Goal: Task Accomplishment & Management: Use online tool/utility

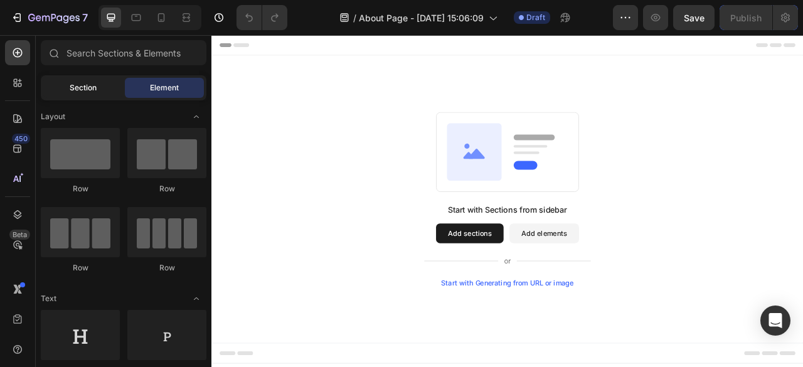
click at [80, 95] on div "Section" at bounding box center [82, 88] width 79 height 20
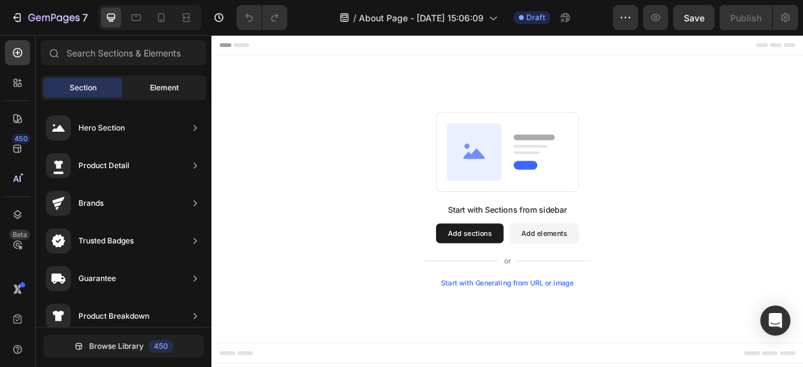
click at [144, 92] on div "Element" at bounding box center [164, 88] width 79 height 20
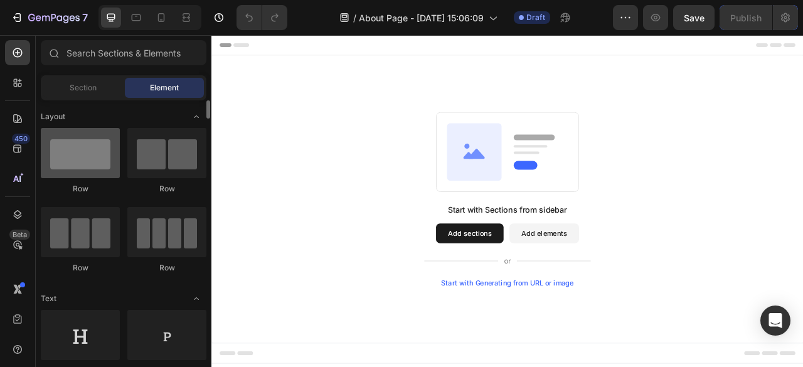
click at [101, 168] on div at bounding box center [80, 153] width 79 height 50
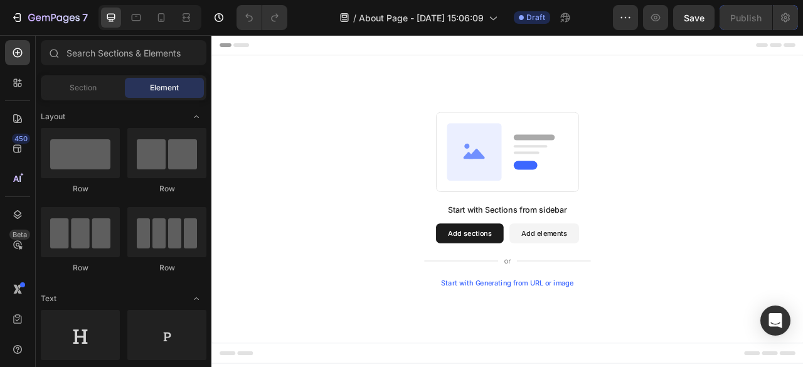
click at [634, 281] on button "Add elements" at bounding box center [634, 287] width 88 height 25
click at [622, 287] on button "Add elements" at bounding box center [634, 287] width 88 height 25
click at [632, 277] on button "Add elements" at bounding box center [634, 287] width 88 height 25
click at [638, 277] on button "Add elements" at bounding box center [634, 287] width 88 height 25
click at [638, 276] on button "Add elements" at bounding box center [634, 287] width 88 height 25
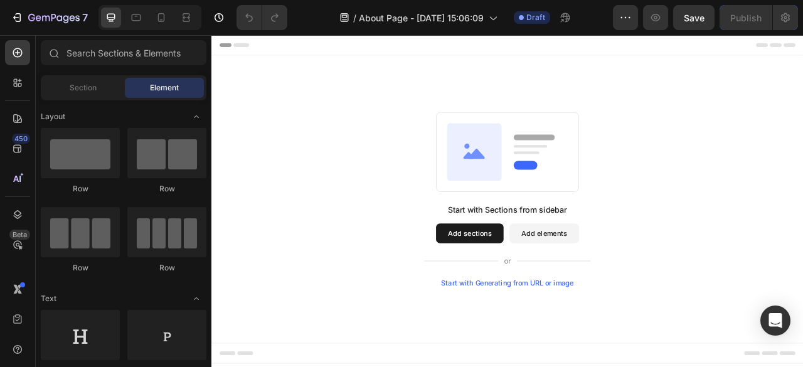
click at [638, 276] on button "Add elements" at bounding box center [634, 287] width 88 height 25
click at [526, 285] on button "Add sections" at bounding box center [540, 287] width 86 height 25
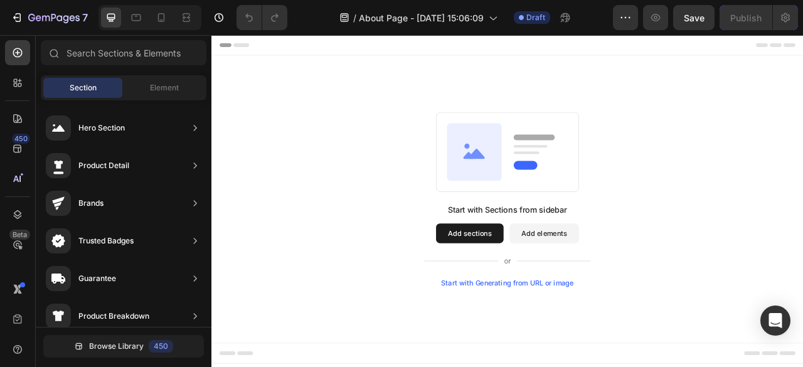
click at [641, 288] on button "Add elements" at bounding box center [634, 287] width 88 height 25
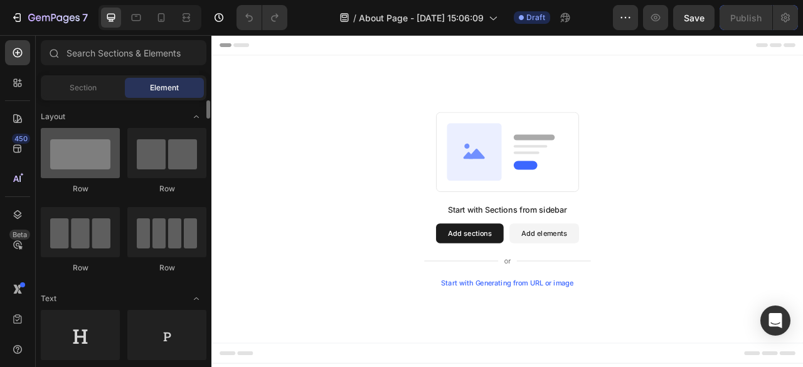
click at [72, 152] on div at bounding box center [80, 153] width 79 height 50
click at [76, 156] on div at bounding box center [80, 153] width 79 height 50
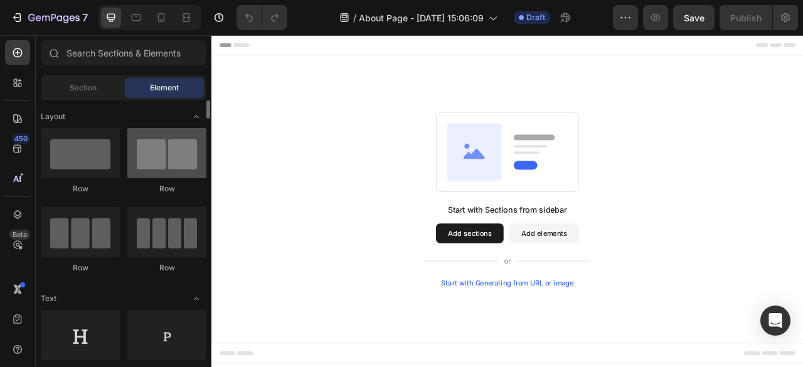
click at [159, 161] on div at bounding box center [166, 153] width 79 height 50
click at [160, 160] on div at bounding box center [166, 153] width 79 height 50
drag, startPoint x: 160, startPoint y: 160, endPoint x: 137, endPoint y: 160, distance: 22.6
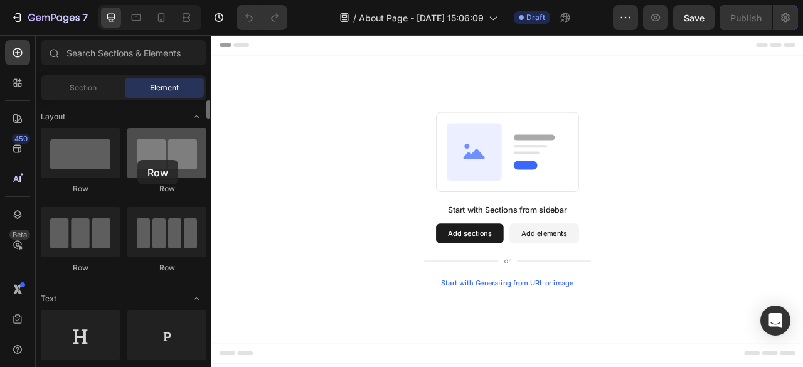
click at [137, 160] on div at bounding box center [166, 153] width 79 height 50
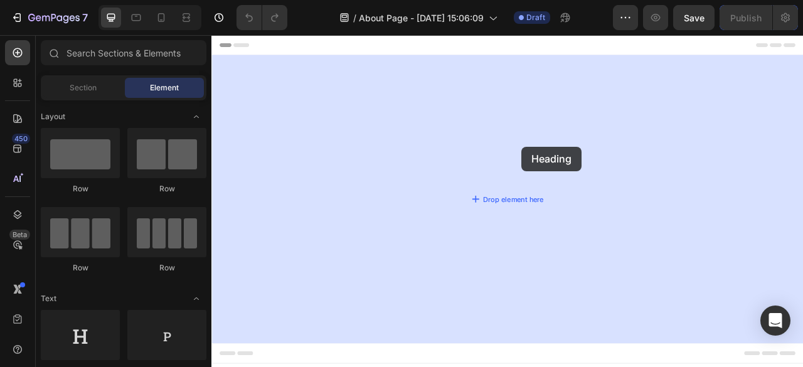
drag, startPoint x: 279, startPoint y: 369, endPoint x: 605, endPoint y: 177, distance: 378.6
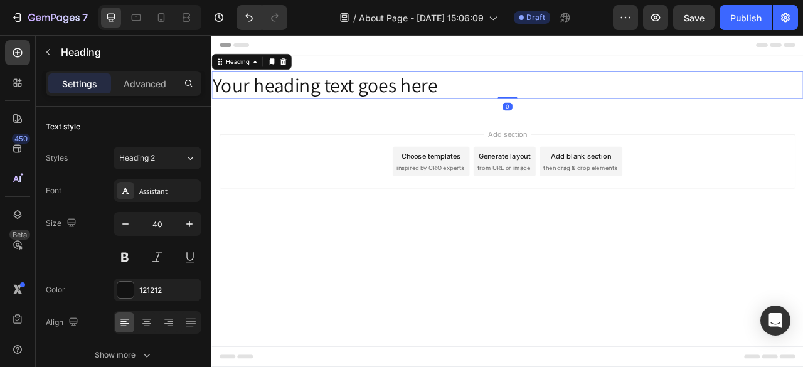
click at [385, 102] on h2 "Your heading text goes here" at bounding box center [587, 98] width 753 height 35
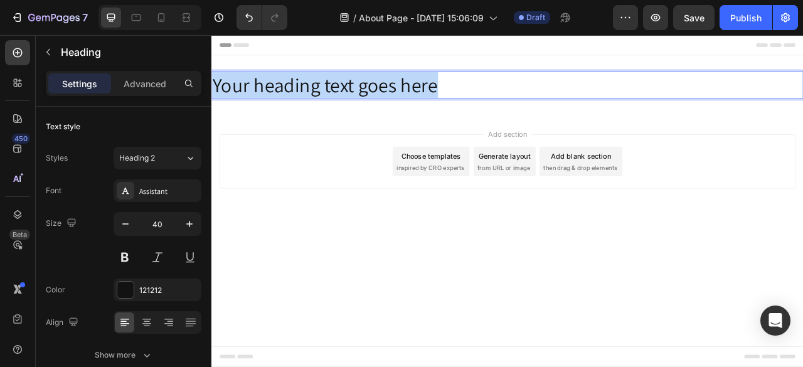
click at [385, 102] on p "Your heading text goes here" at bounding box center [588, 98] width 750 height 33
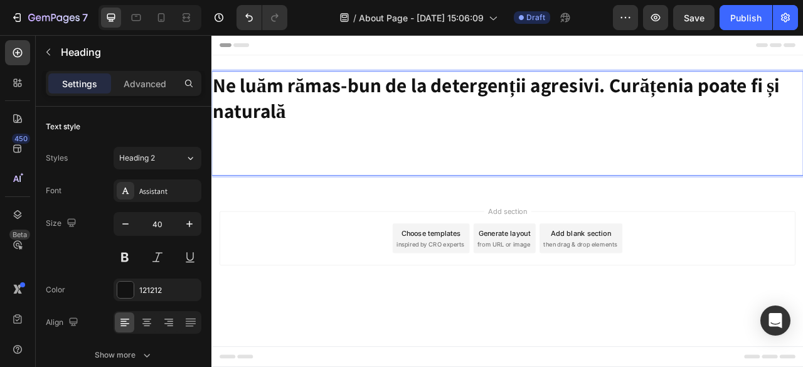
click at [506, 120] on p "Ne luăm rămas-bun de la detergenții agresivi. Curățenia poate fi și naturală" at bounding box center [588, 114] width 750 height 65
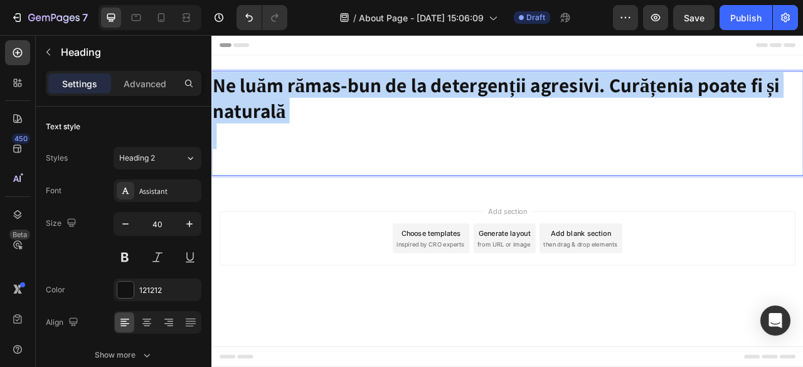
click at [506, 120] on p "Ne luăm rămas-bun de la detergenții agresivi. Curățenia poate fi și naturală" at bounding box center [588, 114] width 750 height 65
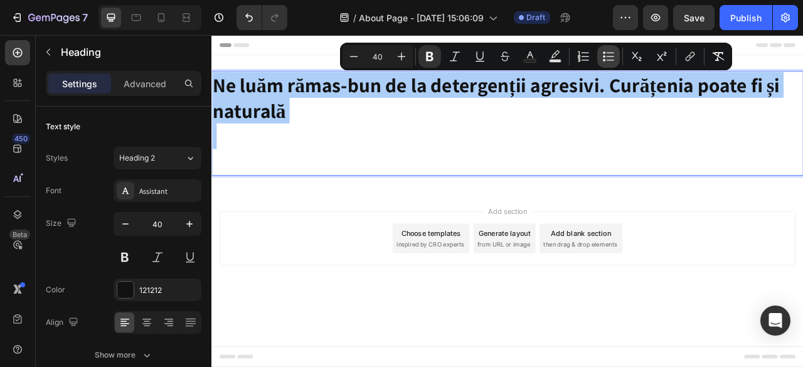
click at [604, 55] on icon "Editor contextual toolbar" at bounding box center [608, 56] width 13 height 13
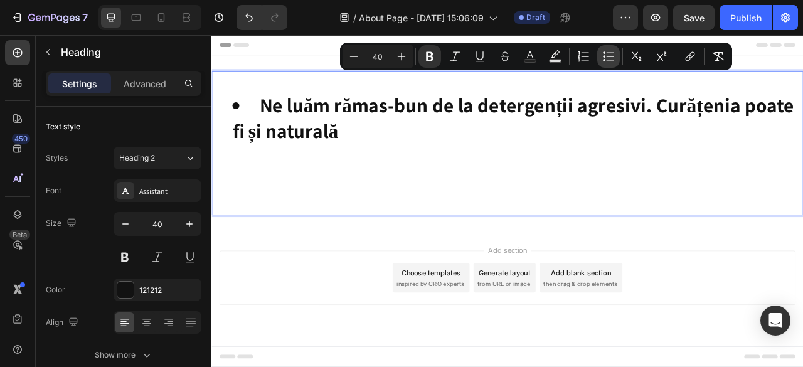
click at [604, 55] on icon "Editor contextual toolbar" at bounding box center [608, 56] width 13 height 13
type input "40"
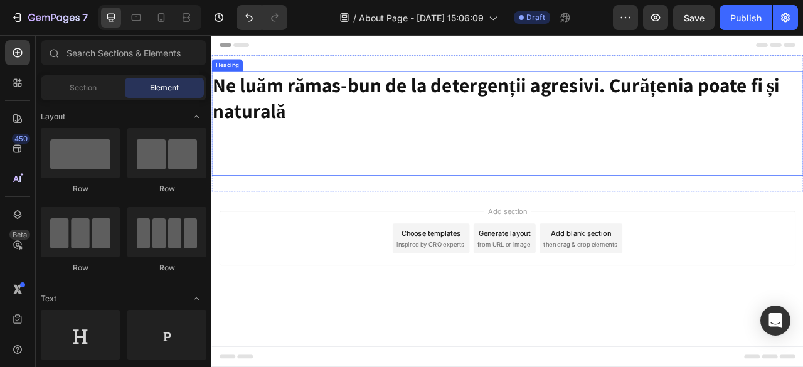
click at [612, 111] on strong "Ne luăm rămas-bun de la detergenții agresivi. Curățenia poate fi și naturală" at bounding box center [574, 114] width 722 height 65
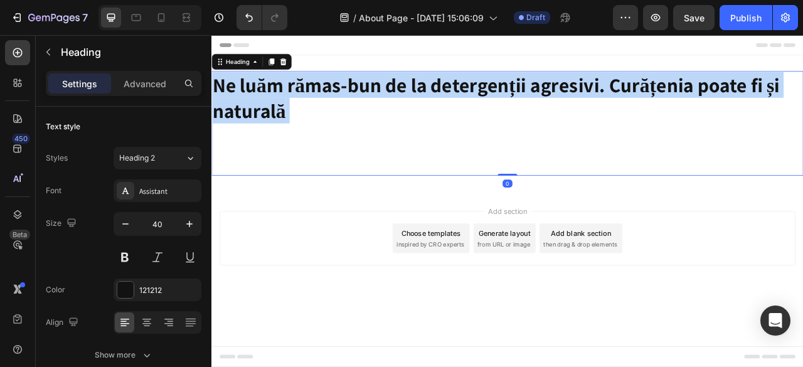
click at [612, 111] on strong "Ne luăm rămas-bun de la detergenții agresivi. Curățenia poate fi și naturală" at bounding box center [574, 114] width 722 height 65
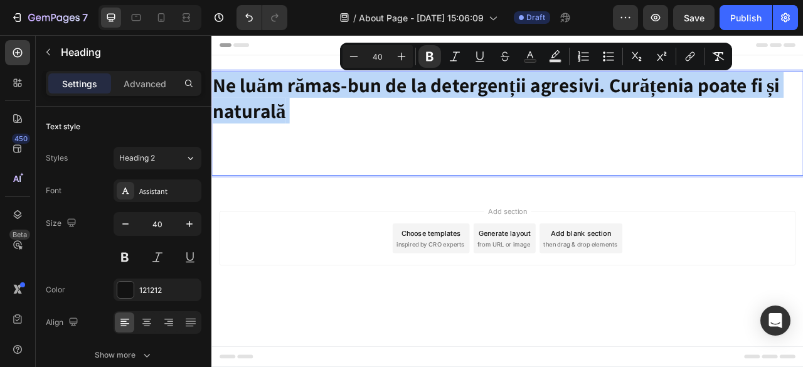
drag, startPoint x: 377, startPoint y: 111, endPoint x: 340, endPoint y: 139, distance: 46.6
click at [341, 139] on p "Ne luăm rămas-bun de la detergenții agresivi. Curățenia poate fi și naturală" at bounding box center [588, 147] width 750 height 131
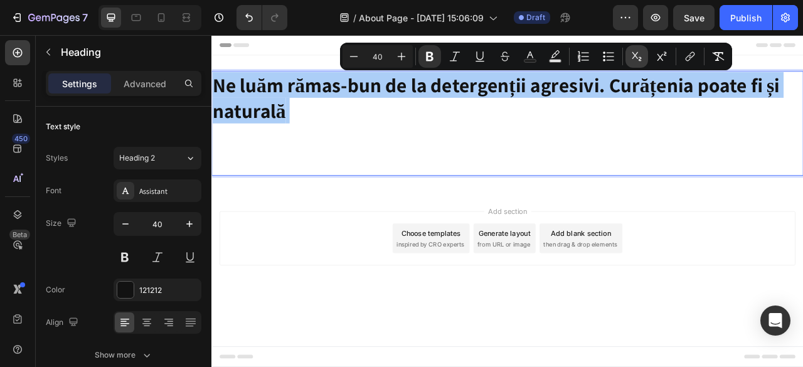
click at [639, 61] on icon "Editor contextual toolbar" at bounding box center [636, 56] width 9 height 9
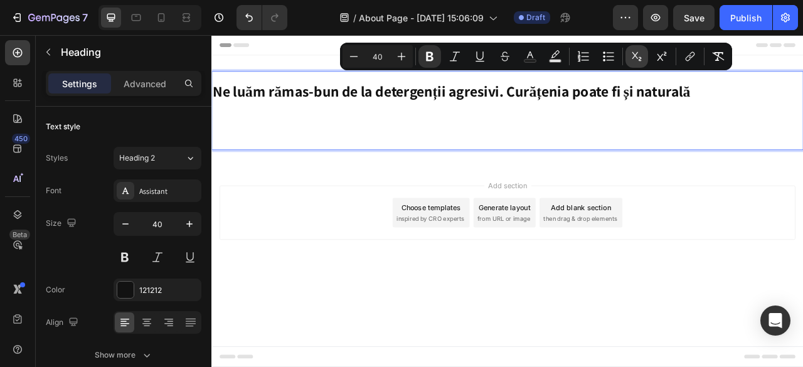
click at [639, 61] on icon "Editor contextual toolbar" at bounding box center [636, 56] width 9 height 9
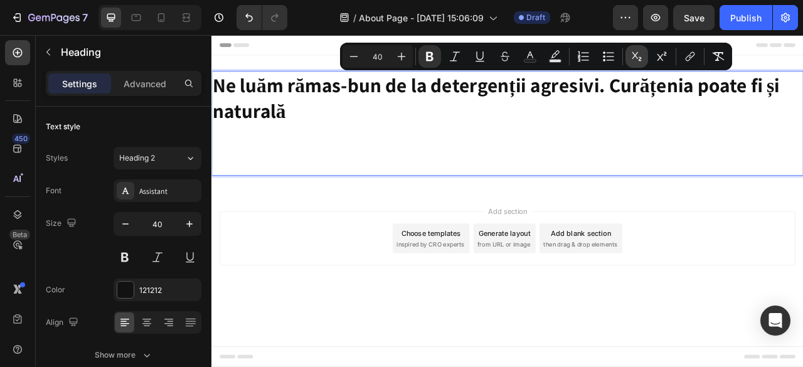
click at [639, 61] on icon "Editor contextual toolbar" at bounding box center [636, 56] width 9 height 9
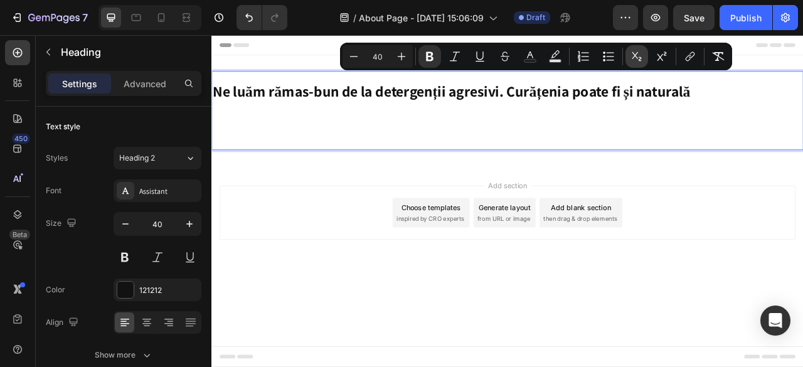
click at [639, 61] on icon "Editor contextual toolbar" at bounding box center [636, 56] width 9 height 9
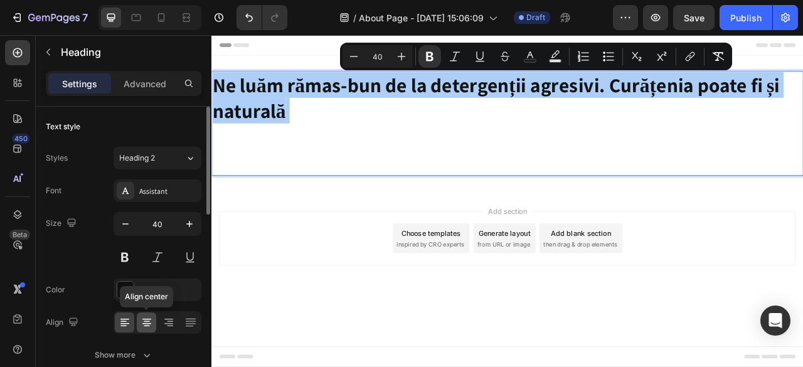
click at [139, 317] on div at bounding box center [146, 322] width 19 height 20
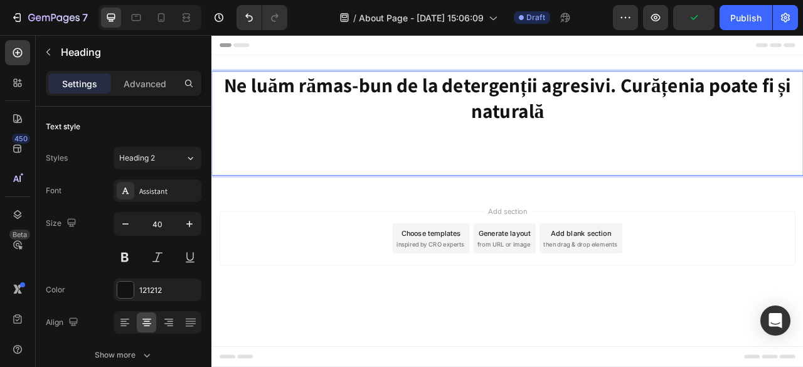
click at [469, 179] on p "Ne luăm rămas-bun de la detergenții agresivi. Curățenia poate fi și naturală" at bounding box center [588, 147] width 750 height 131
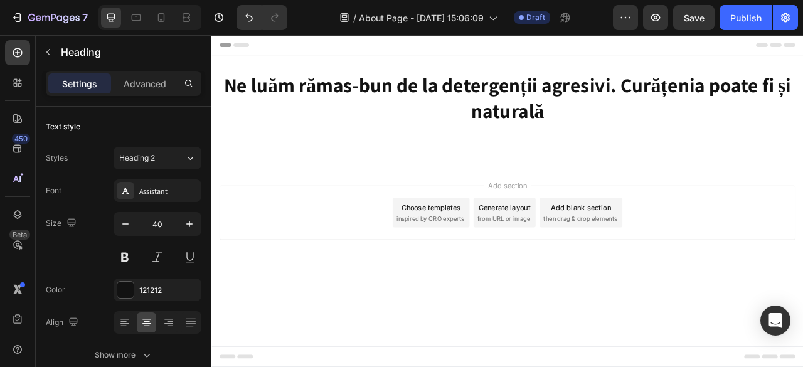
click at [559, 202] on div "Add section Choose templates inspired by CRO experts Generate layout from URL o…" at bounding box center [587, 278] width 753 height 154
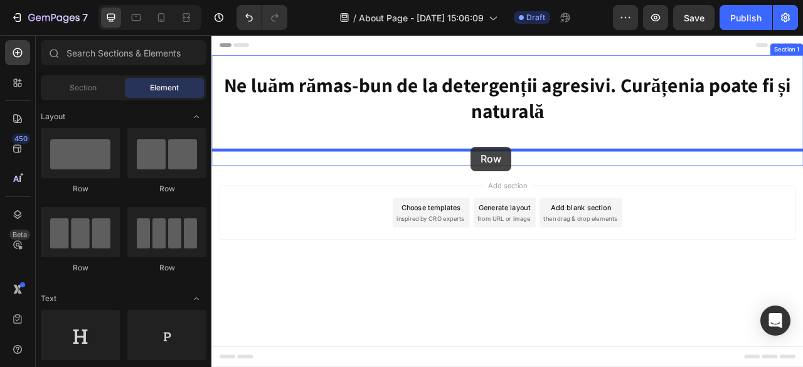
drag, startPoint x: 299, startPoint y: 200, endPoint x: 541, endPoint y: 177, distance: 243.3
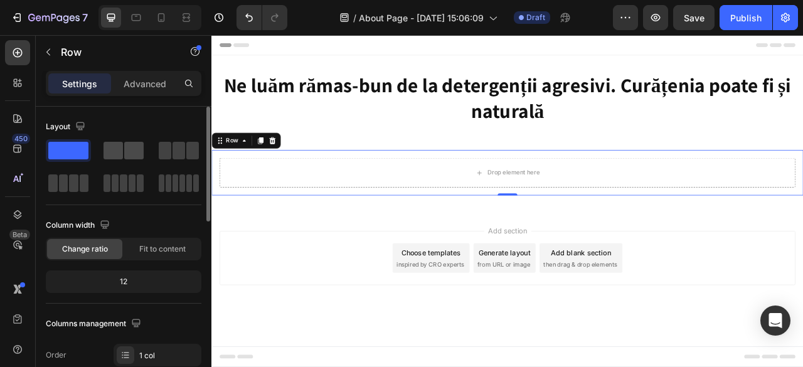
click at [127, 154] on span at bounding box center [133, 151] width 19 height 18
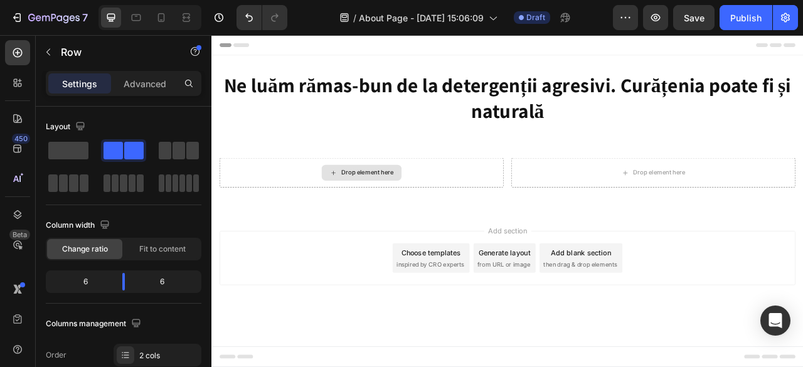
click at [427, 215] on div "Drop element here" at bounding box center [402, 210] width 102 height 20
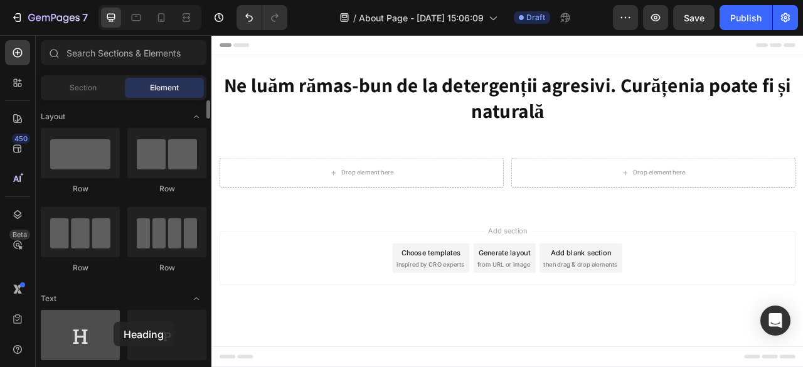
drag, startPoint x: 82, startPoint y: 343, endPoint x: 100, endPoint y: 326, distance: 25.3
click at [100, 326] on div at bounding box center [80, 335] width 79 height 50
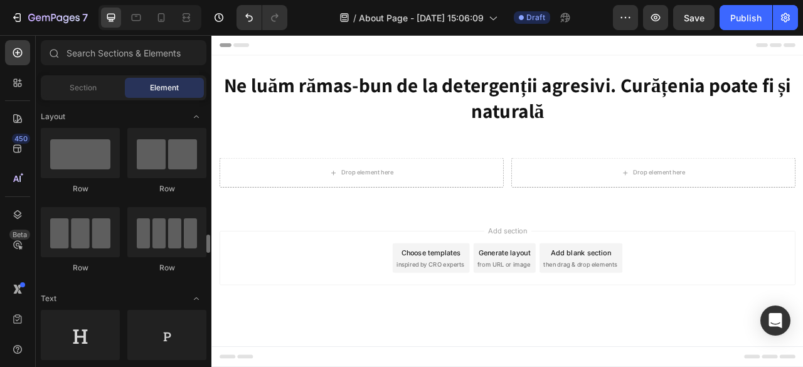
scroll to position [125, 0]
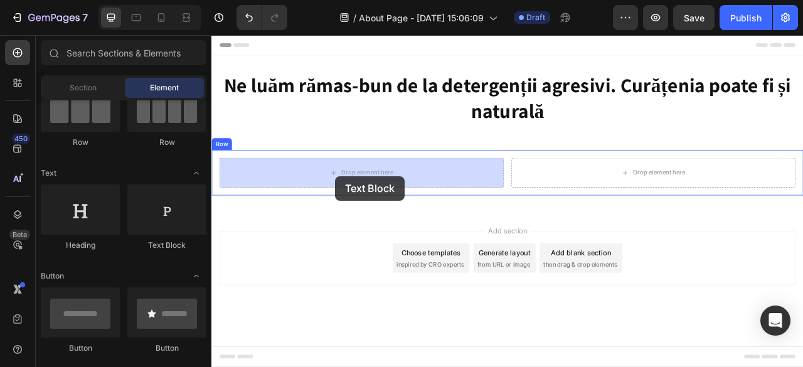
drag, startPoint x: 364, startPoint y: 253, endPoint x: 369, endPoint y: 215, distance: 38.6
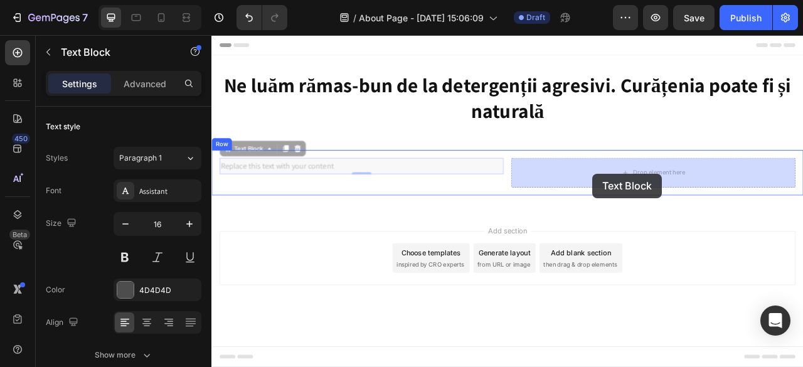
drag, startPoint x: 230, startPoint y: 184, endPoint x: 696, endPoint y: 211, distance: 466.4
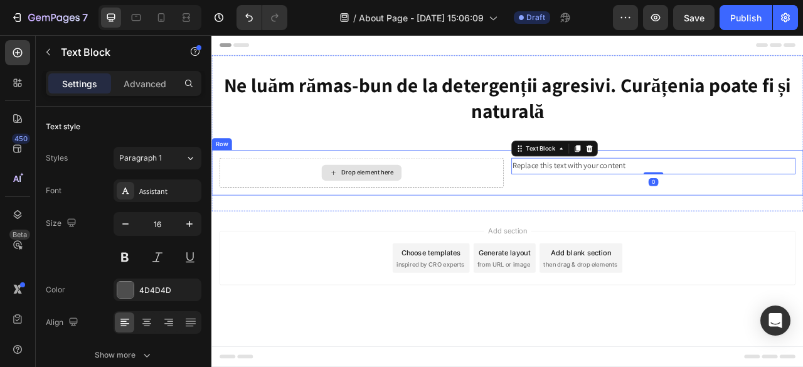
click at [393, 209] on div "Drop element here" at bounding box center [409, 210] width 67 height 10
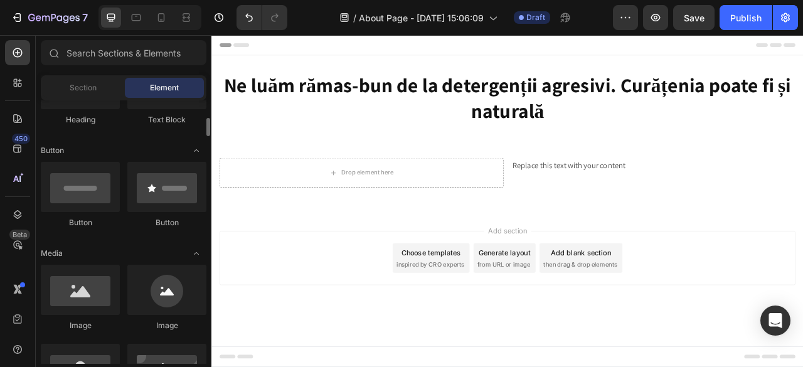
scroll to position [314, 0]
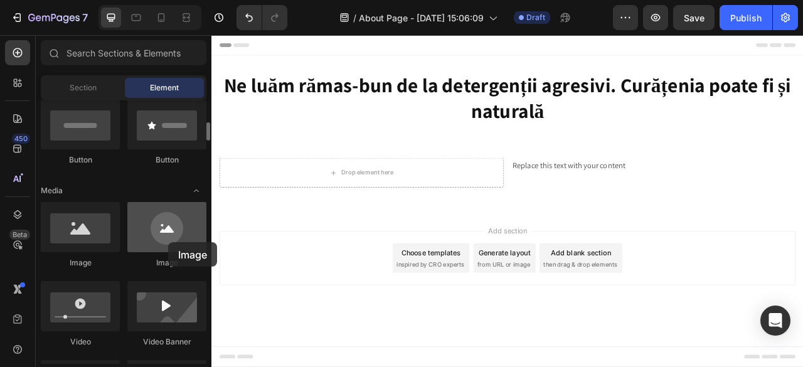
click at [168, 242] on div at bounding box center [166, 227] width 79 height 50
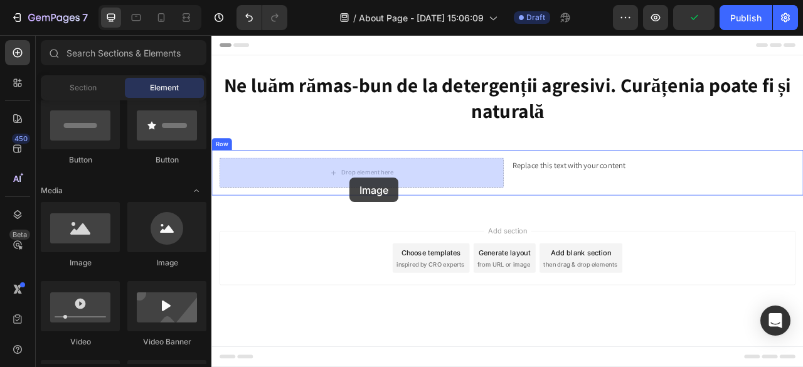
drag, startPoint x: 310, startPoint y: 275, endPoint x: 387, endPoint y: 216, distance: 97.1
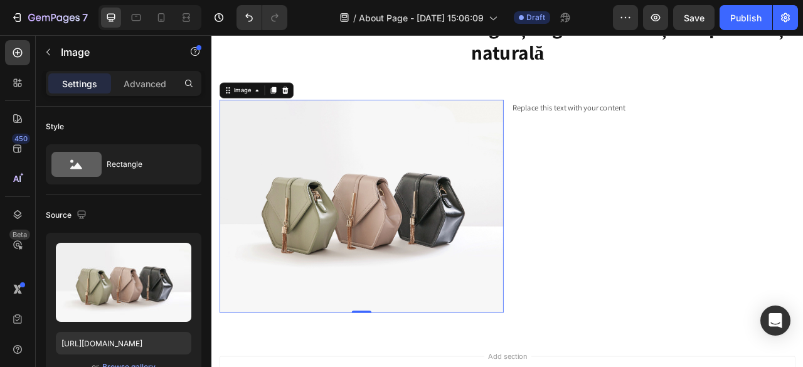
scroll to position [0, 0]
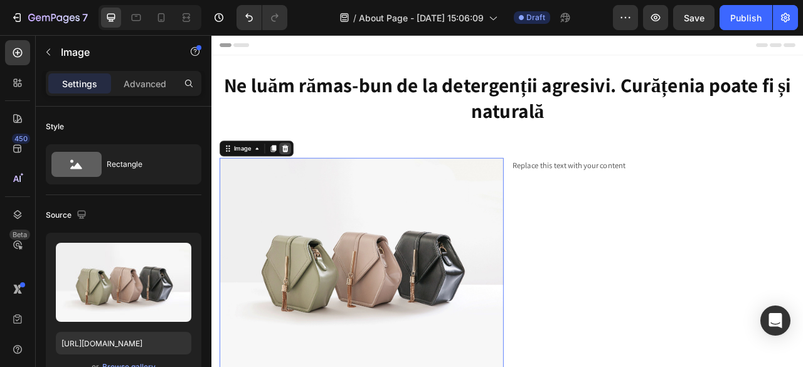
click at [307, 183] on icon at bounding box center [305, 179] width 8 height 9
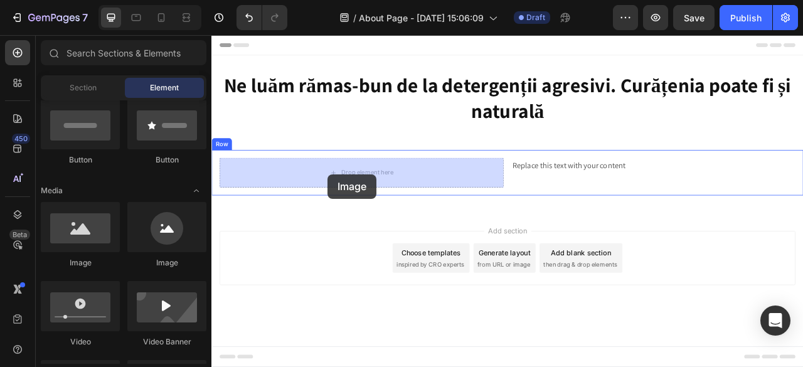
drag, startPoint x: 375, startPoint y: 277, endPoint x: 359, endPoint y: 212, distance: 66.5
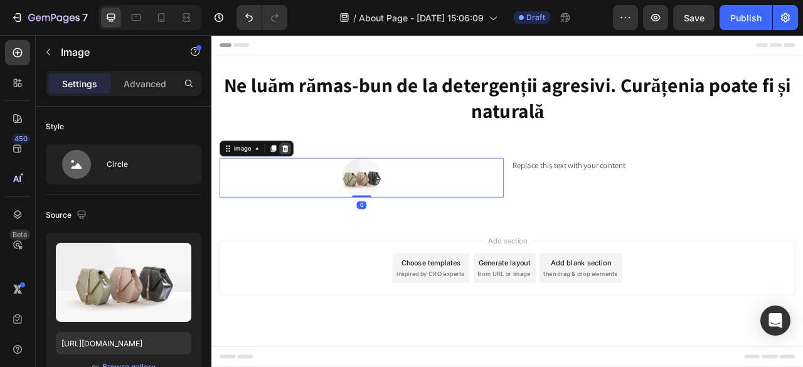
click at [304, 182] on icon at bounding box center [305, 179] width 8 height 9
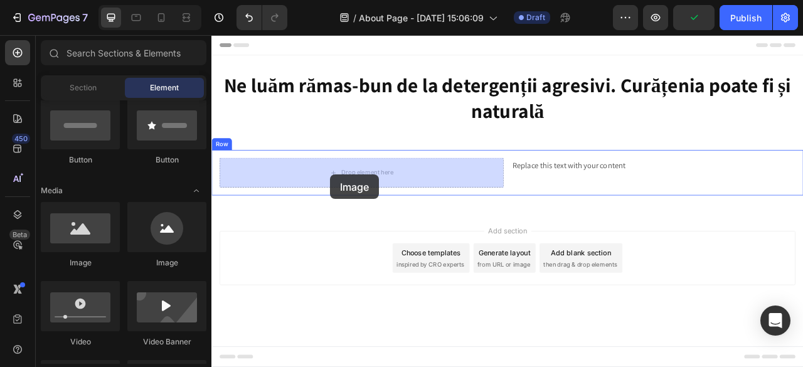
drag, startPoint x: 294, startPoint y: 278, endPoint x: 363, endPoint y: 213, distance: 94.5
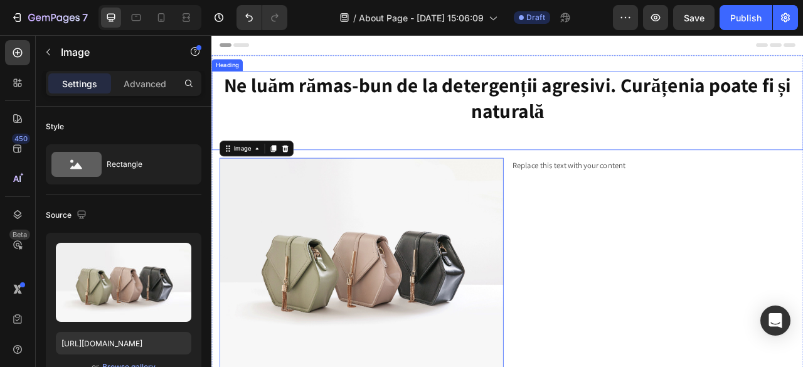
click at [575, 115] on strong "Ne luăm rămas-bun de la detergenții agresivi. Curățenia poate fi și naturală" at bounding box center [588, 114] width 722 height 65
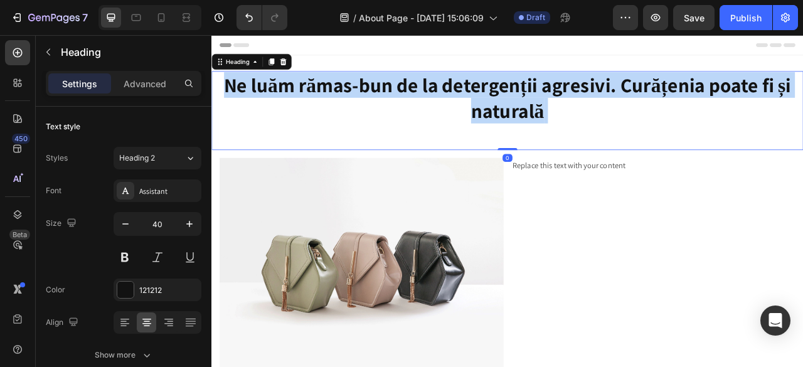
click at [575, 115] on strong "Ne luăm rămas-bun de la detergenții agresivi. Curățenia poate fi și naturală" at bounding box center [588, 114] width 722 height 65
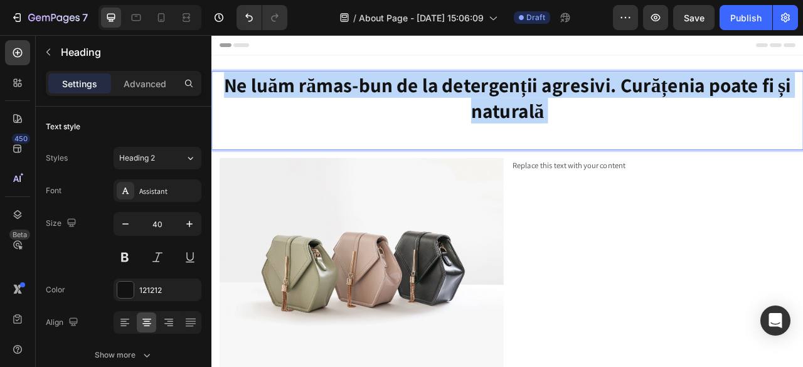
click at [575, 115] on strong "Ne luăm rămas-bun de la detergenții agresivi. Curățenia poate fi și naturală" at bounding box center [588, 114] width 722 height 65
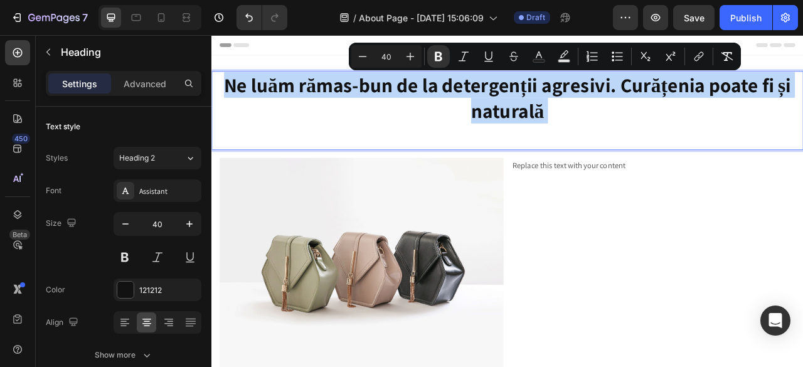
click at [619, 82] on strong "Ne luăm rămas-bun de la detergenții agresivi. Curățenia poate fi și naturală" at bounding box center [588, 114] width 722 height 65
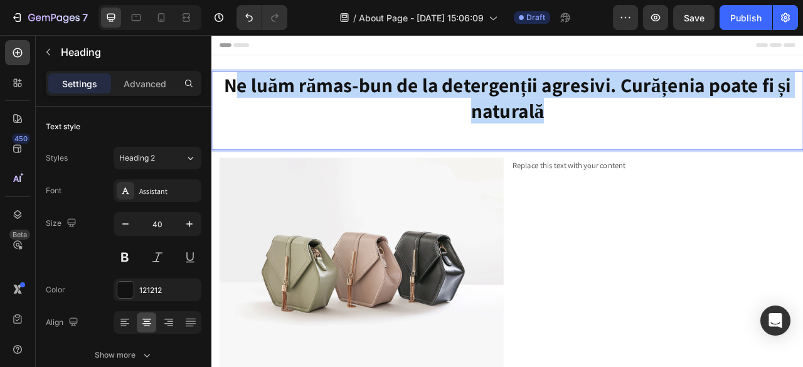
drag, startPoint x: 653, startPoint y: 130, endPoint x: 242, endPoint y: 105, distance: 412.4
click at [242, 105] on p "Ne luăm rămas-bun de la detergenții agresivi. Curățenia poate fi și naturală" at bounding box center [588, 131] width 750 height 98
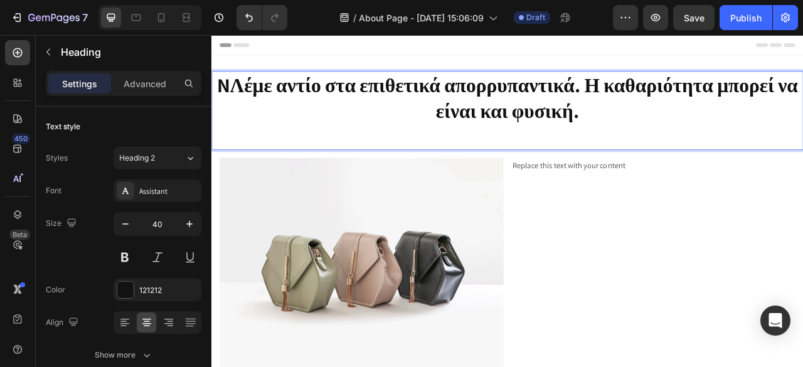
click at [231, 99] on strong "NΛέμε αντίο στα επιθετικά απορρυπαντικά. Η καθαριότητα μπορεί να είναι και φυσι…" at bounding box center [587, 114] width 739 height 65
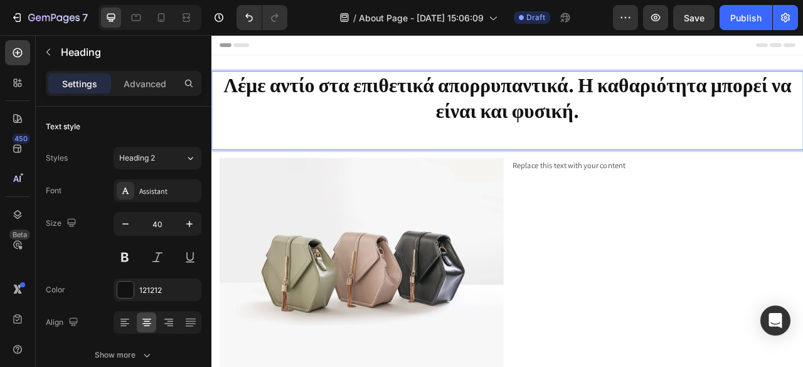
click at [443, 104] on strong "Λέμε αντίο στα επιθετικά απορρυπαντικά. Η καθαριότητα μπορεί να είναι και φυσικ…" at bounding box center [587, 114] width 723 height 65
click at [444, 104] on strong "Λέμε αντίο στα επιθετικά απορρυπαντικά. Η καθαριότητα μπορεί να είναι και φυσικ…" at bounding box center [587, 114] width 723 height 65
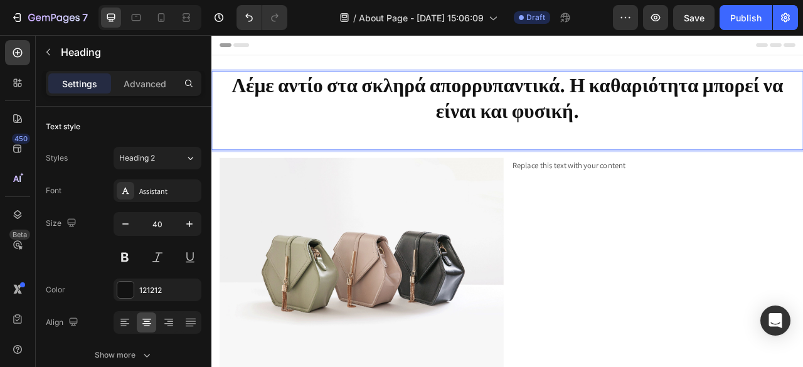
click at [582, 137] on strong "Λέμε αντίο στα σκληρά απορρυπαντικά. Η καθαριότητα μπορεί να είναι και φυσική." at bounding box center [587, 114] width 701 height 65
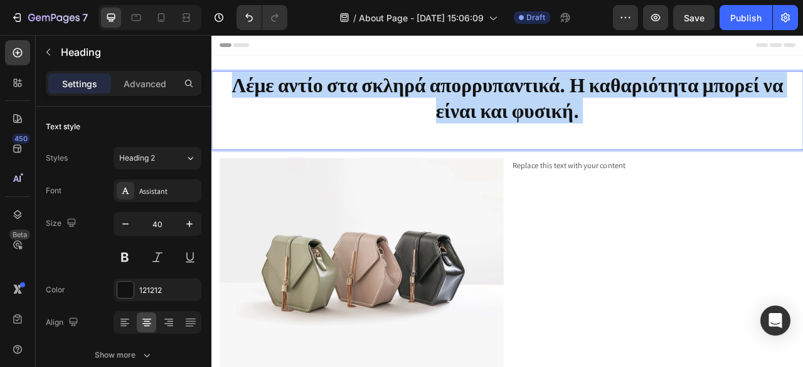
click at [582, 137] on strong "Λέμε αντίο στα σκληρά απορρυπαντικά. Η καθαριότητα μπορεί να είναι και φυσική." at bounding box center [587, 114] width 701 height 65
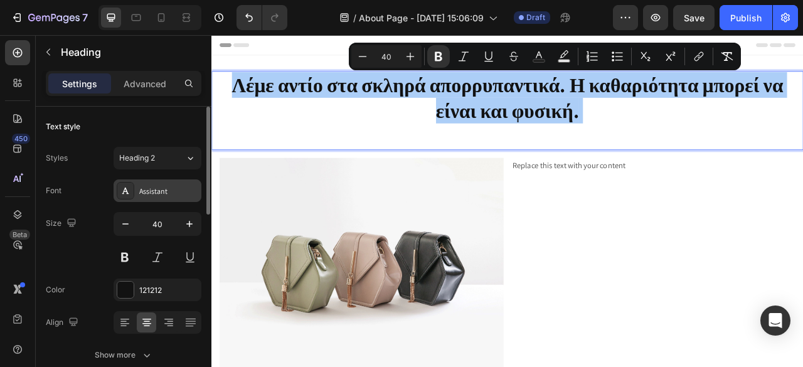
click at [161, 186] on div "Assistant" at bounding box center [168, 191] width 59 height 11
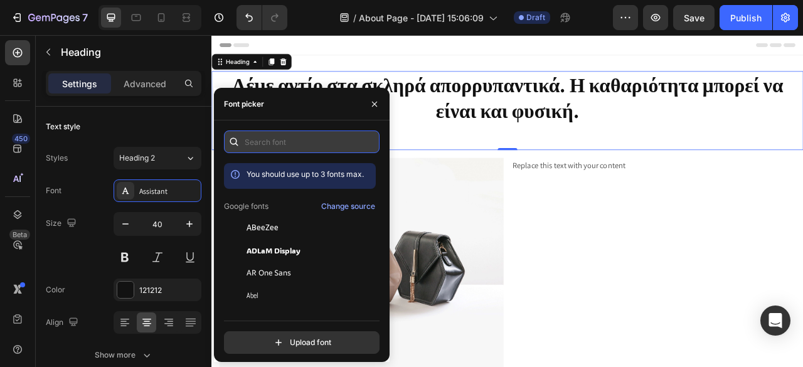
click at [257, 139] on input "text" at bounding box center [302, 142] width 156 height 23
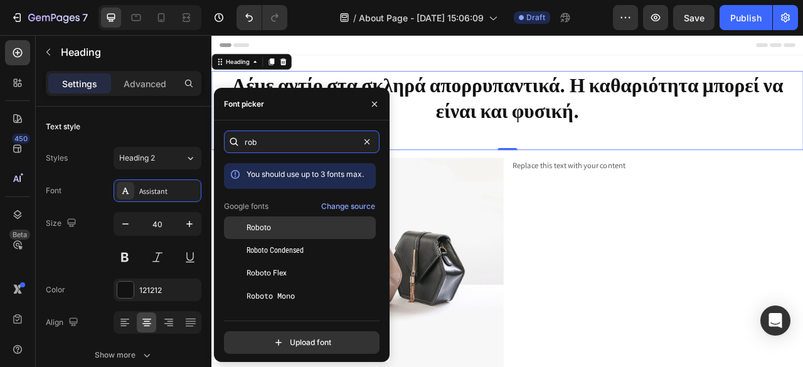
type input "rob"
click at [283, 232] on div "Roboto" at bounding box center [310, 227] width 127 height 11
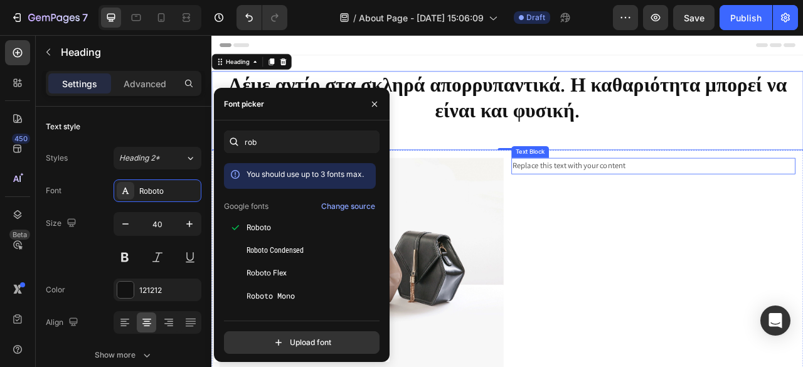
click at [698, 202] on div "Replace this text with your content" at bounding box center [773, 201] width 361 height 21
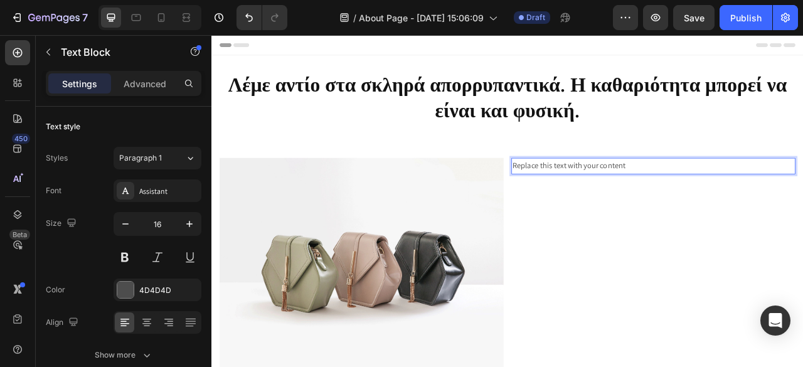
click at [693, 205] on div "Replace this text with your content" at bounding box center [773, 201] width 361 height 21
click at [693, 205] on p "Replace this text with your content" at bounding box center [773, 202] width 359 height 18
click at [632, 198] on p "Replace this text with your content" at bounding box center [773, 202] width 359 height 18
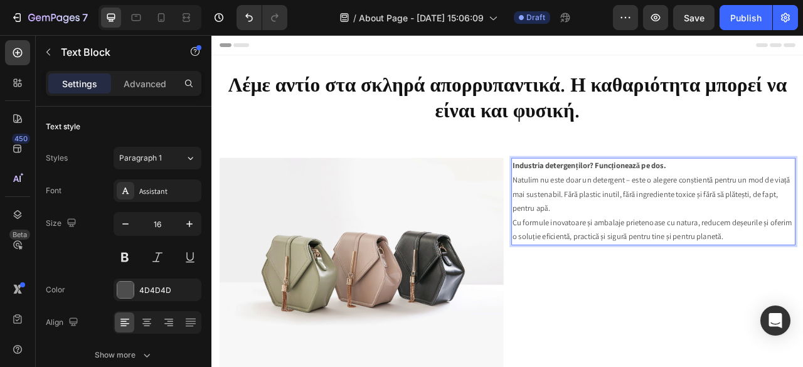
click at [690, 264] on p "Natulim nu este doar un detergent – este o alegere conștientă pentru un mod de …" at bounding box center [773, 256] width 359 height 90
click at [646, 200] on strong "Industria detergenților? Funcționează pe dos." at bounding box center [692, 201] width 196 height 13
click at [711, 257] on p "Natulim nu este doar un detergent – este o alegere conștientă pentru un mod de …" at bounding box center [773, 256] width 359 height 90
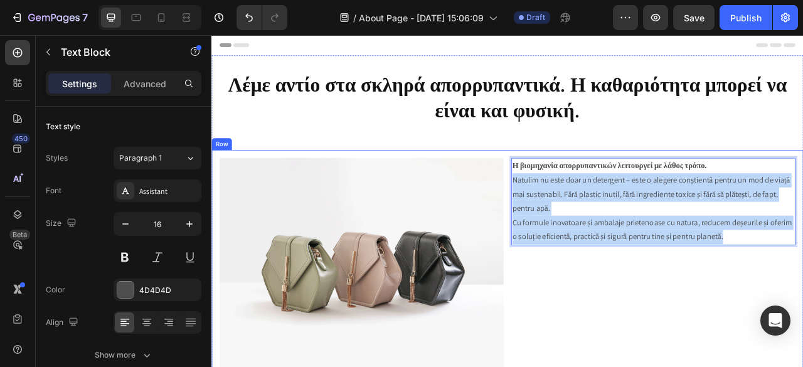
drag, startPoint x: 851, startPoint y: 289, endPoint x: 582, endPoint y: 218, distance: 279.0
click at [582, 218] on div "Image Η βιομηχανία απορρυπαντικών λειτουργεί με λάθος τρόπο. Natulim nu este do…" at bounding box center [587, 326] width 753 height 291
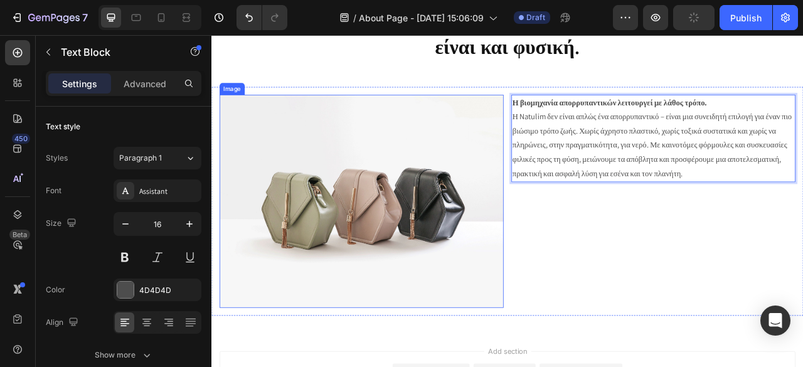
scroll to position [125, 0]
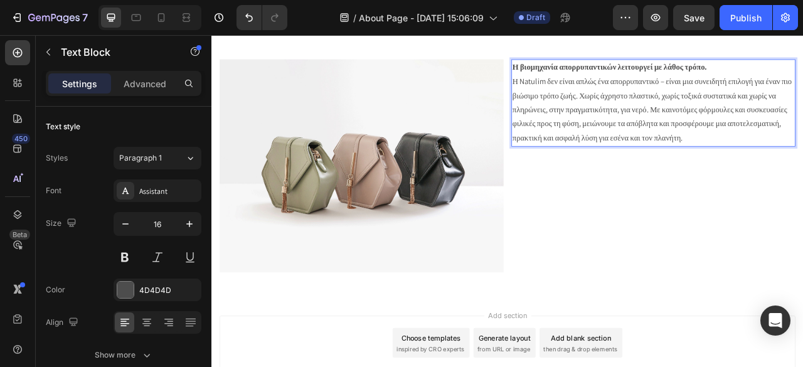
click at [683, 72] on strong "Η βιομηχανία απορρυπαντικών λειτουργεί με λάθος τρόπο." at bounding box center [718, 75] width 248 height 13
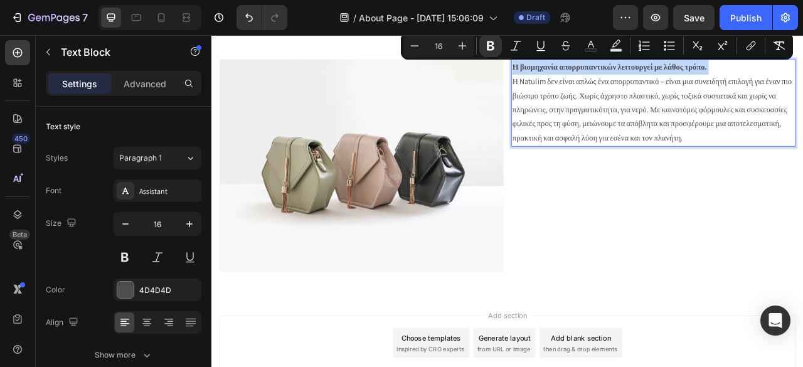
drag, startPoint x: 683, startPoint y: 72, endPoint x: 700, endPoint y: 77, distance: 17.7
click at [700, 77] on strong "Η βιομηχανία απορρυπαντικών λειτουργεί με λάθος τρόπο." at bounding box center [718, 75] width 248 height 13
click at [701, 78] on strong "Η βιομηχανία απορρυπαντικών λειτουργεί με λάθος τρόπο." at bounding box center [718, 75] width 248 height 13
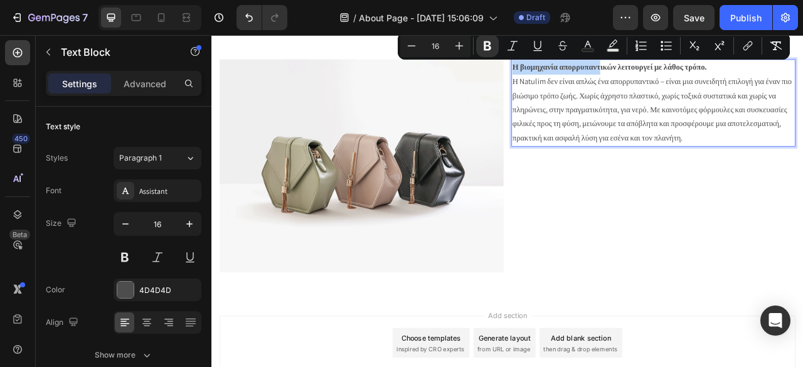
click at [701, 78] on strong "Η βιομηχανία απορρυπαντικών λειτουργεί με λάθος τρόπο." at bounding box center [718, 75] width 248 height 13
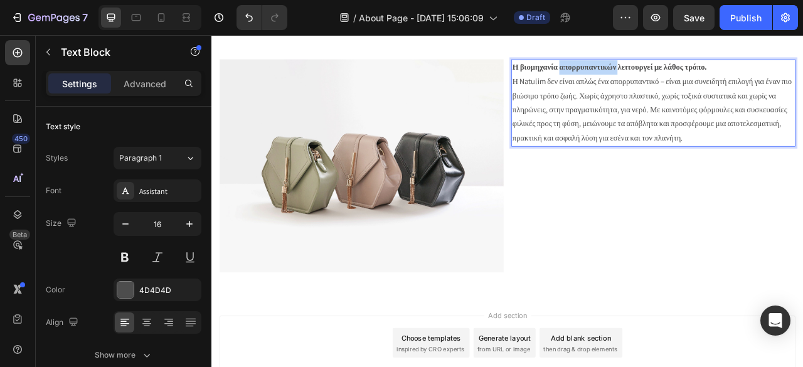
click at [701, 78] on strong "Η βιομηχανία απορρυπαντικών λειτουργεί με λάθος τρόπο." at bounding box center [718, 75] width 248 height 13
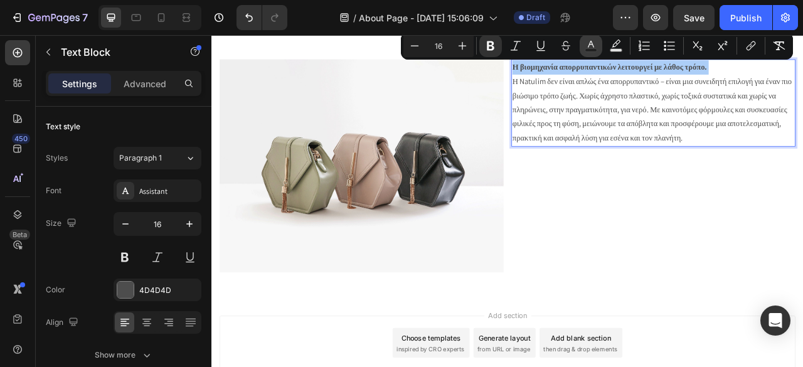
click at [590, 49] on rect "Editor contextual toolbar" at bounding box center [591, 50] width 12 height 3
type input "4D4D4D"
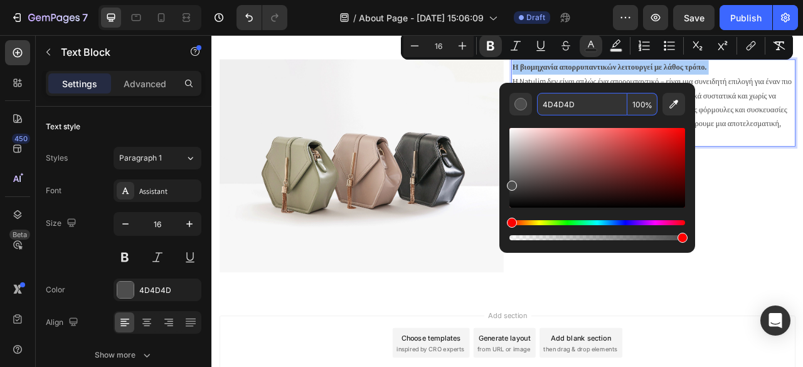
click at [575, 108] on input "4D4D4D" at bounding box center [582, 104] width 90 height 23
paste input "#24a890"
type input "24A890"
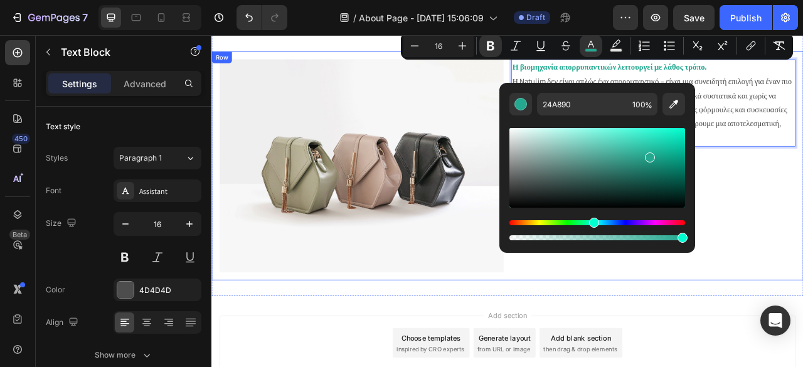
click at [802, 233] on div "Η βιομηχανία απορρυπαντικών λειτουργεί με λάθος τρόπο. Η Natulim δεν είναι απλώ…" at bounding box center [773, 201] width 361 height 271
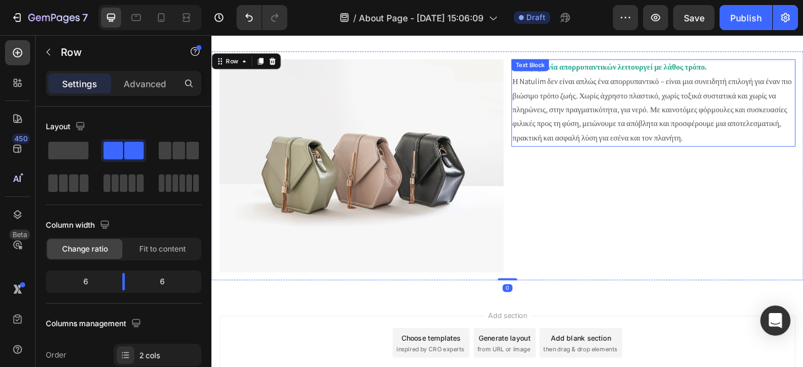
click at [723, 75] on strong "Η βιομηχανία απορρυπαντικών λειτουργεί με λάθος τρόπο." at bounding box center [718, 75] width 248 height 13
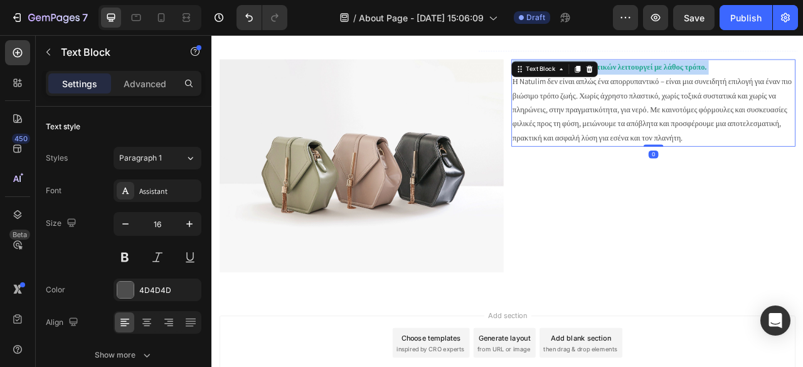
click at [723, 75] on strong "Η βιομηχανία απορρυπαντικών λειτουργεί με λάθος τρόπο." at bounding box center [718, 75] width 248 height 13
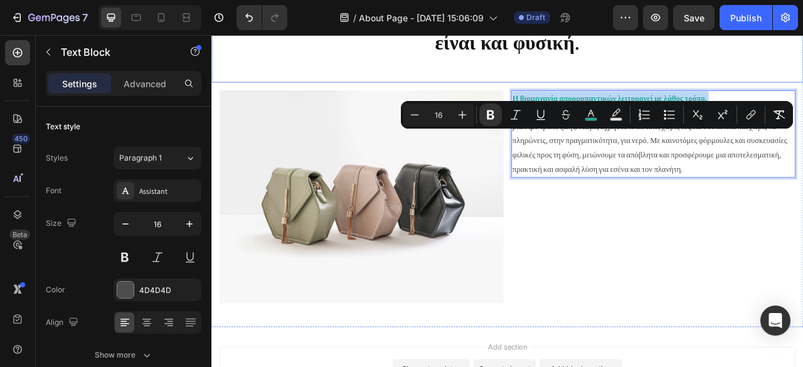
scroll to position [0, 0]
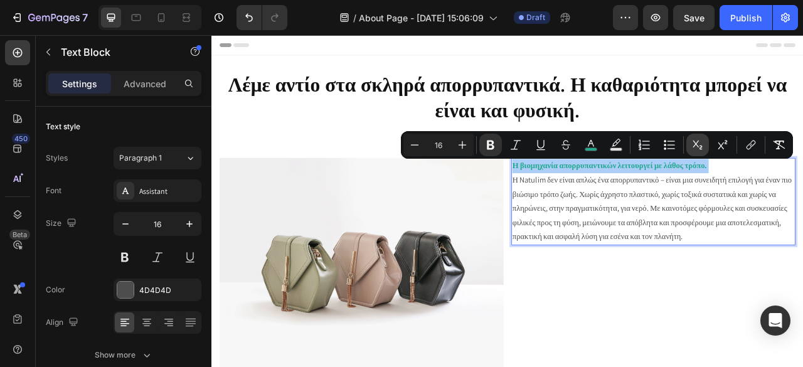
click at [694, 140] on icon "Editor contextual toolbar" at bounding box center [697, 145] width 13 height 13
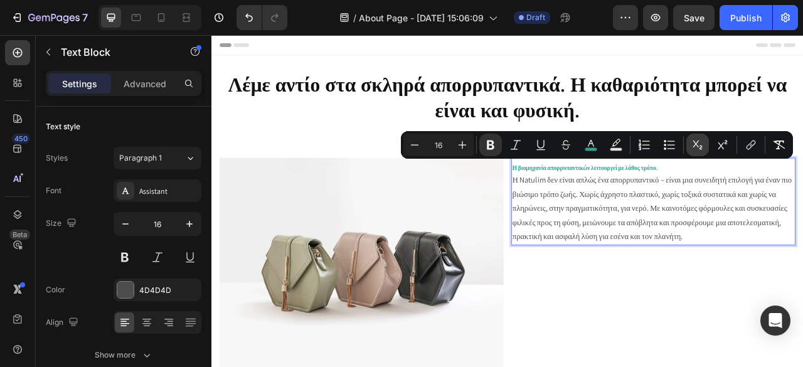
click at [694, 140] on icon "Editor contextual toolbar" at bounding box center [697, 145] width 13 height 13
click at [722, 141] on icon "Editor contextual toolbar" at bounding box center [723, 145] width 13 height 13
click at [464, 142] on icon "Editor contextual toolbar" at bounding box center [462, 145] width 13 height 13
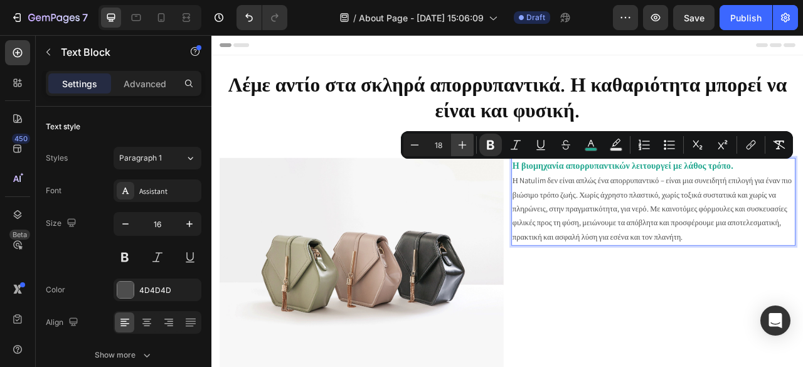
click at [464, 142] on icon "Editor contextual toolbar" at bounding box center [462, 145] width 13 height 13
click at [464, 141] on icon "Editor contextual toolbar" at bounding box center [462, 145] width 13 height 13
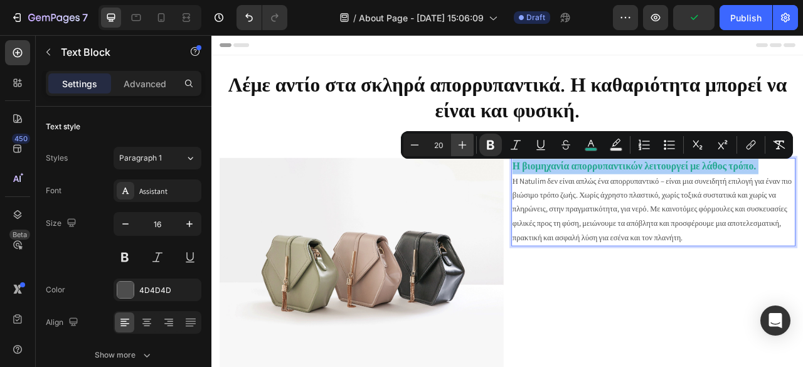
click at [464, 141] on icon "Editor contextual toolbar" at bounding box center [462, 145] width 13 height 13
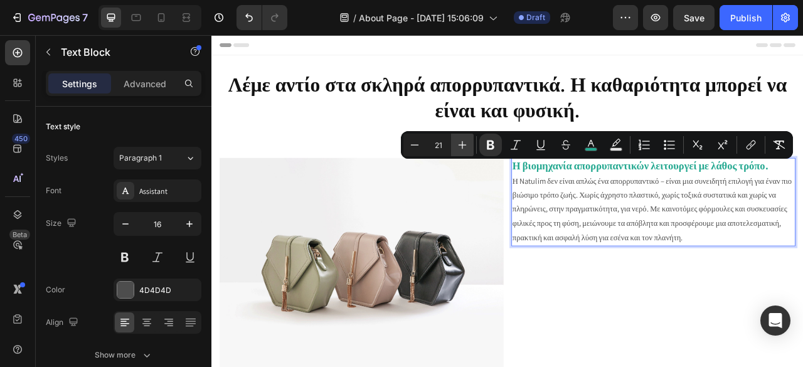
click at [464, 141] on icon "Editor contextual toolbar" at bounding box center [462, 145] width 13 height 13
type input "22"
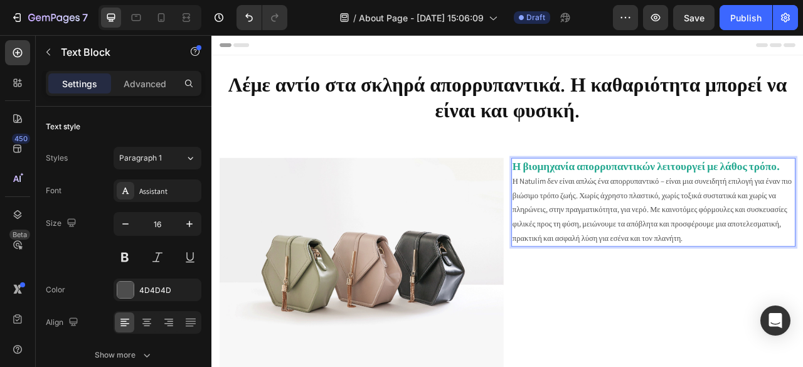
click at [802, 284] on p "Η Natulim δεν είναι απλώς ένα απορρυπαντικό – είναι μια συνειδητή επιλογή για έ…" at bounding box center [773, 258] width 359 height 90
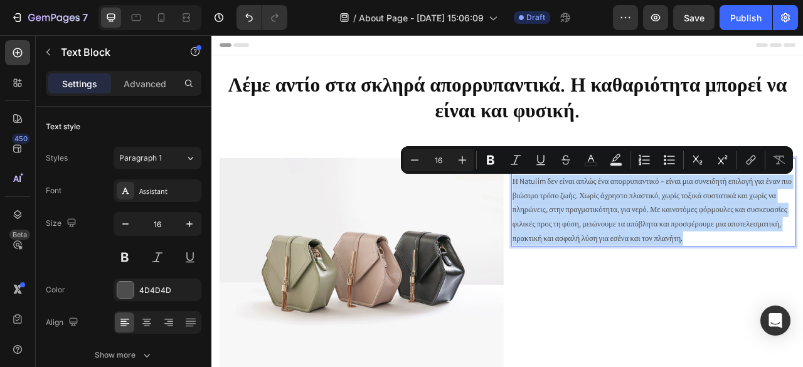
drag, startPoint x: 814, startPoint y: 300, endPoint x: 585, endPoint y: 225, distance: 240.5
click at [585, 225] on div "Image Η βιομηχανία απορρυπαντικών λειτουργεί με λάθος τρόπο. Η Natulim δεν είνα…" at bounding box center [587, 326] width 753 height 291
click at [669, 255] on p "Η Natulim δεν είναι απλώς ένα απορρυπαντικό – είναι μια συνειδητή επιλογή για έ…" at bounding box center [773, 258] width 359 height 90
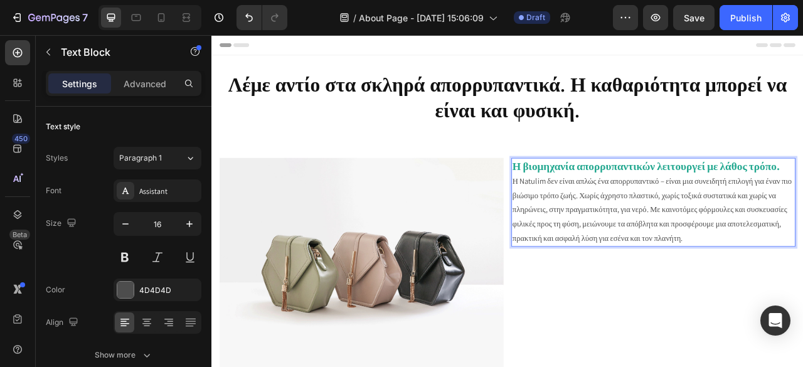
click at [672, 201] on strong "Η βιομηχανία απορρυπαντικών λειτουργεί με λάθος τρόπο." at bounding box center [764, 202] width 340 height 18
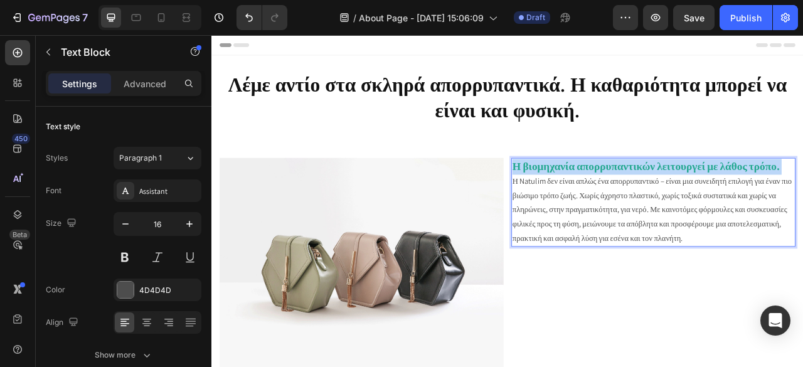
click at [672, 201] on strong "Η βιομηχανία απορρυπαντικών λειτουργεί με λάθος τρόπο." at bounding box center [764, 202] width 340 height 18
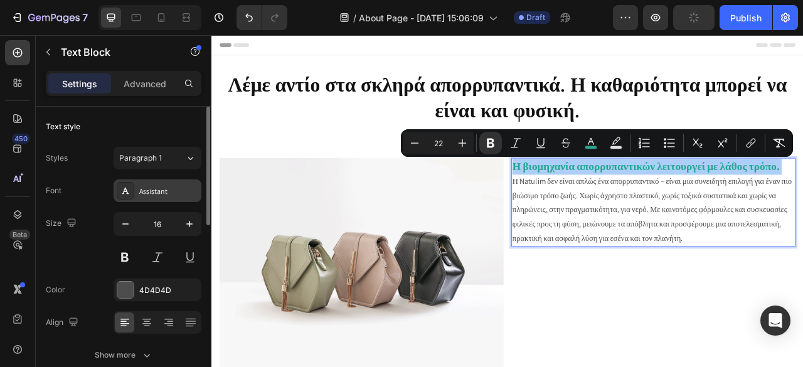
click at [147, 194] on div "Assistant" at bounding box center [168, 191] width 59 height 11
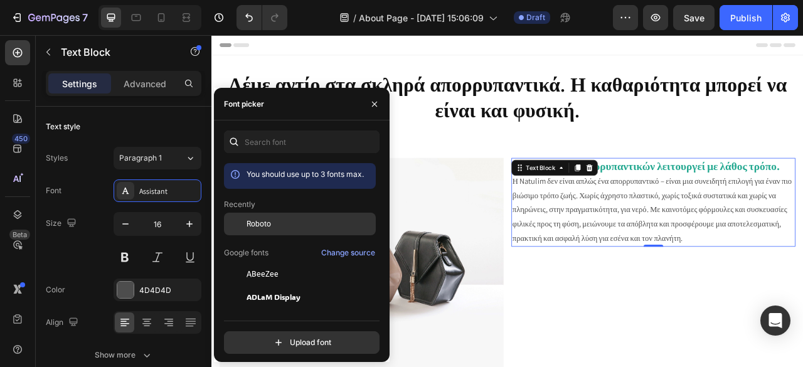
click at [261, 224] on span "Roboto" at bounding box center [259, 223] width 24 height 11
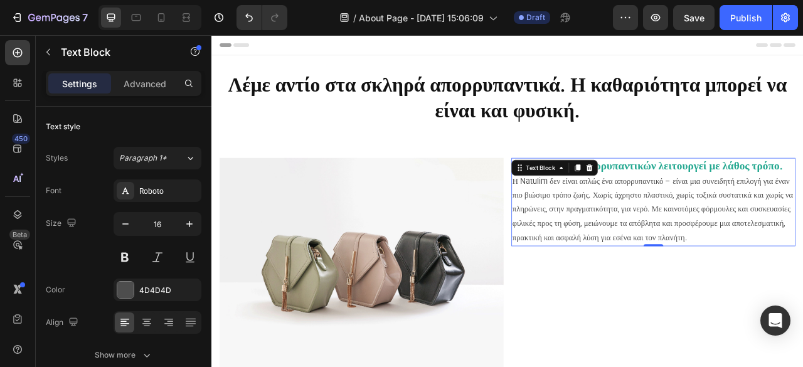
click at [747, 302] on p "Η Natulim δεν είναι απλώς ένα απορρυπαντικό – είναι μια συνειδητή επιλογή για έ…" at bounding box center [773, 257] width 359 height 90
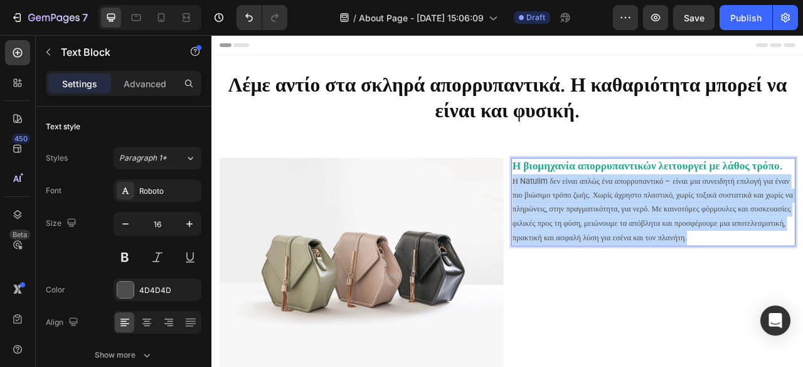
click at [747, 302] on p "Η Natulim δεν είναι απλώς ένα απορρυπαντικό – είναι μια συνειδητή επιλογή για έ…" at bounding box center [773, 257] width 359 height 90
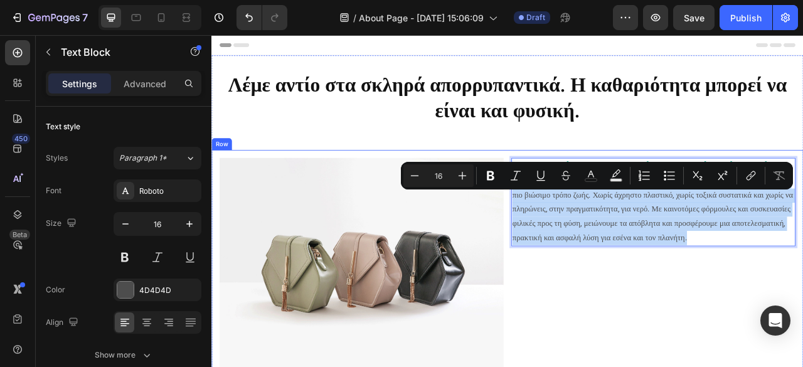
click at [730, 366] on div "Η βιομηχανία απορρυπαντικών λειτουργεί με λάθος τρόπο. Η Natulim δεν είναι απλώ…" at bounding box center [773, 326] width 361 height 271
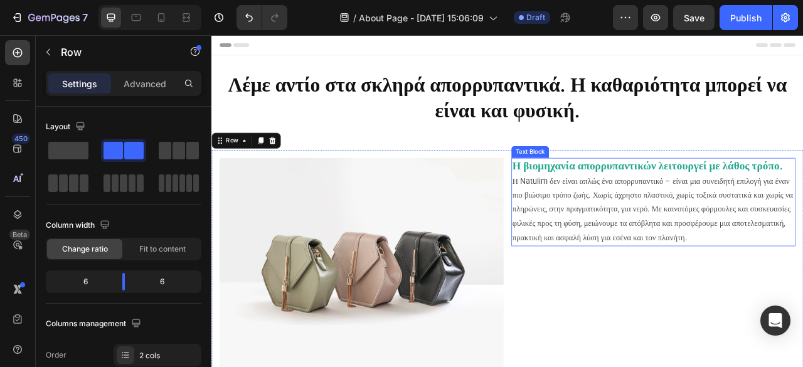
click at [662, 212] on p "Η βιομηχανία απορρυπαντικών λειτουργεί με λάθος τρόπο." at bounding box center [773, 202] width 359 height 19
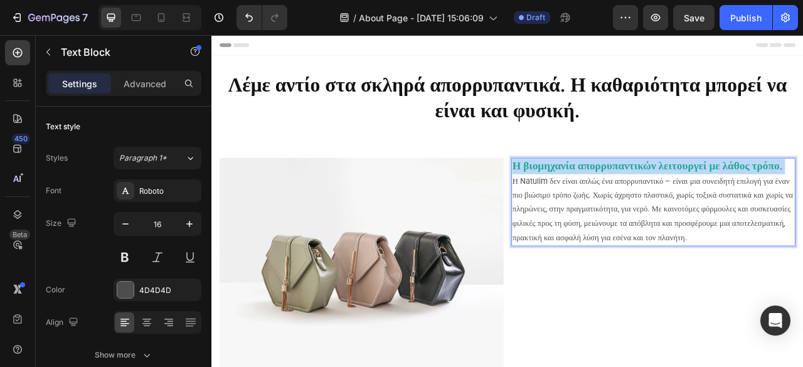
click at [662, 212] on p "Η βιομηχανία απορρυπαντικών λειτουργεί με λάθος τρόπο." at bounding box center [773, 202] width 359 height 19
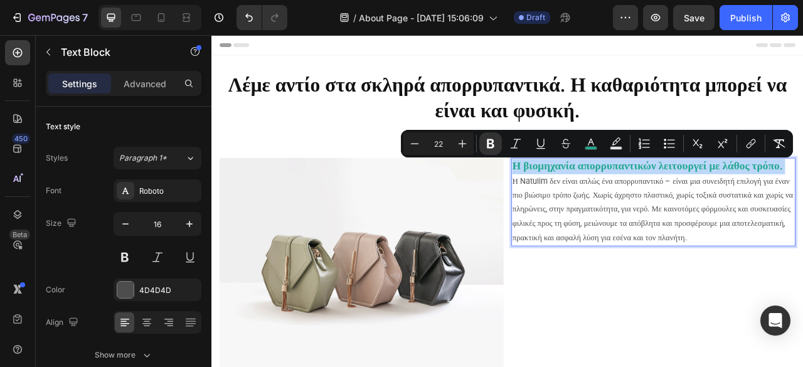
click at [662, 212] on p "Η βιομηχανία απορρυπαντικών λειτουργεί με λάθος τρόπο." at bounding box center [773, 202] width 359 height 19
click at [668, 212] on p "Η βιομηχανία απορρυπαντικών λειτουργεί με λάθος τρόπο." at bounding box center [773, 202] width 359 height 19
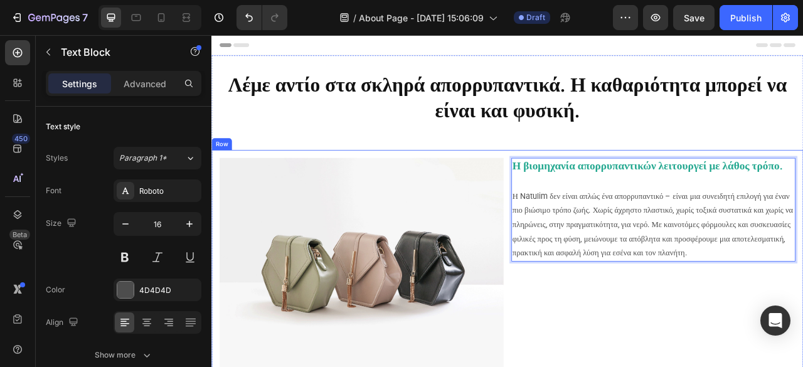
scroll to position [125, 0]
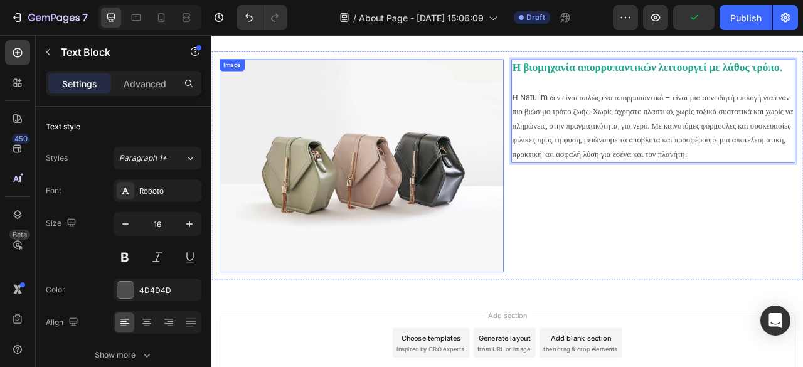
click at [599, 289] on div "Η βιομηχανία απορρυπαντικών λειτουργεί με λάθος τρόπο. Η Natulim δεν είναι απλώ…" at bounding box center [773, 201] width 361 height 271
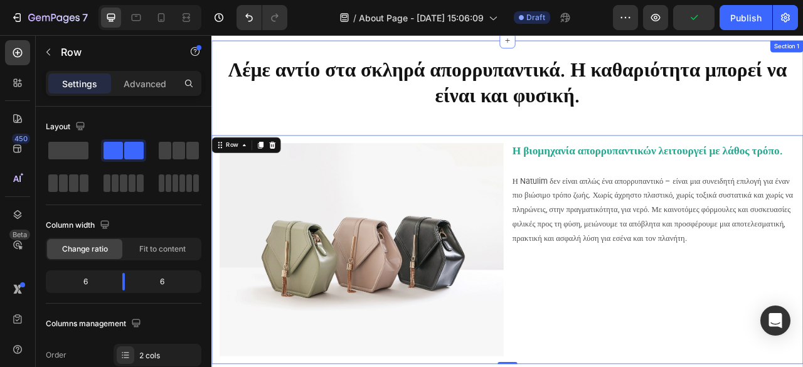
scroll to position [0, 0]
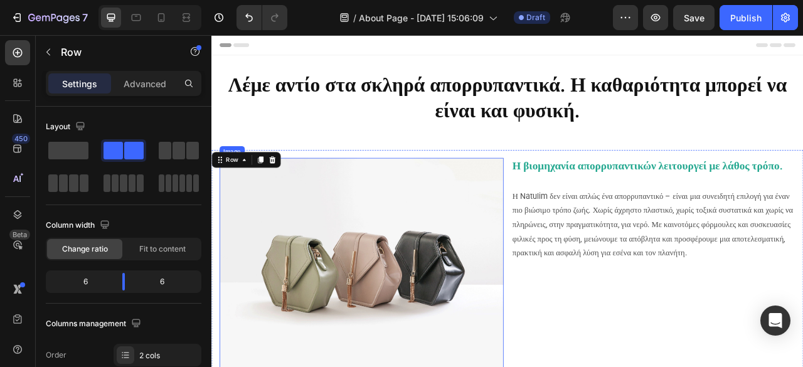
click at [471, 272] on img at bounding box center [401, 326] width 361 height 271
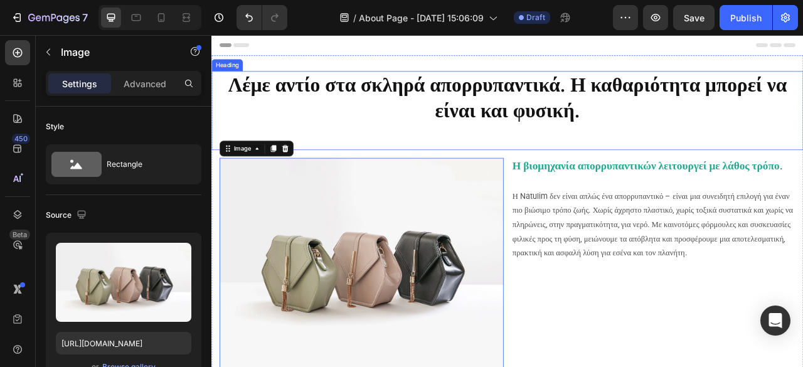
click at [528, 128] on strong "Λέμε αντίο στα σκληρά απορρυπαντικά. Η καθαριότητα μπορεί να είναι και φυσική." at bounding box center [587, 114] width 711 height 62
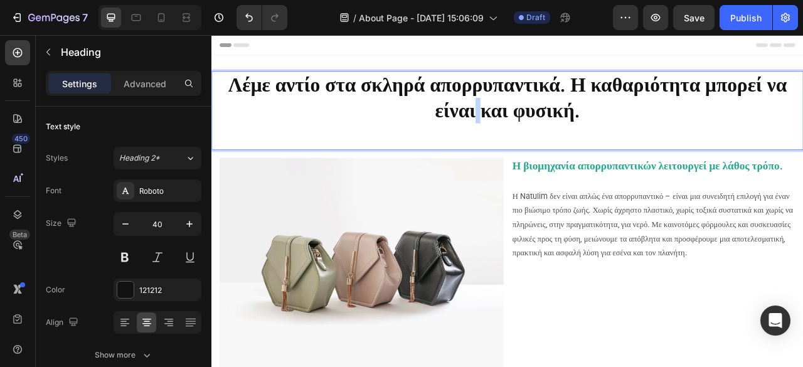
click at [556, 135] on strong "Λέμε αντίο στα σκληρά απορρυπαντικά. Η καθαριότητα μπορεί να είναι και φυσική." at bounding box center [587, 114] width 711 height 62
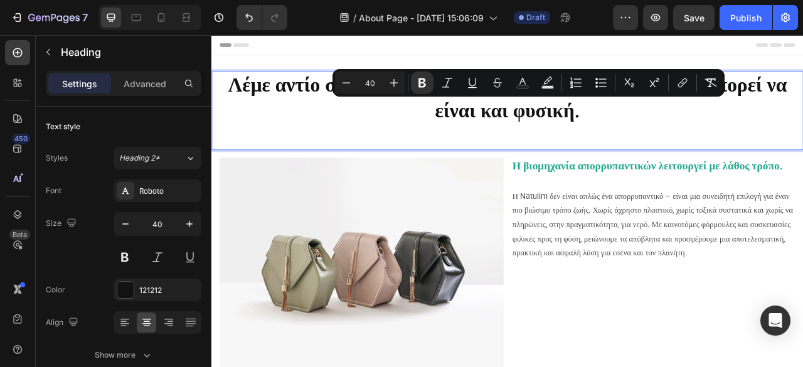
click at [577, 131] on strong "Λέμε αντίο στα σκληρά απορρυπαντικά. Η καθαριότητα μπορεί να είναι και φυσική." at bounding box center [587, 114] width 711 height 62
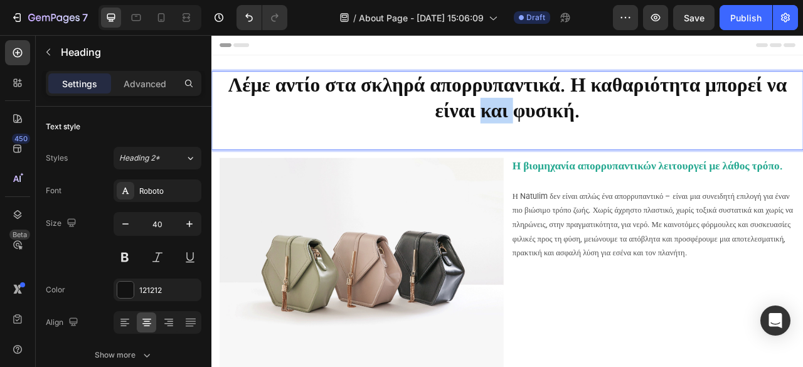
click at [577, 131] on strong "Λέμε αντίο στα σκληρά απορρυπαντικά. Η καθαριότητα μπορεί να είναι και φυσική." at bounding box center [587, 114] width 711 height 62
click at [439, 299] on img at bounding box center [401, 326] width 361 height 271
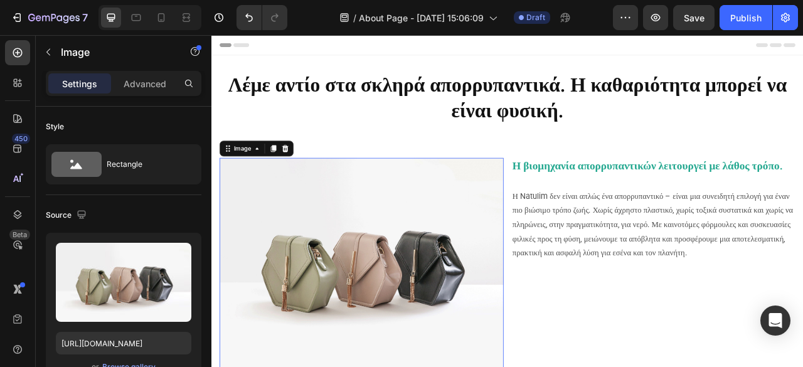
click at [439, 299] on img at bounding box center [401, 326] width 361 height 271
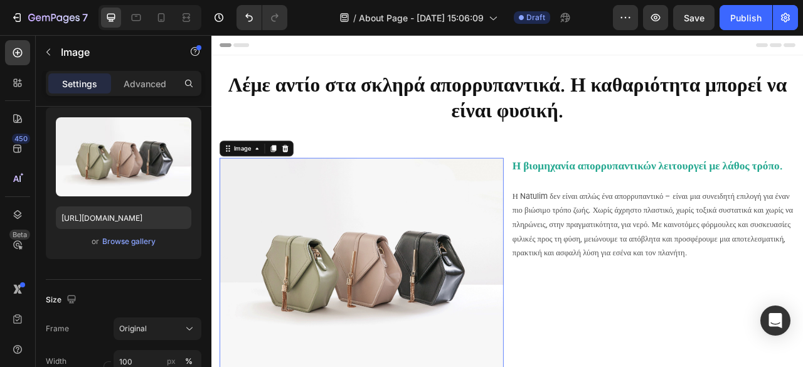
drag, startPoint x: 401, startPoint y: 457, endPoint x: 413, endPoint y: 457, distance: 11.9
click at [413, 366] on div "Image 0" at bounding box center [401, 326] width 361 height 271
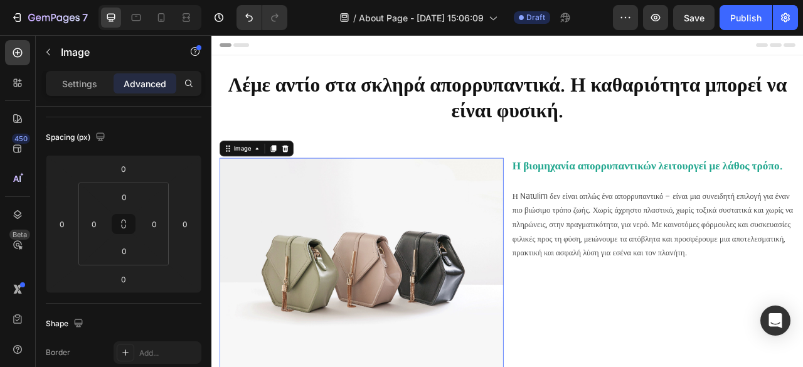
drag, startPoint x: 396, startPoint y: 456, endPoint x: 435, endPoint y: 456, distance: 38.9
click at [381, 366] on div "Image 0" at bounding box center [401, 326] width 361 height 271
click at [332, 324] on img at bounding box center [401, 326] width 361 height 271
click at [385, 277] on img at bounding box center [401, 326] width 361 height 271
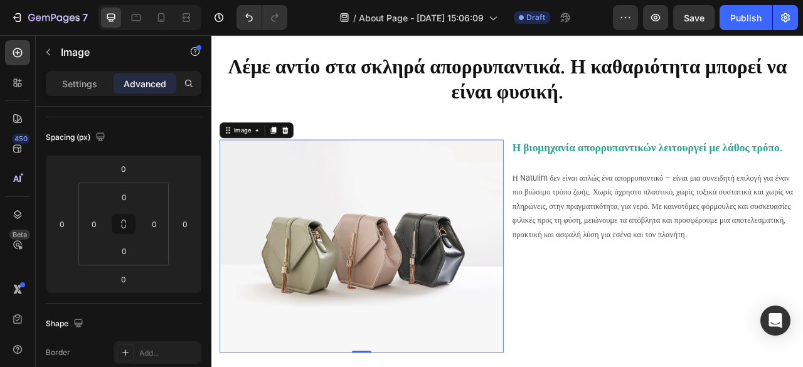
scroll to position [23, 0]
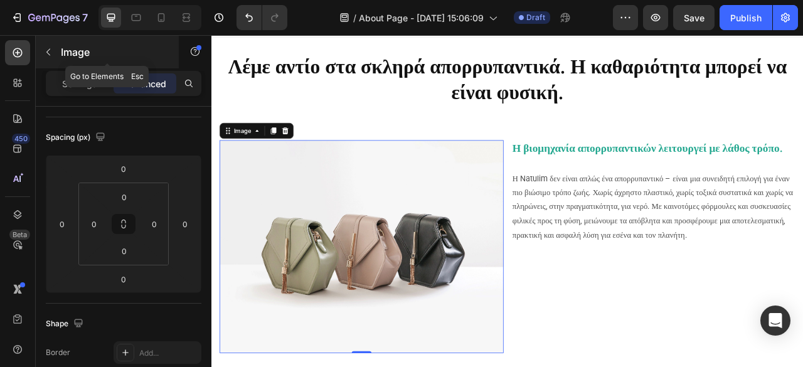
click at [53, 52] on button "button" at bounding box center [48, 52] width 20 height 20
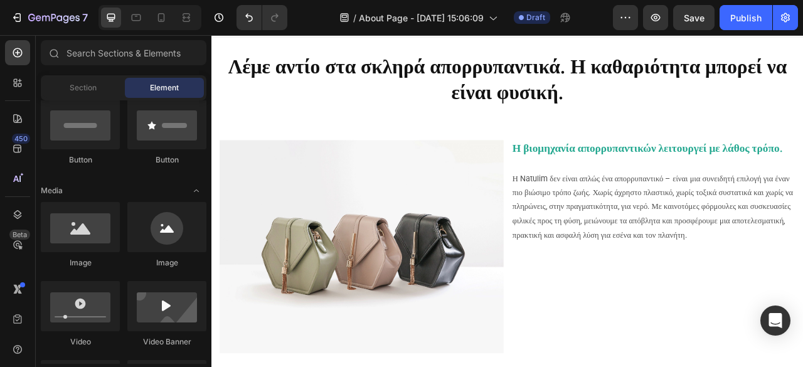
scroll to position [125, 0]
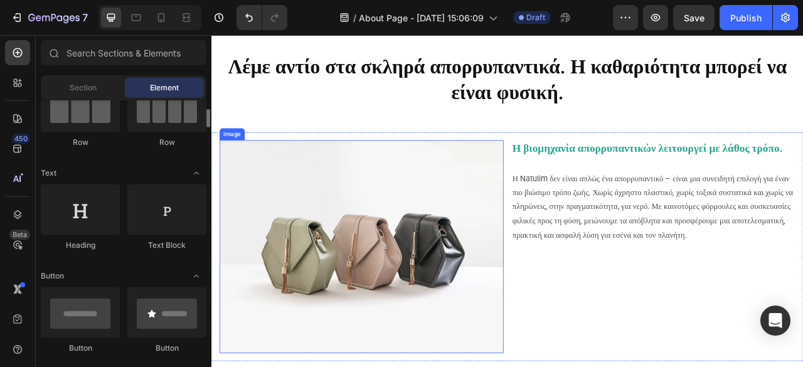
click at [339, 314] on img at bounding box center [401, 304] width 361 height 271
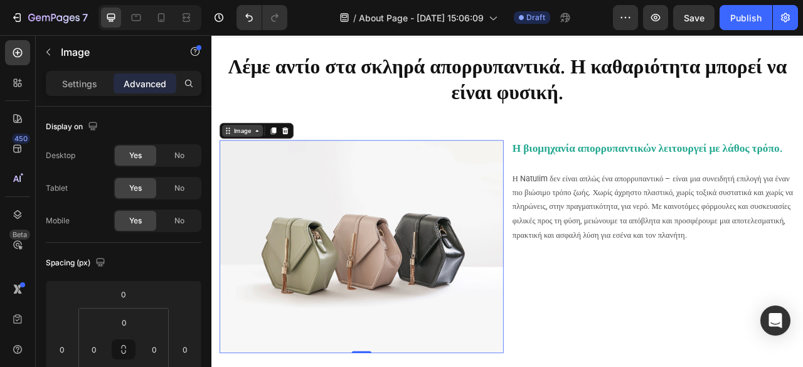
click at [267, 159] on icon at bounding box center [269, 157] width 10 height 10
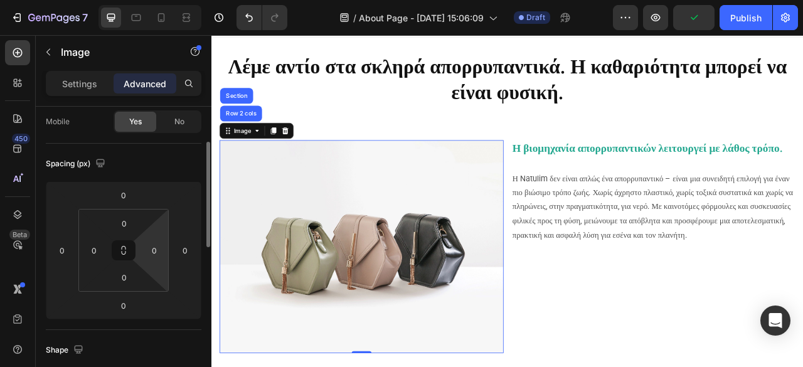
scroll to position [0, 0]
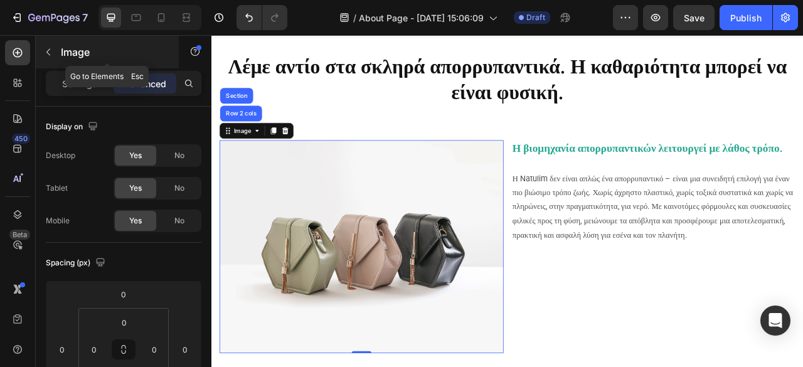
click at [51, 51] on icon "button" at bounding box center [48, 52] width 10 height 10
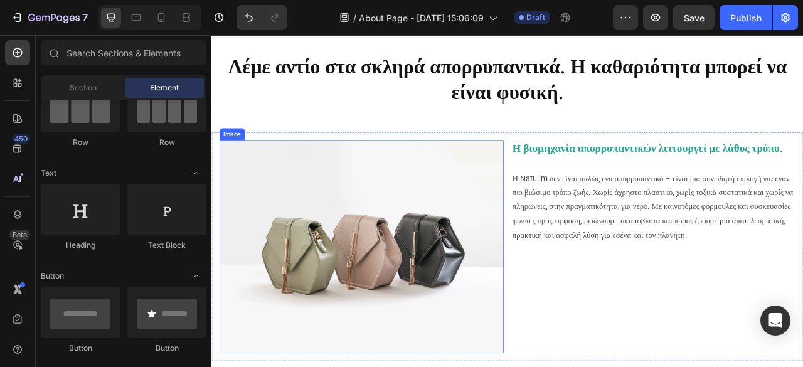
click at [369, 313] on img at bounding box center [401, 304] width 361 height 271
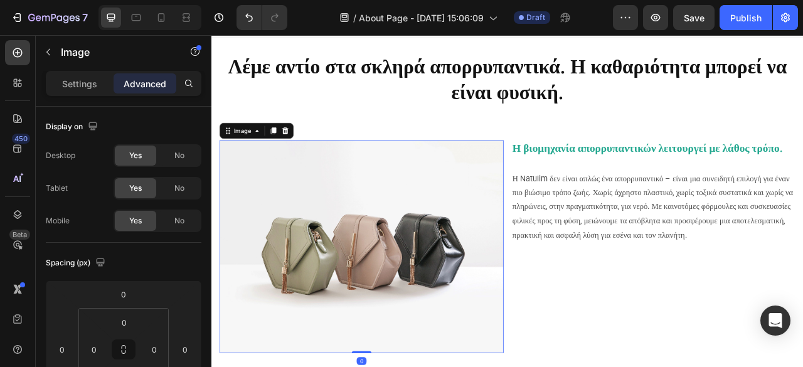
click at [369, 313] on img at bounding box center [401, 304] width 361 height 271
click at [499, 221] on img at bounding box center [401, 304] width 361 height 271
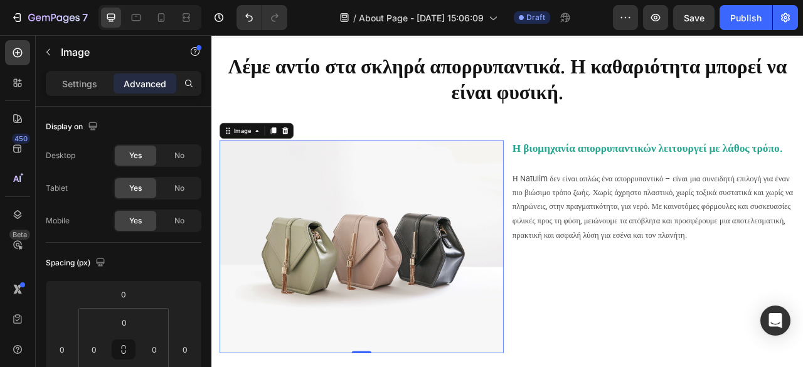
click at [499, 221] on img at bounding box center [401, 304] width 361 height 271
click at [270, 163] on div "Image" at bounding box center [251, 156] width 52 height 15
click at [265, 164] on div "Image Row 2 cols Section" at bounding box center [268, 157] width 94 height 20
click at [253, 158] on div "Image" at bounding box center [250, 156] width 27 height 11
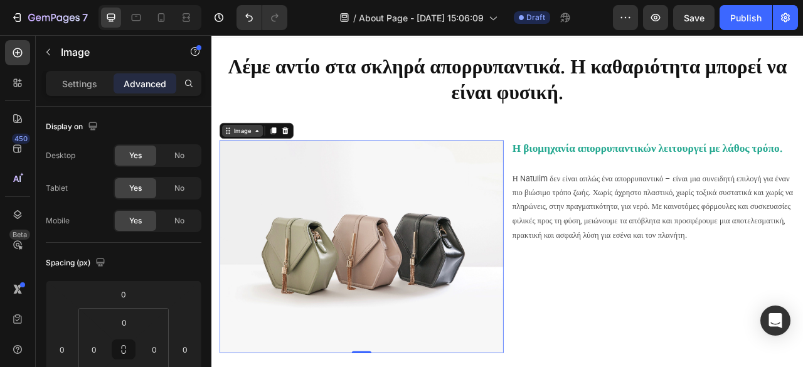
click at [232, 159] on icon at bounding box center [232, 157] width 10 height 10
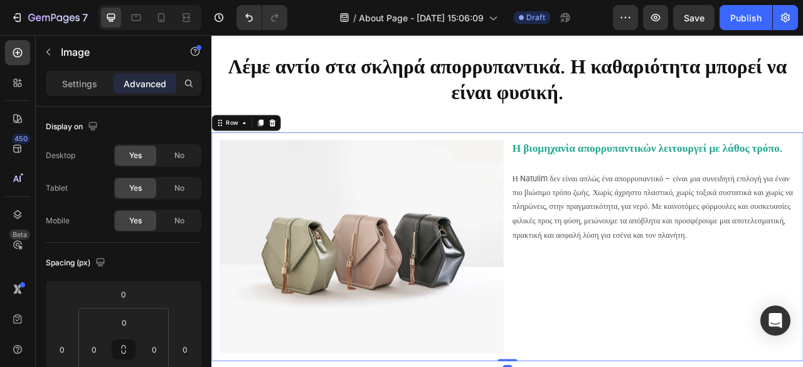
click at [738, 366] on div "Η βιομηχανία απορρυπαντικών λειτουργεί με λάθος τρόπο. Η Natulim δεν είναι απλώ…" at bounding box center [773, 304] width 361 height 271
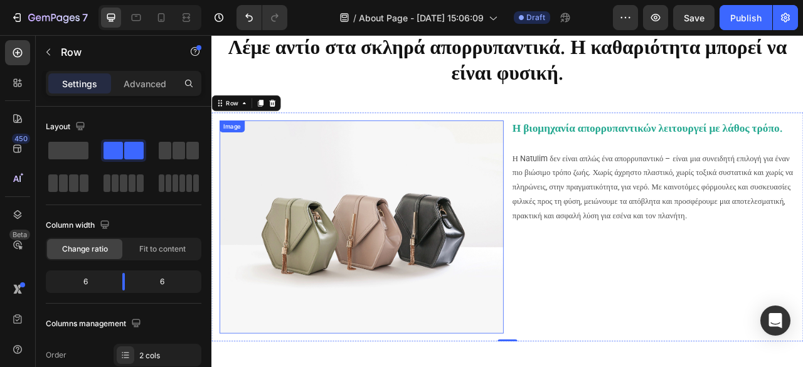
scroll to position [23, 0]
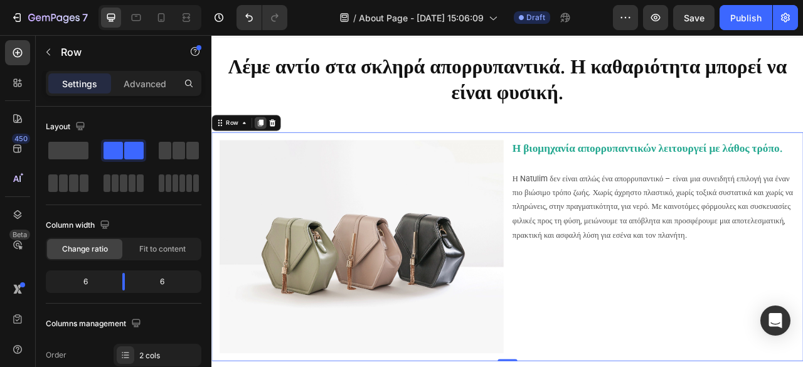
click at [275, 144] on icon at bounding box center [273, 146] width 7 height 9
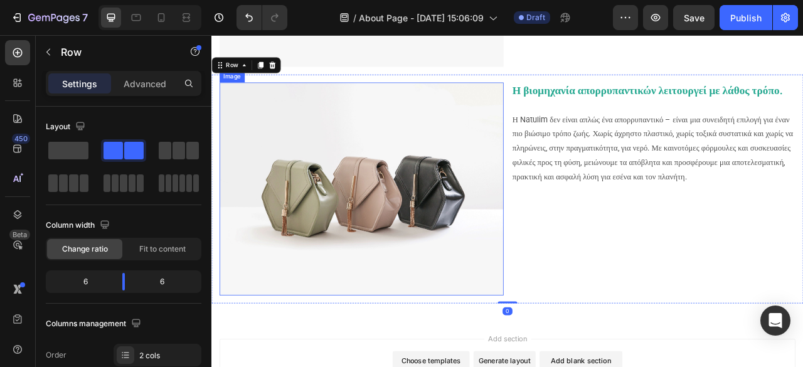
scroll to position [389, 0]
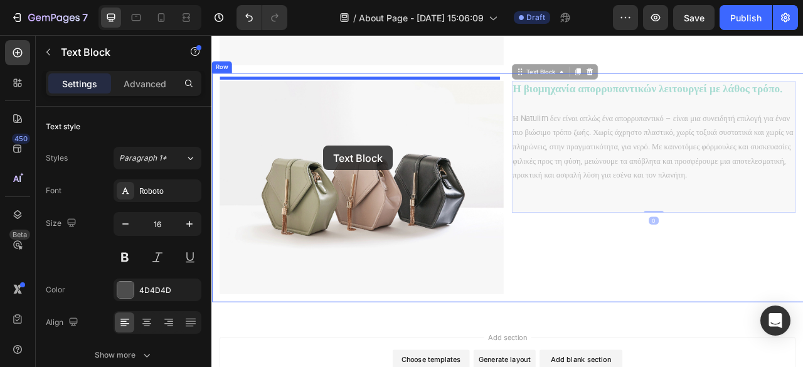
drag, startPoint x: 642, startPoint y: 156, endPoint x: 353, endPoint y: 176, distance: 289.3
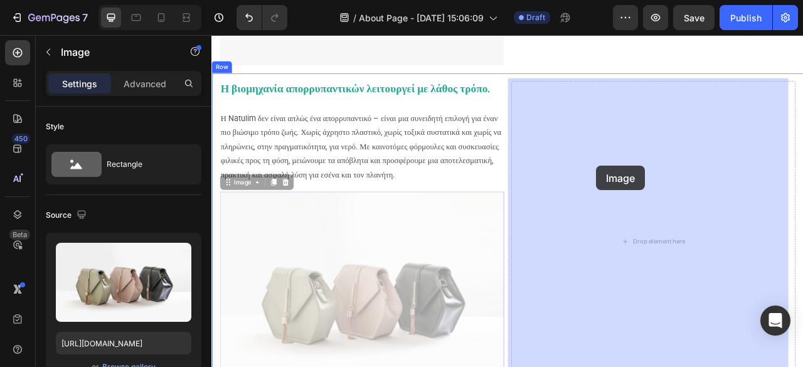
drag, startPoint x: 386, startPoint y: 394, endPoint x: 685, endPoint y: 212, distance: 350.3
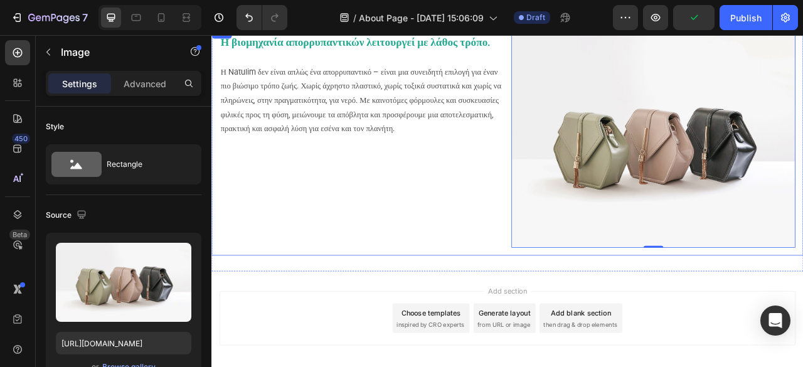
scroll to position [264, 0]
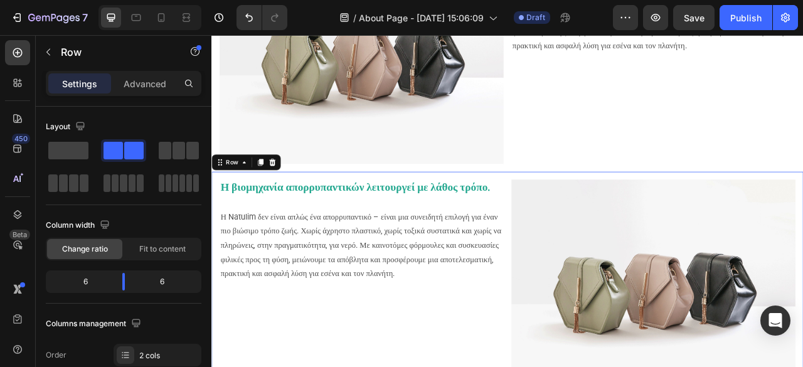
click at [461, 212] on div "Η βιομηχανία απορρυπαντικών λειτουργεί με λάθος τρόπο. Η Natulim δεν είναι απλώ…" at bounding box center [587, 354] width 753 height 291
click at [274, 193] on icon at bounding box center [273, 197] width 7 height 9
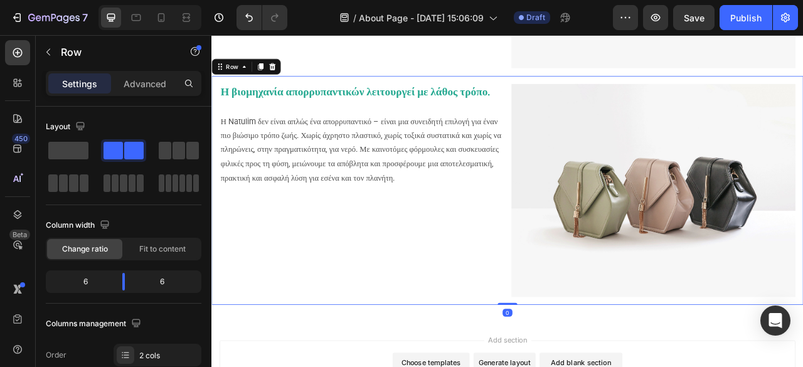
scroll to position [677, 0]
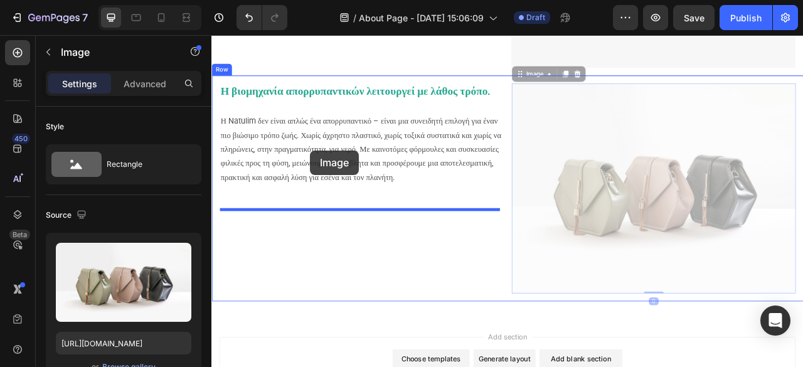
drag, startPoint x: 678, startPoint y: 212, endPoint x: 337, endPoint y: 182, distance: 342.6
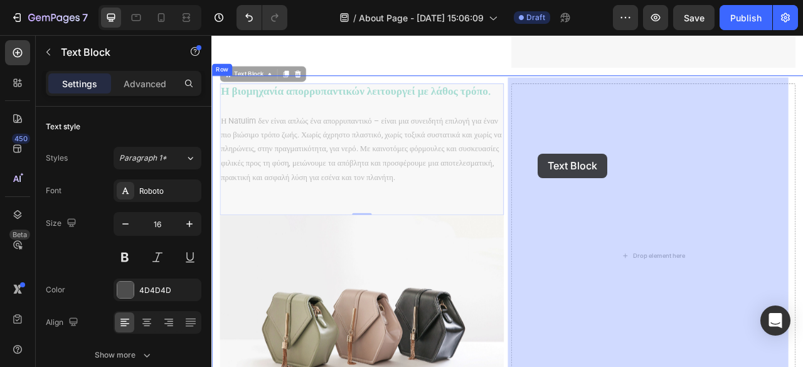
drag, startPoint x: 358, startPoint y: 178, endPoint x: 631, endPoint y: 186, distance: 273.7
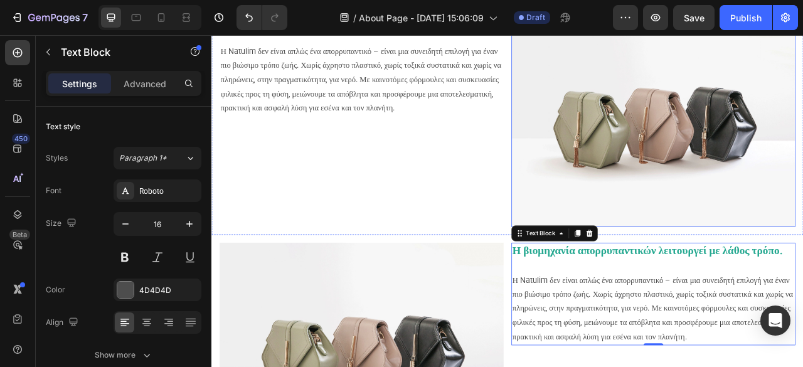
scroll to position [786, 0]
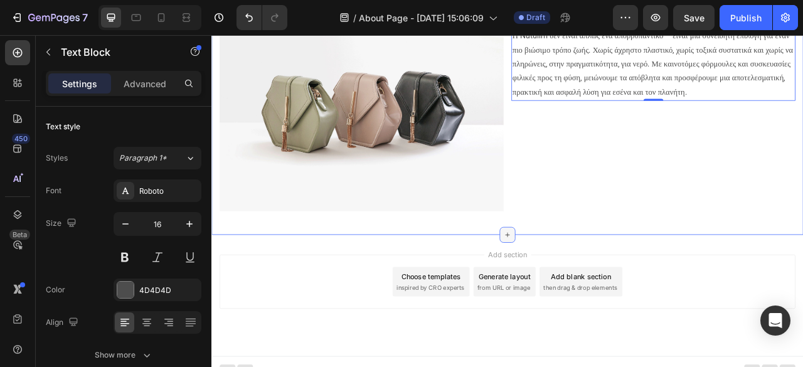
click at [583, 284] on icon at bounding box center [588, 289] width 10 height 10
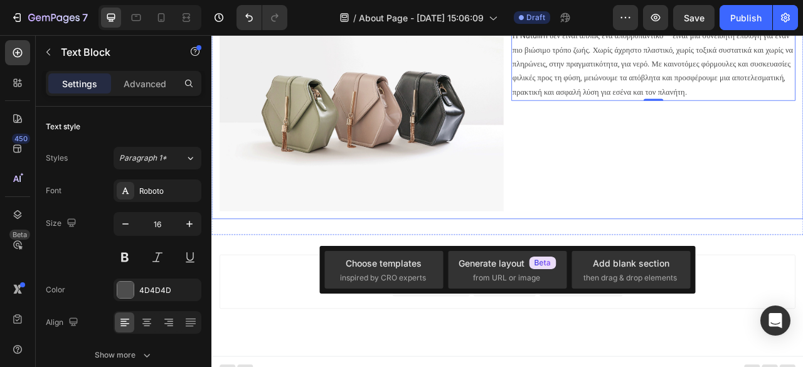
click at [627, 254] on div "Image Η βιομηχανία απορρυπαντικών λειτουργεί με λάθος τρόπο. Η Natulim δεν είνα…" at bounding box center [587, 123] width 753 height 291
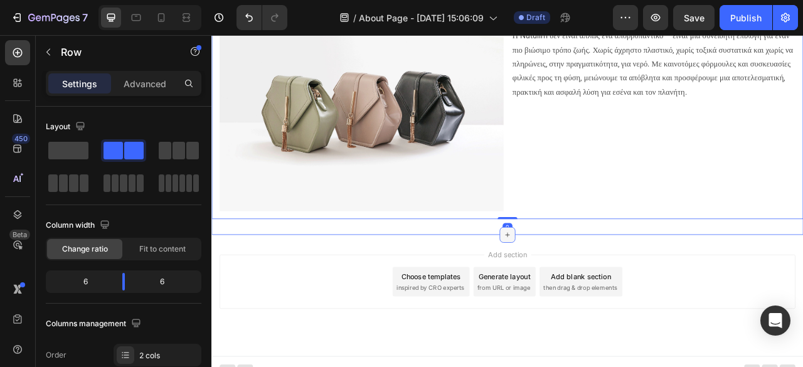
click at [583, 284] on icon at bounding box center [588, 289] width 10 height 10
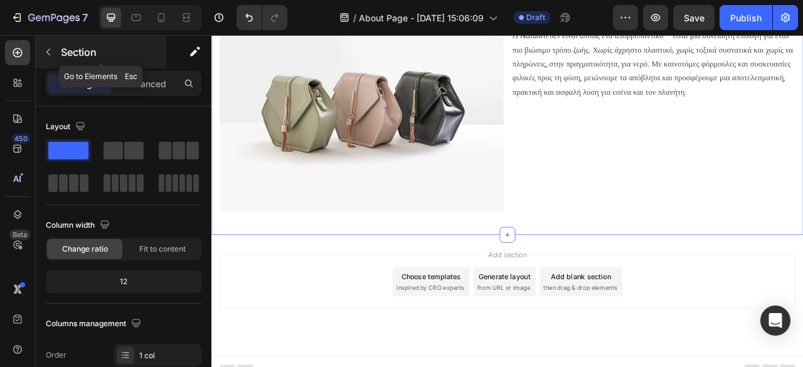
click at [48, 50] on icon "button" at bounding box center [48, 52] width 4 height 7
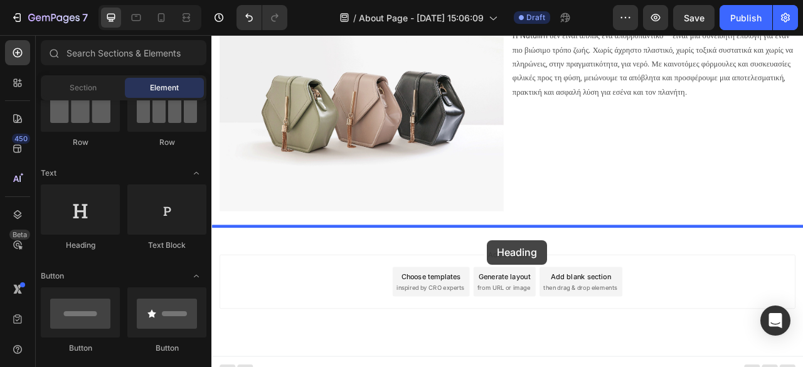
drag, startPoint x: 298, startPoint y: 253, endPoint x: 562, endPoint y: 296, distance: 267.7
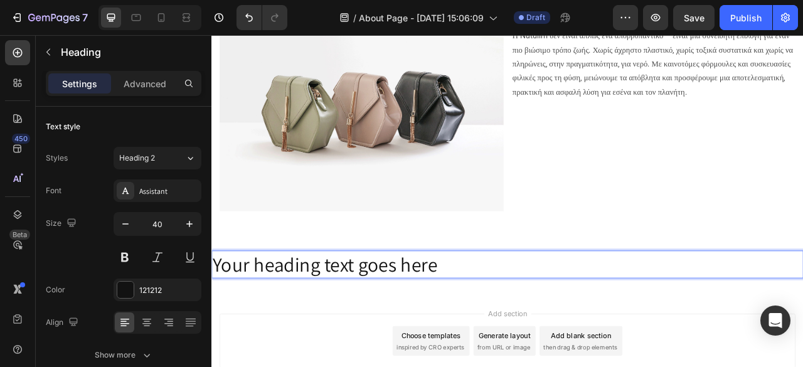
click at [459, 328] on h2 "Your heading text goes here" at bounding box center [587, 326] width 753 height 35
click at [459, 328] on p "Your heading text goes here" at bounding box center [588, 327] width 750 height 33
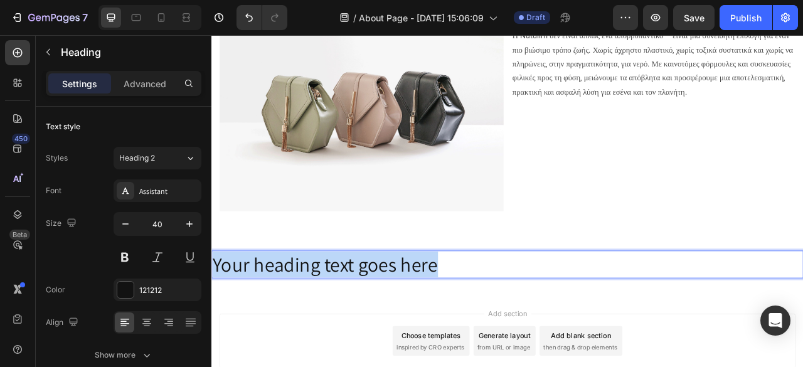
click at [459, 328] on p "Your heading text goes here" at bounding box center [588, 327] width 750 height 33
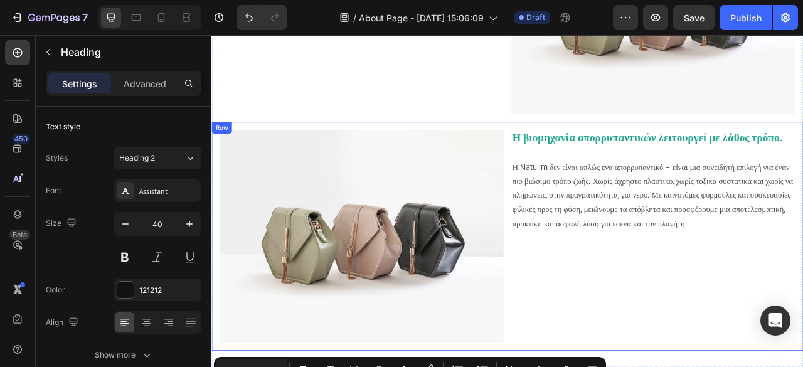
type input "16"
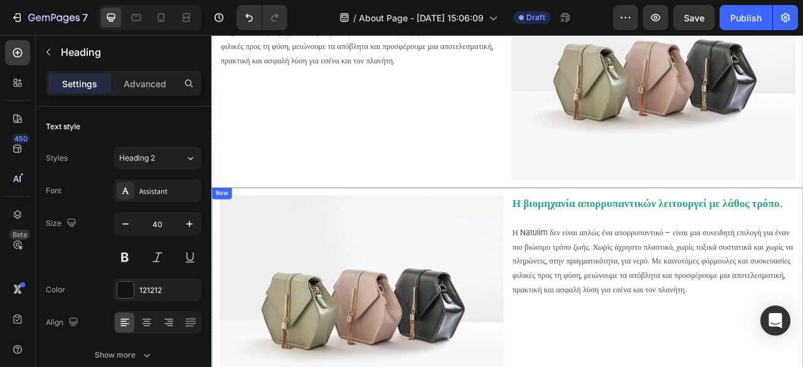
scroll to position [861, 0]
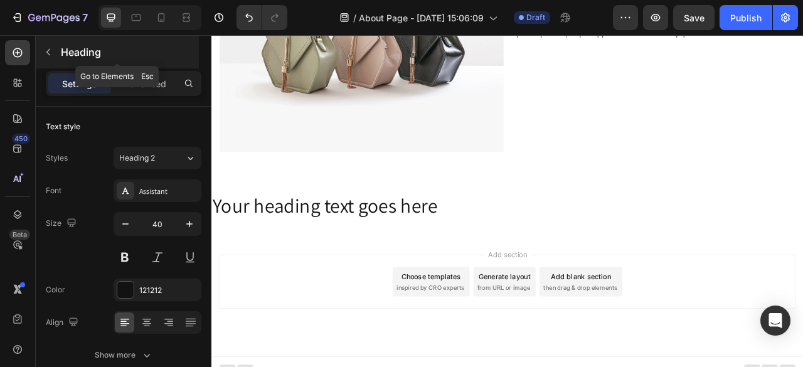
click at [50, 51] on icon "button" at bounding box center [48, 52] width 10 height 10
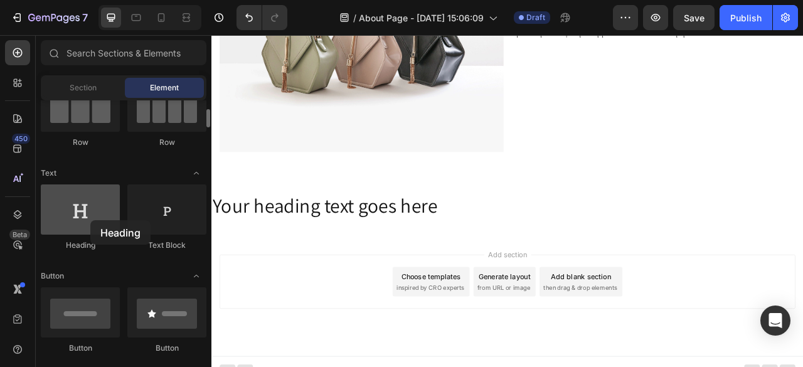
drag, startPoint x: 83, startPoint y: 229, endPoint x: 71, endPoint y: 220, distance: 14.8
click at [71, 220] on div at bounding box center [80, 209] width 79 height 50
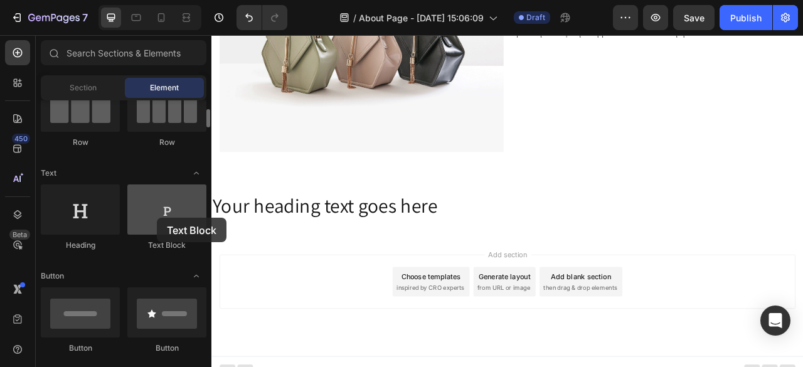
click at [157, 218] on div at bounding box center [166, 209] width 79 height 50
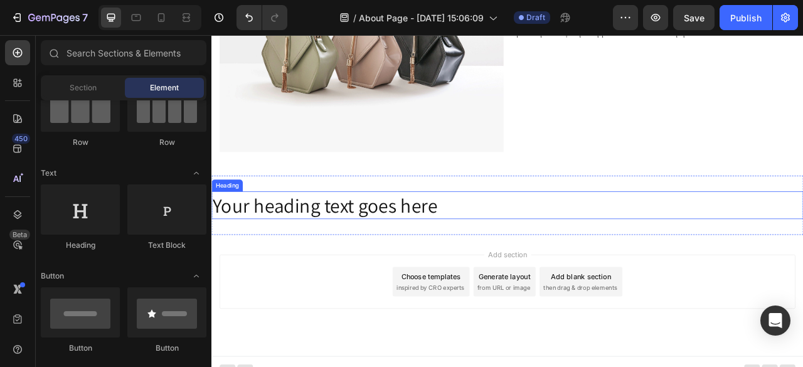
click at [378, 235] on h2 "Your heading text goes here" at bounding box center [587, 251] width 753 height 35
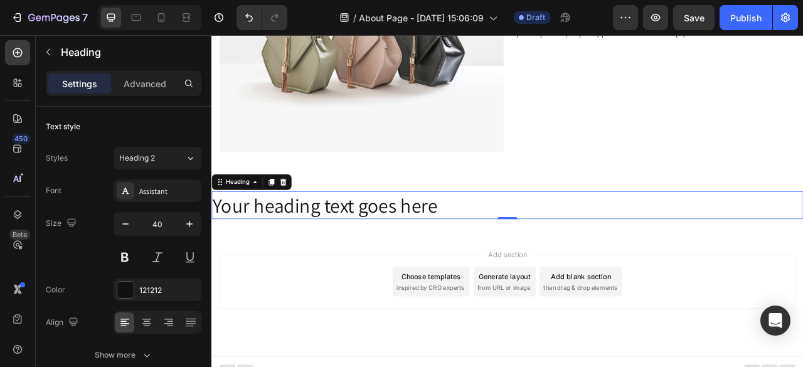
click at [462, 240] on h2 "Your heading text goes here" at bounding box center [587, 251] width 753 height 35
click at [462, 240] on p "Your heading text goes here" at bounding box center [588, 251] width 750 height 33
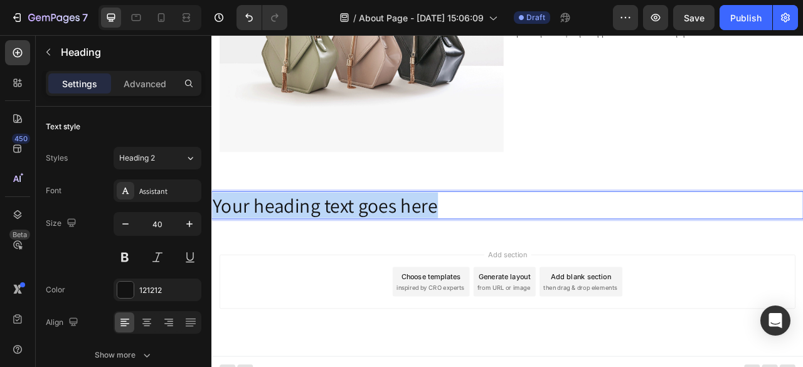
click at [462, 240] on p "Your heading text goes here" at bounding box center [588, 251] width 750 height 33
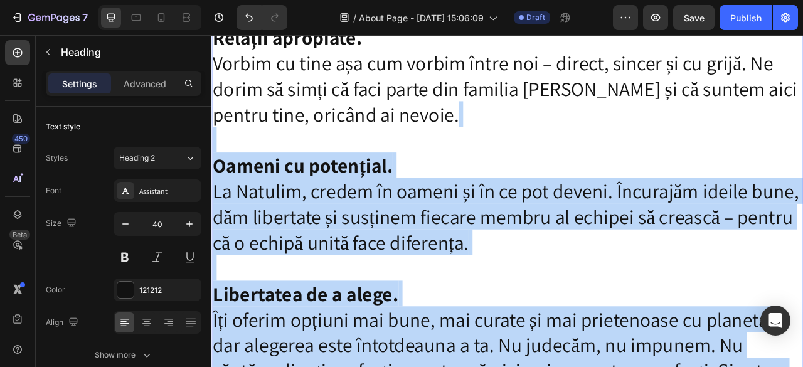
scroll to position [974, 0]
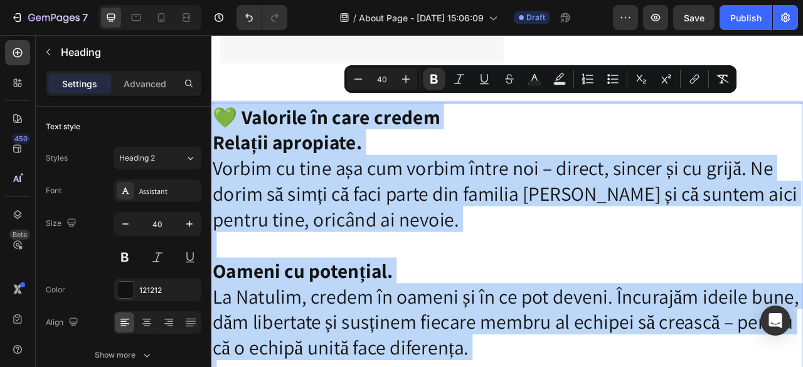
drag, startPoint x: 321, startPoint y: 430, endPoint x: 415, endPoint y: 129, distance: 315.3
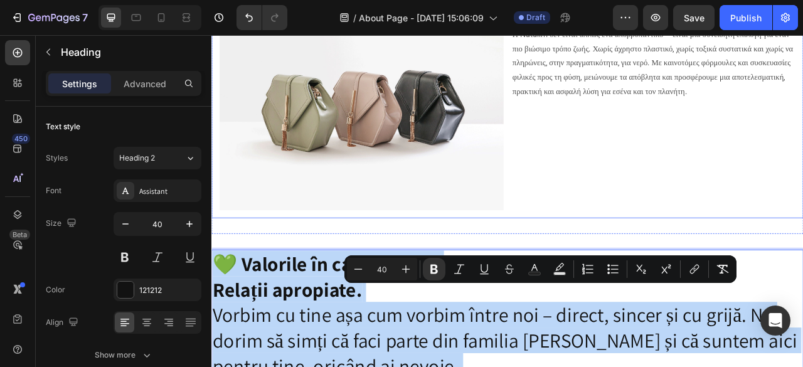
scroll to position [911, 0]
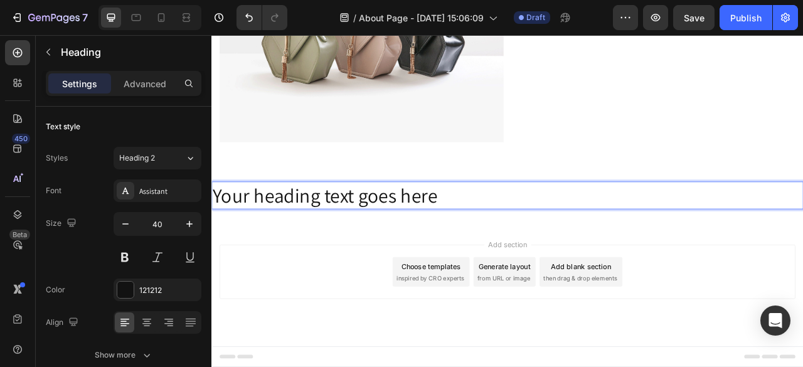
scroll to position [861, 0]
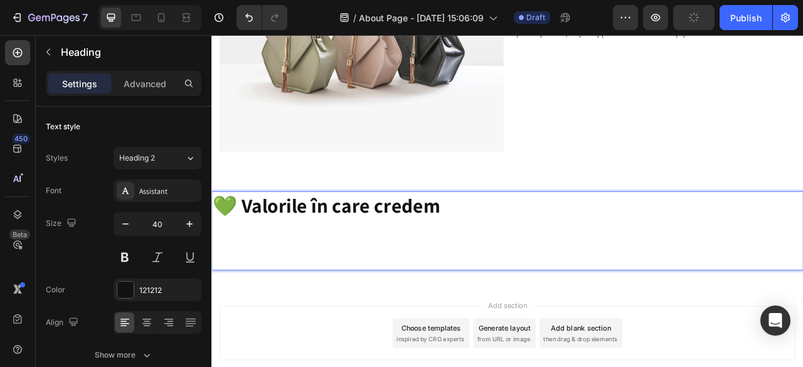
click at [466, 237] on strong "💚 Valorile în care credem" at bounding box center [357, 251] width 289 height 33
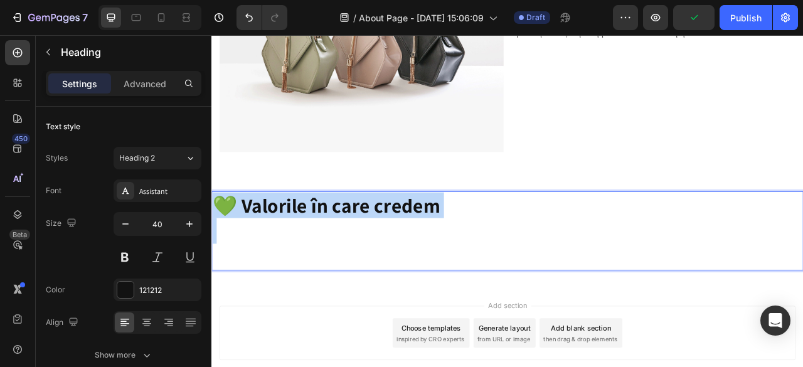
click at [466, 237] on strong "💚 Valorile în care credem" at bounding box center [357, 251] width 289 height 33
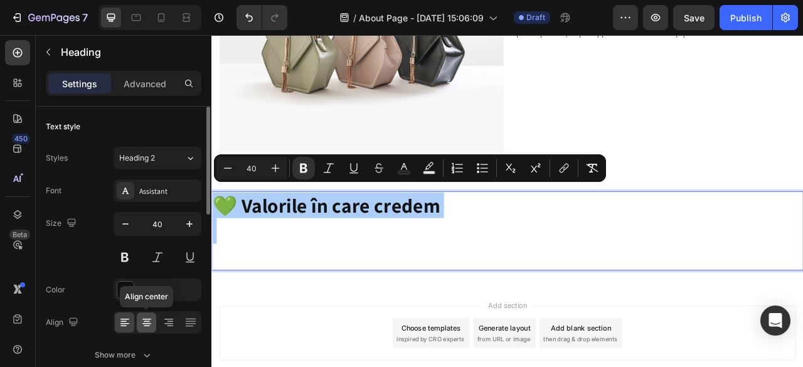
click at [147, 326] on icon at bounding box center [147, 326] width 6 height 1
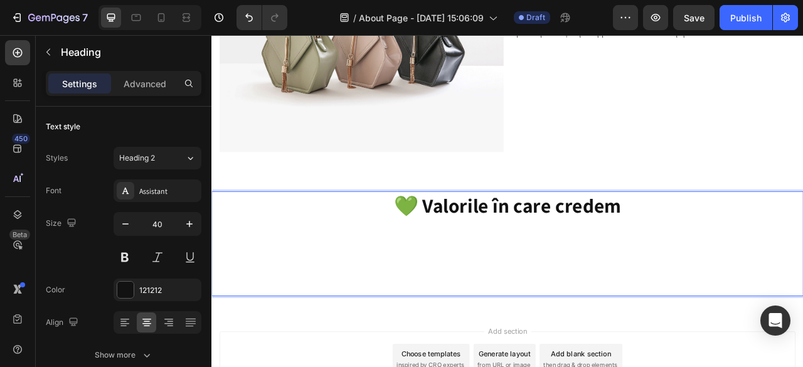
click at [595, 284] on p "Rich Text Editor. Editing area: main" at bounding box center [588, 317] width 750 height 98
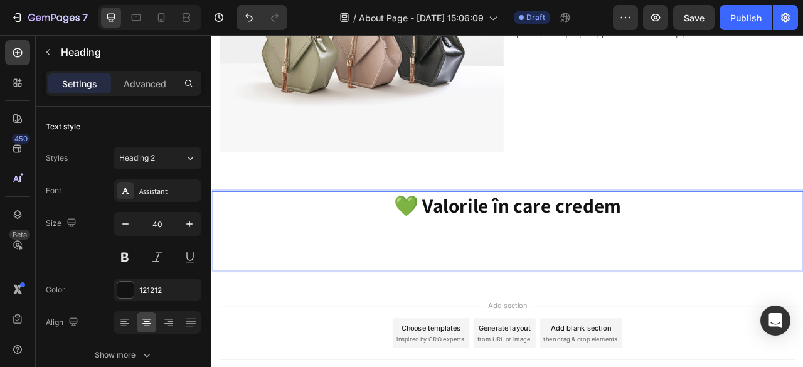
click at [798, 237] on p "💚 Valorile în care credem" at bounding box center [588, 251] width 750 height 33
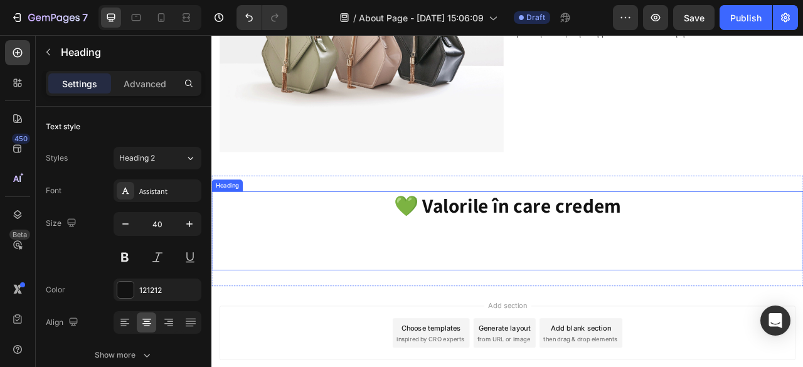
click at [494, 285] on p "⁠⁠⁠⁠⁠⁠⁠ 💚 Valorile în care credem" at bounding box center [588, 284] width 750 height 98
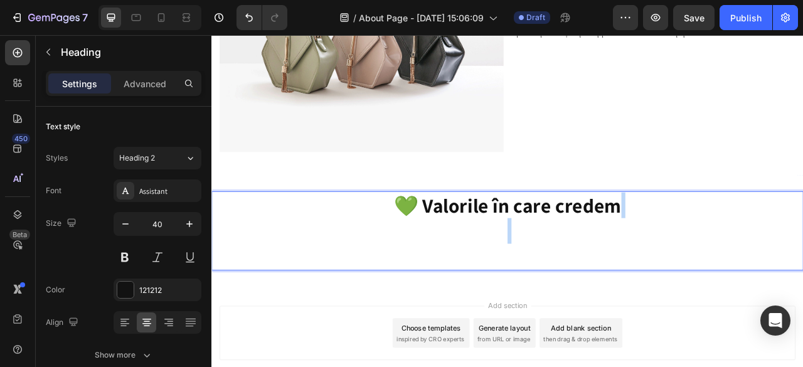
click at [494, 285] on p "💚 Valorile în care credem" at bounding box center [588, 284] width 750 height 98
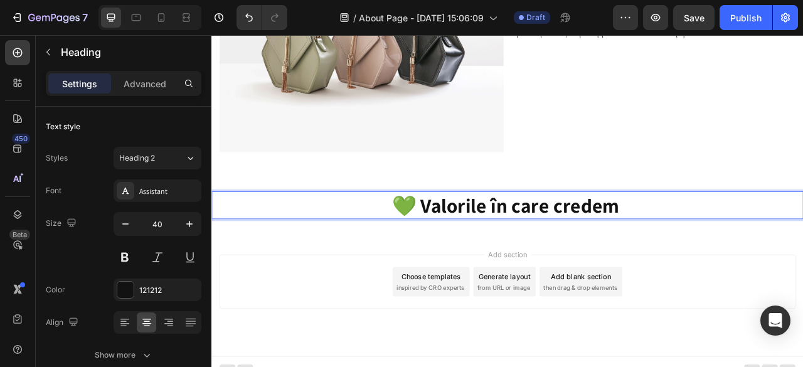
click at [332, 300] on div "Add section Choose templates inspired by CRO experts Generate layout from URL o…" at bounding box center [587, 366] width 753 height 154
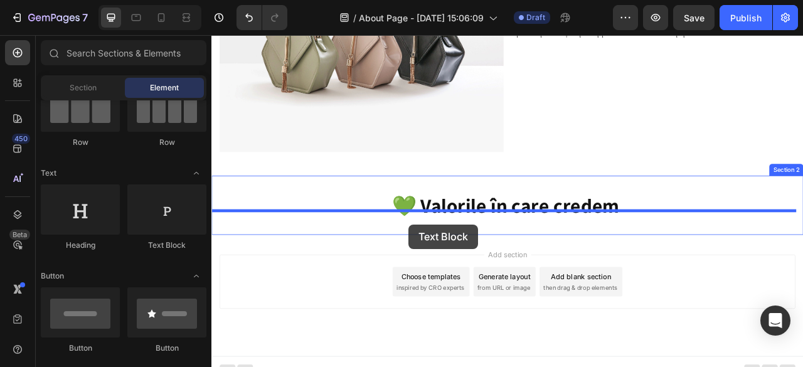
drag, startPoint x: 369, startPoint y: 245, endPoint x: 462, endPoint y: 276, distance: 98.4
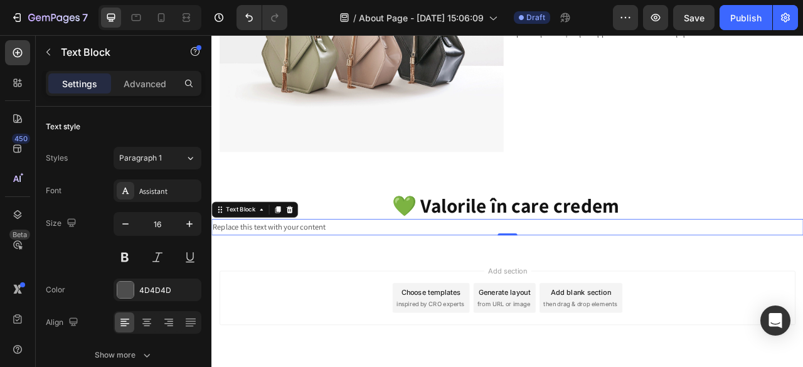
click at [338, 269] on div "Replace this text with your content" at bounding box center [587, 279] width 753 height 21
click at [338, 270] on p "Replace this text with your content" at bounding box center [588, 279] width 750 height 18
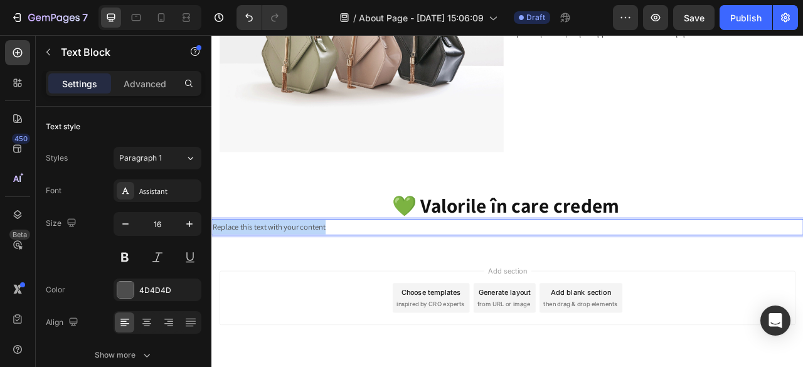
click at [338, 270] on p "Replace this text with your content" at bounding box center [588, 279] width 750 height 18
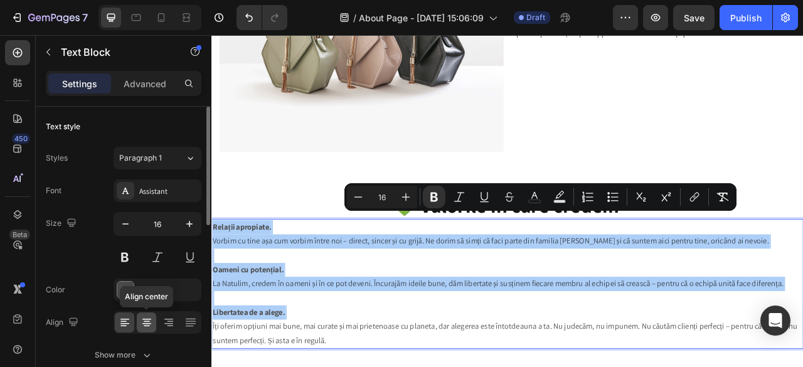
click at [147, 323] on icon at bounding box center [146, 323] width 9 height 1
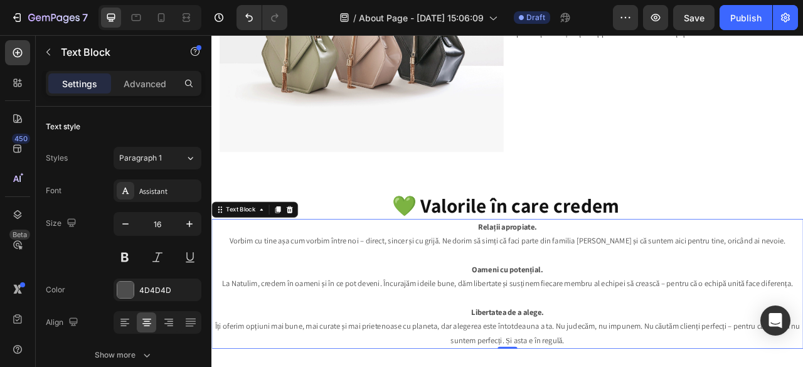
click at [557, 272] on strong "Relații apropiate." at bounding box center [587, 278] width 75 height 13
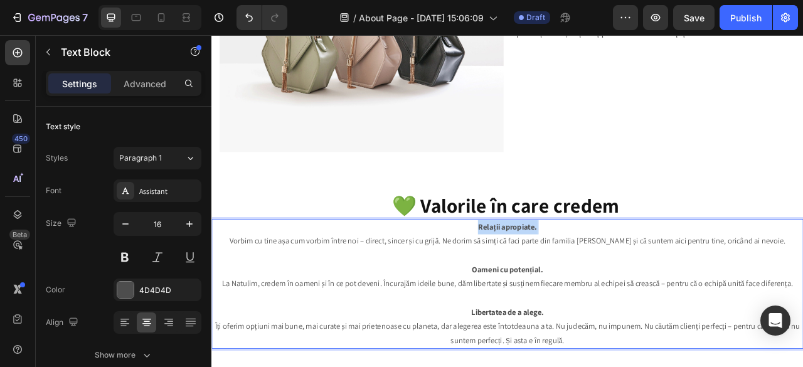
click at [557, 272] on strong "Relații apropiate." at bounding box center [587, 278] width 75 height 13
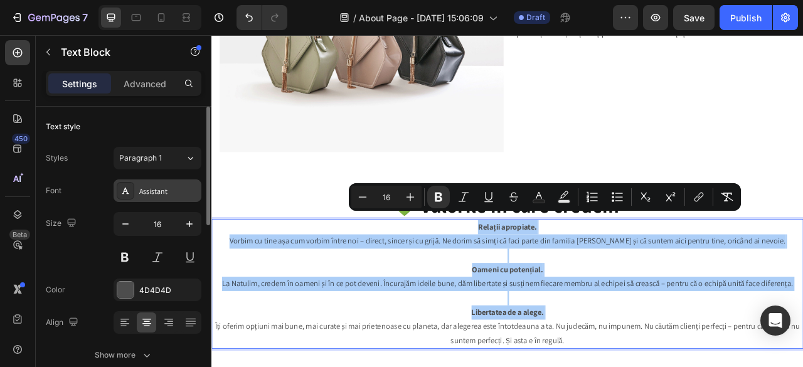
click at [158, 194] on div "Assistant" at bounding box center [168, 191] width 59 height 11
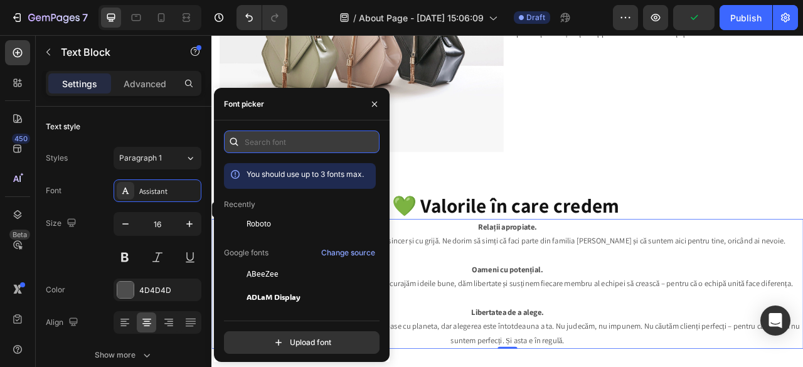
click at [260, 140] on input "text" at bounding box center [302, 142] width 156 height 23
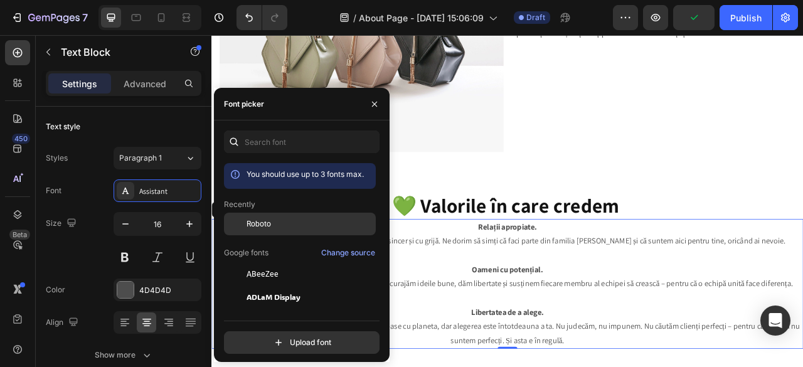
click at [260, 223] on span "Roboto" at bounding box center [259, 223] width 24 height 11
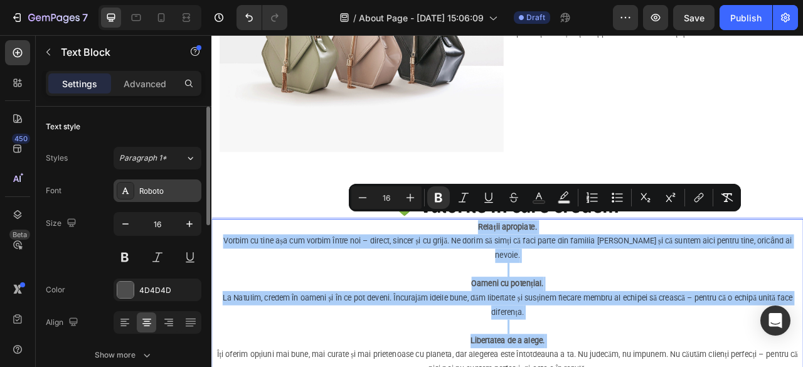
click at [183, 184] on div "Roboto" at bounding box center [158, 190] width 88 height 23
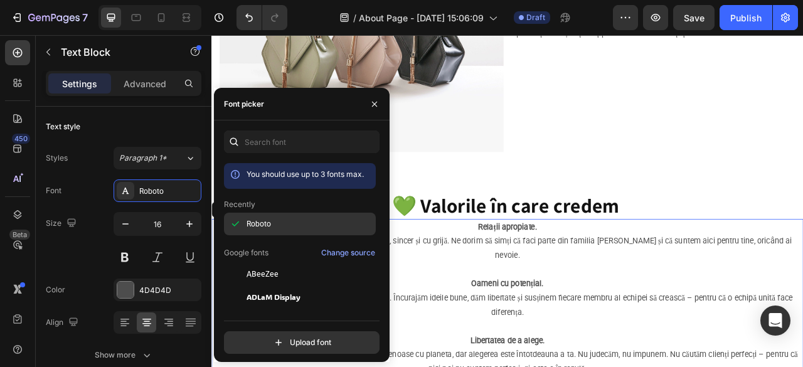
click at [257, 221] on span "Roboto" at bounding box center [259, 223] width 24 height 11
click at [275, 225] on div "Roboto" at bounding box center [310, 223] width 127 height 11
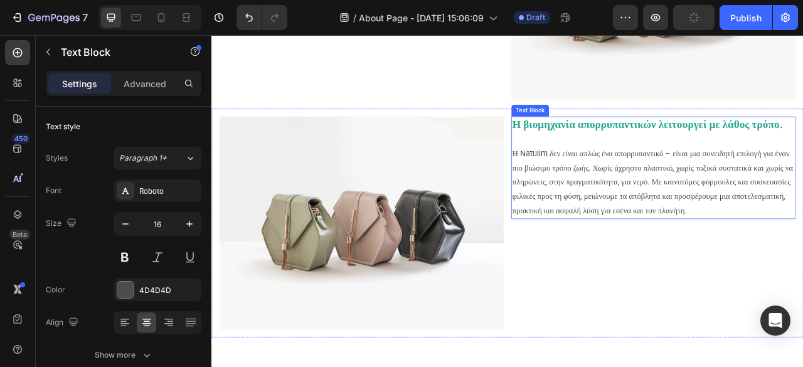
scroll to position [735, 0]
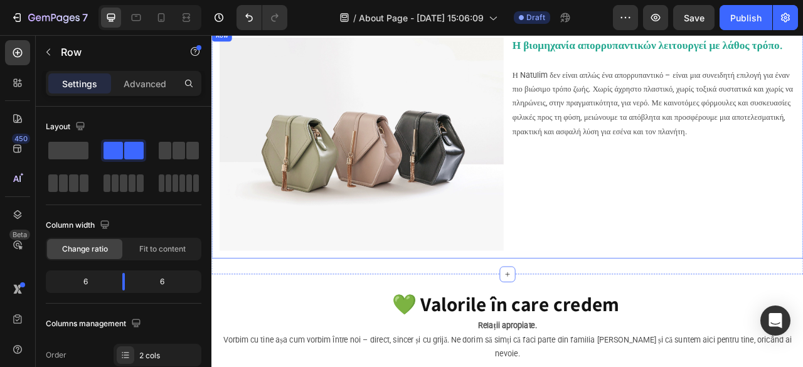
click at [589, 304] on div "Image Η βιομηχανία απορρυπαντικών λειτουργεί με λάθος τρόπο. Η Natulim δεν είνα…" at bounding box center [587, 173] width 753 height 291
drag, startPoint x: 589, startPoint y: 304, endPoint x: 589, endPoint y: 312, distance: 7.5
click at [590, 300] on div "Image Η βιομηχανία απορρυπαντικών λειτουργεί με λάθος τρόπο. Η Natulim δεν είνα…" at bounding box center [587, 173] width 753 height 291
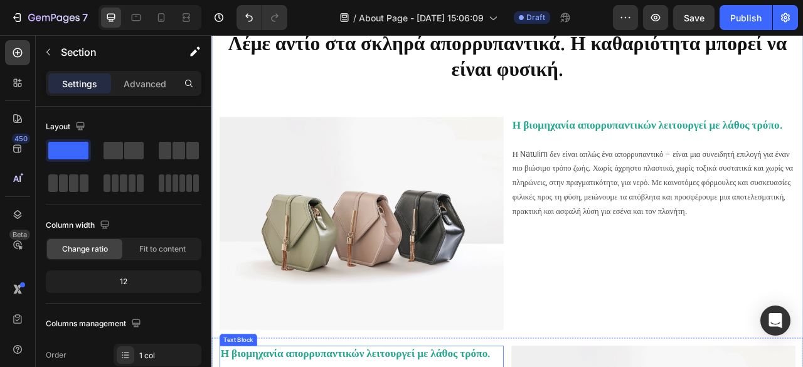
scroll to position [0, 0]
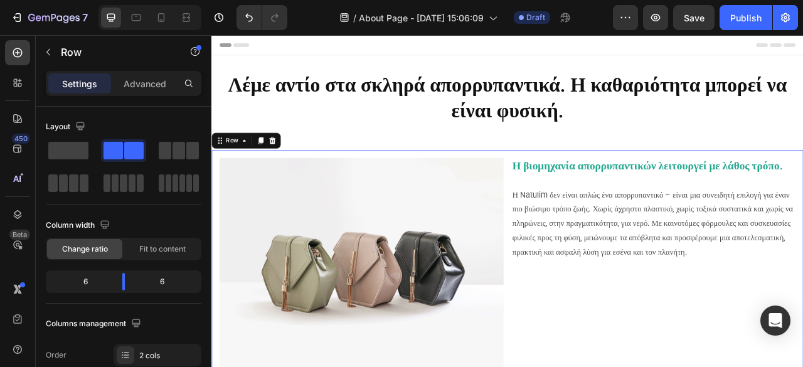
click at [547, 189] on div "Image Η βιομηχανία απορρυπαντικών λειτουργεί με λάθος τρόπο. Η Natulim δεν είνα…" at bounding box center [587, 326] width 753 height 291
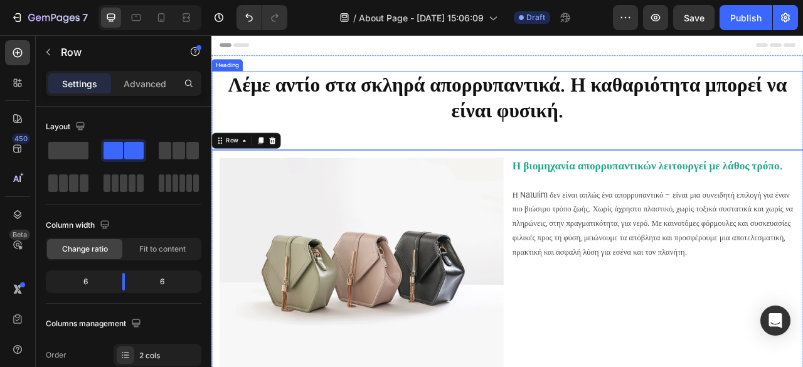
click at [545, 164] on h2 "Λέμε αντίο στα σκληρά απορρυπαντικά. Η καθαριότητα μπορεί να είναι φυσική." at bounding box center [587, 131] width 753 height 100
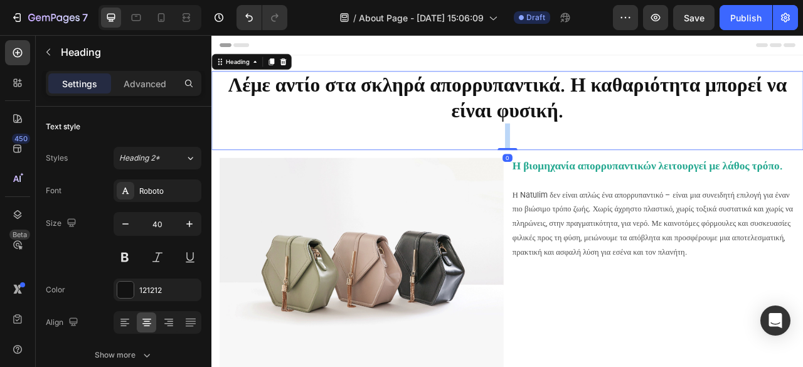
click at [545, 164] on h2 "Λέμε αντίο στα σκληρά απορρυπαντικά. Η καθαριότητα μπορεί να είναι φυσική." at bounding box center [587, 131] width 753 height 100
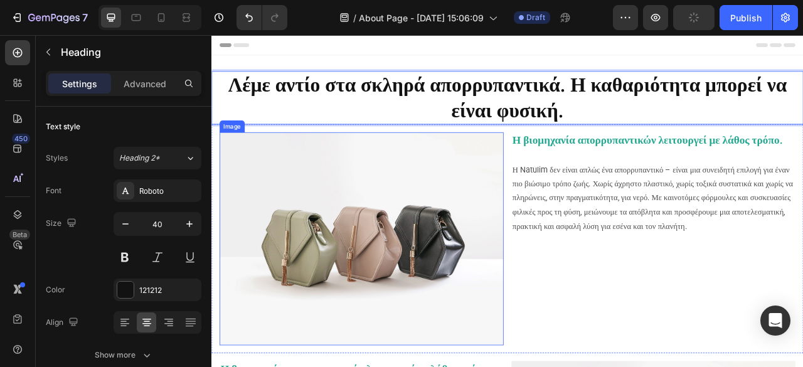
click at [726, 288] on p "Η Natulim δεν είναι απλώς ένα απορρυπαντικό – είναι μια συνειδητή επιλογή για έ…" at bounding box center [773, 243] width 359 height 90
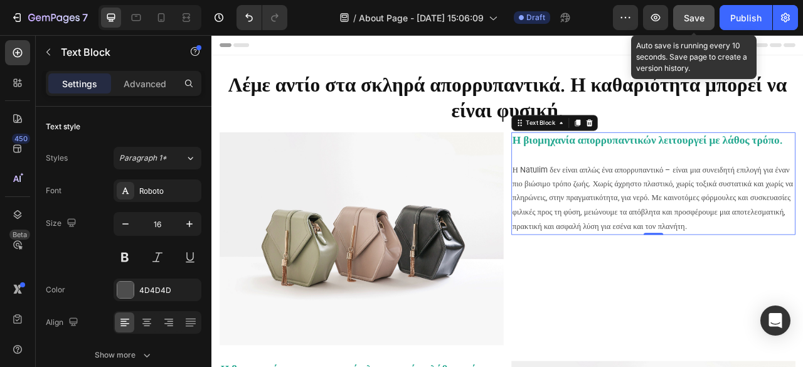
click at [704, 21] on span "Save" at bounding box center [694, 18] width 21 height 11
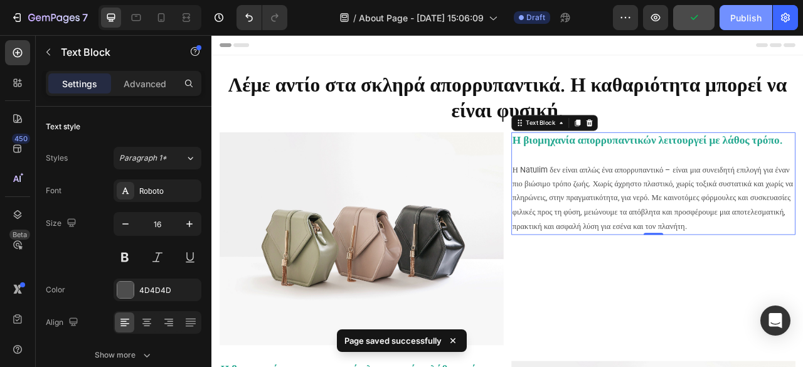
click at [754, 19] on div "Publish" at bounding box center [745, 17] width 31 height 13
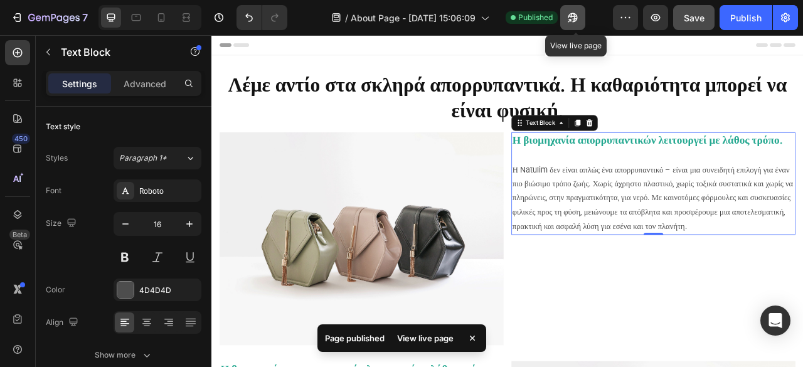
click at [572, 19] on icon "button" at bounding box center [569, 20] width 3 height 3
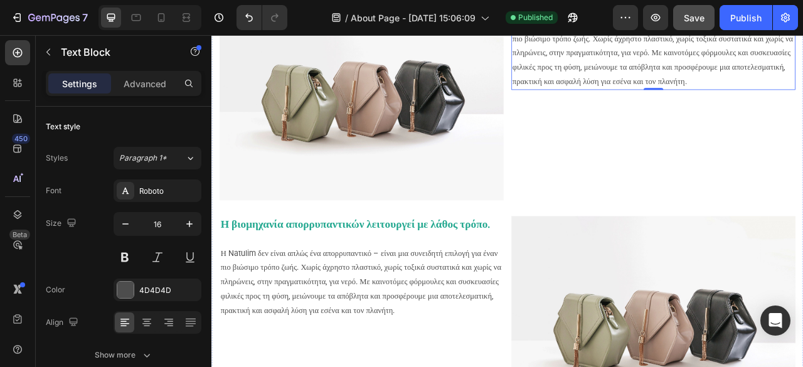
scroll to position [314, 0]
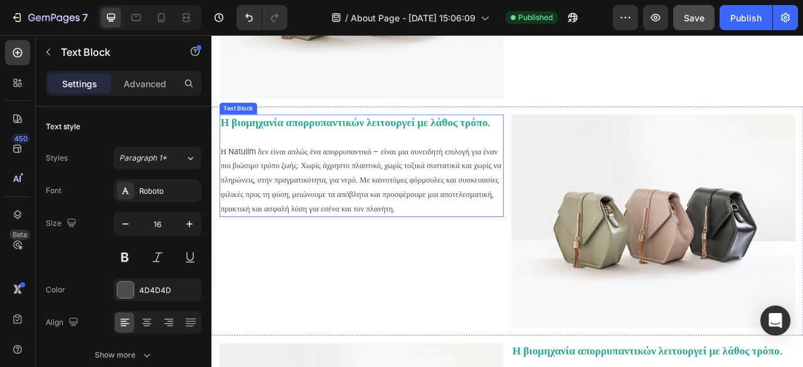
click at [424, 157] on p "Η βιομηχανία απορρυπαντικών λειτουργεί με λάθος τρόπο." at bounding box center [402, 146] width 359 height 19
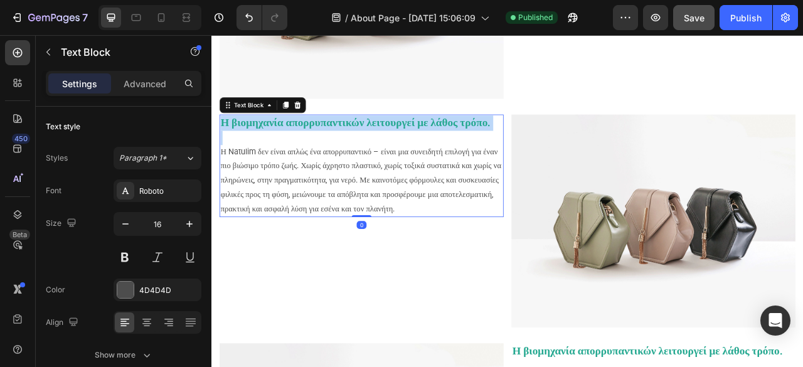
click at [424, 157] on p "Η βιομηχανία απορρυπαντικών λειτουργεί με λάθος τρόπο." at bounding box center [402, 146] width 359 height 19
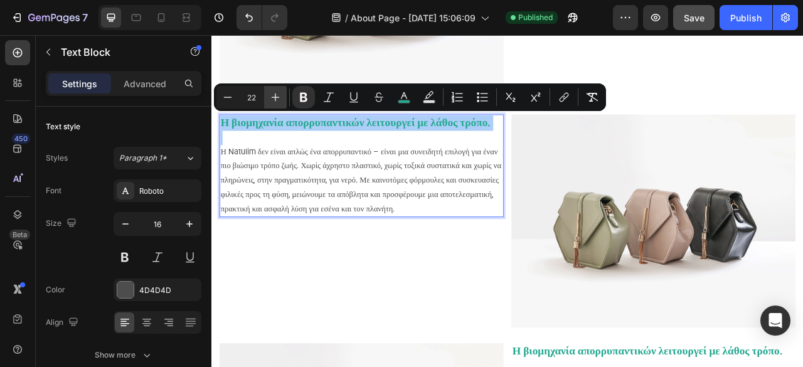
click at [274, 100] on icon "Editor contextual toolbar" at bounding box center [275, 97] width 13 height 13
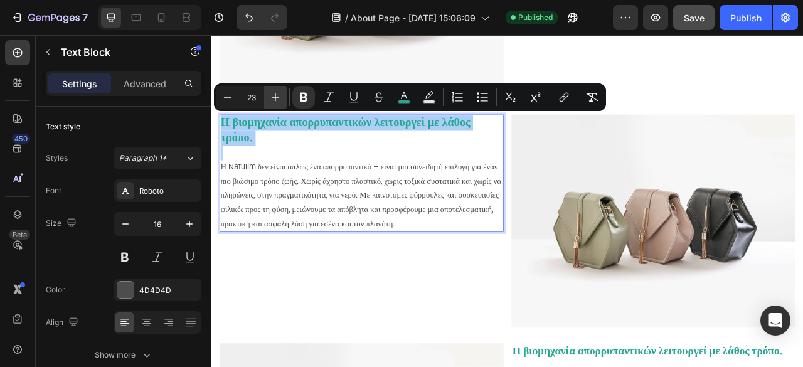
click at [274, 100] on icon "Editor contextual toolbar" at bounding box center [275, 97] width 13 height 13
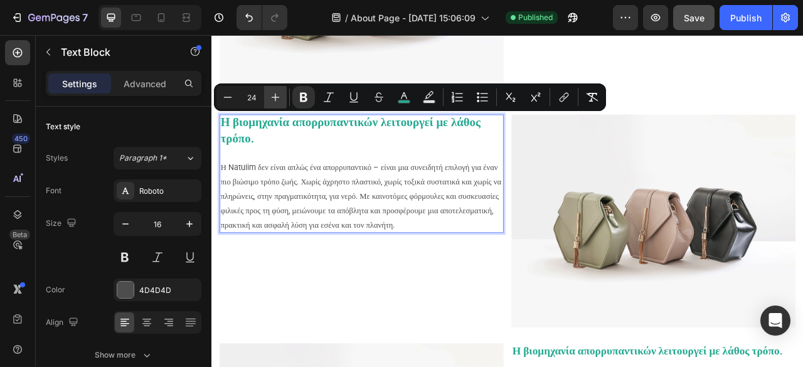
click at [274, 100] on icon "Editor contextual toolbar" at bounding box center [275, 97] width 13 height 13
type input "25"
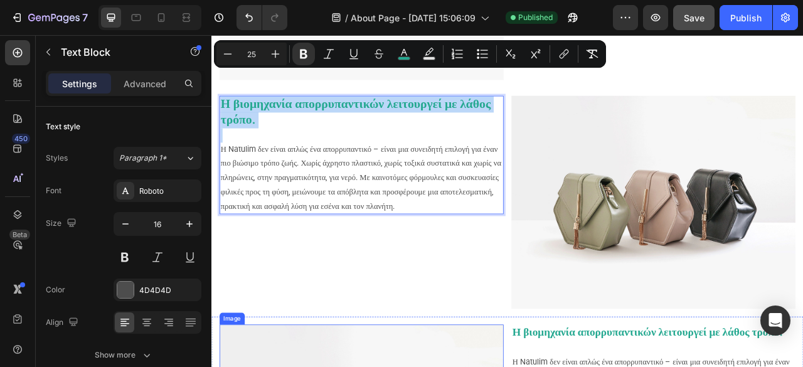
scroll to position [439, 0]
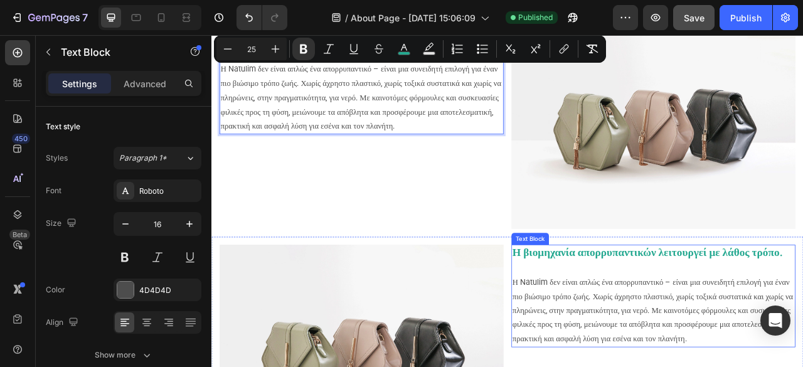
click at [624, 307] on strong "Η βιομηχανία απορρυπαντικών λειτουργεί με λάθος τρόπο." at bounding box center [766, 312] width 344 height 16
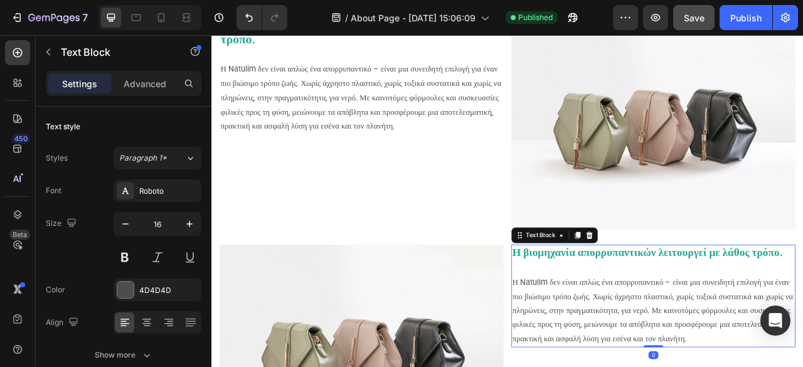
click at [624, 307] on strong "Η βιομηχανία απορρυπαντικών λειτουργεί με λάθος τρόπο." at bounding box center [766, 312] width 344 height 16
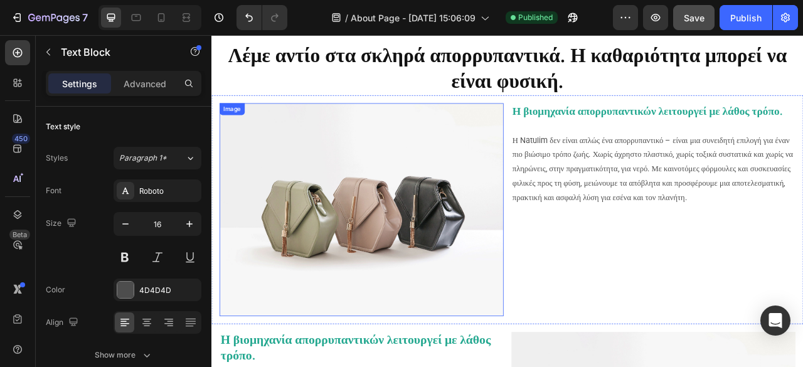
scroll to position [0, 0]
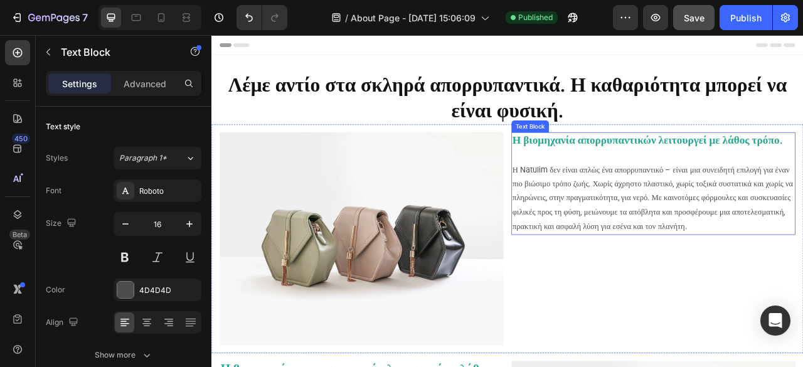
click at [631, 176] on strong "Η βιομηχανία απορρυπαντικών λειτουργεί με λάθος τρόπο." at bounding box center [766, 169] width 344 height 16
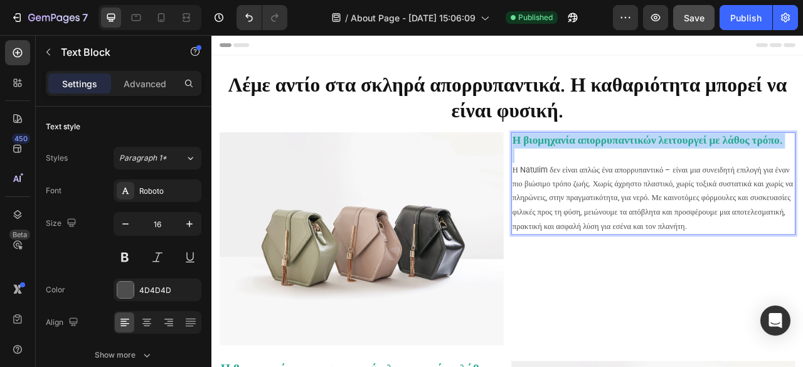
click at [631, 176] on strong "Η βιομηχανία απορρυπαντικών λειτουργεί με λάθος τρόπο." at bounding box center [766, 169] width 344 height 16
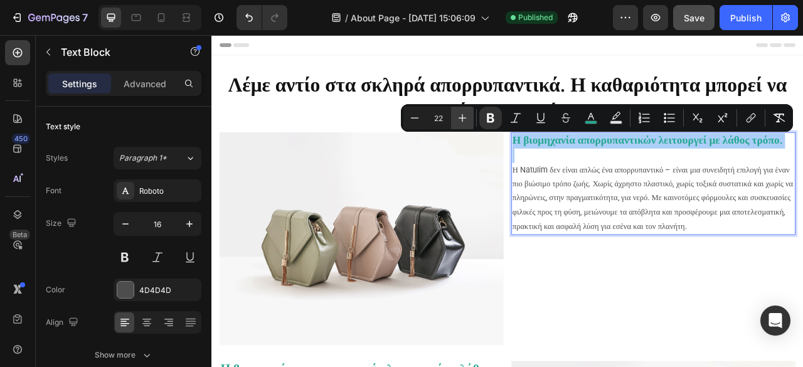
click at [460, 116] on icon "Editor contextual toolbar" at bounding box center [462, 118] width 13 height 13
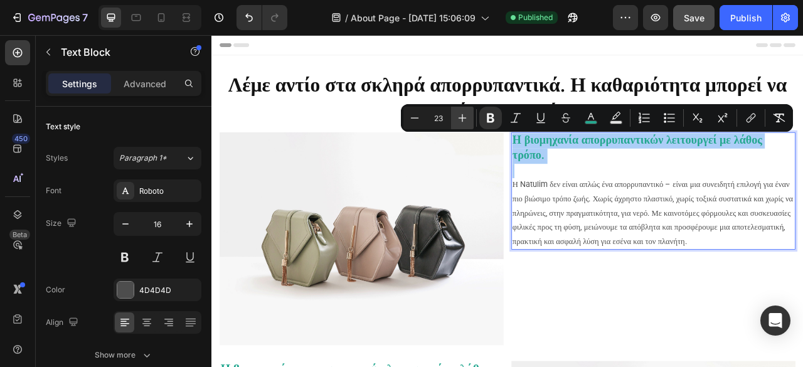
click at [460, 116] on icon "Editor contextual toolbar" at bounding box center [462, 118] width 13 height 13
type input "25"
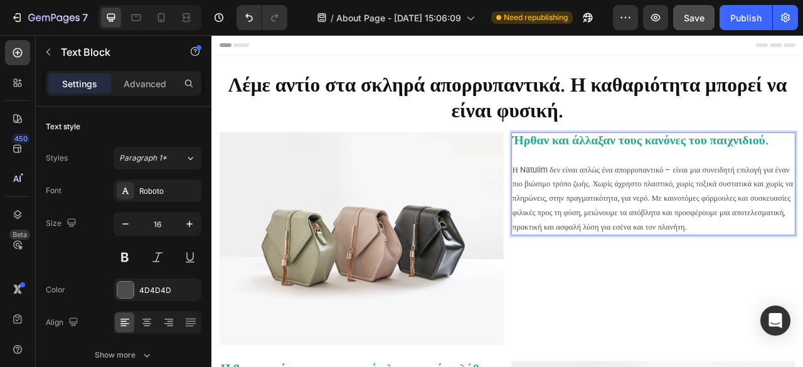
click at [673, 165] on strong "Ήρθαν και άλλαξαν τους κανόνες του παιχνιδιού." at bounding box center [757, 168] width 326 height 18
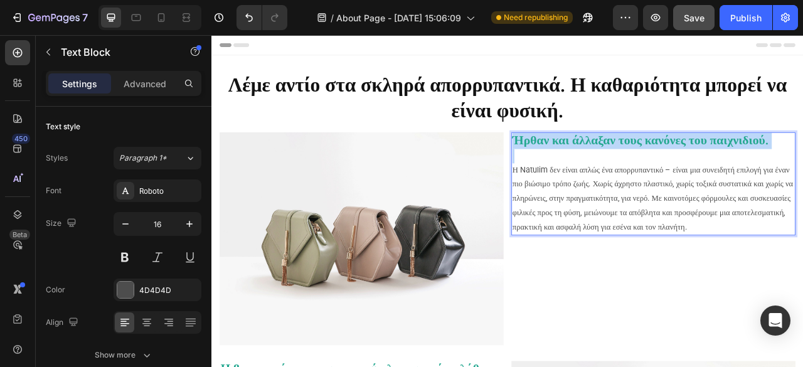
click at [673, 165] on strong "Ήρθαν και άλλαξαν τους κανόνες του παιχνιδιού." at bounding box center [757, 168] width 326 height 18
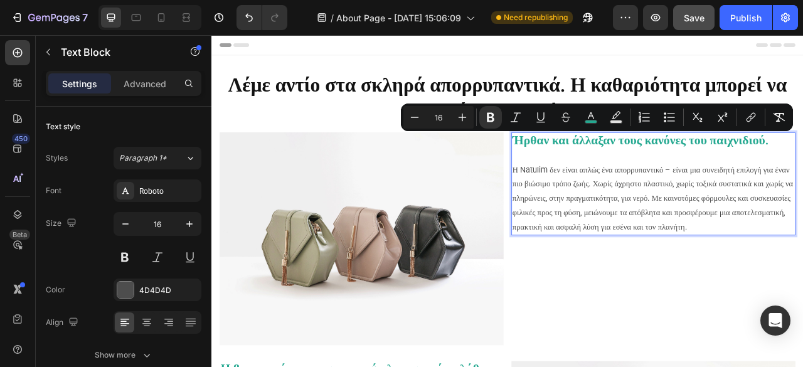
click at [663, 240] on p "Η Natulim δεν είναι απλώς ένα απορρυπαντικό – είναι μια συνειδητή επιλογή για έ…" at bounding box center [773, 243] width 359 height 90
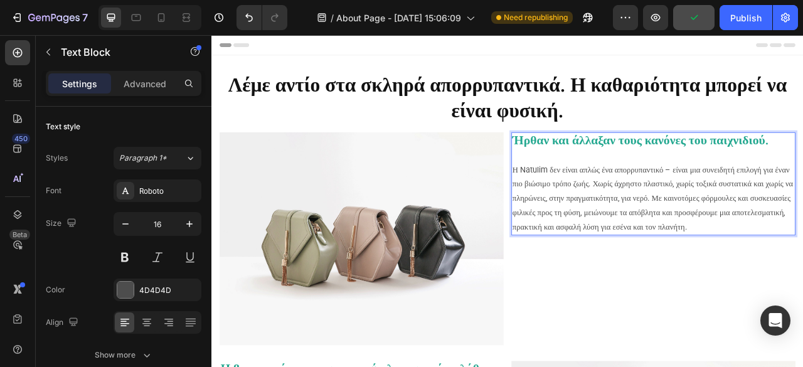
click at [725, 289] on p "Η Natulim δεν είναι απλώς ένα απορρυπαντικό – είναι μια συνειδητή επιλογή για έ…" at bounding box center [773, 243] width 359 height 90
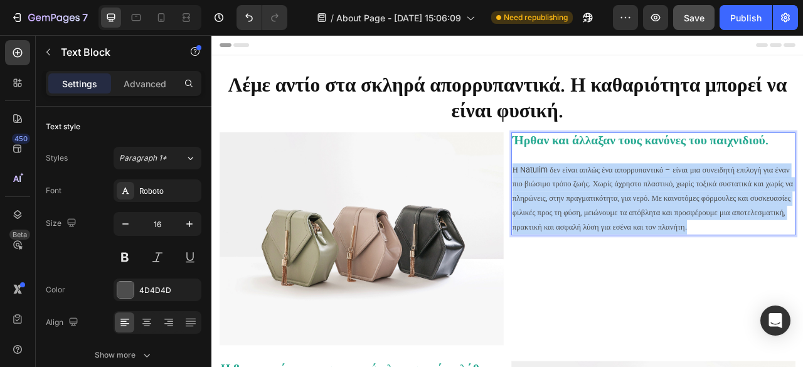
drag, startPoint x: 749, startPoint y: 292, endPoint x: 589, endPoint y: 210, distance: 180.4
click at [593, 210] on div "Ήρθαν και άλλαξαν τους κανόνες του παιχνιδιού. Η Natulim δεν είναι απλώς ένα απ…" at bounding box center [773, 224] width 361 height 131
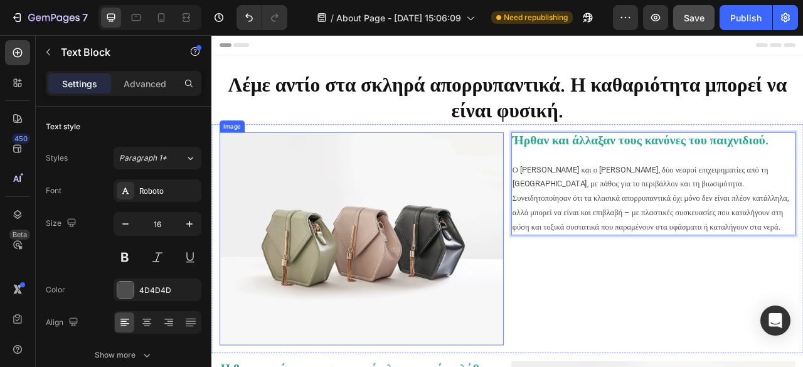
click at [406, 322] on img at bounding box center [401, 294] width 361 height 271
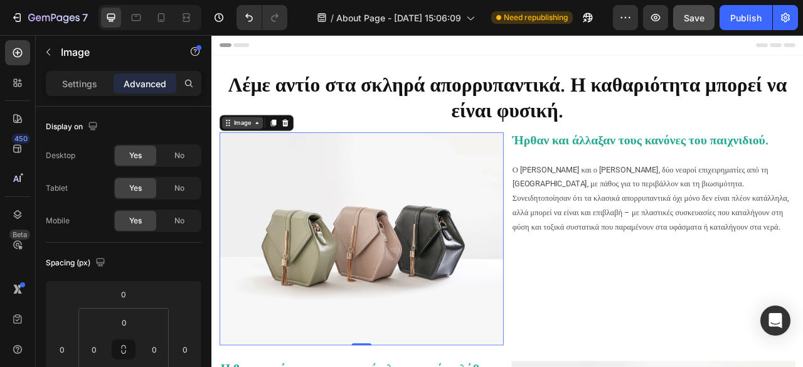
click at [252, 152] on div "Image" at bounding box center [250, 146] width 27 height 11
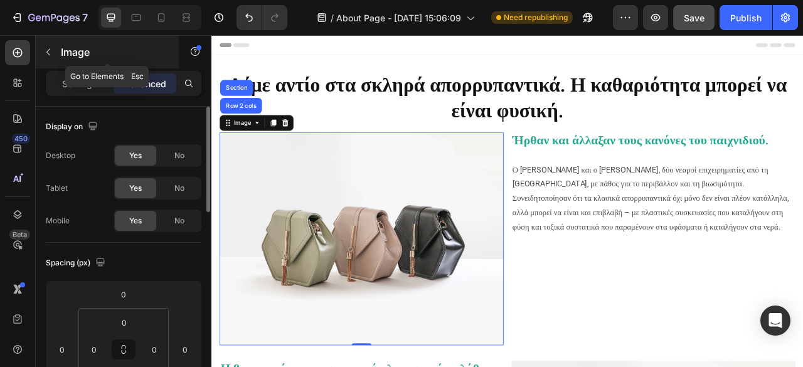
click at [50, 57] on button "button" at bounding box center [48, 52] width 20 height 20
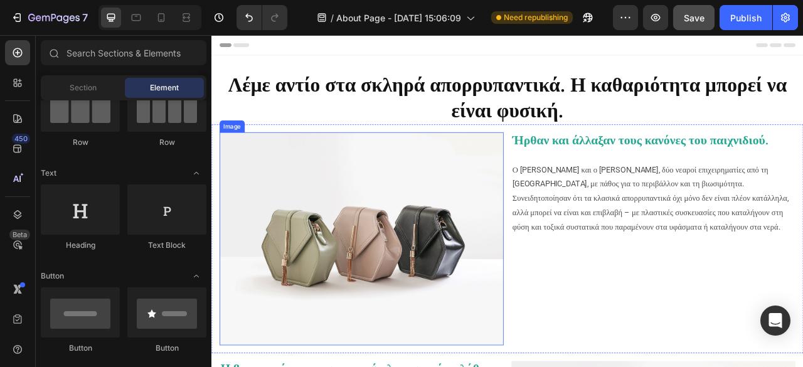
click at [346, 292] on img at bounding box center [401, 294] width 361 height 271
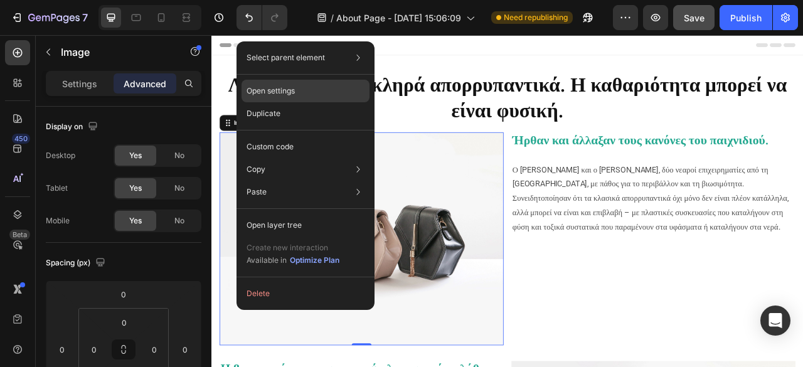
click at [289, 90] on p "Open settings" at bounding box center [271, 90] width 48 height 11
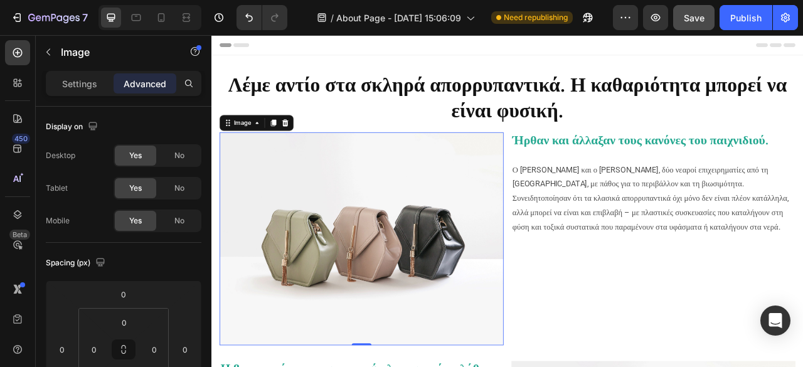
click at [402, 233] on img at bounding box center [401, 294] width 361 height 271
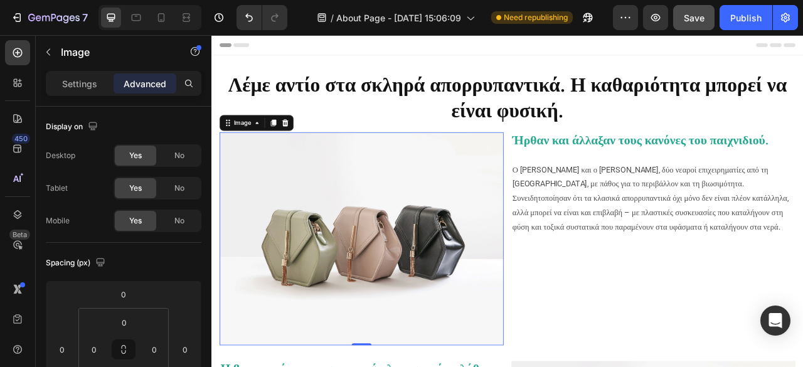
click at [402, 233] on img at bounding box center [401, 294] width 361 height 271
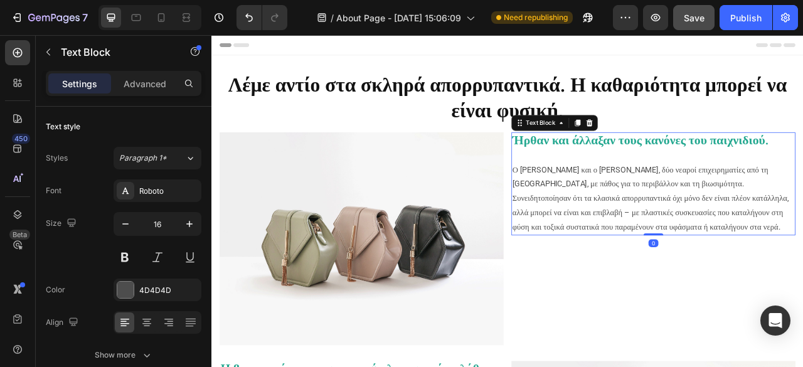
click at [724, 282] on p "Ο [PERSON_NAME] και ο [PERSON_NAME], δύο νεαροί επιχειρηματίες από τη [GEOGRAPH…" at bounding box center [773, 243] width 359 height 90
click at [448, 272] on img at bounding box center [401, 294] width 361 height 271
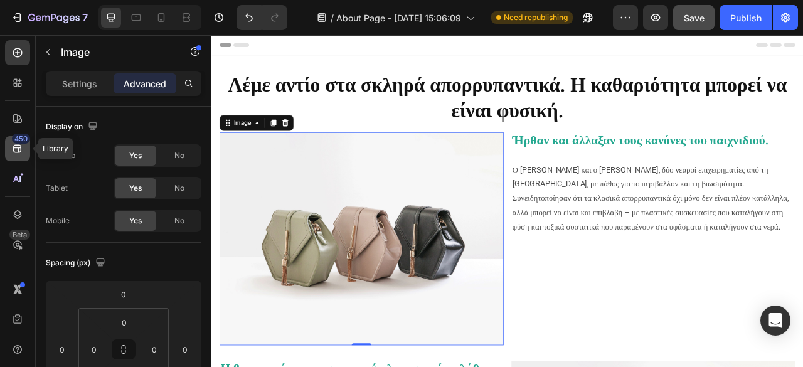
click at [18, 140] on div "450" at bounding box center [21, 139] width 18 height 10
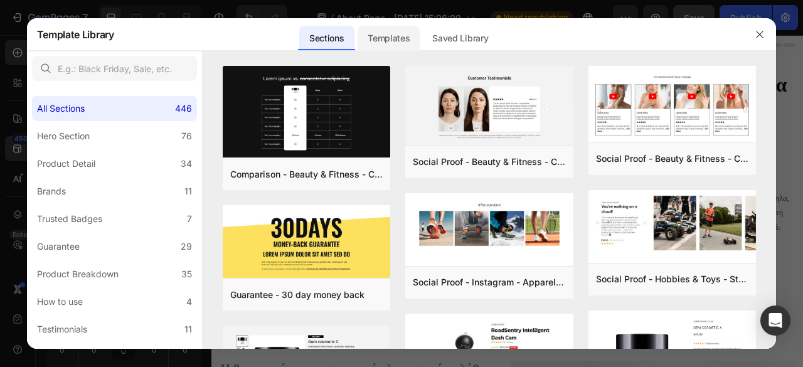
click at [367, 37] on div "Templates" at bounding box center [389, 38] width 62 height 25
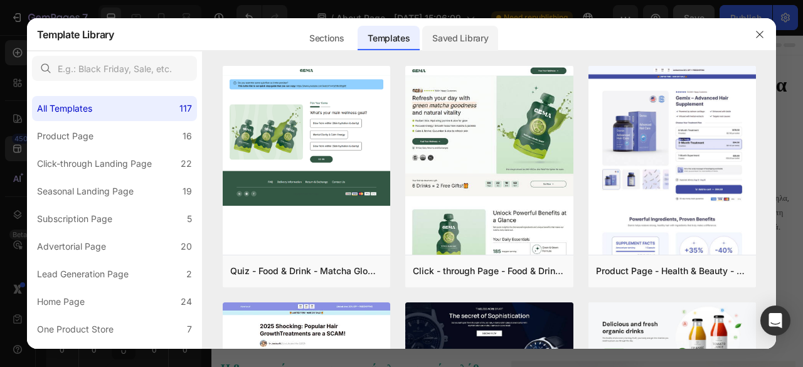
click at [458, 38] on div "Saved Library" at bounding box center [460, 38] width 76 height 25
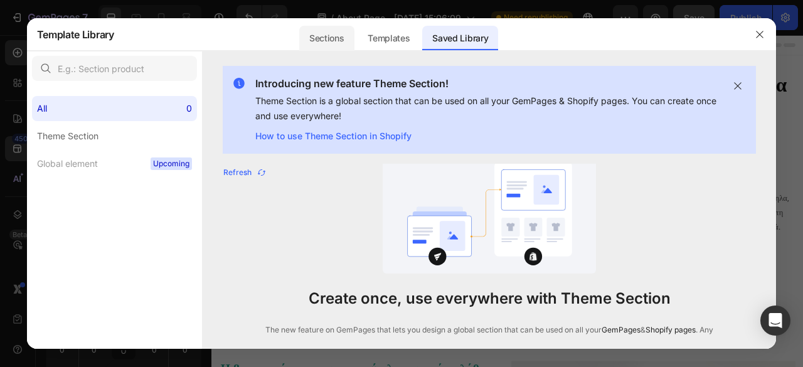
click at [350, 35] on div "Sections" at bounding box center [326, 38] width 55 height 25
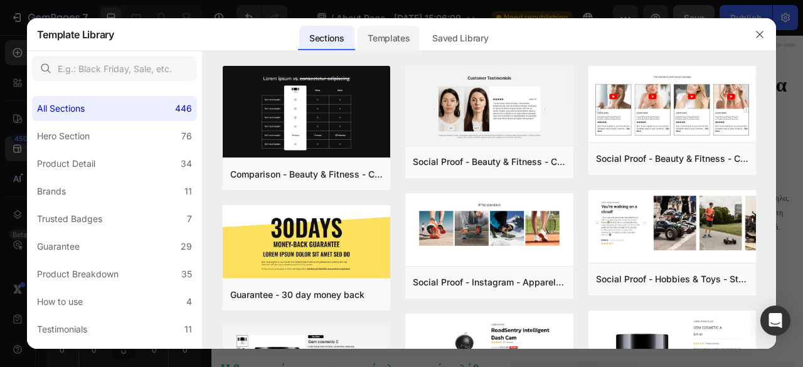
click at [420, 35] on div "Templates" at bounding box center [389, 38] width 62 height 25
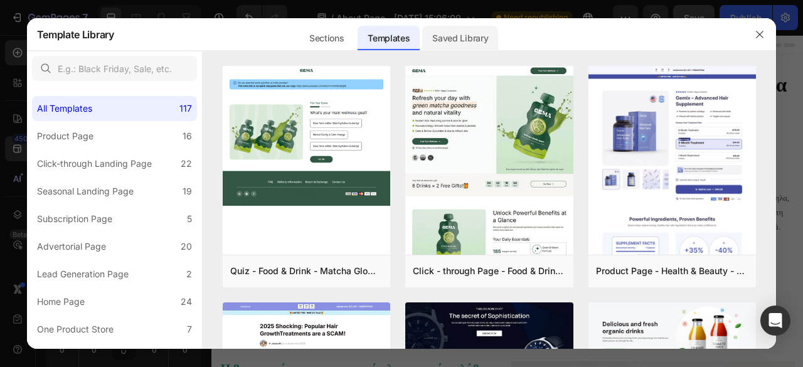
click at [462, 32] on div "Saved Library" at bounding box center [460, 38] width 76 height 25
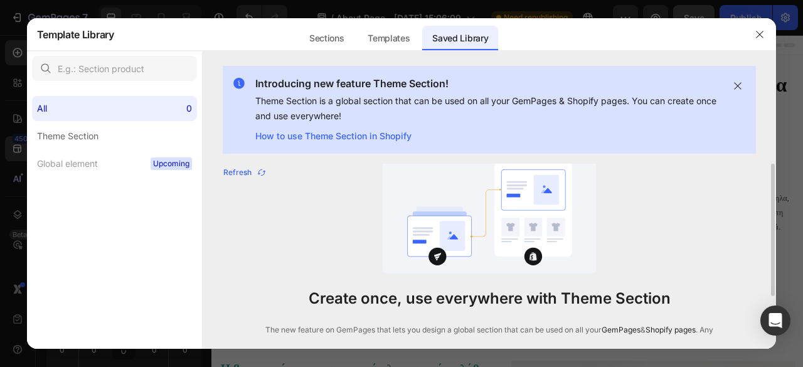
scroll to position [54, 0]
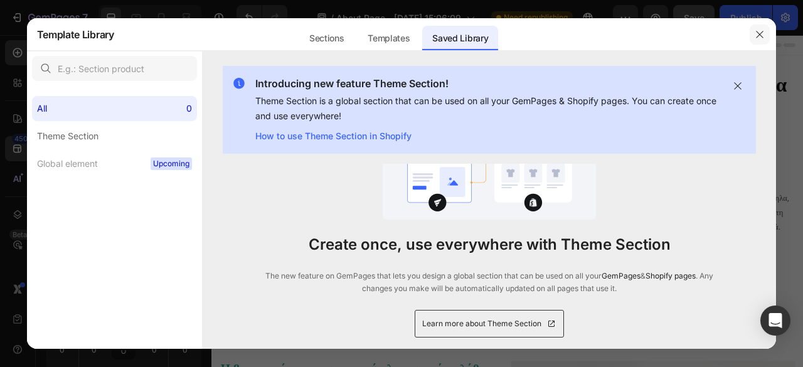
click at [754, 32] on button "button" at bounding box center [760, 34] width 20 height 20
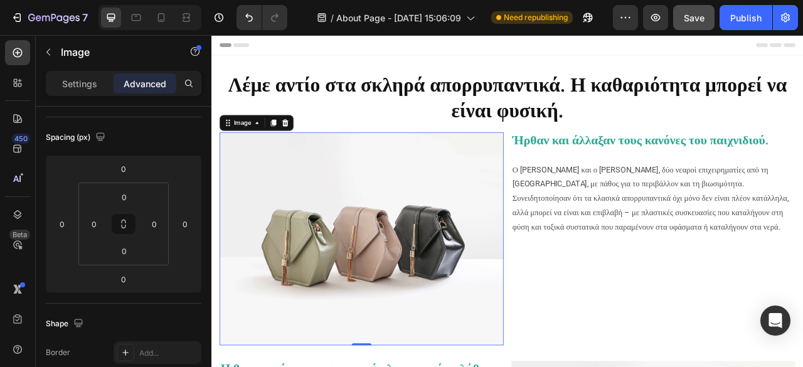
scroll to position [0, 0]
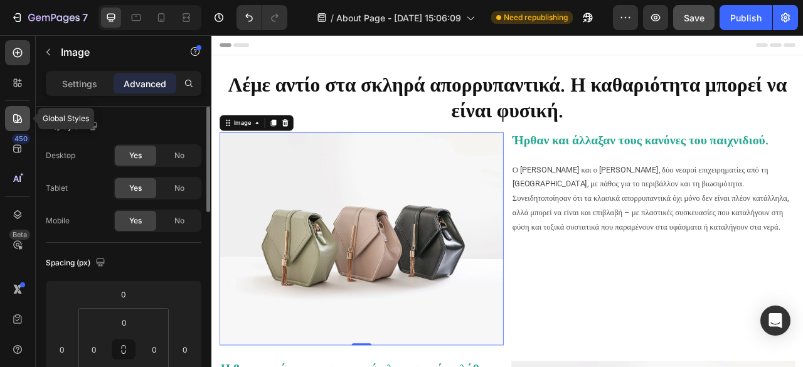
click at [19, 111] on div at bounding box center [17, 118] width 25 height 25
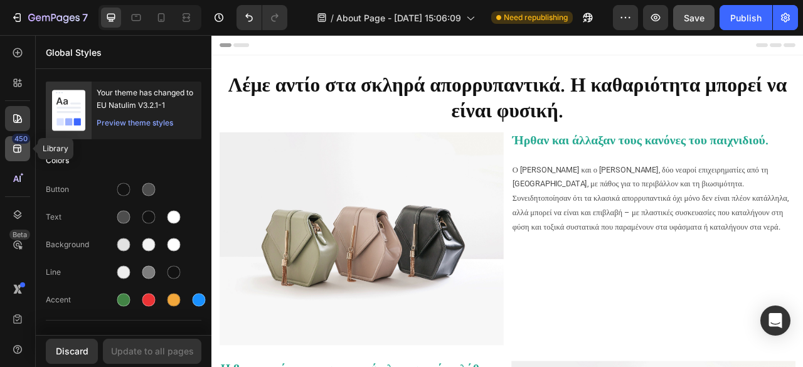
click at [9, 154] on div "450" at bounding box center [17, 148] width 25 height 25
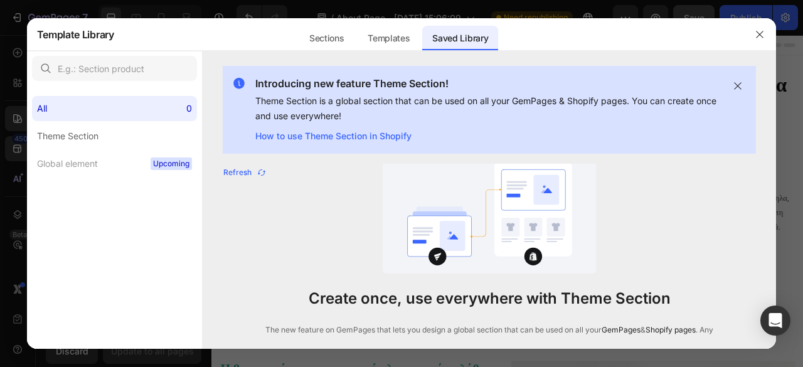
drag, startPoint x: 759, startPoint y: 29, endPoint x: 747, endPoint y: 34, distance: 13.3
click at [759, 29] on icon "button" at bounding box center [760, 34] width 10 height 10
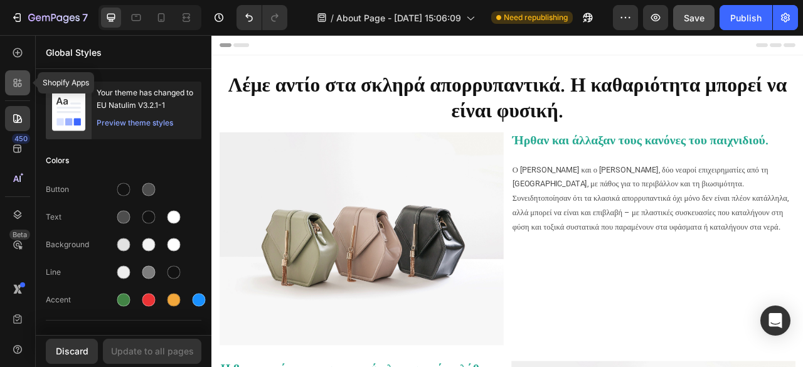
click at [16, 75] on div at bounding box center [17, 82] width 25 height 25
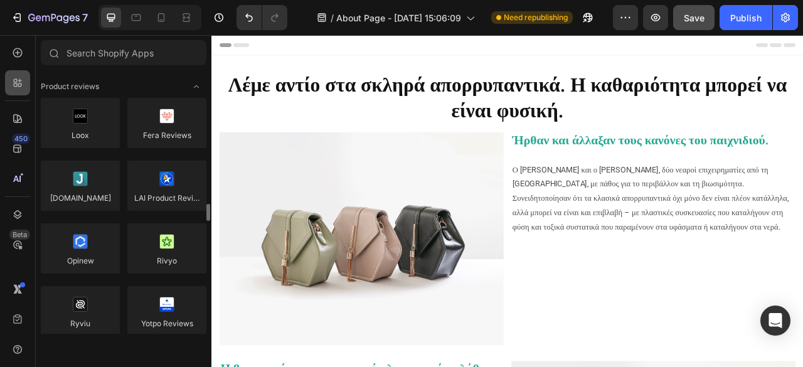
scroll to position [125, 0]
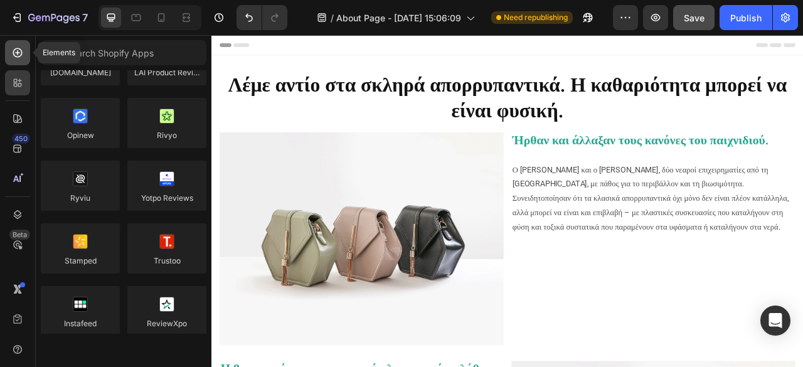
click at [14, 49] on icon at bounding box center [17, 52] width 13 height 13
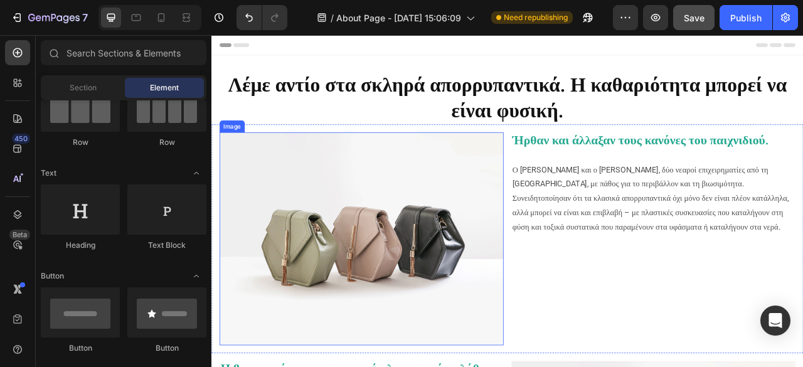
click at [452, 279] on img at bounding box center [401, 294] width 361 height 271
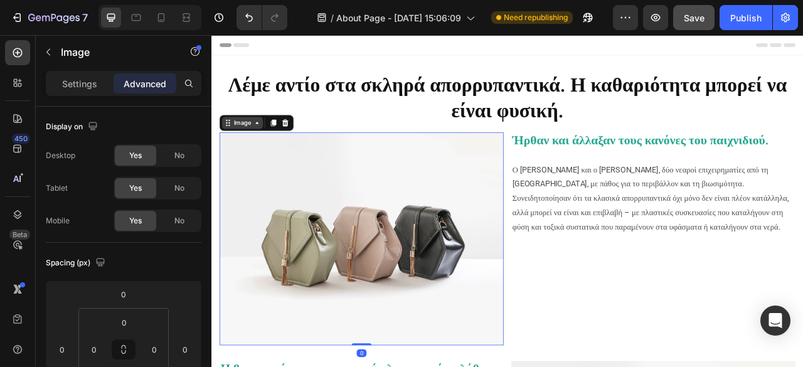
click at [267, 145] on icon at bounding box center [269, 147] width 10 height 10
drag, startPoint x: 49, startPoint y: 50, endPoint x: 192, endPoint y: 34, distance: 143.9
click at [195, 37] on div "Image" at bounding box center [124, 53] width 176 height 36
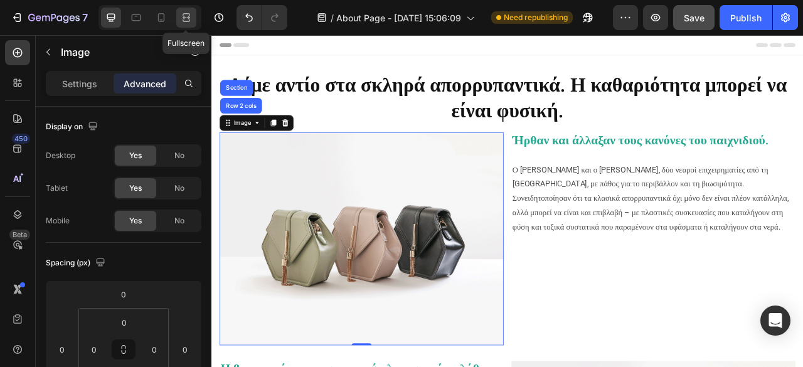
click at [191, 19] on icon at bounding box center [186, 17] width 13 height 13
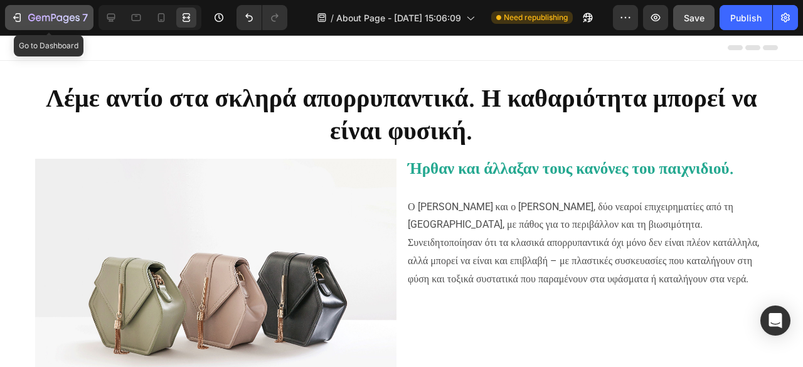
click at [19, 18] on icon "button" at bounding box center [17, 17] width 13 height 13
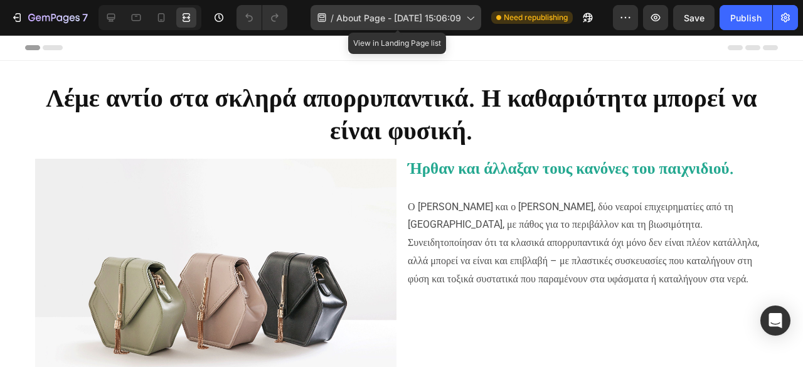
click at [348, 20] on span "About Page - [DATE] 15:06:09" at bounding box center [398, 17] width 125 height 13
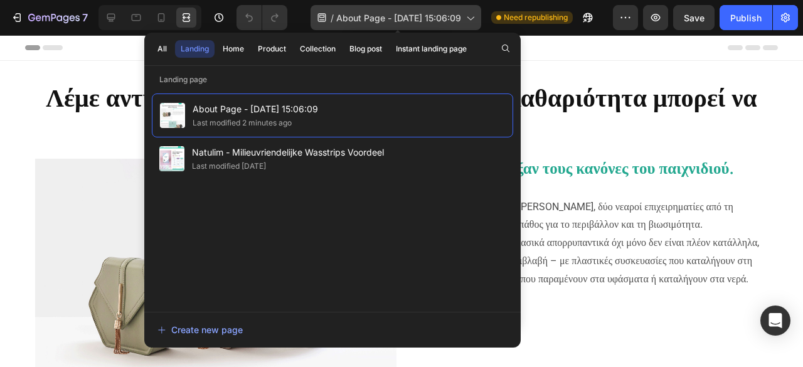
click at [348, 20] on span "About Page - [DATE] 15:06:09" at bounding box center [398, 17] width 125 height 13
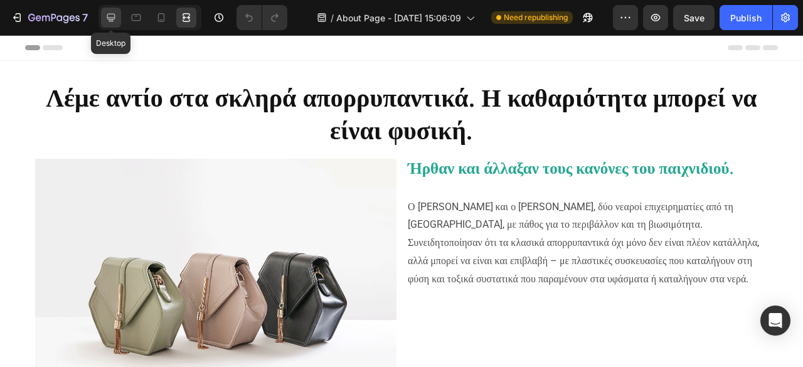
click at [113, 19] on icon at bounding box center [111, 18] width 8 height 8
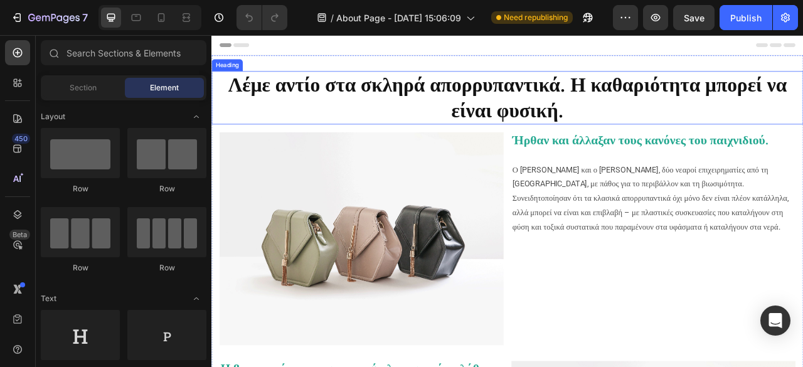
click at [653, 122] on strong "Λέμε αντίο στα σκληρά απορρυπαντικά. Η καθαριότητα μπορεί να είναι φυσική." at bounding box center [587, 114] width 711 height 62
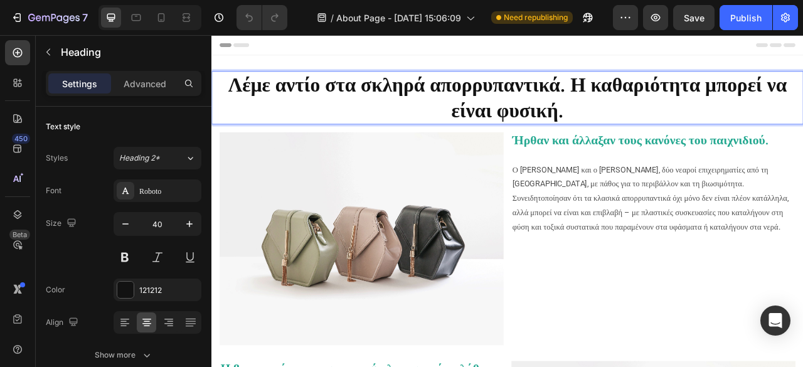
click at [703, 128] on p "Λέμε αντίο στα σκληρά απορρυπαντικά. Η καθαριότητα μπορεί να είναι φυσική." at bounding box center [588, 114] width 750 height 65
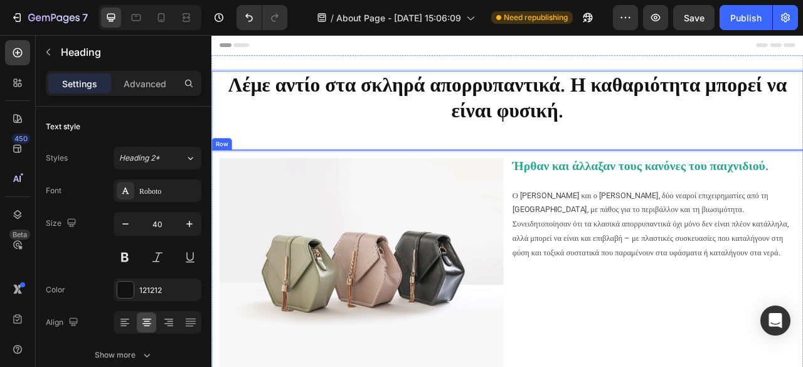
click at [686, 338] on div "Ήρθαν και άλλαξαν τους κανόνες του παιχνιδιού. Ο Lluís και ο David, δύο νεαροί …" at bounding box center [773, 326] width 361 height 271
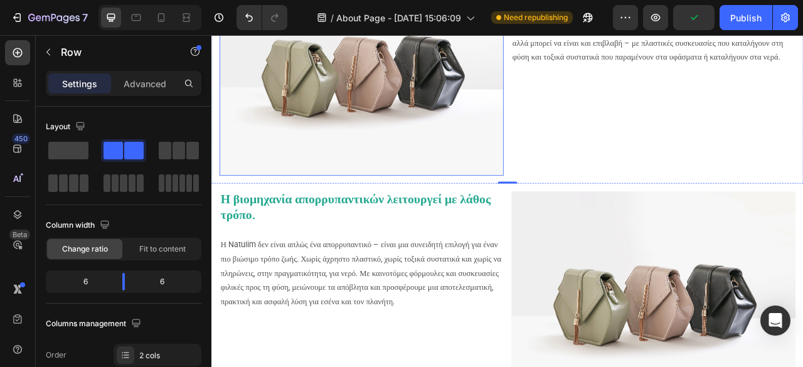
scroll to position [251, 0]
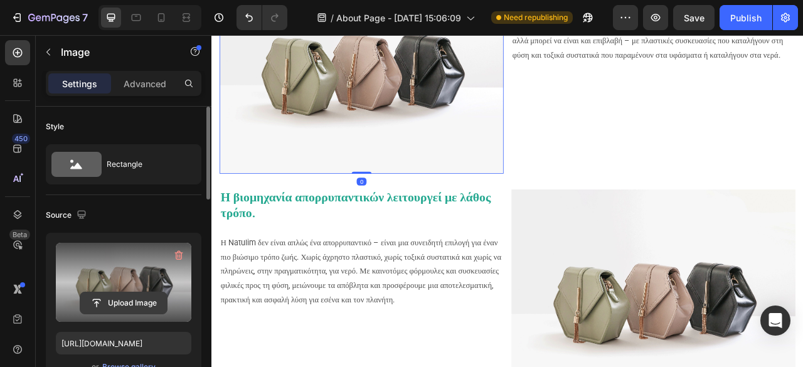
click at [121, 306] on input "file" at bounding box center [123, 302] width 87 height 21
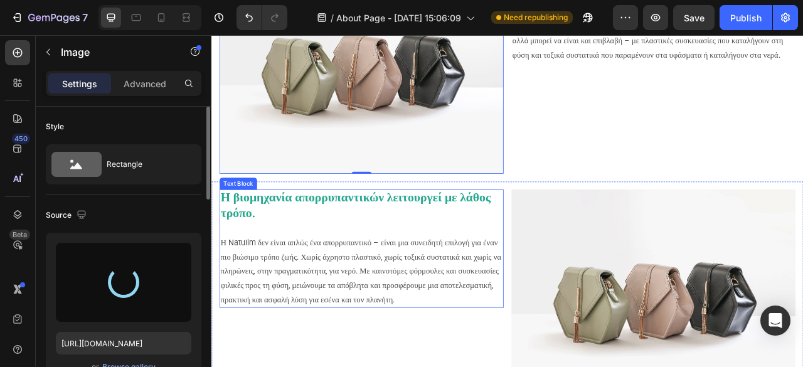
type input "https://cdn.shopify.com/s/files/1/0689/3554/9152/files/gempages_554076167208961…"
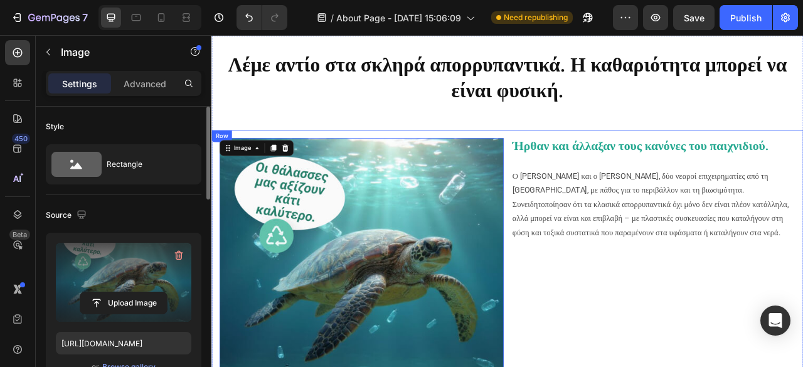
scroll to position [0, 0]
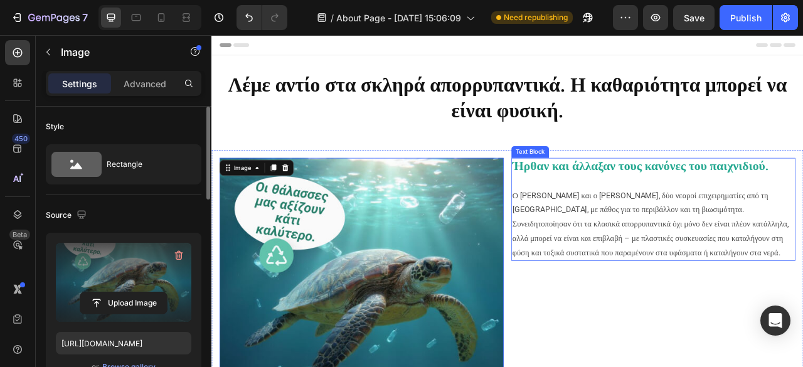
click at [644, 267] on p "Ο Lluís και ο David, δύο νεαροί επιχειρηματίες από τη Βαρκελώνη, με πάθος για τ…" at bounding box center [773, 276] width 359 height 90
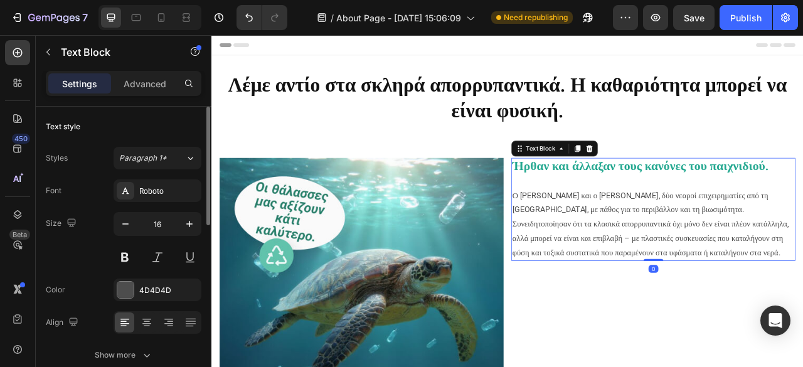
click at [644, 267] on p "Ο Lluís και ο David, δύο νεαροί επιχειρηματίες από τη Βαρκελώνη, με πάθος για τ…" at bounding box center [773, 276] width 359 height 90
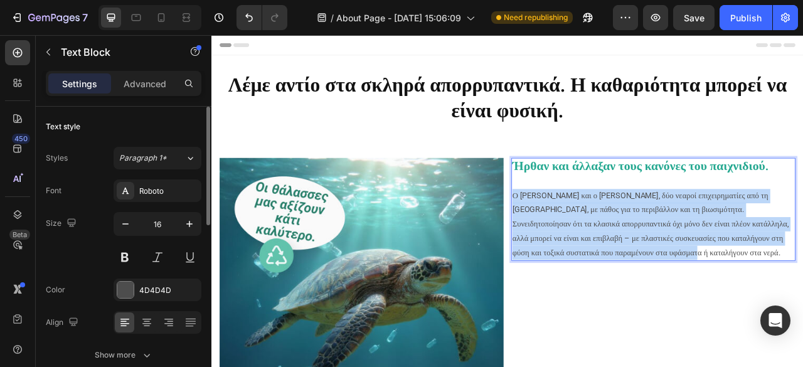
click at [644, 267] on p "Ο Lluís και ο David, δύο νεαροί επιχειρηματίες από τη Βαρκελώνη, με πάθος για τ…" at bounding box center [773, 276] width 359 height 90
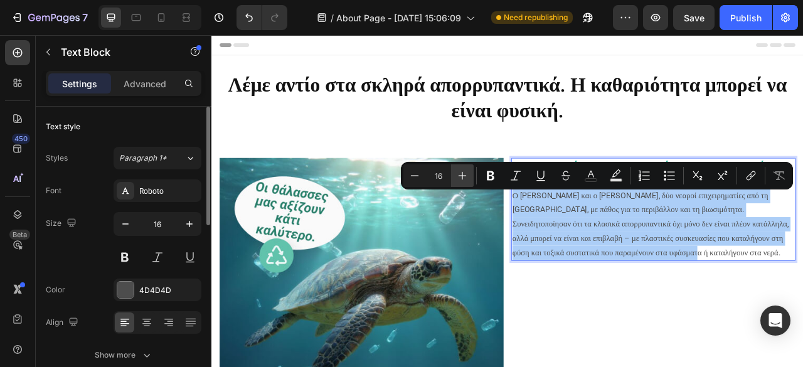
click at [457, 179] on icon "Editor contextual toolbar" at bounding box center [462, 175] width 13 height 13
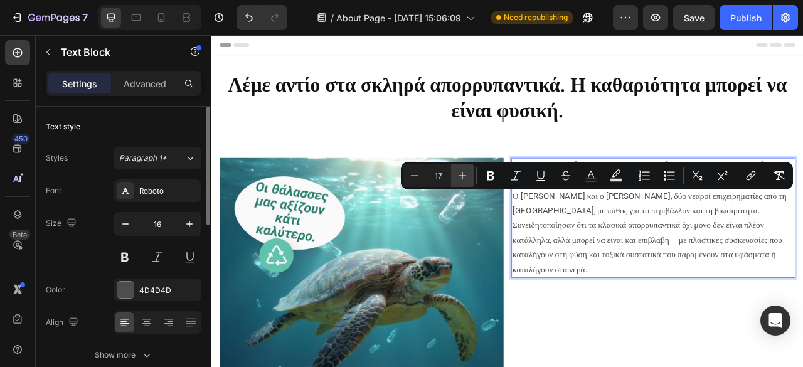
click at [466, 174] on icon "Editor contextual toolbar" at bounding box center [462, 175] width 13 height 13
type input "18"
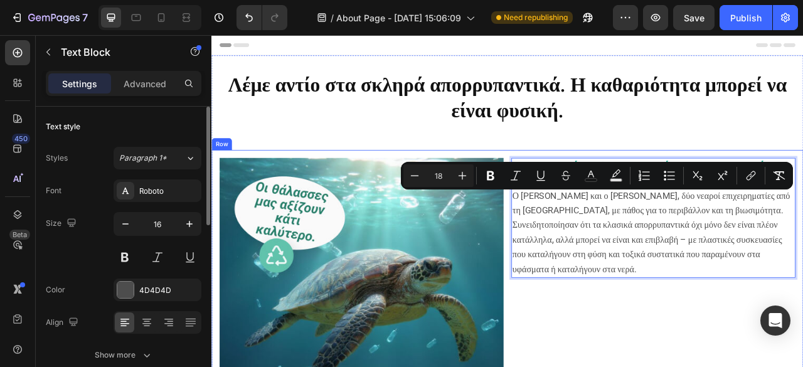
click at [702, 366] on div "Ήρθαν και άλλαξαν τους κανόνες του παιχνιδιού. Ο Lluís και ο David, δύο νεαροί …" at bounding box center [773, 371] width 361 height 361
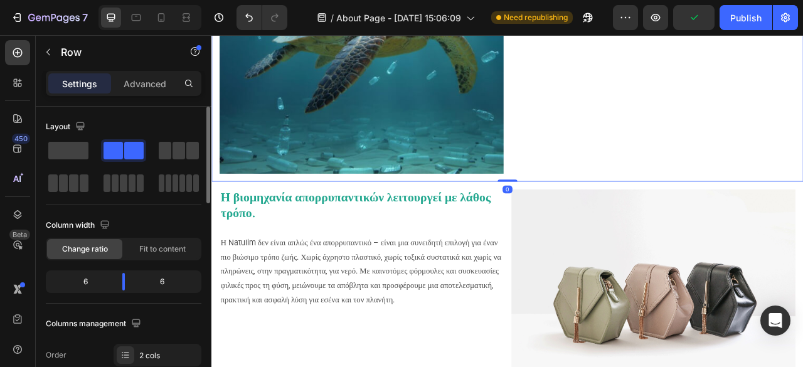
scroll to position [376, 0]
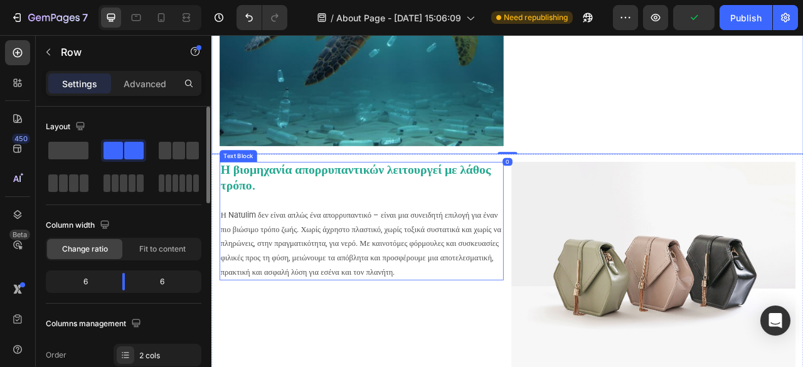
click at [418, 208] on strong "Η βιομηχανία απορρυπαντικών λειτουργεί με λάθος τρόπο." at bounding box center [395, 216] width 344 height 38
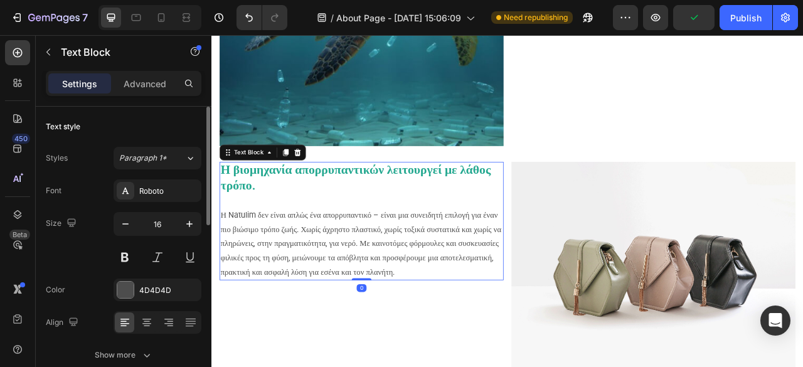
click at [418, 208] on strong "Η βιομηχανία απορρυπαντικών λειτουργεί με λάθος τρόπο." at bounding box center [395, 216] width 344 height 38
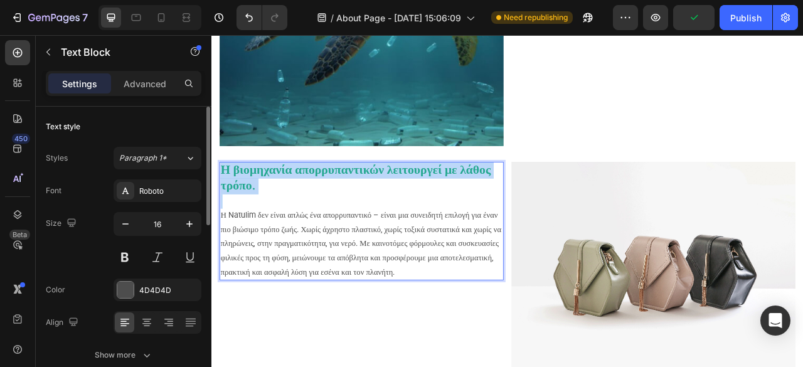
click at [418, 208] on strong "Η βιομηχανία απορρυπαντικών λειτουργεί με λάθος τρόπο." at bounding box center [395, 216] width 344 height 38
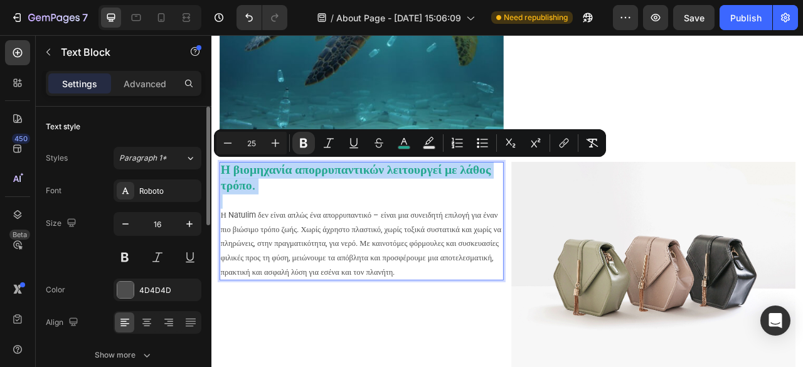
type input "16"
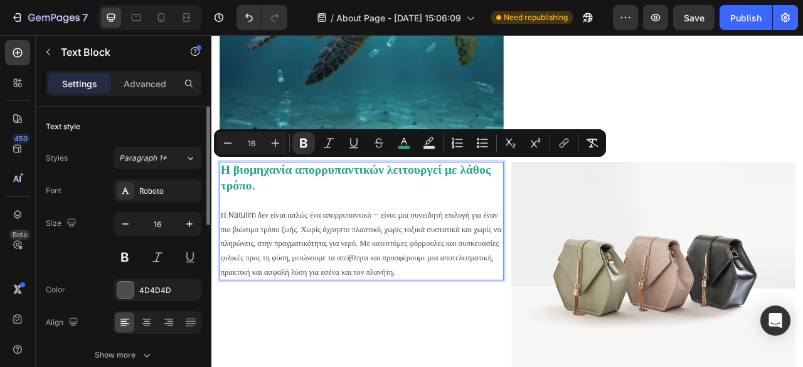
click at [380, 282] on p "Η Natulim δεν είναι απλώς ένα απορρυπαντικό – είναι μια συνειδητή επιλογή για έ…" at bounding box center [402, 300] width 359 height 90
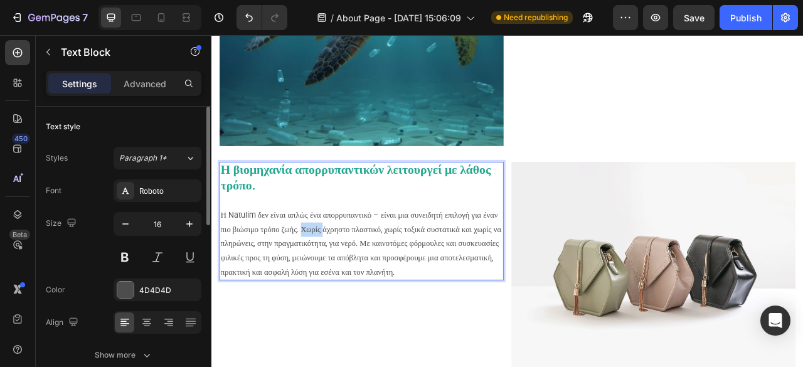
click at [380, 282] on p "Η Natulim δεν είναι απλώς ένα απορρυπαντικό – είναι μια συνειδητή επιλογή για έ…" at bounding box center [402, 300] width 359 height 90
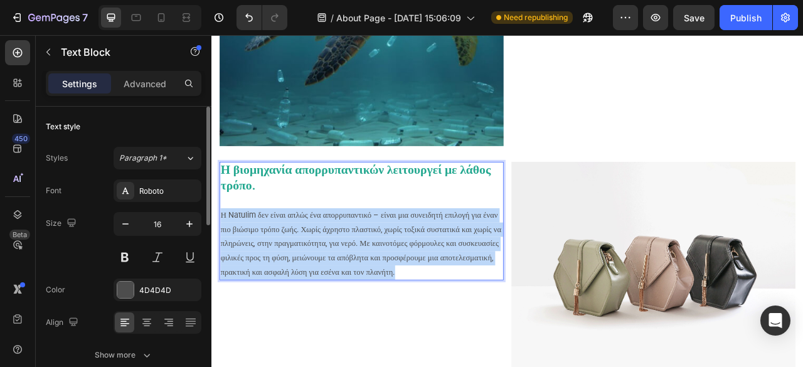
click at [380, 282] on p "Η Natulim δεν είναι απλώς ένα απορρυπαντικό – είναι μια συνειδητή επιλογή για έ…" at bounding box center [402, 300] width 359 height 90
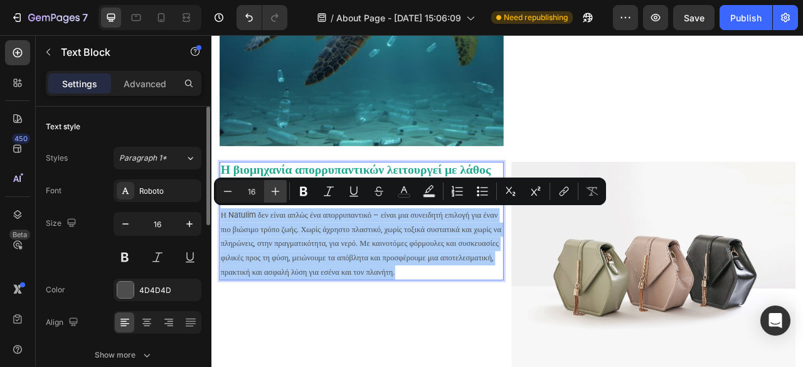
click at [277, 191] on icon "Editor contextual toolbar" at bounding box center [276, 192] width 8 height 8
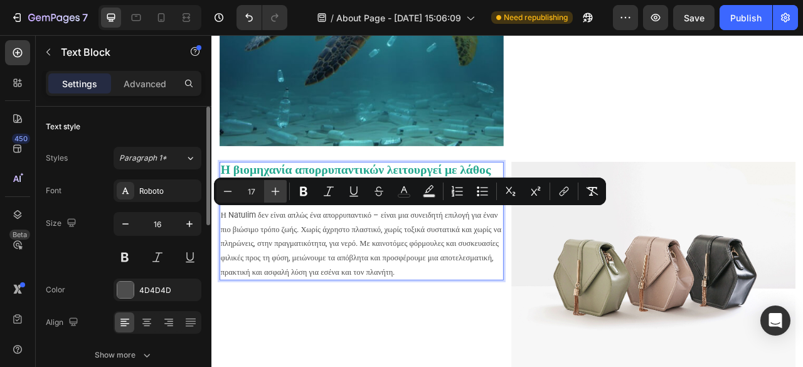
click at [277, 191] on icon "Editor contextual toolbar" at bounding box center [276, 192] width 8 height 8
type input "18"
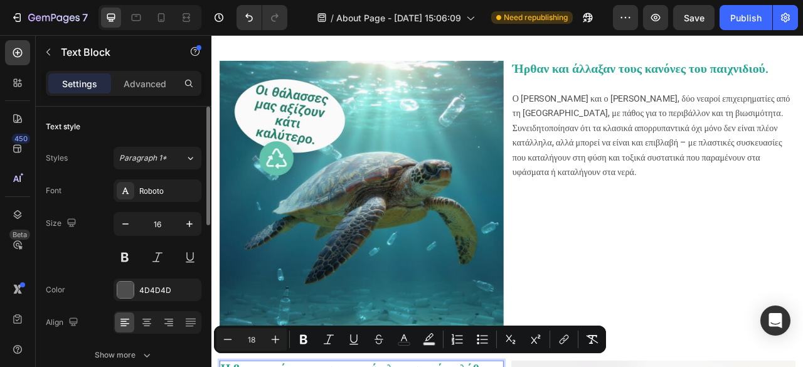
scroll to position [63, 0]
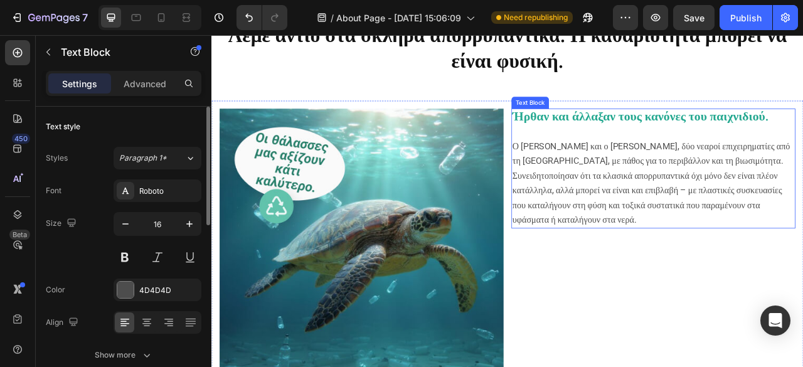
click at [629, 144] on strong "Ήρθαν και άλλαξαν τους κανόνες του παιχνιδιού." at bounding box center [757, 138] width 326 height 18
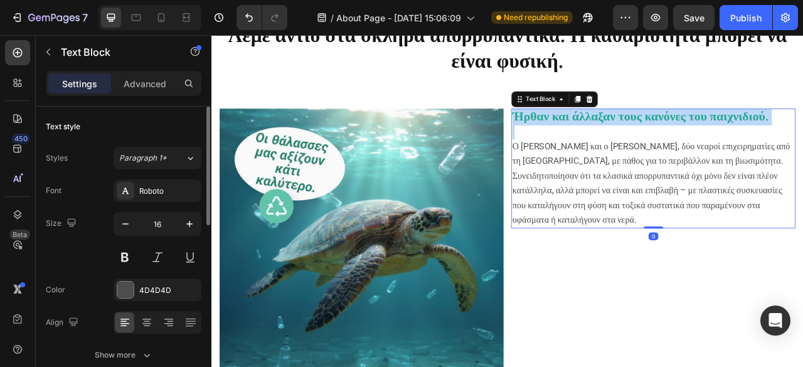
click at [629, 144] on strong "Ήρθαν και άλλαξαν τους κανόνες του παιχνιδιού." at bounding box center [757, 138] width 326 height 18
copy strong "Ήρθαν και άλλαξαν τους κανόνες του παιχνιδιού."
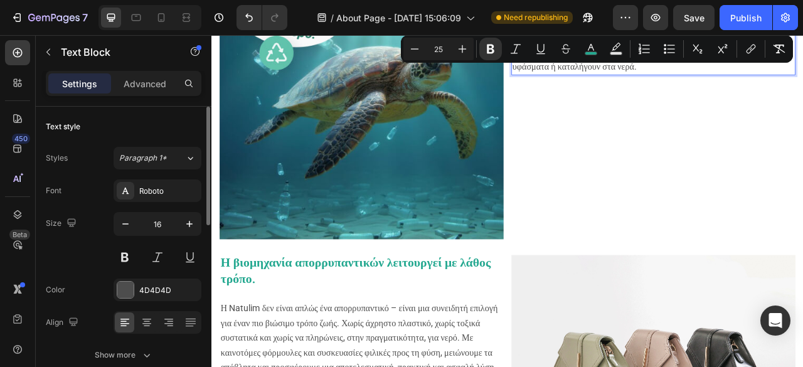
scroll to position [439, 0]
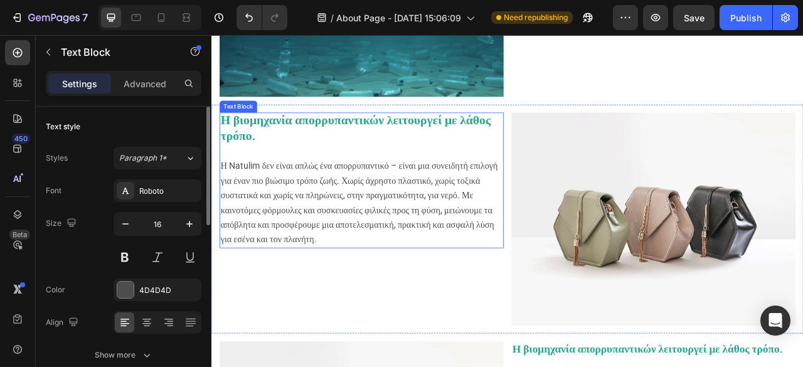
click at [265, 142] on strong "Η βιομηχανία απορρυπαντικών λειτουργεί με λάθος τρόπο." at bounding box center [395, 153] width 344 height 38
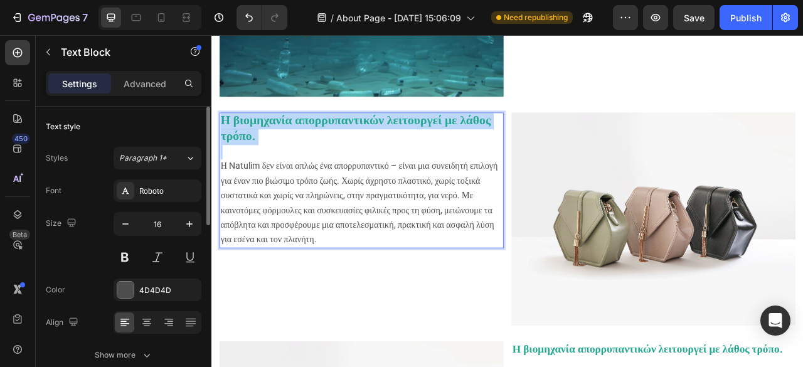
click at [265, 142] on strong "Η βιομηχανία απορρυπαντικών λειτουργεί με λάθος τρόπο." at bounding box center [395, 153] width 344 height 38
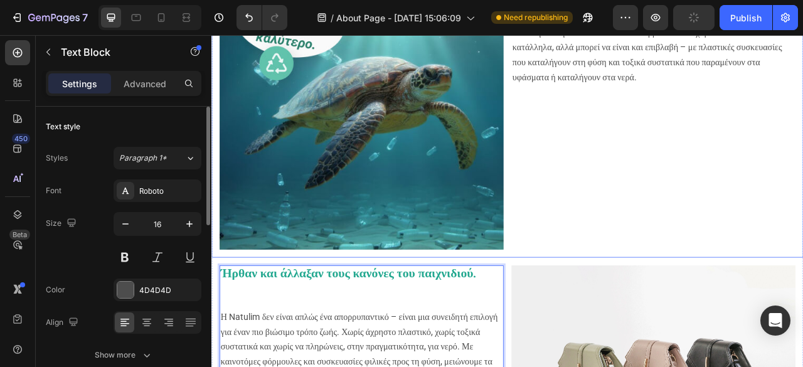
scroll to position [125, 0]
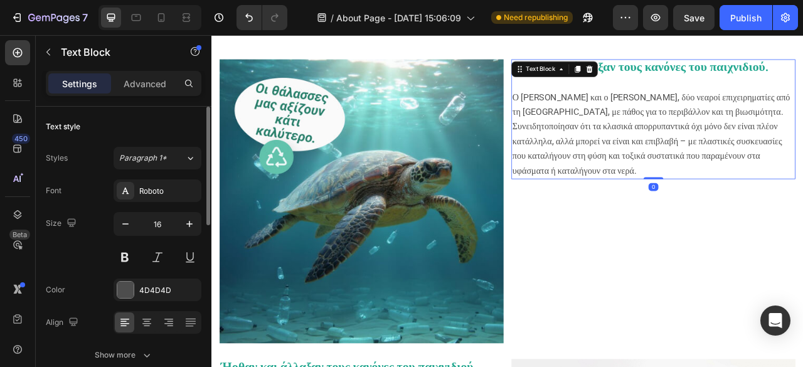
click at [676, 129] on span "Ο [PERSON_NAME] και ο [PERSON_NAME], δύο νεαροί επιχειρηματίες από τη [GEOGRAPH…" at bounding box center [770, 160] width 353 height 107
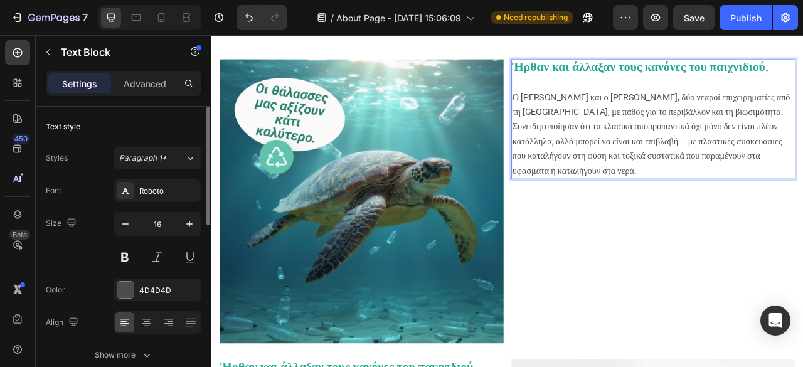
click at [676, 129] on span "Ο [PERSON_NAME] και ο [PERSON_NAME], δύο νεαροί επιχειρηματίες από τη [GEOGRAPH…" at bounding box center [770, 160] width 353 height 107
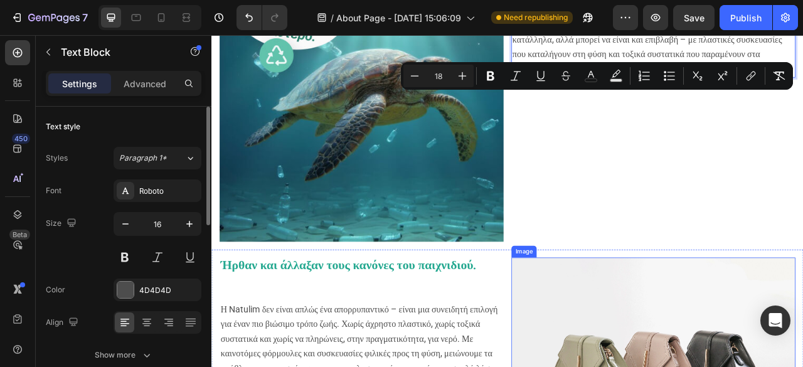
scroll to position [439, 0]
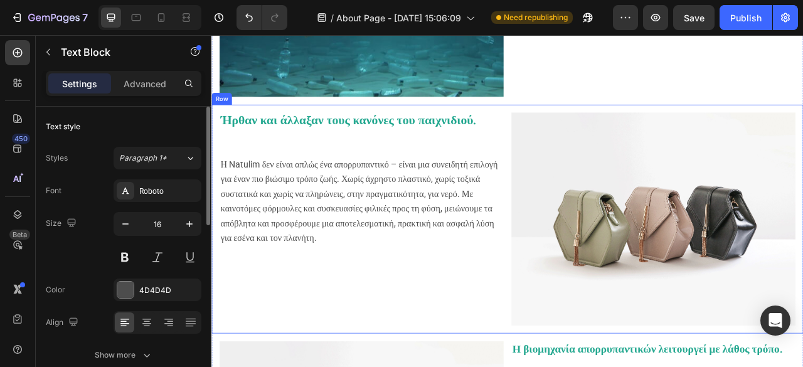
click at [275, 255] on span "Η Natulim δεν είναι απλώς ένα απορρυπαντικό – είναι μια συνειδητή επιλογή για έ…" at bounding box center [399, 246] width 353 height 107
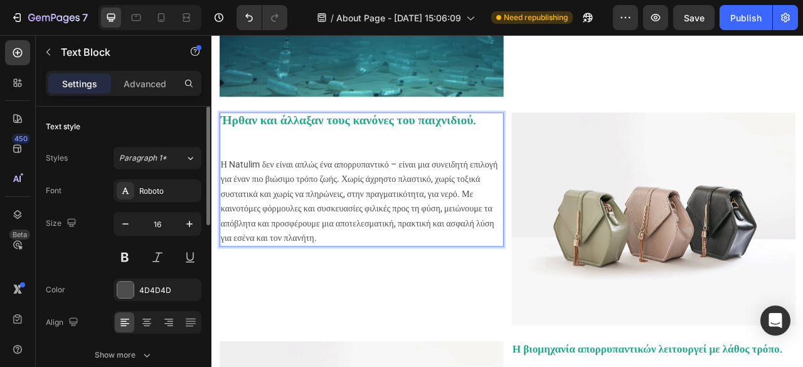
click at [275, 255] on span "Η Natulim δεν είναι απλώς ένα απορρυπαντικό – είναι μια συνειδητή επιλογή για έ…" at bounding box center [399, 246] width 353 height 107
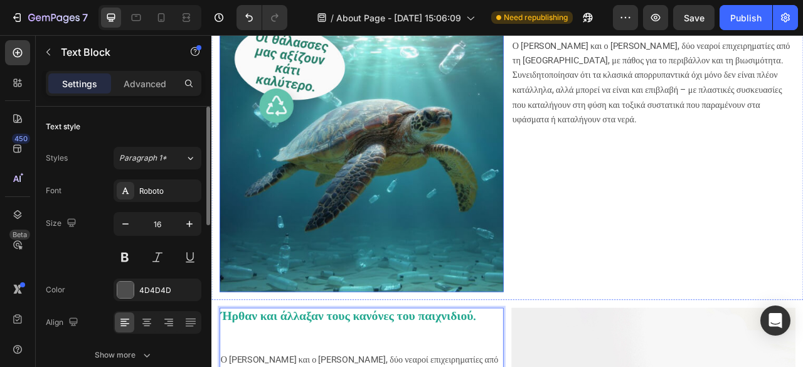
scroll to position [251, 0]
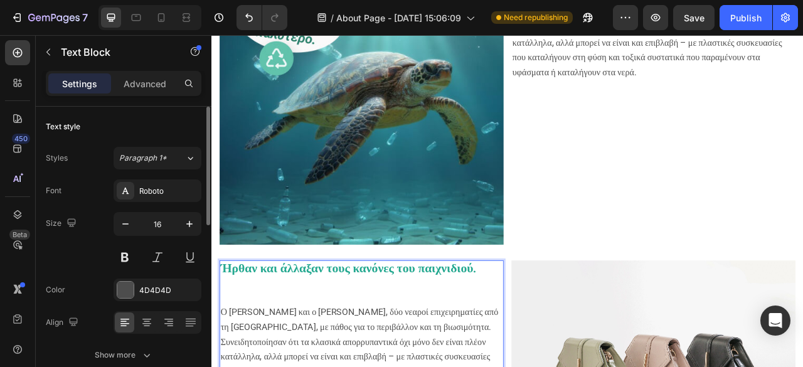
click at [258, 363] on p "Rich Text Editor. Editing area: main" at bounding box center [402, 370] width 359 height 18
click at [257, 363] on p "Rich Text Editor. Editing area: main" at bounding box center [402, 370] width 359 height 18
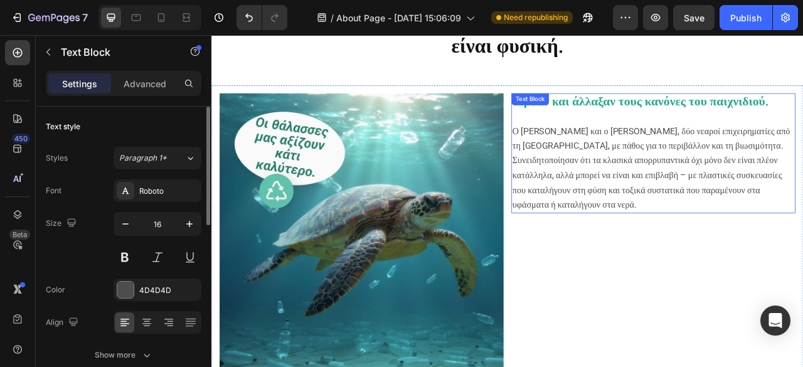
scroll to position [63, 0]
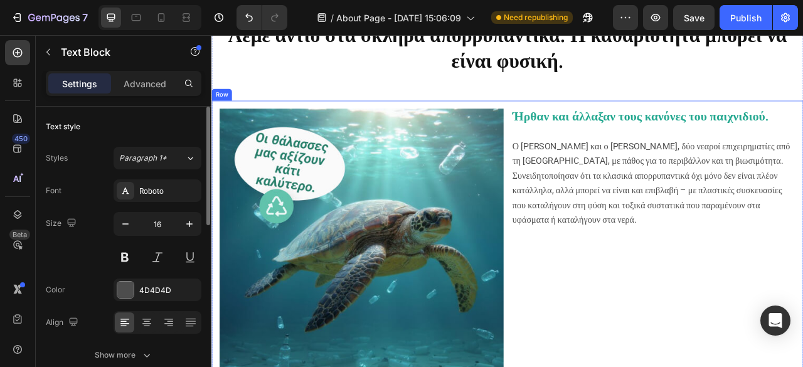
click at [662, 135] on strong "Ήρθαν και άλλαξαν τους κανόνες του παιχνιδιού." at bounding box center [757, 138] width 326 height 18
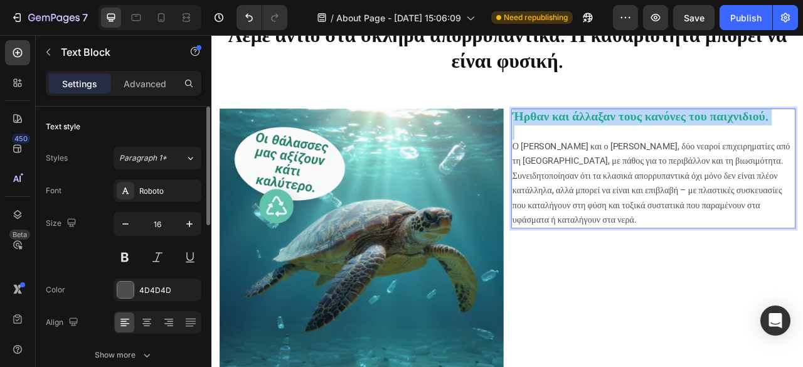
click at [662, 135] on strong "Ήρθαν και άλλαξαν τους κανόνες του παιχνιδιού." at bounding box center [757, 138] width 326 height 18
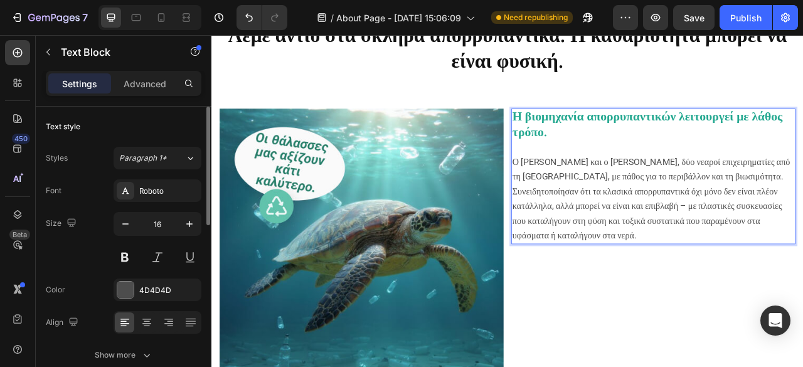
click at [658, 263] on p "Ο [PERSON_NAME] και ο [PERSON_NAME], δύο νεαροί επιχειρηματίες από τη [GEOGRAPH…" at bounding box center [773, 244] width 359 height 112
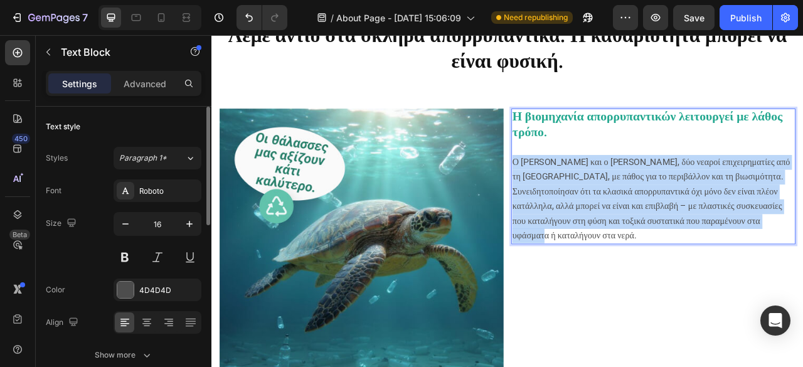
click at [658, 263] on p "Ο [PERSON_NAME] και ο [PERSON_NAME], δύο νεαροί επιχειρηματίες από τη [GEOGRAPH…" at bounding box center [773, 244] width 359 height 112
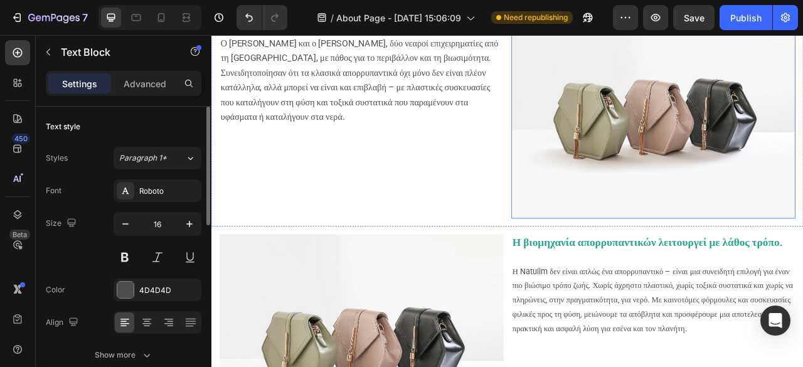
scroll to position [690, 0]
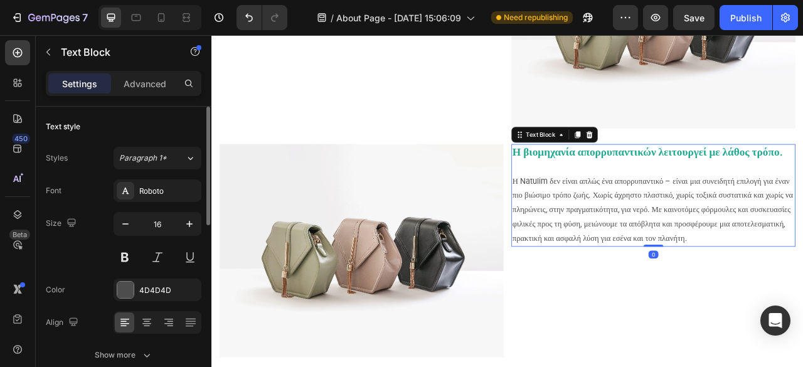
click at [618, 186] on strong "Η βιομηχανία απορρυπαντικών λειτουργεί με λάθος τρόπο." at bounding box center [766, 184] width 344 height 16
click at [684, 272] on p "Η Natulim δεν είναι απλώς ένα απορρυπαντικό – είναι μια συνειδητή επιλογή για έ…" at bounding box center [773, 258] width 359 height 90
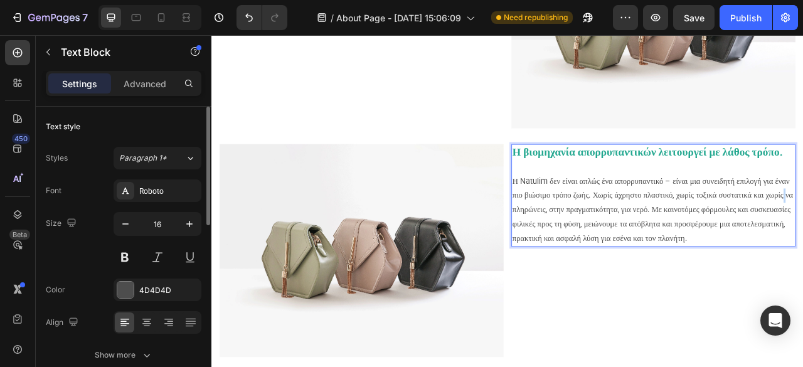
click at [684, 272] on p "Η Natulim δεν είναι απλώς ένα απορρυπαντικό – είναι μια συνειδητή επιλογή για έ…" at bounding box center [773, 258] width 359 height 90
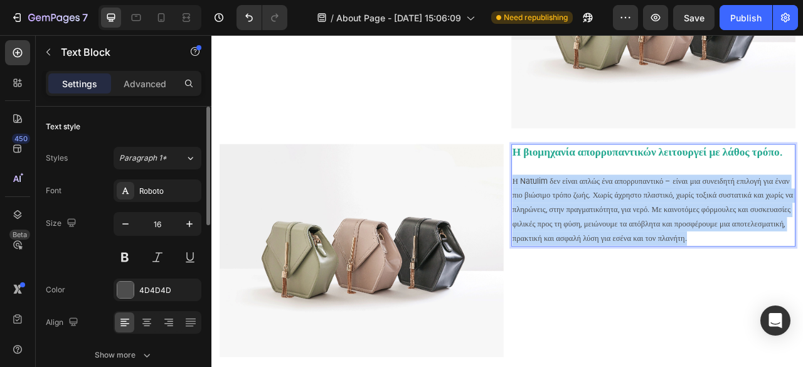
click at [684, 272] on p "Η Natulim δεν είναι απλώς ένα απορρυπαντικό – είναι μια συνειδητή επιλογή για έ…" at bounding box center [773, 258] width 359 height 90
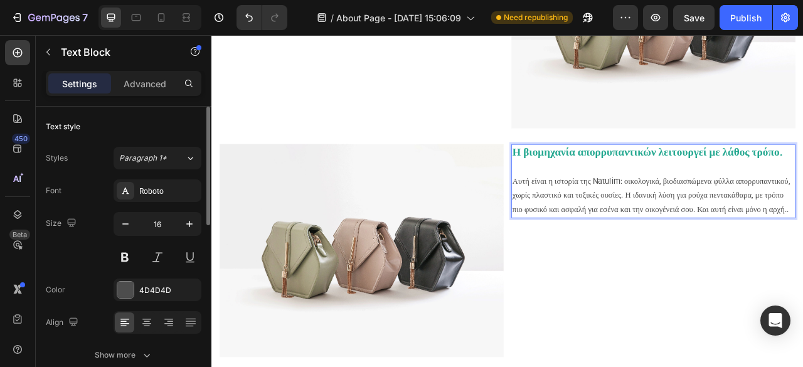
click at [735, 251] on p "Αυτή είναι η ιστορία της Natulim: οικολογικά, βιοδιασπώμενα φύλλα απορρυπαντικο…" at bounding box center [773, 240] width 359 height 54
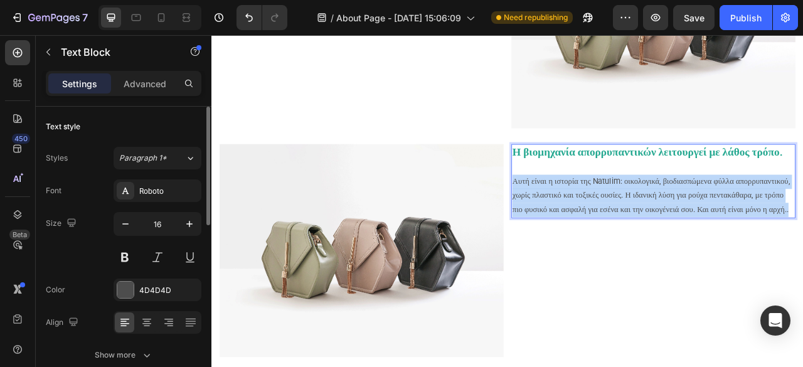
click at [735, 251] on p "Αυτή είναι η ιστορία της Natulim: οικολογικά, βιοδιασπώμενα φύλλα απορρυπαντικο…" at bounding box center [773, 240] width 359 height 54
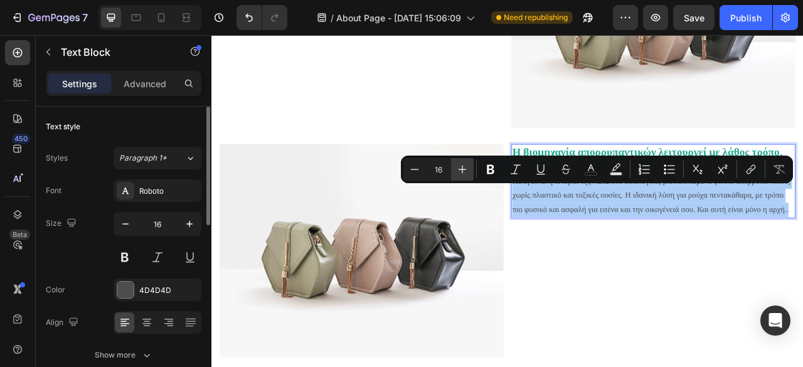
click at [469, 178] on button "Plus" at bounding box center [462, 169] width 23 height 23
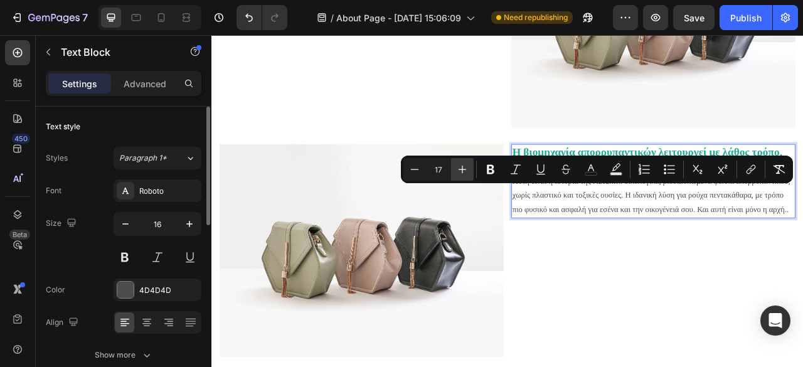
click at [469, 178] on button "Plus" at bounding box center [462, 169] width 23 height 23
type input "18"
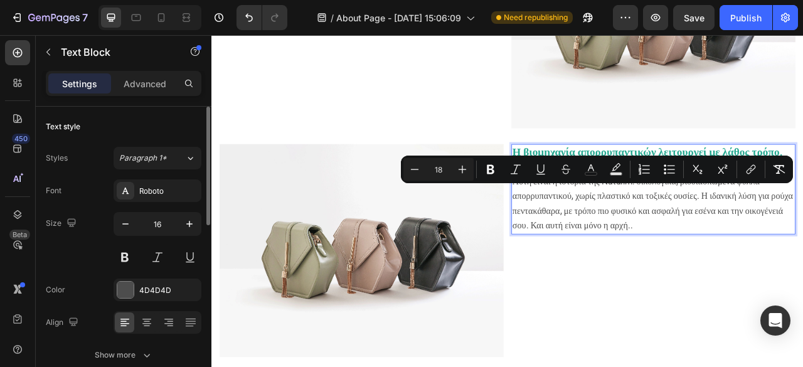
click at [802, 366] on div "Η βιομηχανία απορρυπαντικών λειτουργεί με λάθος τρόπο. Αυτή είναι η ιστορία της…" at bounding box center [773, 309] width 361 height 271
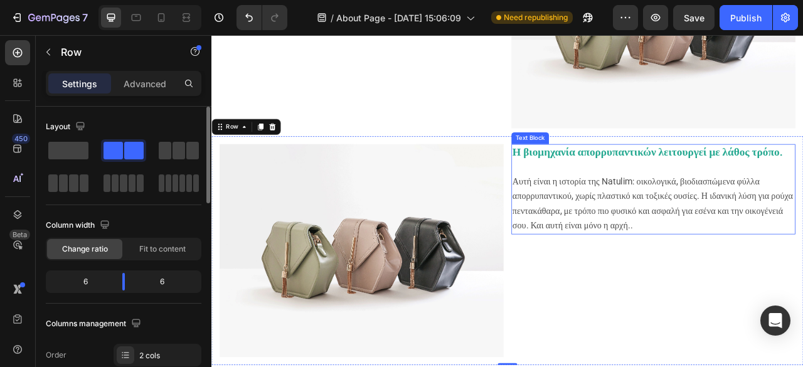
click at [674, 181] on strong "Η βιομηχανία απορρυπαντικών λειτουργεί με λάθος τρόπο." at bounding box center [766, 184] width 344 height 16
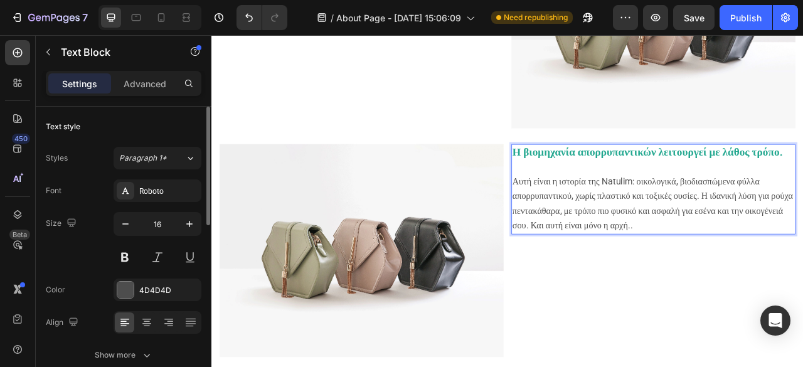
click at [630, 182] on strong "Η βιομηχανία απορρυπαντικών λειτουργεί με λάθος τρόπο." at bounding box center [766, 184] width 344 height 16
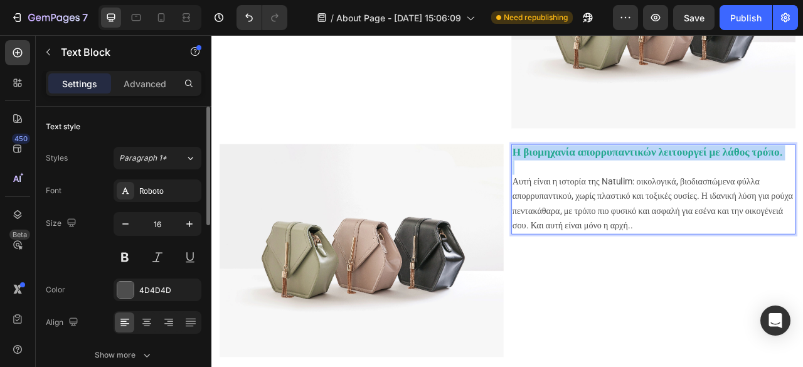
click at [630, 182] on strong "Η βιομηχανία απορρυπαντικών λειτουργεί με λάθος τρόπο." at bounding box center [766, 184] width 344 height 16
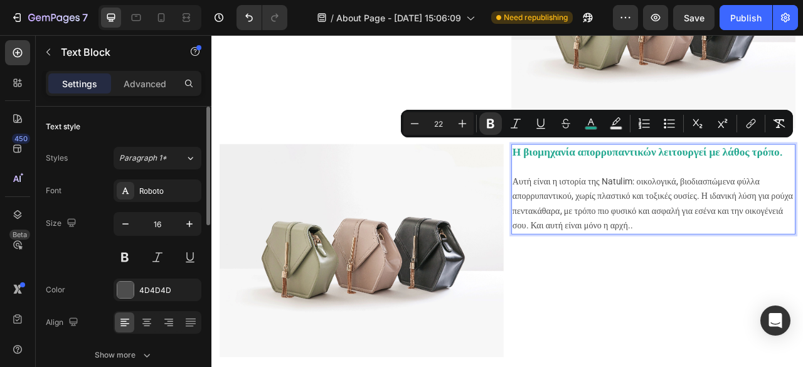
click at [651, 190] on p "Η βιομηχανία απορρυπαντικών λειτουργεί με λάθος τρόπο." at bounding box center [773, 184] width 359 height 19
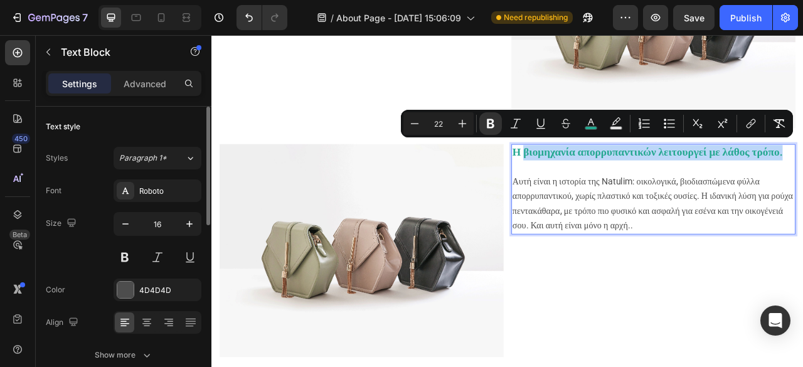
drag, startPoint x: 652, startPoint y: 192, endPoint x: 604, endPoint y: 174, distance: 51.4
click at [604, 175] on p "Η βιομηχανία απορρυπαντικών λειτουργεί με λάθος τρόπο." at bounding box center [773, 184] width 359 height 19
type input "16"
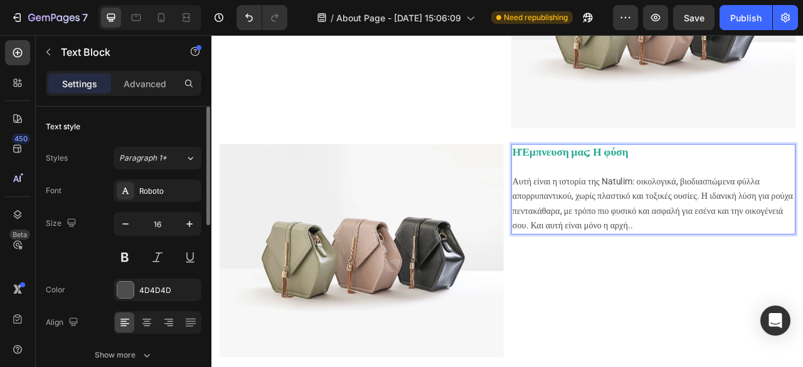
click at [599, 176] on strong "ΗΈμπνευση μας; Η φύση" at bounding box center [667, 184] width 147 height 16
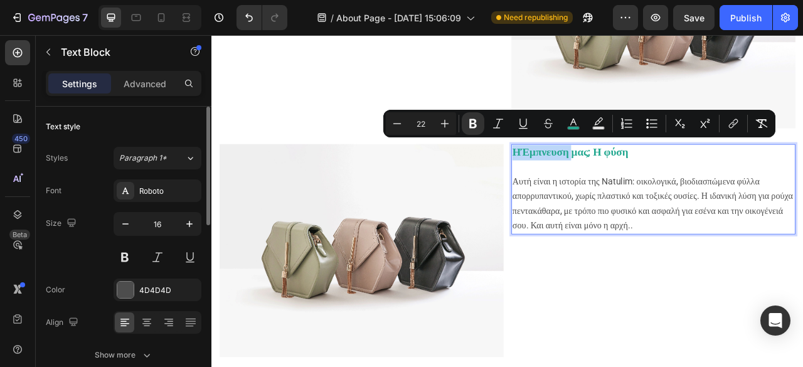
click at [602, 176] on strong "ΗΈμπνευση μας; Η φύση" at bounding box center [667, 184] width 147 height 16
click at [600, 178] on strong "ΗΈμπνευση μας; Η φύση" at bounding box center [667, 184] width 147 height 16
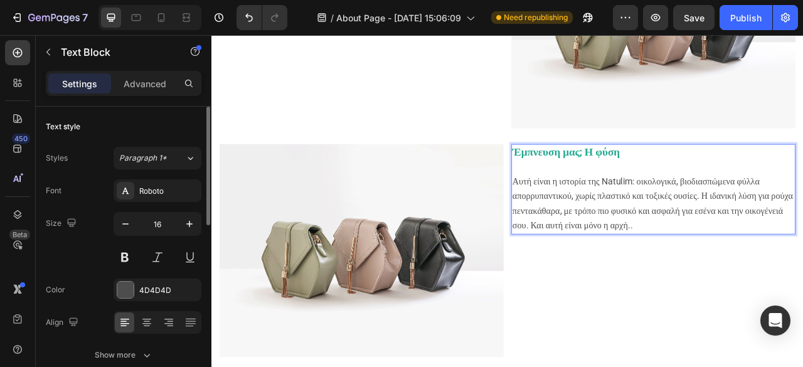
click at [705, 182] on strong "Έμπνευση μας; Η φύση" at bounding box center [662, 184] width 137 height 16
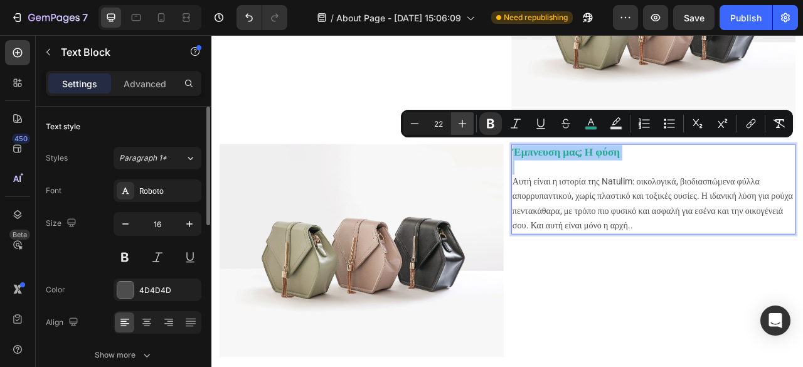
click at [466, 123] on icon "Editor contextual toolbar" at bounding box center [462, 123] width 13 height 13
type input "25"
click at [802, 215] on span "Αυτή είναι η ιστορία της Natulim: οικολογικά, βιοδιασπώμενα φύλλα απορρυπαντικο…" at bounding box center [772, 249] width 357 height 69
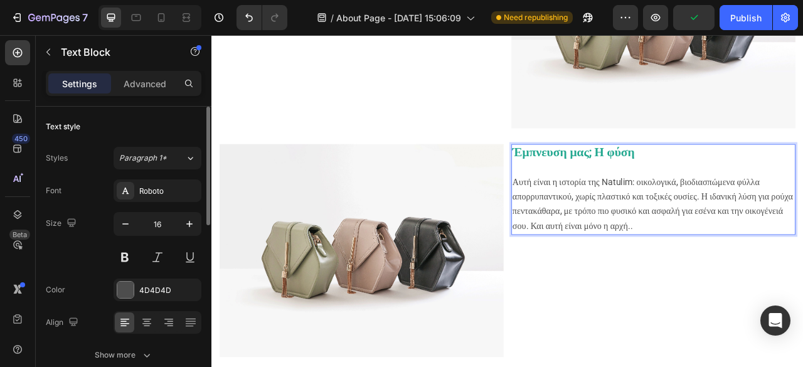
click at [784, 179] on p "Έμπνευση μας; Η φύση" at bounding box center [773, 185] width 359 height 20
click at [765, 177] on p "Έμπνευση μας; Η φύση" at bounding box center [773, 185] width 359 height 20
drag, startPoint x: 765, startPoint y: 181, endPoint x: 755, endPoint y: 178, distance: 10.5
click at [755, 179] on strong "💚" at bounding box center [756, 185] width 13 height 12
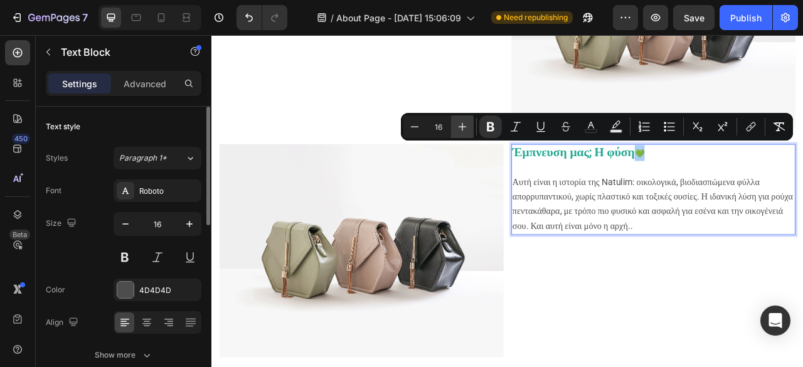
click at [467, 127] on icon "Editor contextual toolbar" at bounding box center [462, 126] width 13 height 13
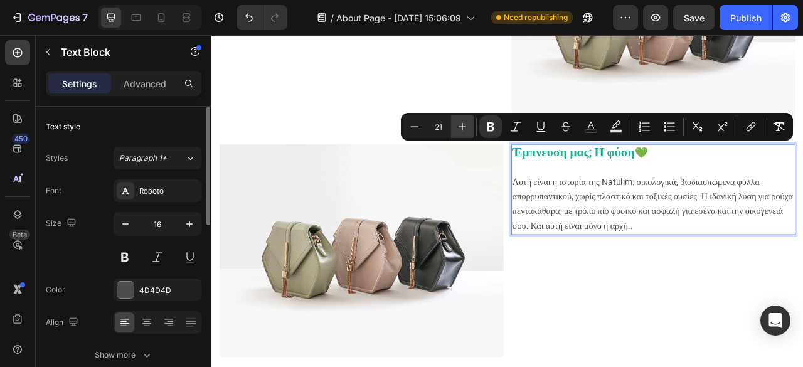
click at [467, 127] on icon "Editor contextual toolbar" at bounding box center [462, 126] width 13 height 13
type input "25"
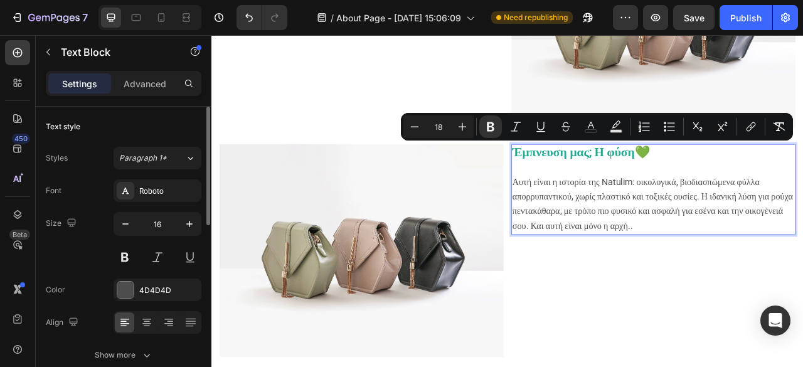
click at [689, 220] on p "Αυτή είναι η ιστορία της Natulim: οικολογικά, βιοδιασπώμενα φύλλα απορρυπαντικο…" at bounding box center [773, 250] width 359 height 75
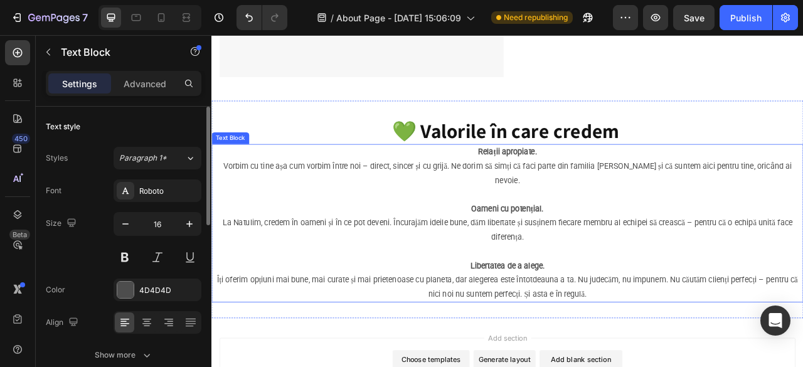
scroll to position [1067, 0]
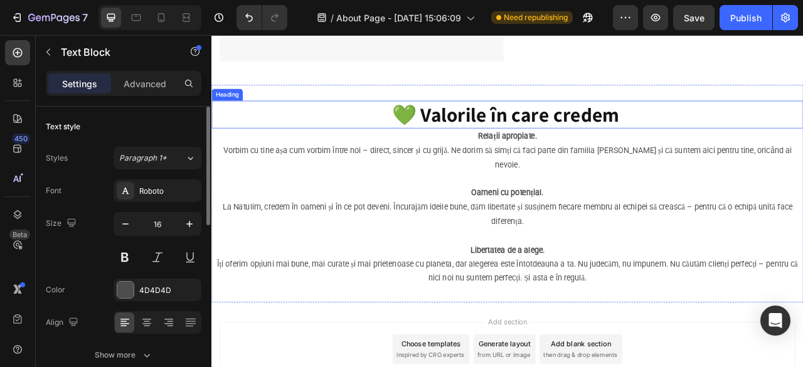
click at [617, 131] on strong "💚 Valorile în care credem" at bounding box center [585, 136] width 289 height 33
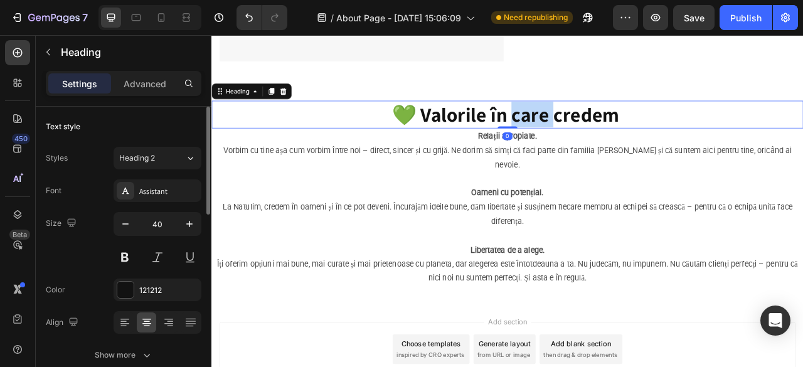
click at [614, 135] on strong "💚 Valorile în care credem" at bounding box center [585, 136] width 289 height 33
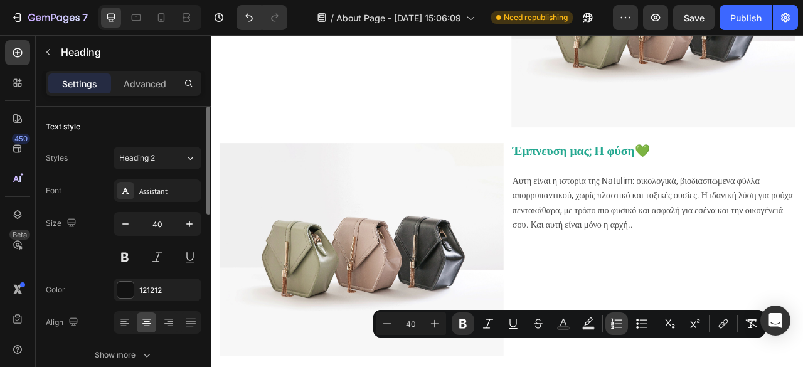
type input "16"
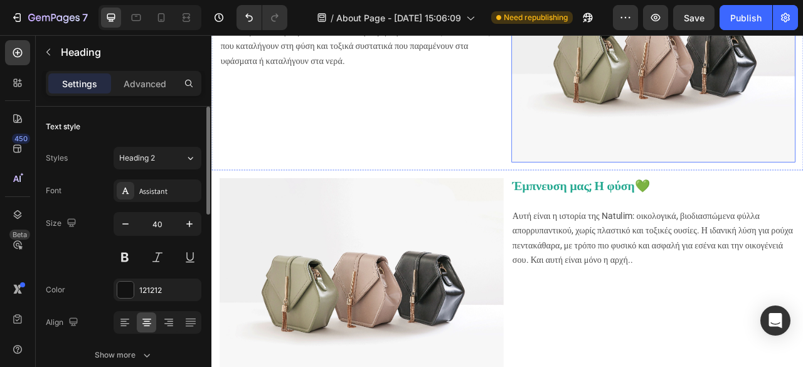
scroll to position [627, 0]
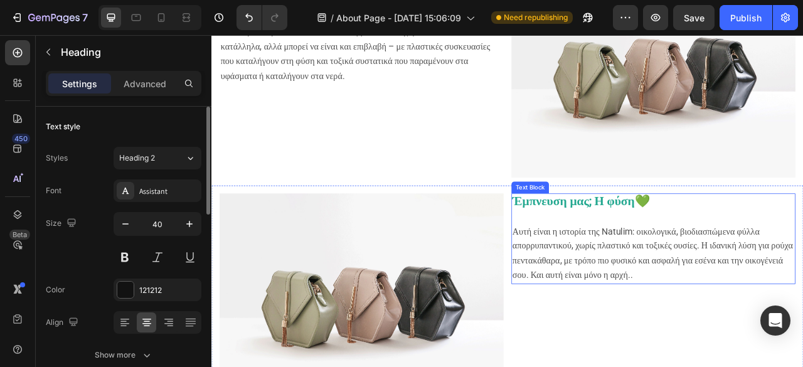
click at [631, 289] on span "Αυτή είναι η ιστορία της Natulim: οικολογικά, βιοδιασπώμενα φύλλα απορρυπαντικο…" at bounding box center [772, 312] width 357 height 69
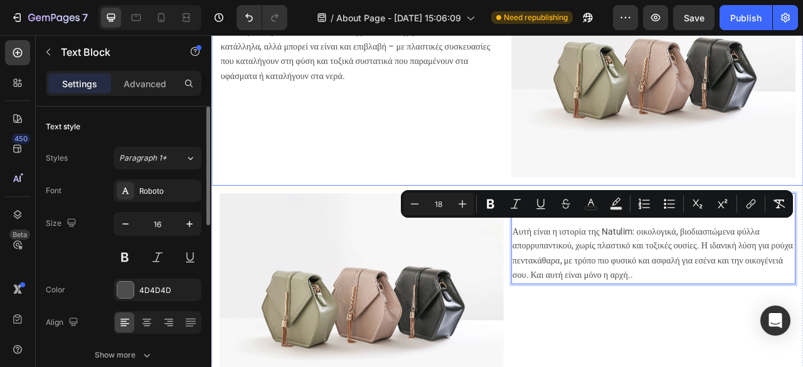
click at [472, 194] on div "Ήρθαν και άλλαξαν τους κανόνες του παιχνιδιού. Ο Lluís και ο David, δύο νεαροί …" at bounding box center [401, 80] width 361 height 271
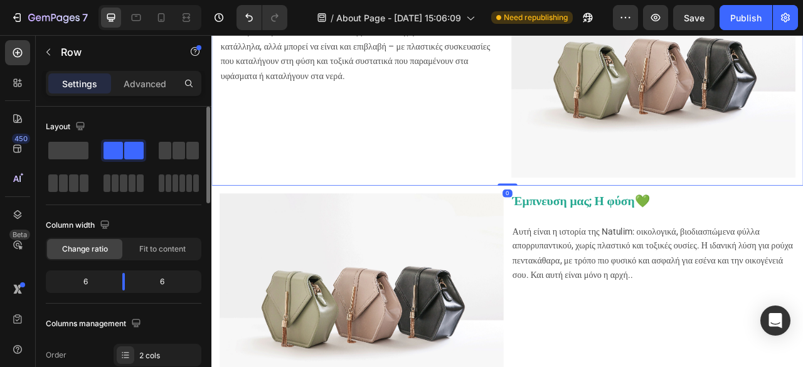
click at [437, 79] on p "Ο Lluís και ο David, δύο νεαροί επιχειρηματίες από τη Βαρκελώνη, με πάθος για τ…" at bounding box center [402, 41] width 359 height 112
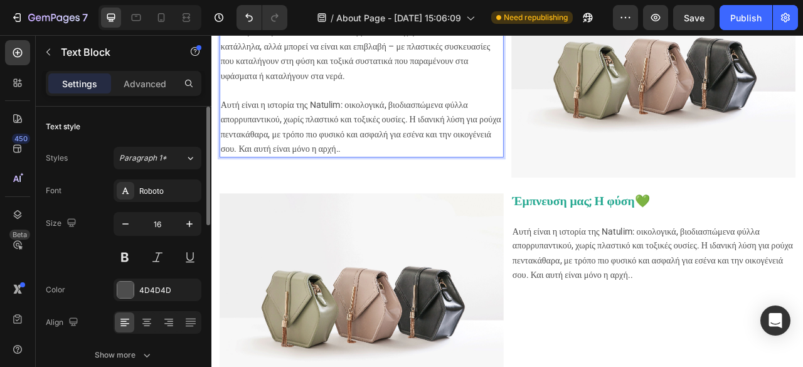
click at [483, 99] on p "Rich Text Editor. Editing area: main" at bounding box center [402, 106] width 359 height 18
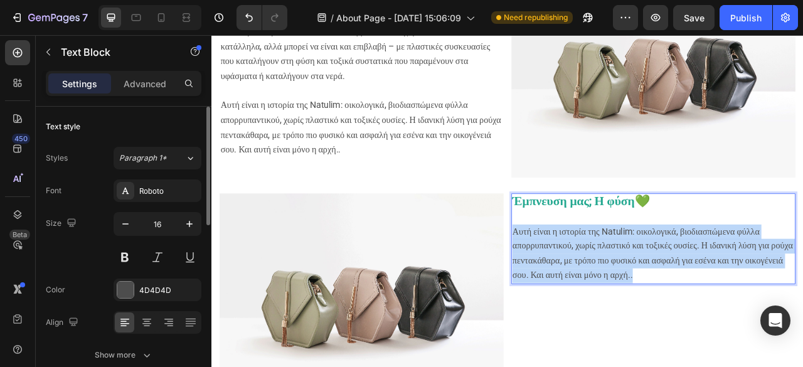
click at [629, 302] on p "Αυτή είναι η ιστορία της Natulim: οικολογικά, βιοδιασπώμενα φύλλα απορρυπαντικο…" at bounding box center [773, 313] width 359 height 75
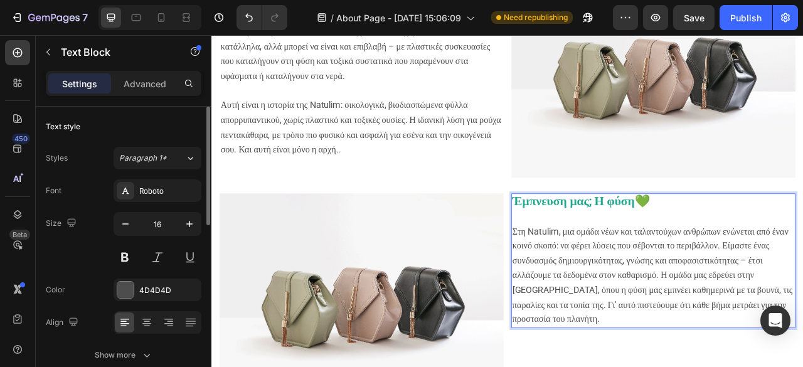
click at [802, 317] on p "Στη Natulim, μια ομάδα νέων και ταλαντούχων ανθρώπων ενώνεται από έναν κοινό σκ…" at bounding box center [773, 341] width 359 height 131
click at [802, 330] on div "Έμπνευση μας; Η φύση 💚 Στη Natulim, μια ομάδα νέων και ταλαντούχων ανθρώπων ενώ…" at bounding box center [773, 322] width 361 height 171
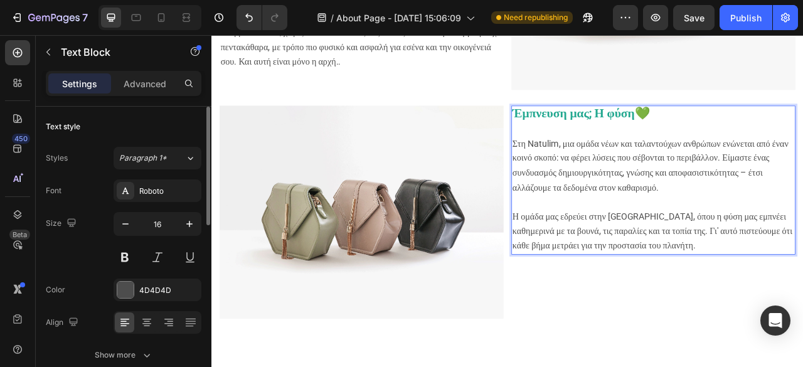
scroll to position [878, 0]
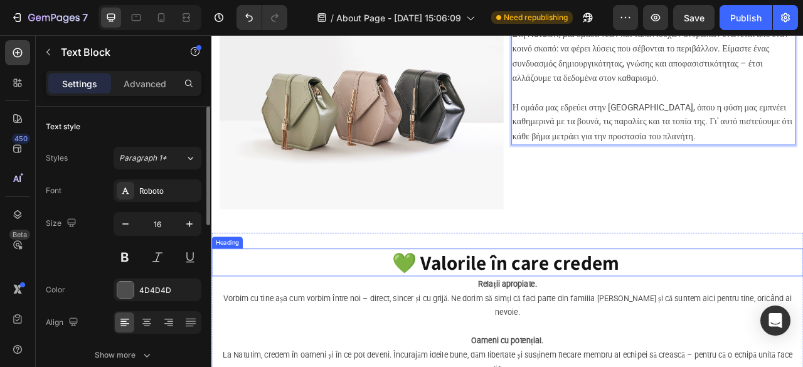
click at [617, 308] on strong "💚 Valorile în care credem" at bounding box center [585, 324] width 289 height 33
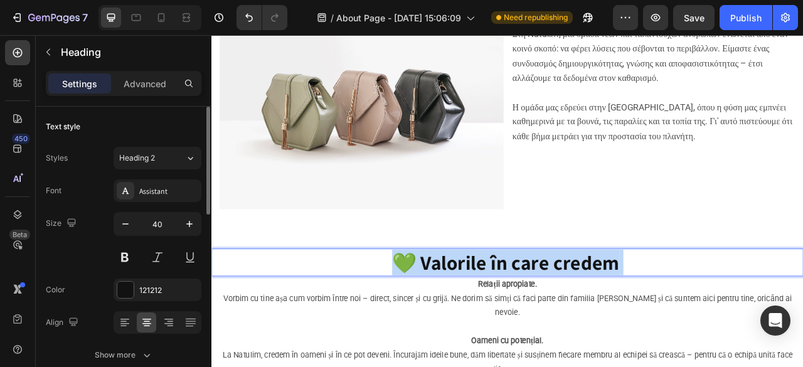
click at [617, 308] on strong "💚 Valorile în care credem" at bounding box center [585, 324] width 289 height 33
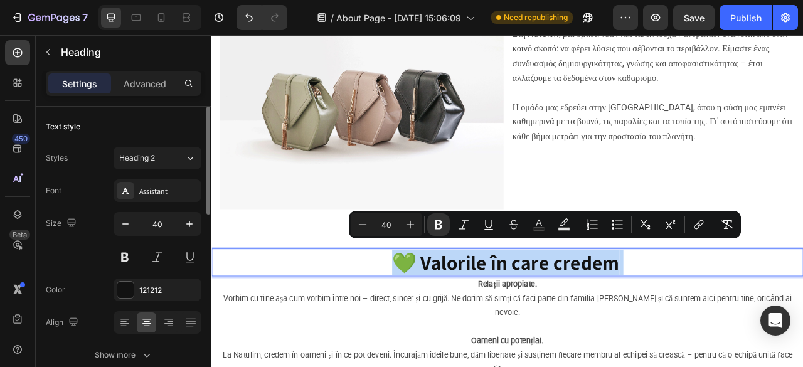
click at [740, 308] on p "💚 Valorile în care credem" at bounding box center [588, 324] width 750 height 33
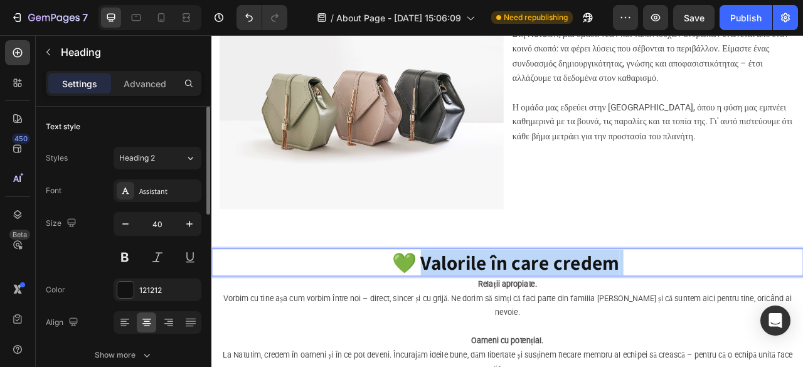
drag, startPoint x: 739, startPoint y: 307, endPoint x: 478, endPoint y: 307, distance: 261.0
click at [478, 308] on p "💚 Valorile în care credem" at bounding box center [588, 324] width 750 height 33
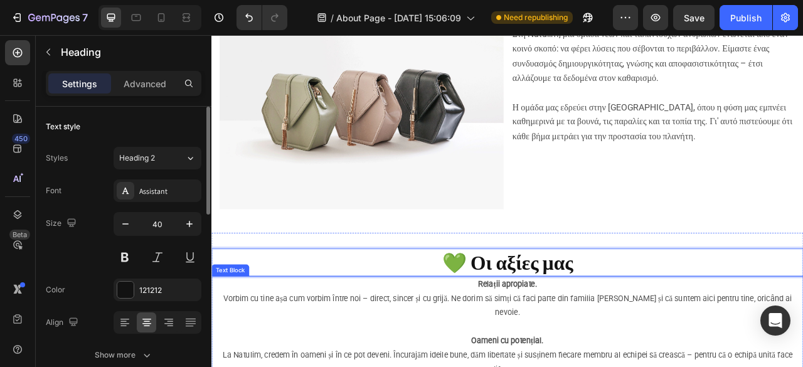
click at [571, 346] on strong "Relații apropiate." at bounding box center [587, 352] width 75 height 12
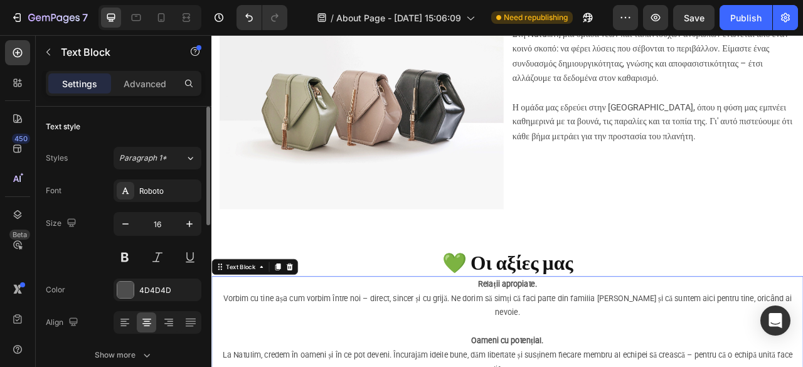
click at [571, 346] on strong "Relații apropiate." at bounding box center [587, 352] width 75 height 12
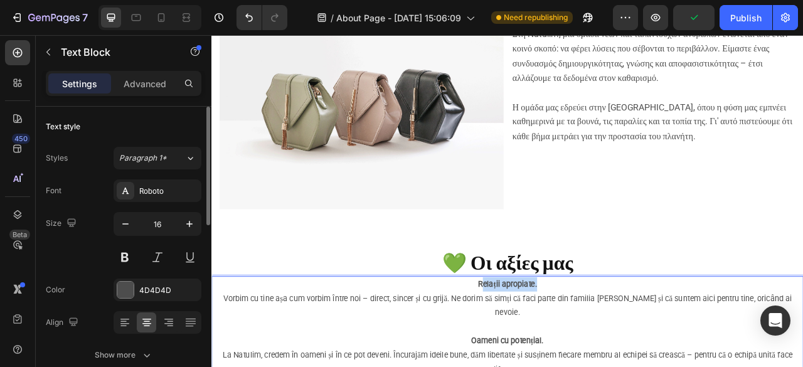
drag, startPoint x: 627, startPoint y: 340, endPoint x: 550, endPoint y: 341, distance: 76.6
click at [541, 346] on strong "RΠροσωπικές σχέσεις" at bounding box center [588, 352] width 94 height 12
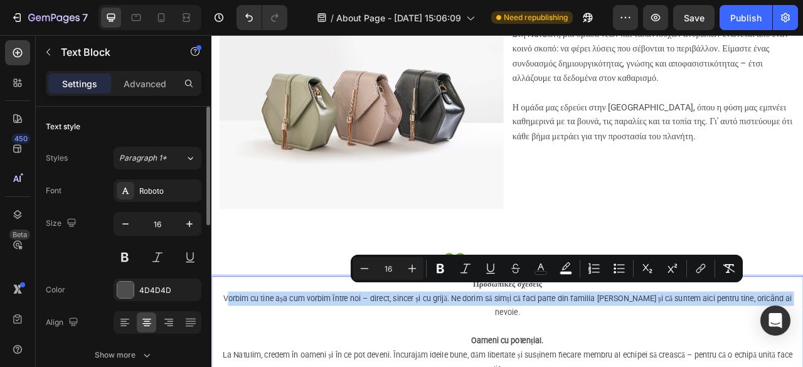
drag, startPoint x: 947, startPoint y: 360, endPoint x: 223, endPoint y: 357, distance: 723.4
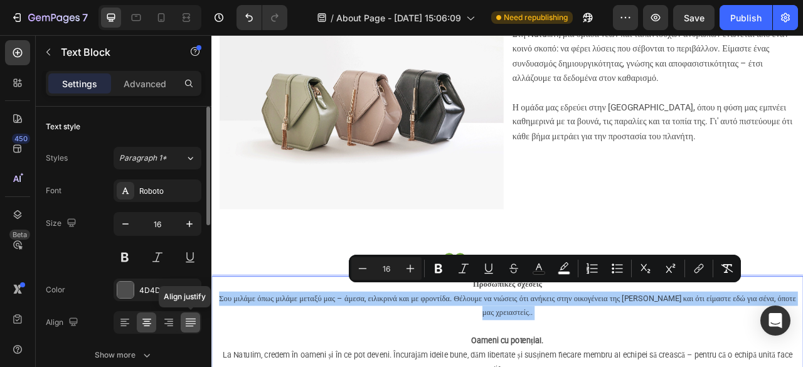
click at [189, 321] on icon at bounding box center [190, 321] width 10 height 1
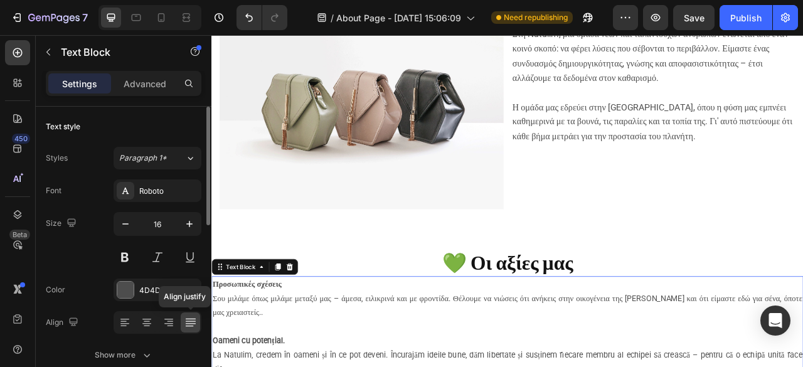
click at [189, 321] on icon at bounding box center [190, 321] width 10 height 1
click at [151, 326] on icon at bounding box center [147, 322] width 13 height 13
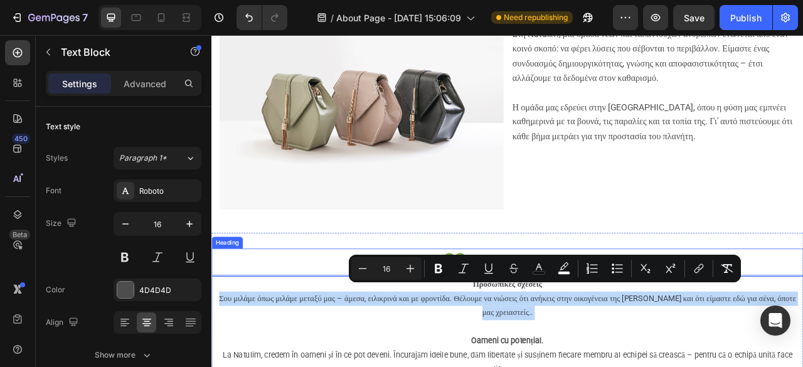
click at [601, 308] on strong "💚 Οι αξίες μας" at bounding box center [587, 324] width 167 height 33
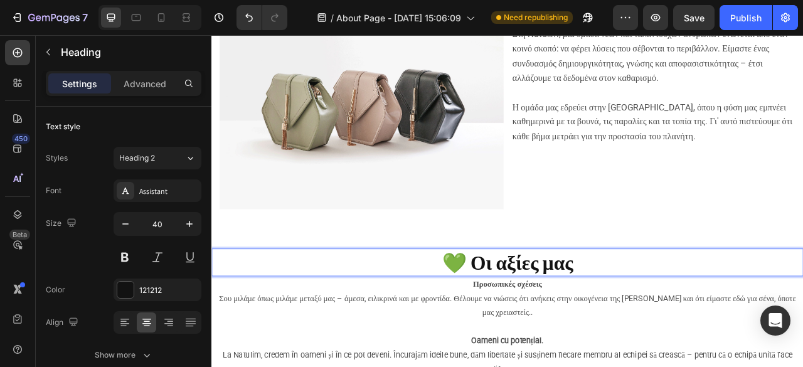
click at [599, 311] on strong "💚 Οι αξίες μας" at bounding box center [587, 324] width 167 height 33
click at [593, 320] on strong "💚 Οι αξίες μας" at bounding box center [587, 324] width 167 height 33
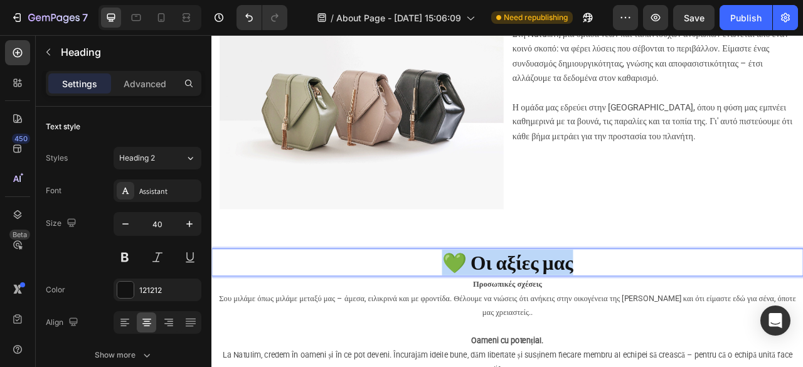
click at [593, 320] on strong "💚 Οι αξίες μας" at bounding box center [587, 324] width 167 height 33
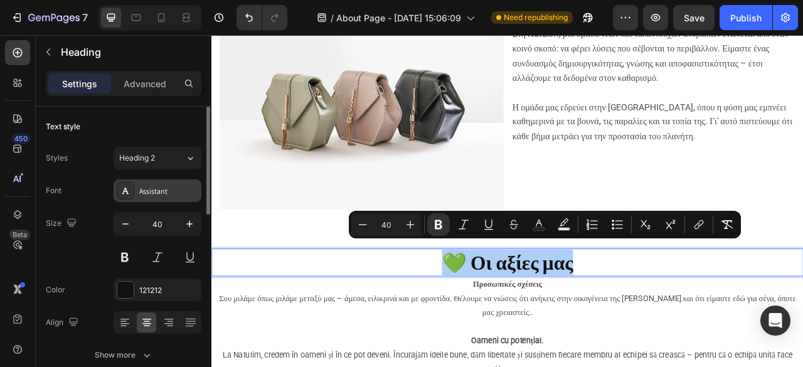
click at [172, 194] on div "Assistant" at bounding box center [168, 191] width 59 height 11
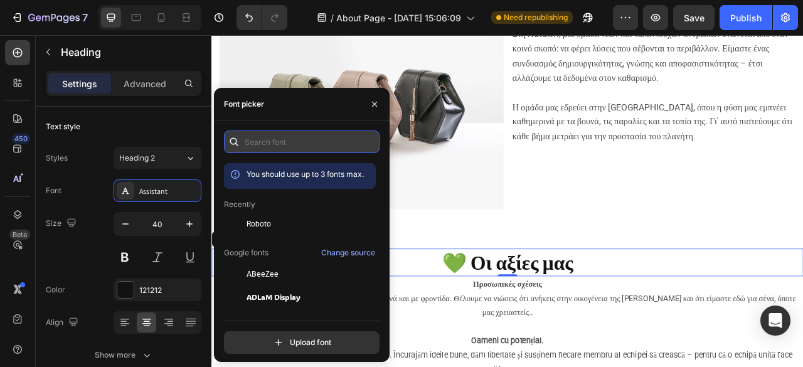
click at [265, 141] on input "text" at bounding box center [302, 142] width 156 height 23
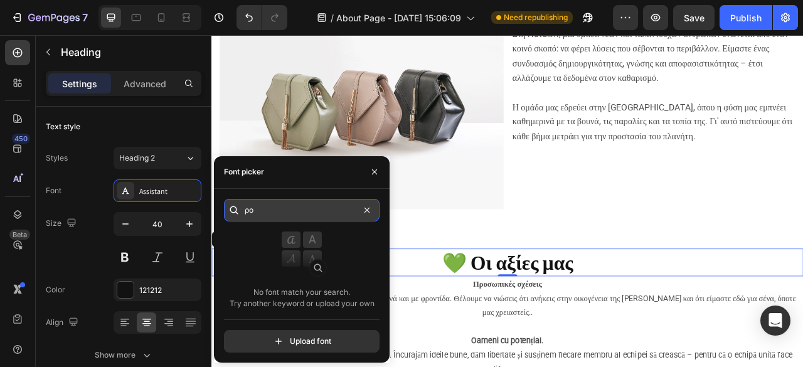
type input "ρ"
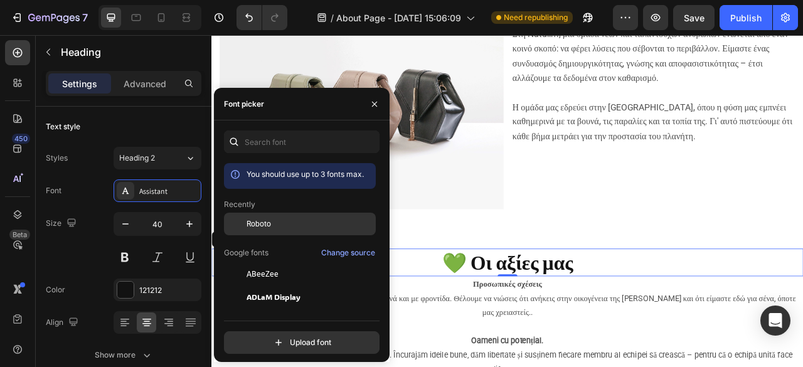
click at [265, 220] on span "Roboto" at bounding box center [259, 223] width 24 height 11
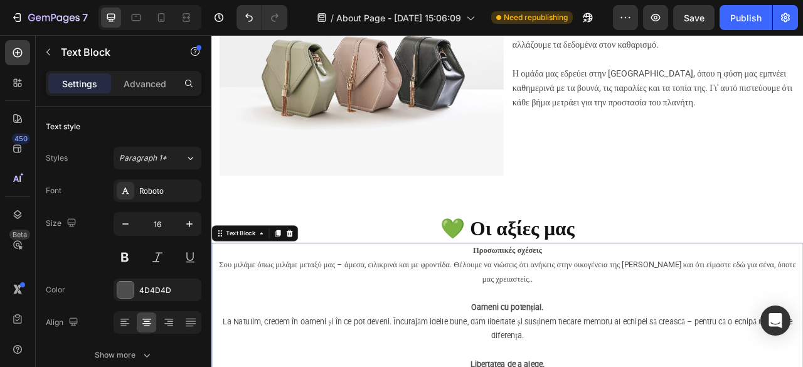
scroll to position [941, 0]
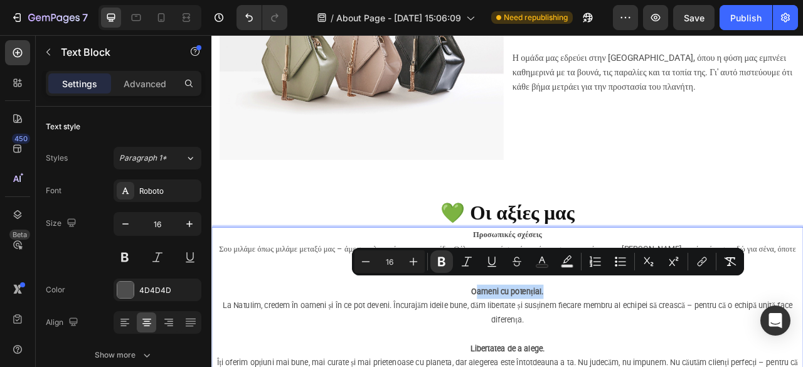
drag, startPoint x: 642, startPoint y: 344, endPoint x: 546, endPoint y: 349, distance: 96.2
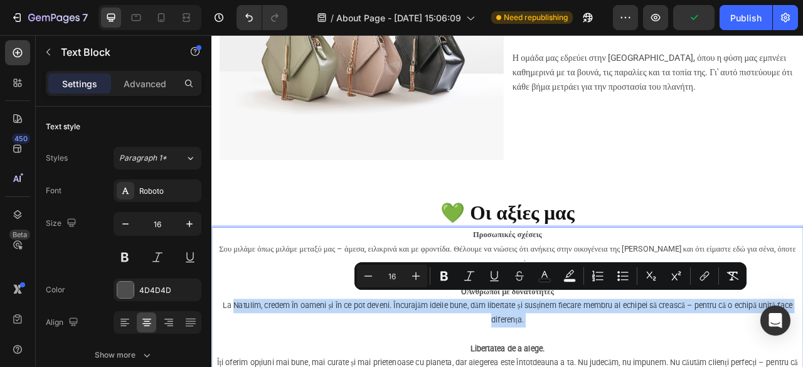
drag, startPoint x: 629, startPoint y: 386, endPoint x: 243, endPoint y: 360, distance: 386.8
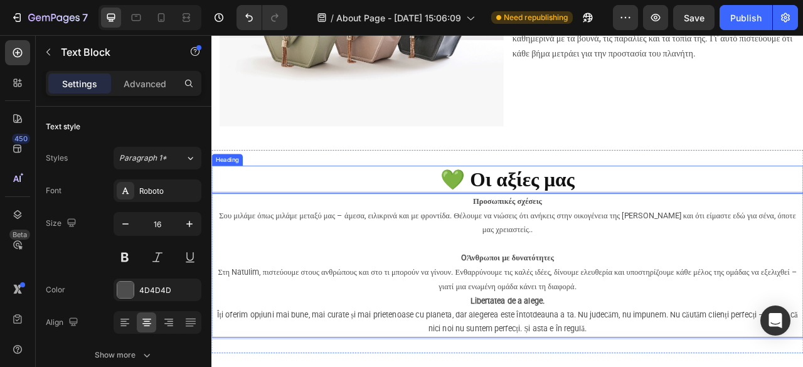
scroll to position [1004, 0]
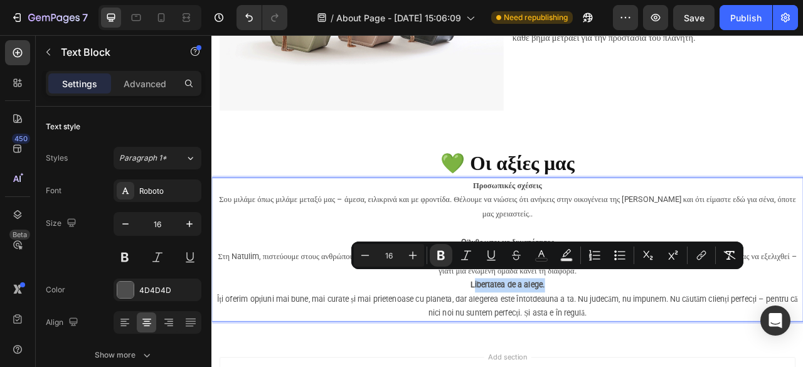
drag, startPoint x: 644, startPoint y: 346, endPoint x: 538, endPoint y: 348, distance: 106.7
click at [538, 348] on p "Προσωπικές σχέσεις Σου μιλάμε όπως μιλάμε μεταξύ μας – άμεσα, ειλικρινά και με …" at bounding box center [588, 308] width 750 height 181
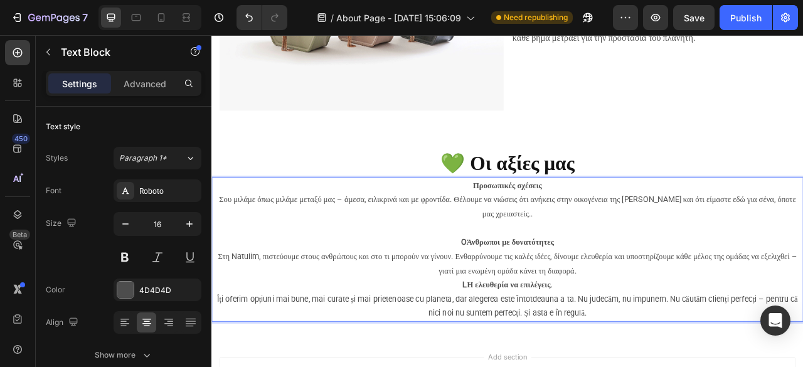
click at [531, 347] on strong "LΗ ελευθερία να επιλέγεις." at bounding box center [588, 353] width 114 height 12
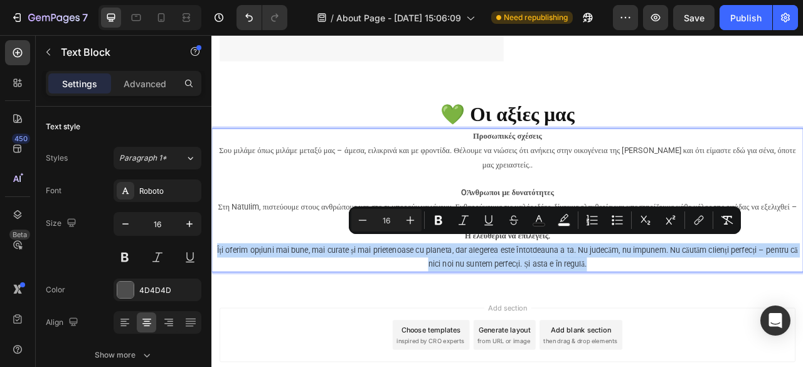
drag, startPoint x: 700, startPoint y: 317, endPoint x: 215, endPoint y: 291, distance: 486.3
click at [215, 291] on p "Προσωπικές σχέσεις Σου μιλάμε όπως μιλάμε μεταξύ μας – άμεσα, ειλικρινά και με …" at bounding box center [588, 245] width 750 height 181
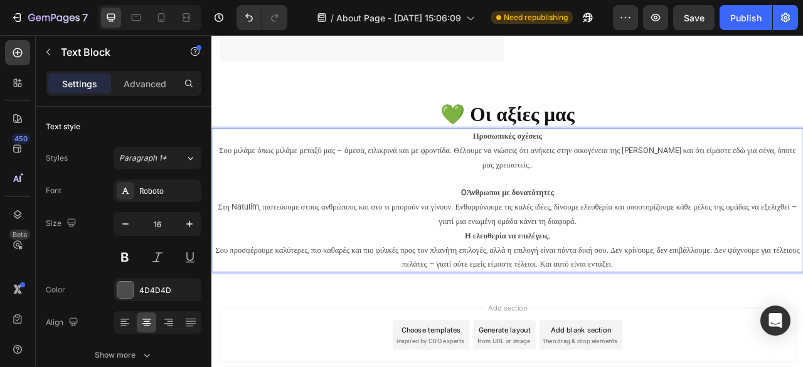
click at [774, 262] on p "Προσωπικές σχέσεις Σου μιλάμε όπως μιλάμε μεταξύ μας – άμεσα, ειλικρινά και με …" at bounding box center [588, 245] width 750 height 181
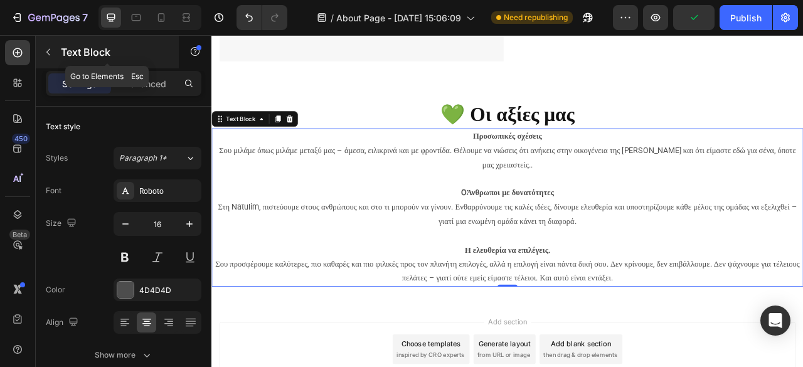
click at [45, 51] on icon "button" at bounding box center [48, 52] width 10 height 10
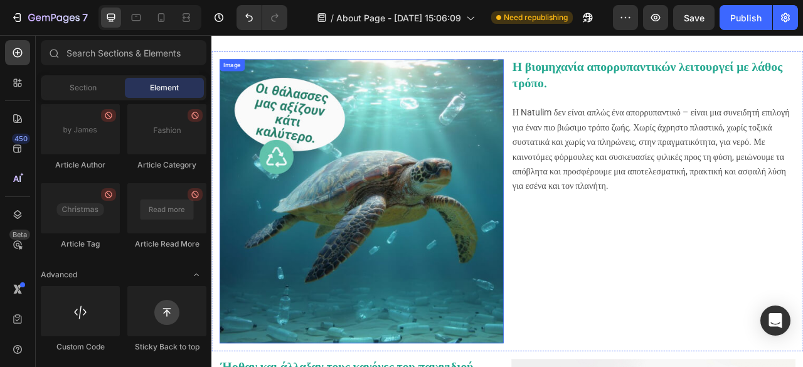
scroll to position [439, 0]
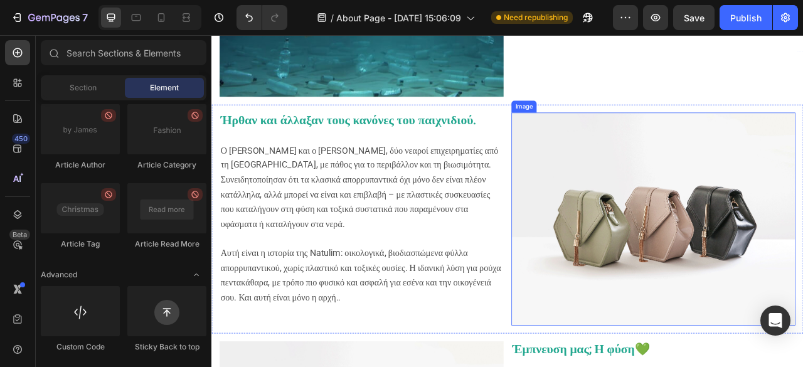
click at [733, 252] on img at bounding box center [773, 269] width 361 height 271
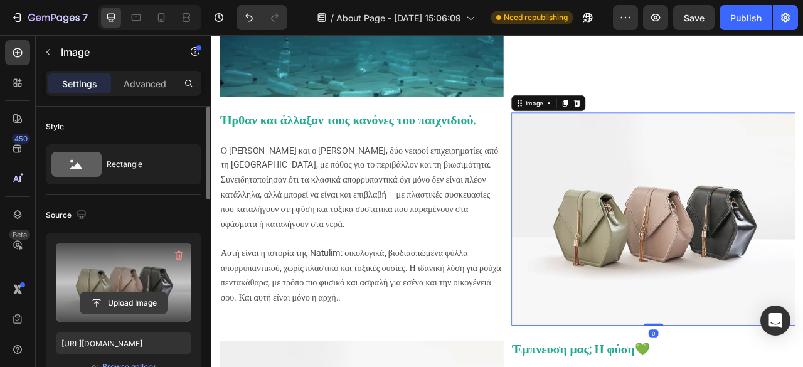
click at [123, 304] on input "file" at bounding box center [123, 302] width 87 height 21
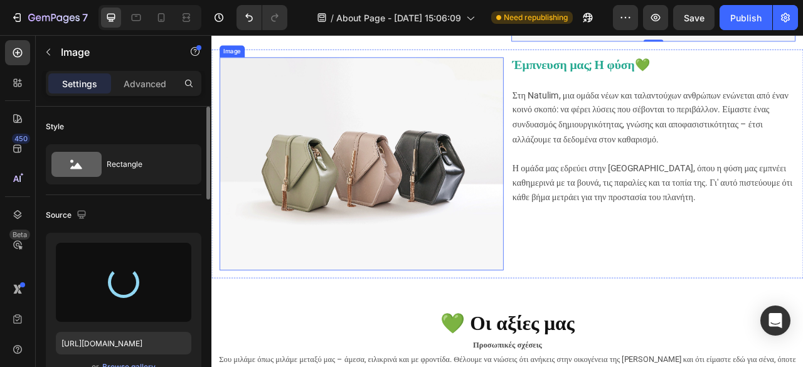
click at [399, 247] on img at bounding box center [401, 198] width 361 height 271
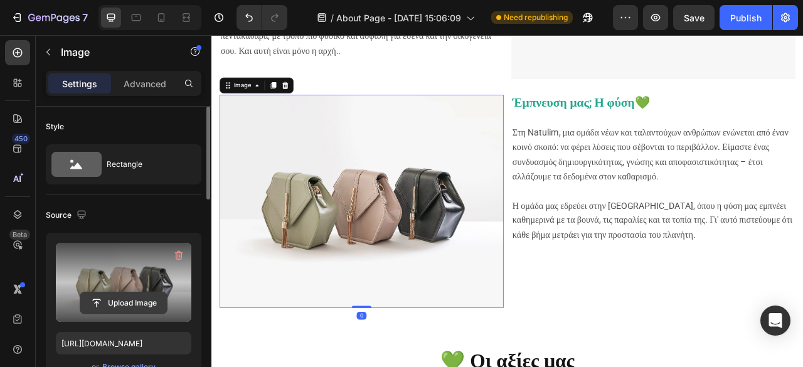
click at [113, 306] on input "file" at bounding box center [123, 302] width 87 height 21
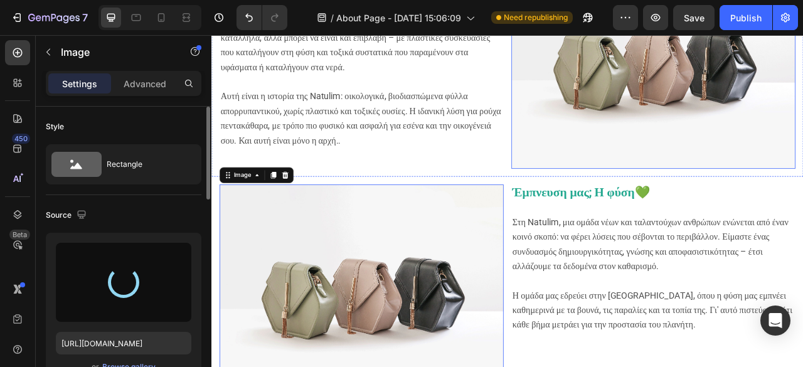
scroll to position [502, 0]
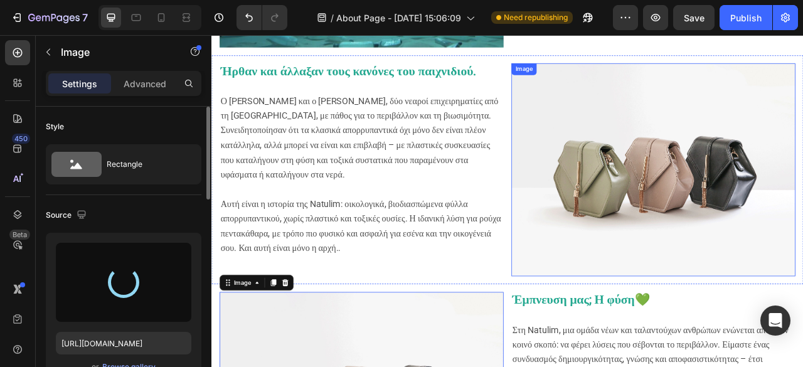
click at [707, 218] on img at bounding box center [773, 206] width 361 height 271
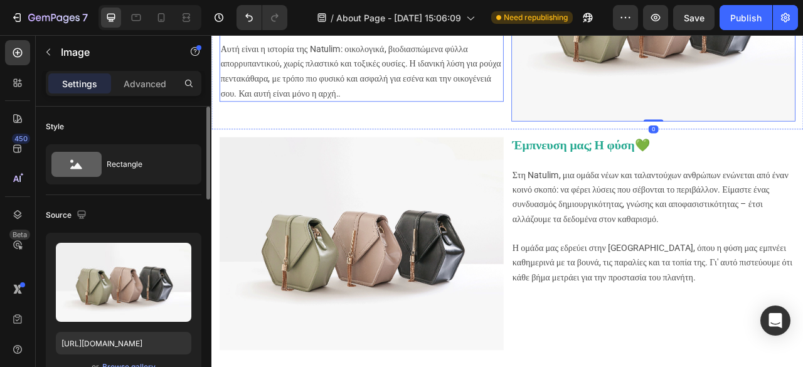
scroll to position [753, 0]
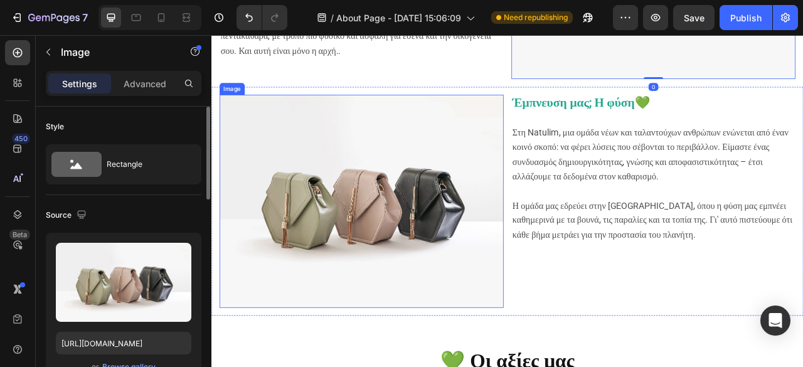
click at [439, 237] on img at bounding box center [401, 246] width 361 height 271
click at [397, 272] on img at bounding box center [401, 246] width 361 height 271
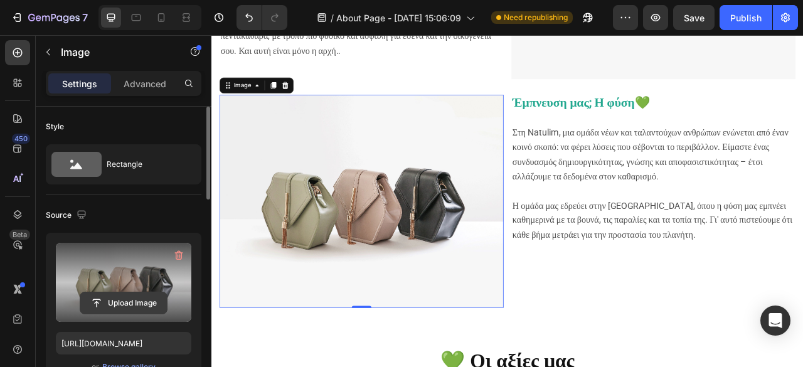
click at [110, 296] on input "file" at bounding box center [123, 302] width 87 height 21
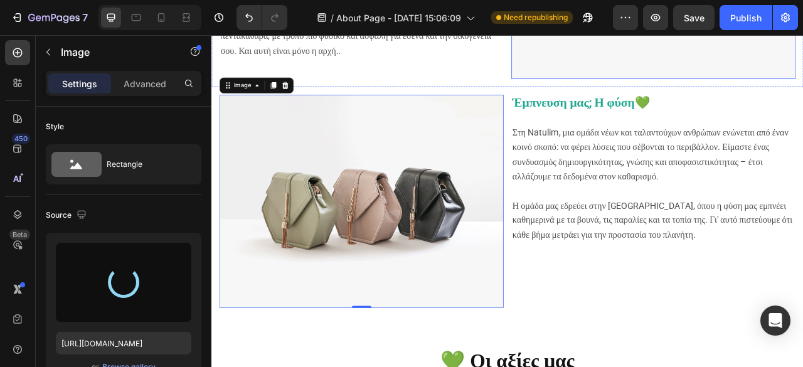
type input "https://cdn.shopify.com/s/files/1/0689/3554/9152/files/gempages_554076167208961…"
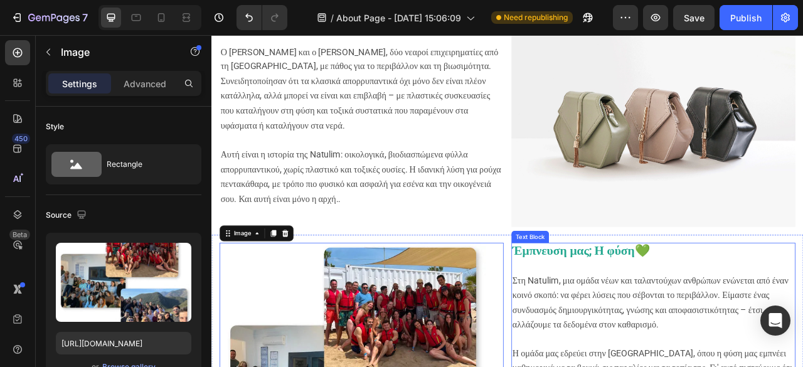
scroll to position [565, 0]
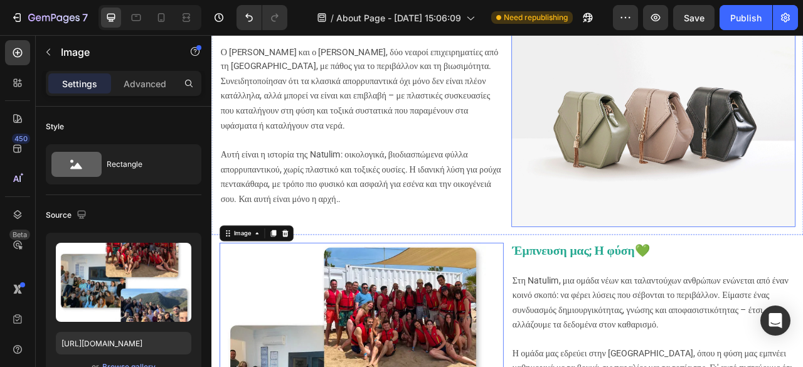
click at [802, 140] on img at bounding box center [773, 143] width 361 height 271
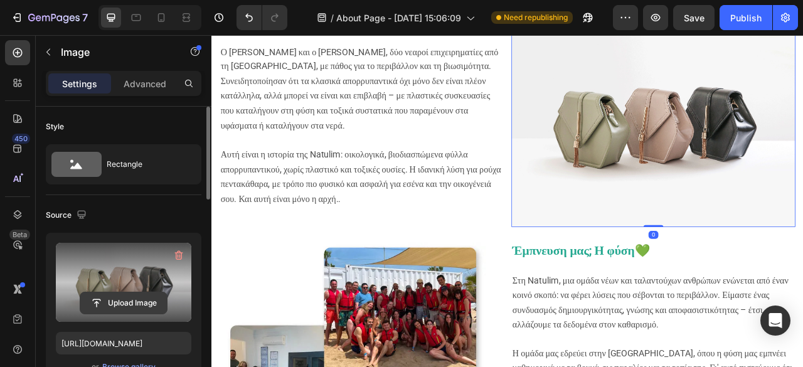
click at [110, 302] on input "file" at bounding box center [123, 302] width 87 height 21
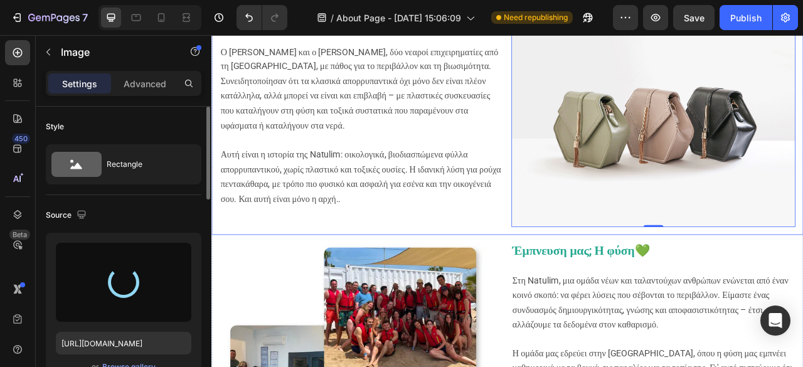
type input "https://cdn.shopify.com/s/files/1/0689/3554/9152/files/gempages_554076167208961…"
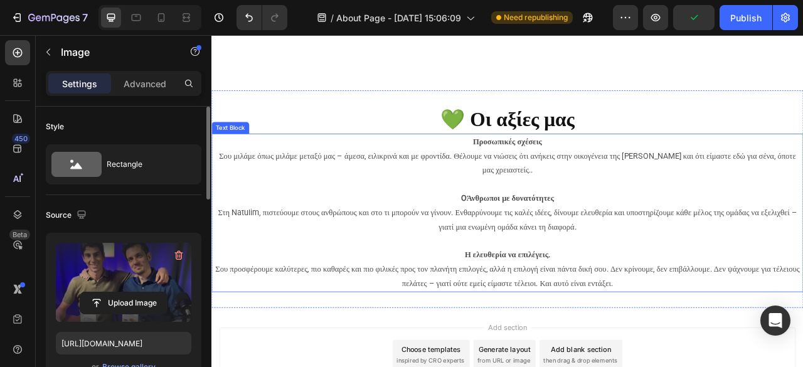
scroll to position [1318, 0]
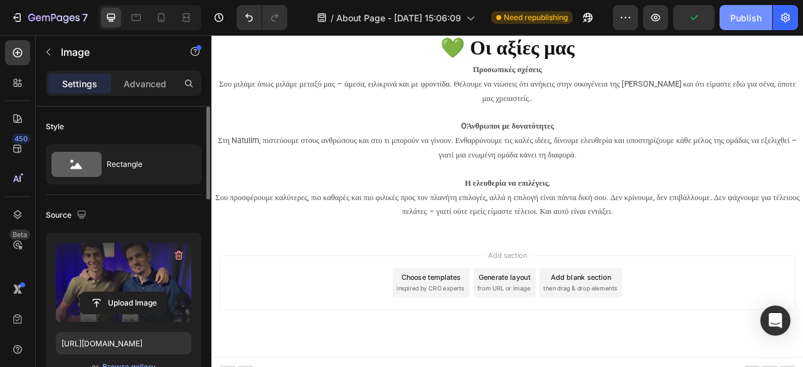
click at [739, 21] on div "Publish" at bounding box center [745, 17] width 31 height 13
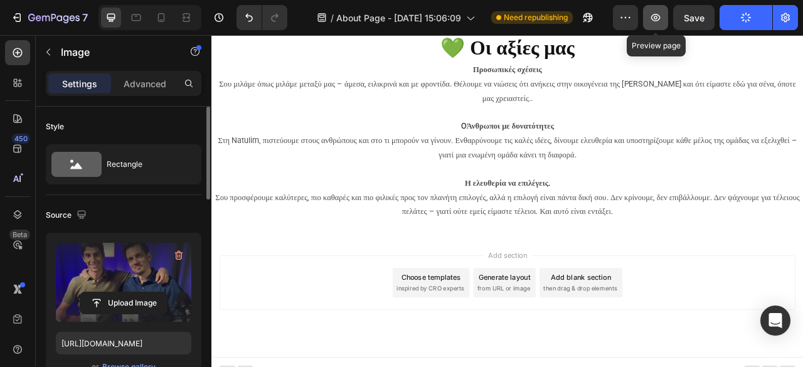
click at [655, 18] on icon "button" at bounding box center [655, 18] width 9 height 8
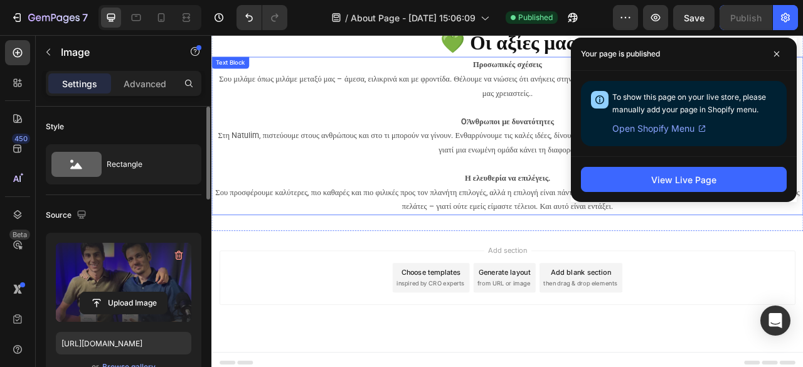
scroll to position [1330, 0]
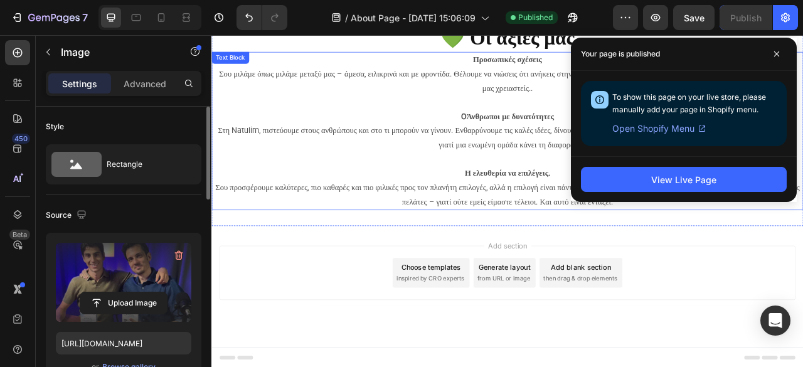
click at [559, 223] on span "Σου προσφέρουμε καλύτερες, πιο καθαρές και πιο φιλικές προς τον πλανήτη επιλογέ…" at bounding box center [587, 238] width 743 height 30
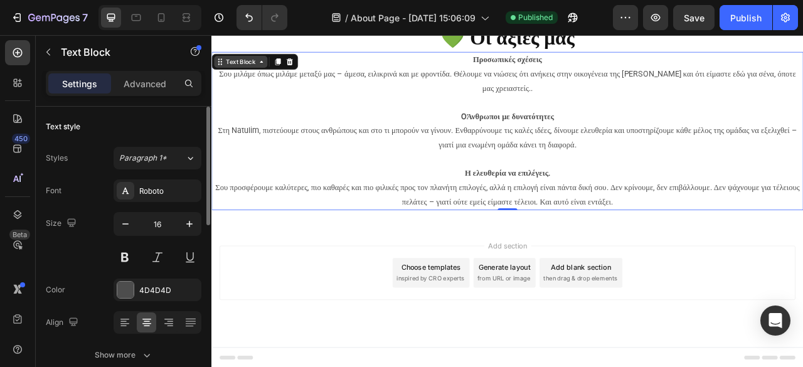
click at [270, 73] on icon at bounding box center [275, 69] width 10 height 10
click at [272, 76] on div "Text Block Section" at bounding box center [266, 69] width 110 height 20
click at [275, 67] on icon at bounding box center [275, 69] width 10 height 10
click at [276, 72] on icon at bounding box center [275, 69] width 10 height 10
click at [227, 70] on div "Text Block" at bounding box center [248, 68] width 43 height 11
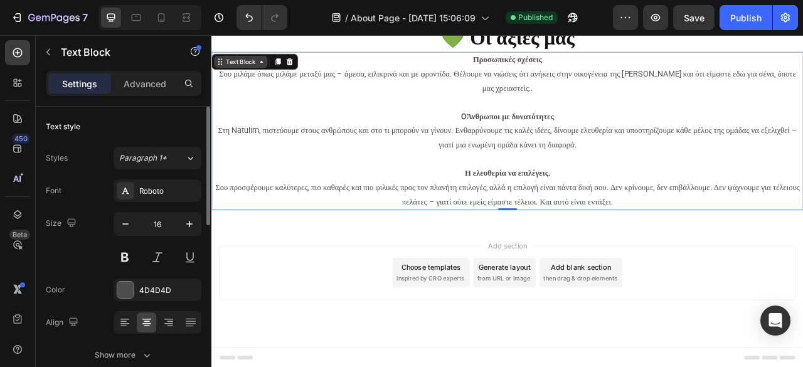
click at [227, 70] on div "Text Block" at bounding box center [248, 68] width 43 height 11
click at [160, 77] on p "Advanced" at bounding box center [145, 83] width 43 height 13
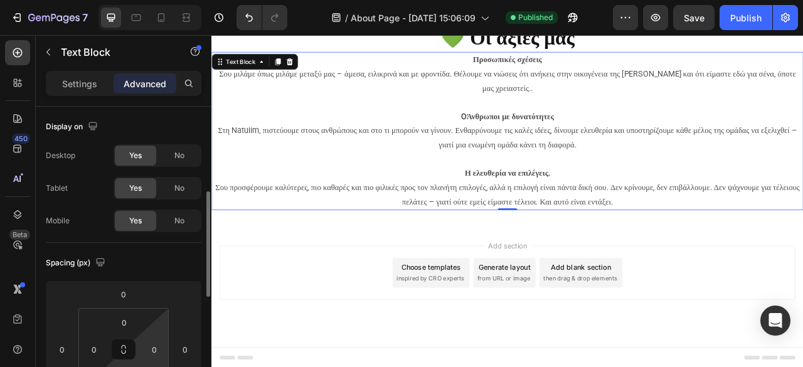
scroll to position [125, 0]
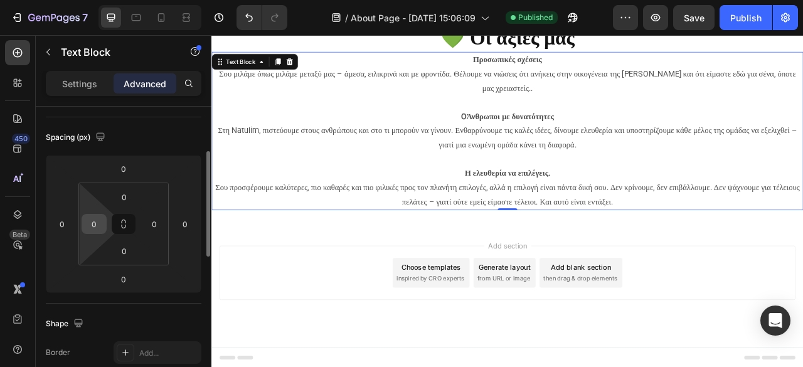
drag, startPoint x: 109, startPoint y: 223, endPoint x: 99, endPoint y: 223, distance: 10.0
click at [103, 0] on html "7 Version history / About Page - Aug 26, 15:06:09 Published Preview Save Publis…" at bounding box center [401, 0] width 803 height 0
click at [99, 223] on input "0" at bounding box center [94, 224] width 19 height 19
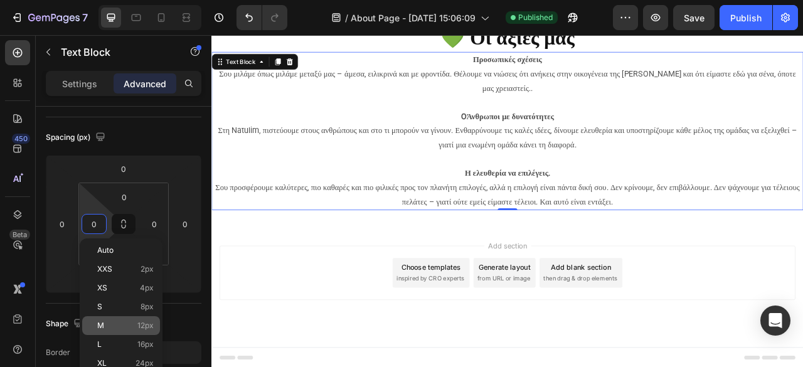
click at [133, 316] on div "M 12px" at bounding box center [121, 325] width 78 height 19
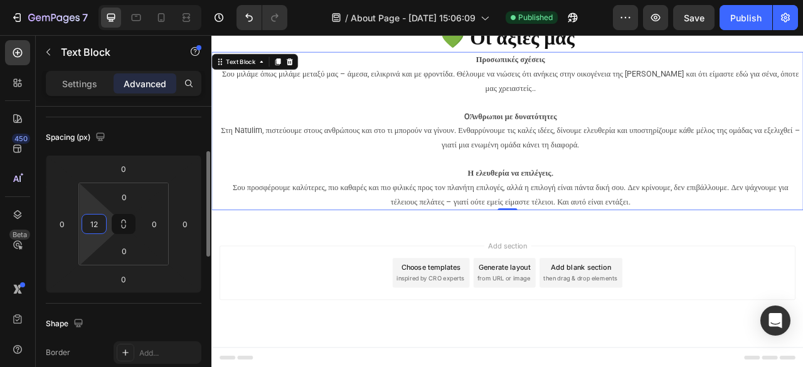
click at [97, 225] on input "12" at bounding box center [94, 224] width 19 height 19
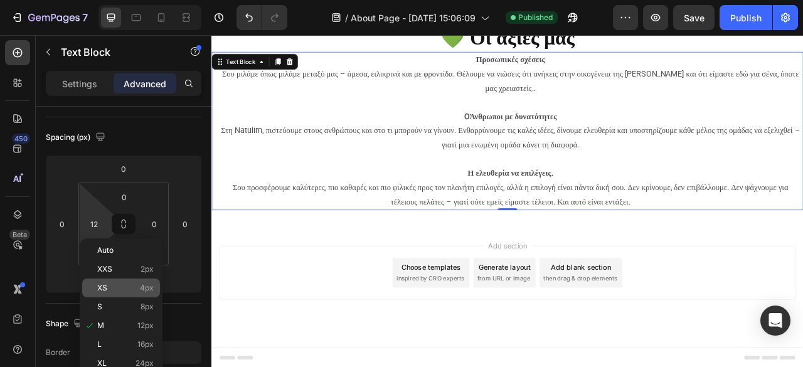
click at [119, 290] on p "XS 4px" at bounding box center [125, 288] width 56 height 9
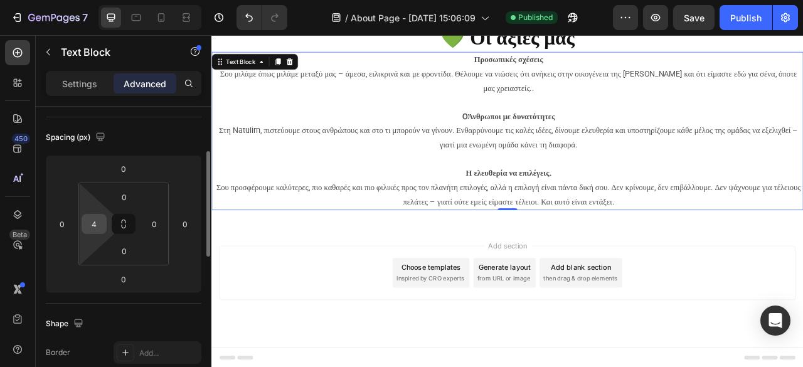
click at [99, 227] on input "4" at bounding box center [94, 224] width 19 height 19
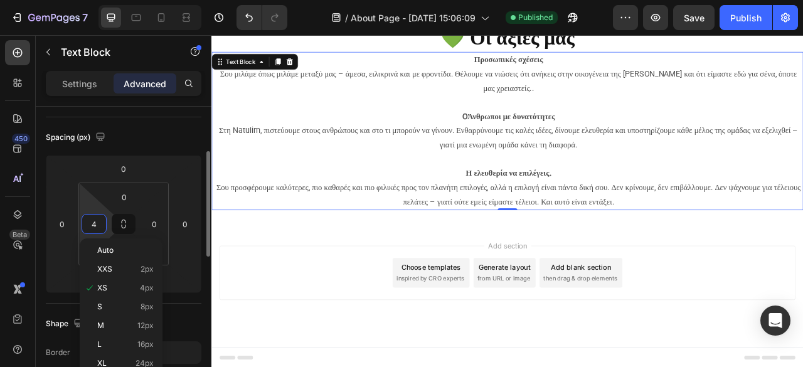
click at [99, 227] on input "4" at bounding box center [94, 224] width 19 height 19
click at [118, 319] on div "M 12px" at bounding box center [121, 325] width 78 height 19
type input "12"
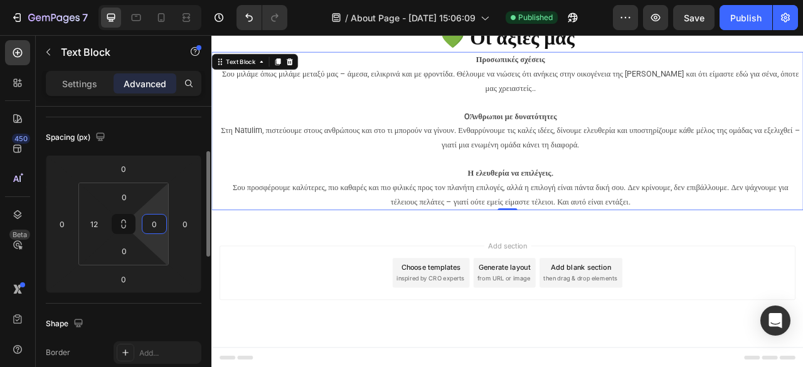
click at [149, 216] on input "0" at bounding box center [154, 224] width 19 height 19
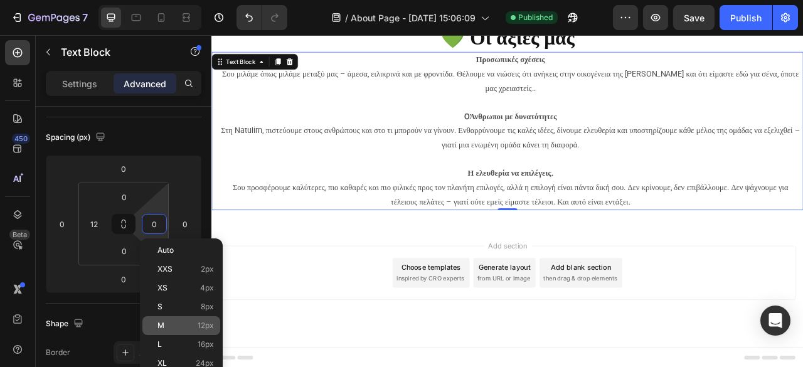
click at [172, 331] on div "M 12px" at bounding box center [181, 325] width 78 height 19
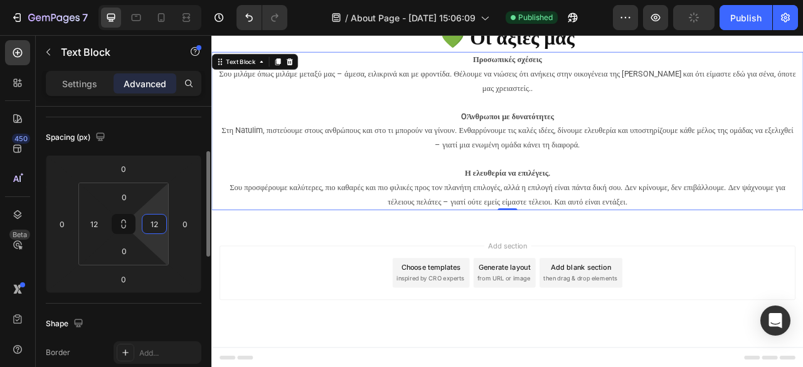
click at [151, 222] on input "12" at bounding box center [154, 224] width 19 height 19
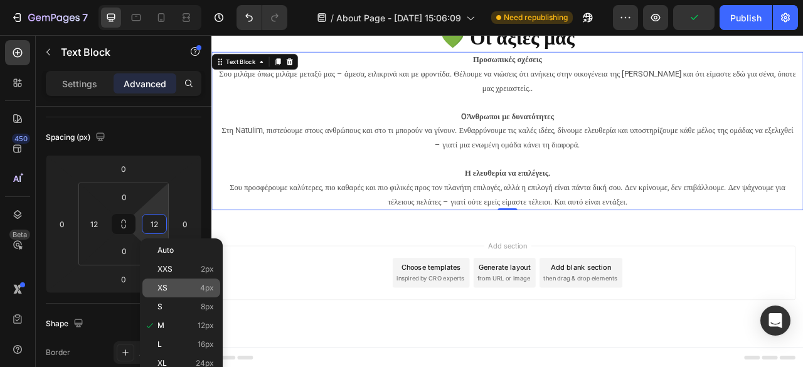
click at [171, 280] on div "XS 4px" at bounding box center [181, 288] width 78 height 19
type input "4"
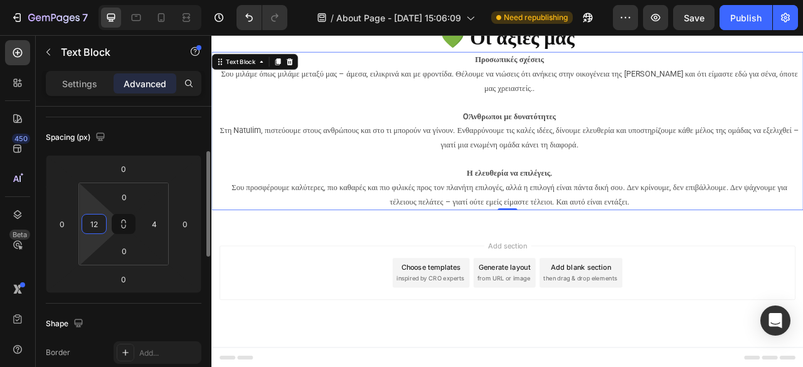
click at [99, 226] on input "12" at bounding box center [94, 224] width 19 height 19
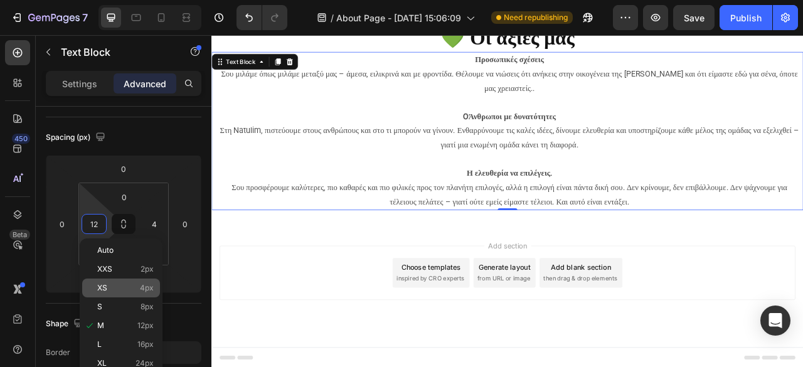
click at [120, 289] on p "XS 4px" at bounding box center [125, 288] width 56 height 9
type input "4"
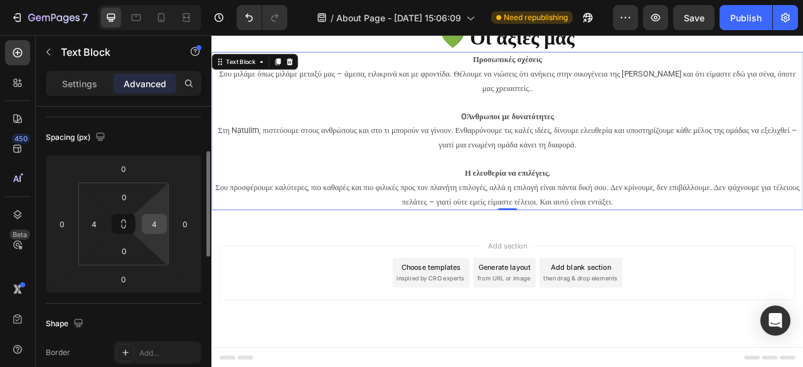
click at [149, 226] on input "4" at bounding box center [154, 224] width 19 height 19
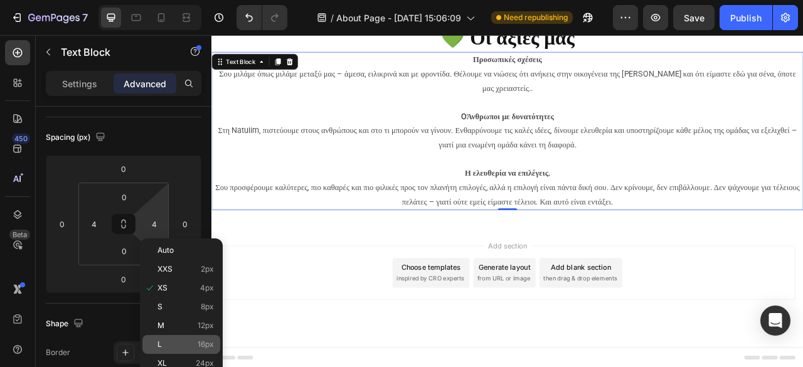
click at [163, 339] on div "L 16px" at bounding box center [181, 344] width 78 height 19
type input "16"
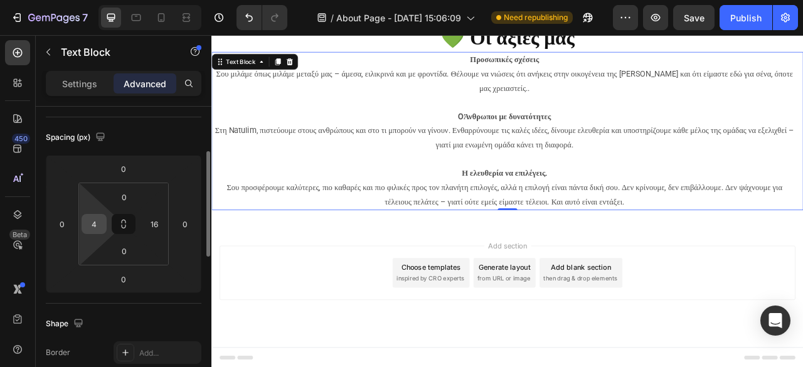
click at [99, 221] on input "4" at bounding box center [94, 224] width 19 height 19
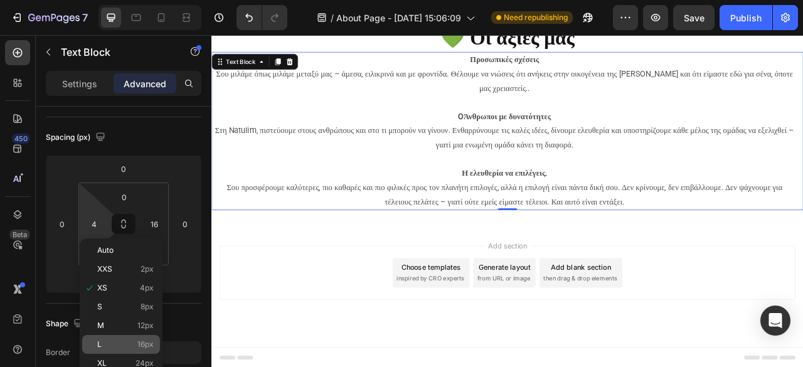
click at [119, 336] on div "L 16px" at bounding box center [121, 344] width 78 height 19
type input "16"
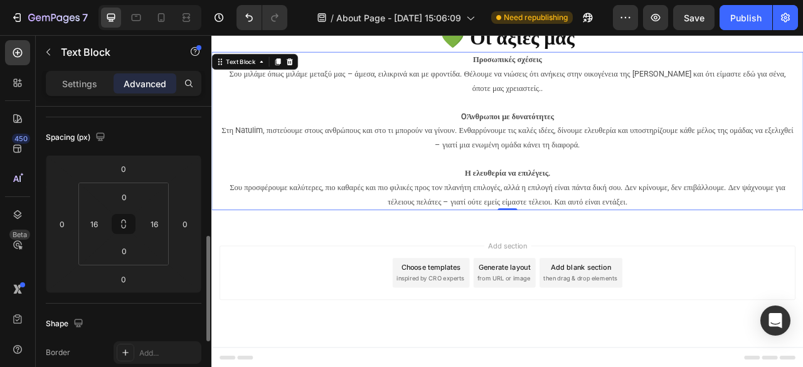
scroll to position [188, 0]
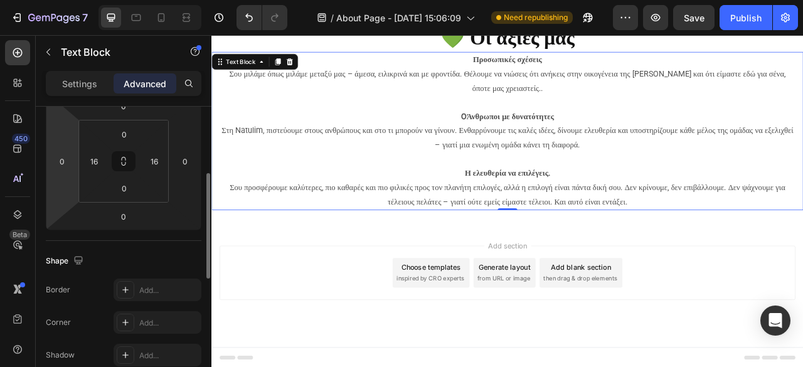
click at [60, 0] on html "7 Version history / About Page - Aug 26, 15:06:09 Need republishing Preview Sav…" at bounding box center [401, 0] width 803 height 0
click at [65, 163] on input "0" at bounding box center [62, 161] width 19 height 19
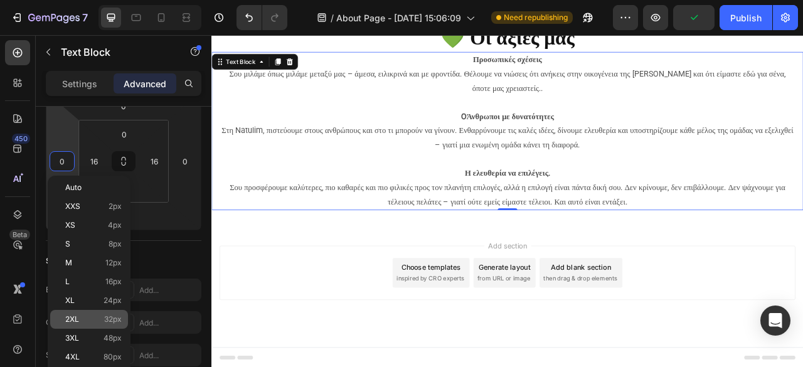
click at [88, 325] on div "2XL 32px" at bounding box center [89, 319] width 78 height 19
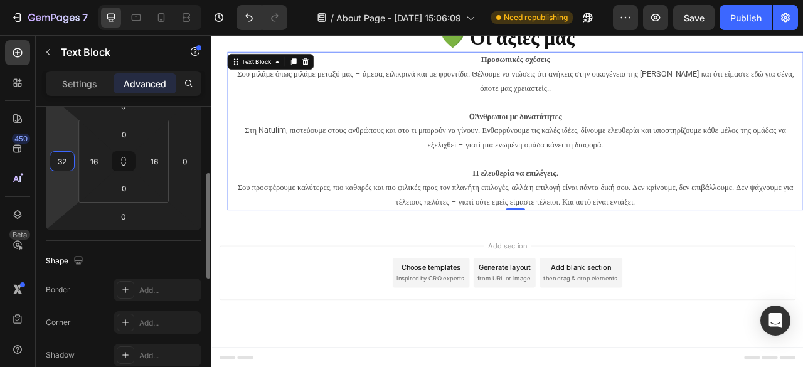
click at [58, 152] on input "32" at bounding box center [62, 161] width 19 height 19
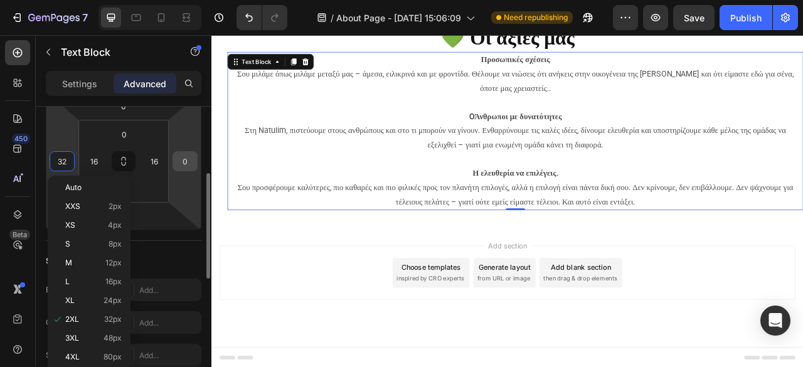
type input "2"
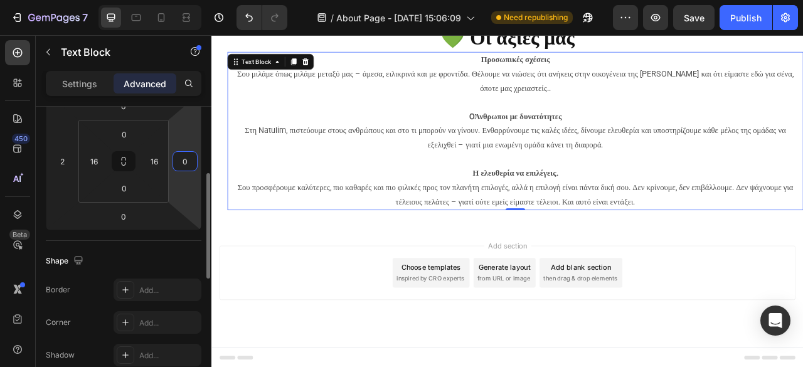
click at [186, 169] on input "0" at bounding box center [185, 161] width 19 height 19
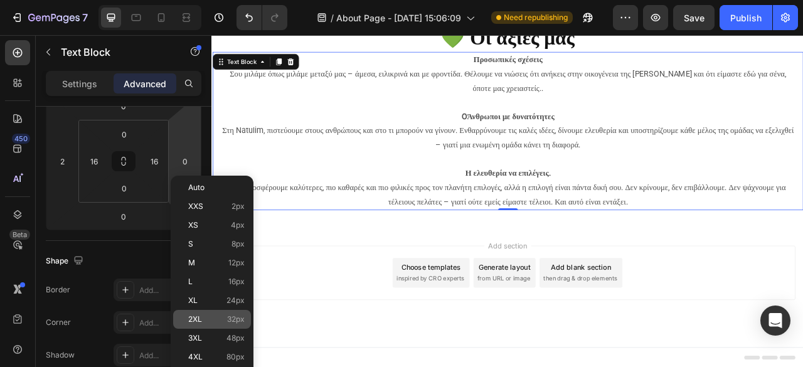
click at [215, 321] on p "2XL 32px" at bounding box center [216, 319] width 56 height 9
type input "32"
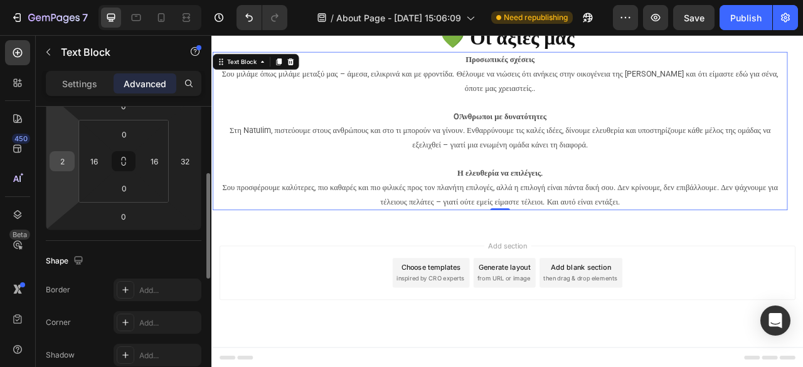
click at [57, 164] on input "2" at bounding box center [62, 161] width 19 height 19
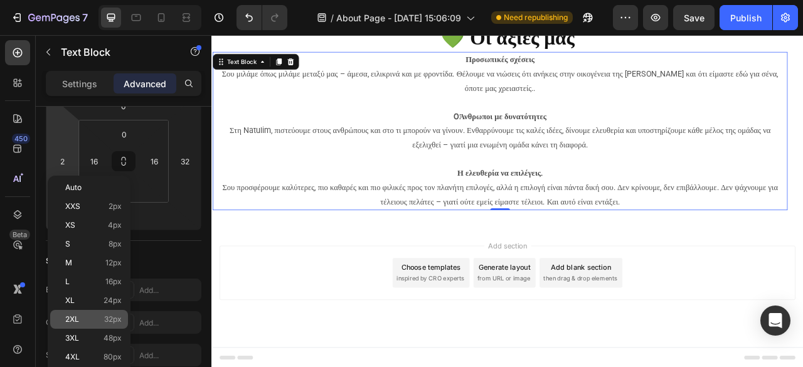
click at [104, 326] on div "2XL 32px" at bounding box center [89, 319] width 78 height 19
type input "32"
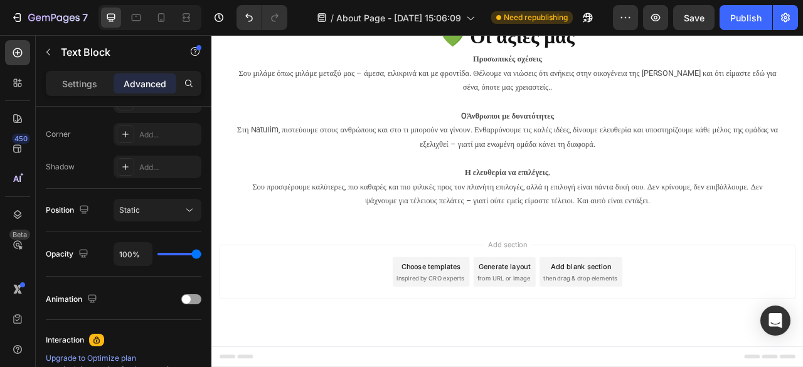
scroll to position [1330, 0]
click at [356, 169] on p "Προσωπικές σχέσεις Σου μιλάμε όπως μιλάμε μεταξύ μας – άμεσα, ειλικρινά και με …" at bounding box center [588, 121] width 690 height 127
click at [313, 107] on span "Σου μιλάμε όπως μιλάμε μεταξύ μας – άμεσα, ειλικρινά και με φροντίδα. Θέλουμε ν…" at bounding box center [588, 92] width 685 height 30
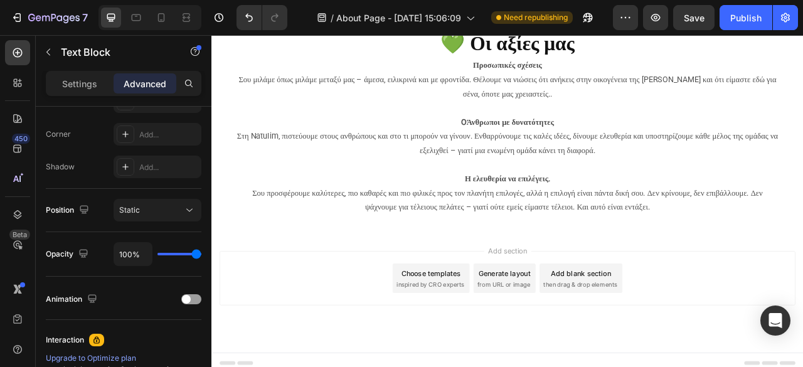
scroll to position [1142, 0]
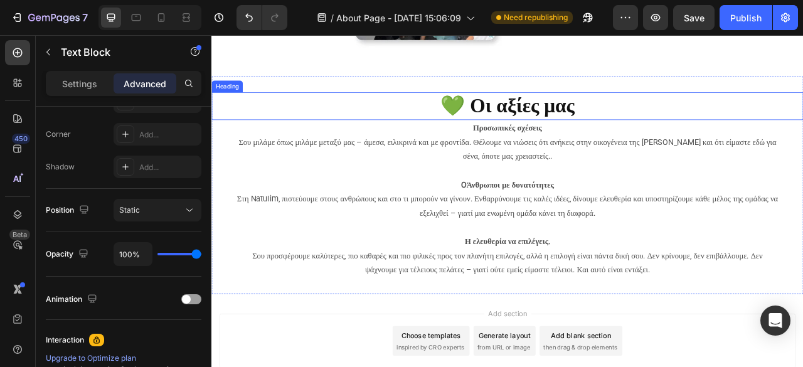
click at [540, 143] on h2 "💚 Οι αξίες μας" at bounding box center [587, 125] width 753 height 35
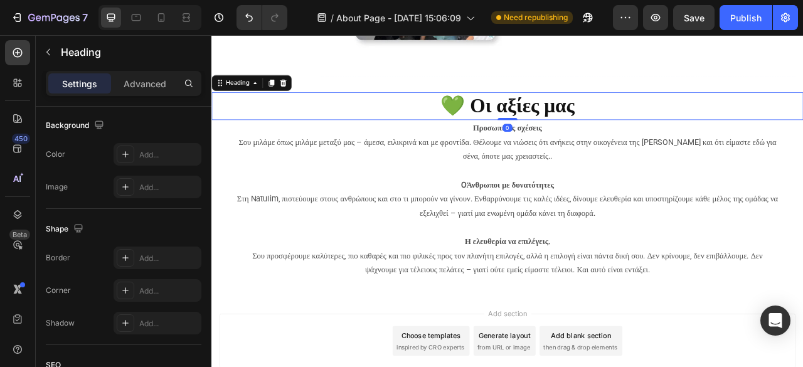
scroll to position [0, 0]
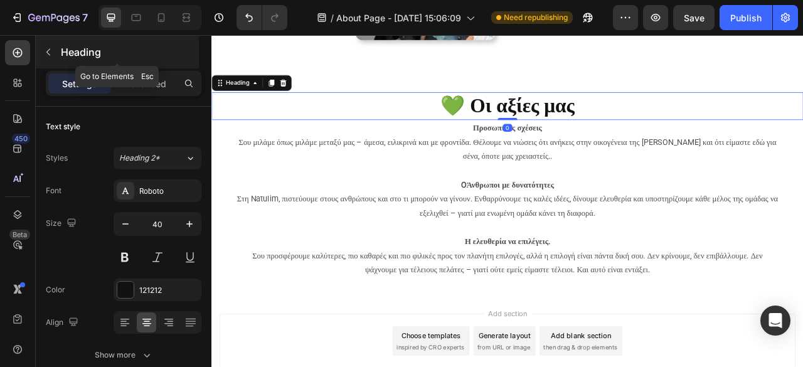
click at [50, 56] on icon "button" at bounding box center [48, 52] width 10 height 10
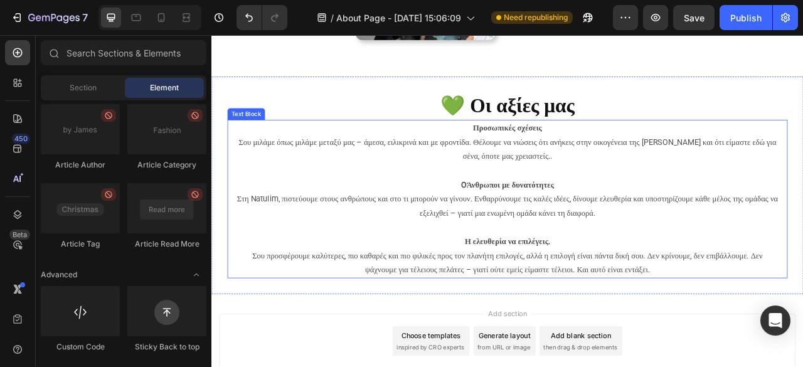
click at [342, 267] on span "Στη Natulim, πιστεύουμε στους ανθρώπους και στο τι μπορούν να γίνουν. Ενθαρρύνο…" at bounding box center [587, 252] width 688 height 30
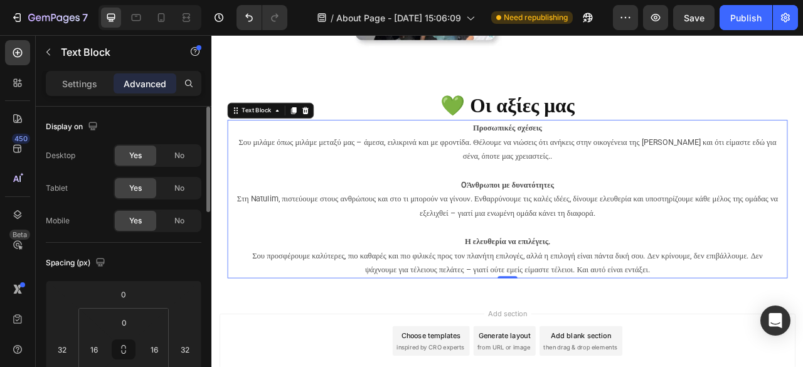
scroll to position [63, 0]
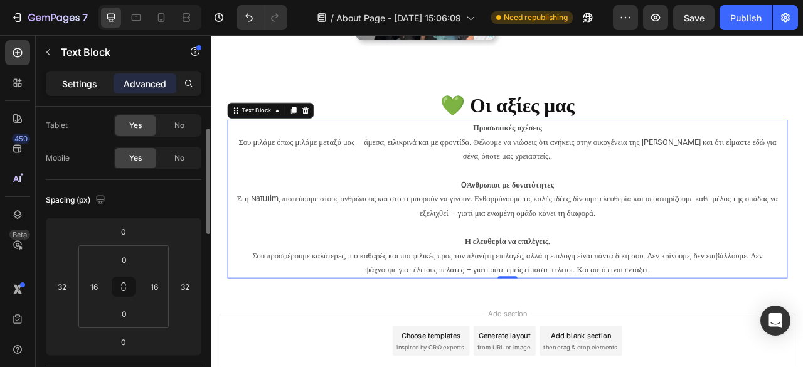
click at [93, 87] on p "Settings" at bounding box center [79, 83] width 35 height 13
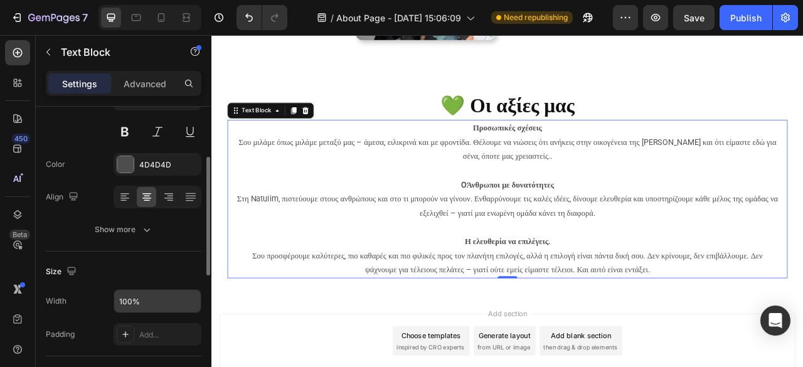
scroll to position [188, 0]
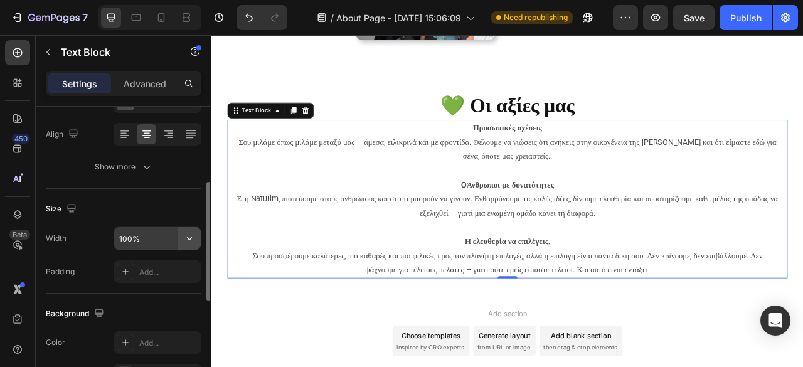
click at [187, 237] on icon "button" at bounding box center [189, 238] width 13 height 13
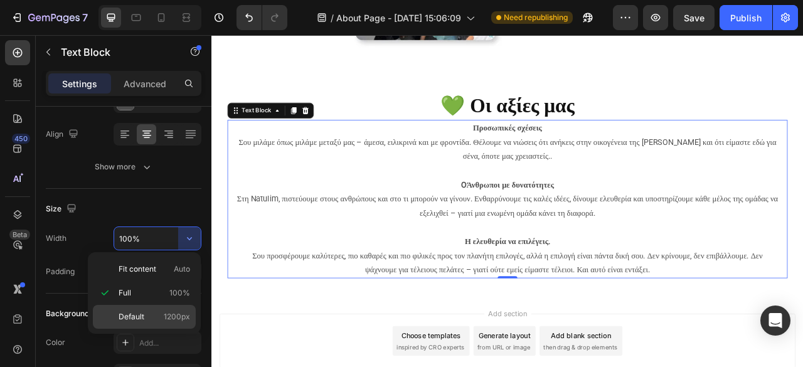
click at [159, 312] on p "Default 1200px" at bounding box center [155, 316] width 72 height 11
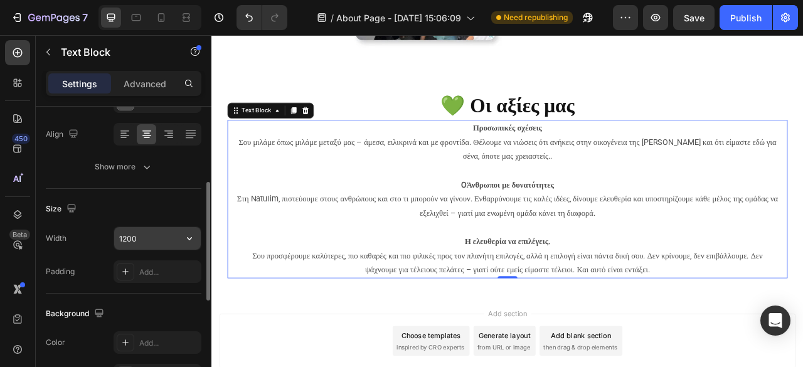
click at [162, 243] on input "1200" at bounding box center [157, 238] width 87 height 23
click at [191, 240] on icon "button" at bounding box center [189, 238] width 13 height 13
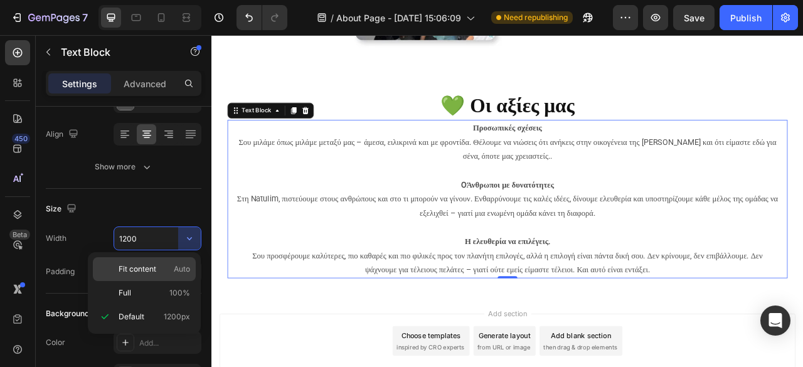
click at [174, 265] on span "Auto" at bounding box center [182, 269] width 16 height 11
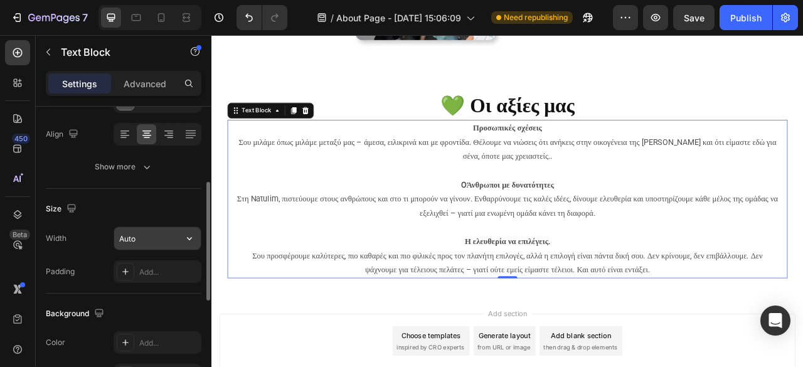
click at [159, 244] on input "Auto" at bounding box center [157, 238] width 87 height 23
click at [191, 238] on icon "button" at bounding box center [189, 238] width 5 height 3
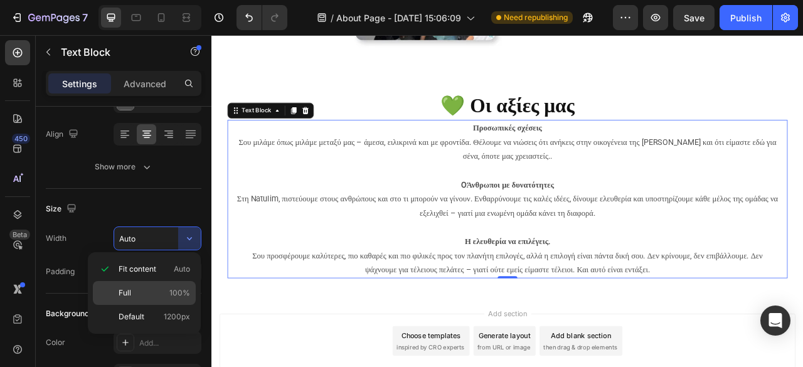
click at [156, 296] on p "Full 100%" at bounding box center [155, 292] width 72 height 11
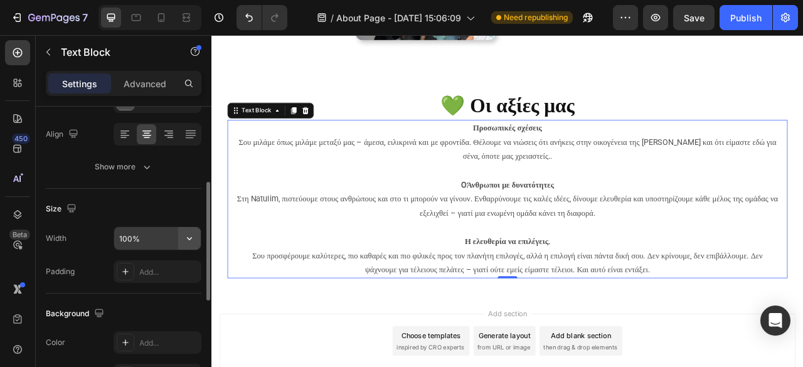
click at [193, 239] on icon "button" at bounding box center [189, 238] width 13 height 13
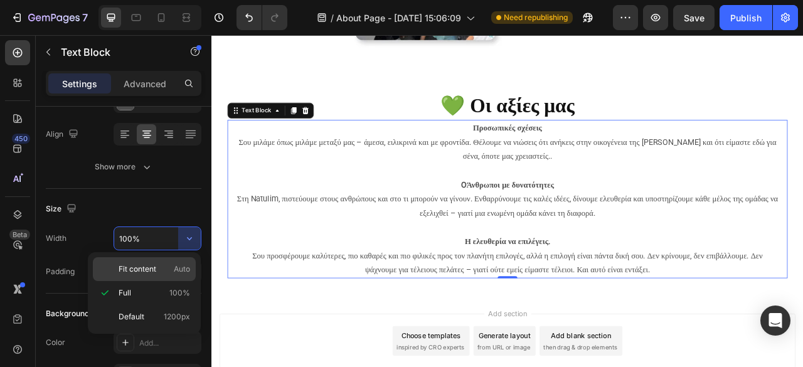
click at [174, 267] on span "Auto" at bounding box center [182, 269] width 16 height 11
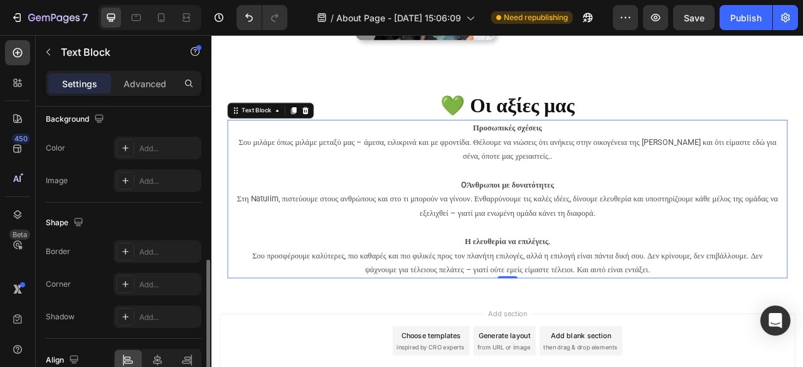
scroll to position [445, 0]
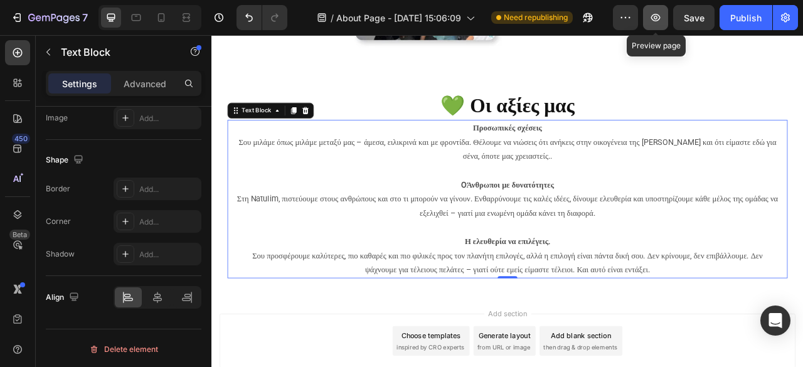
click at [661, 26] on button "button" at bounding box center [655, 17] width 25 height 25
click at [531, 271] on p "Προσωπικές σχέσεις Σου μιλάμε όπως μιλάμε μεταξύ μας – άμεσα, ειλικρινά και με …" at bounding box center [588, 207] width 690 height 127
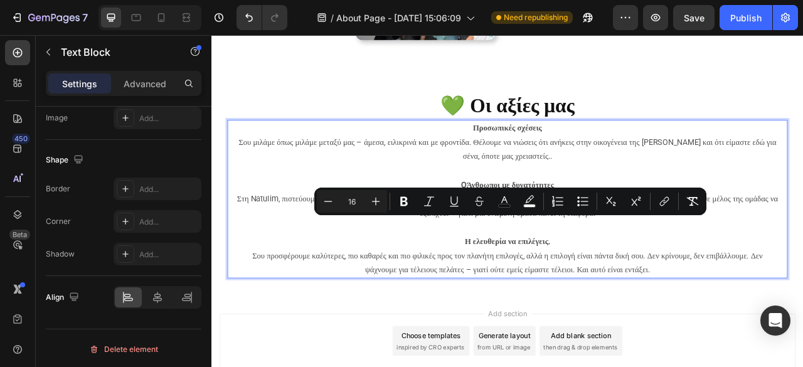
click at [469, 271] on p "Προσωπικές σχέσεις Σου μιλάμε όπως μιλάμε μεταξύ μας – άμεσα, ειλικρινά και με …" at bounding box center [588, 207] width 690 height 127
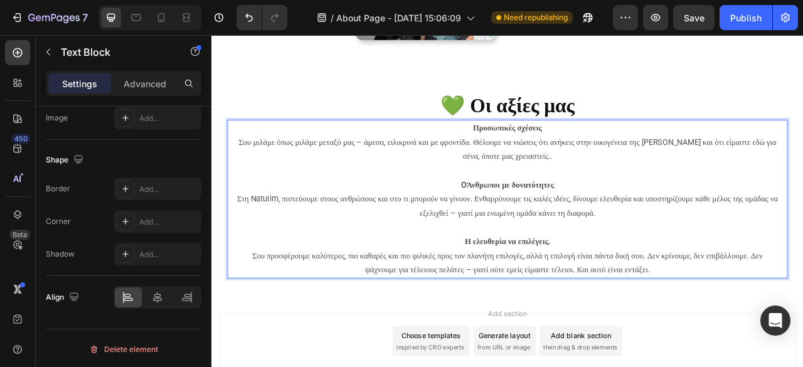
click at [437, 195] on span "Σου μιλάμε όπως μιλάμε μεταξύ μας – άμεσα, ειλικρινά και με φροντίδα. Θέλουμε ν…" at bounding box center [588, 180] width 685 height 30
click at [593, 195] on span "Σου μιλάμε όπως μιλάμε μεταξύ μας – άμεσα, ειλικρινά και με φροντίδα. Θέλουμε ν…" at bounding box center [588, 180] width 685 height 30
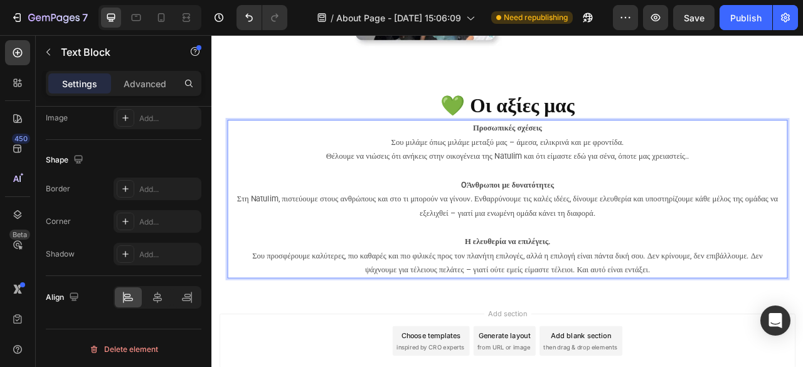
click at [592, 267] on span "Στη Natulim, πιστεύουμε στους ανθρώπους και στο τι μπορούν να γίνουν. Ενθαρρύνο…" at bounding box center [587, 252] width 688 height 30
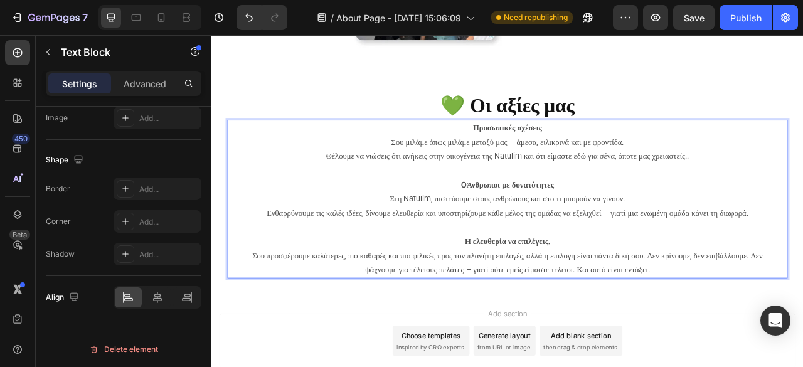
click at [687, 267] on span "Ενθαρρύνουμε τις καλές ιδέες, δίνουμε ελευθερία και υποστηρίζουμε κάθε μέλος τη…" at bounding box center [588, 261] width 613 height 12
click at [580, 267] on span "Ενθαρρύνουμε τις καλές ιδέες, δίνουμε ελευθερία και υποστηρίζουμε κάθε μέλος τη…" at bounding box center [588, 261] width 613 height 12
click at [601, 267] on span "Ενθαρρύνουμε τις καλές ιδέες, δίνουμε ελευθερία και υποστηρίζουμε κάθε μέλος τη…" at bounding box center [588, 261] width 613 height 12
click at [749, 267] on span "Ενθαρρύνουμε τις καλές ιδέες, δίνουμε ελευθερία και υποστηρίζουμε κάθε μέλος τη…" at bounding box center [588, 261] width 613 height 12
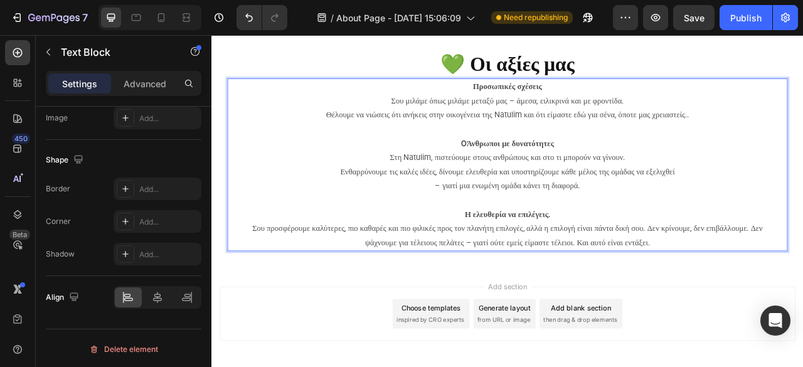
scroll to position [1267, 0]
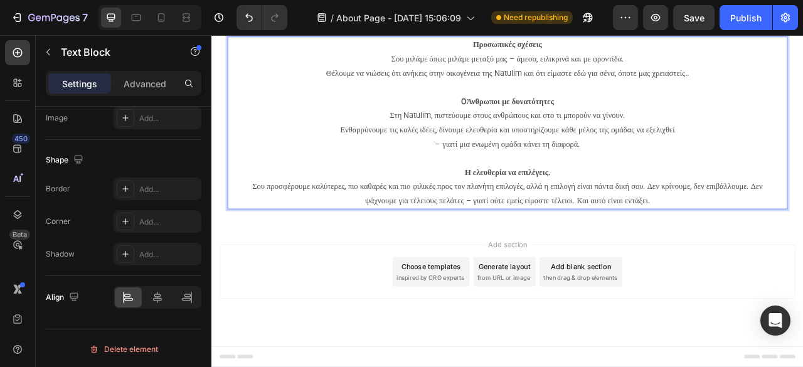
click at [660, 252] on span "Σου προσφέρουμε καλύτερες, πιο καθαρές και πιο φιλικές προς τον πλανήτη επιλογέ…" at bounding box center [587, 236] width 649 height 30
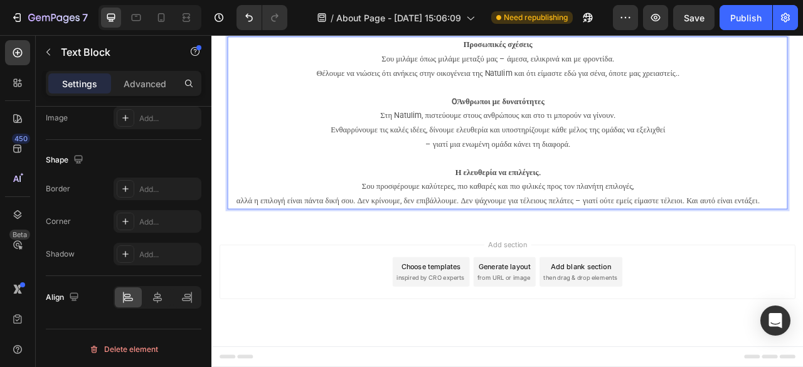
click at [571, 252] on span "αλλά η επιλογή είναι πάντα δική σου. Δεν κρίνουμε, δεν επιβάλλουμε. Δεν ψάχνουμ…" at bounding box center [576, 246] width 666 height 12
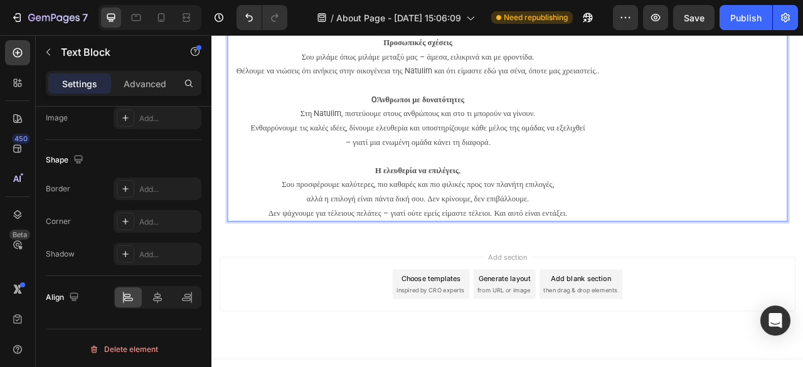
scroll to position [1205, 0]
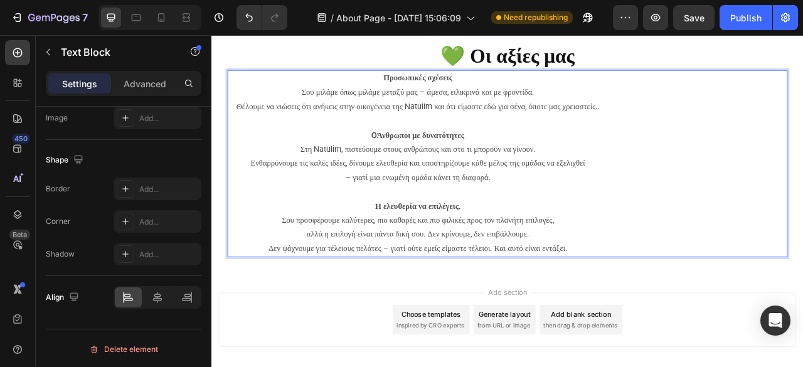
click at [608, 186] on span "Στη Natulim, πιστεύουμε στους ανθρώπους και στο τι μπορούν να γίνουν." at bounding box center [473, 180] width 299 height 12
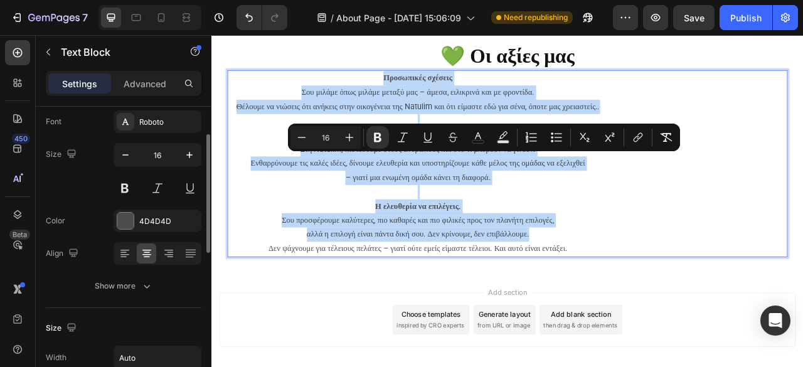
scroll to position [6, 0]
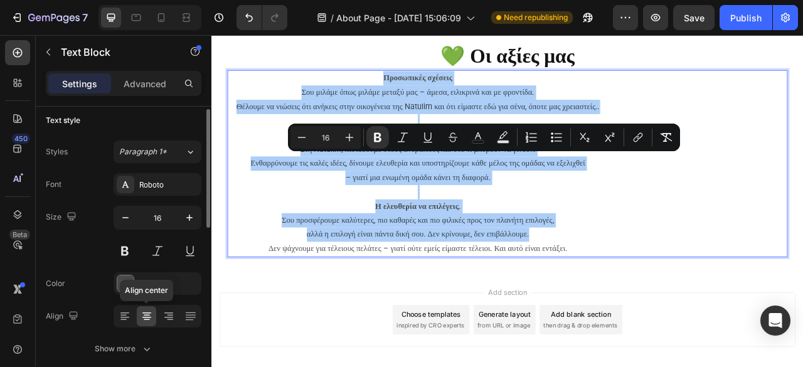
click at [149, 317] on icon at bounding box center [147, 316] width 13 height 13
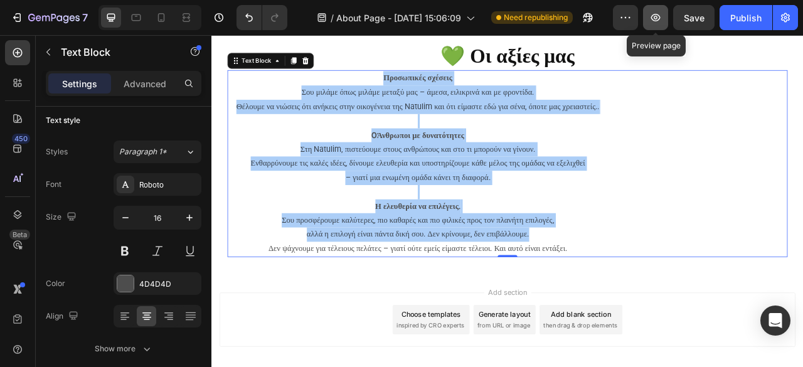
click at [659, 24] on button "button" at bounding box center [655, 17] width 25 height 25
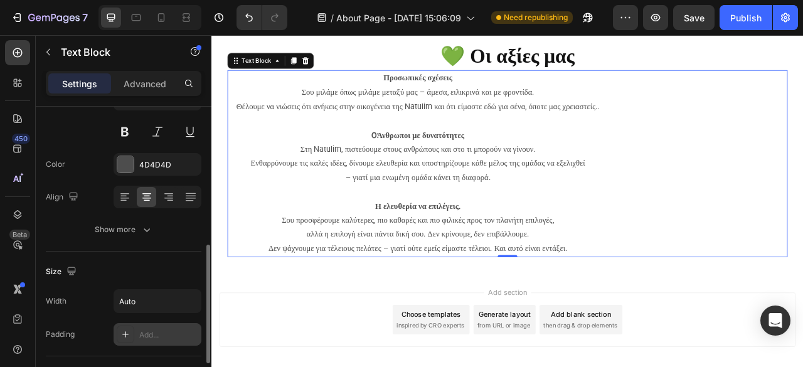
scroll to position [188, 0]
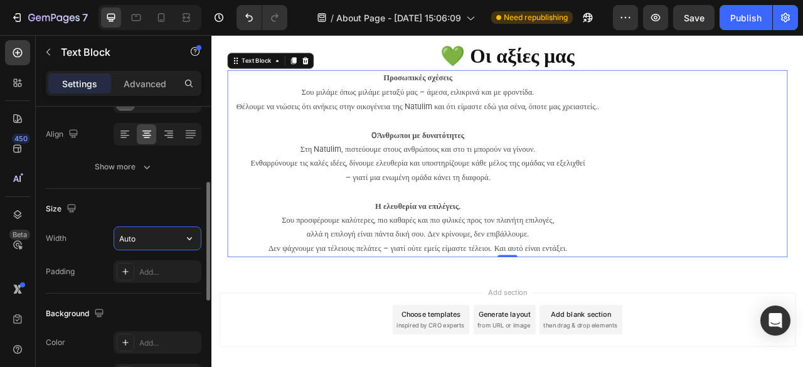
click at [151, 242] on input "Auto" at bounding box center [157, 238] width 87 height 23
click at [189, 240] on icon "button" at bounding box center [189, 238] width 13 height 13
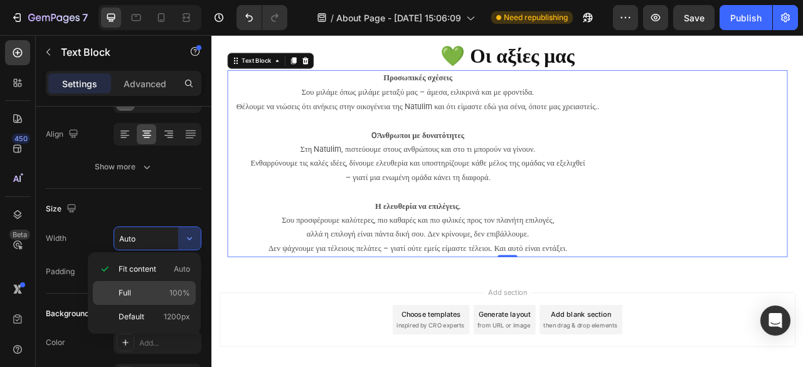
click at [154, 305] on div "Full 100%" at bounding box center [144, 317] width 103 height 24
type input "100%"
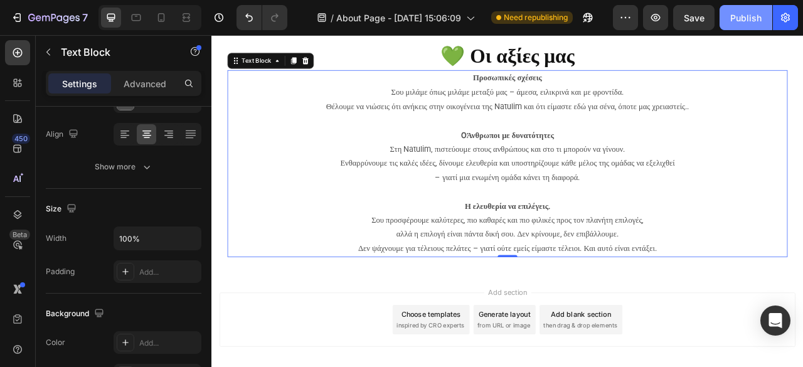
click at [750, 12] on div "Publish" at bounding box center [745, 17] width 31 height 13
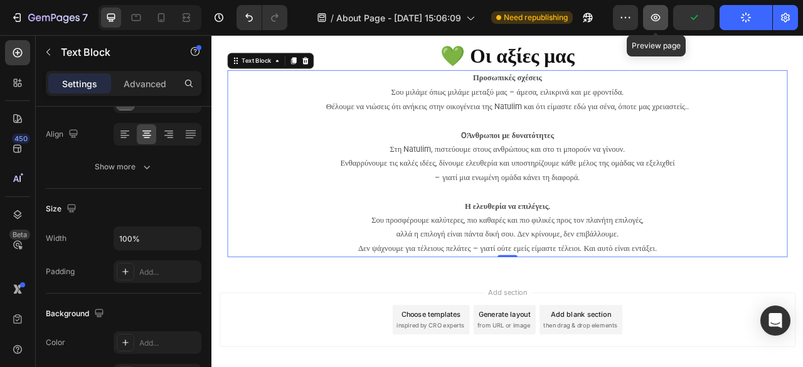
click at [650, 14] on icon "button" at bounding box center [655, 17] width 13 height 13
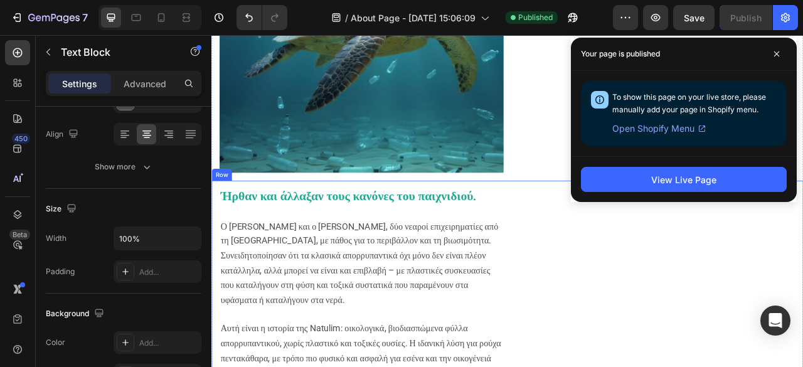
scroll to position [264, 0]
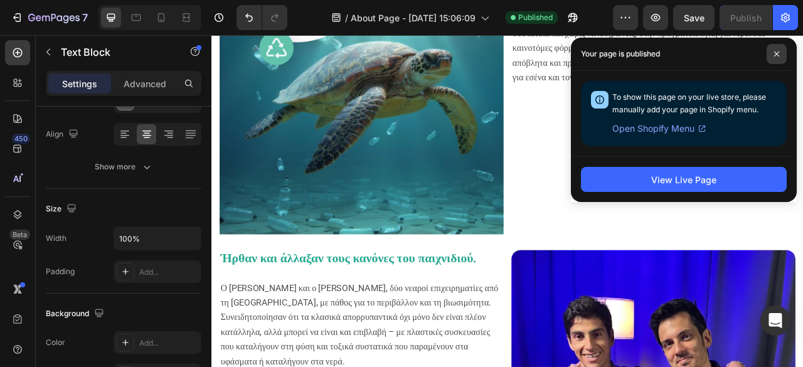
click at [777, 51] on icon at bounding box center [777, 54] width 6 height 6
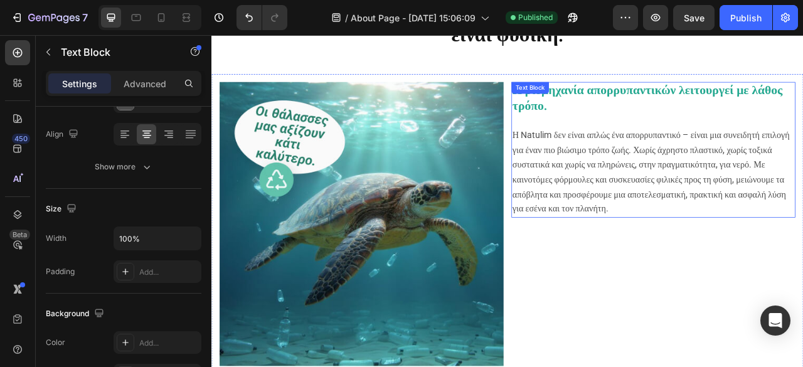
scroll to position [0, 0]
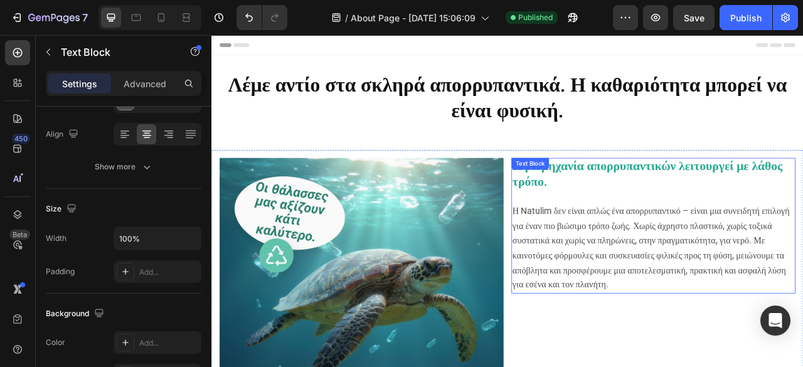
click at [593, 206] on div "Η βιομηχανία απορρυπαντικών λειτουργεί με λάθος τρόπο. Η Natulim δεν είναι απλώ…" at bounding box center [773, 277] width 361 height 173
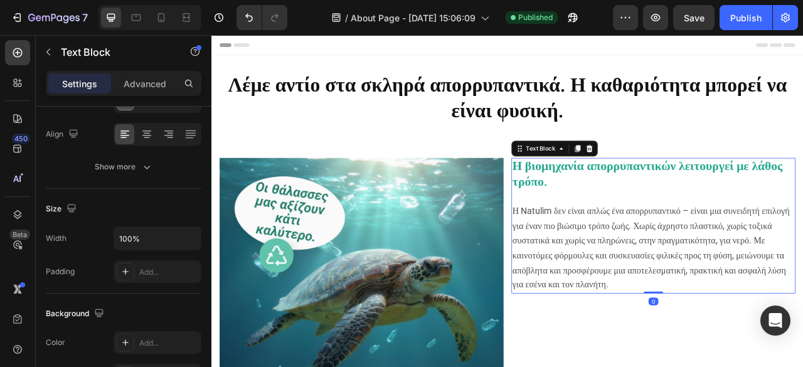
click at [595, 209] on strong "Η βιομηχανία απορρυπαντικών λειτουργεί με λάθος τρόπο." at bounding box center [766, 211] width 344 height 38
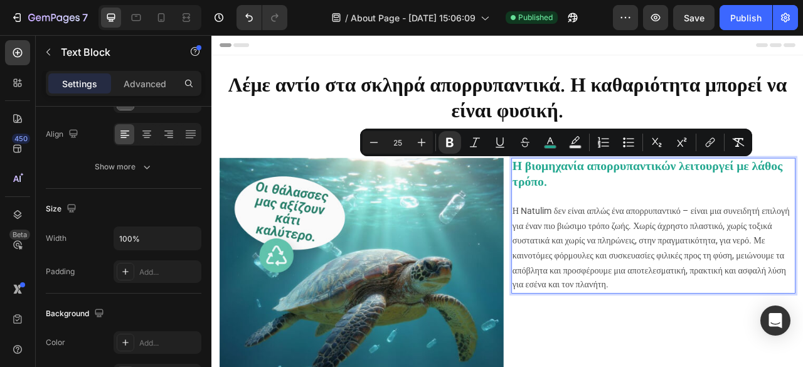
click at [599, 205] on strong "Η βιομηχανία απορρυπαντικών λειτουργεί με λάθος τρόπο." at bounding box center [766, 211] width 344 height 38
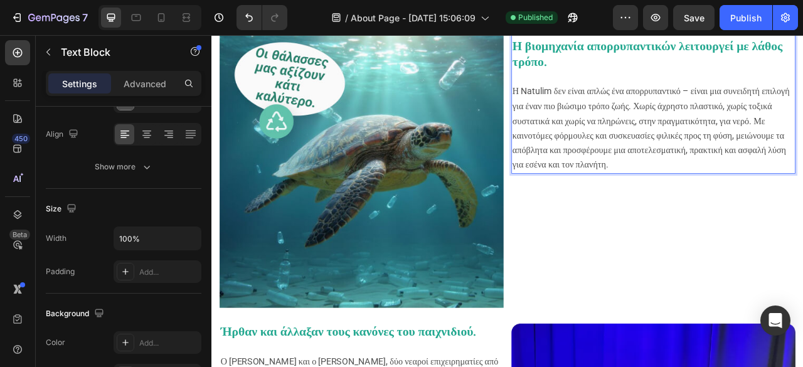
scroll to position [439, 0]
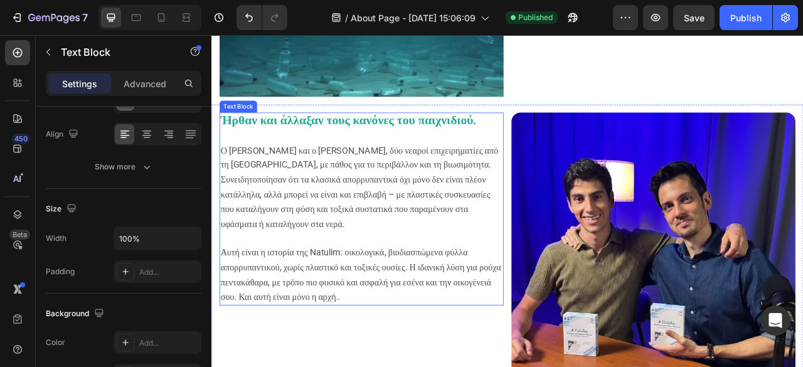
click at [236, 147] on strong "Ήρθαν και άλλαξαν τους κανόνες του παιχνιδιού." at bounding box center [386, 143] width 326 height 18
click at [235, 143] on strong "Ήρθαν και άλλαξαν τους κανόνες του παιχνιδιού." at bounding box center [386, 143] width 326 height 18
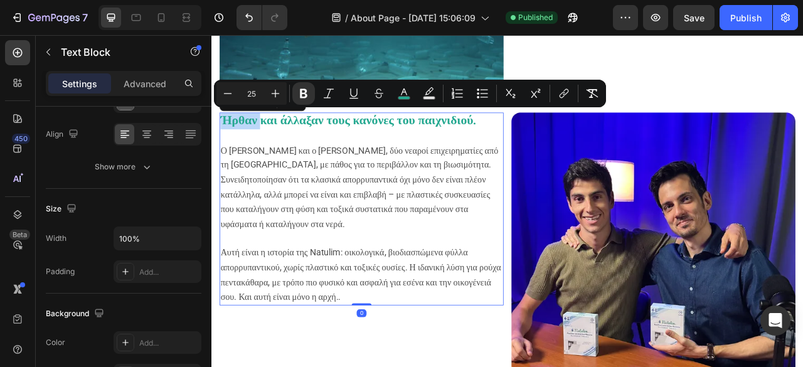
click at [235, 142] on strong "Ήρθαν και άλλαξαν τους κανόνες του παιχνιδιού." at bounding box center [386, 143] width 326 height 18
click at [236, 145] on strong "Ήρθαν και άλλαξαν τους κανόνες του παιχνιδιού." at bounding box center [386, 143] width 326 height 18
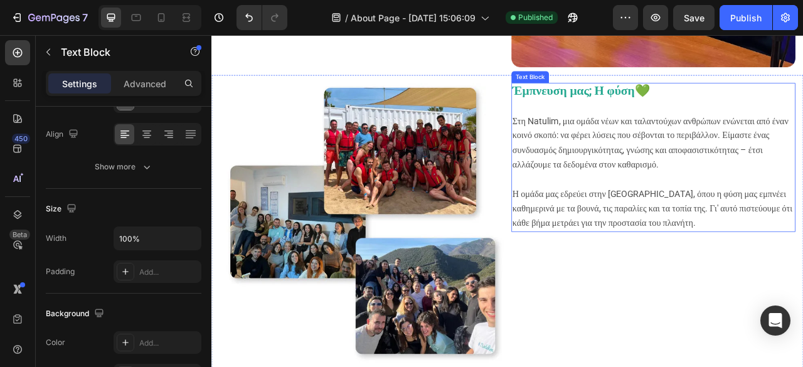
scroll to position [878, 0]
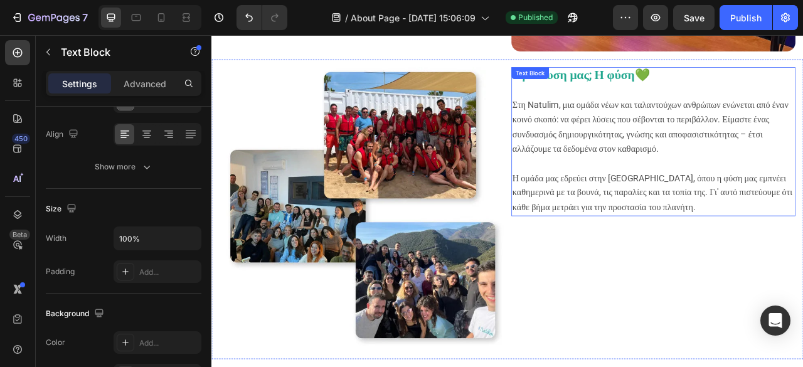
click at [611, 97] on p at bounding box center [773, 106] width 359 height 18
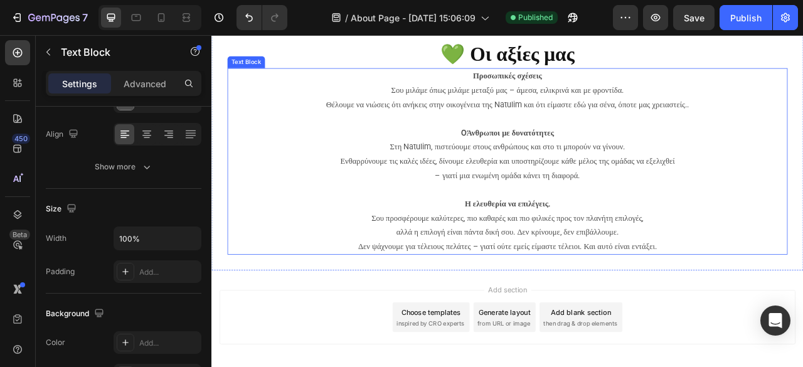
scroll to position [1366, 0]
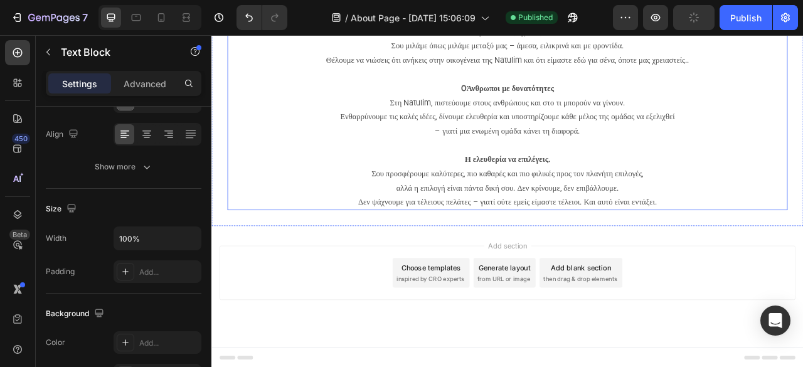
click at [778, 247] on span "Δεν ψάχνουμε για τέλειους πελάτες – γιατί ούτε εμείς είμαστε τέλειοι. Και αυτό …" at bounding box center [588, 248] width 380 height 12
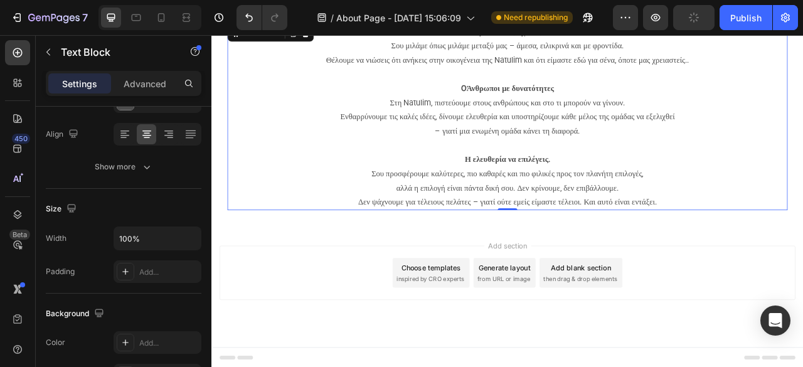
click at [778, 247] on span "Δεν ψάχνουμε για τέλειους πελάτες – γιατί ούτε εμείς είμαστε τέλειοι. Και αυτό …" at bounding box center [588, 248] width 380 height 12
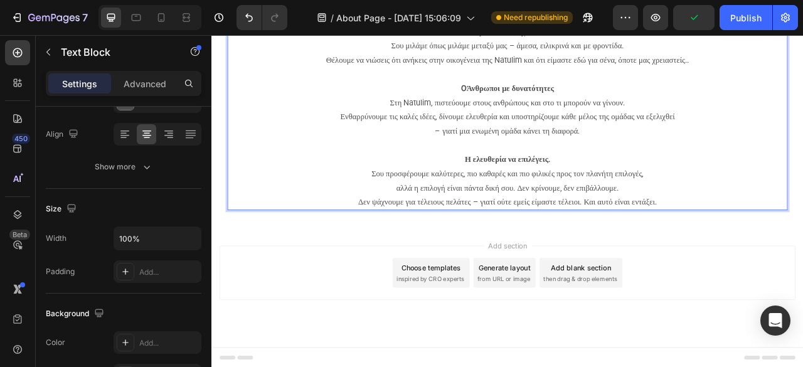
drag, startPoint x: 766, startPoint y: 205, endPoint x: 654, endPoint y: 185, distance: 113.5
click at [654, 185] on p "Η ελευθερία να επιλέγεις. Σου προσφέρουμε καλύτερες, πιο καθαρές και πιο φιλικέ…" at bounding box center [588, 193] width 690 height 54
click at [757, 11] on div "Publish" at bounding box center [745, 17] width 31 height 13
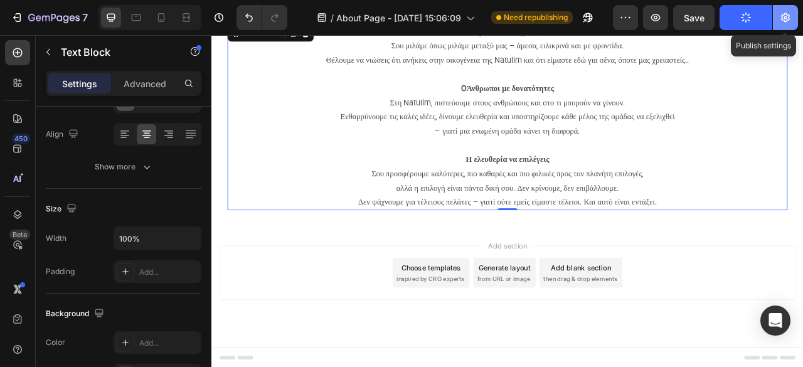
click at [789, 19] on icon "button" at bounding box center [785, 17] width 9 height 9
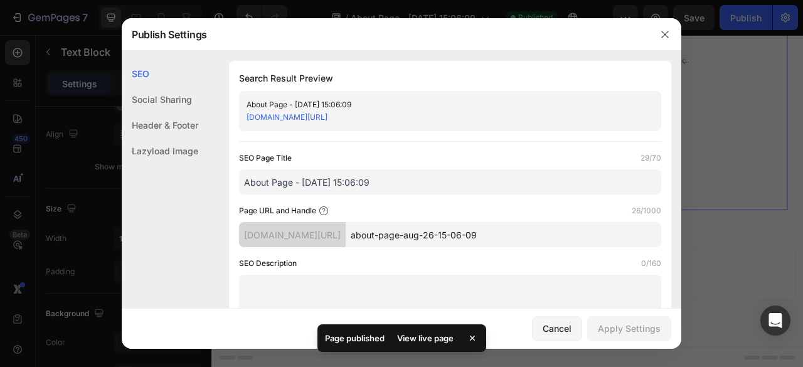
click at [365, 126] on div "About Page - Aug 26, 15:06:09 natulimeu.myshopify.com/pages/about-page-aug-26-1…" at bounding box center [450, 111] width 422 height 40
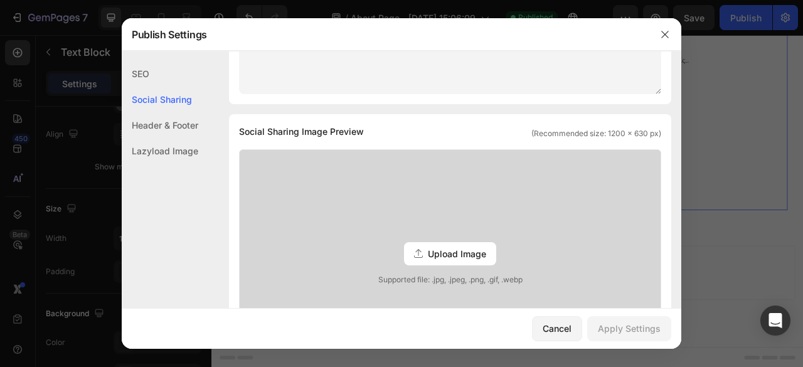
scroll to position [251, 0]
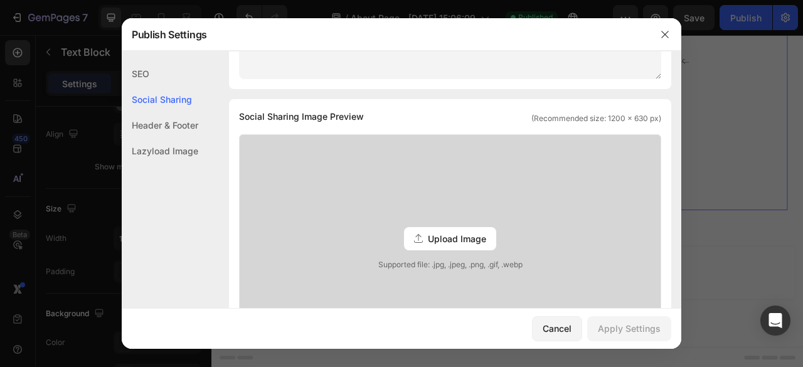
click at [176, 138] on div "Header & Footer" at bounding box center [160, 151] width 77 height 26
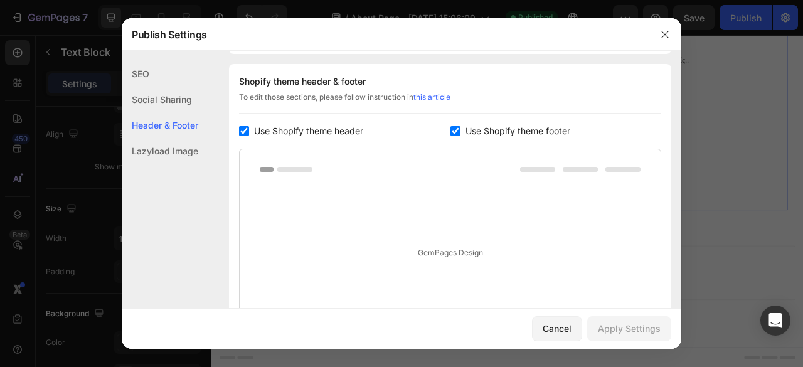
click at [174, 147] on div "Lazyload Image" at bounding box center [160, 151] width 77 height 26
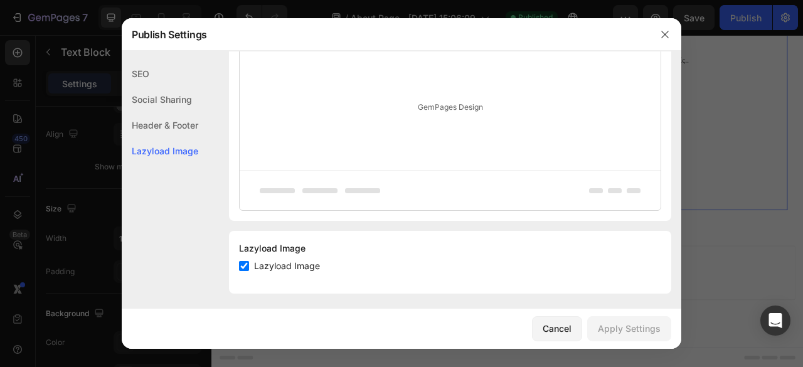
scroll to position [737, 0]
click at [164, 87] on div "SEO" at bounding box center [160, 100] width 77 height 26
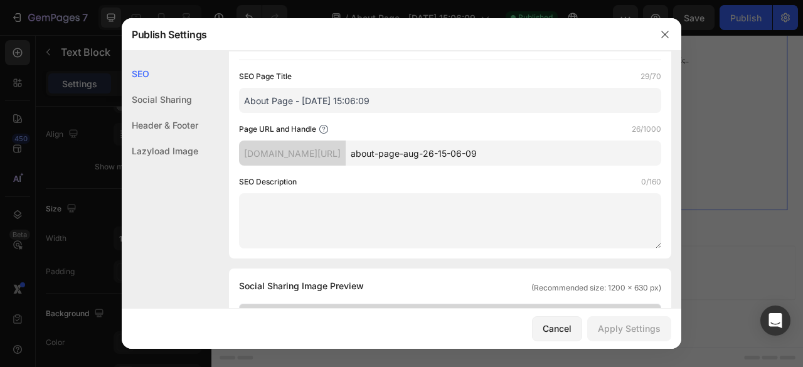
scroll to position [188, 0]
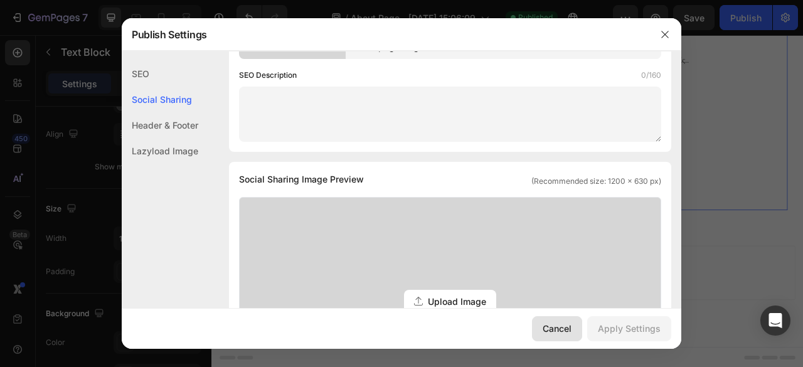
click at [550, 324] on div "Cancel" at bounding box center [557, 328] width 29 height 13
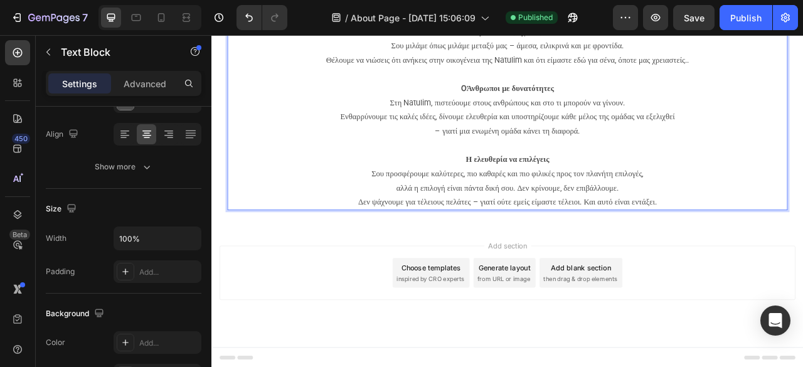
click at [529, 96] on p "Θέλουμε να νιώσεις ότι ανήκεις στην οικογένεια της Natulim και ότι είμαστε εδώ …" at bounding box center [588, 94] width 690 height 72
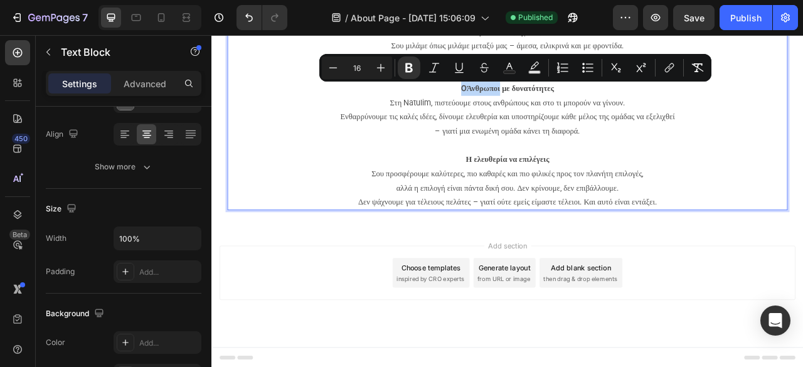
click at [529, 97] on strong "OΆνθρωποι με δυνατότητες" at bounding box center [588, 103] width 118 height 12
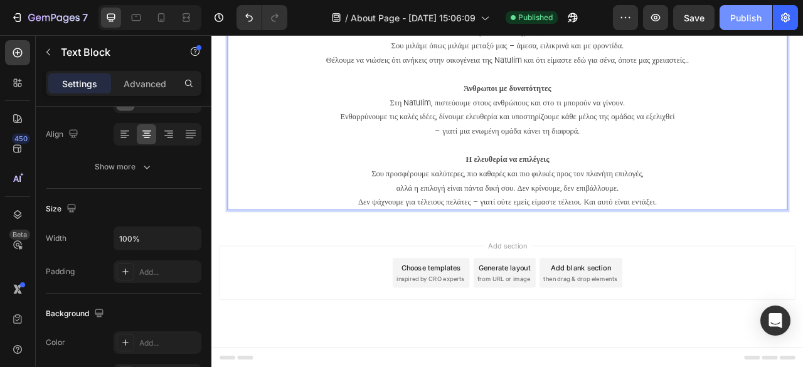
click at [742, 22] on div "Publish" at bounding box center [745, 17] width 31 height 13
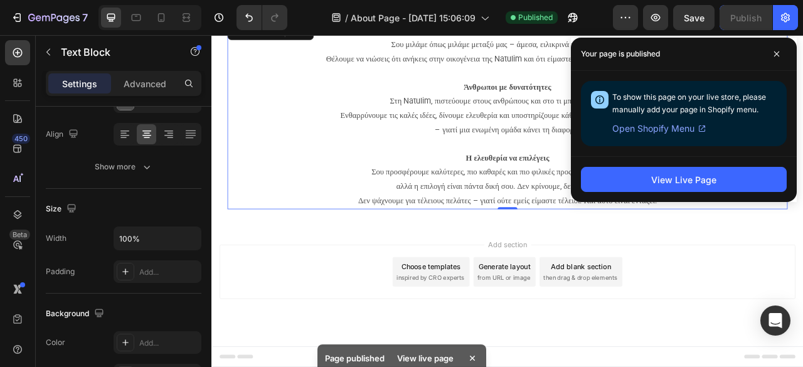
scroll to position [919, 0]
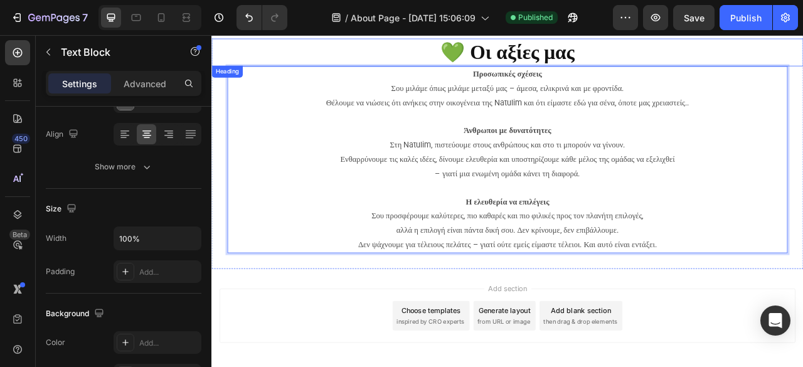
click at [656, 81] on p "Προσωπικές σχέσεις Σου μιλάμε όπως μιλάμε μεταξύ μας – άμεσα, ειλικρινά και με …" at bounding box center [588, 94] width 690 height 36
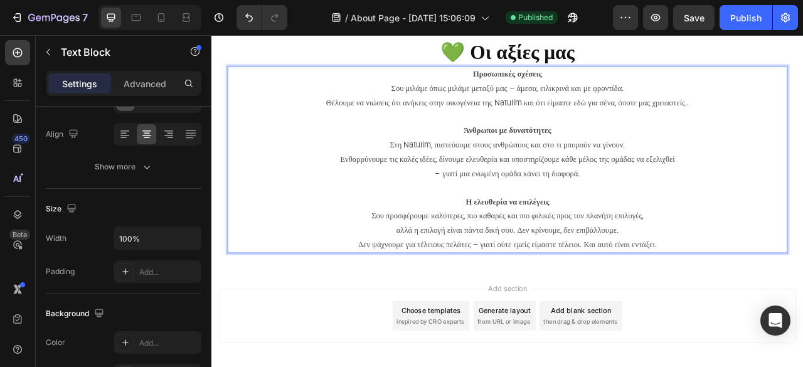
click at [533, 80] on p "Προσωπικές σχέσεις Σου μιλάμε όπως μιλάμε μεταξύ μας – άμεσα, ειλικρινά και με …" at bounding box center [588, 94] width 690 height 36
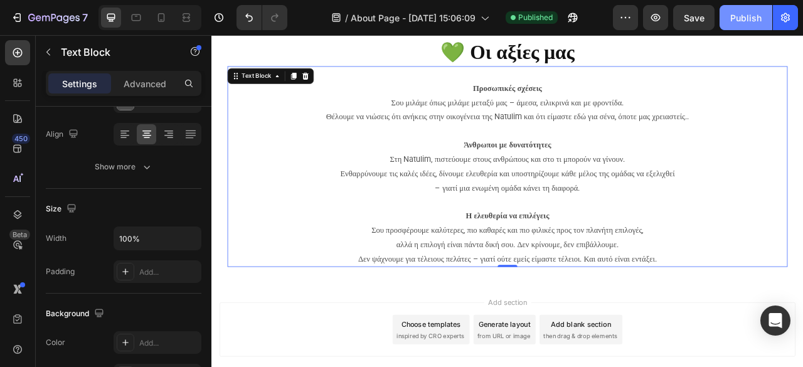
click at [737, 19] on div "Publish" at bounding box center [745, 17] width 31 height 13
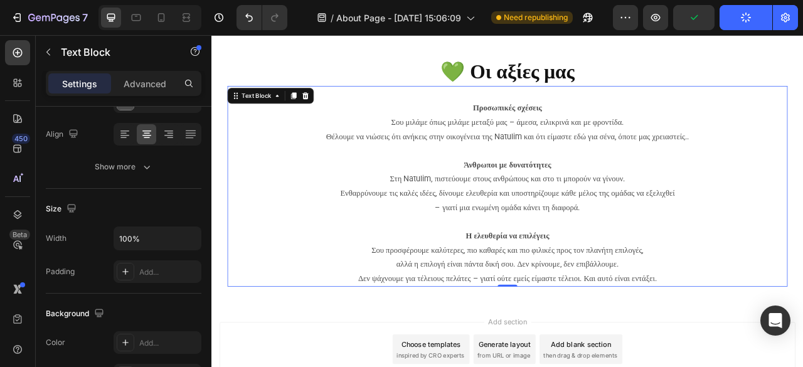
scroll to position [1036, 0]
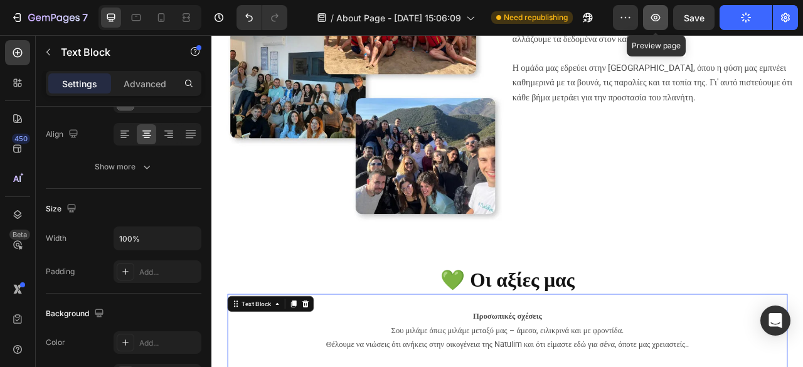
click at [648, 19] on button "button" at bounding box center [655, 17] width 25 height 25
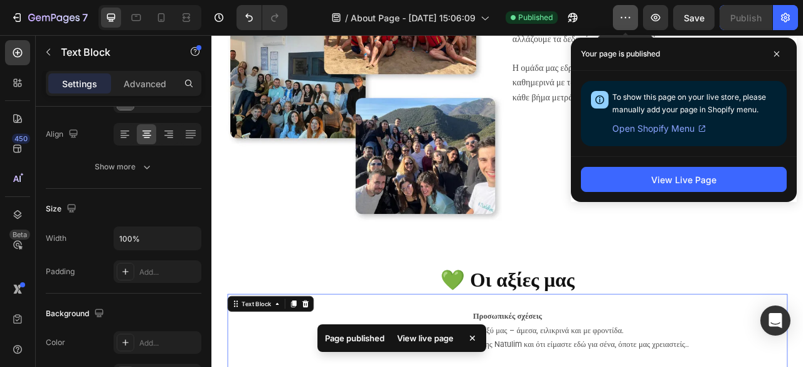
click at [633, 18] on button "button" at bounding box center [625, 17] width 25 height 25
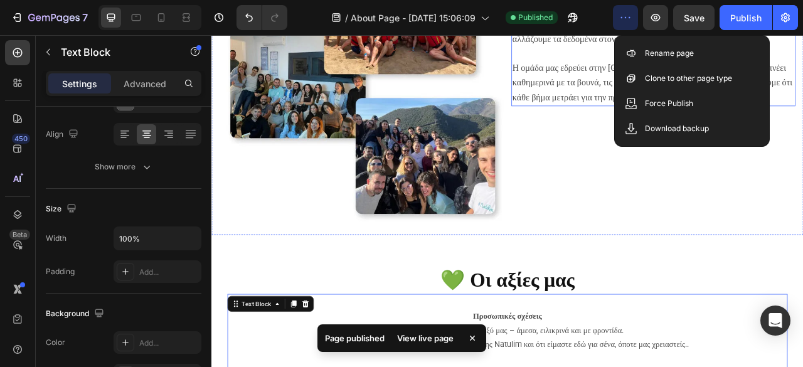
click at [658, 135] on div "Έμπνευση μας; Η φύση 💚 Στη Natulim, μια ομάδα νέων και ταλαντούχων ανθρώπων ενώ…" at bounding box center [773, 98] width 361 height 361
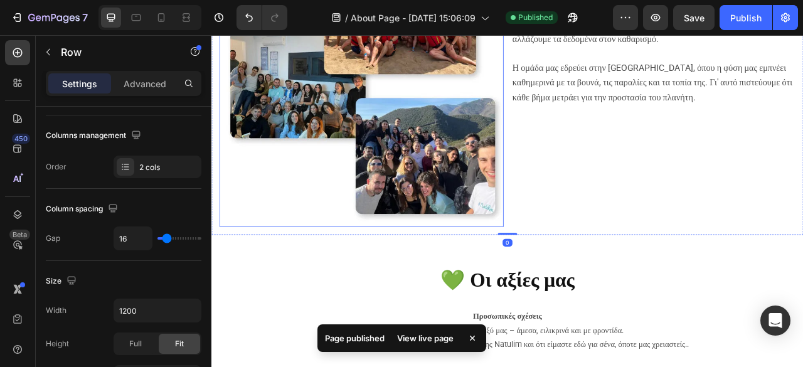
scroll to position [0, 0]
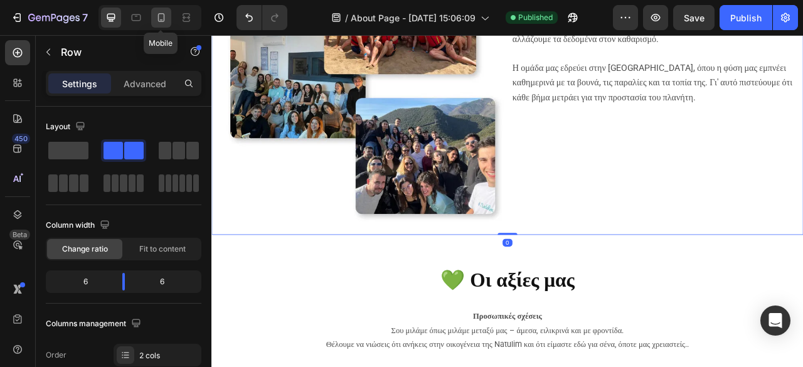
click at [151, 16] on div at bounding box center [161, 18] width 20 height 20
type input "0"
type input "100%"
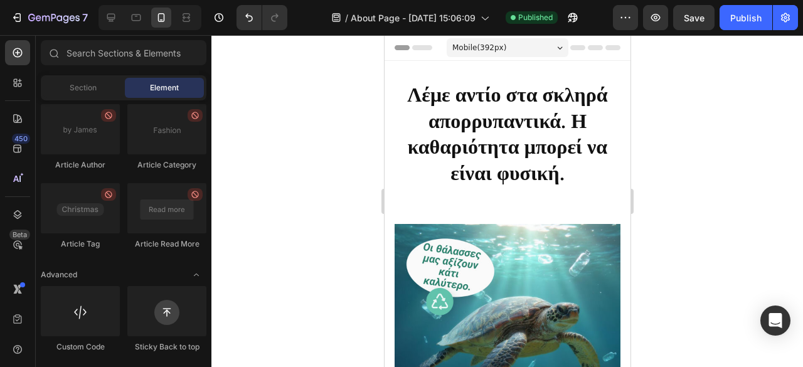
click at [514, 47] on div "Mobile ( 392 px)" at bounding box center [507, 47] width 122 height 19
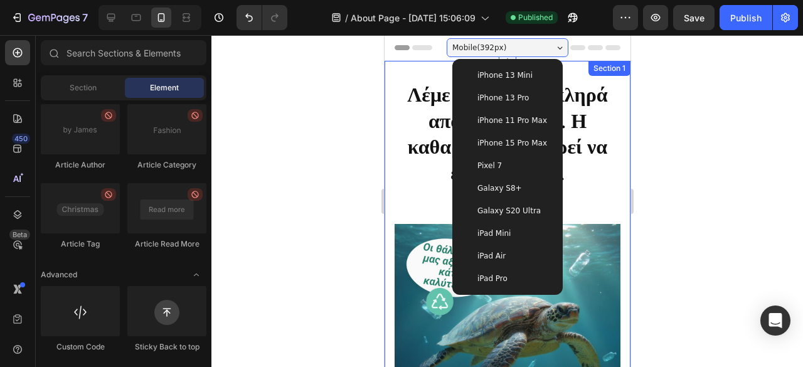
click at [339, 73] on div at bounding box center [507, 201] width 592 height 332
click at [110, 16] on icon at bounding box center [111, 17] width 13 height 13
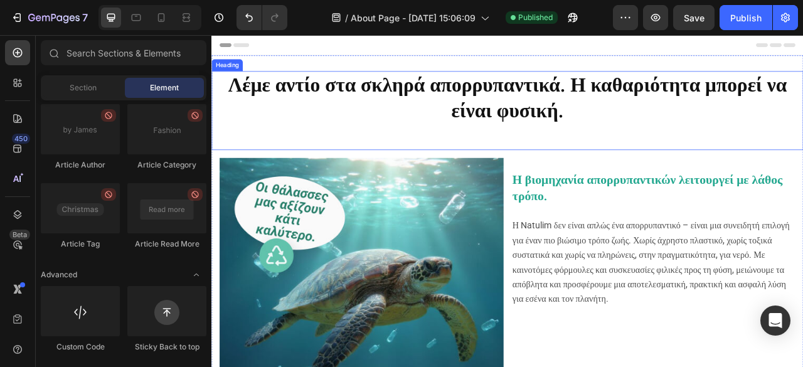
click at [496, 114] on h2 "Λέμε αντίο στα σκληρά απορρυπαντικά. Η καθαριότητα μπορεί να είναι φυσική." at bounding box center [587, 131] width 753 height 100
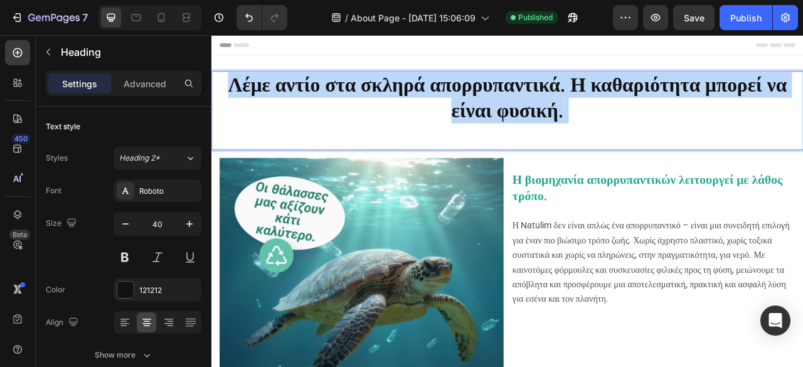
click at [496, 114] on p "Λέμε αντίο στα σκληρά απορρυπαντικά. Η καθαριότητα μπορεί να είναι φυσική." at bounding box center [588, 131] width 750 height 98
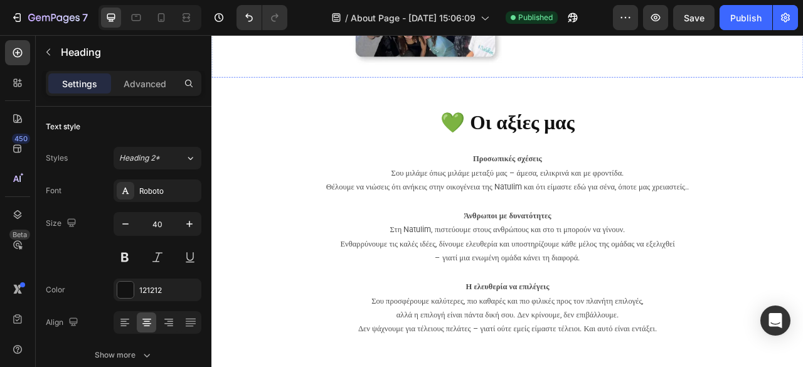
type input "16"
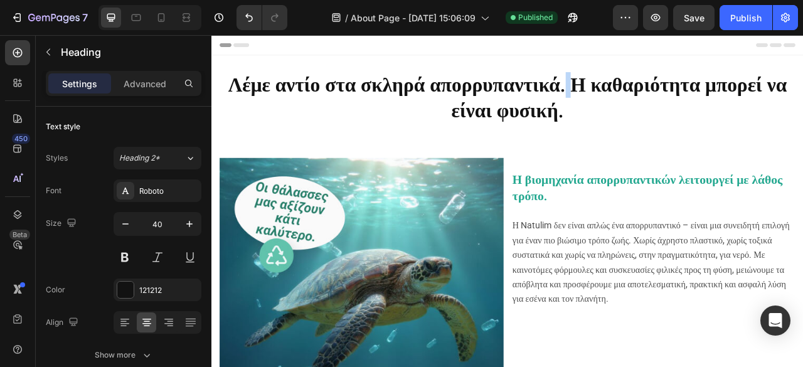
click at [678, 95] on strong "Λέμε αντίο στα σκληρά απορρυπαντικά. Η καθαριότητα μπορεί να είναι φυσική." at bounding box center [587, 114] width 711 height 62
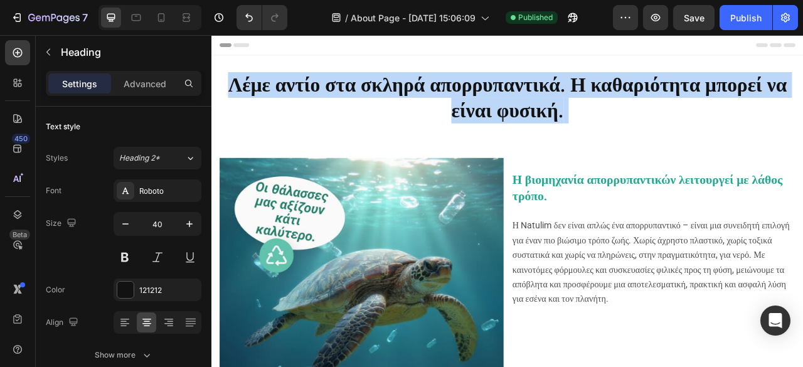
click at [678, 95] on strong "Λέμε αντίο στα σκληρά απορρυπαντικά. Η καθαριότητα μπορεί να είναι φυσική." at bounding box center [587, 114] width 711 height 62
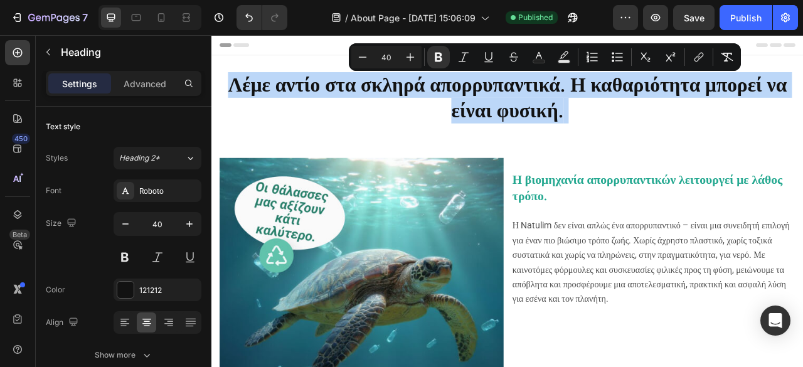
click at [679, 96] on strong "Λέμε αντίο στα σκληρά απορρυπαντικά. Η καθαριότητα μπορεί να είναι φυσική." at bounding box center [587, 114] width 711 height 62
click at [683, 97] on strong "Λέμε αντίο στα σκληρά απορρυπαντικά. Η καθαριότητα μπορεί να είναι φυσική." at bounding box center [587, 114] width 711 height 62
click at [666, 95] on strong "Λέμε αντίο στα σκληρά απορρυπαντικά. Η καθαριότητα μπορεί να είναι φυσική." at bounding box center [587, 114] width 711 height 62
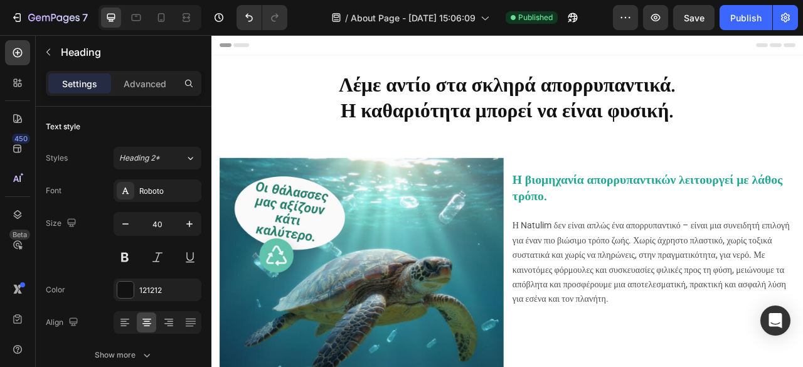
click at [673, 109] on strong "Λέμε αντίο στα σκληρά απορρυπαντικά." at bounding box center [587, 97] width 429 height 29
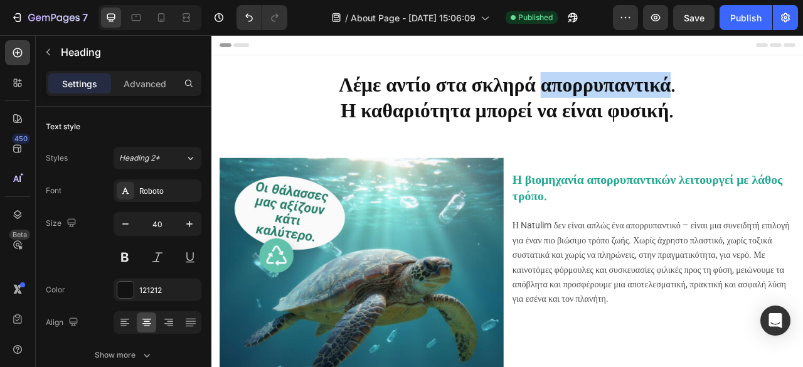
click at [673, 109] on strong "Λέμε αντίο στα σκληρά απορρυπαντικά." at bounding box center [587, 97] width 429 height 29
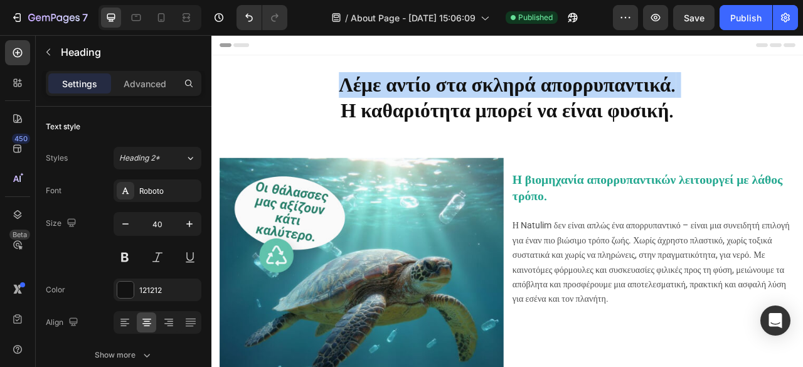
click at [673, 109] on strong "Λέμε αντίο στα σκληρά απορρυπαντικά." at bounding box center [587, 97] width 429 height 29
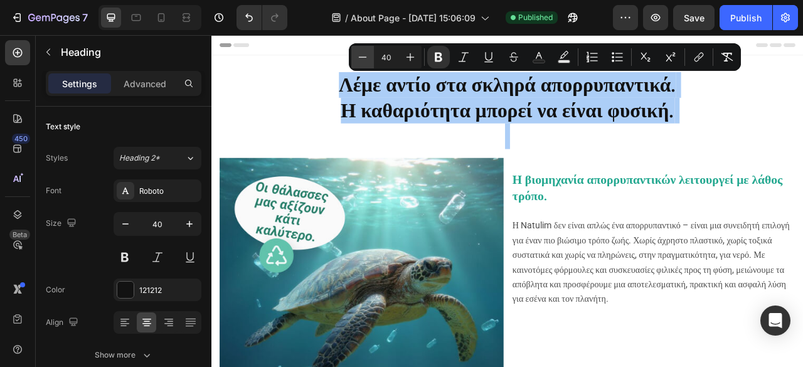
click at [361, 58] on icon "Editor contextual toolbar" at bounding box center [362, 57] width 13 height 13
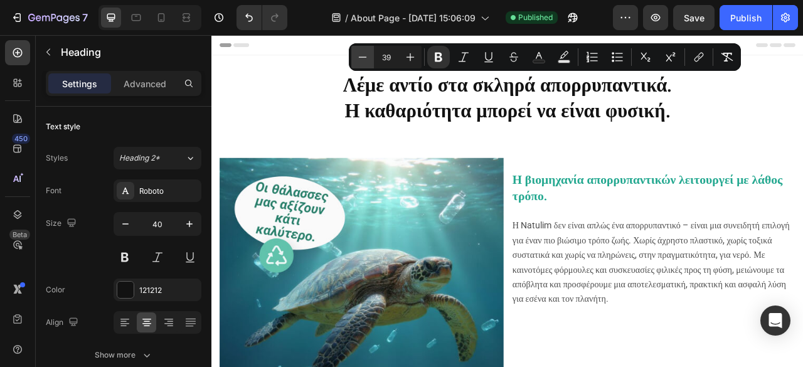
click at [361, 58] on icon "Editor contextual toolbar" at bounding box center [362, 57] width 13 height 13
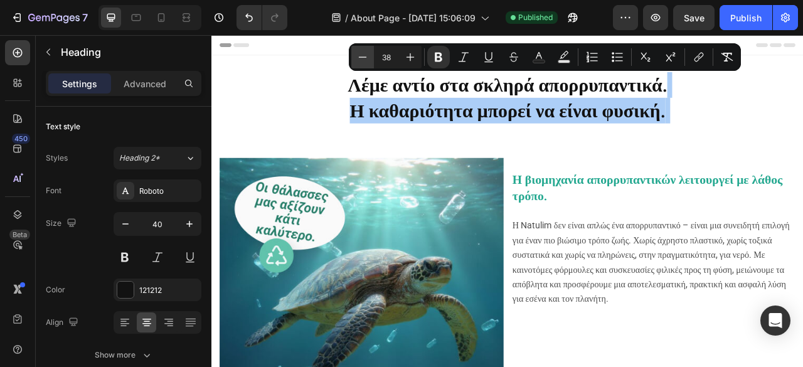
click at [361, 58] on icon "Editor contextual toolbar" at bounding box center [362, 57] width 13 height 13
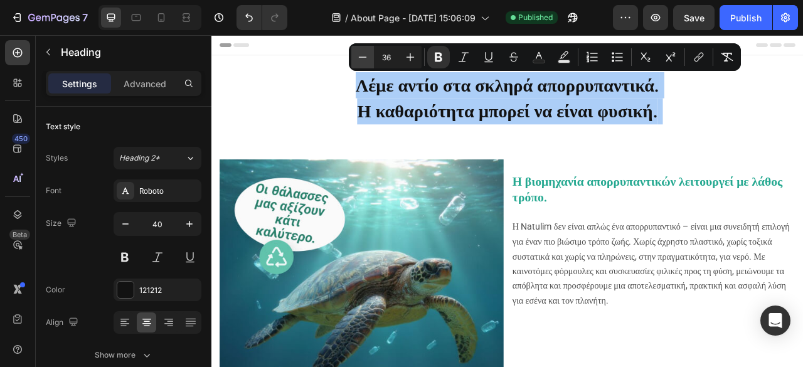
click at [361, 58] on icon "Editor contextual toolbar" at bounding box center [362, 57] width 13 height 13
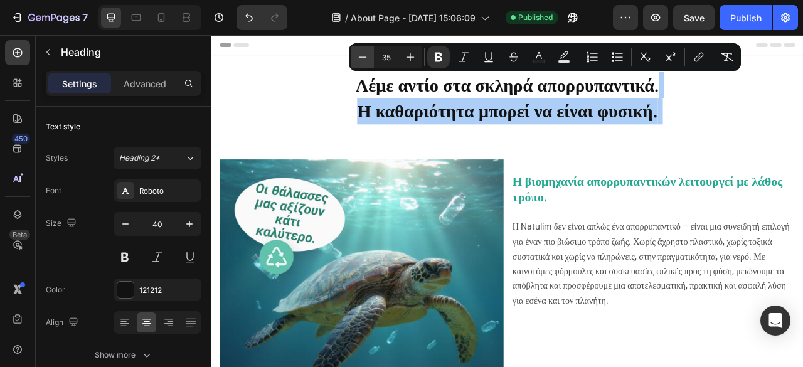
click at [361, 58] on icon "Editor contextual toolbar" at bounding box center [362, 57] width 13 height 13
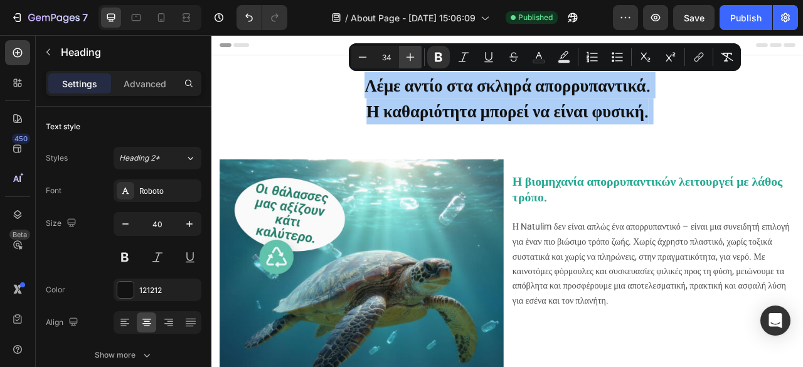
click at [412, 57] on icon "Editor contextual toolbar" at bounding box center [411, 57] width 8 height 8
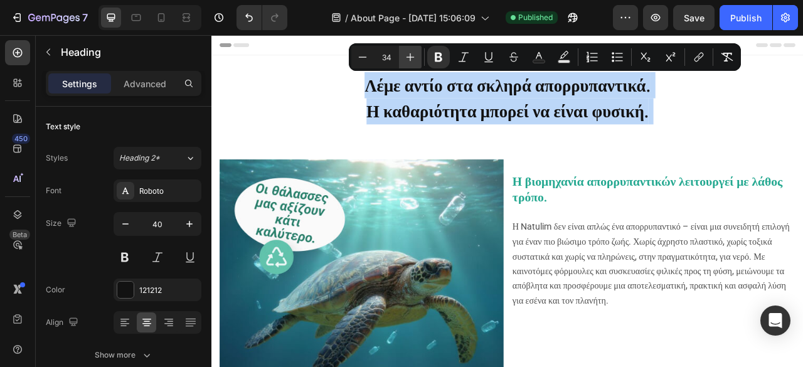
type input "35"
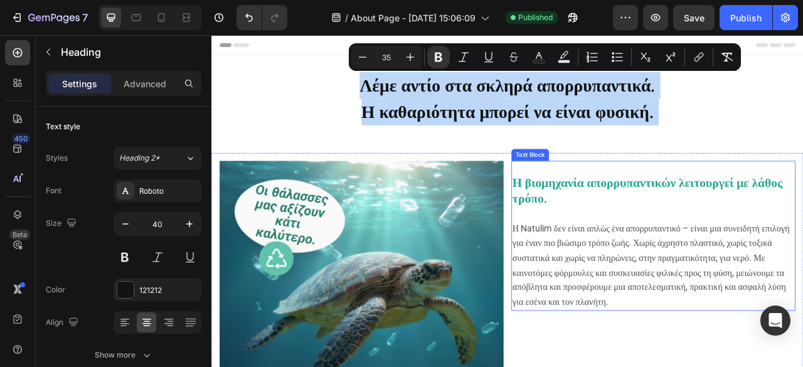
click at [690, 233] on p "Η βιομηχανία απορρυπαντικών λειτουργεί με λάθος τρόπο." at bounding box center [773, 235] width 359 height 40
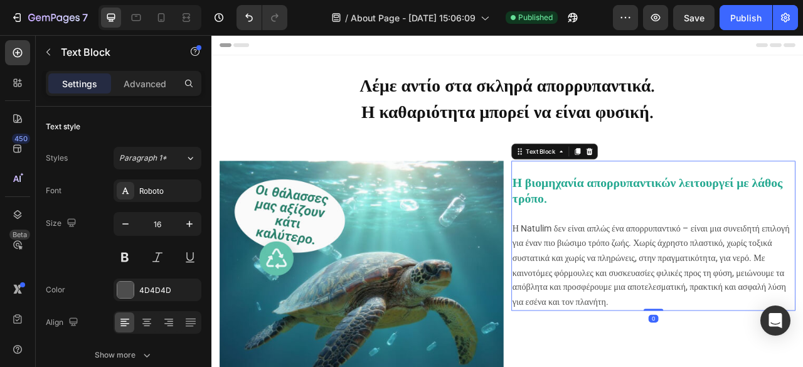
click at [690, 233] on p "Η βιομηχανία απορρυπαντικών λειτουργεί με λάθος τρόπο." at bounding box center [773, 235] width 359 height 40
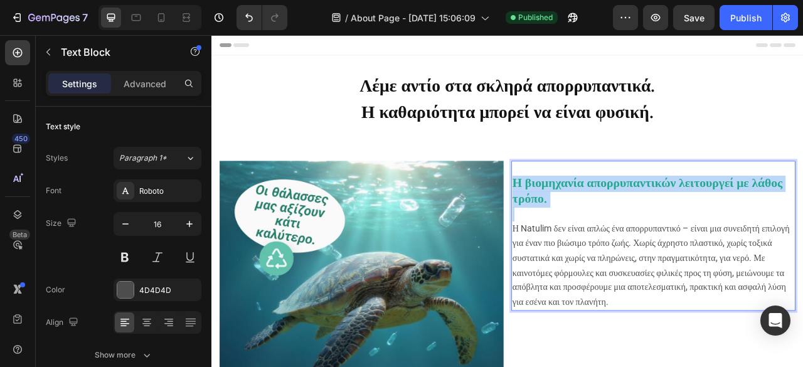
click at [690, 233] on p "Η βιομηχανία απορρυπαντικών λειτουργεί με λάθος τρόπο." at bounding box center [773, 235] width 359 height 40
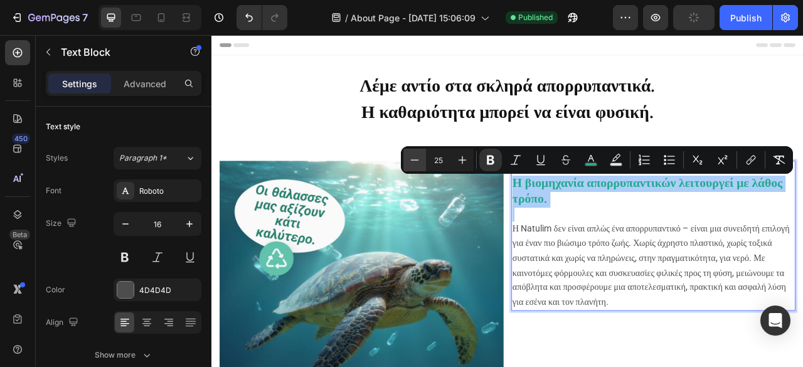
click at [413, 161] on icon "Editor contextual toolbar" at bounding box center [414, 160] width 13 height 13
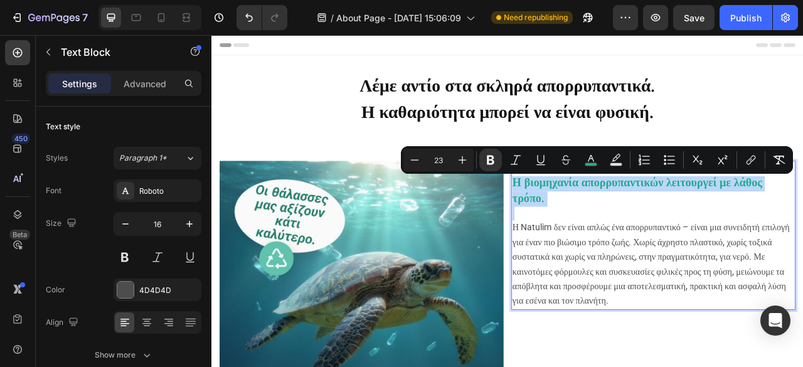
type input "18"
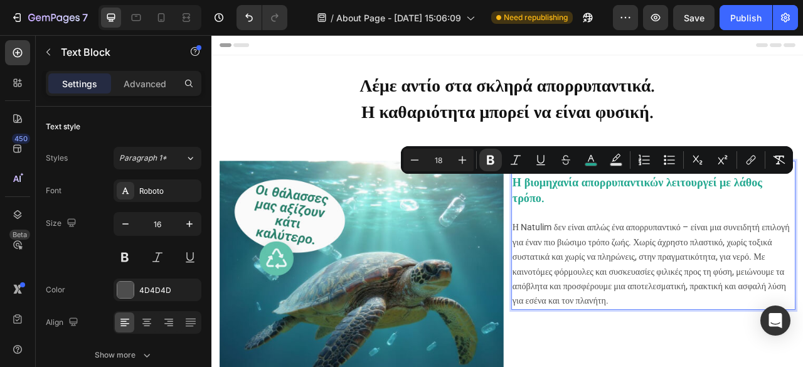
click at [650, 305] on span "Η Natulim δεν είναι απλώς ένα απορρυπαντικό – είναι μια συνειδητή επιλογή για έ…" at bounding box center [770, 326] width 353 height 107
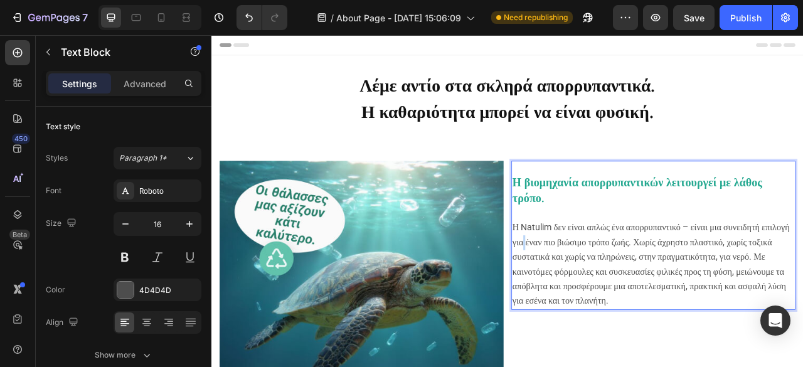
click at [650, 305] on span "Η Natulim δεν είναι απλώς ένα απορρυπαντικό – είναι μια συνειδητή επιλογή για έ…" at bounding box center [770, 326] width 353 height 107
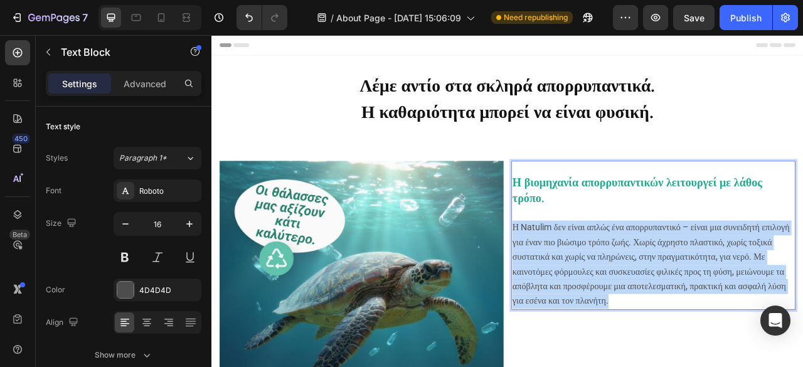
click at [650, 305] on span "Η Natulim δεν είναι απλώς ένα απορρυπαντικό – είναι μια συνειδητή επιλογή για έ…" at bounding box center [770, 326] width 353 height 107
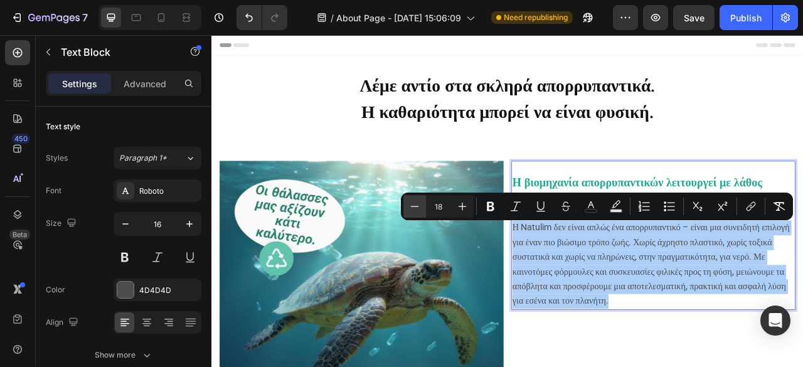
click at [420, 206] on icon "Editor contextual toolbar" at bounding box center [414, 206] width 13 height 13
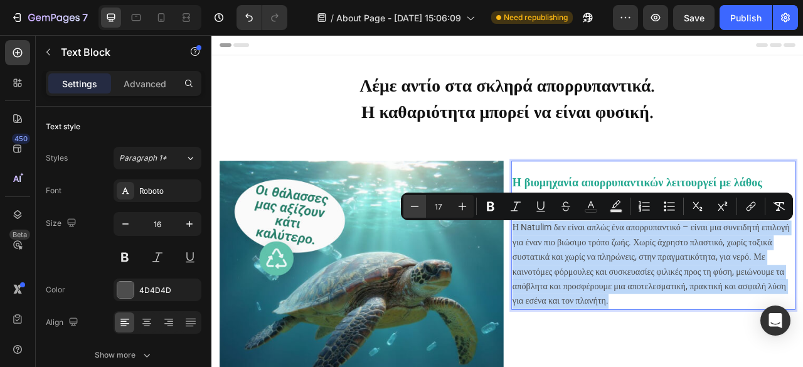
type input "16"
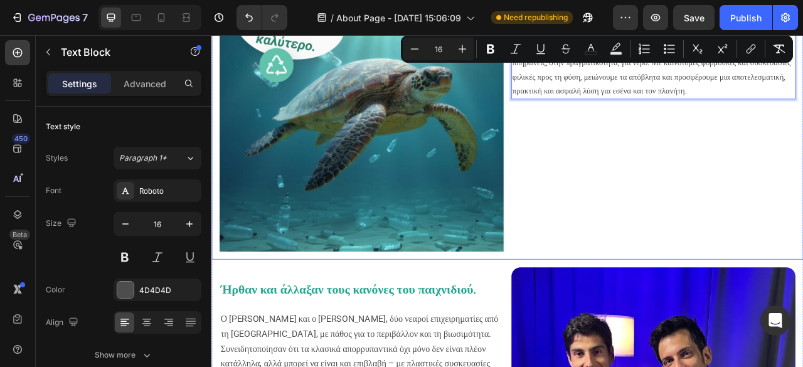
scroll to position [314, 0]
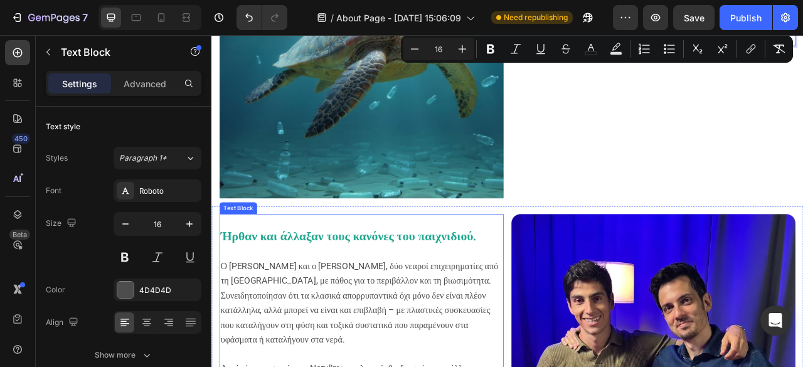
click at [298, 282] on strong "Ήρθαν και άλλαξαν τους κανόνες του παιχνιδιού." at bounding box center [386, 291] width 326 height 18
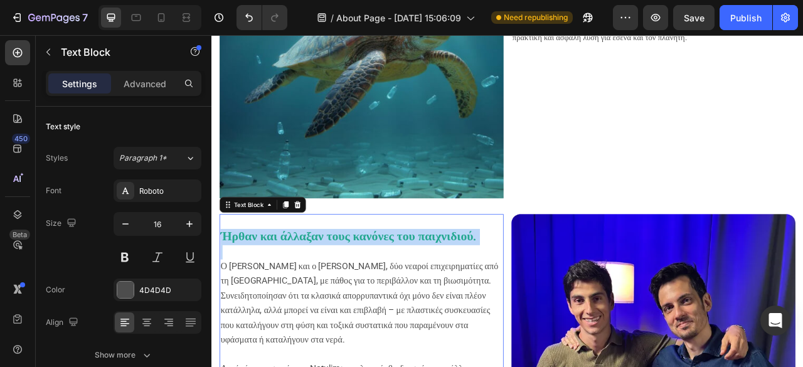
click at [298, 282] on strong "Ήρθαν και άλλαξαν τους κανόνες του παιχνιδιού." at bounding box center [386, 291] width 326 height 18
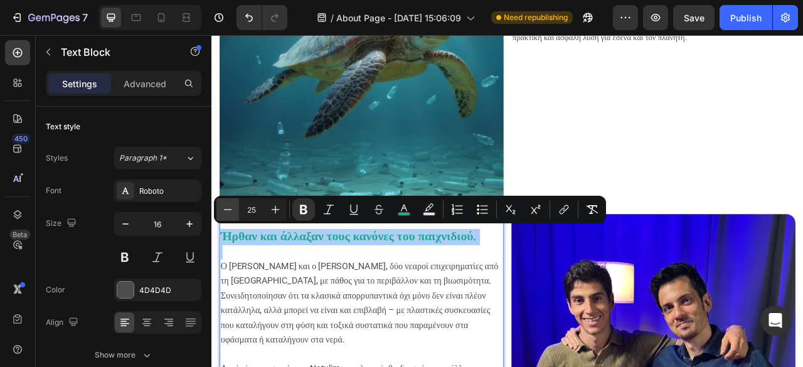
click at [225, 211] on icon "Editor contextual toolbar" at bounding box center [227, 209] width 13 height 13
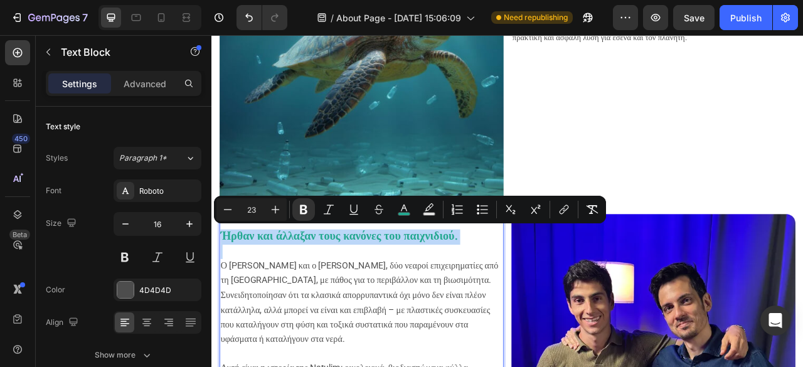
type input "18"
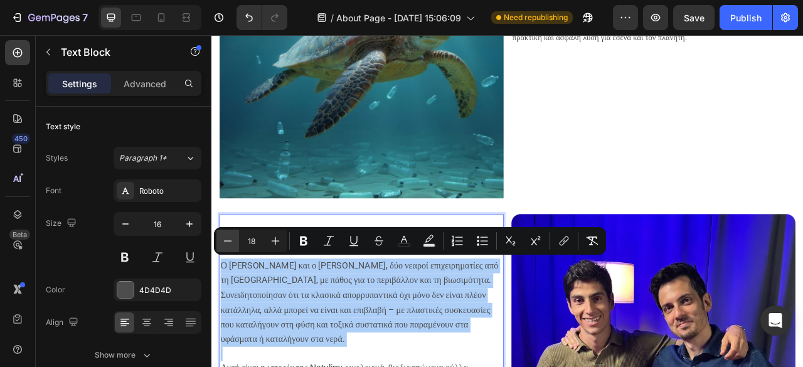
click at [224, 245] on icon "Editor contextual toolbar" at bounding box center [227, 241] width 13 height 13
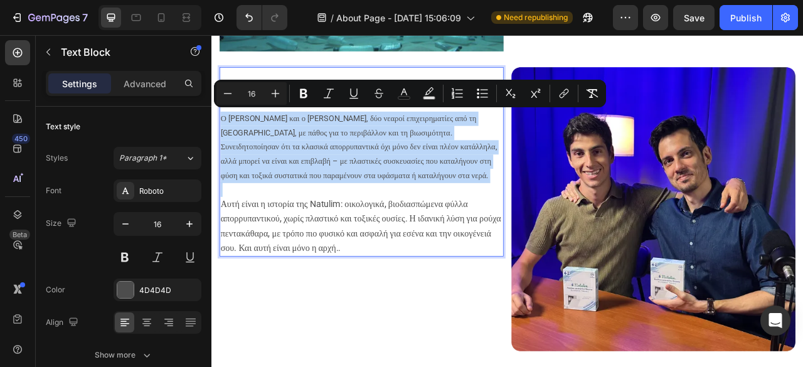
scroll to position [502, 0]
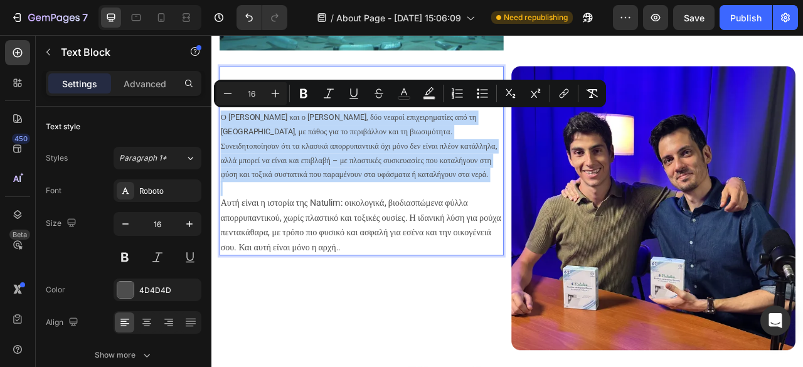
type input "18"
click at [393, 263] on span "Αυτή είναι η ιστορία της Natulim: οικολογικά, βιοδιασπώμενα φύλλα απορρυπαντικο…" at bounding box center [401, 276] width 357 height 69
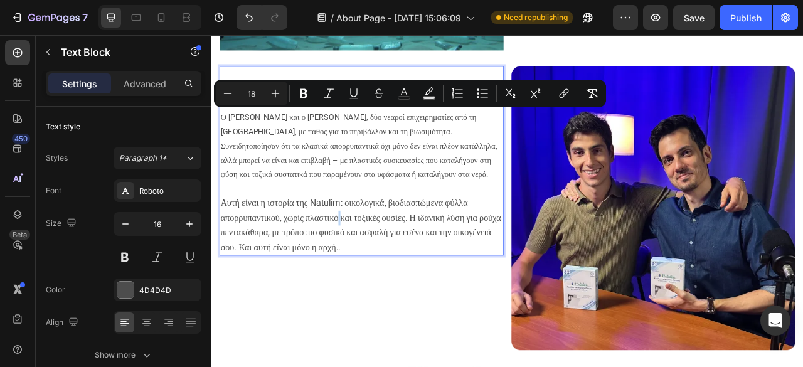
click at [393, 263] on span "Αυτή είναι η ιστορία της Natulim: οικολογικά, βιοδιασπώμενα φύλλα απορρυπαντικο…" at bounding box center [401, 276] width 357 height 69
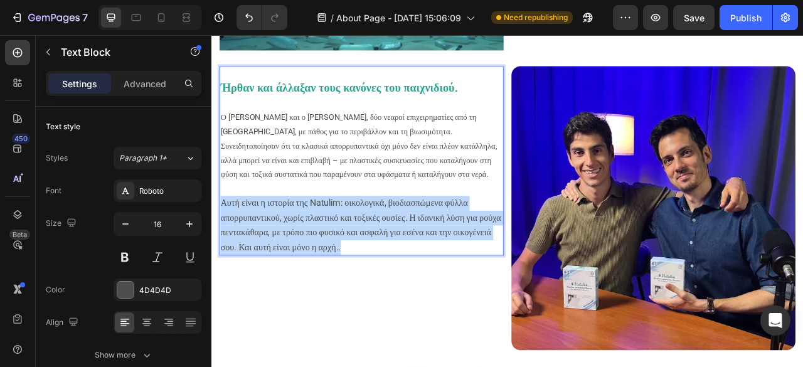
click at [393, 263] on span "Αυτή είναι η ιστορία της Natulim: οικολογικά, βιοδιασπώμενα φύλλα απορρυπαντικο…" at bounding box center [401, 276] width 357 height 69
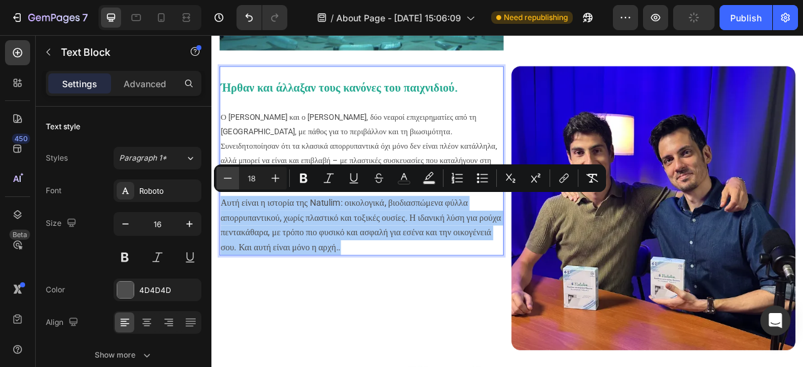
click at [229, 183] on icon "Editor contextual toolbar" at bounding box center [227, 178] width 13 height 13
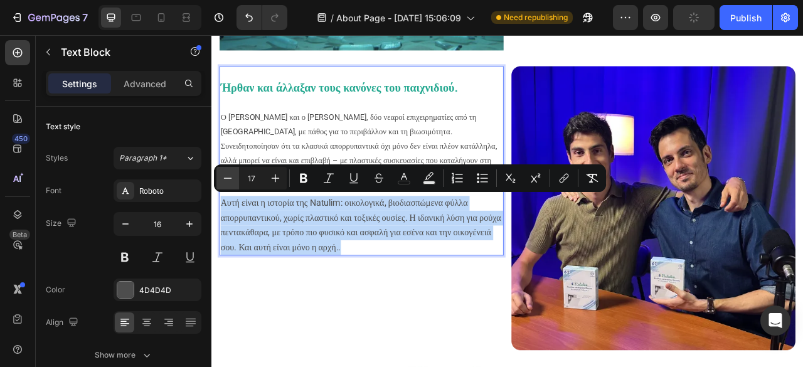
type input "16"
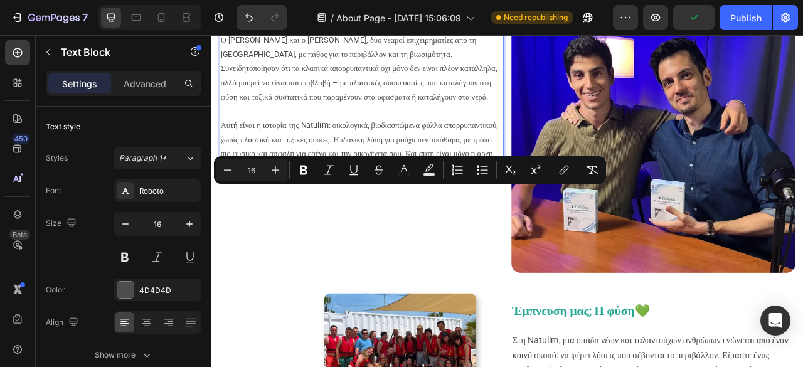
scroll to position [690, 0]
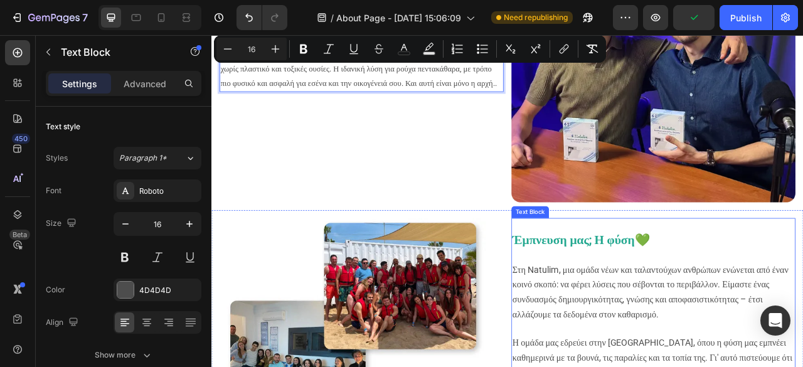
click at [620, 288] on strong "Έμπνευση μας; Η φύση" at bounding box center [672, 296] width 156 height 18
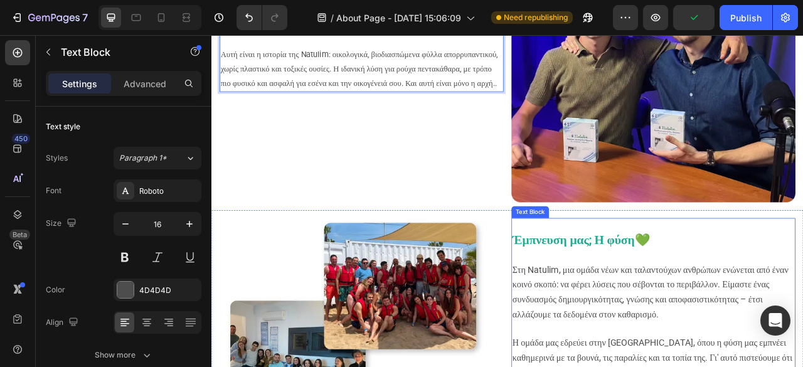
click at [620, 288] on strong "Έμπνευση μας; Η φύση" at bounding box center [672, 296] width 156 height 18
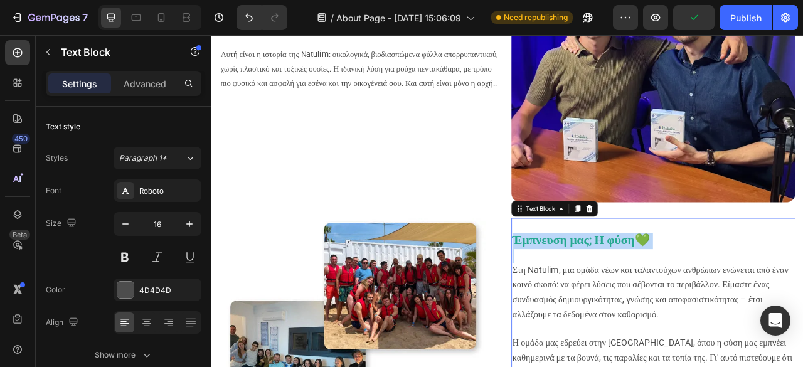
click at [620, 288] on strong "Έμπνευση μας; Η φύση" at bounding box center [672, 296] width 156 height 18
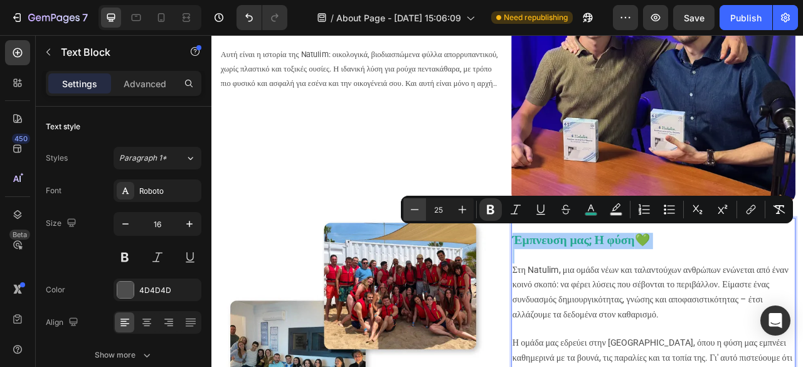
click at [408, 206] on button "Minus" at bounding box center [414, 209] width 23 height 23
type input "18"
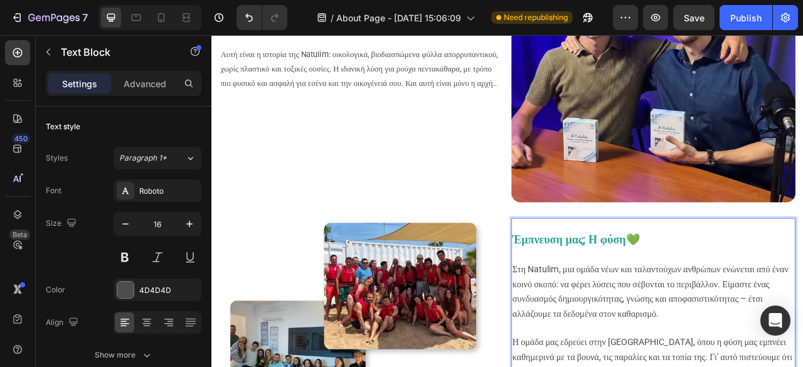
click at [771, 366] on span "Στη Natulim, μια ομάδα νέων και ταλαντούχων ανθρώπων ενώνεται από έναν κοινό σκ…" at bounding box center [769, 360] width 351 height 69
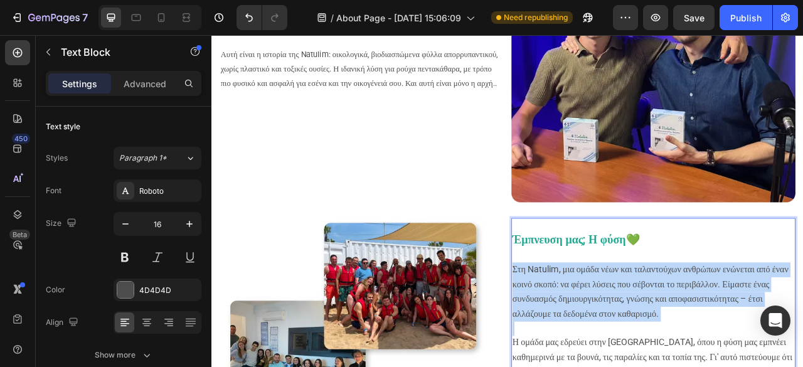
click at [771, 366] on span "Στη Natulim, μια ομάδα νέων και ταλαντούχων ανθρώπων ενώνεται από έναν κοινό σκ…" at bounding box center [769, 360] width 351 height 69
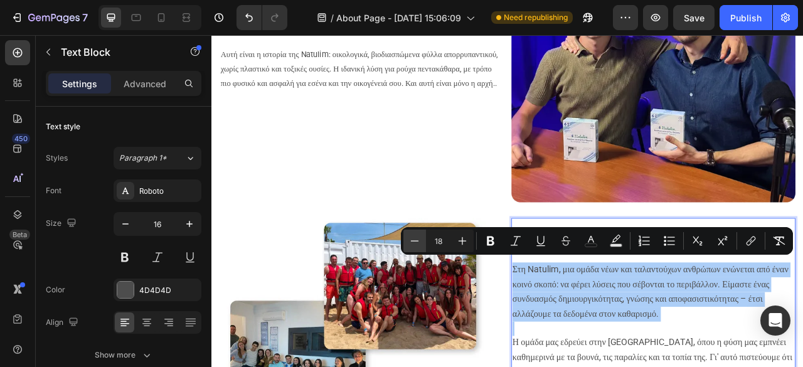
click at [413, 235] on icon "Editor contextual toolbar" at bounding box center [414, 241] width 13 height 13
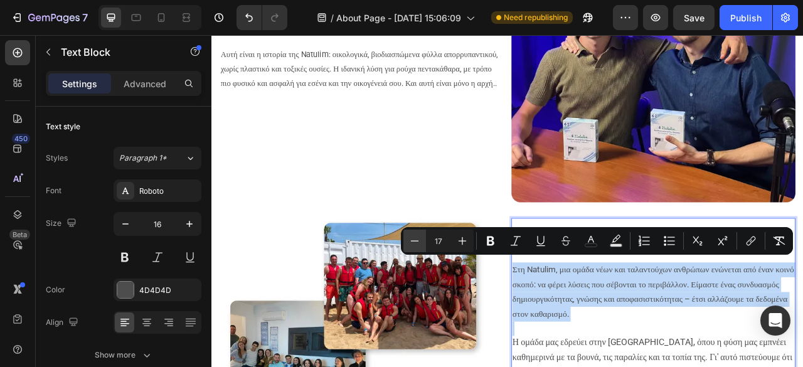
type input "16"
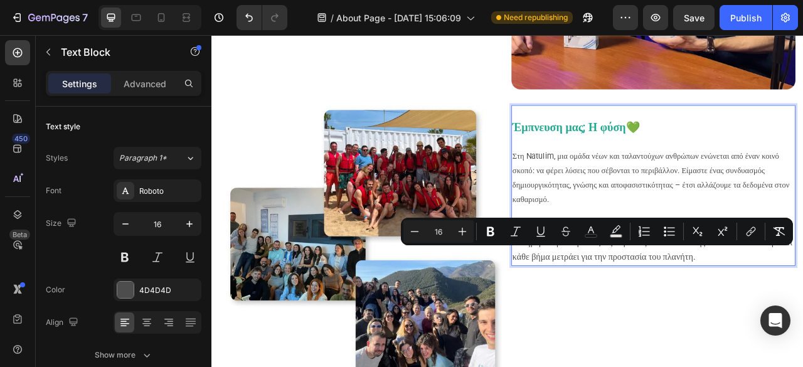
scroll to position [878, 0]
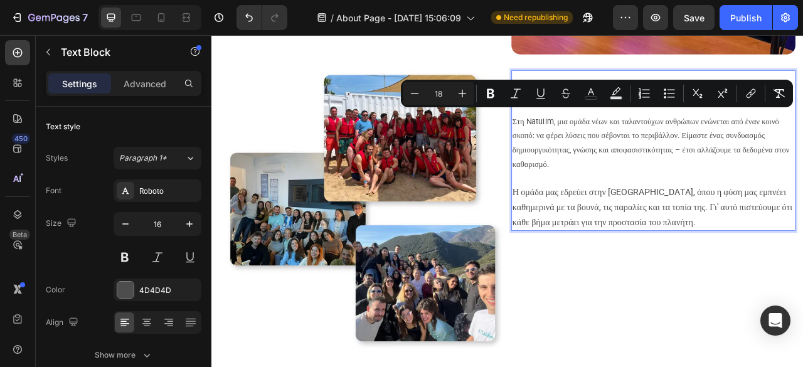
click at [683, 257] on span "Η ομάδα μας εδρεύει στην [GEOGRAPHIC_DATA], όπου η φύση μας εμπνέει καθημερινά …" at bounding box center [772, 253] width 356 height 51
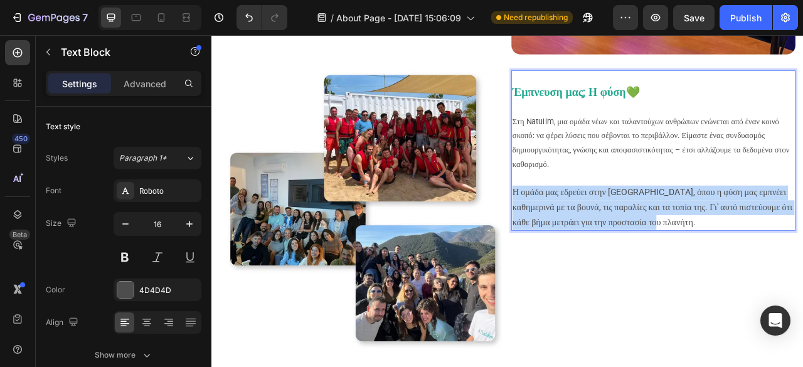
click at [683, 257] on span "Η ομάδα μας εδρεύει στην [GEOGRAPHIC_DATA], όπου η φύση μας εμπνέει καθημερινά …" at bounding box center [772, 253] width 356 height 51
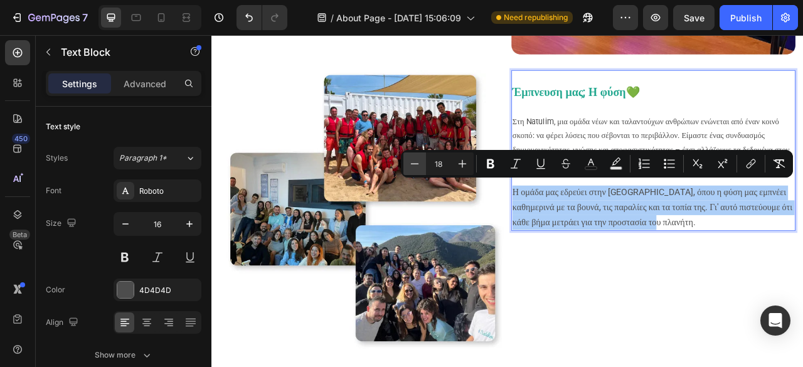
click at [417, 157] on icon "Editor contextual toolbar" at bounding box center [414, 163] width 13 height 13
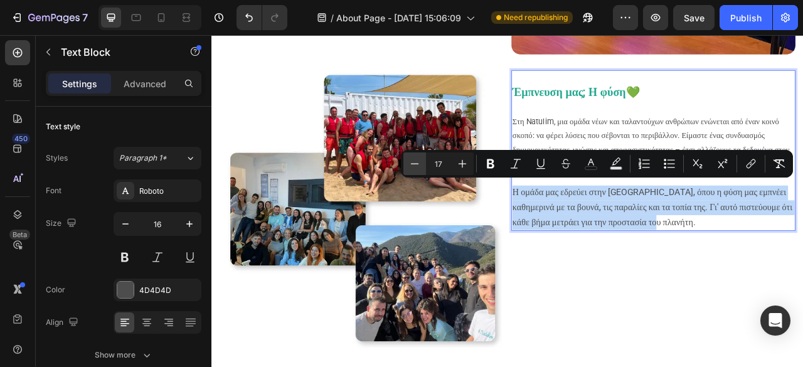
type input "16"
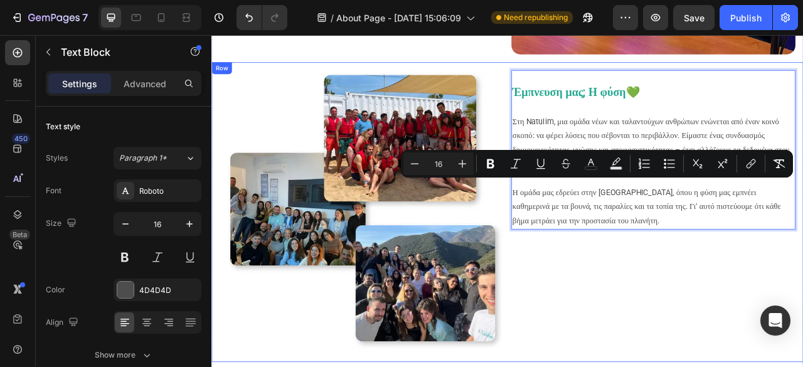
click at [723, 329] on div "Έμπνευση μας; Η φύση 💚 Στη Natulim, μια ομάδα νέων και ταλαντούχων ανθρώπων ενώ…" at bounding box center [773, 260] width 361 height 361
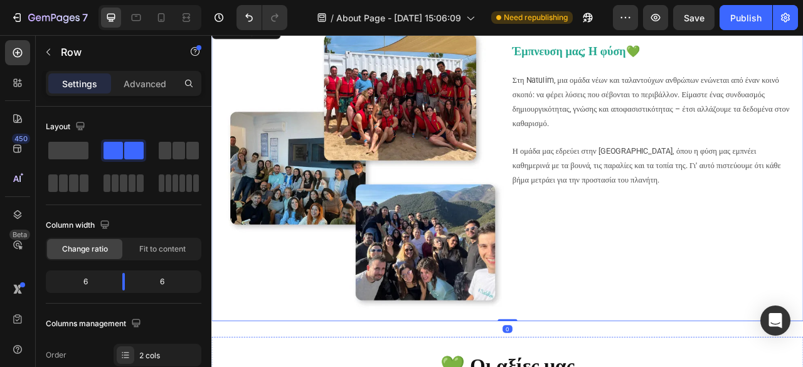
scroll to position [816, 0]
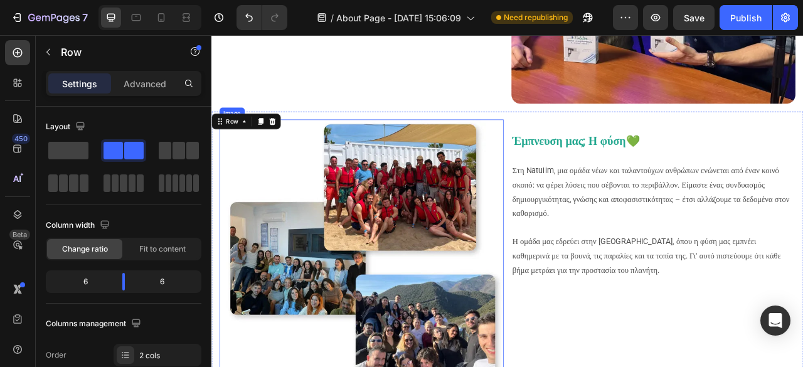
click at [322, 209] on img at bounding box center [401, 322] width 361 height 361
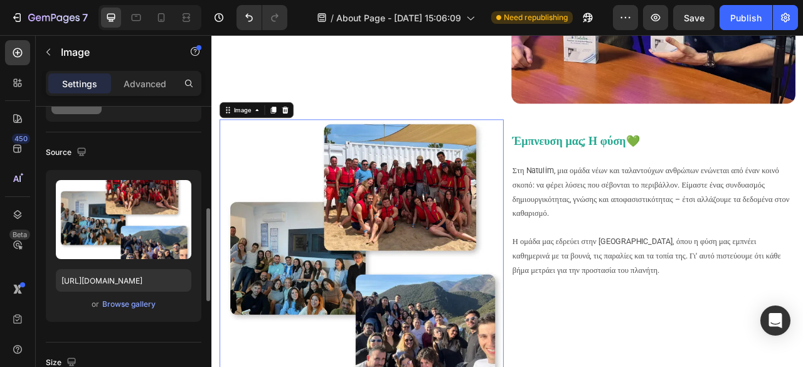
scroll to position [251, 0]
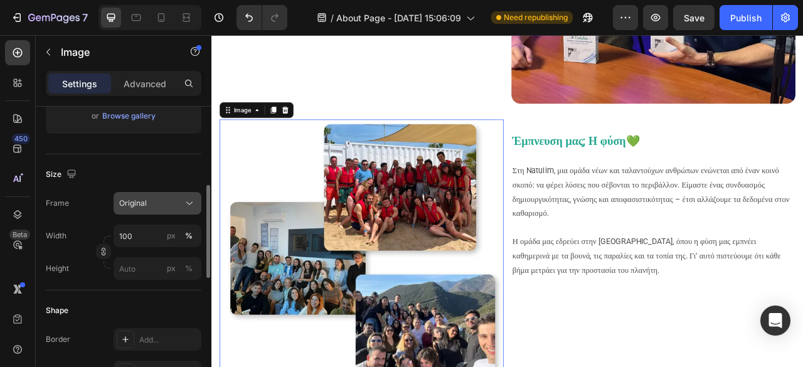
click at [152, 210] on button "Original" at bounding box center [158, 203] width 88 height 23
click at [138, 171] on div "Size" at bounding box center [124, 174] width 156 height 20
click at [154, 206] on div "Original" at bounding box center [149, 203] width 61 height 11
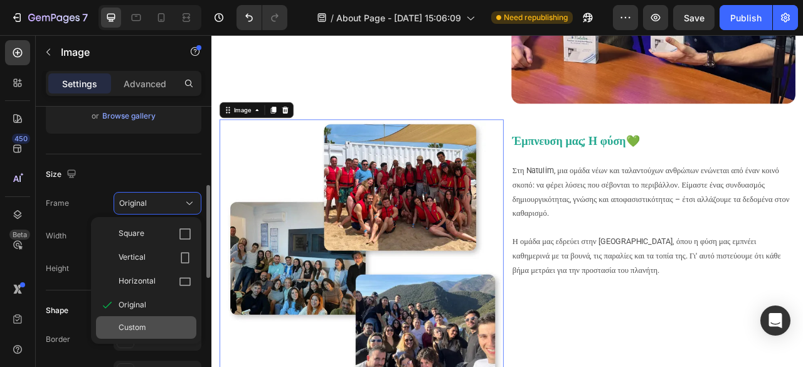
click at [147, 317] on div "Custom" at bounding box center [146, 327] width 100 height 23
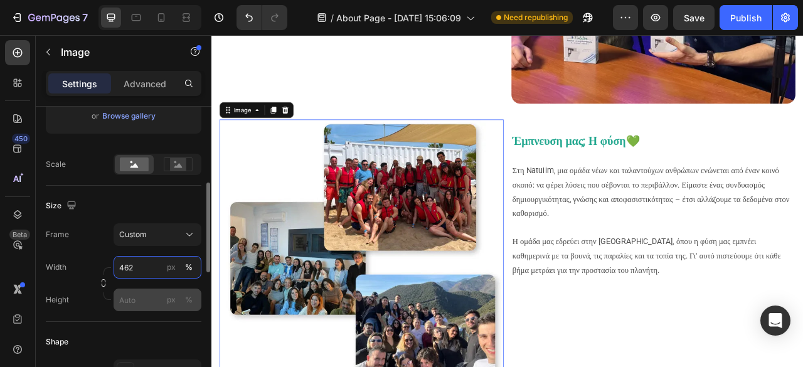
type input "462"
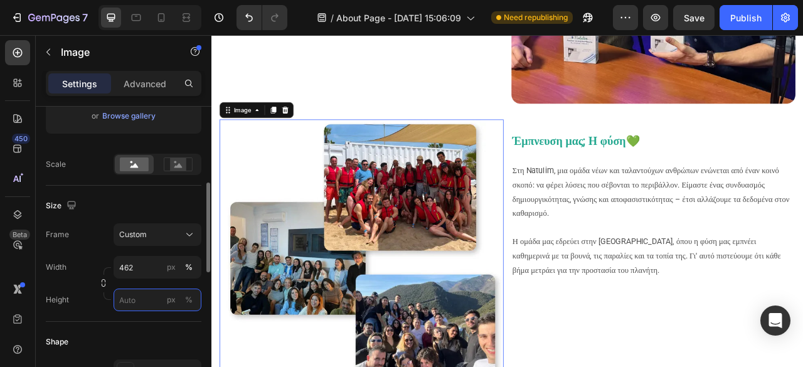
click at [143, 302] on input "px %" at bounding box center [158, 300] width 88 height 23
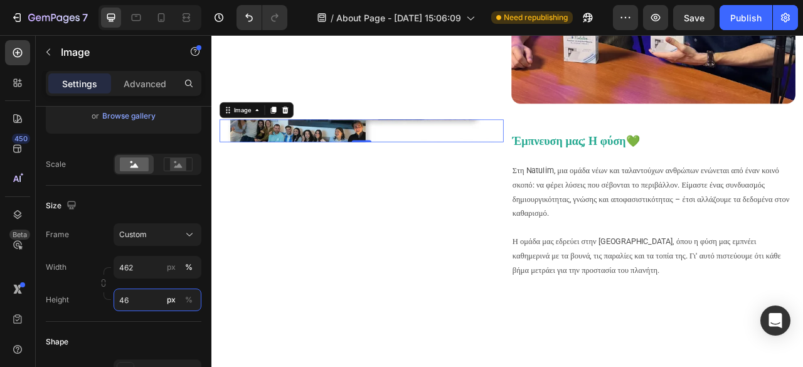
type input "467"
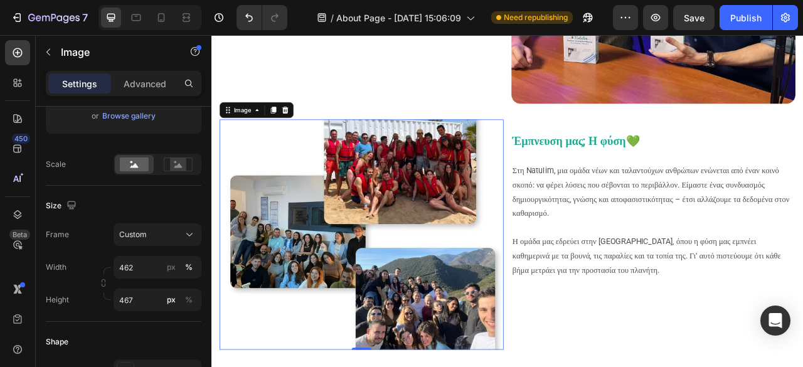
click at [708, 353] on div "Έμπνευση μας; Η φύση 💚 Στη Natulim, μια ομάδα νέων και ταλαντούχων ανθρώπων ενώ…" at bounding box center [773, 288] width 361 height 293
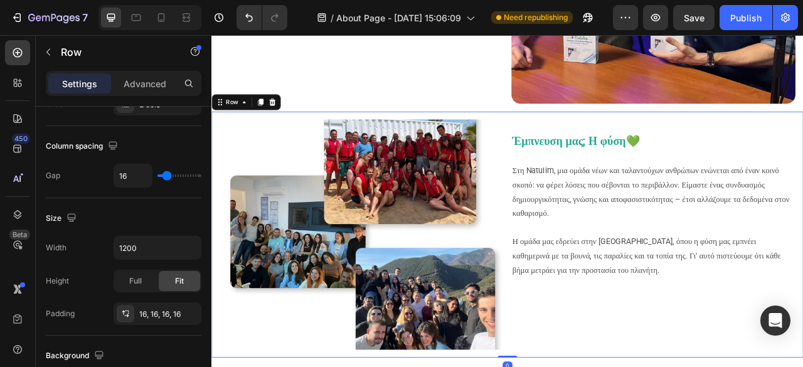
scroll to position [0, 0]
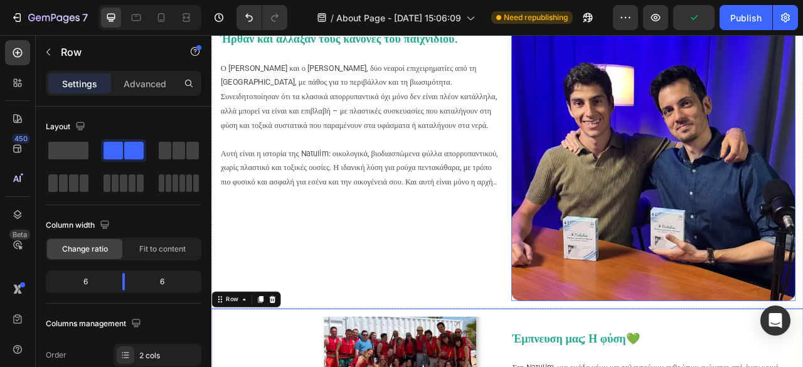
click at [652, 177] on img at bounding box center [773, 192] width 361 height 361
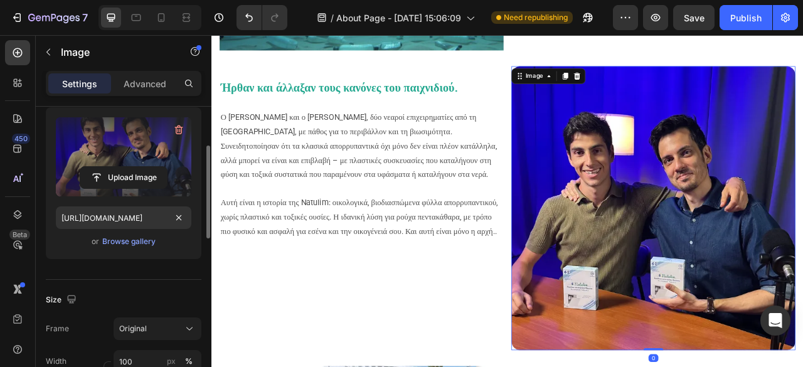
scroll to position [188, 0]
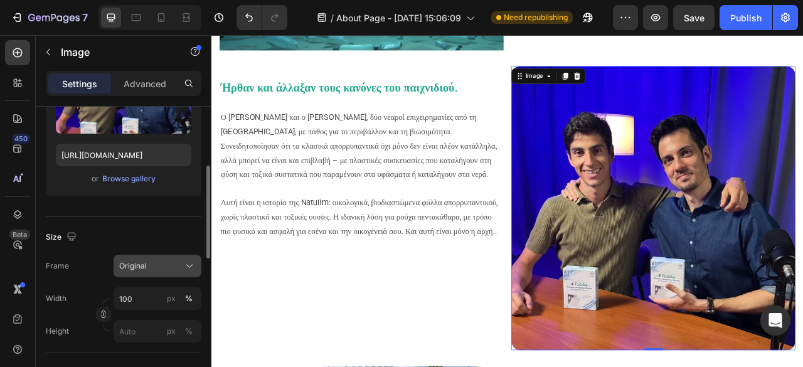
click at [141, 263] on span "Original" at bounding box center [133, 265] width 28 height 11
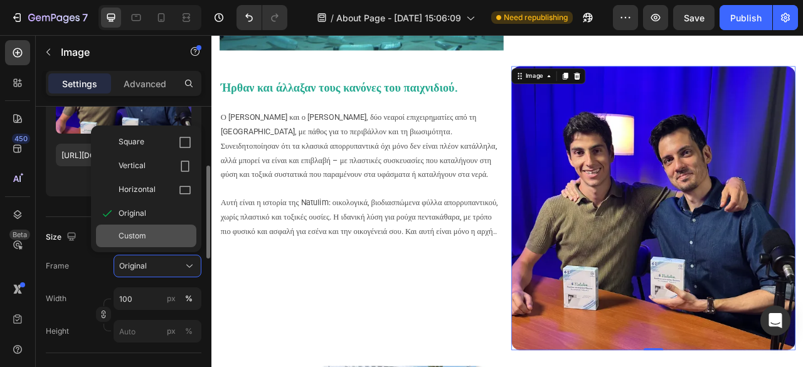
click at [143, 228] on div "Custom" at bounding box center [146, 236] width 100 height 23
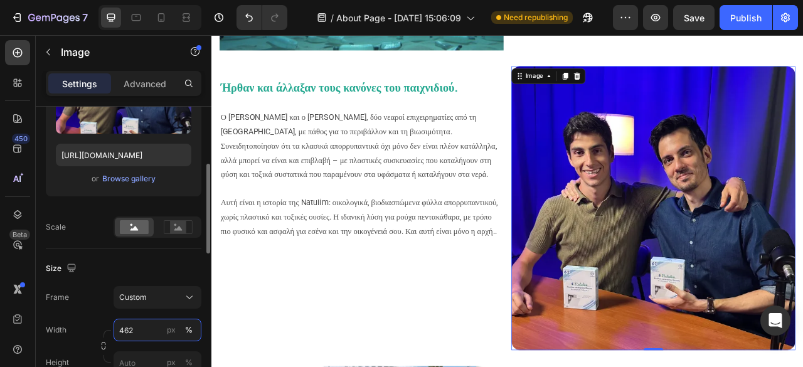
scroll to position [251, 0]
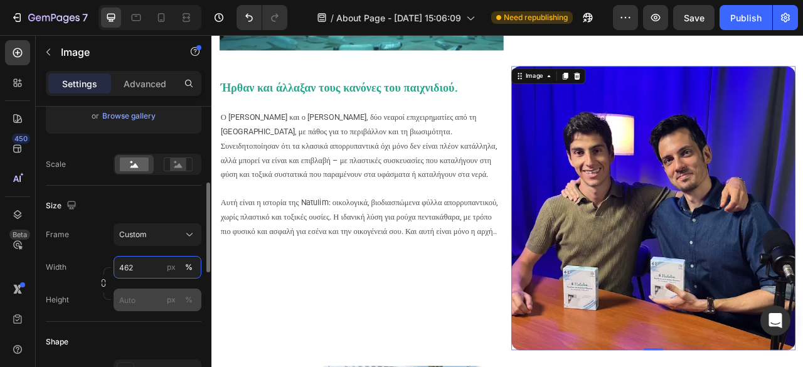
type input "462"
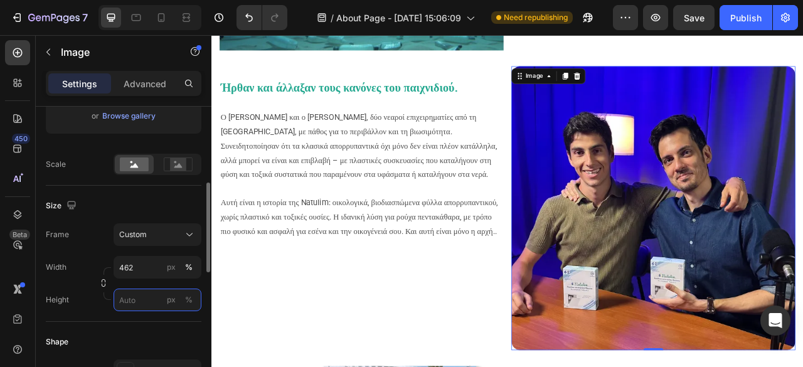
click at [129, 304] on input "px %" at bounding box center [158, 300] width 88 height 23
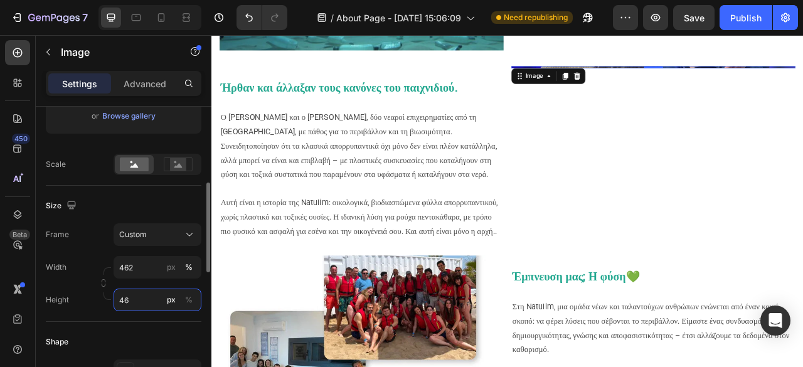
type input "467"
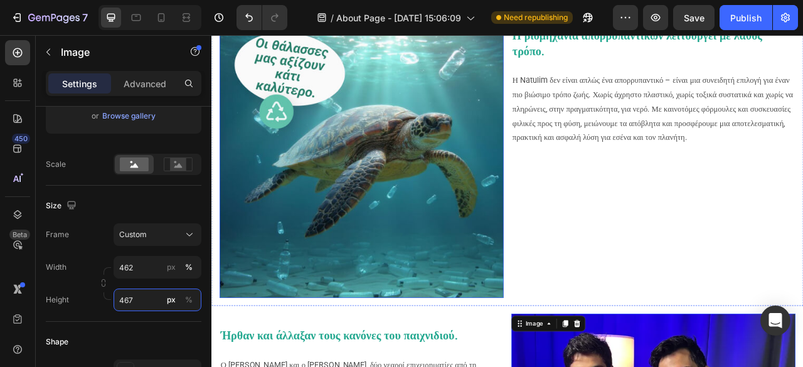
scroll to position [125, 0]
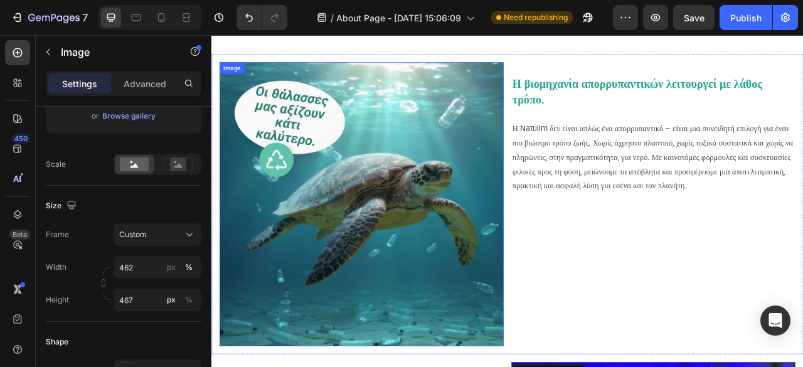
click at [427, 172] on img at bounding box center [401, 250] width 361 height 361
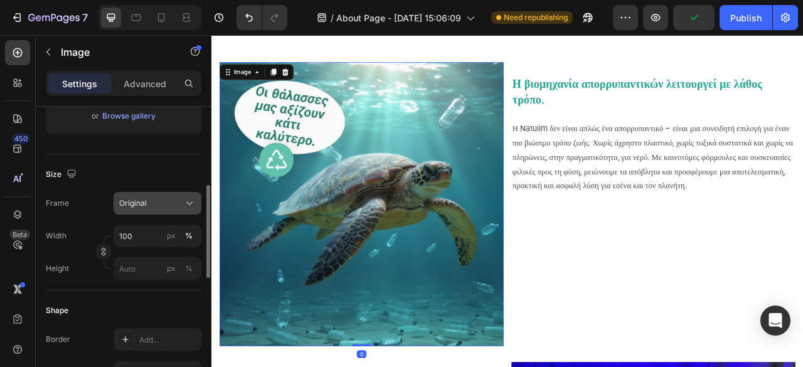
click at [153, 198] on div "Original" at bounding box center [149, 203] width 61 height 11
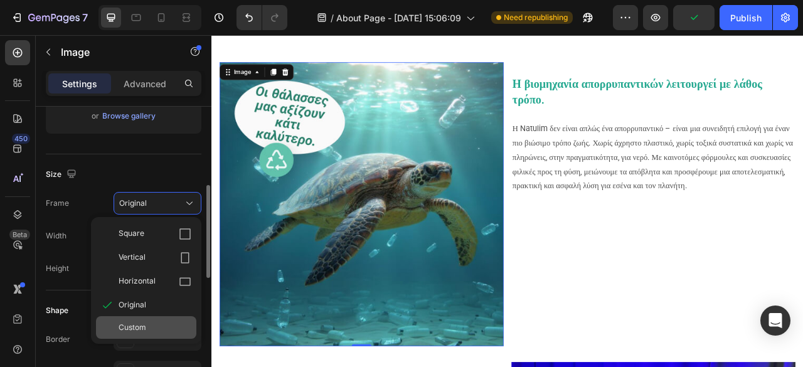
click at [139, 326] on span "Custom" at bounding box center [133, 327] width 28 height 11
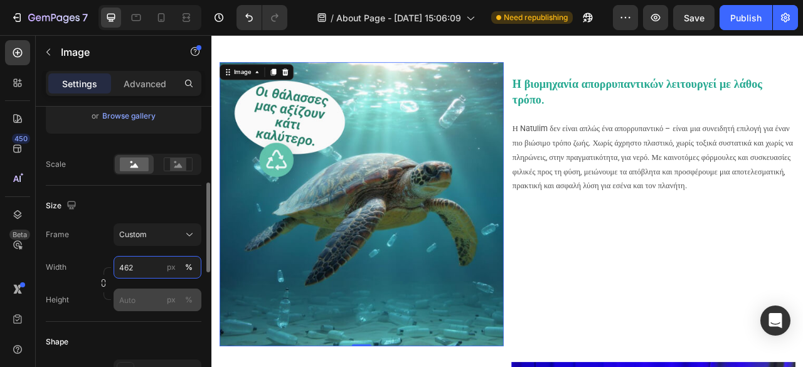
type input "462"
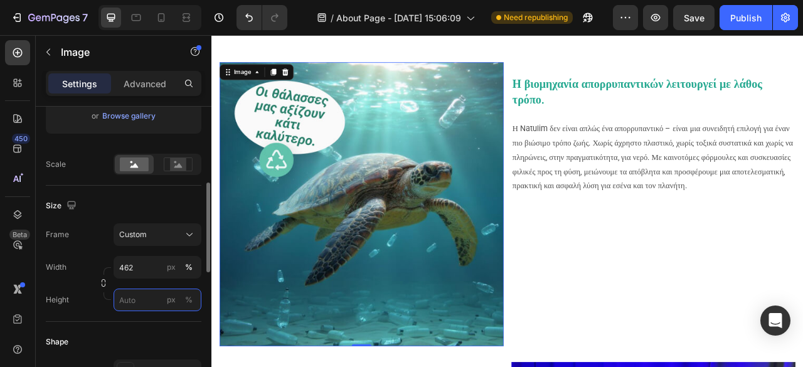
click at [147, 302] on input "px %" at bounding box center [158, 300] width 88 height 23
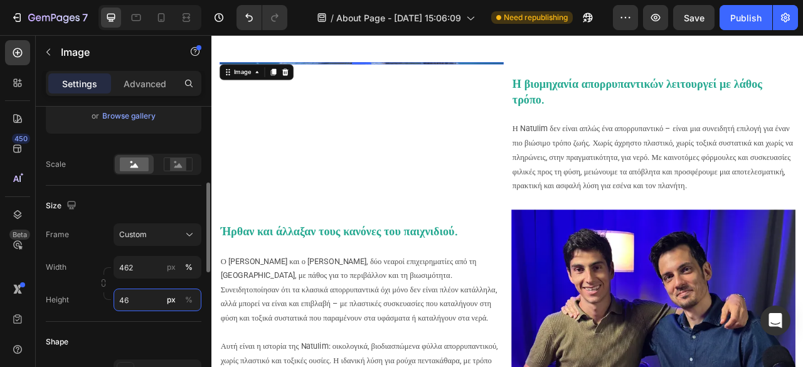
type input "467"
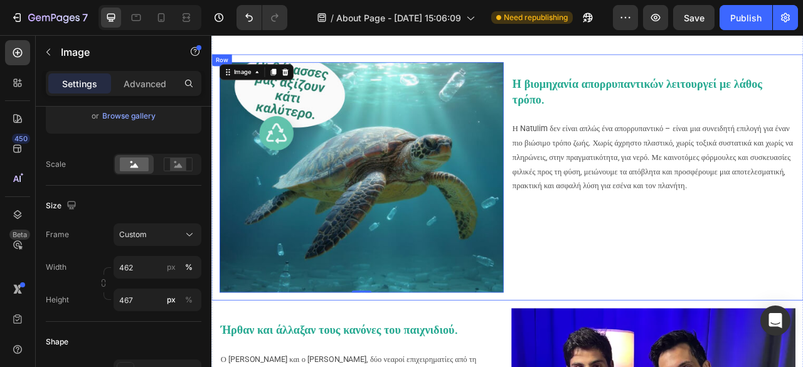
click at [688, 296] on div "Η βιομηχανία απορρυπαντικών λειτουργεί με λάθος τρόπο. Η Natulim δεν είναι απλώ…" at bounding box center [773, 216] width 361 height 293
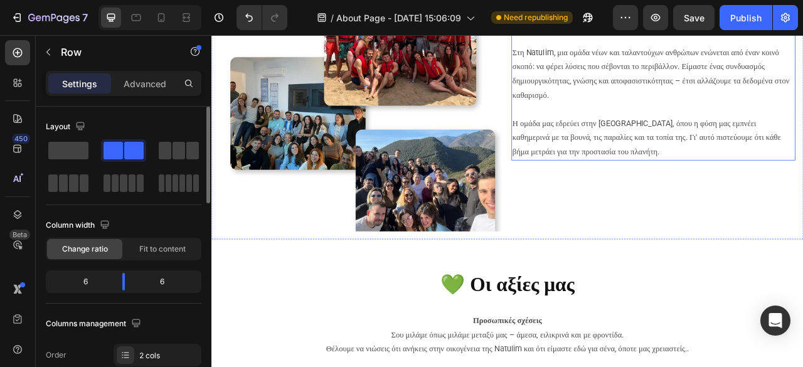
scroll to position [941, 0]
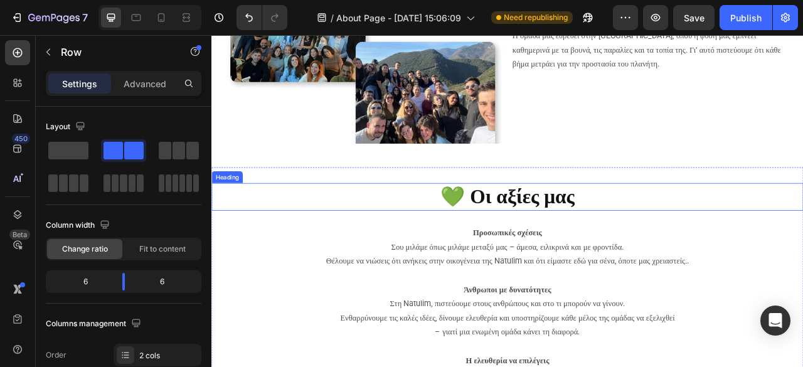
click at [569, 239] on strong "💚 Οι αξίες μας" at bounding box center [588, 240] width 171 height 29
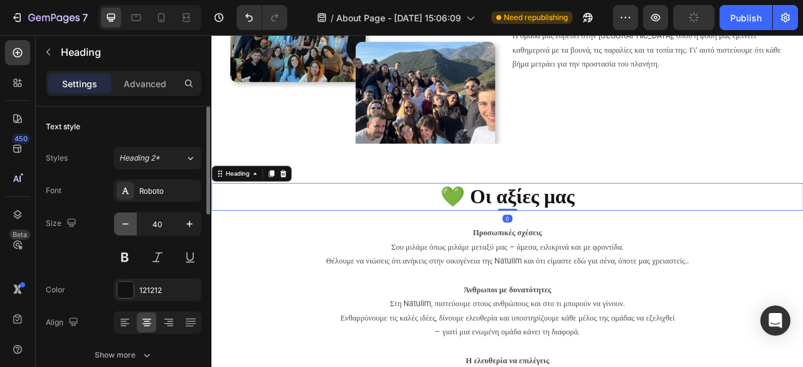
click at [128, 225] on icon "button" at bounding box center [125, 224] width 13 height 13
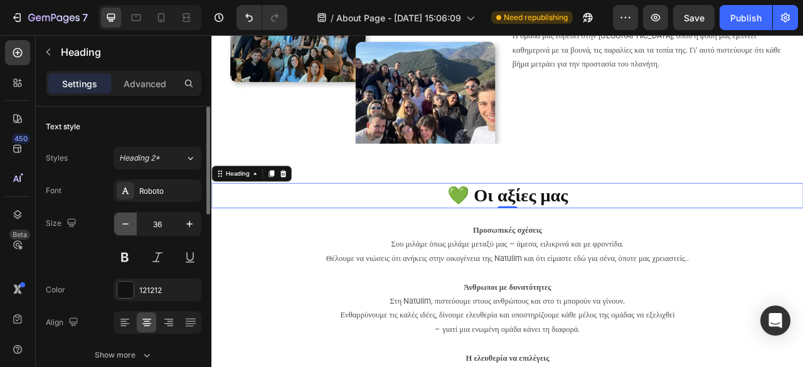
click at [128, 225] on icon "button" at bounding box center [125, 224] width 13 height 13
type input "35"
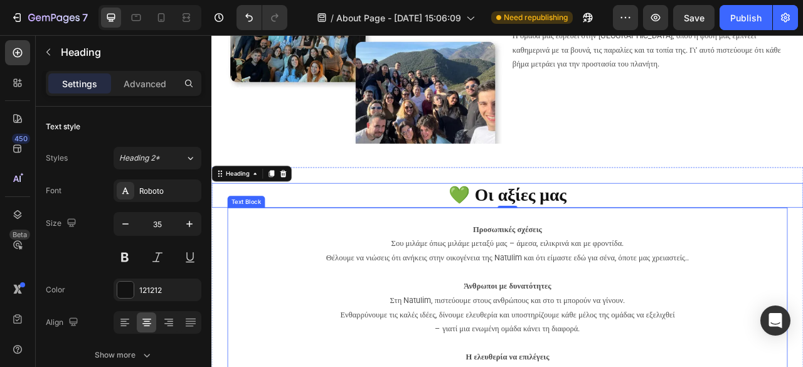
click at [587, 328] on p "Θέλουμε να νιώσεις ότι ανήκεις στην οικογένεια της Natulim και ότι είμαστε εδώ …" at bounding box center [588, 346] width 690 height 72
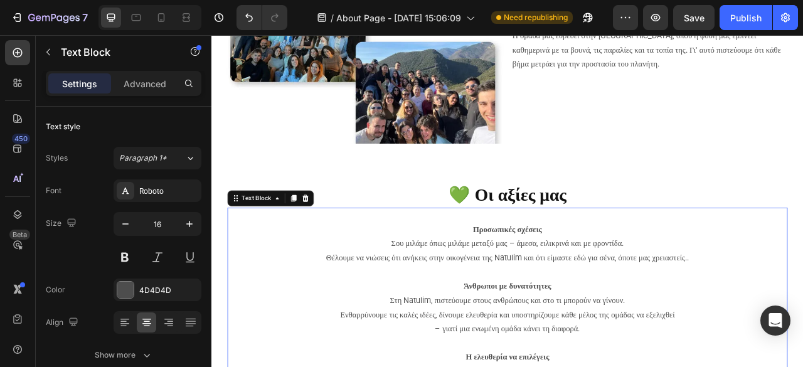
click at [586, 314] on span "Θέλουμε να νιώσεις ότι ανήκεις στην οικογένεια της Natulim και ότι είμαστε εδώ …" at bounding box center [588, 318] width 462 height 12
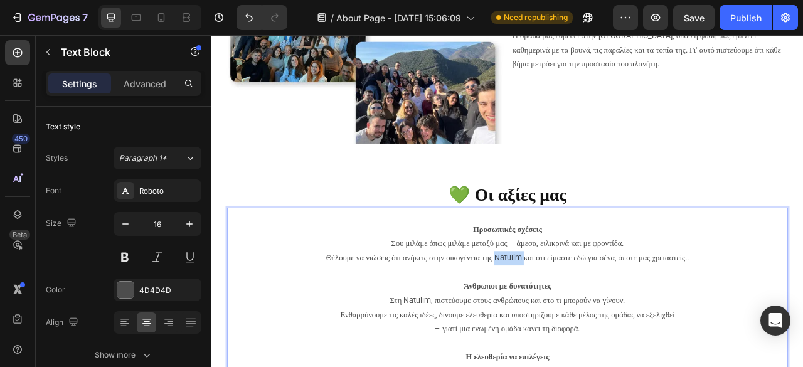
click at [586, 314] on span "Θέλουμε να νιώσεις ότι ανήκεις στην οικογένεια της Natulim και ότι είμαστε εδώ …" at bounding box center [588, 318] width 462 height 12
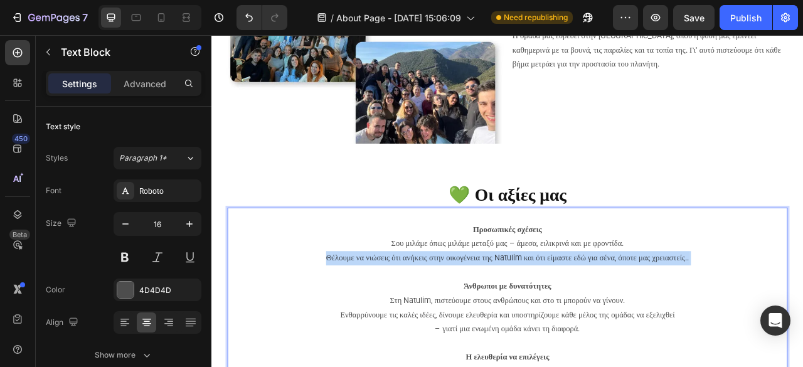
click at [586, 314] on span "Θέλουμε να νιώσεις ότι ανήκεις στην οικογένεια της Natulim και ότι είμαστε εδώ …" at bounding box center [588, 318] width 462 height 12
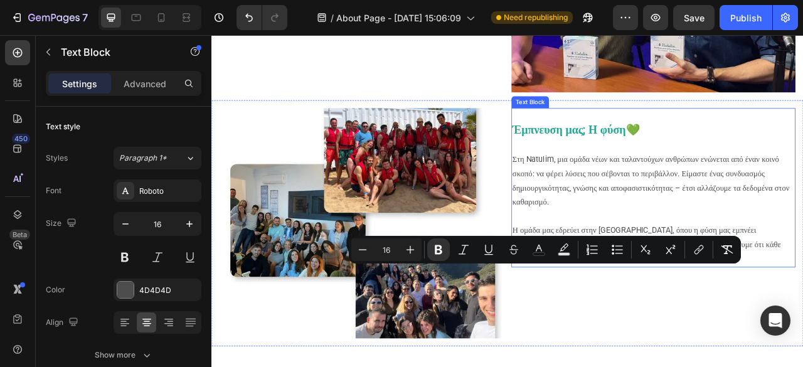
scroll to position [690, 0]
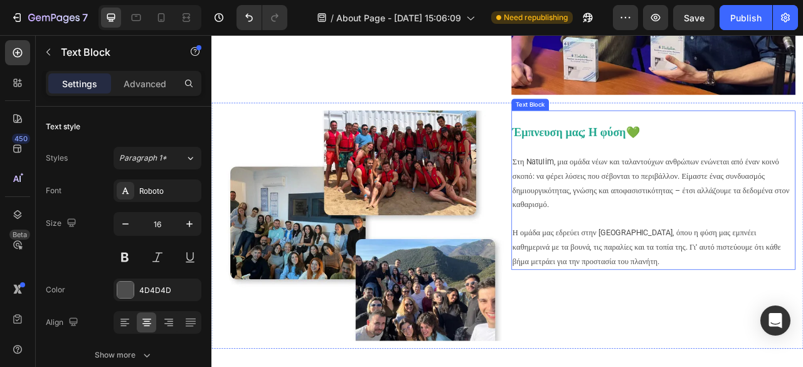
click at [645, 265] on p "Rich Text Editor. Editing area: main" at bounding box center [773, 269] width 359 height 18
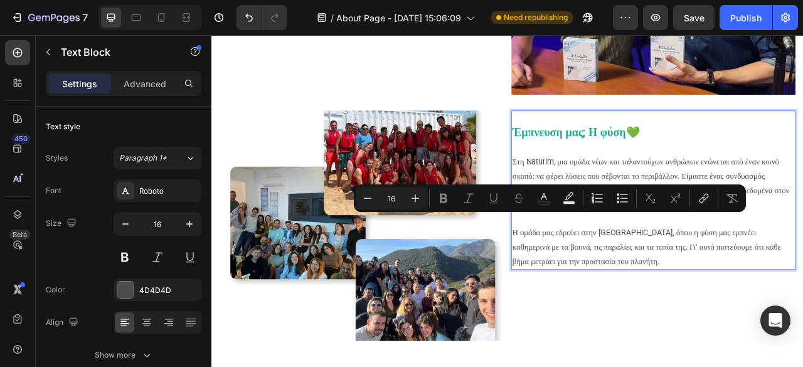
click at [655, 208] on span "Στη Natulim, μια ομάδα νέων και ταλαντούχων ανθρώπων ενώνεται από έναν κοινό σκ…" at bounding box center [770, 223] width 353 height 66
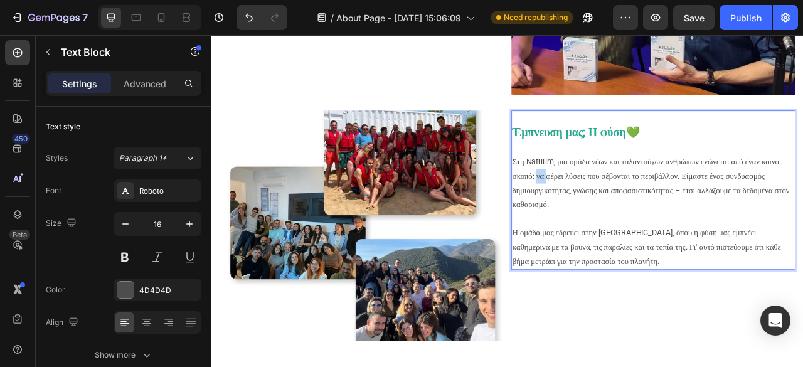
click at [655, 208] on span "Στη Natulim, μια ομάδα νέων και ταλαντούχων ανθρώπων ενώνεται από έναν κοινό σκ…" at bounding box center [770, 223] width 353 height 66
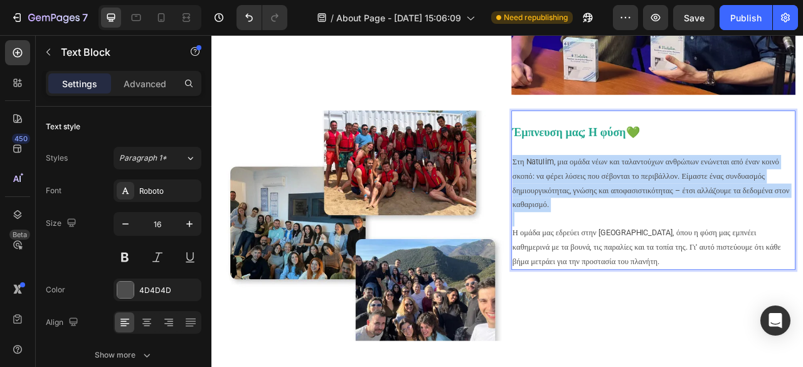
click at [655, 208] on span "Στη Natulim, μια ομάδα νέων και ταλαντούχων ανθρώπων ενώνεται από έναν κοινό σκ…" at bounding box center [770, 223] width 353 height 66
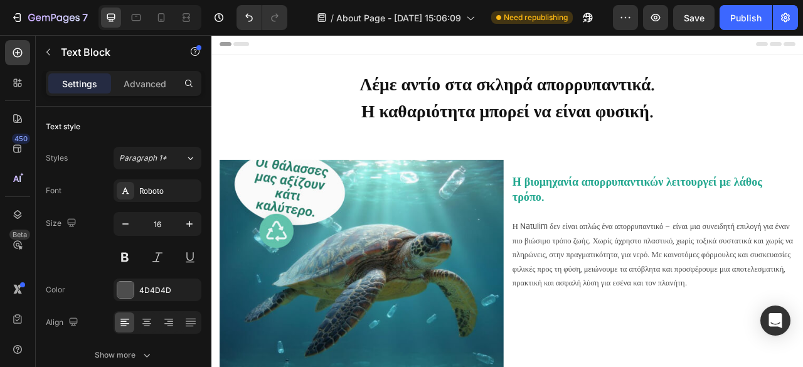
scroll to position [0, 0]
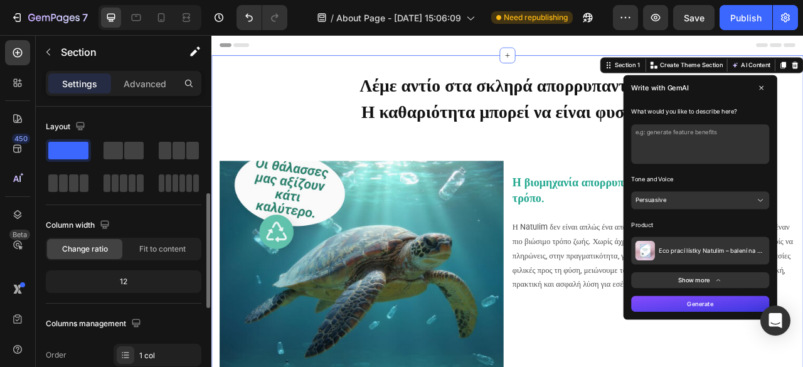
scroll to position [63, 0]
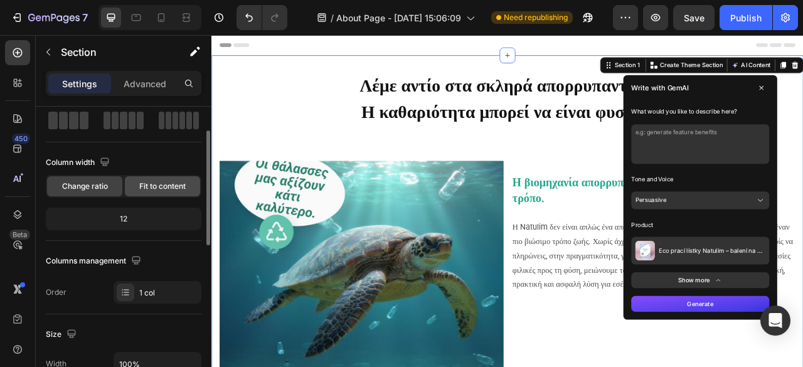
click at [152, 188] on span "Fit to content" at bounding box center [162, 186] width 46 height 11
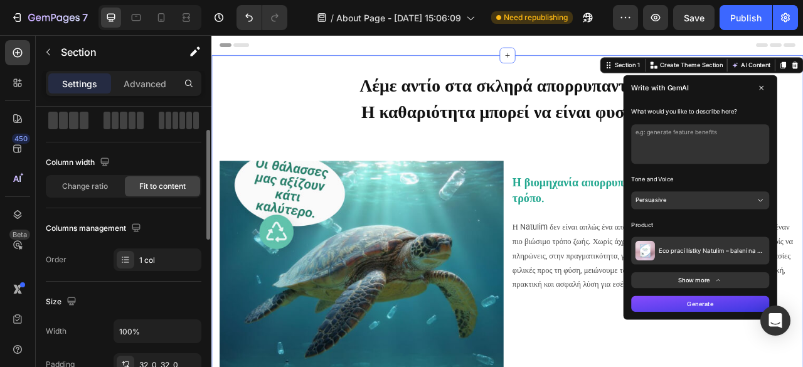
scroll to position [188, 0]
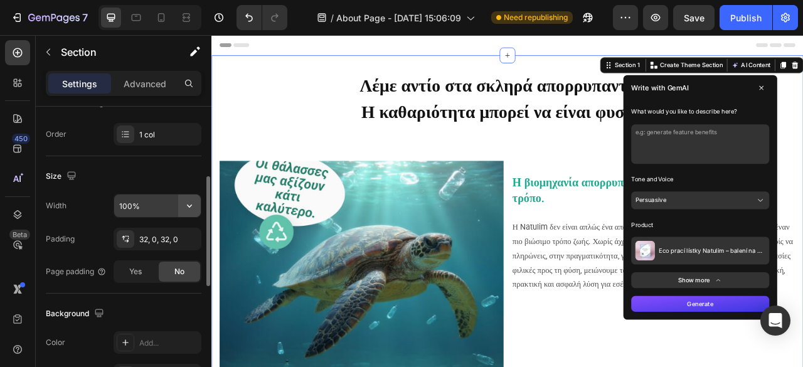
click at [192, 203] on icon "button" at bounding box center [189, 206] width 13 height 13
click at [149, 210] on input "100%" at bounding box center [157, 206] width 87 height 23
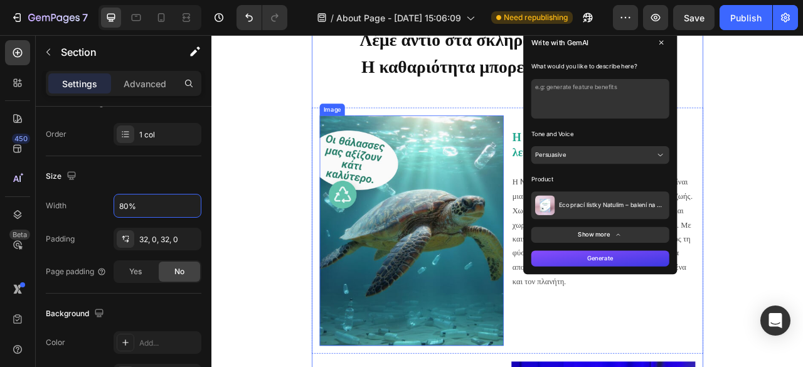
scroll to position [0, 0]
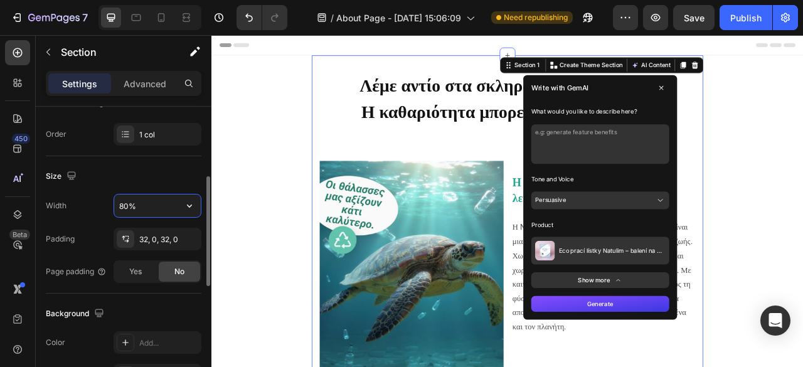
drag, startPoint x: 129, startPoint y: 208, endPoint x: 117, endPoint y: 208, distance: 11.3
click at [117, 208] on input "80%" at bounding box center [157, 206] width 87 height 23
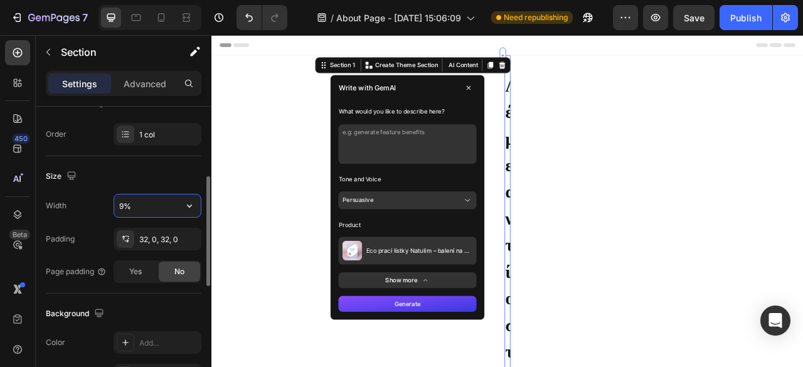
type input "90%"
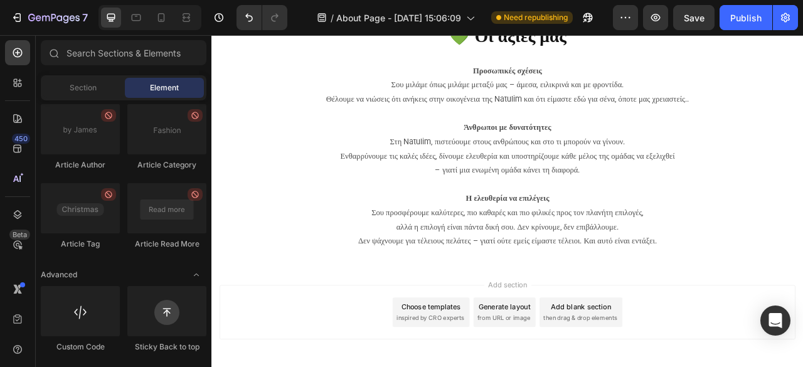
scroll to position [1004, 0]
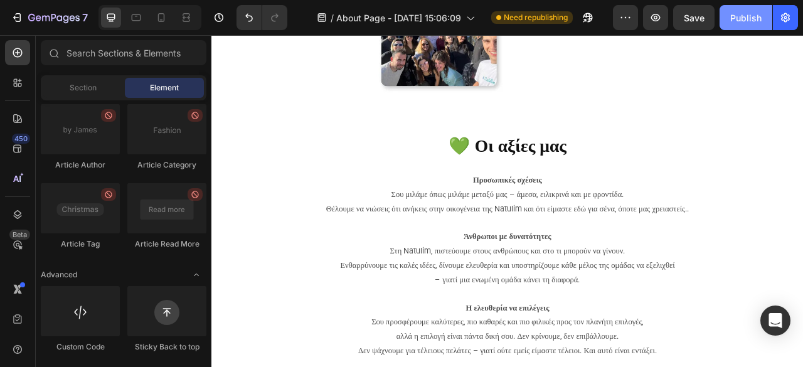
click at [754, 21] on div "Publish" at bounding box center [745, 17] width 31 height 13
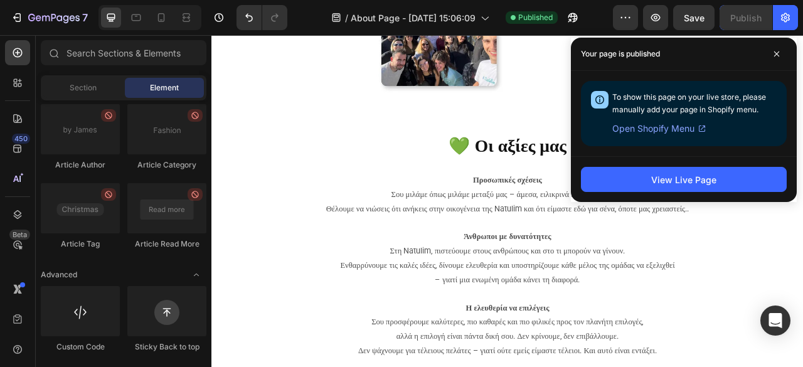
click at [636, 127] on span "Open Shopify Menu" at bounding box center [653, 128] width 82 height 15
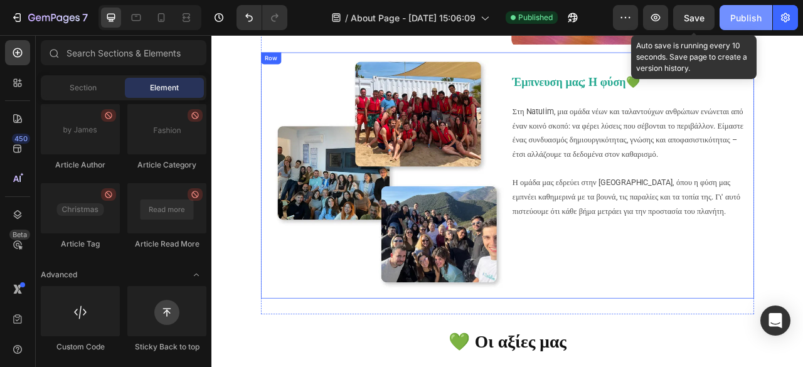
scroll to position [753, 0]
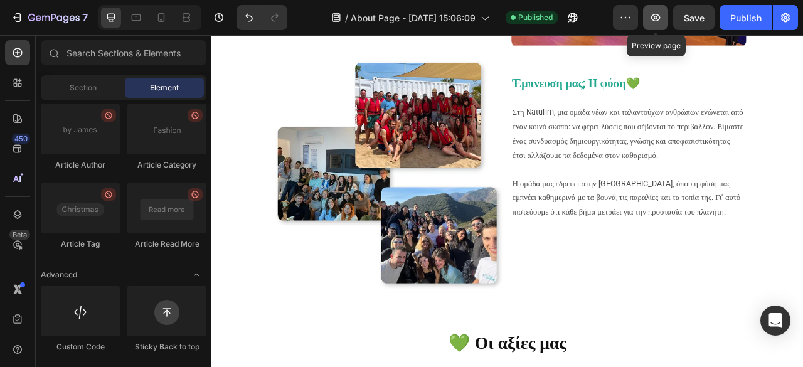
click at [649, 15] on button "button" at bounding box center [655, 17] width 25 height 25
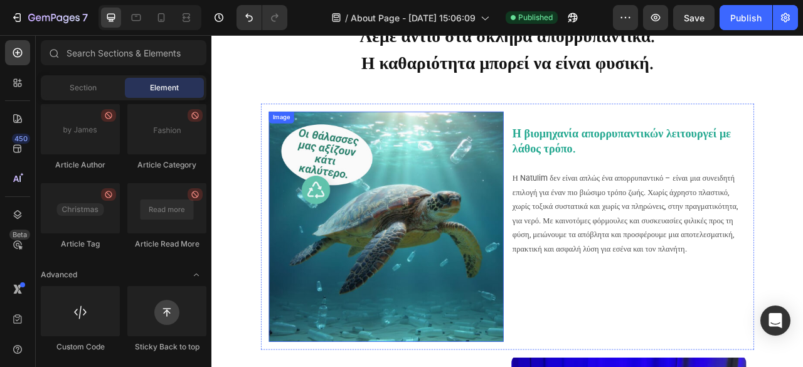
scroll to position [63, 0]
click at [432, 208] on img at bounding box center [433, 278] width 299 height 293
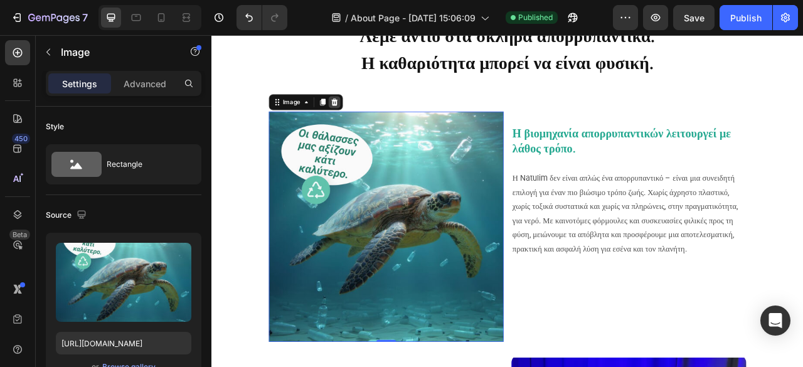
click at [367, 117] on icon at bounding box center [367, 120] width 8 height 9
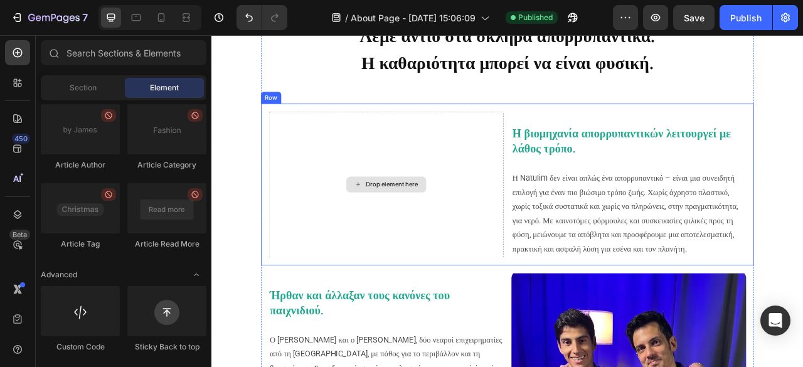
click at [425, 235] on div "Drop element here" at bounding box center [434, 225] width 102 height 20
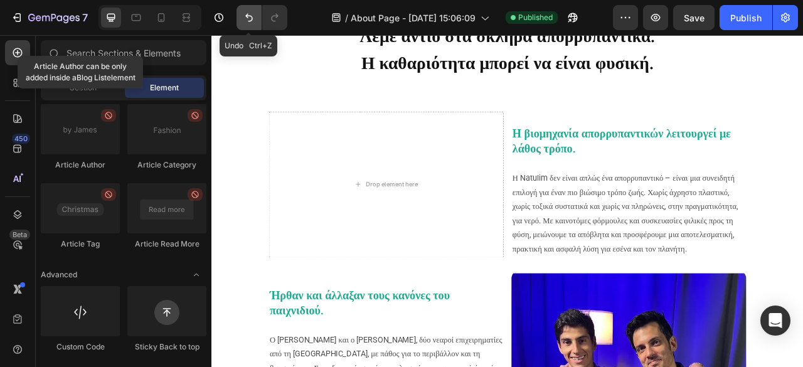
click at [247, 17] on icon "Undo/Redo" at bounding box center [249, 17] width 13 height 13
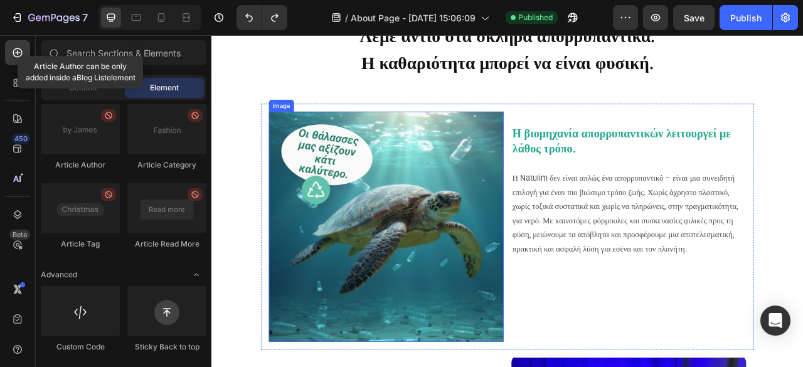
click at [349, 250] on img at bounding box center [433, 278] width 299 height 293
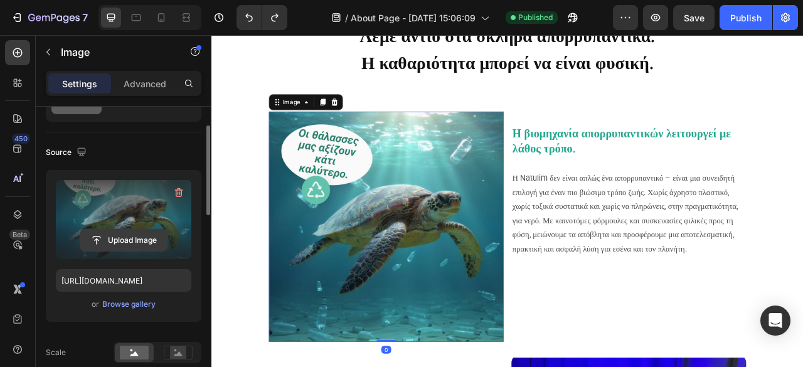
click at [119, 239] on input "file" at bounding box center [123, 240] width 87 height 21
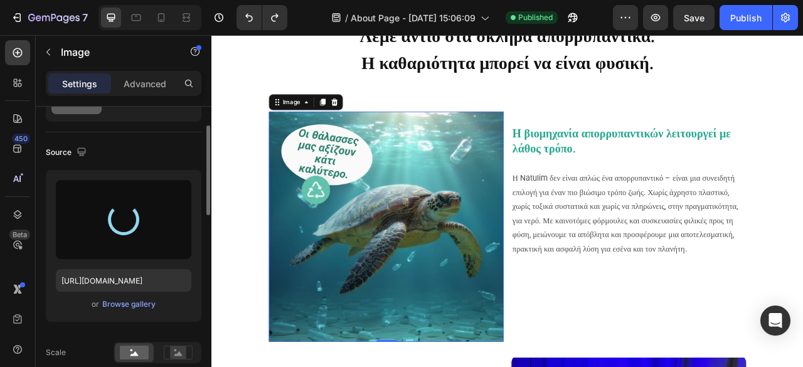
type input "[URL][DOMAIN_NAME]"
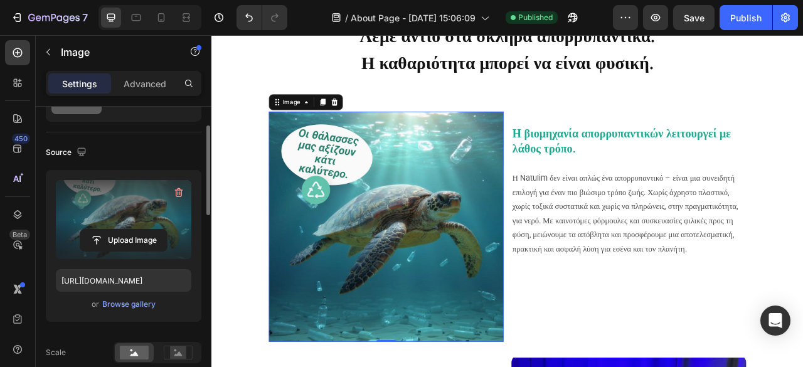
click at [329, 216] on img at bounding box center [433, 278] width 299 height 293
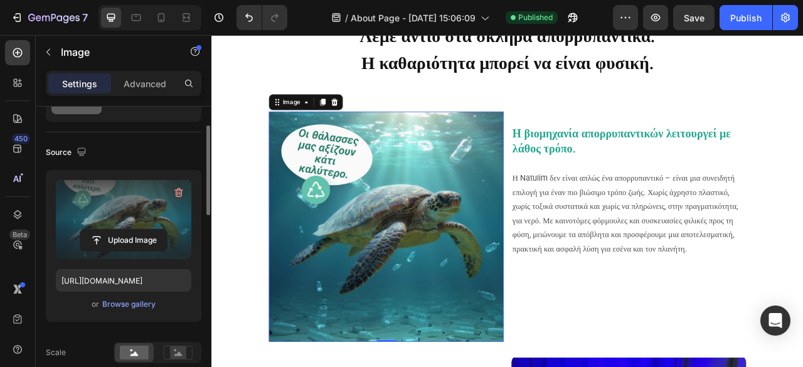
scroll to position [125, 0]
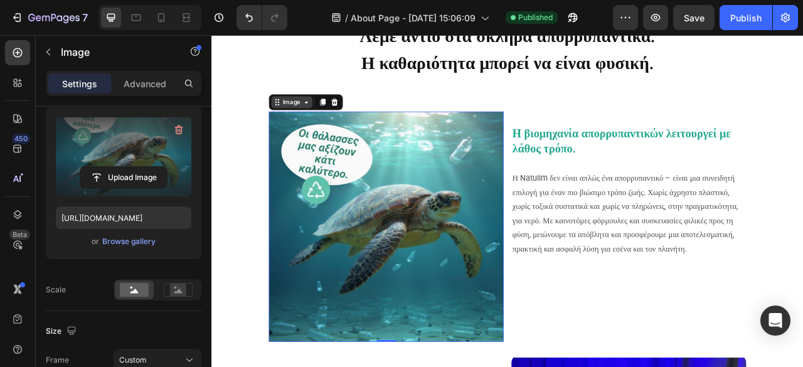
click at [318, 115] on div "Image" at bounding box center [313, 120] width 27 height 11
click at [316, 124] on div "Image" at bounding box center [313, 120] width 27 height 11
click at [381, 218] on img at bounding box center [433, 278] width 299 height 293
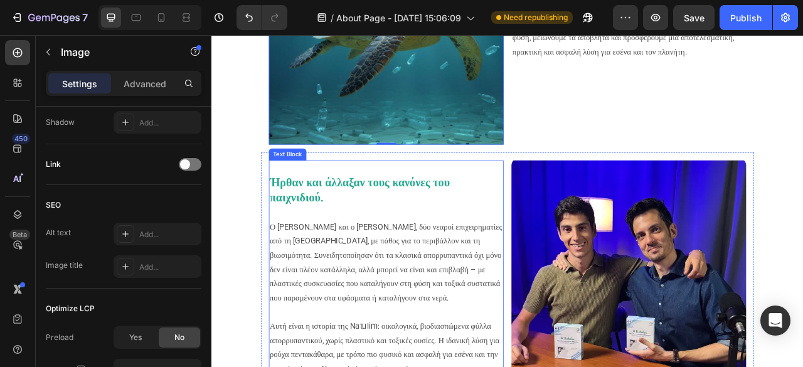
scroll to position [0, 0]
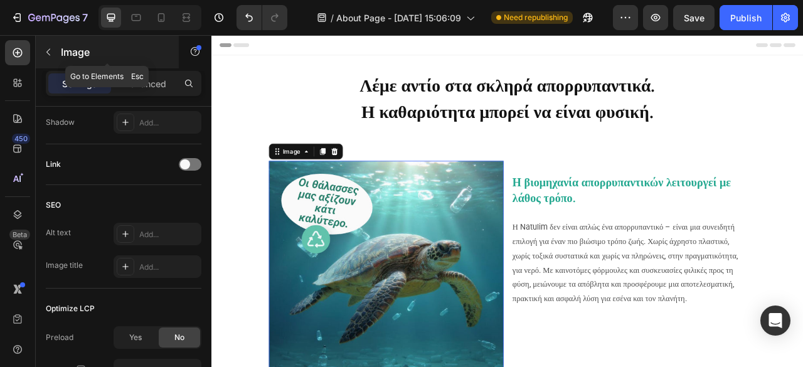
click at [47, 51] on icon "button" at bounding box center [48, 52] width 10 height 10
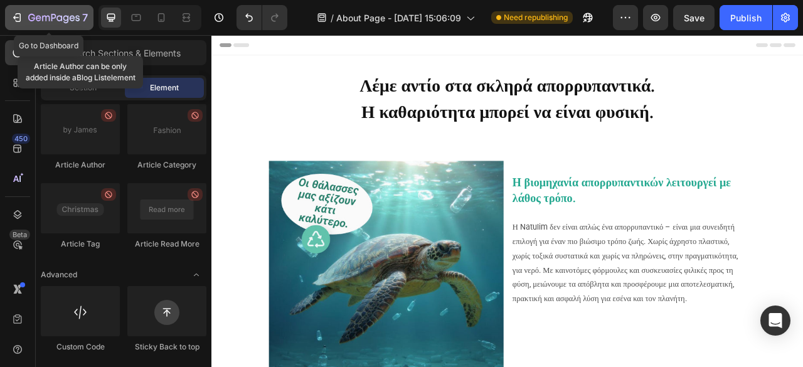
click at [62, 15] on icon "button" at bounding box center [53, 18] width 51 height 11
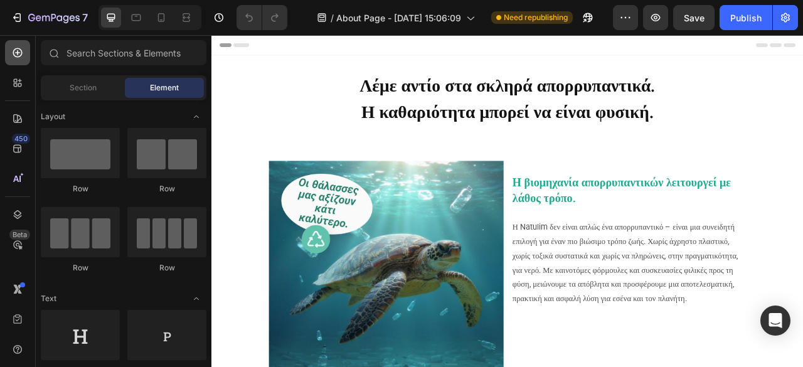
click at [16, 58] on icon at bounding box center [17, 52] width 13 height 13
click at [780, 12] on icon "button" at bounding box center [785, 17] width 13 height 13
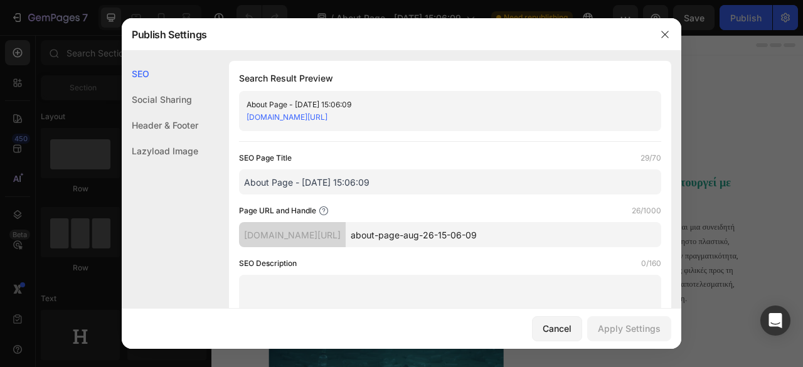
click at [752, 73] on div at bounding box center [401, 183] width 803 height 367
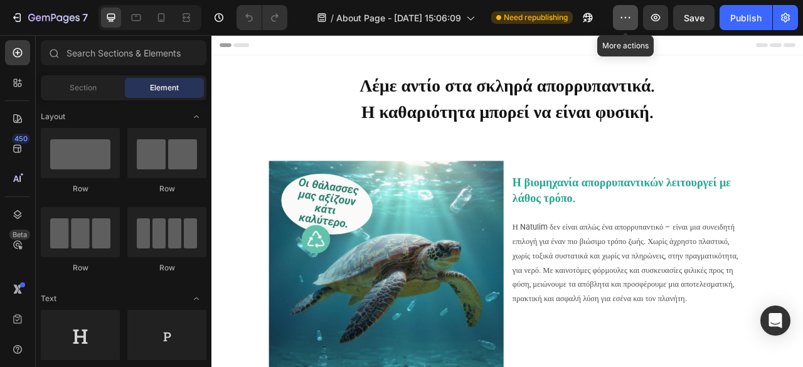
click at [622, 16] on icon "button" at bounding box center [625, 17] width 13 height 13
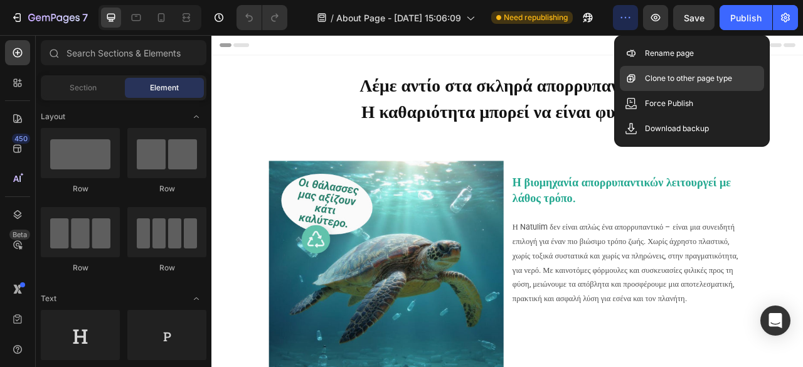
click at [686, 82] on p "Clone to other page type" at bounding box center [688, 78] width 87 height 13
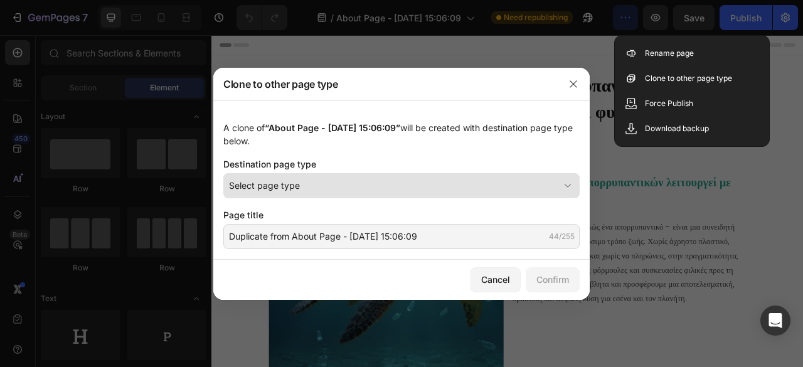
click at [286, 190] on span "Select page type" at bounding box center [264, 185] width 71 height 13
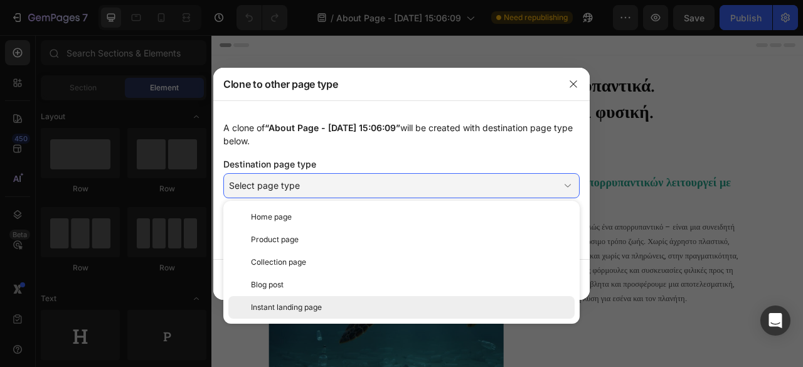
click at [302, 304] on span "Instant landing page" at bounding box center [286, 307] width 71 height 11
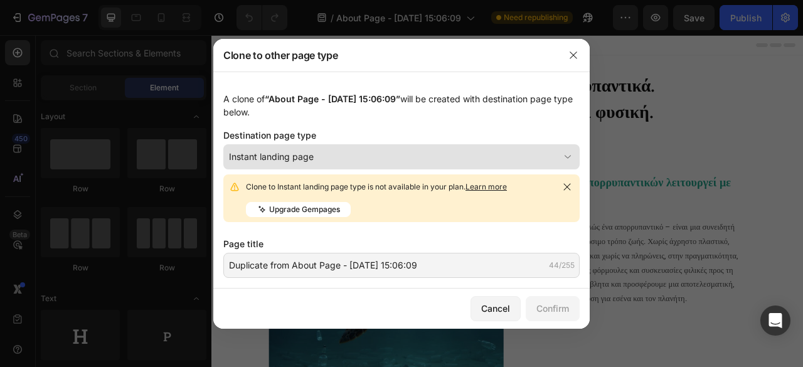
click at [462, 157] on div "Instant landing page" at bounding box center [394, 156] width 330 height 13
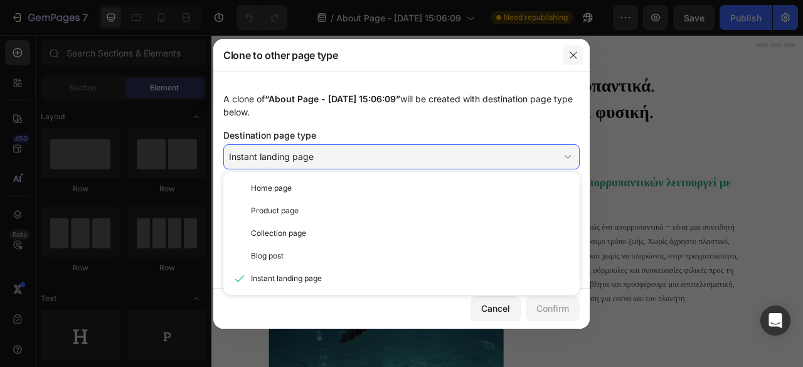
click at [572, 52] on icon "button" at bounding box center [573, 55] width 10 height 10
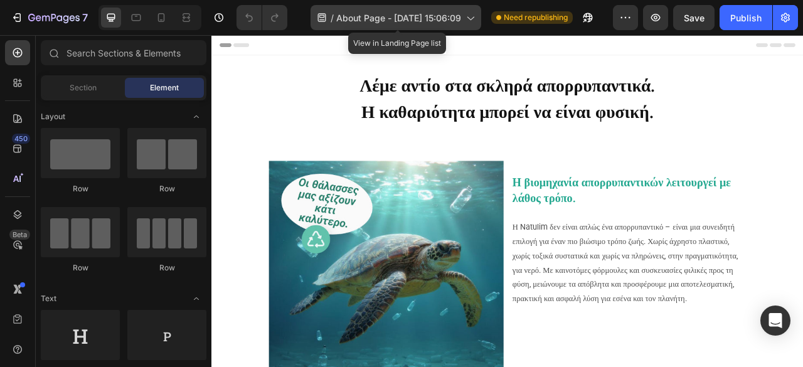
click at [466, 14] on icon at bounding box center [470, 17] width 13 height 13
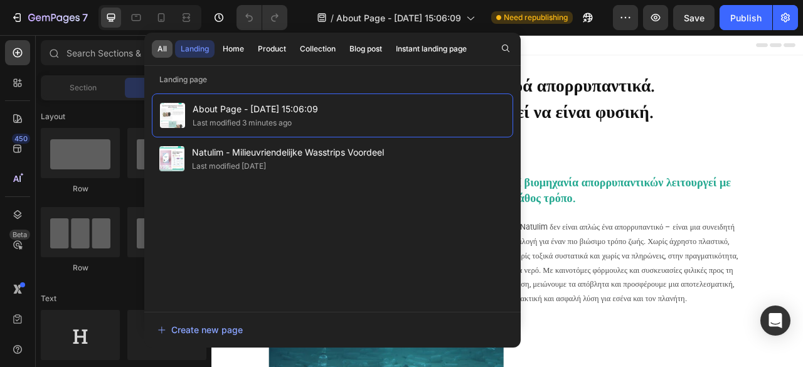
click at [164, 49] on div "All" at bounding box center [161, 48] width 9 height 11
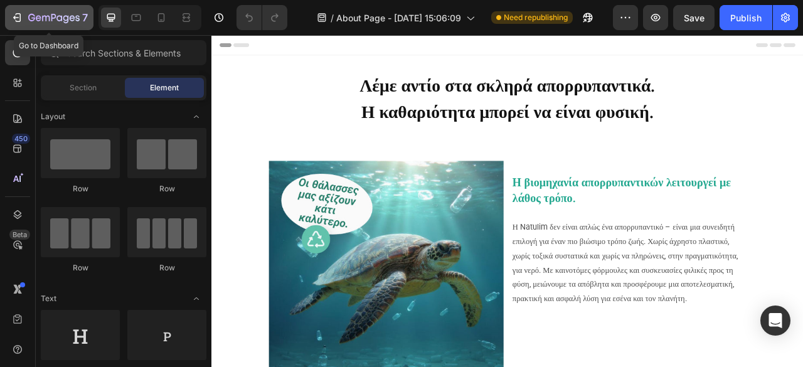
click at [27, 14] on div "7" at bounding box center [49, 17] width 77 height 15
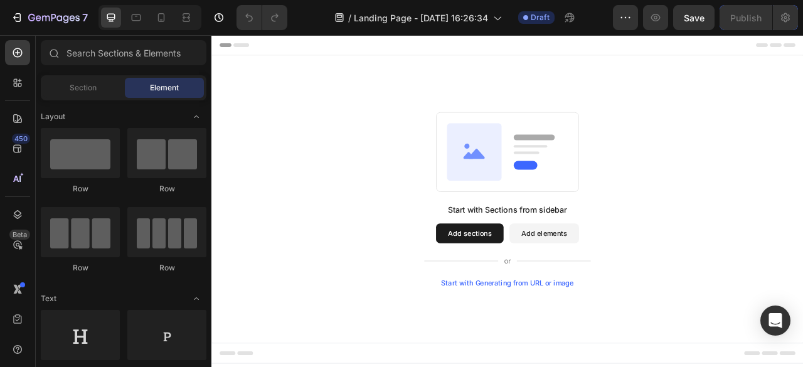
drag, startPoint x: 551, startPoint y: 293, endPoint x: 450, endPoint y: 252, distance: 109.2
click at [455, 256] on div "Start with Sections from sidebar Add sections Add elements Start with Generatin…" at bounding box center [588, 244] width 663 height 222
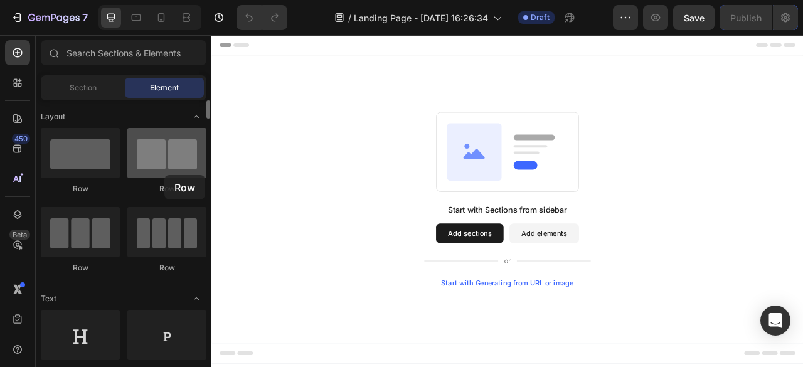
click at [164, 175] on div at bounding box center [166, 153] width 79 height 50
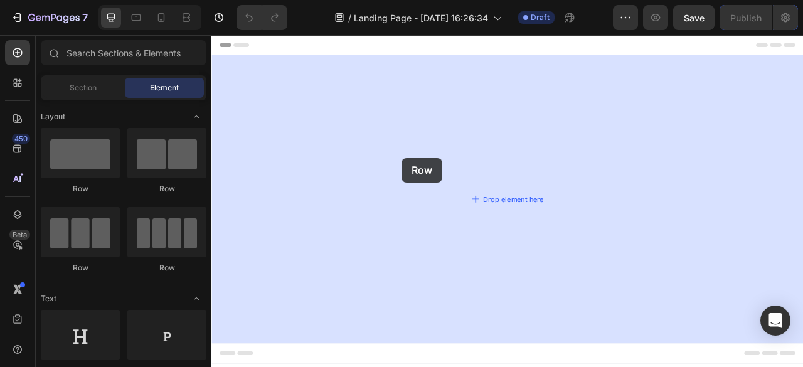
drag, startPoint x: 387, startPoint y: 208, endPoint x: 838, endPoint y: 168, distance: 452.3
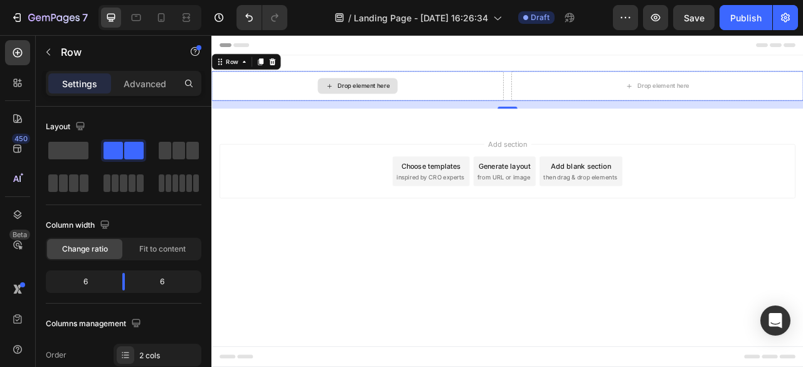
click at [385, 100] on div "Drop element here" at bounding box center [404, 100] width 67 height 10
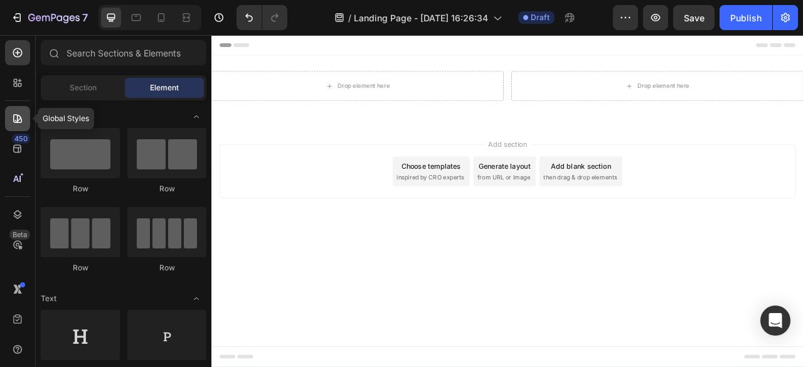
click at [16, 120] on icon at bounding box center [17, 118] width 13 height 13
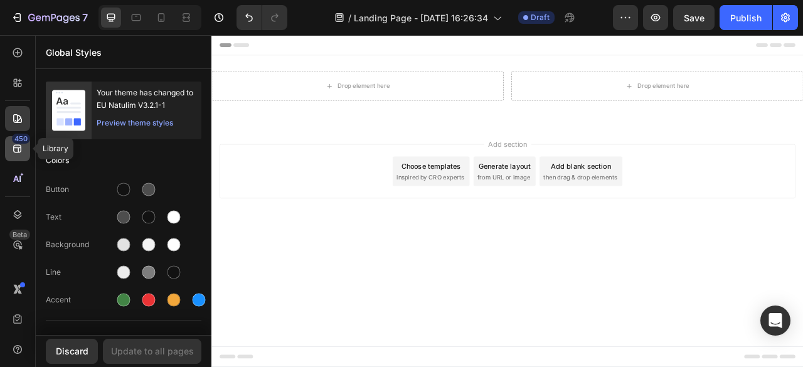
click at [17, 147] on icon at bounding box center [17, 149] width 8 height 8
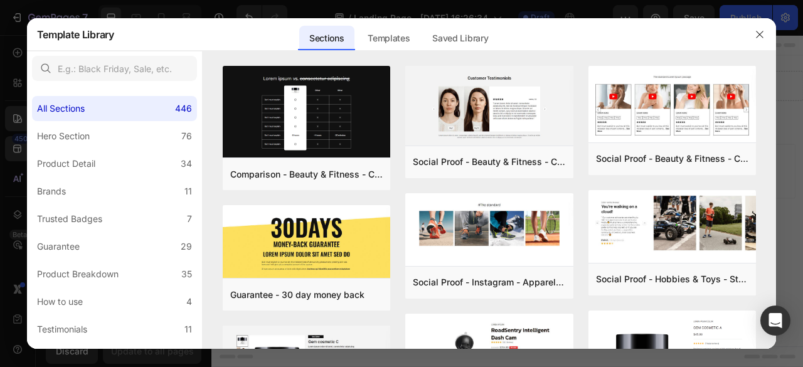
click at [19, 40] on div at bounding box center [401, 183] width 803 height 367
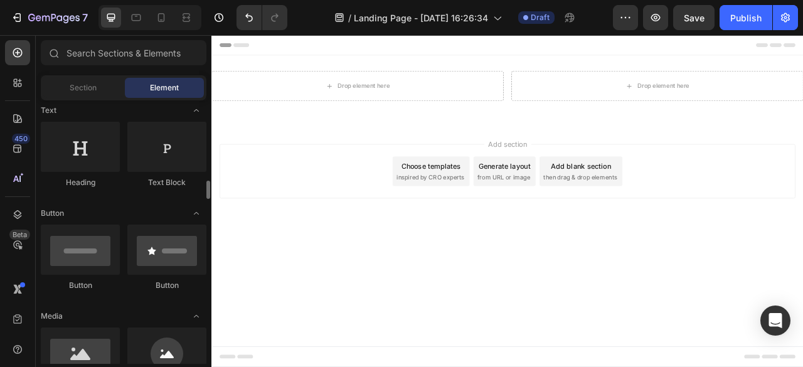
scroll to position [251, 0]
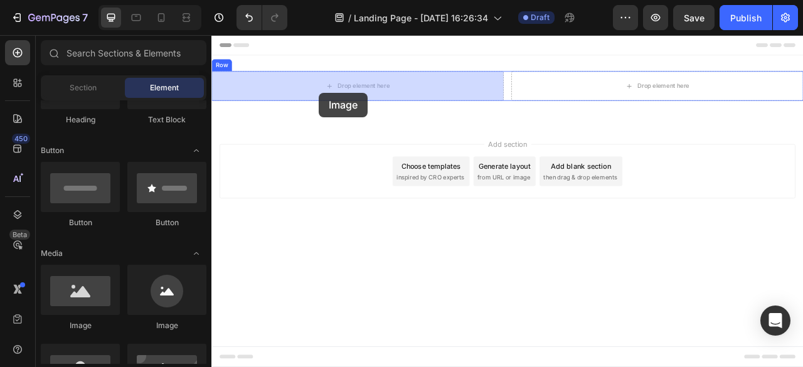
drag, startPoint x: 294, startPoint y: 324, endPoint x: 348, endPoint y: 109, distance: 222.5
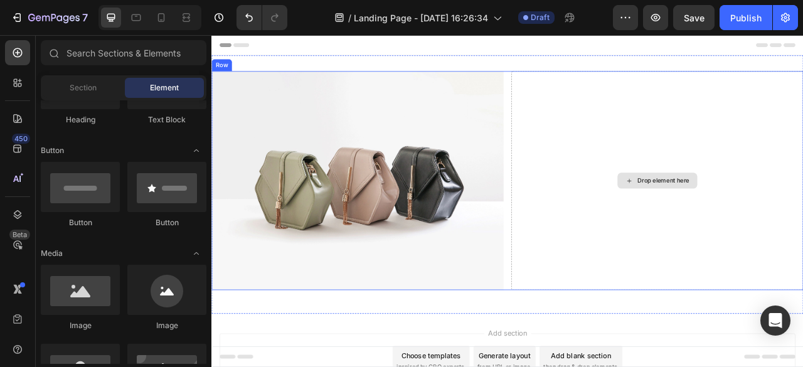
click at [736, 212] on div "Drop element here" at bounding box center [779, 220] width 102 height 20
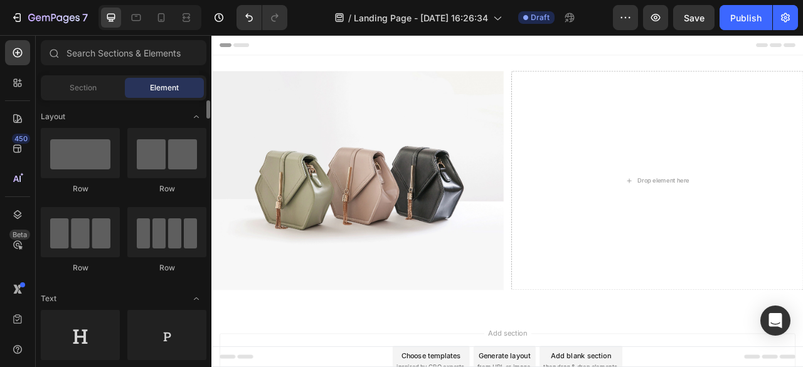
scroll to position [63, 0]
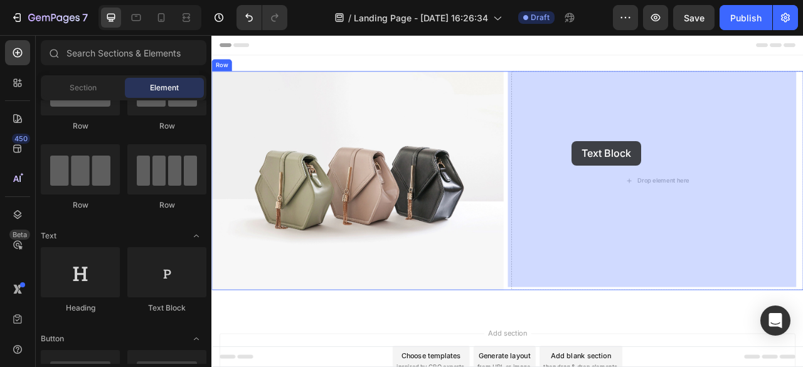
drag, startPoint x: 371, startPoint y: 298, endPoint x: 669, endPoint y: 170, distance: 324.9
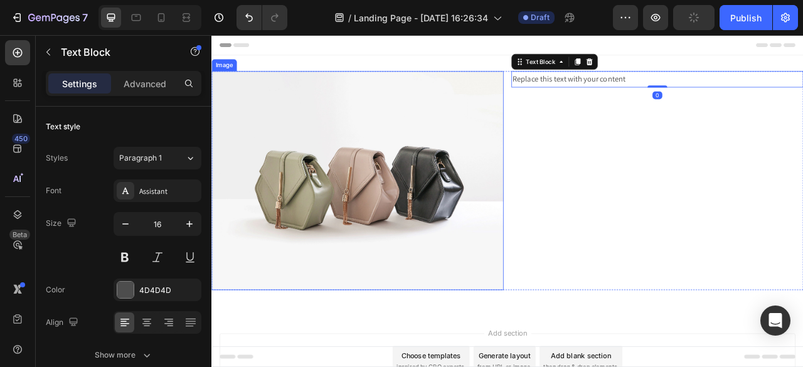
click at [331, 206] on img at bounding box center [396, 220] width 371 height 279
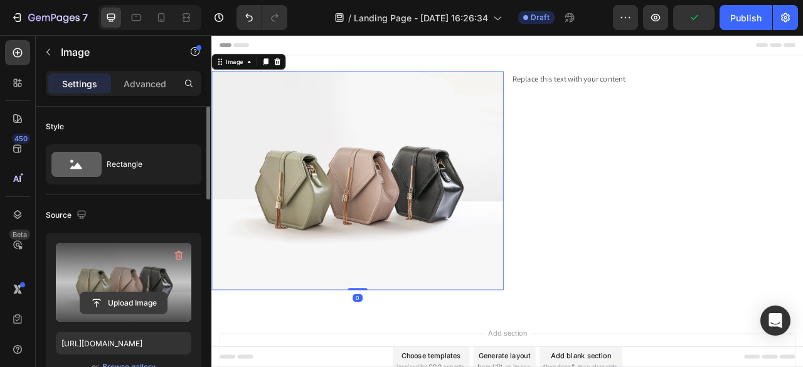
click at [112, 306] on input "file" at bounding box center [123, 302] width 87 height 21
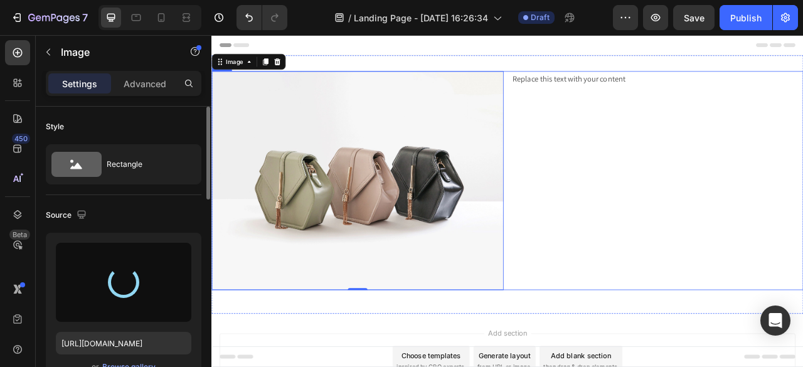
click at [681, 154] on div "Replace this text with your content Text Block" at bounding box center [778, 220] width 371 height 279
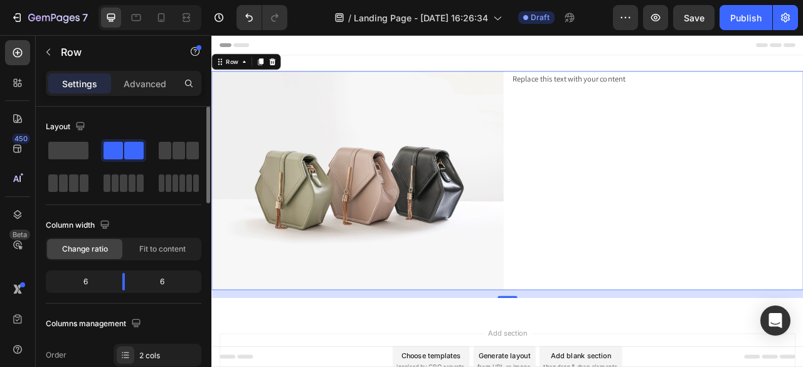
click at [669, 104] on div "Replace this text with your content Text Block" at bounding box center [778, 220] width 371 height 279
click at [647, 88] on div "Replace this text with your content" at bounding box center [778, 91] width 371 height 21
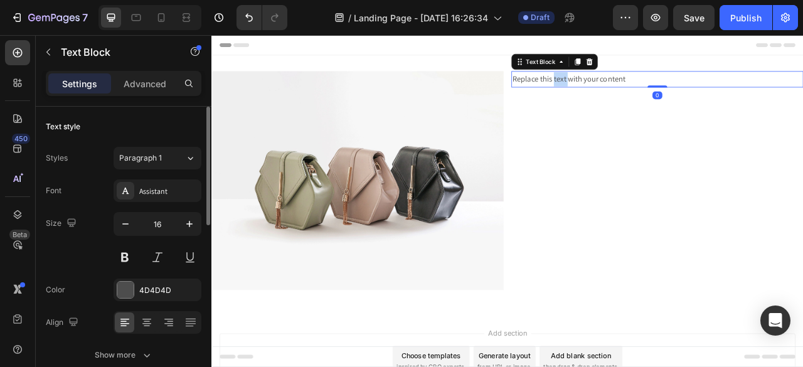
click at [647, 88] on div "Replace this text with your content" at bounding box center [778, 91] width 371 height 21
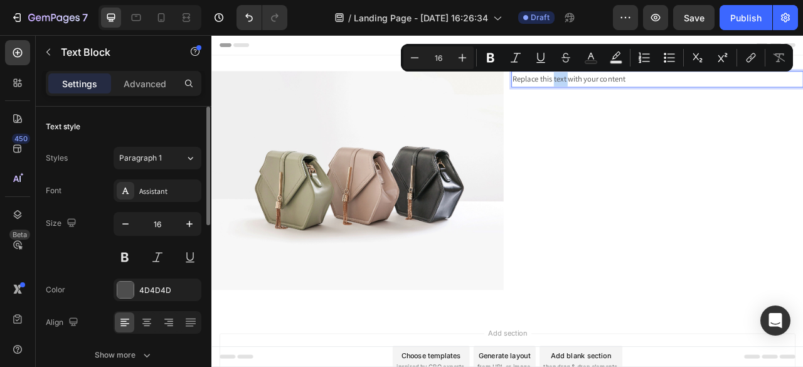
click at [647, 88] on p "Replace this text with your content" at bounding box center [778, 91] width 369 height 18
click at [648, 92] on p "Replace this text with your content" at bounding box center [778, 91] width 369 height 18
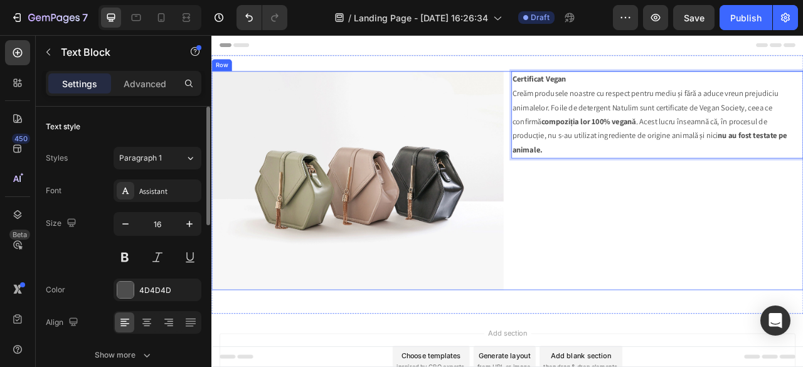
click at [673, 232] on div "Certificat Vegan Creăm produsele noastre cu respect pentru mediu și fără a aduc…" at bounding box center [778, 220] width 371 height 279
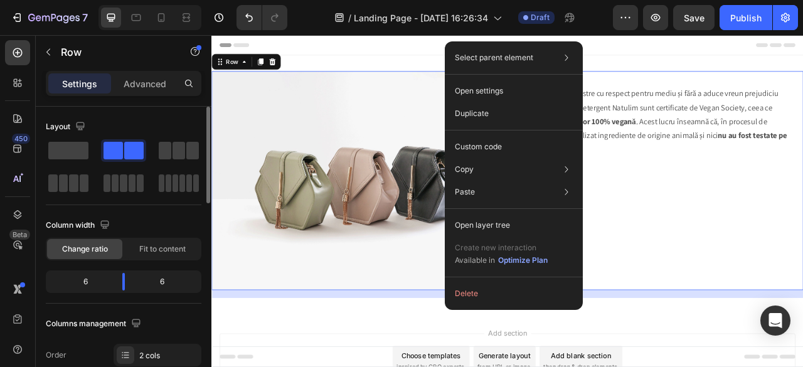
click at [732, 275] on div "Certificat Vegan Creăm produsele noastre cu respect pentru mediu și fără a aduc…" at bounding box center [778, 220] width 371 height 279
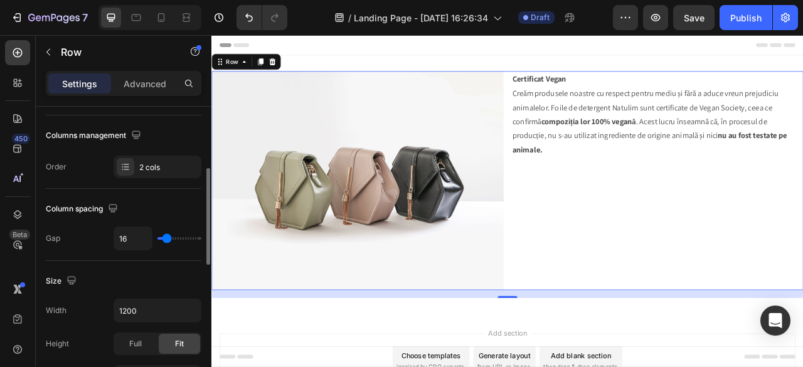
scroll to position [0, 0]
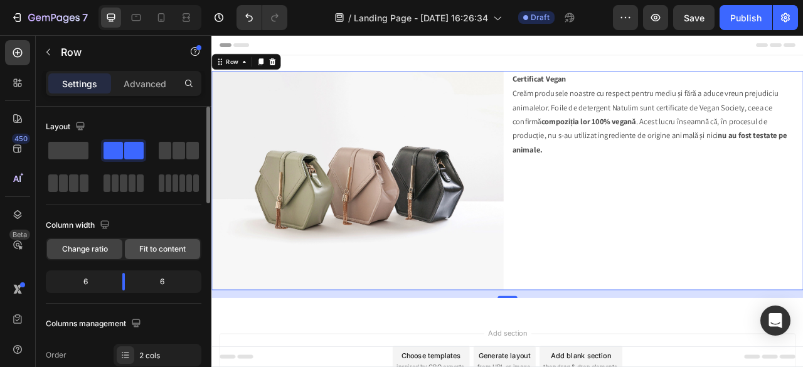
click at [158, 250] on span "Fit to content" at bounding box center [162, 248] width 46 height 11
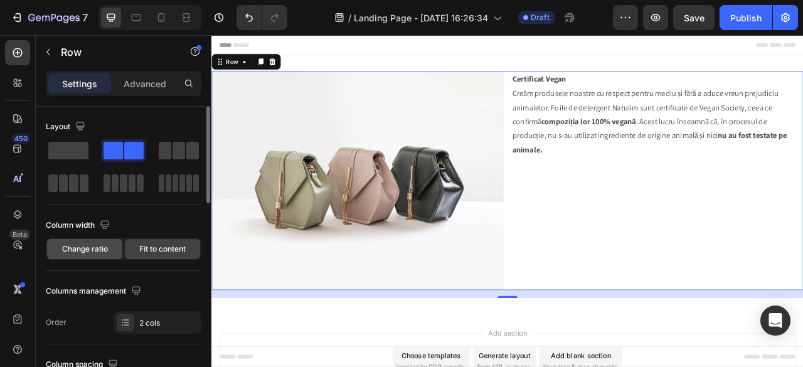
click at [73, 250] on span "Change ratio" at bounding box center [85, 248] width 46 height 11
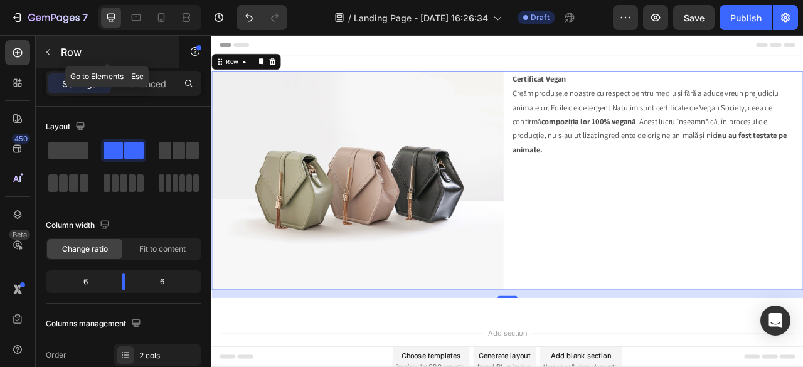
click at [46, 50] on icon "button" at bounding box center [48, 52] width 10 height 10
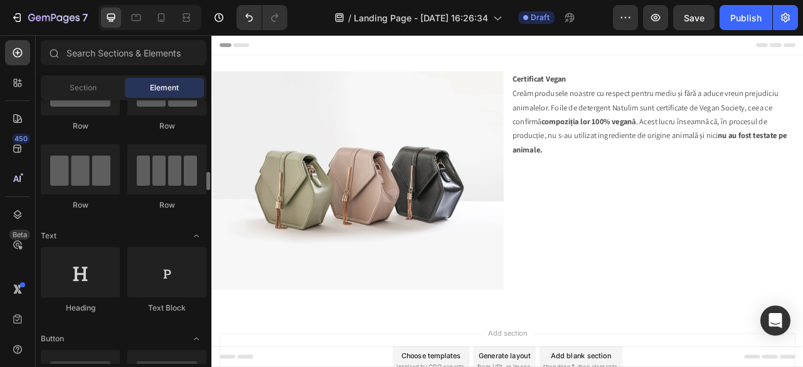
scroll to position [188, 0]
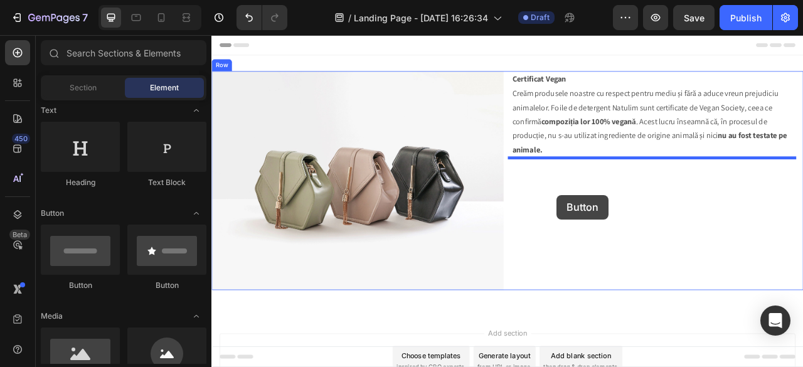
drag, startPoint x: 383, startPoint y: 294, endPoint x: 651, endPoint y: 238, distance: 273.1
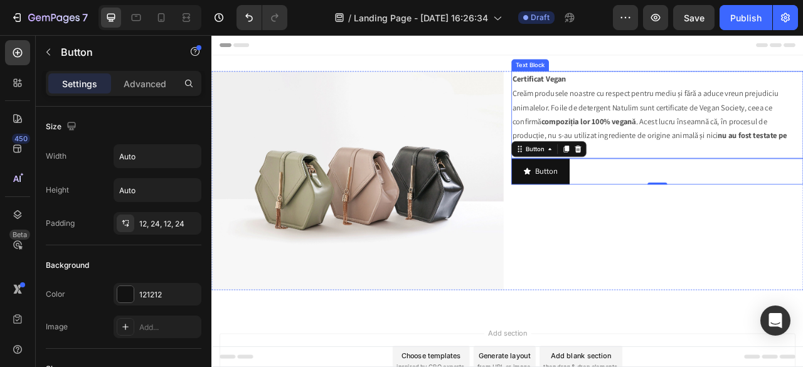
click at [674, 110] on p "Creăm produsele noastre cu respect pentru mediu și fără a aduce vreun prejudici…" at bounding box center [778, 145] width 369 height 90
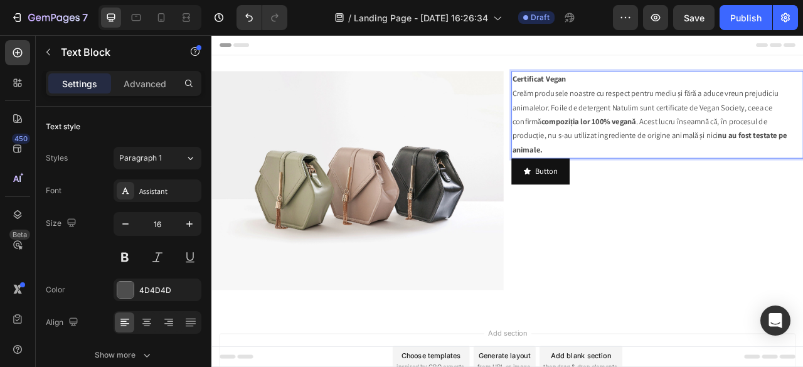
click at [674, 110] on p "Creăm produsele noastre cu respect pentru mediu și fără a aduce vreun prejudici…" at bounding box center [778, 145] width 369 height 90
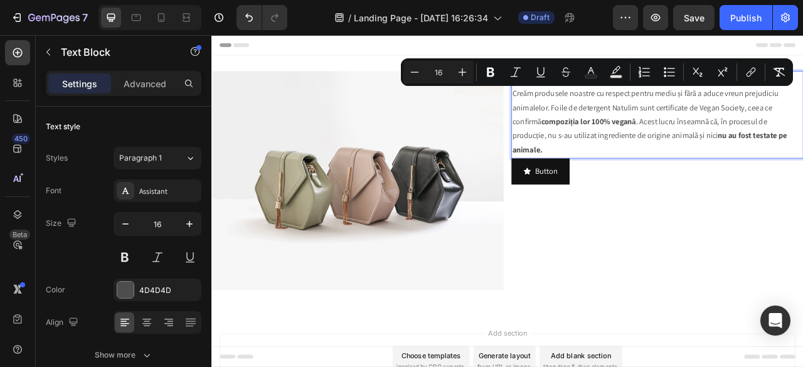
click at [637, 166] on p "Creăm produsele noastre cu respect pentru mediu și fără a aduce vreun prejudici…" at bounding box center [778, 145] width 369 height 90
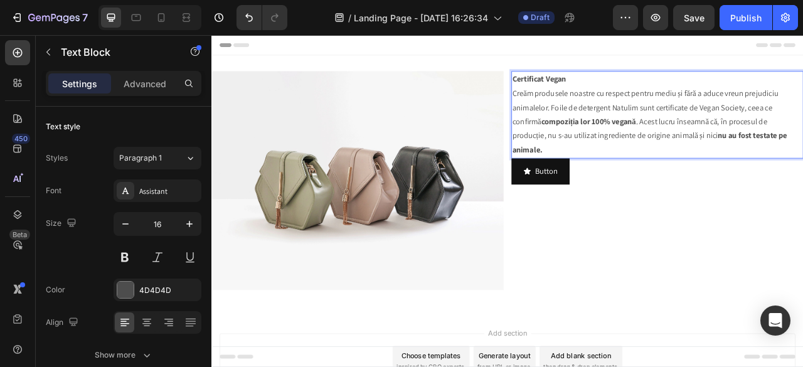
click at [641, 88] on strong "Certificat Vegan" at bounding box center [628, 90] width 68 height 13
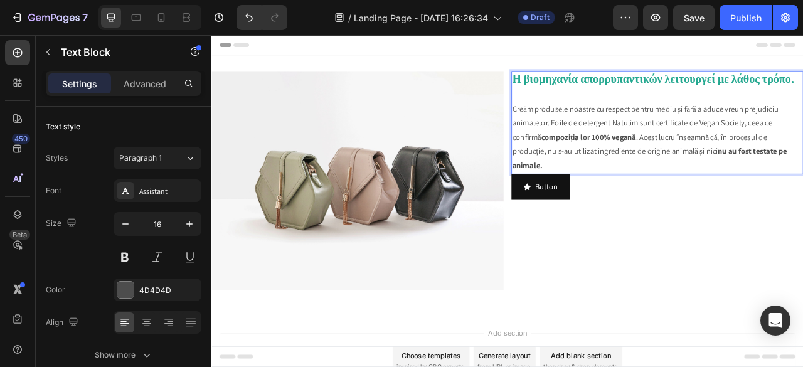
click at [701, 88] on strong "Η βιομηχανία απορρυπαντικών λειτουργεί με λάθος τρόπο." at bounding box center [773, 91] width 359 height 19
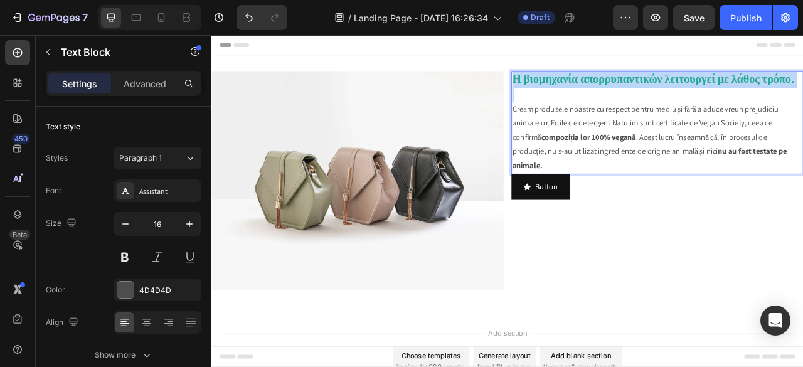
click at [701, 88] on strong "Η βιομηχανία απορρυπαντικών λειτουργεί με λάθος τρόπο." at bounding box center [773, 91] width 359 height 19
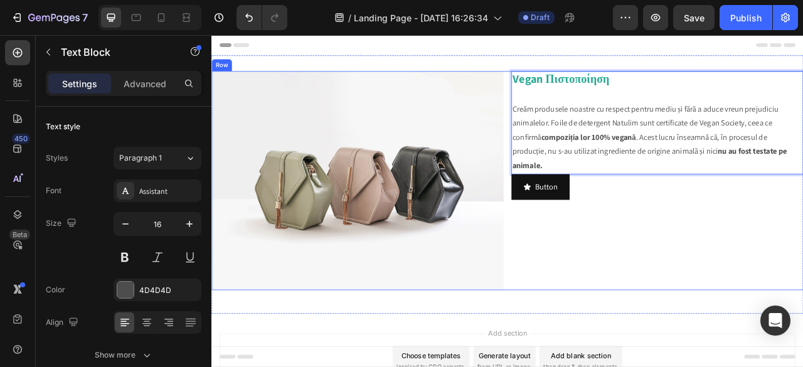
drag, startPoint x: 648, startPoint y: 197, endPoint x: 582, endPoint y: 131, distance: 94.1
click at [582, 131] on div "Image Vegan Πιστοποίηση Creăm produsele noastre cu respect pentru mediu și fără…" at bounding box center [587, 220] width 753 height 279
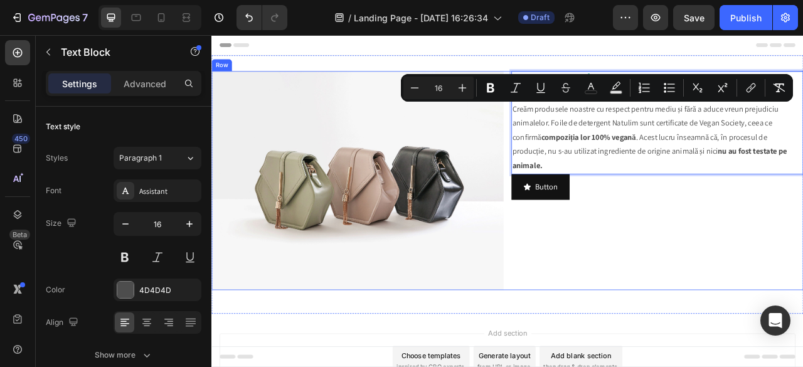
copy p "Creăm produsele noastre cu respect pentru mediu și fără a aduce vreun prejudici…"
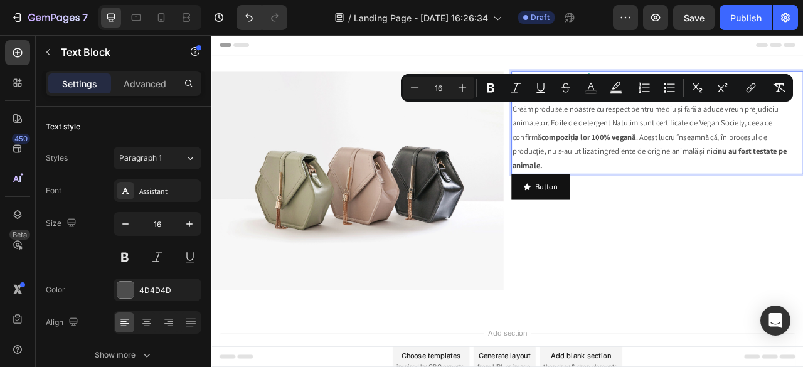
click at [640, 155] on p "Creăm produsele noastre cu respect pentru mediu și fără a aduce vreun prejudici…" at bounding box center [778, 165] width 369 height 90
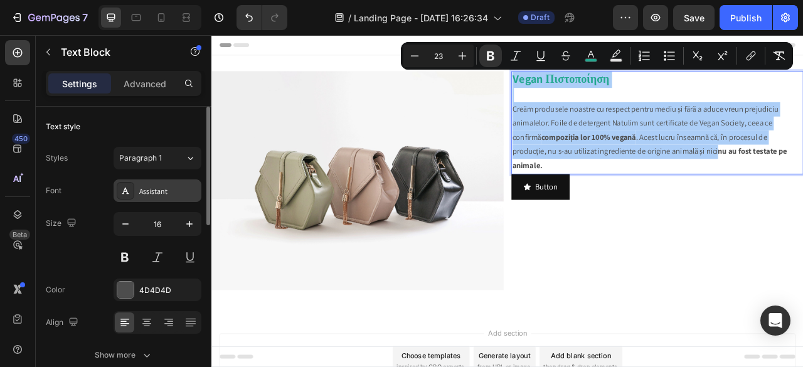
click at [144, 194] on div "Assistant" at bounding box center [168, 191] width 59 height 11
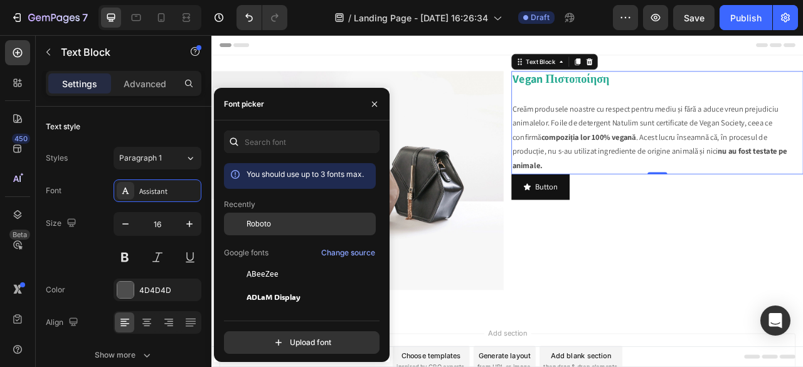
click at [264, 308] on div "Roboto" at bounding box center [300, 319] width 152 height 23
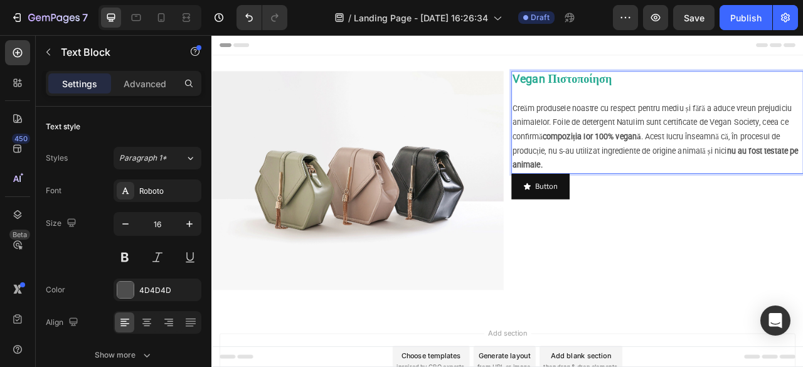
drag, startPoint x: 655, startPoint y: 198, endPoint x: 589, endPoint y: 128, distance: 96.3
click at [593, 128] on div "Vegan Πιστοποίηση Creăm produsele noastre cu respect pentru mediu și fără a adu…" at bounding box center [778, 146] width 371 height 131
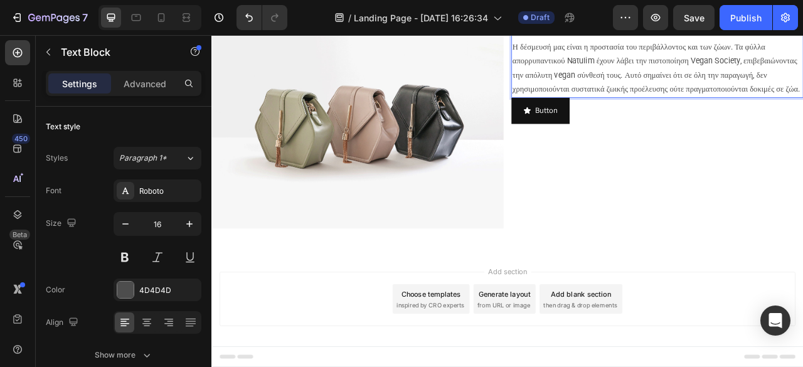
scroll to position [82, 0]
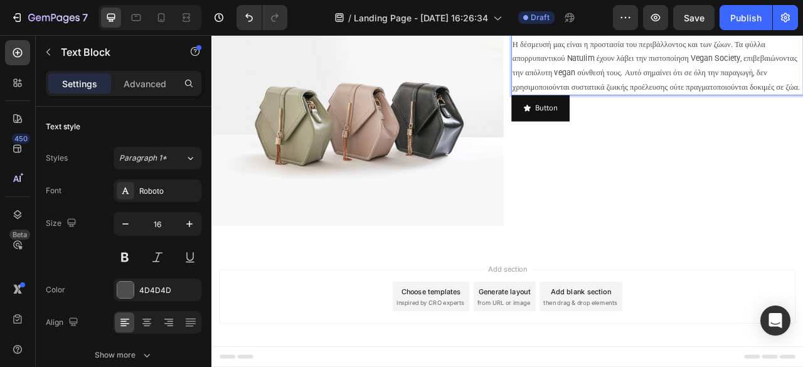
click at [771, 110] on p "Η δέσμευσή μας είναι η προστασία του περιβάλλοντος και των ζώων. Τα φύλλα απορρ…" at bounding box center [778, 74] width 369 height 72
click at [697, 145] on div "Button Button" at bounding box center [778, 128] width 371 height 33
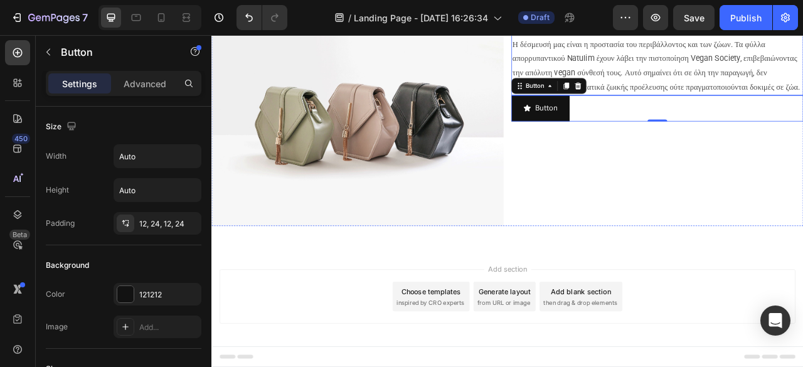
click at [774, 110] on p "Η δέσμευσή μας είναι η προστασία του περιβάλλοντος και των ζώων. Τα φύλλα απορρ…" at bounding box center [778, 74] width 369 height 72
click at [673, 145] on div "Button Button 0" at bounding box center [778, 128] width 371 height 33
click at [676, 105] on icon at bounding box center [678, 100] width 10 height 10
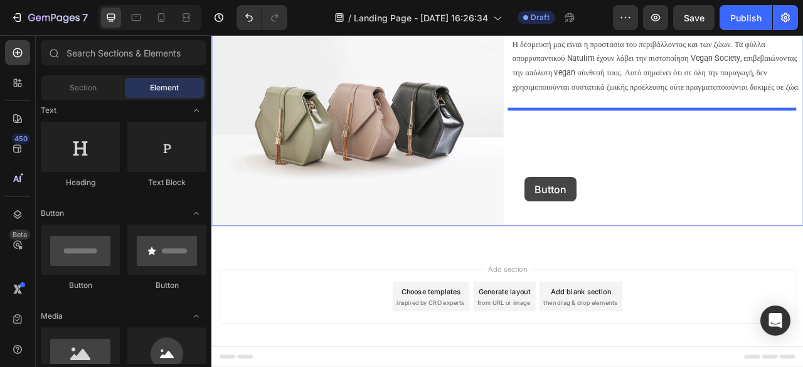
drag, startPoint x: 294, startPoint y: 311, endPoint x: 610, endPoint y: 216, distance: 329.7
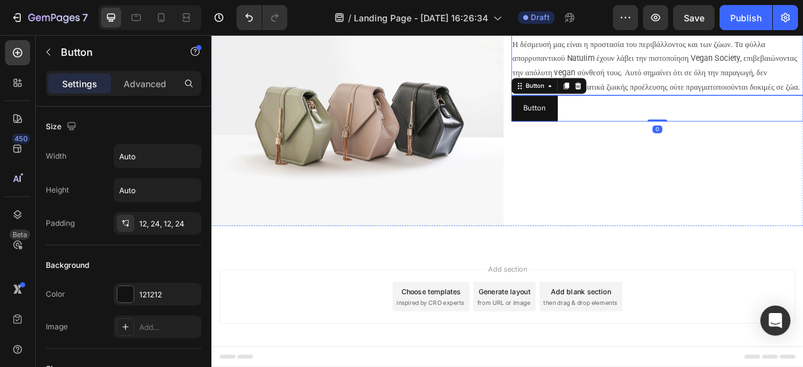
click at [773, 110] on p "Η δέσμευσή μας είναι η προστασία του περιβάλλοντος και των ζώων. Τα φύλλα απορρ…" at bounding box center [778, 74] width 369 height 72
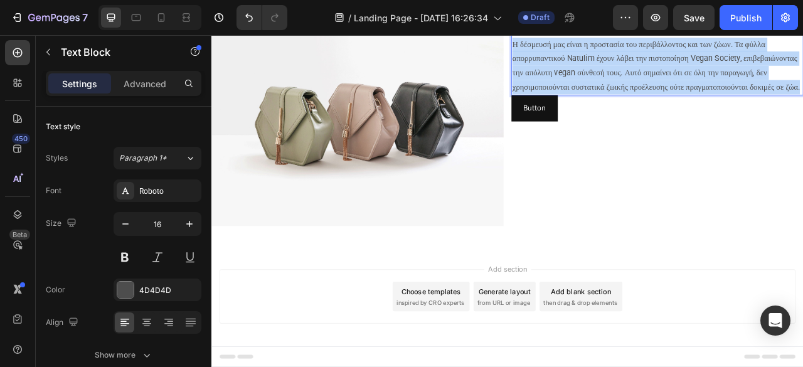
click at [773, 110] on p "Η δέσμευσή μας είναι η προστασία του περιβάλλοντος και των ζώων. Τα φύλλα απορρ…" at bounding box center [778, 74] width 369 height 72
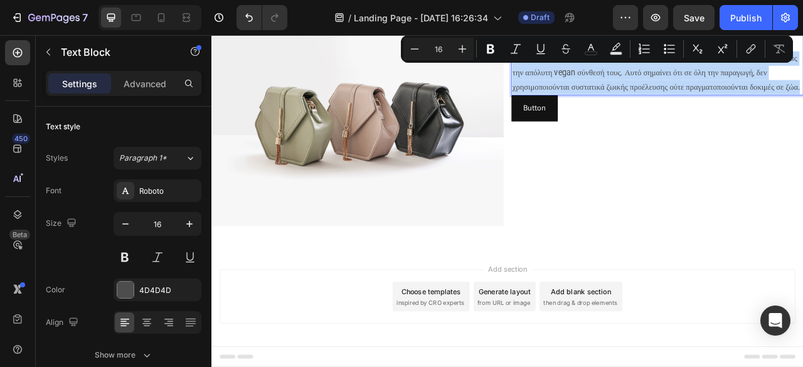
click at [769, 110] on p "Η δέσμευσή μας είναι η προστασία του περιβάλλοντος και των ζώων. Τα φύλλα απορρ…" at bounding box center [778, 74] width 369 height 72
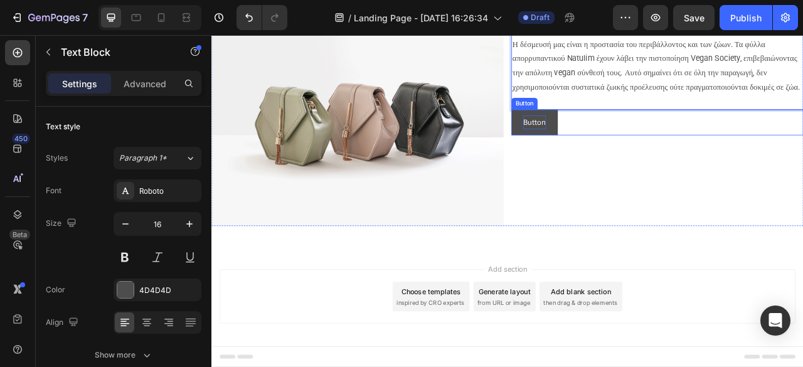
click at [617, 156] on p "Button" at bounding box center [622, 146] width 29 height 18
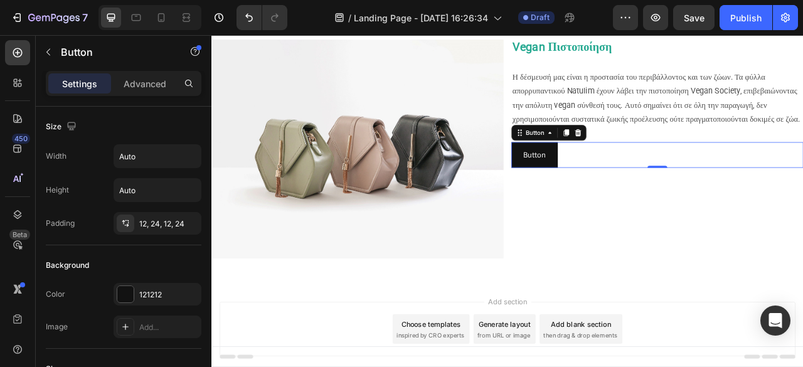
scroll to position [0, 0]
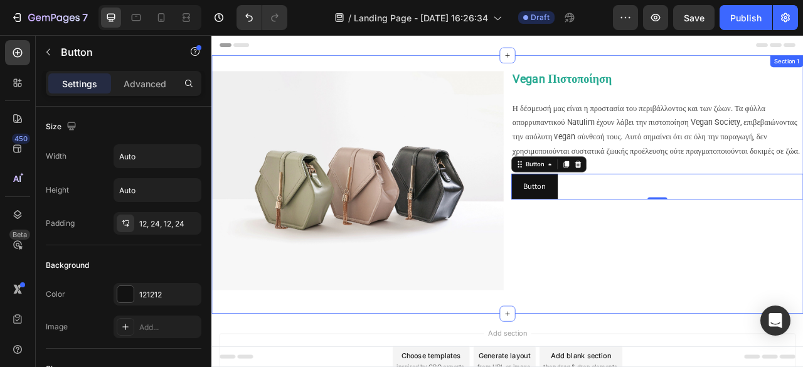
click at [657, 79] on div "Image Vegan Πιστοποίηση Η δέσμευσή μας είναι η προστασία του περιβάλλοντος και …" at bounding box center [587, 225] width 753 height 329
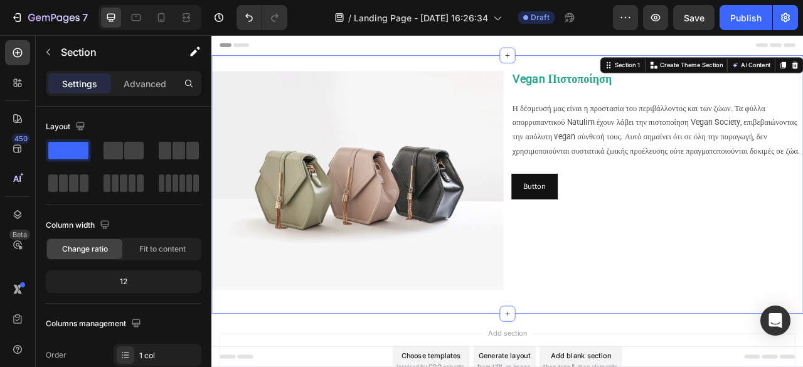
click at [653, 86] on strong "Vegan Πιστοποίηση" at bounding box center [657, 90] width 127 height 17
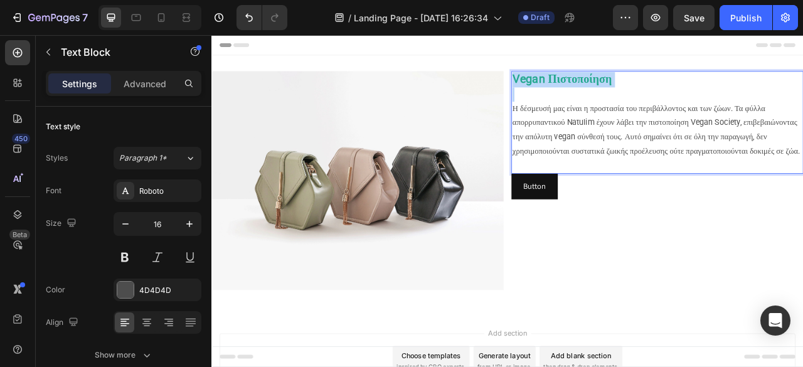
click at [653, 86] on strong "Vegan Πιστοποίηση" at bounding box center [657, 90] width 127 height 17
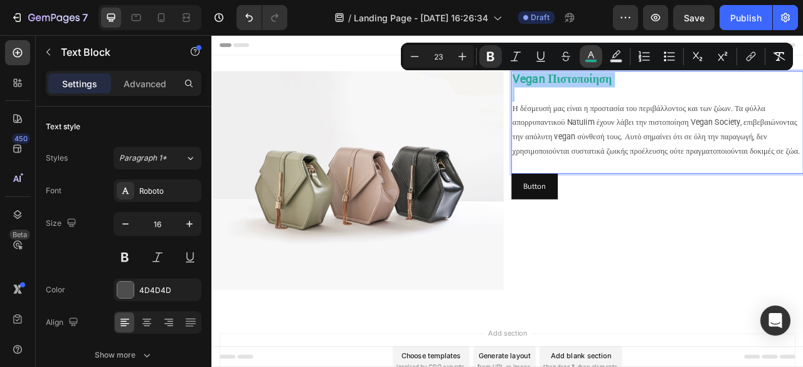
click at [587, 56] on icon "Editor contextual toolbar" at bounding box center [591, 56] width 13 height 13
type input "24A890"
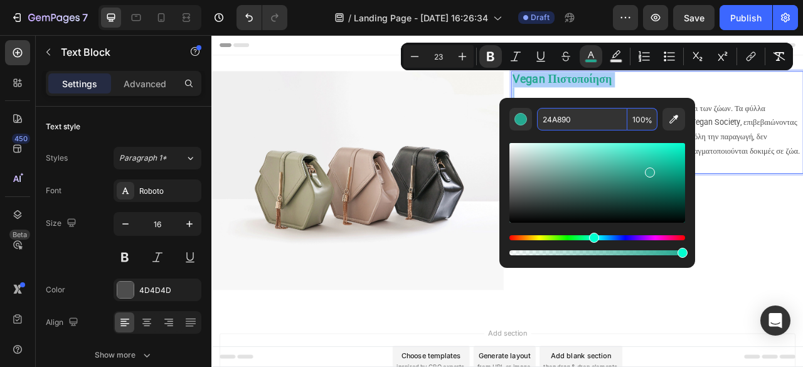
click at [599, 126] on input "24A890" at bounding box center [582, 119] width 90 height 23
click at [802, 264] on div "Vegan Πιστοποίηση Η δέσμευσή μας είναι η προστασία του περιβάλλοντος και των ζώ…" at bounding box center [778, 220] width 371 height 279
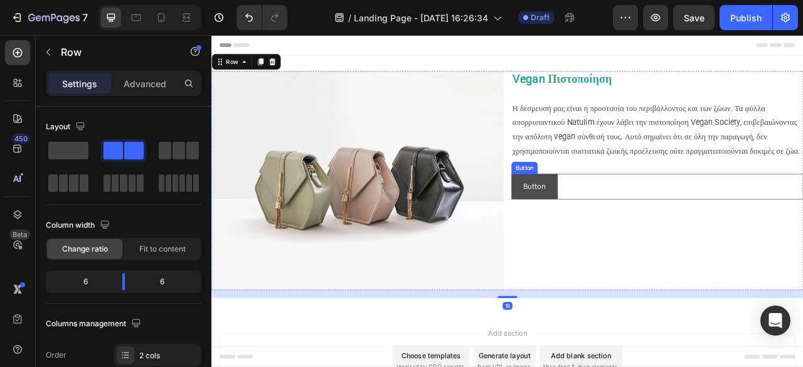
click at [641, 245] on button "Button" at bounding box center [622, 227] width 59 height 33
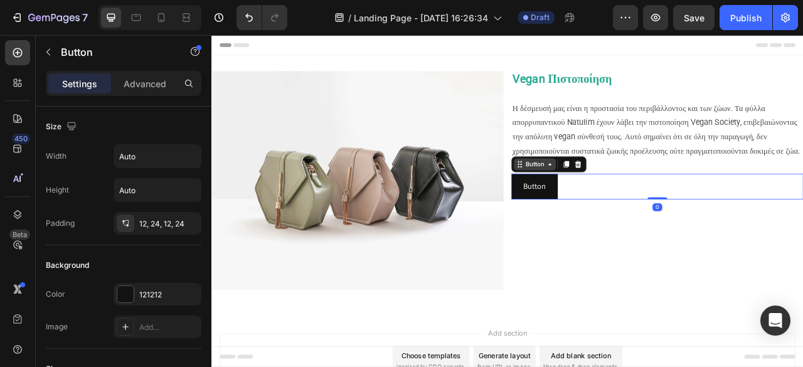
click at [627, 205] on div "Button" at bounding box center [623, 199] width 28 height 11
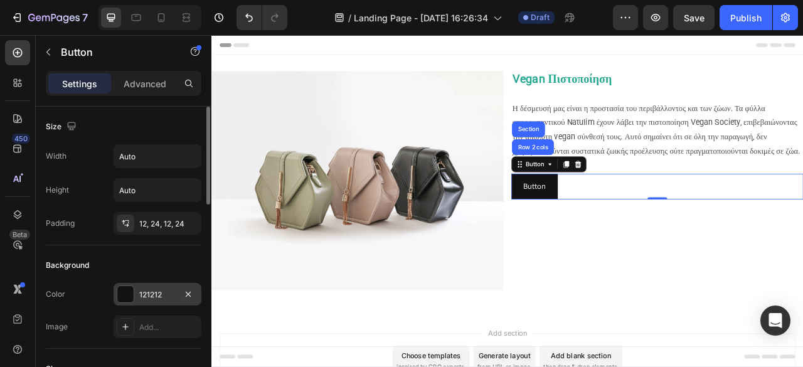
click at [160, 291] on div "121212" at bounding box center [157, 294] width 36 height 11
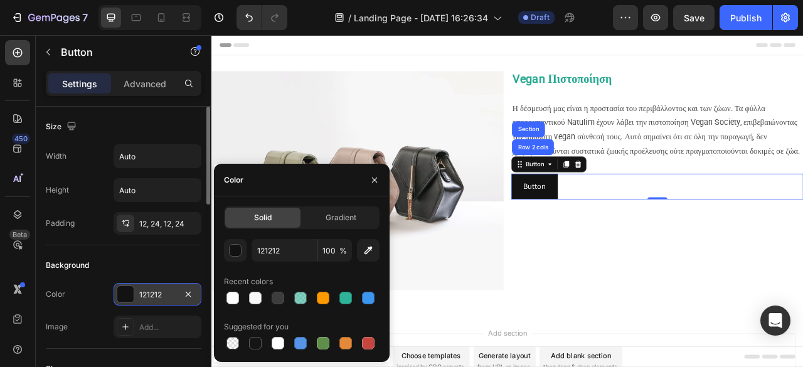
click at [160, 291] on div "121212" at bounding box center [157, 294] width 36 height 11
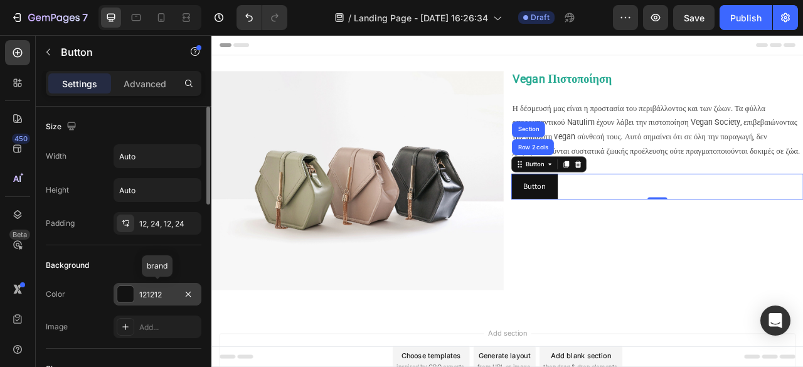
click at [160, 291] on div "121212" at bounding box center [157, 294] width 36 height 11
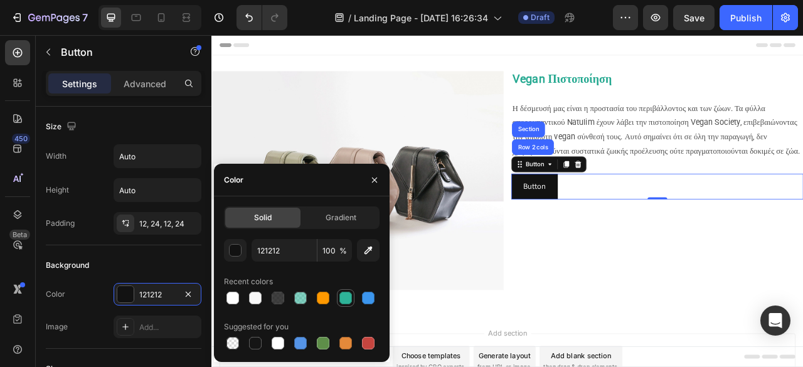
click at [351, 292] on div at bounding box center [345, 297] width 15 height 15
type input "2EB398"
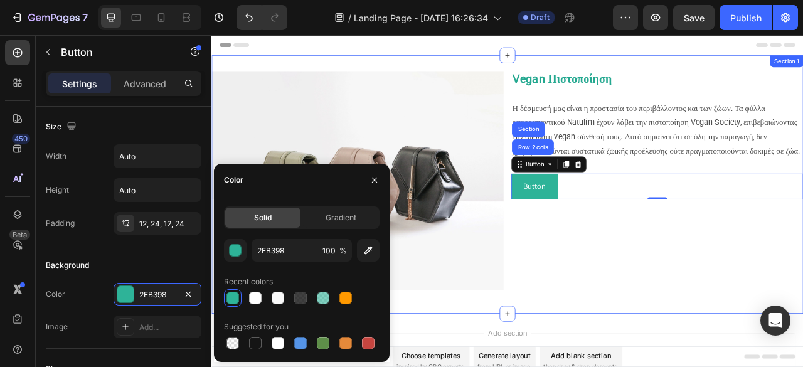
click at [661, 366] on div "Image Vegan Πιστοποίηση Η δέσμευσή μας είναι η προστασία του περιβάλλοντος και …" at bounding box center [587, 225] width 753 height 329
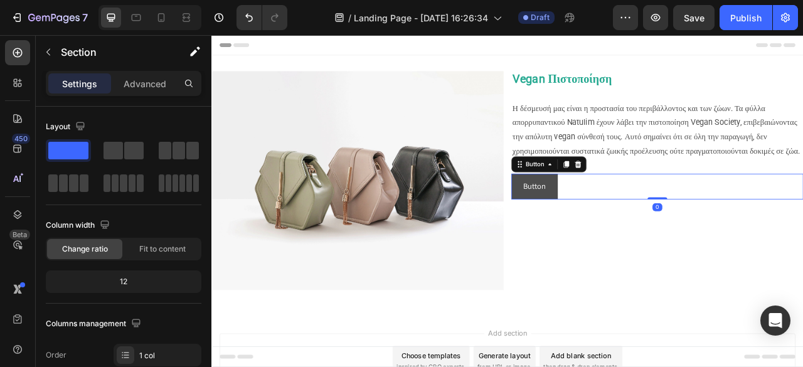
click at [640, 242] on button "Button" at bounding box center [622, 227] width 59 height 33
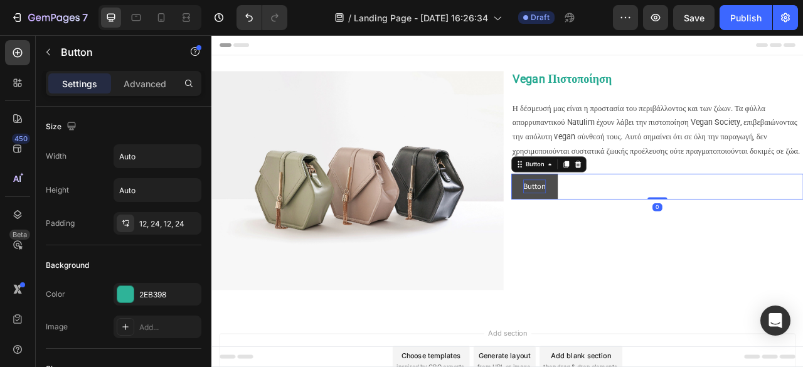
click at [609, 237] on p "Button" at bounding box center [622, 228] width 29 height 18
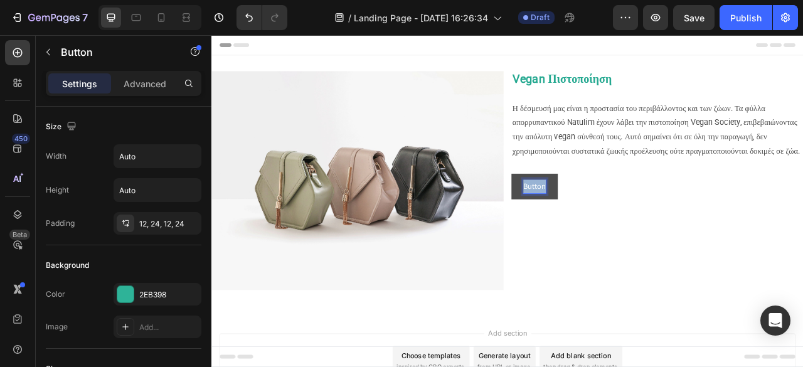
click at [609, 237] on p "Button" at bounding box center [622, 228] width 29 height 18
click at [778, 245] on div "Φύλλα απορρυπαντικού Button 0" at bounding box center [778, 227] width 371 height 33
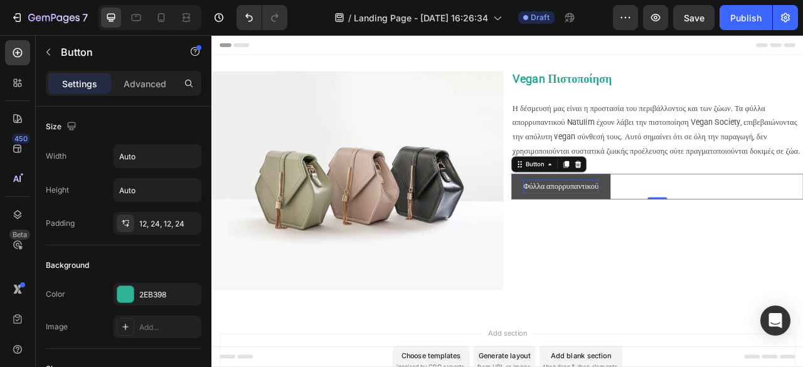
click at [661, 237] on p "Φύλλα απορρυπαντικού" at bounding box center [656, 228] width 96 height 18
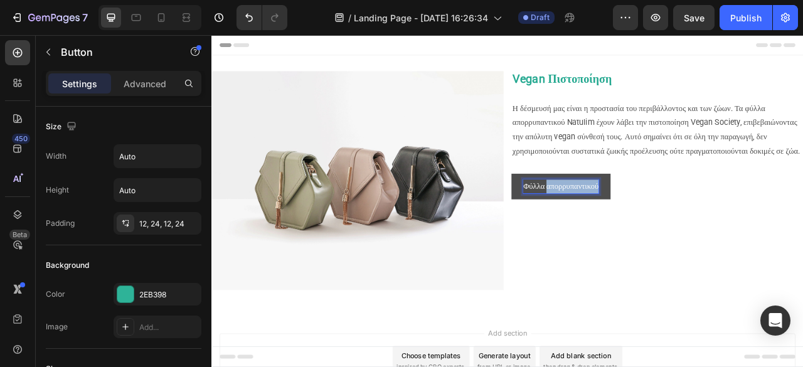
click at [661, 237] on p "Φύλλα απορρυπαντικού" at bounding box center [656, 228] width 96 height 18
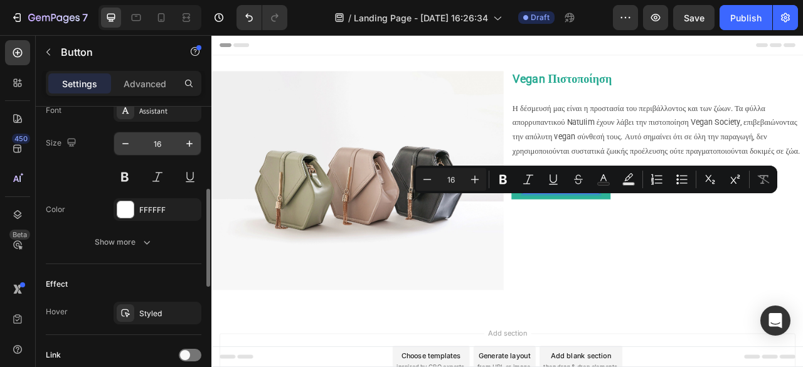
scroll to position [439, 0]
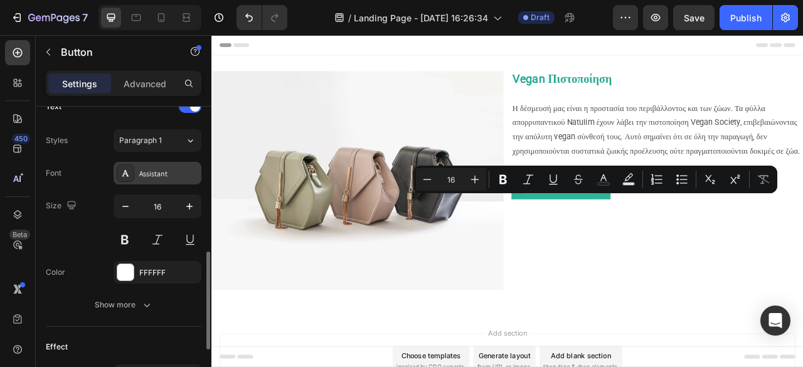
click at [164, 174] on div "Assistant" at bounding box center [168, 173] width 59 height 11
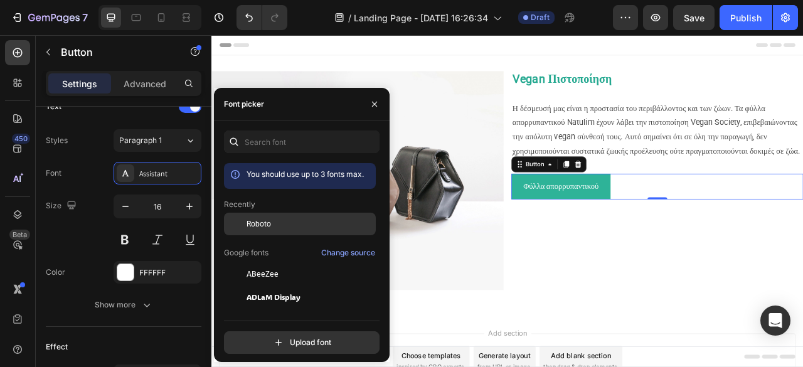
click at [264, 225] on span "Roboto" at bounding box center [259, 223] width 24 height 11
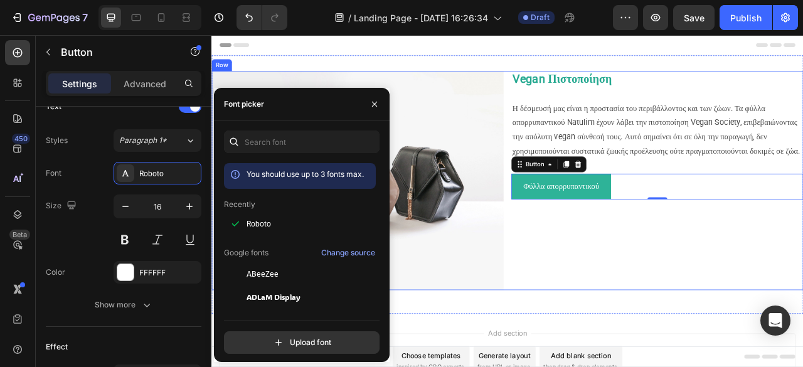
click at [699, 331] on div "Vegan Πιστοποίηση Η δέσμευσή μας είναι η προστασία του περιβάλλοντος και των ζώ…" at bounding box center [778, 220] width 371 height 279
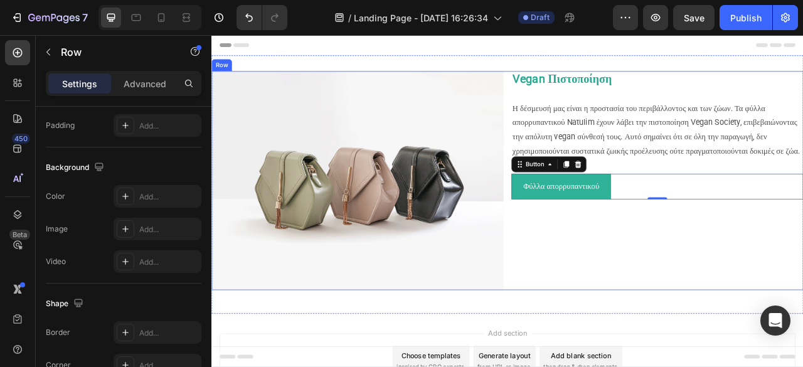
scroll to position [0, 0]
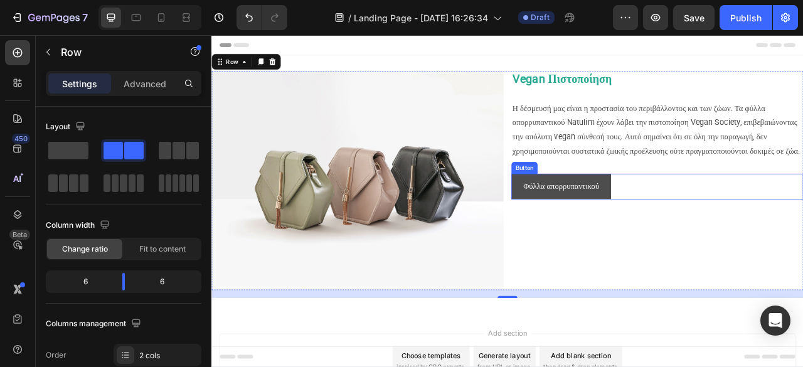
click at [666, 232] on button "Φύλλα απορρυπαντικού" at bounding box center [656, 227] width 127 height 33
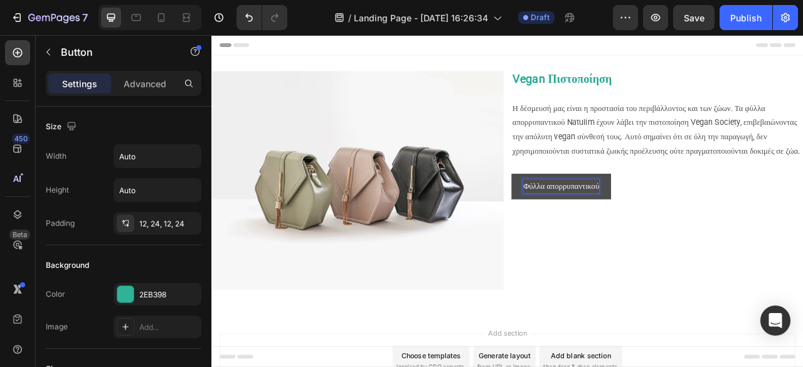
click at [720, 237] on button "Φύλλα απορρυπαντικού" at bounding box center [656, 227] width 127 height 33
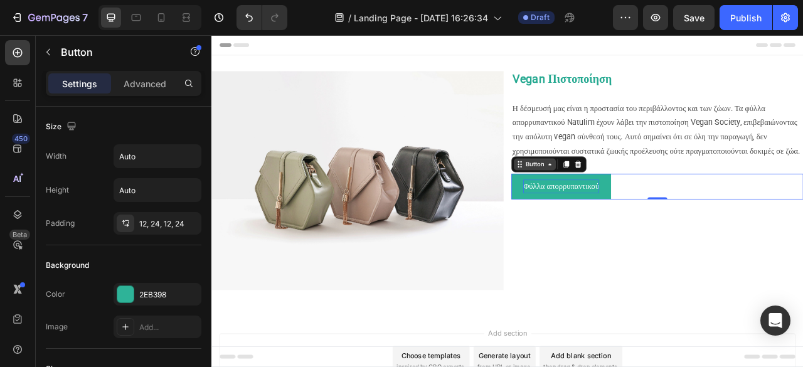
click at [636, 207] on div "Button" at bounding box center [622, 199] width 53 height 15
drag, startPoint x: 458, startPoint y: 205, endPoint x: 63, endPoint y: 223, distance: 395.0
click at [63, 223] on div "Padding" at bounding box center [60, 223] width 29 height 11
click at [153, 88] on p "Advanced" at bounding box center [145, 83] width 43 height 13
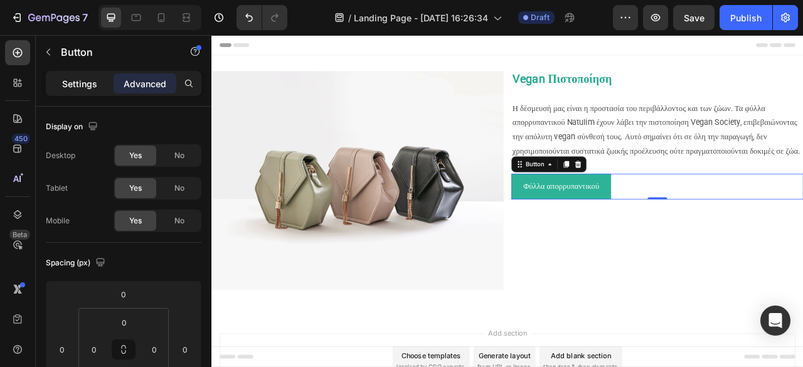
click at [80, 83] on p "Settings" at bounding box center [79, 83] width 35 height 13
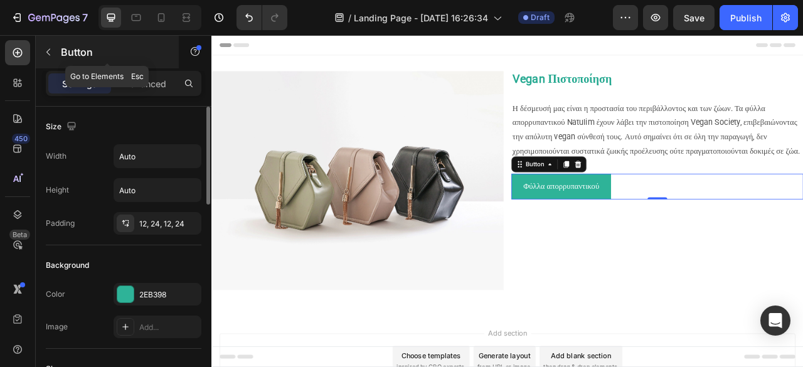
click at [51, 51] on icon "button" at bounding box center [48, 52] width 10 height 10
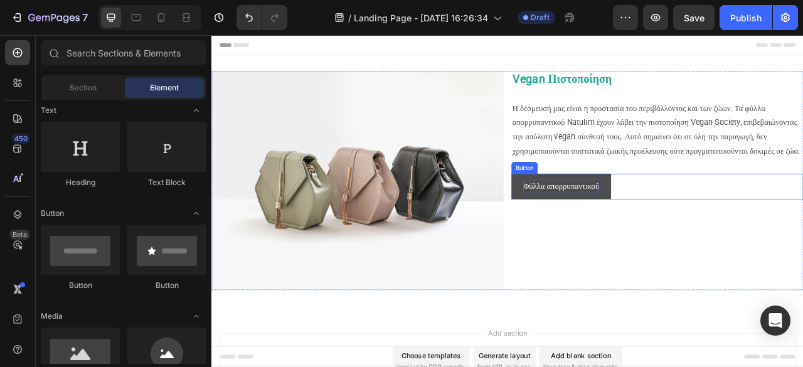
click at [666, 237] on p "Φύλλα απορρυπαντικού" at bounding box center [656, 228] width 97 height 18
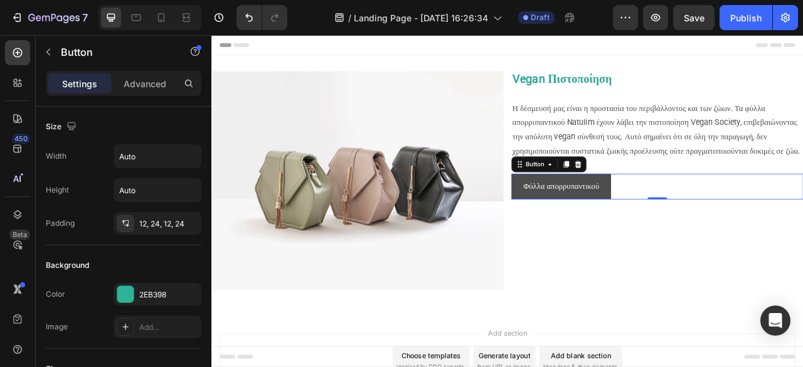
click at [720, 233] on button "Φύλλα απορρυπαντικού" at bounding box center [656, 227] width 127 height 33
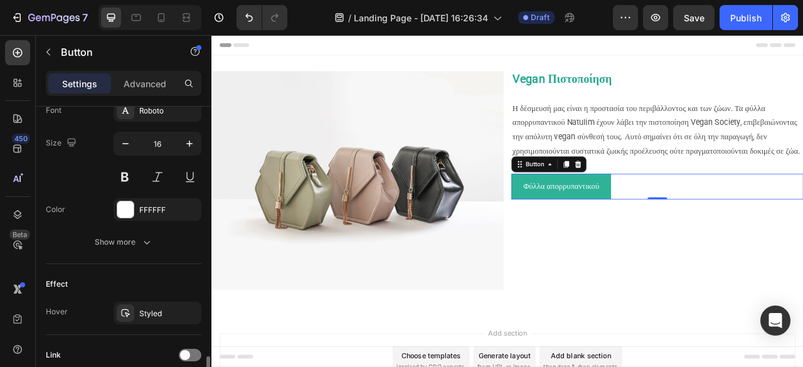
scroll to position [565, 0]
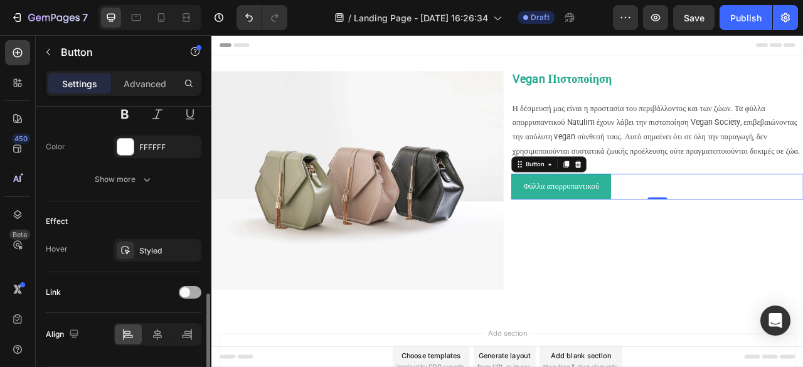
click at [191, 290] on div at bounding box center [190, 292] width 23 height 13
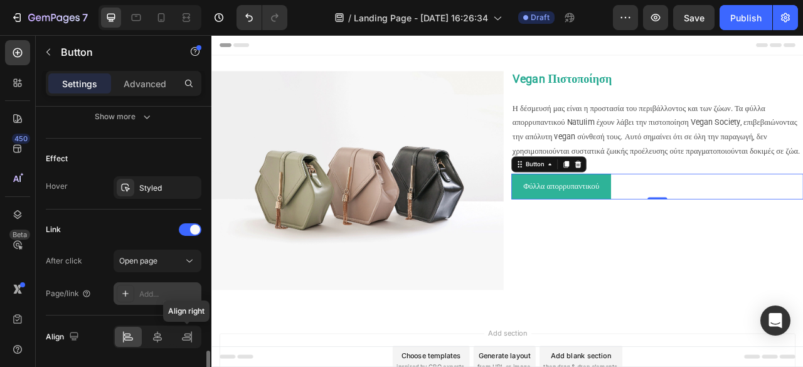
scroll to position [666, 0]
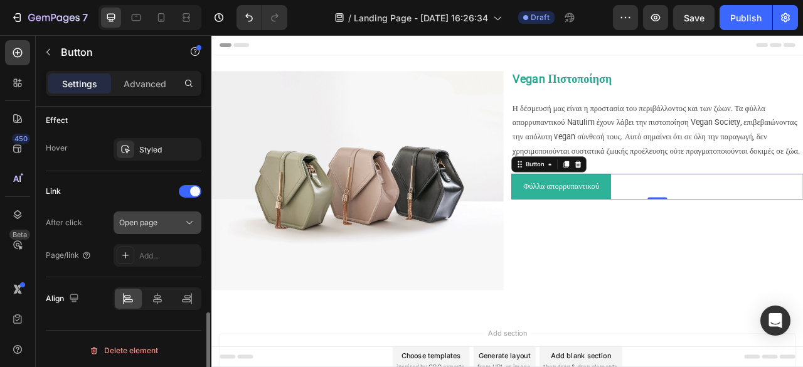
click at [166, 223] on div "Open page" at bounding box center [151, 222] width 64 height 11
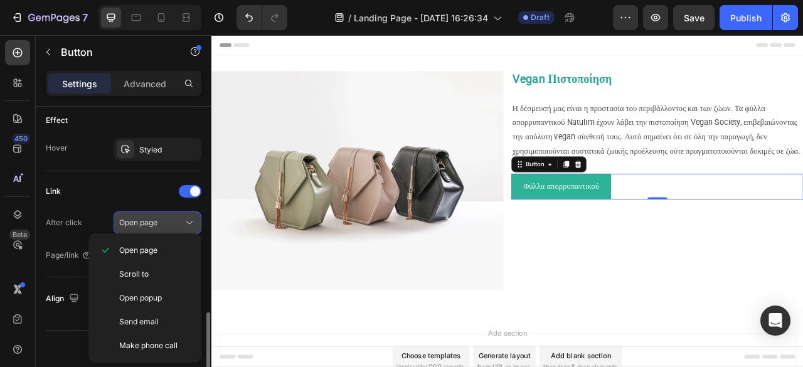
click at [166, 223] on div "Open page" at bounding box center [151, 222] width 64 height 11
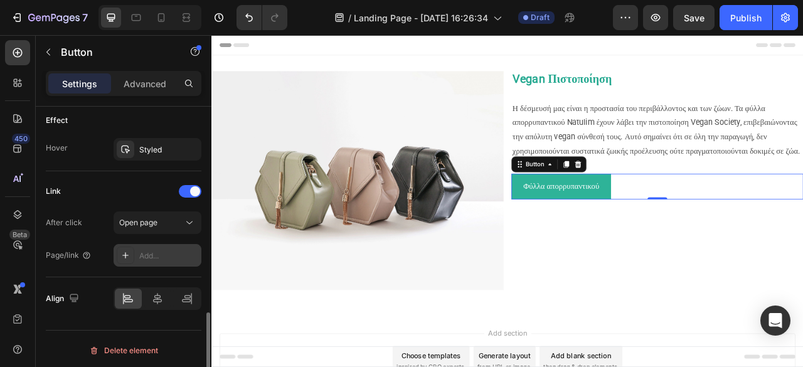
click at [167, 252] on div "Add..." at bounding box center [168, 255] width 59 height 11
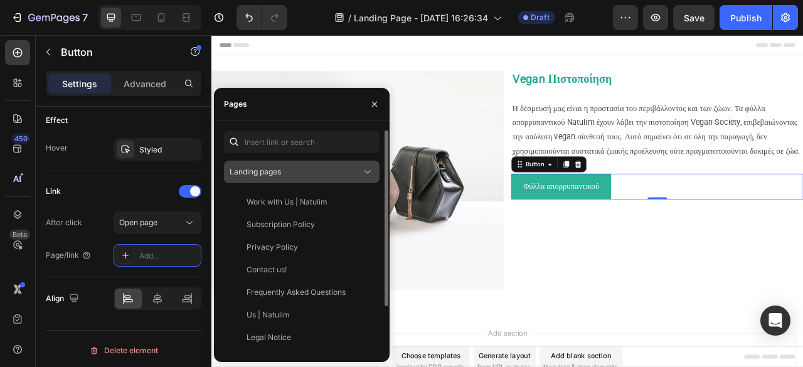
click at [338, 164] on button "Landing pages" at bounding box center [302, 172] width 156 height 23
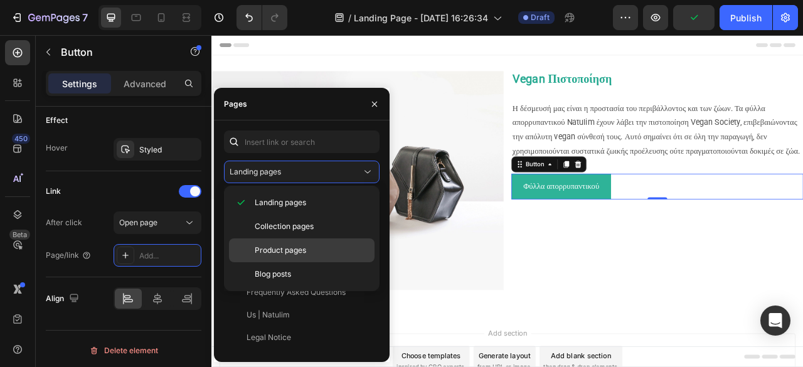
click at [287, 252] on span "Product pages" at bounding box center [280, 250] width 51 height 11
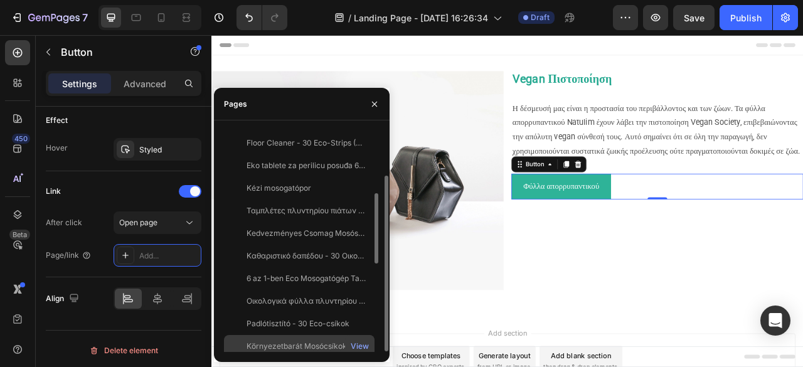
scroll to position [246, 0]
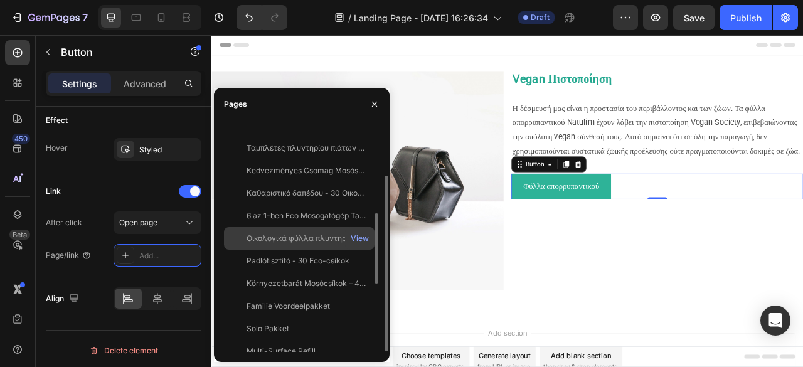
click at [327, 237] on div "Οικολογικά φύλλα πλυντηρίου Natulim - 40 πλύσεις" at bounding box center [307, 238] width 120 height 11
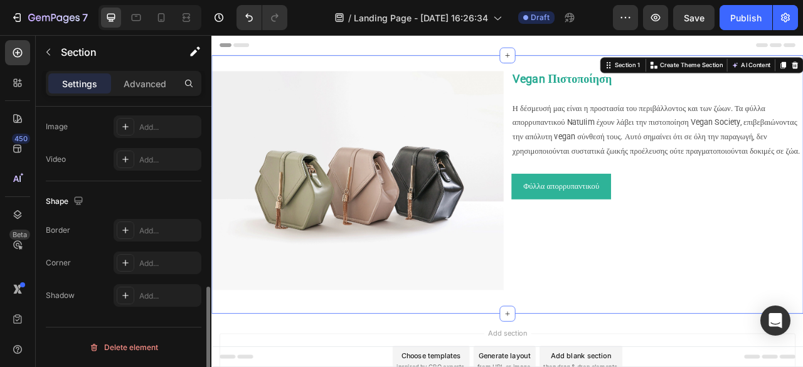
click at [732, 366] on div "Image Vegan Πιστοποίηση Η δέσμευσή μας είναι η προστασία του περιβάλλοντος και …" at bounding box center [587, 225] width 753 height 329
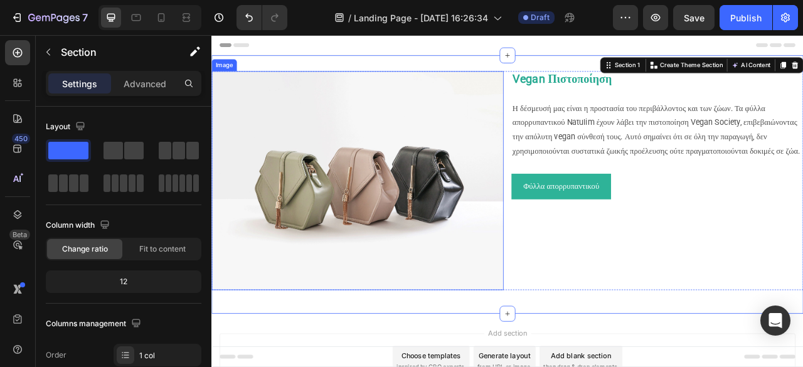
click at [425, 209] on img at bounding box center [396, 220] width 371 height 279
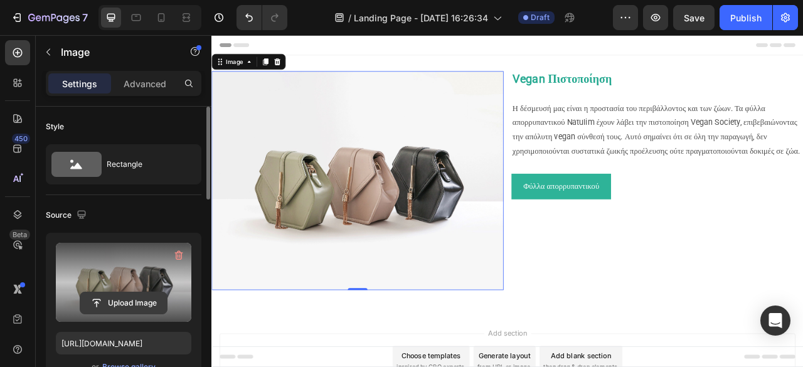
click at [105, 304] on input "file" at bounding box center [123, 302] width 87 height 21
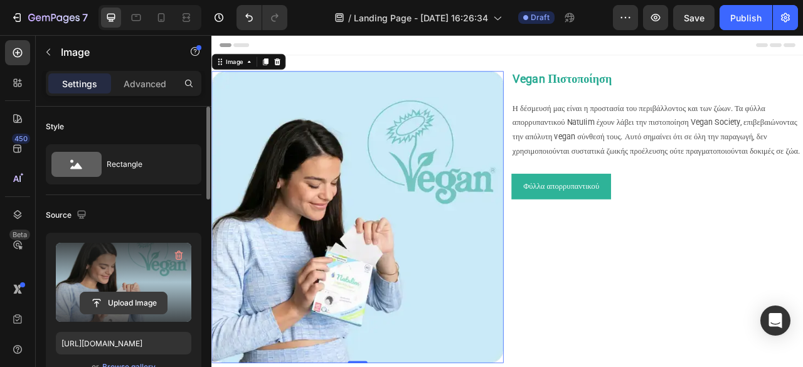
click at [141, 299] on input "file" at bounding box center [123, 302] width 87 height 21
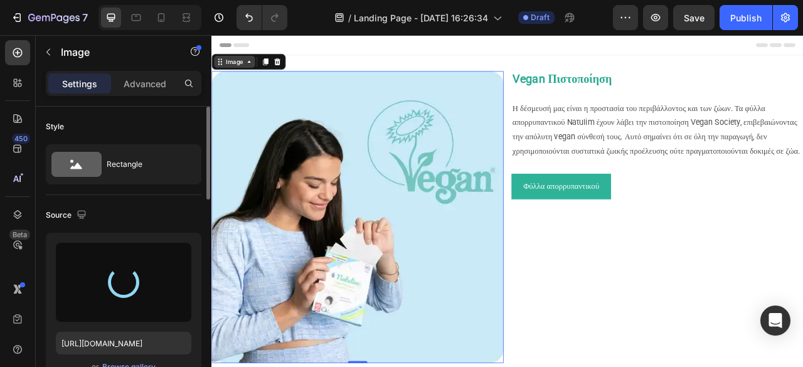
type input "https://cdn.shopify.com/s/files/1/0689/3554/9152/files/gempages_554076167208961…"
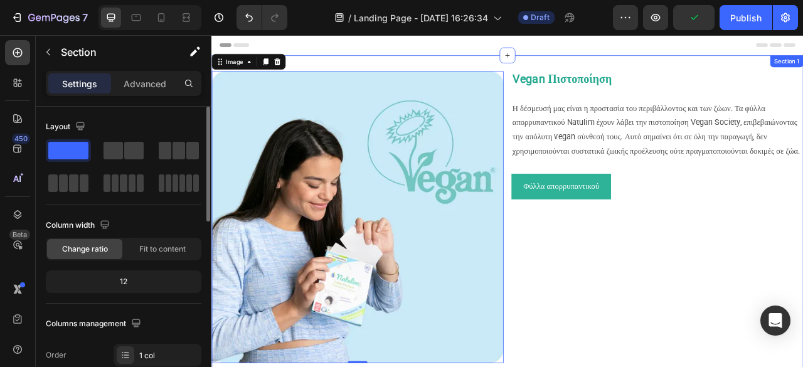
click at [358, 76] on div "Image 0 Vegan Πιστοποίηση Η δέσμευσή μας είναι η προστασία του περιβάλλοντος κα…" at bounding box center [587, 272] width 753 height 422
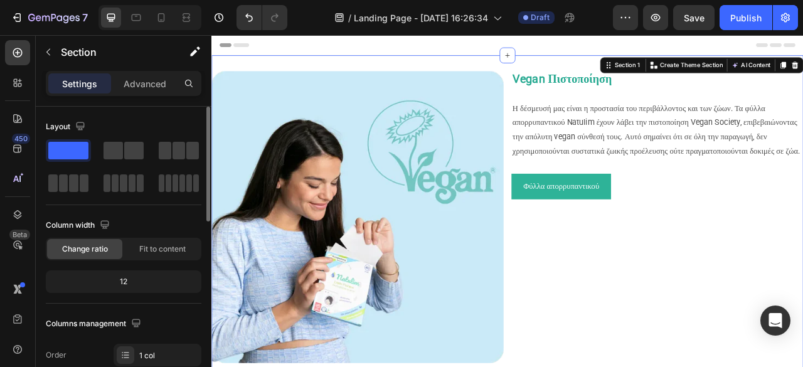
click at [326, 70] on div "Image Vegan Πιστοποίηση Η δέσμευσή μας είναι η προστασία του περιβάλλοντος και …" at bounding box center [587, 272] width 753 height 422
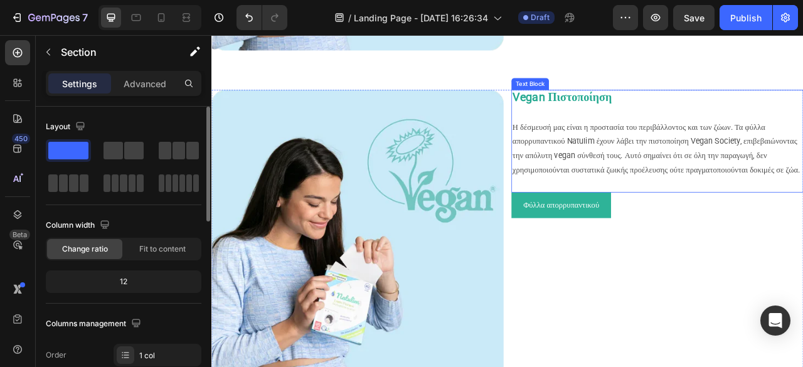
scroll to position [398, 0]
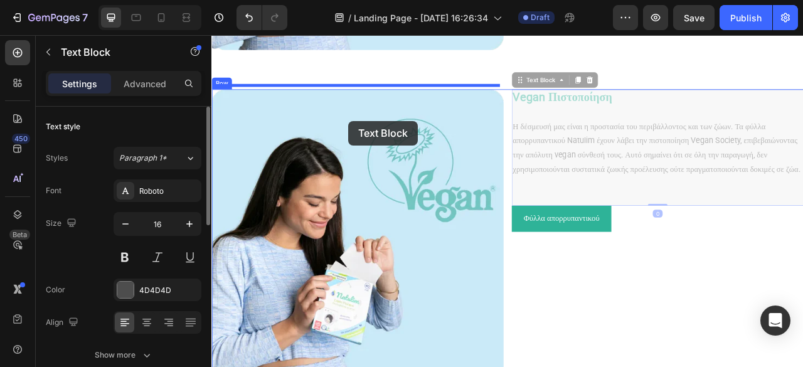
drag, startPoint x: 656, startPoint y: 159, endPoint x: 385, endPoint y: 144, distance: 271.5
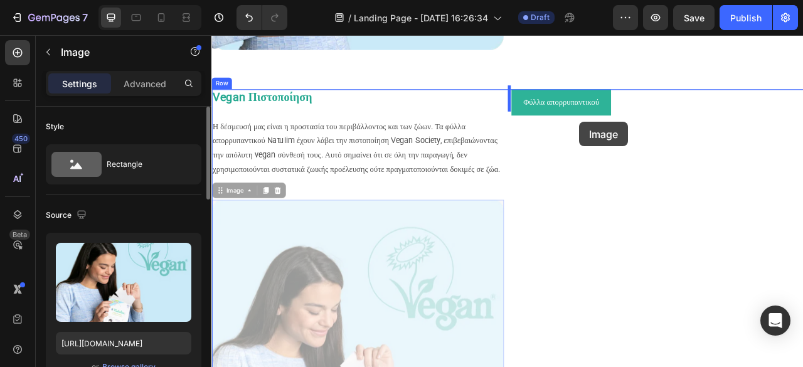
drag, startPoint x: 415, startPoint y: 303, endPoint x: 679, endPoint y: 146, distance: 308.1
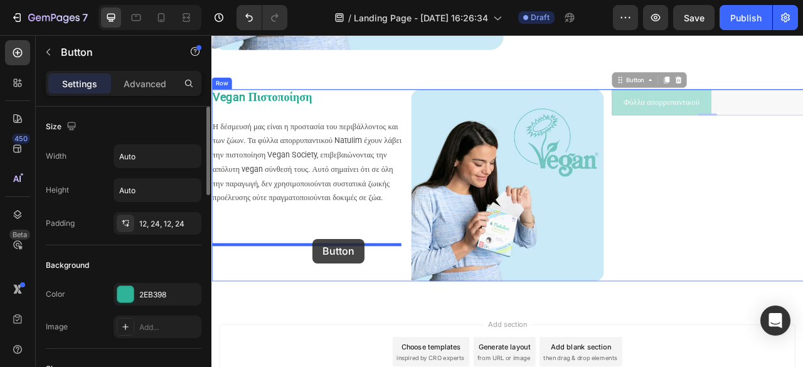
drag, startPoint x: 772, startPoint y: 116, endPoint x: 340, endPoint y: 294, distance: 467.0
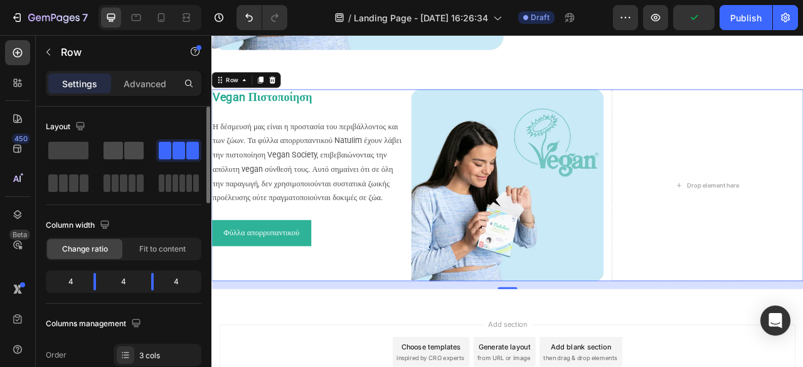
click at [127, 157] on span at bounding box center [133, 151] width 19 height 18
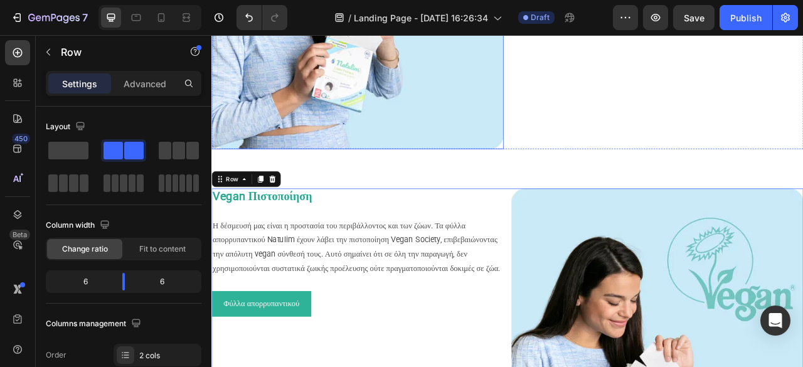
scroll to position [273, 0]
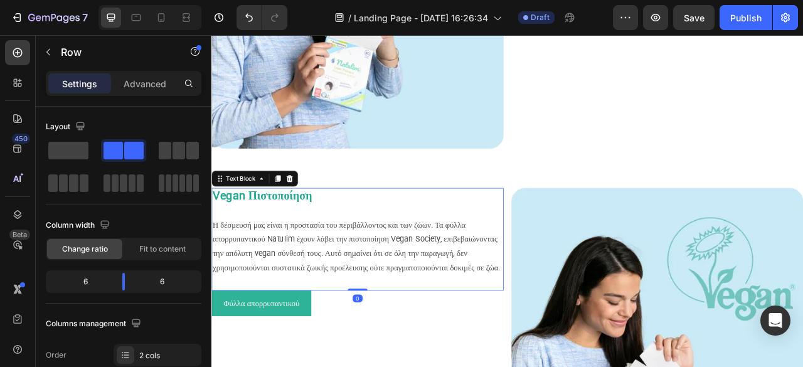
click at [308, 238] on strong "Vegan Πιστοποίηση" at bounding box center [276, 239] width 127 height 17
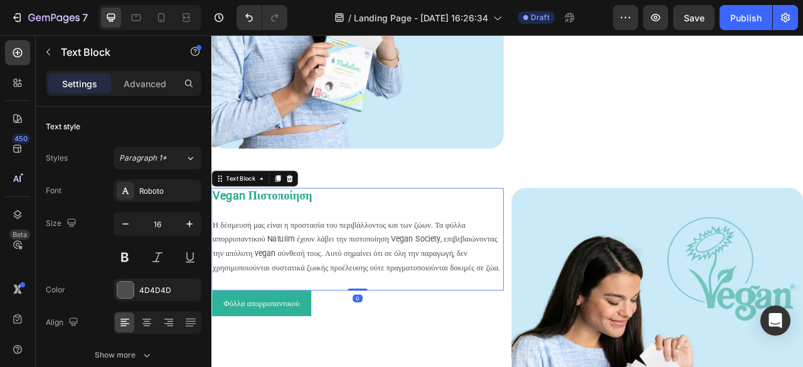
click at [308, 238] on strong "Vegan Πιστοποίηση" at bounding box center [276, 239] width 127 height 17
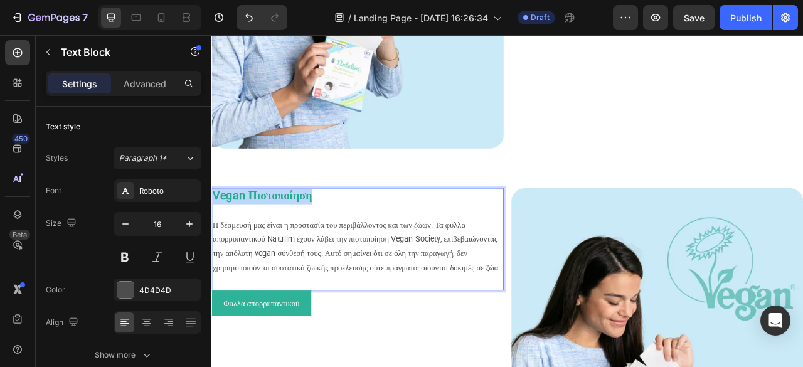
click at [308, 238] on strong "Vegan Πιστοποίηση" at bounding box center [276, 239] width 127 height 17
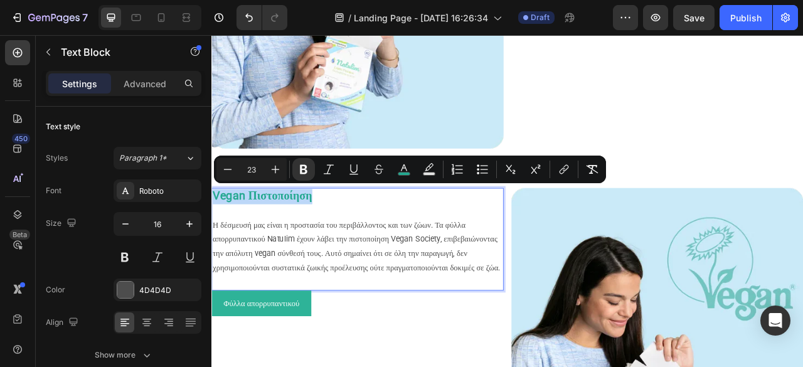
click at [339, 231] on strong "Vegan Πιστοποίηση" at bounding box center [276, 239] width 127 height 17
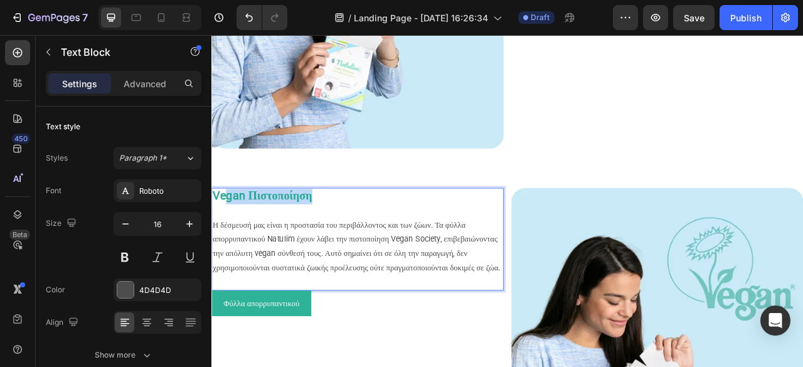
drag, startPoint x: 338, startPoint y: 234, endPoint x: 225, endPoint y: 226, distance: 112.6
click at [225, 231] on p "Vegan Πιστοποίηση" at bounding box center [397, 240] width 369 height 19
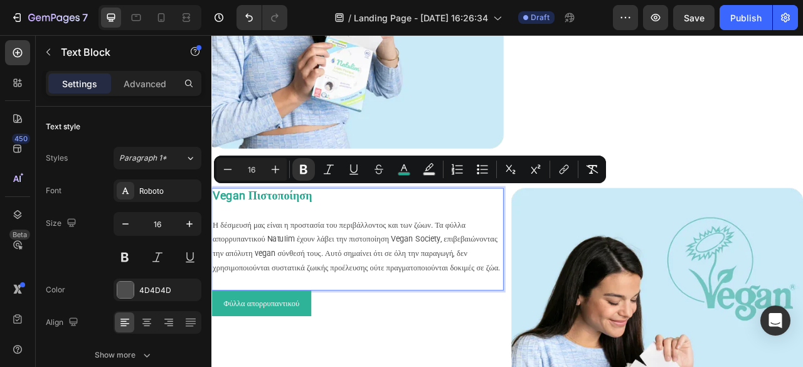
click at [301, 251] on p "Rich Text Editor. Editing area: main" at bounding box center [397, 259] width 369 height 18
drag, startPoint x: 367, startPoint y: 234, endPoint x: 217, endPoint y: 237, distance: 150.0
click at [218, 238] on p "Vegan Πιστοποίηση" at bounding box center [397, 240] width 369 height 19
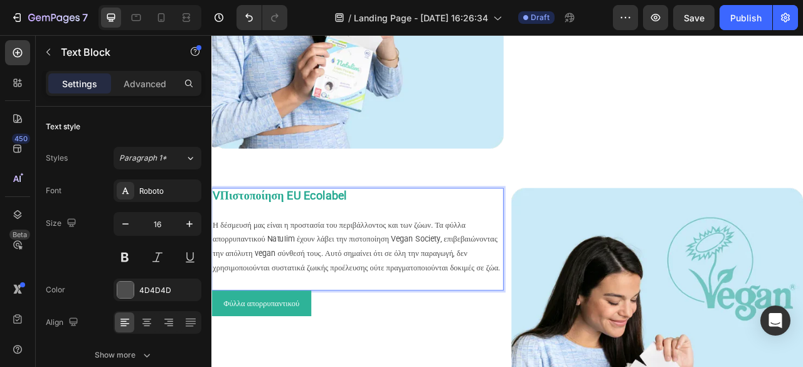
click at [220, 243] on strong "VΠιστοποίηση EU Ecolabel" at bounding box center [298, 239] width 171 height 17
click at [375, 309] on p "Η δέσμευσή μας είναι η προστασία του περιβάλλοντος και των ζώων. Τα φύλλα απορρ…" at bounding box center [397, 305] width 369 height 72
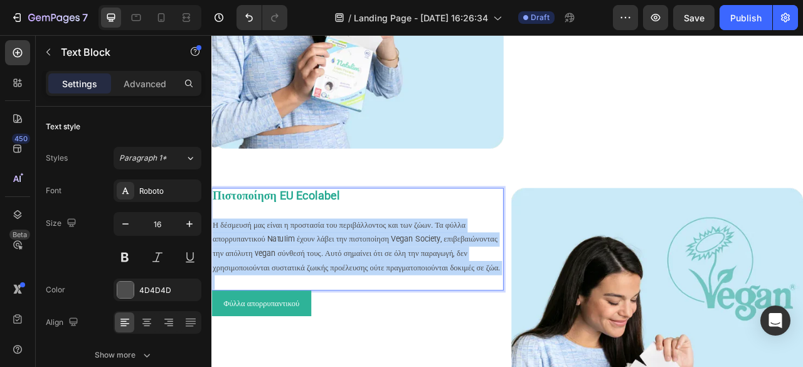
click at [375, 309] on p "Η δέσμευσή μας είναι η προστασία του περιβάλλοντος και των ζώων. Τα φύλλα απορρ…" at bounding box center [397, 305] width 369 height 72
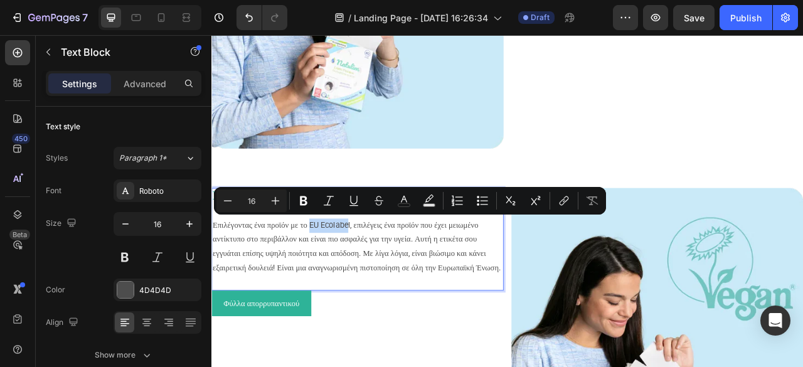
drag, startPoint x: 351, startPoint y: 272, endPoint x: 403, endPoint y: 265, distance: 51.9
click at [403, 269] on p "Επιλέγοντας ένα προϊόν με το EU Ecolabel, επιλέγεις ένα προϊόν που έχει μειωμέν…" at bounding box center [397, 305] width 369 height 72
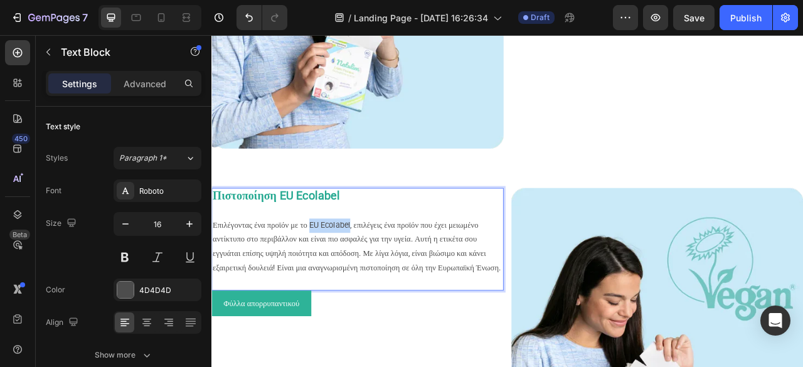
drag, startPoint x: 404, startPoint y: 268, endPoint x: 353, endPoint y: 269, distance: 50.8
click at [353, 269] on p "Επιλέγοντας ένα προϊόν με το EU Ecolabel, επιλέγεις ένα προϊόν που έχει μειωμέν…" at bounding box center [397, 305] width 369 height 72
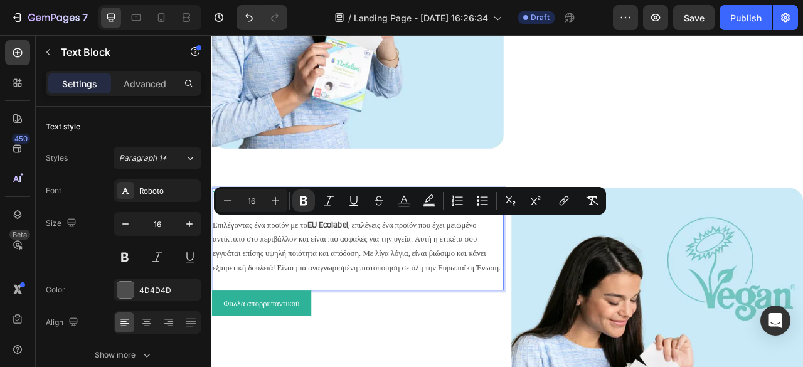
click at [432, 298] on p "Επιλέγοντας ένα προϊόν με το EU Ecolabel , επιλέγεις ένα προϊόν που έχει μειωμέ…" at bounding box center [397, 305] width 369 height 72
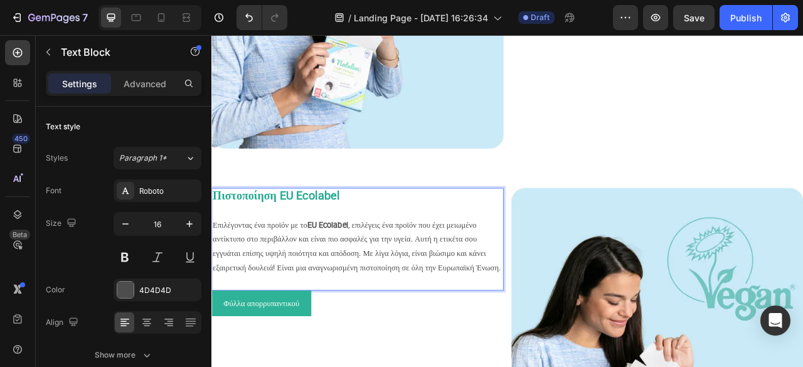
click at [282, 307] on p "Επιλέγοντας ένα προϊόν με το EU Ecolabel , επιλέγεις ένα προϊόν που έχει μειωμέ…" at bounding box center [397, 305] width 369 height 72
drag, startPoint x: 278, startPoint y: 307, endPoint x: 490, endPoint y: 308, distance: 212.1
click at [490, 308] on p "Επιλέγοντας ένα προϊόν με το EU Ecolabel , επιλέγεις ένα προϊόν που έχει μειωμέ…" at bounding box center [397, 305] width 369 height 72
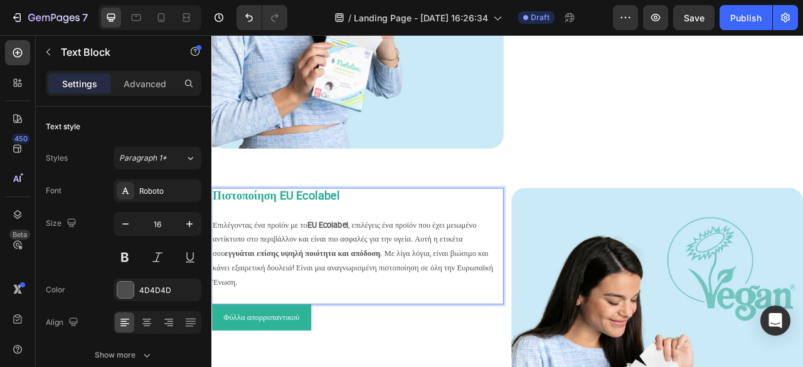
click at [498, 325] on p "Επιλέγοντας ένα προϊόν με το EU Ecolabel , επιλέγεις ένα προϊόν που έχει μειωμέ…" at bounding box center [397, 314] width 369 height 90
click at [269, 322] on p "Επιλέγοντας ένα προϊόν με το EU Ecolabel , επιλέγεις ένα προϊόν που έχει μειωμέ…" at bounding box center [397, 314] width 369 height 90
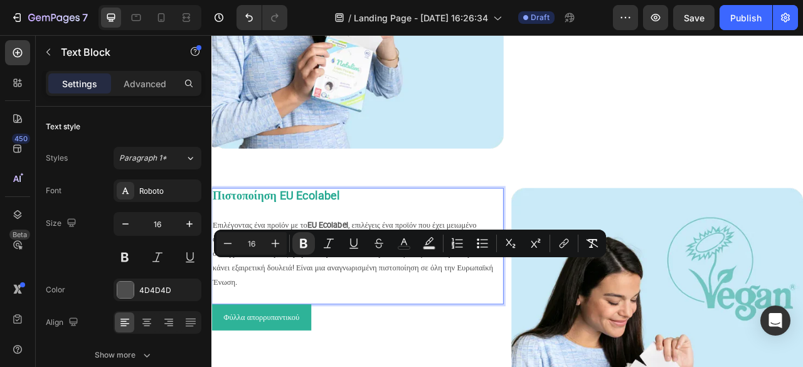
click at [375, 350] on p "Επιλέγοντας ένα προϊόν με το EU Ecolabel , επιλέγεις ένα προϊόν που έχει μειωμέ…" at bounding box center [397, 314] width 369 height 90
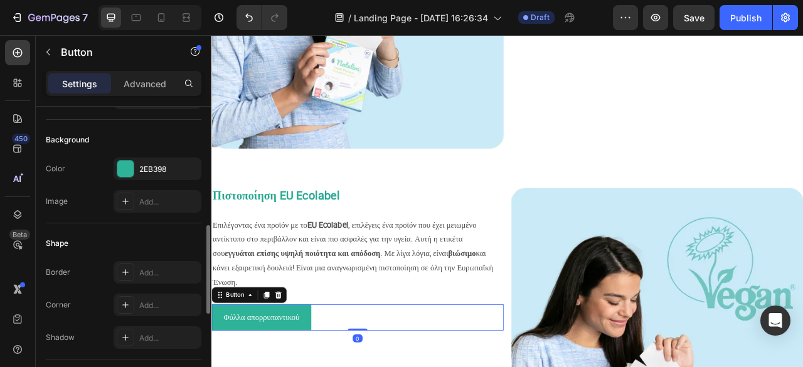
scroll to position [251, 0]
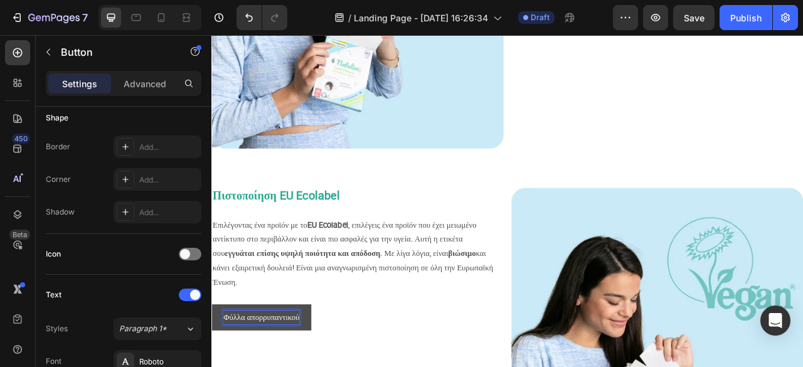
click at [483, 352] on p "Επιλέγοντας ένα προϊόν με το EU Ecolabel , επιλέγεις ένα προϊόν που έχει μειωμέ…" at bounding box center [397, 314] width 369 height 90
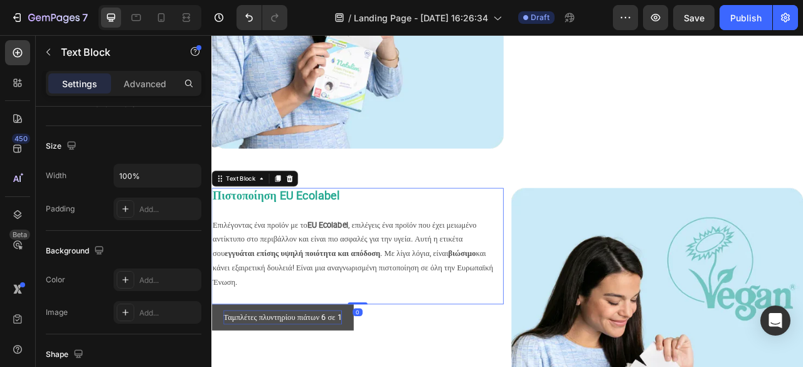
scroll to position [0, 0]
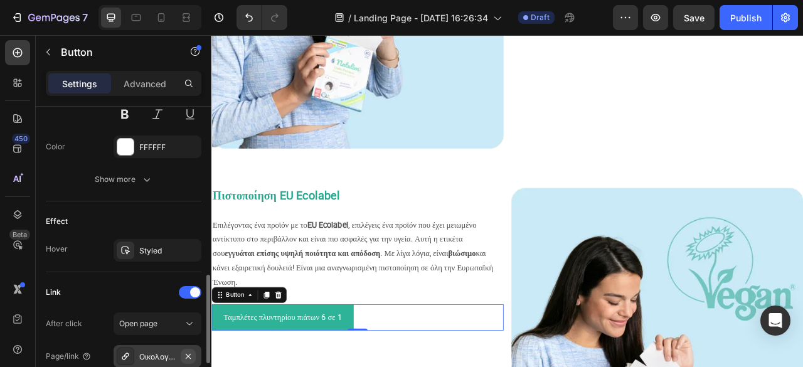
scroll to position [627, 0]
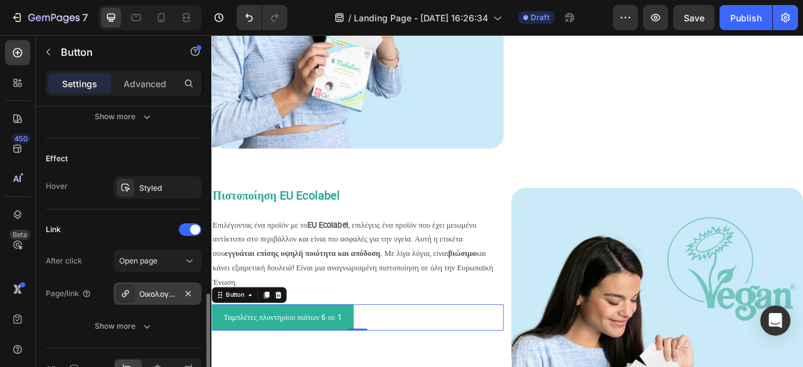
click at [166, 290] on div "Οικολογικά φύλλα πλυντηρίου Natulim - 40 πλύσεις" at bounding box center [157, 294] width 36 height 11
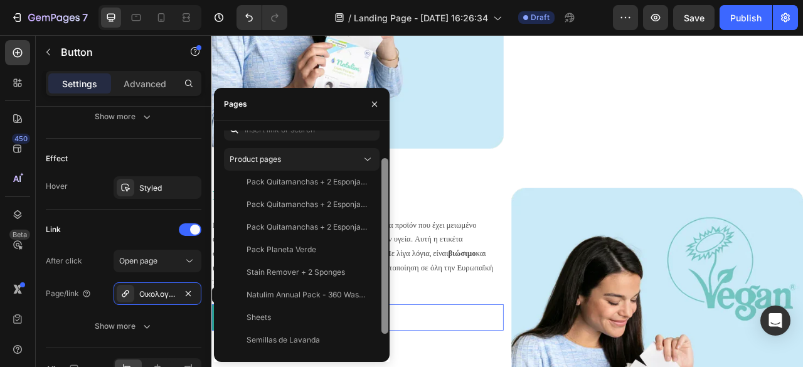
scroll to position [0, 0]
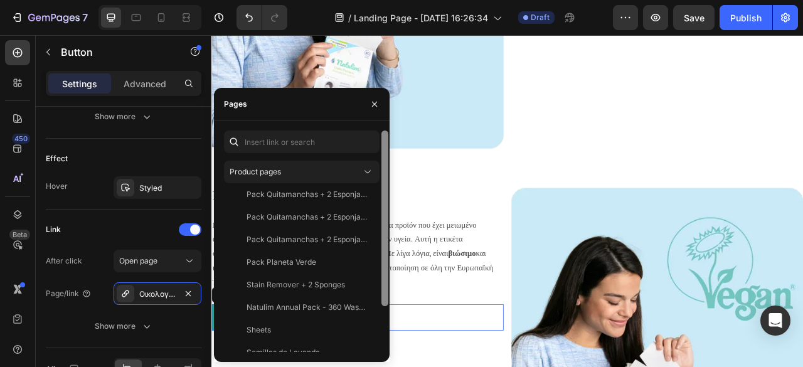
drag, startPoint x: 384, startPoint y: 341, endPoint x: 383, endPoint y: 249, distance: 91.6
click at [383, 249] on div at bounding box center [384, 219] width 7 height 176
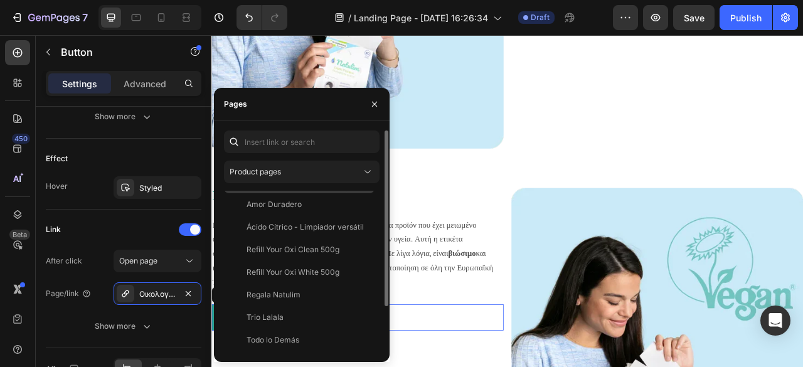
scroll to position [1358, 0]
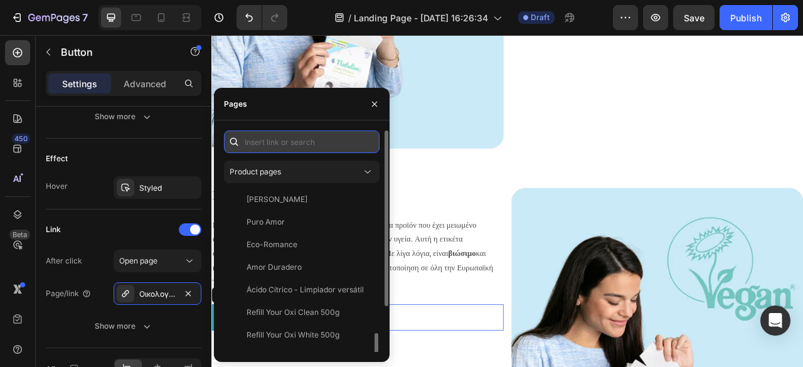
click at [264, 138] on input "text" at bounding box center [302, 142] width 156 height 23
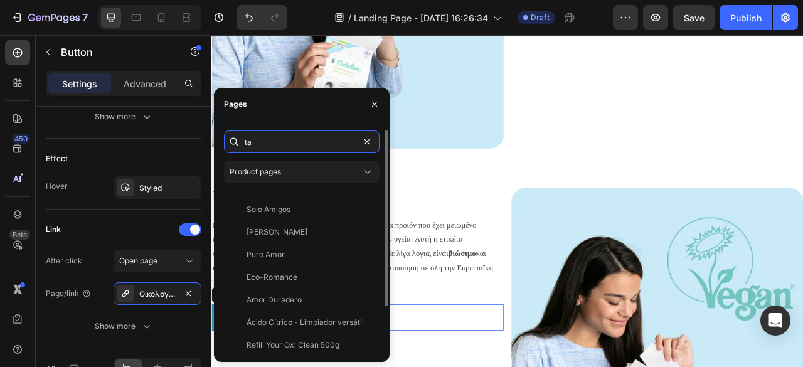
type input "t"
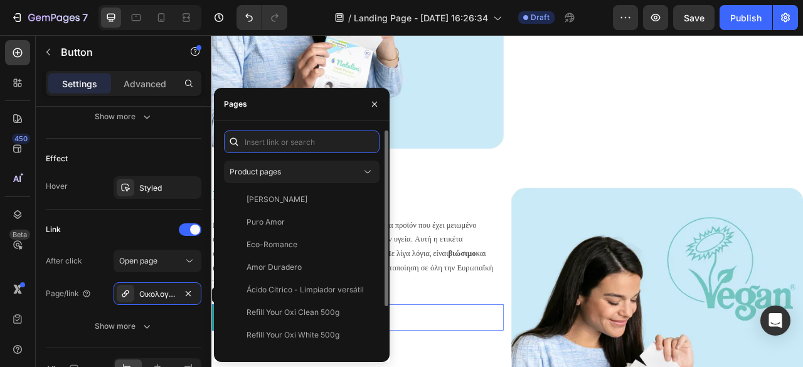
scroll to position [0, 0]
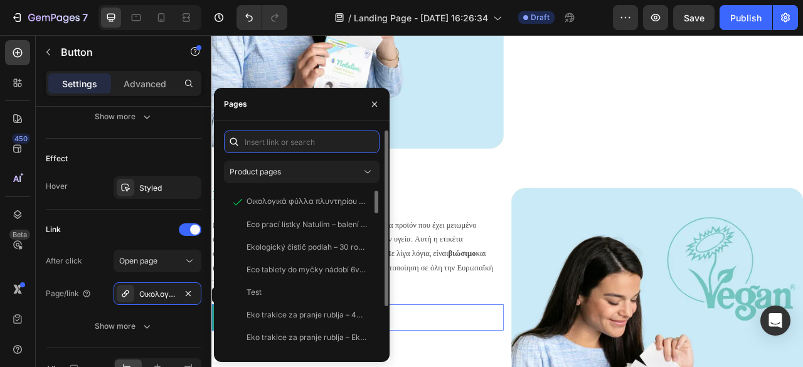
type input "λ"
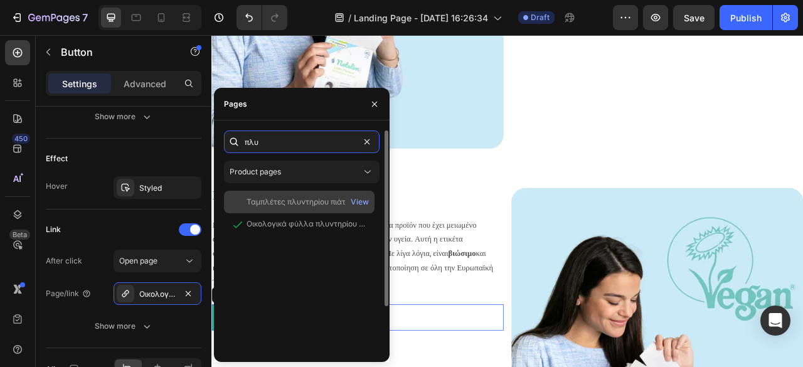
type input "πλυ"
click at [316, 206] on div "Ταμπλέτες πλυντηρίου πιάτων 6 σε 1 Eco - 60 πλύσεις" at bounding box center [307, 201] width 120 height 11
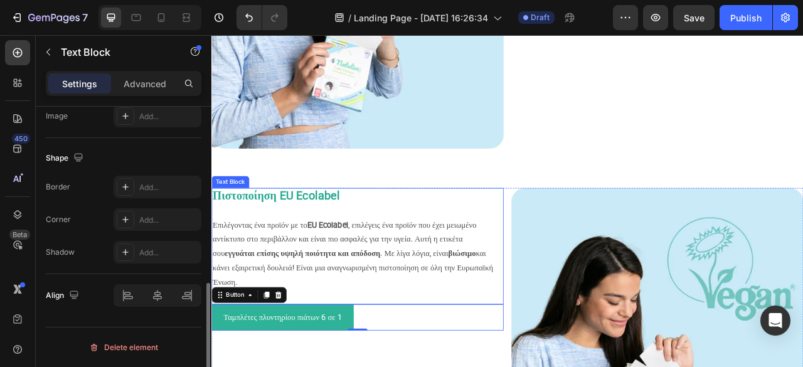
click at [548, 335] on p "Επιλέγοντας ένα προϊόν με το EU Ecolabel , επιλέγεις ένα προϊόν που έχει μειωμέ…" at bounding box center [397, 314] width 369 height 90
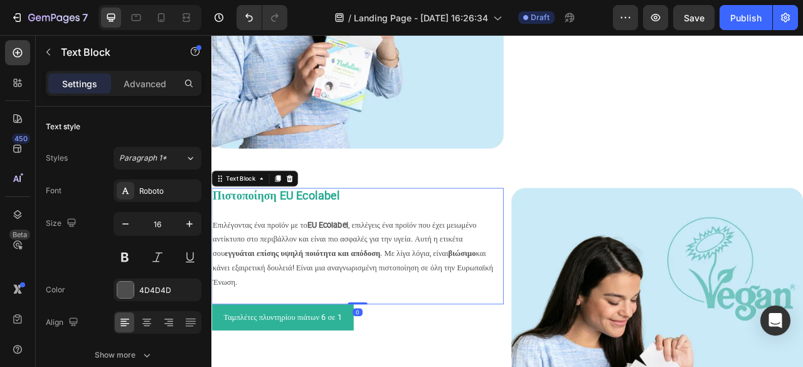
scroll to position [336, 0]
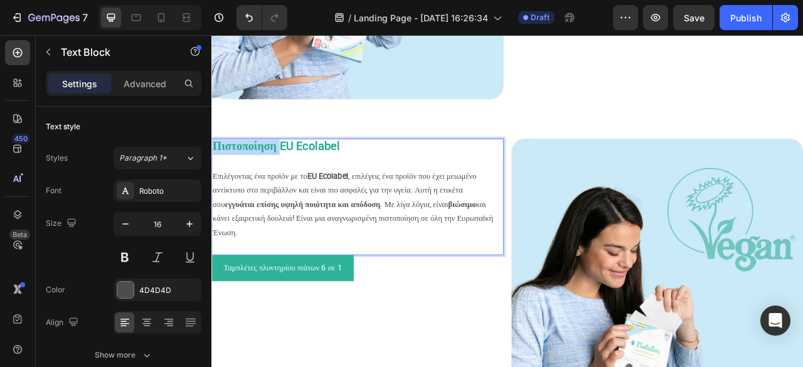
click at [244, 179] on strong "Πιστοποίηση EU Ecolabel" at bounding box center [294, 176] width 162 height 17
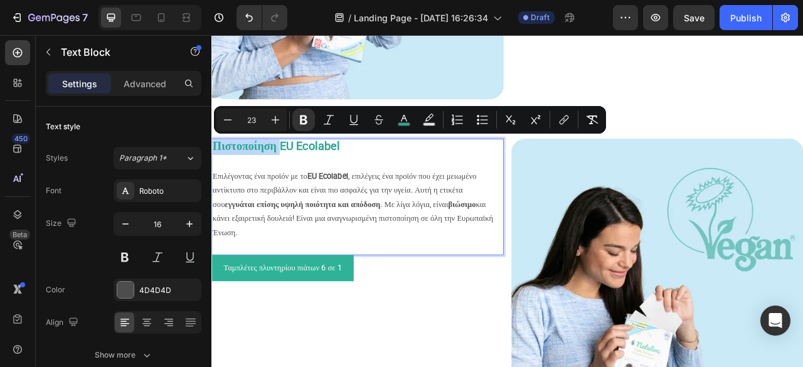
click at [221, 171] on strong "Πιστοποίηση EU Ecolabel" at bounding box center [294, 176] width 162 height 17
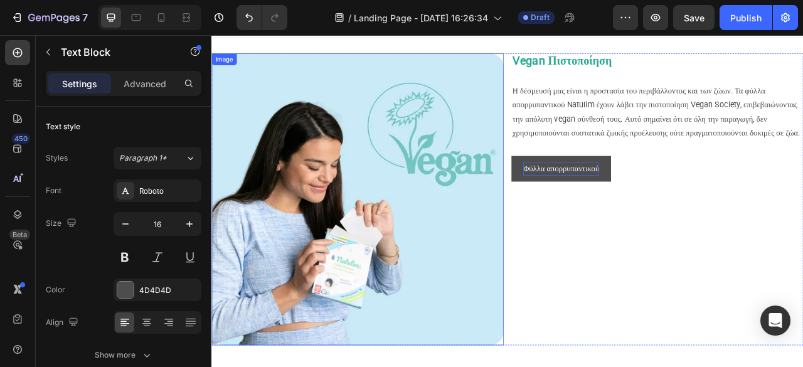
scroll to position [0, 0]
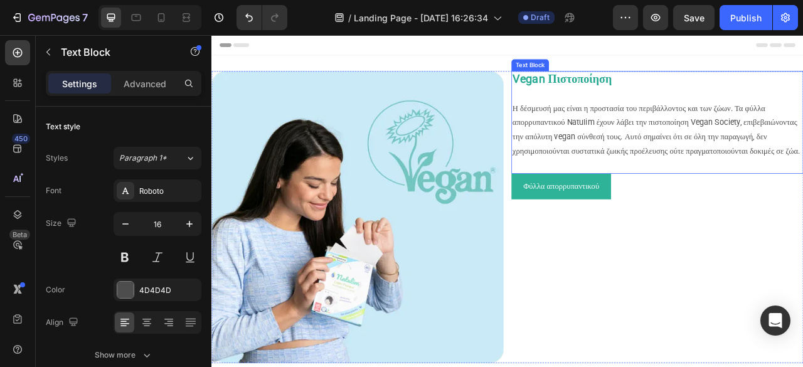
click at [606, 97] on strong "Vegan Πιστοποίηση" at bounding box center [657, 90] width 127 height 17
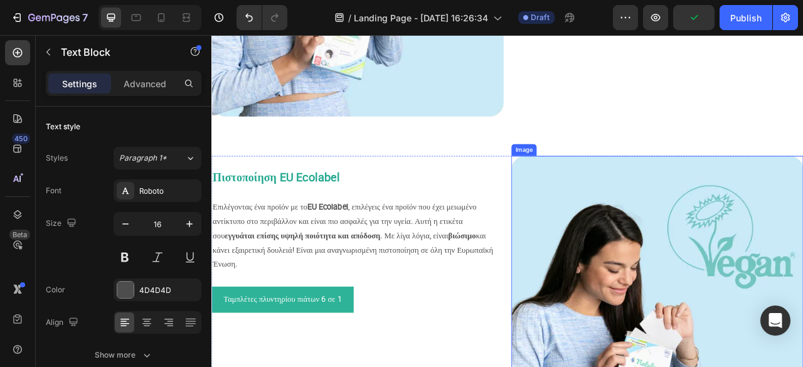
scroll to position [439, 0]
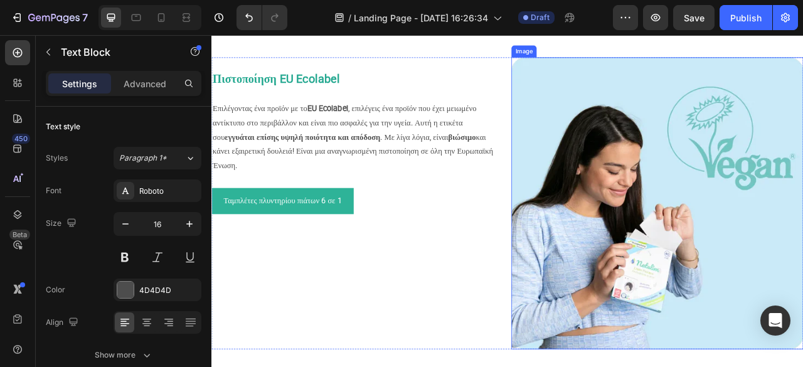
click at [698, 215] on img at bounding box center [778, 248] width 371 height 371
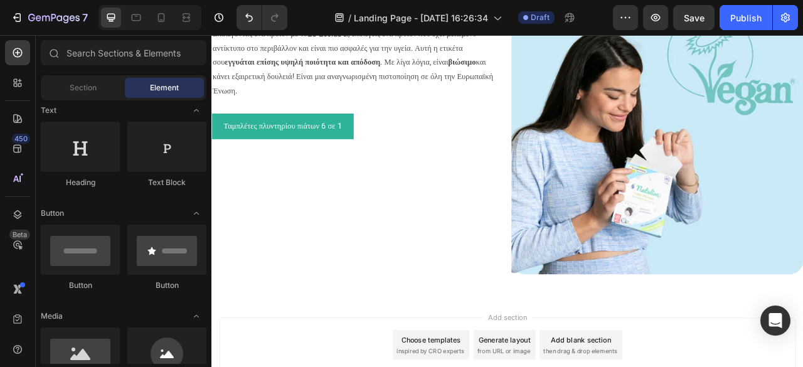
scroll to position [385, 0]
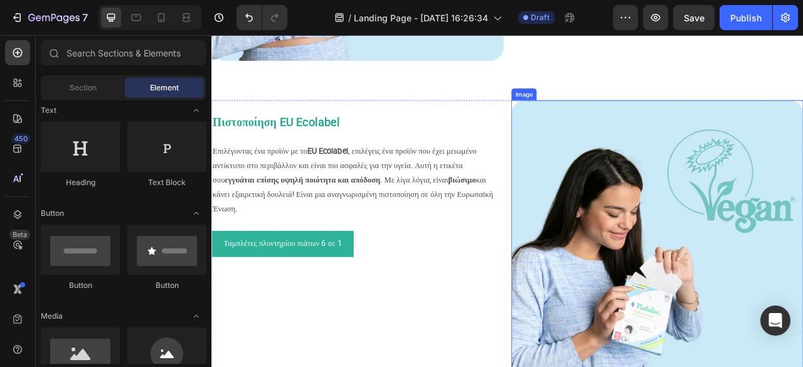
click at [739, 280] on img at bounding box center [778, 303] width 371 height 371
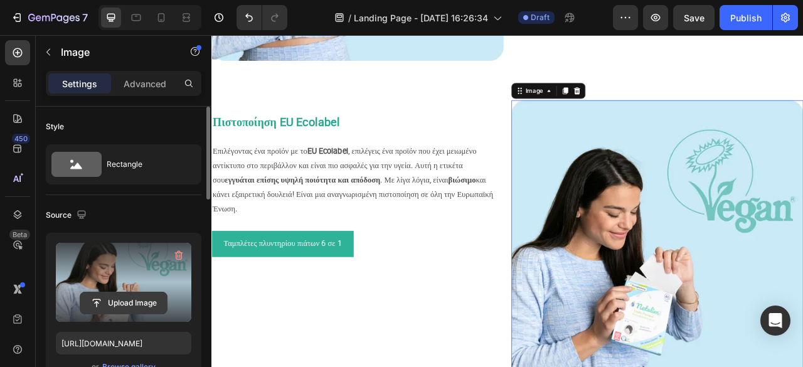
click at [127, 302] on input "file" at bounding box center [123, 302] width 87 height 21
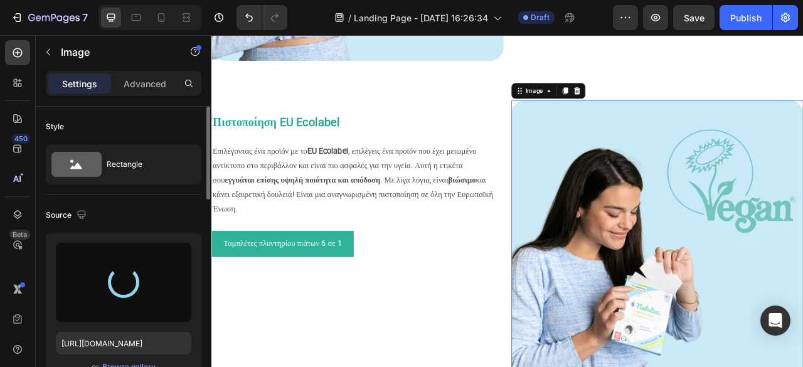
type input "https://cdn.shopify.com/s/files/1/0689/3554/9152/files/gempages_554076167208961…"
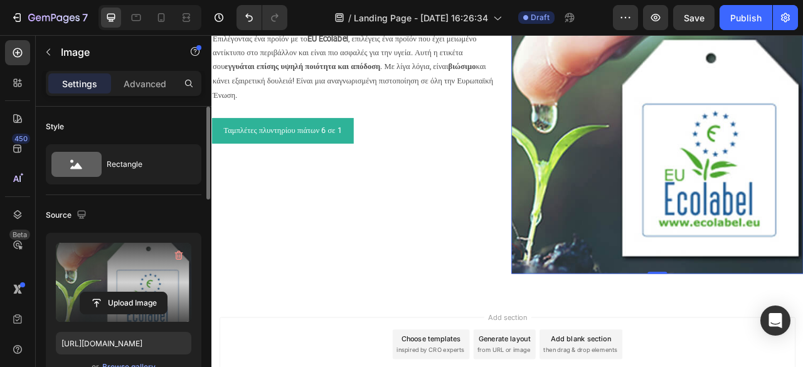
scroll to position [447, 0]
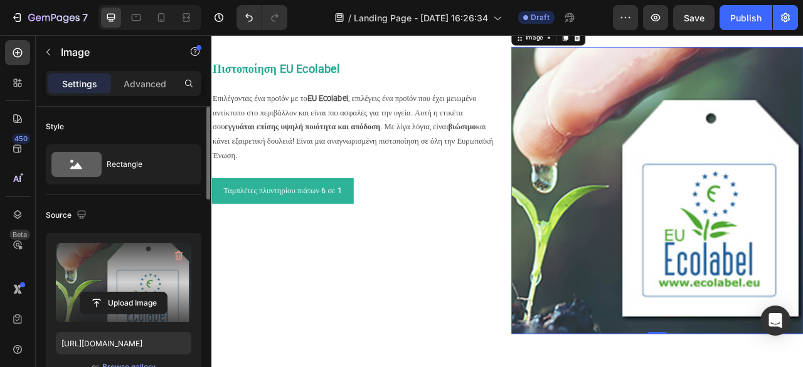
click at [717, 201] on img at bounding box center [778, 232] width 371 height 365
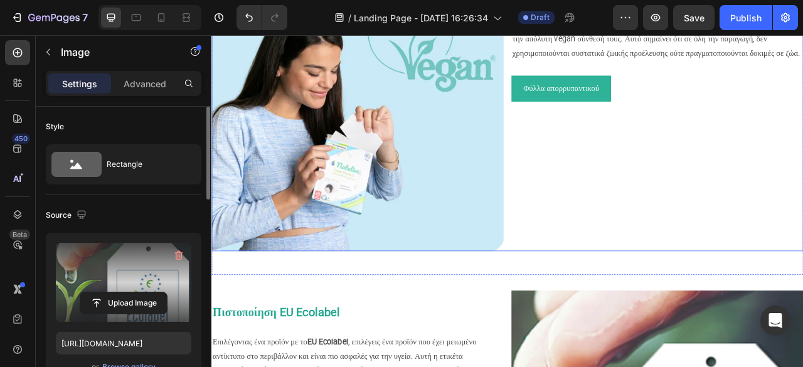
scroll to position [314, 0]
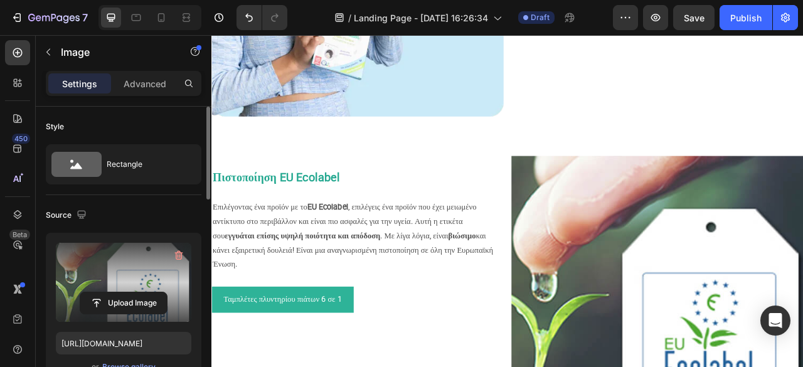
click at [743, 291] on img at bounding box center [778, 371] width 371 height 365
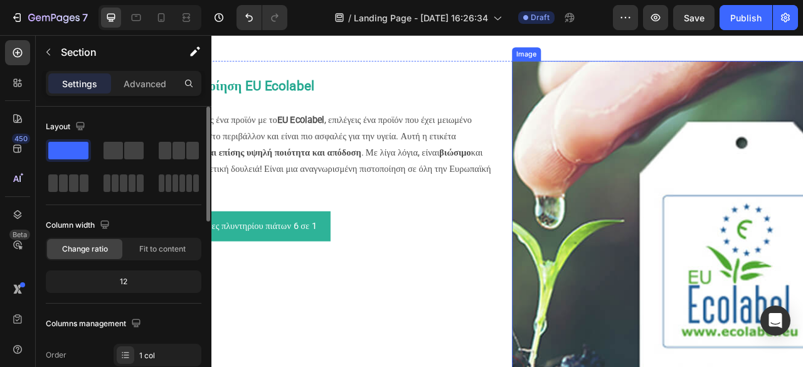
scroll to position [439, 0]
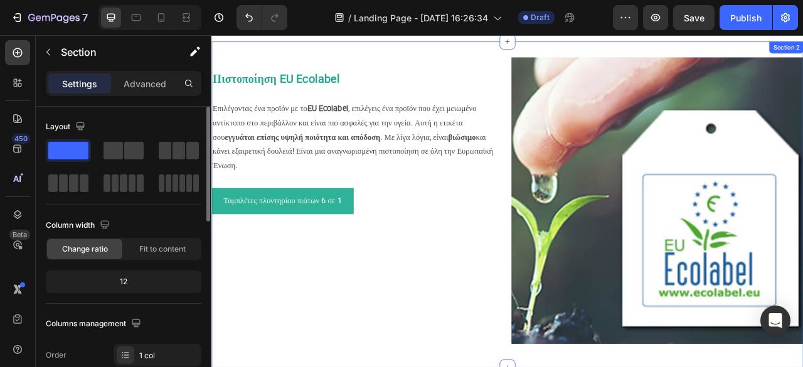
click at [775, 366] on div "Πιστοποίηση EU Ecolabel Επιλέγοντας ένα προϊόν με το EU Ecolabel , επιλέγεις έν…" at bounding box center [587, 250] width 753 height 415
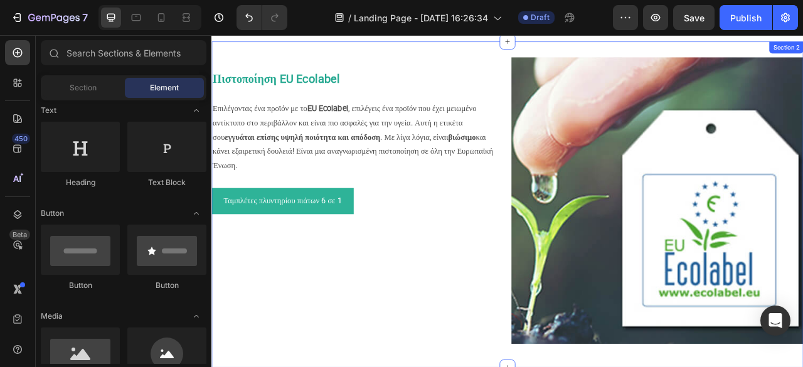
click at [624, 43] on div "Πιστοποίηση EU Ecolabel Επιλέγοντας ένα προϊόν με το EU Ecolabel , επιλέγεις έν…" at bounding box center [587, 250] width 753 height 415
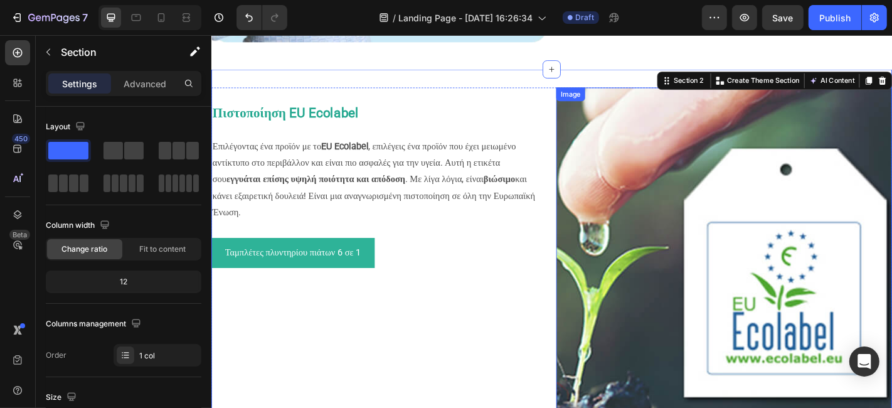
scroll to position [432, 0]
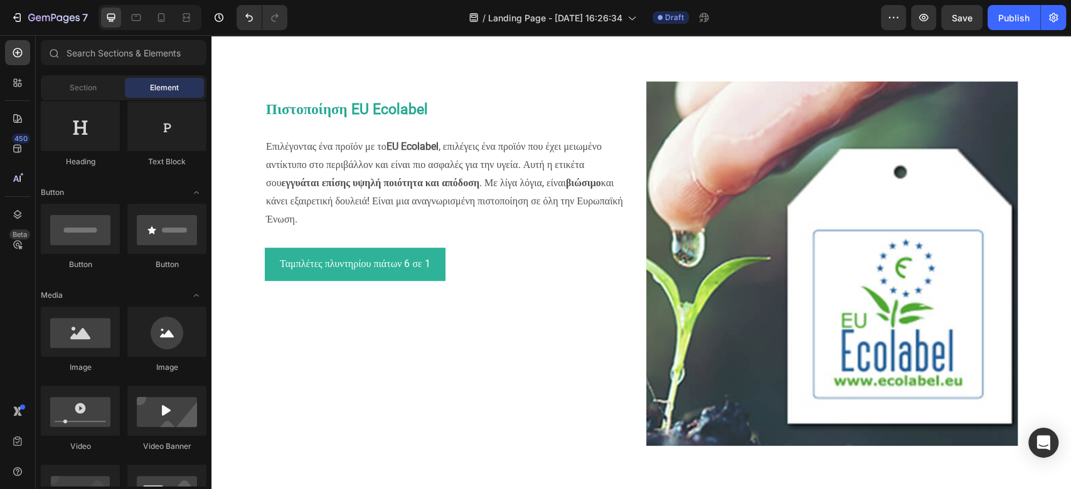
scroll to position [430, 0]
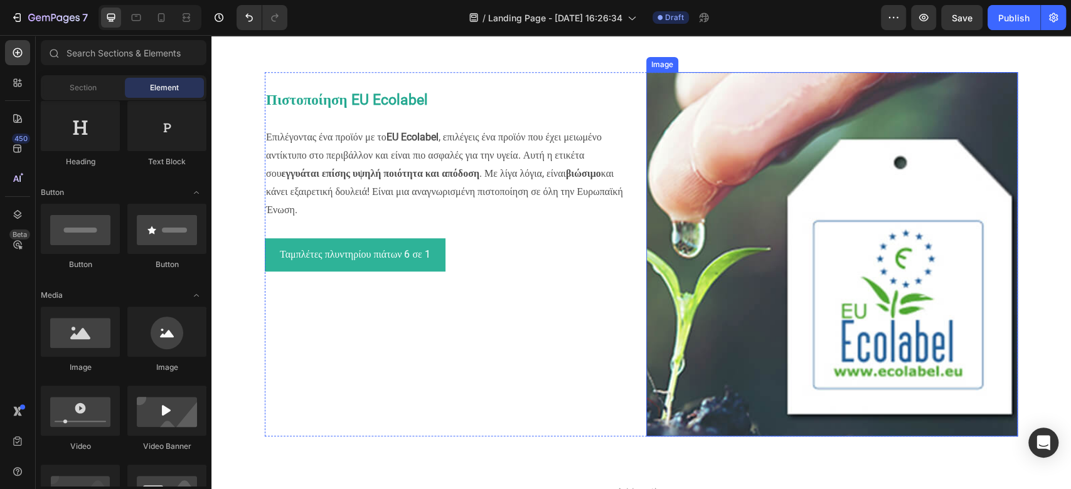
click at [802, 304] on img at bounding box center [831, 254] width 371 height 365
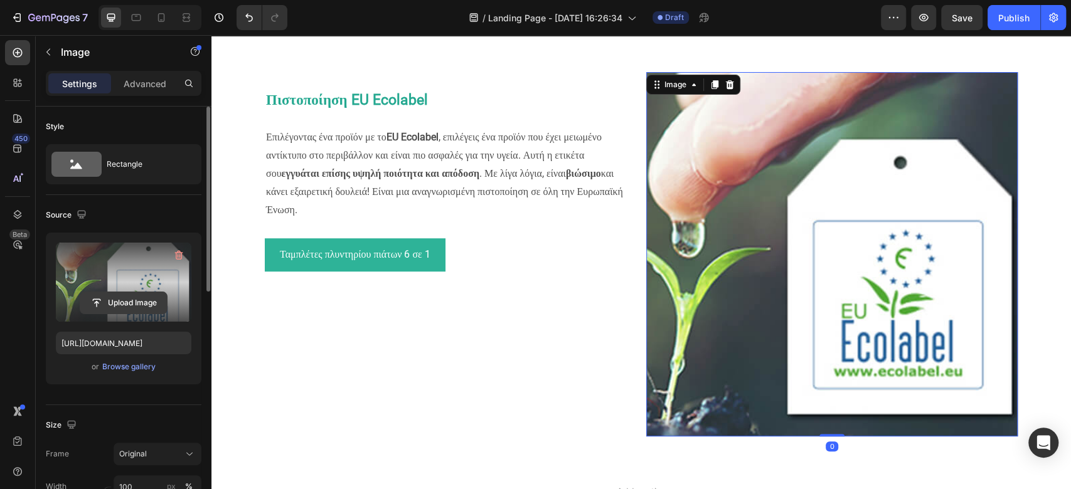
click at [131, 305] on input "file" at bounding box center [123, 302] width 87 height 21
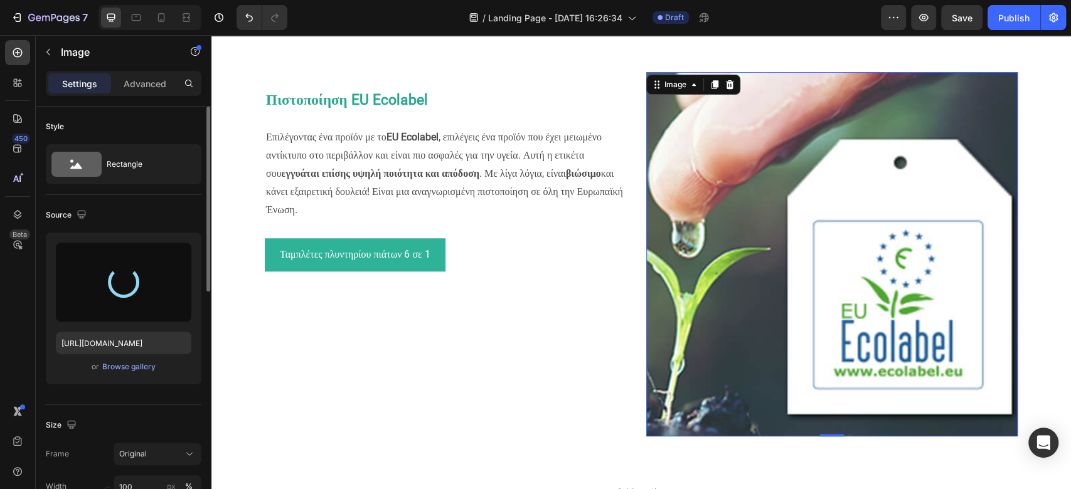
type input "https://cdn.shopify.com/s/files/1/0689/3554/9152/files/gempages_554076167208961…"
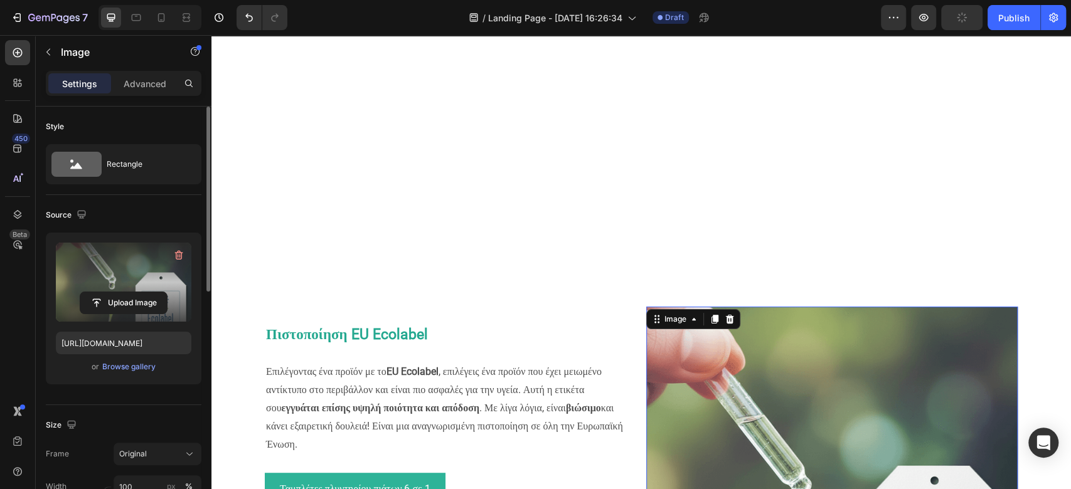
scroll to position [595, 0]
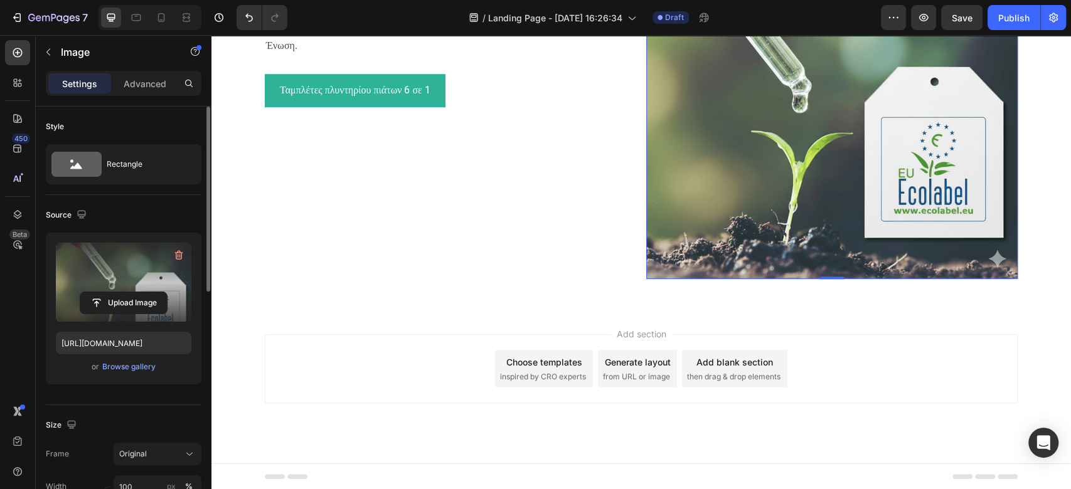
click at [570, 366] on span "inspired by CRO experts" at bounding box center [543, 376] width 86 height 11
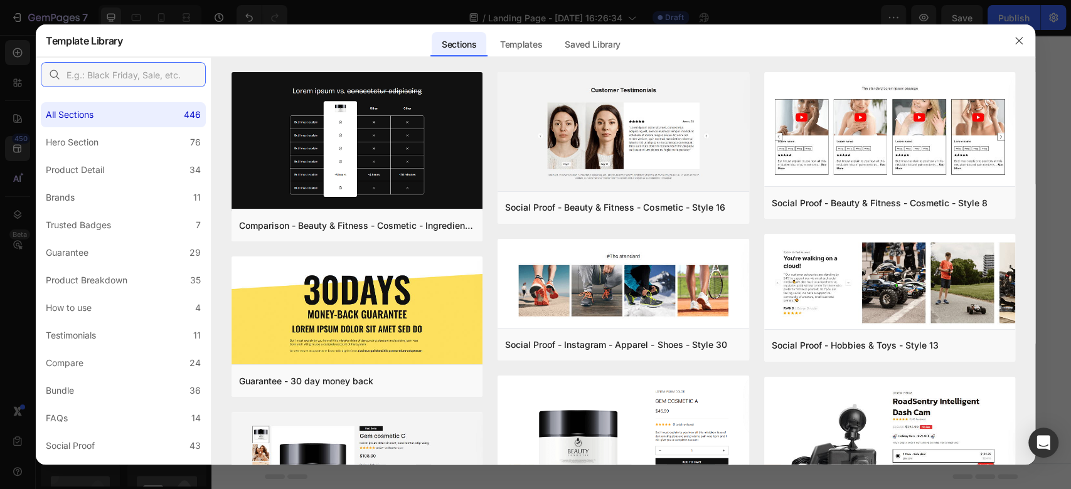
click at [140, 82] on input "text" at bounding box center [123, 74] width 165 height 25
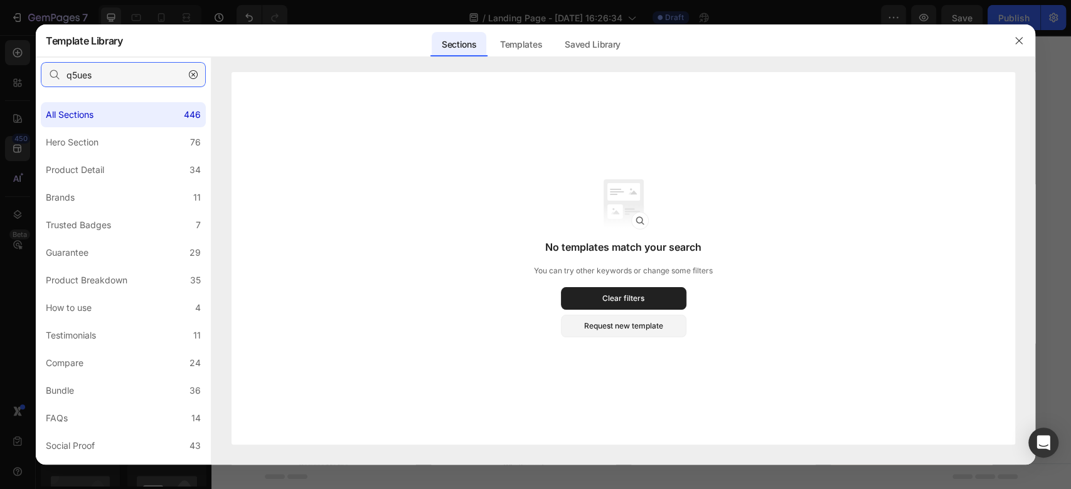
type input "q5ues"
click at [802, 35] on div at bounding box center [1019, 40] width 33 height 33
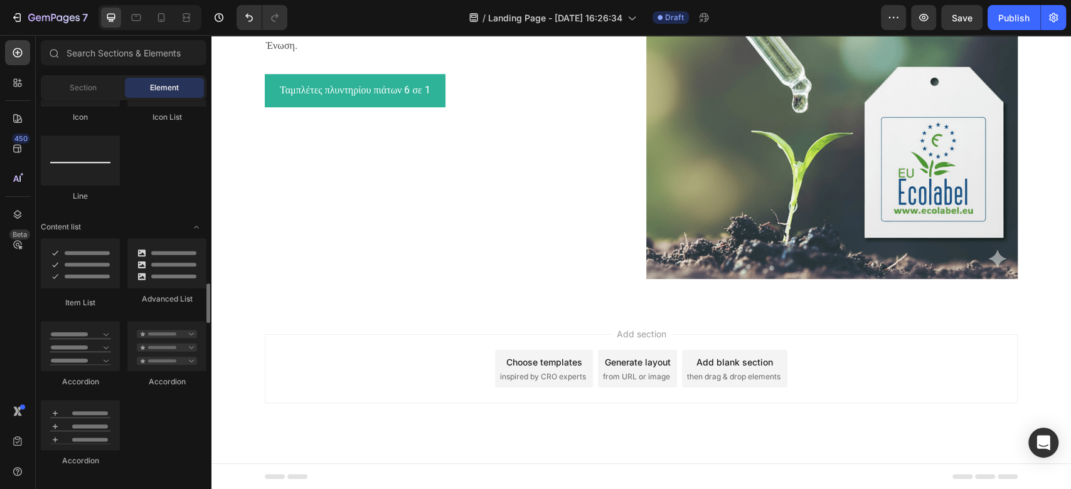
scroll to position [962, 0]
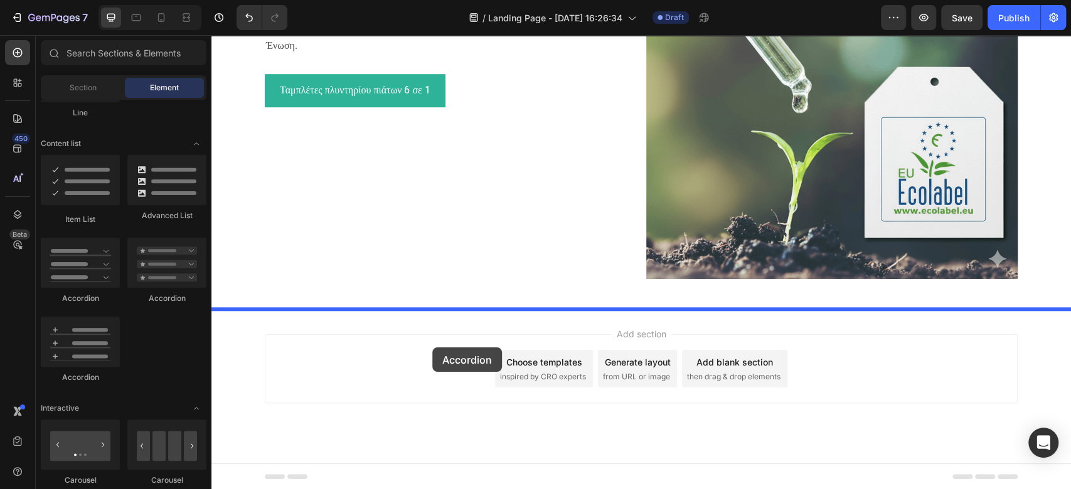
drag, startPoint x: 297, startPoint y: 389, endPoint x: 432, endPoint y: 348, distance: 141.7
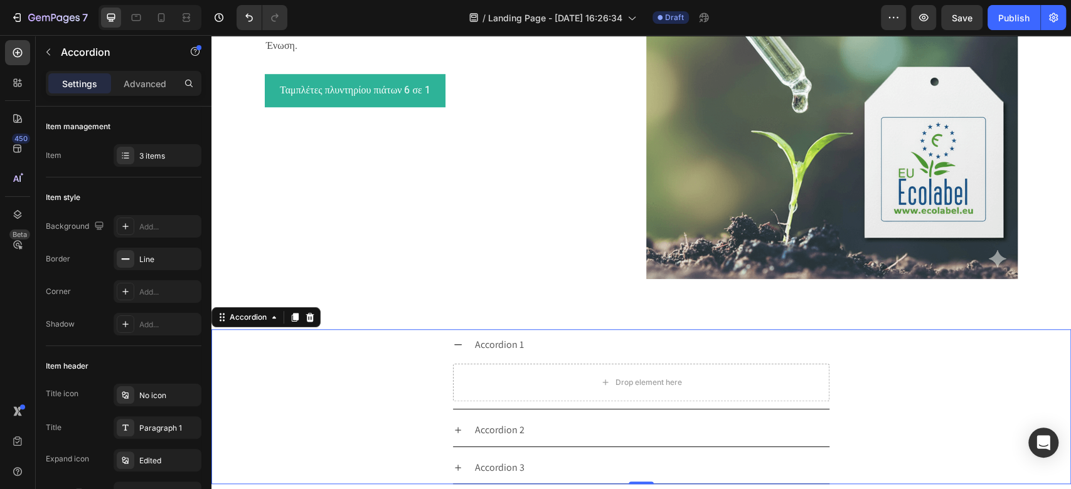
click at [484, 342] on div "Accordion 1" at bounding box center [499, 345] width 53 height 22
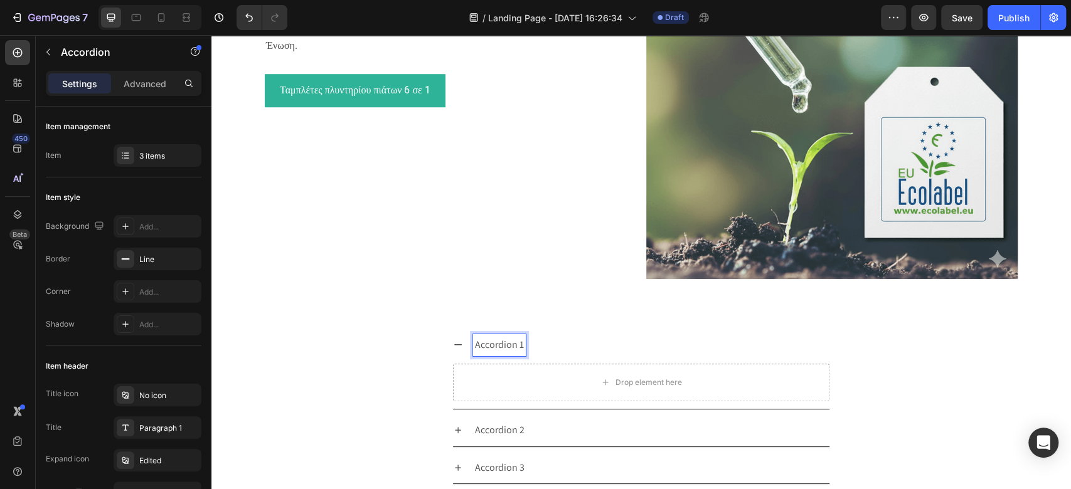
click at [453, 342] on icon at bounding box center [458, 345] width 10 height 10
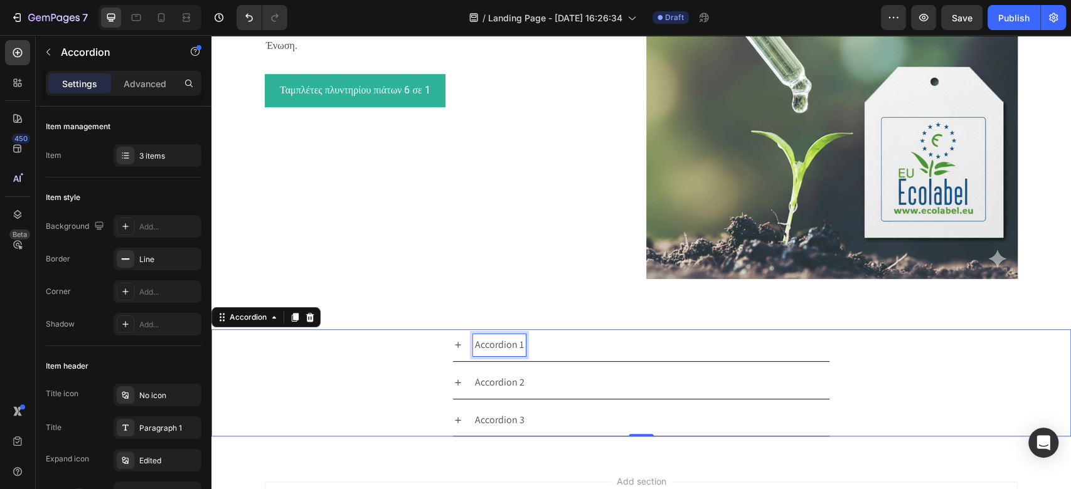
click at [493, 349] on p "Accordion 1" at bounding box center [499, 345] width 49 height 18
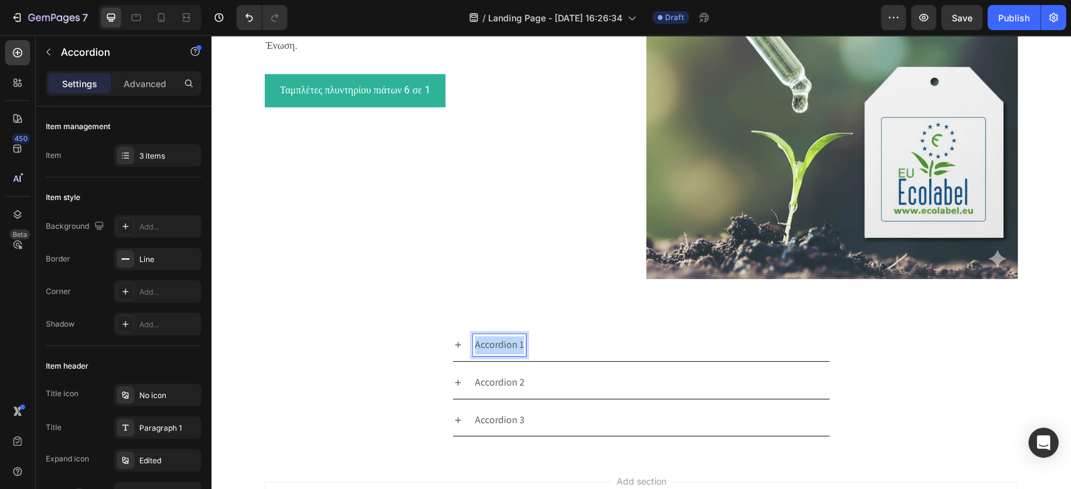
click at [493, 349] on p "Accordion 1" at bounding box center [499, 345] width 49 height 18
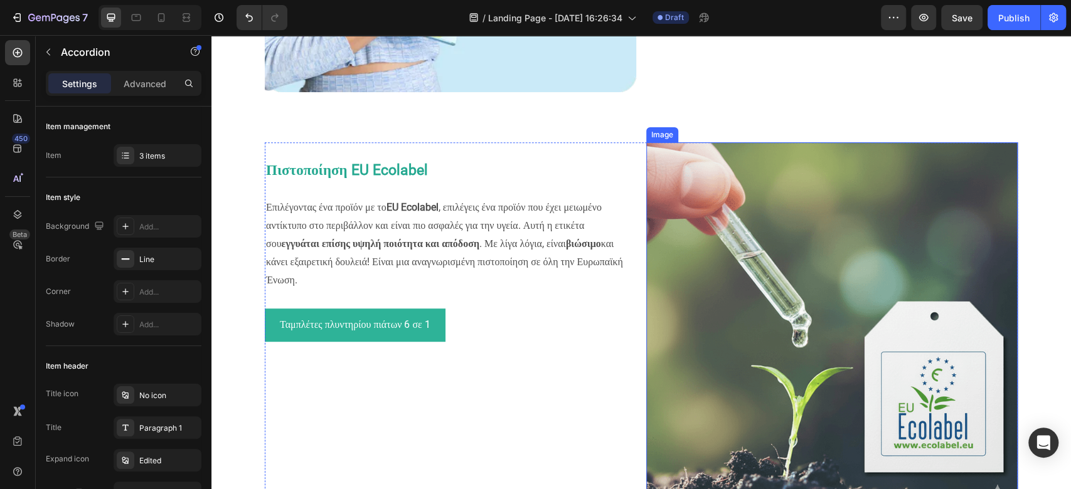
scroll to position [418, 0]
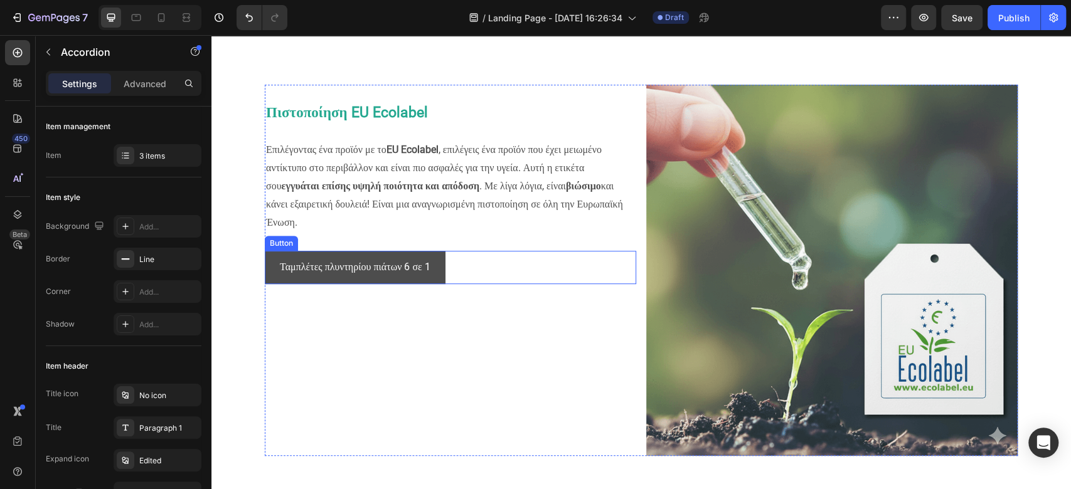
click at [265, 272] on link "Ταμπλέτες πλυντηρίου πιάτων 6 σε 1" at bounding box center [355, 267] width 181 height 33
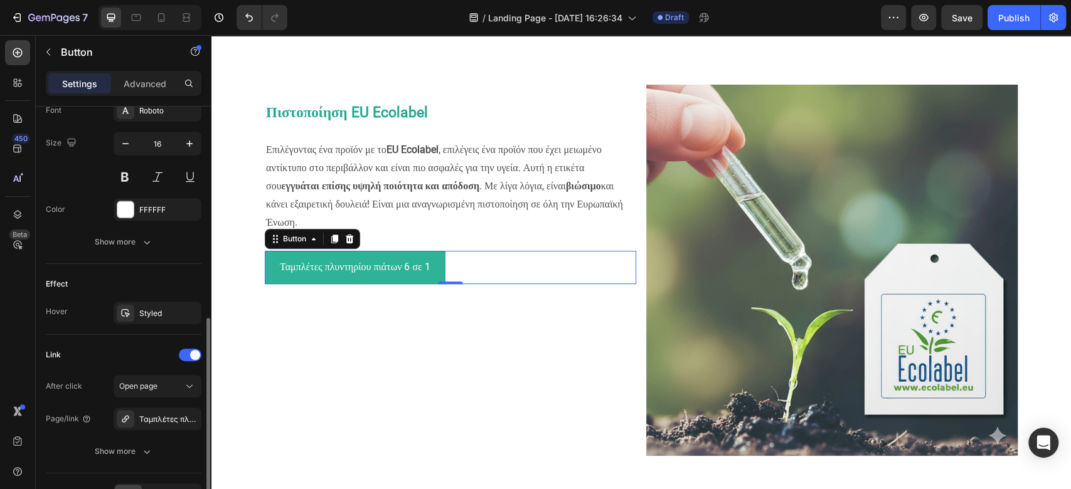
scroll to position [0, 0]
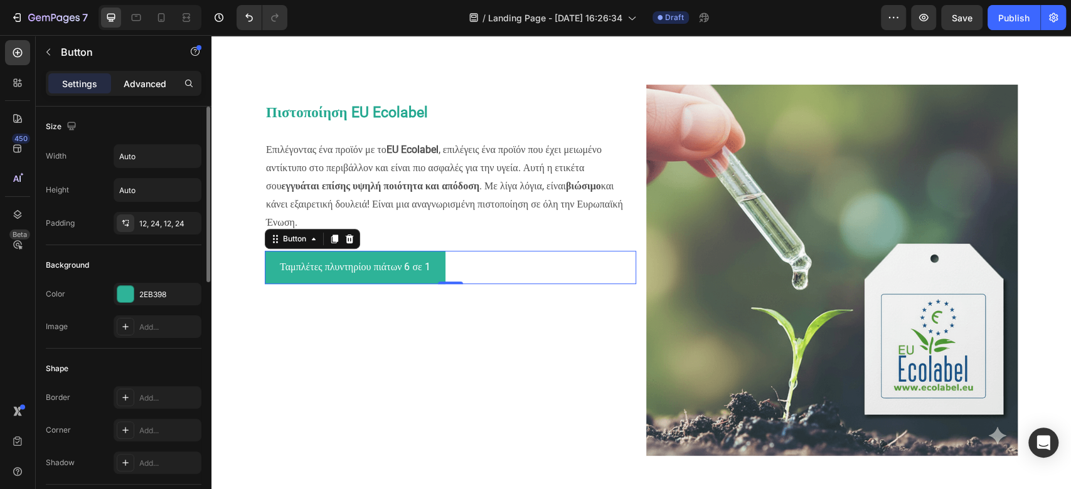
click at [149, 82] on p "Advanced" at bounding box center [145, 83] width 43 height 13
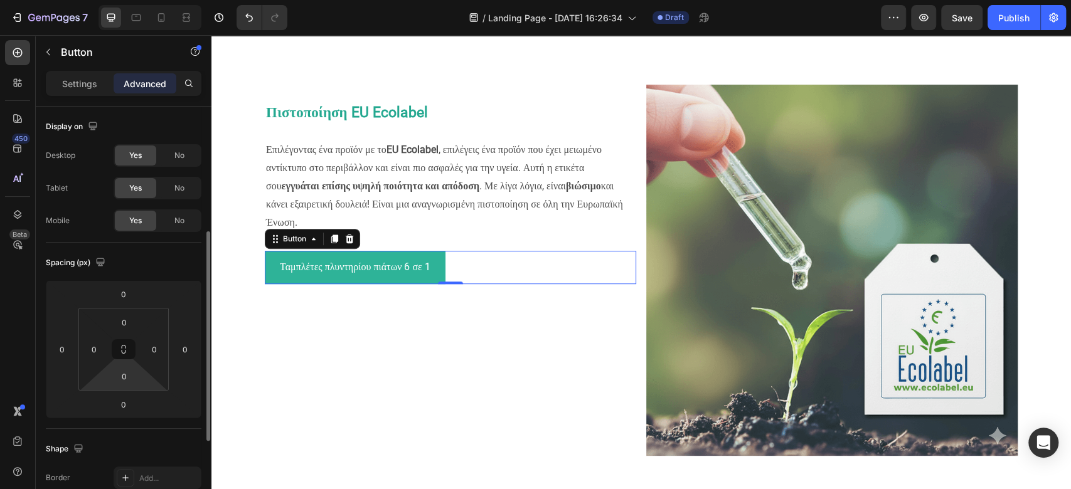
scroll to position [83, 0]
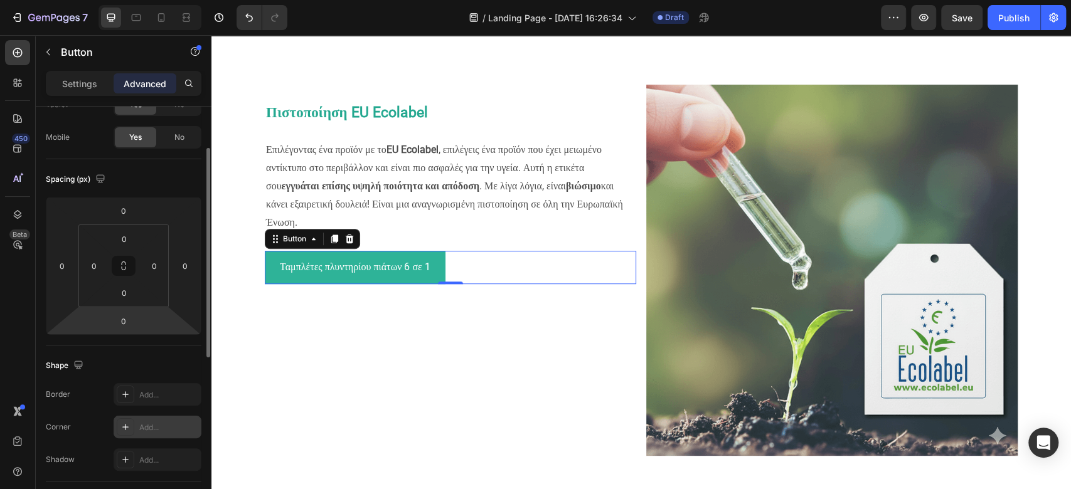
click at [125, 366] on icon at bounding box center [125, 427] width 10 height 10
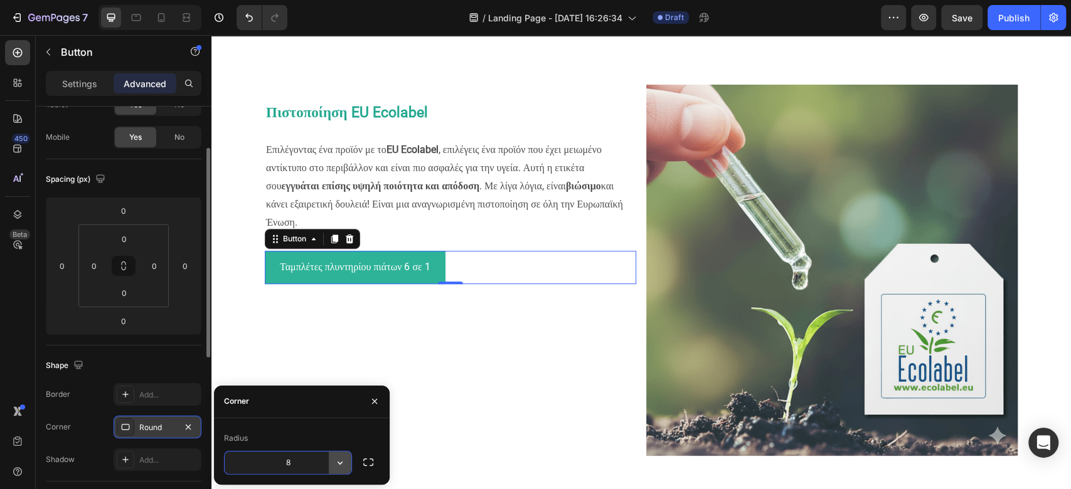
click at [339, 366] on icon "button" at bounding box center [340, 463] width 13 height 13
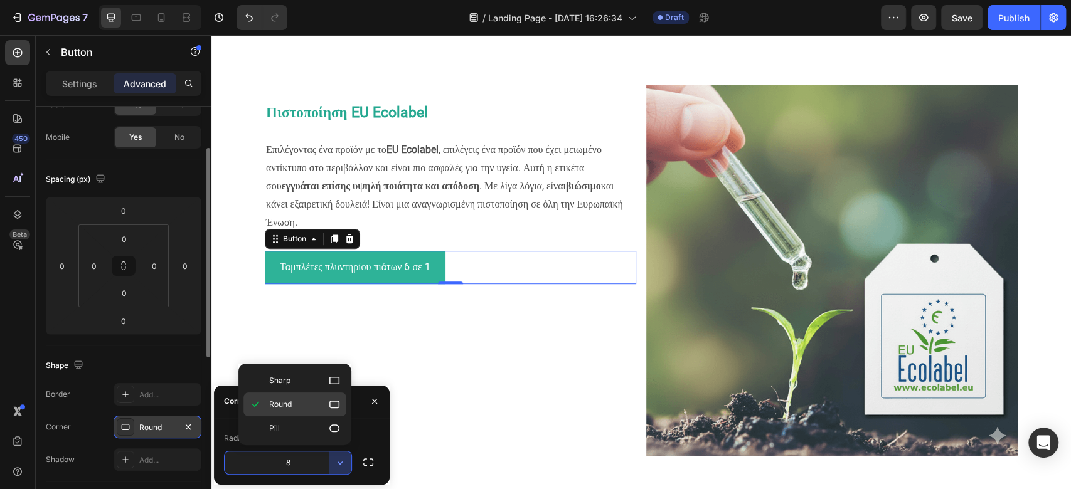
click at [309, 366] on p "Round" at bounding box center [305, 404] width 72 height 13
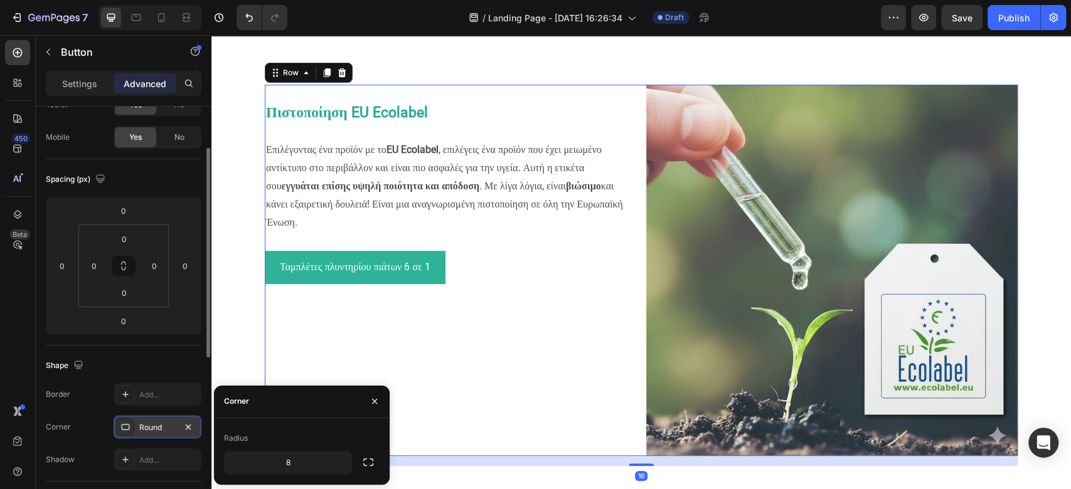
click at [479, 366] on div "Πιστοποίηση EU Ecolabel Επιλέγοντας ένα προϊόν με το EU Ecolabel , επιλέγεις έν…" at bounding box center [450, 270] width 371 height 371
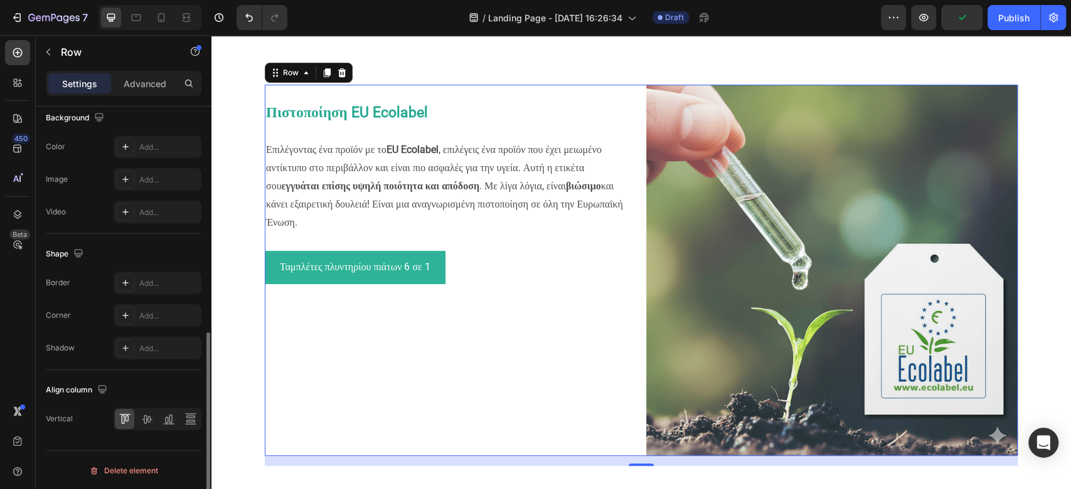
scroll to position [405, 0]
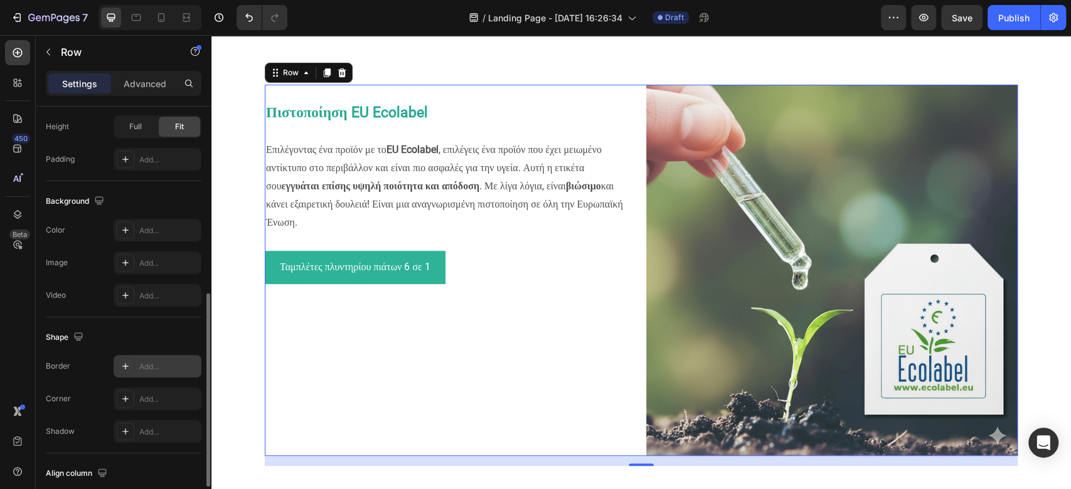
click at [163, 365] on div "Add..." at bounding box center [168, 366] width 59 height 11
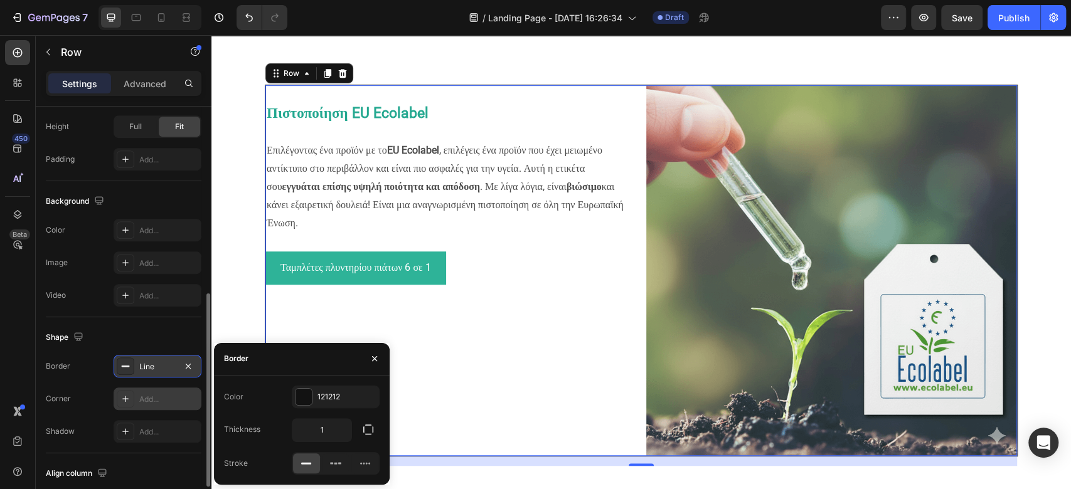
click at [169, 366] on div "Add..." at bounding box center [168, 399] width 59 height 11
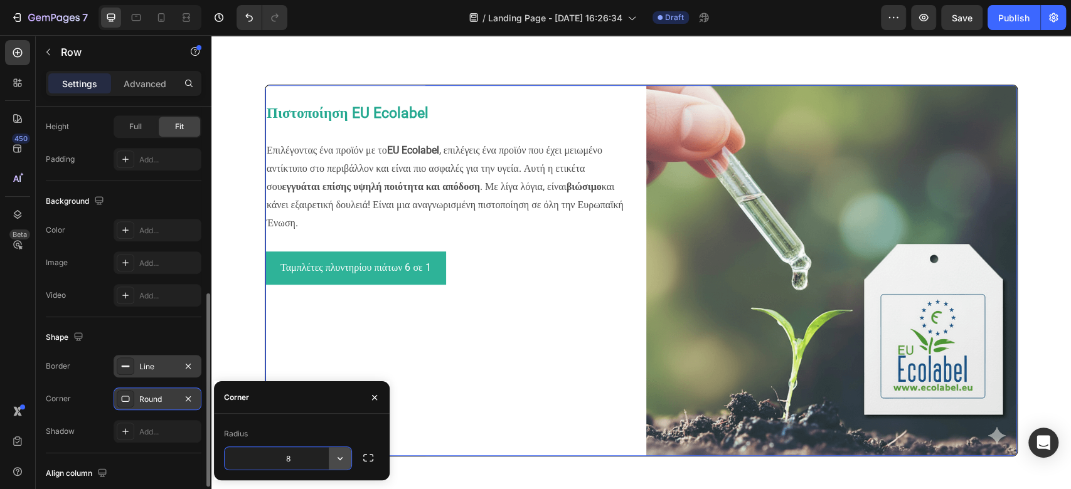
click at [331, 366] on button "button" at bounding box center [340, 458] width 23 height 23
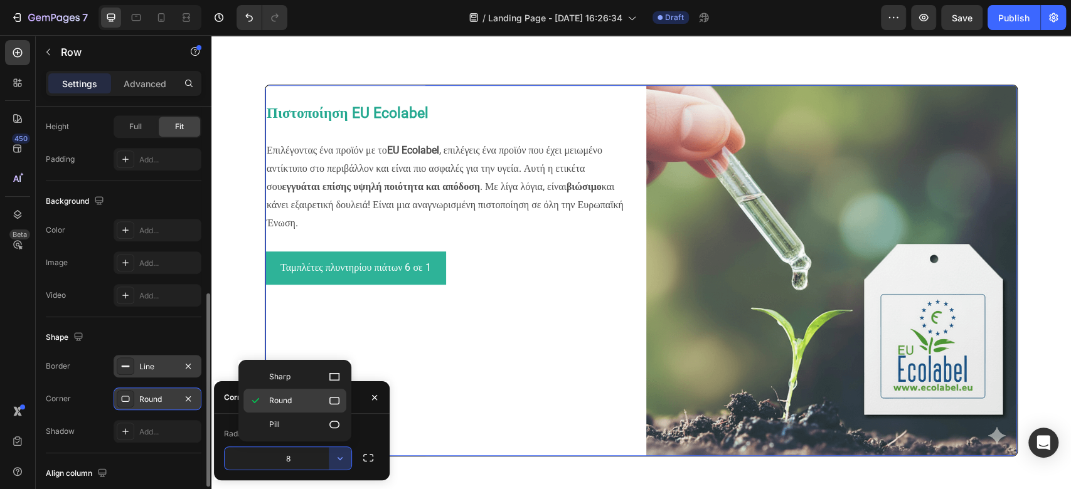
click at [311, 366] on div "Round" at bounding box center [294, 425] width 103 height 24
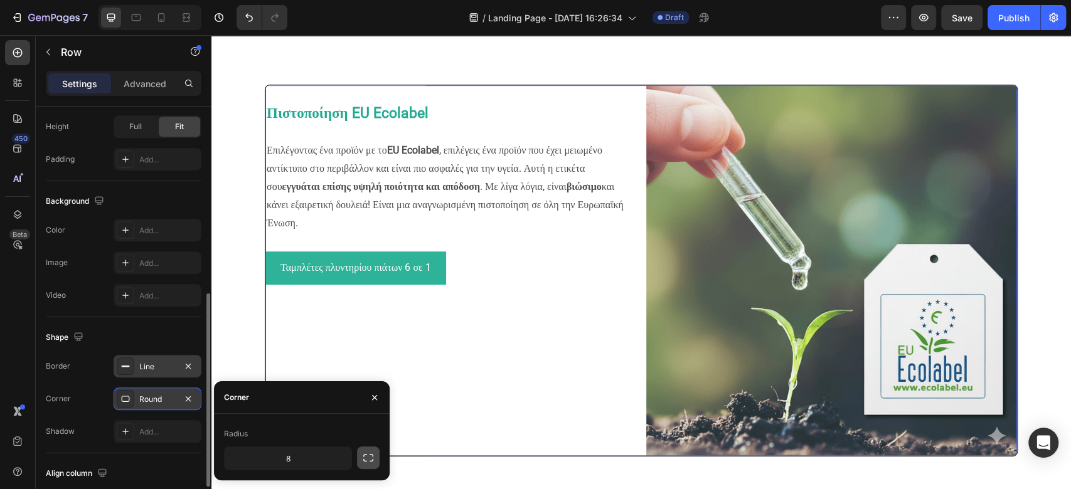
click at [369, 366] on icon "button" at bounding box center [368, 458] width 13 height 13
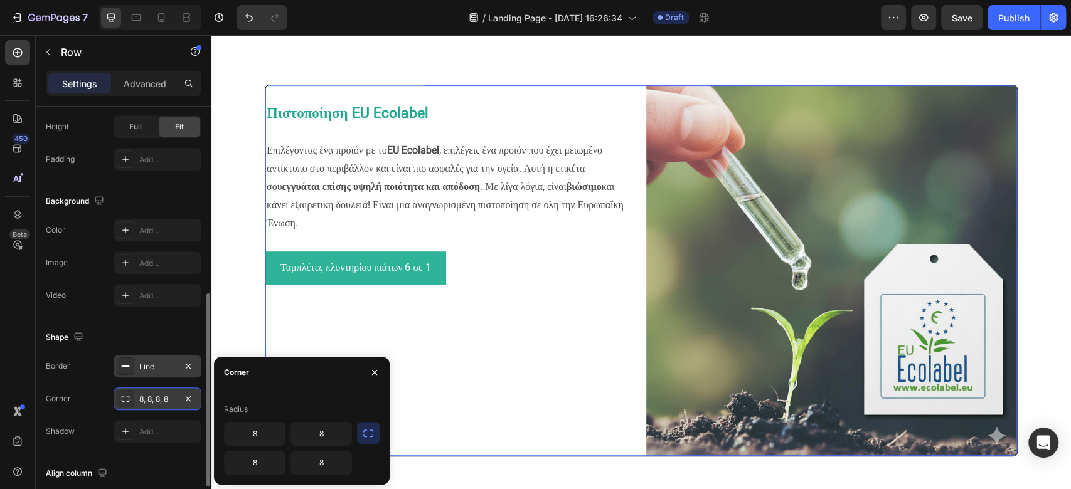
click at [363, 366] on icon "button" at bounding box center [368, 433] width 13 height 13
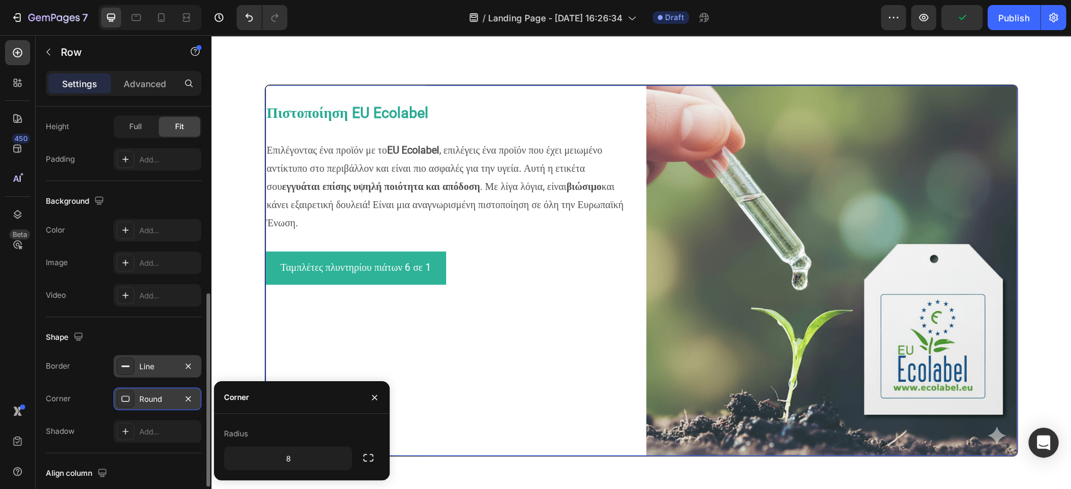
drag, startPoint x: 577, startPoint y: 491, endPoint x: 382, endPoint y: 379, distance: 224.8
click at [375, 366] on icon "button" at bounding box center [375, 398] width 10 height 10
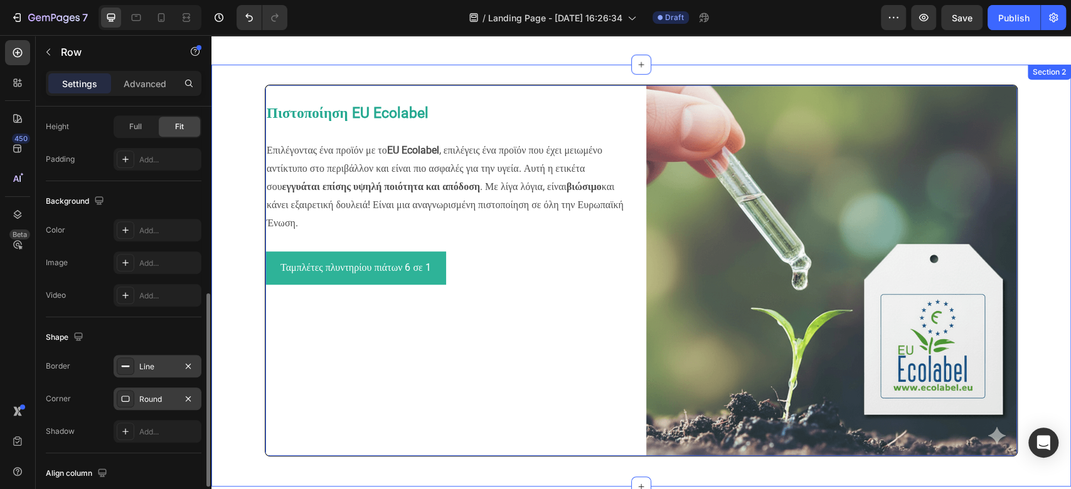
click at [247, 360] on div "Πιστοποίηση EU Ecolabel Επιλέγοντας ένα προϊόν με το EU Ecolabel , επιλέγεις έν…" at bounding box center [641, 276] width 860 height 382
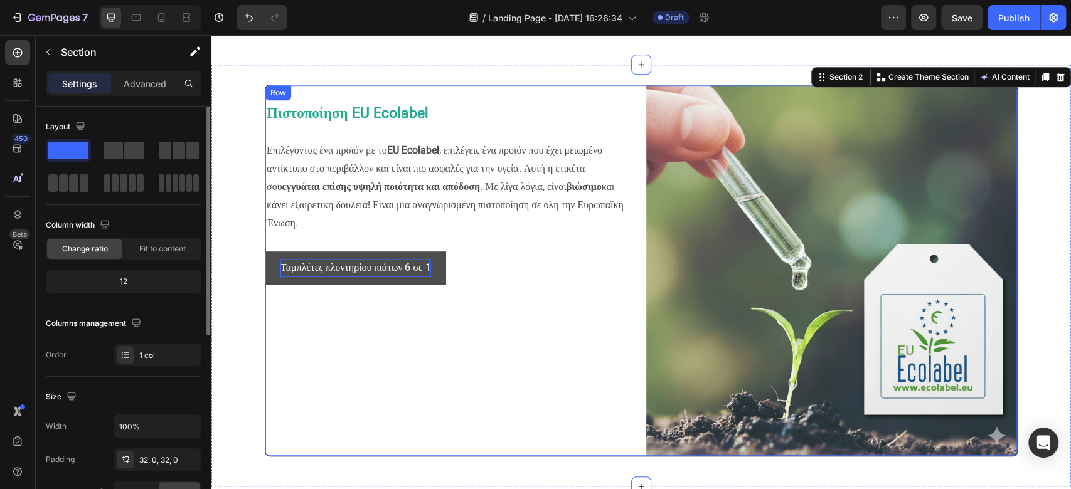
click at [320, 259] on p "Ταμπλέτες πλυντηρίου πιάτων 6 σε 1" at bounding box center [355, 268] width 151 height 18
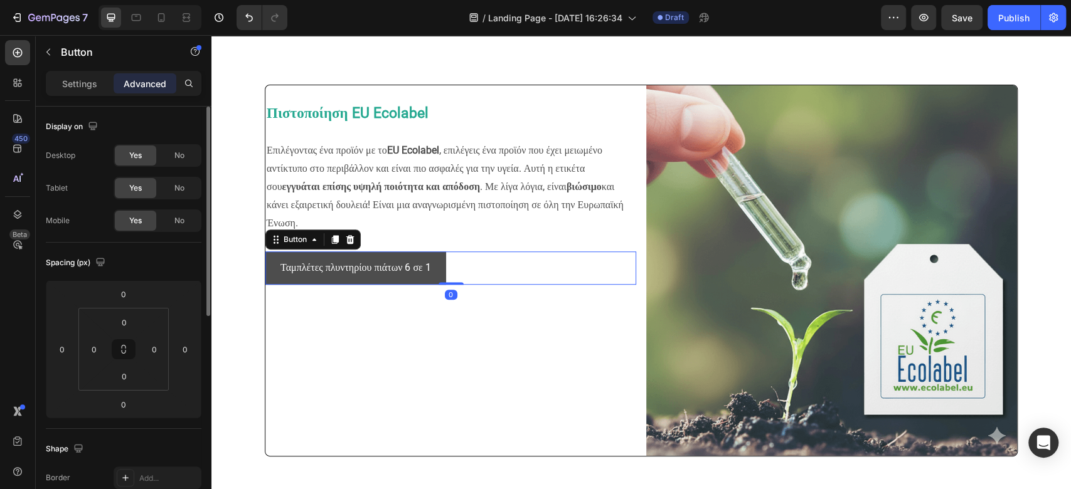
click at [272, 257] on link "Ταμπλέτες πλυντηρίου πιάτων 6 σε 1" at bounding box center [355, 268] width 181 height 33
click at [265, 265] on link "Ταμπλέτες πλυντηρίου πιάτων 6 σε 1" at bounding box center [355, 268] width 181 height 33
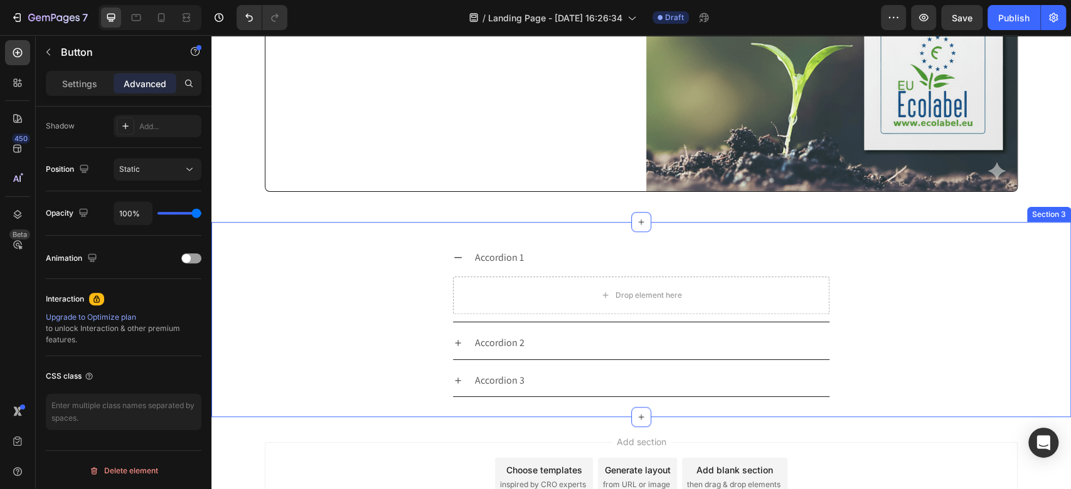
scroll to position [790, 0]
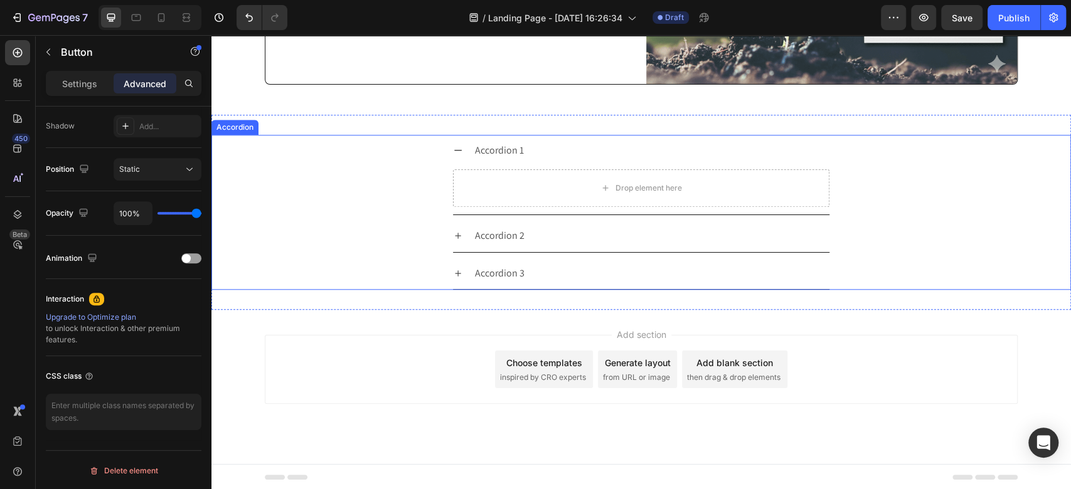
click at [491, 151] on div "Accordion 1" at bounding box center [499, 151] width 53 height 22
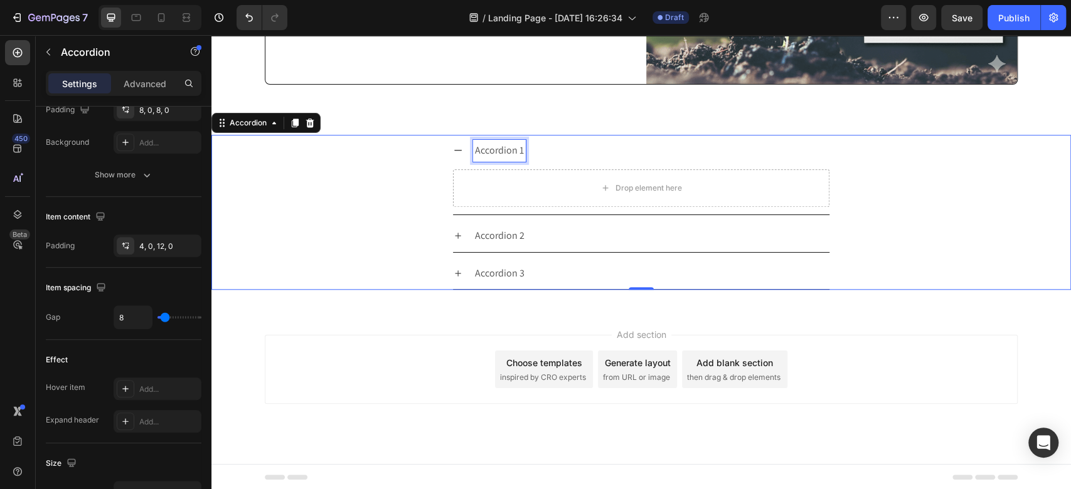
scroll to position [0, 0]
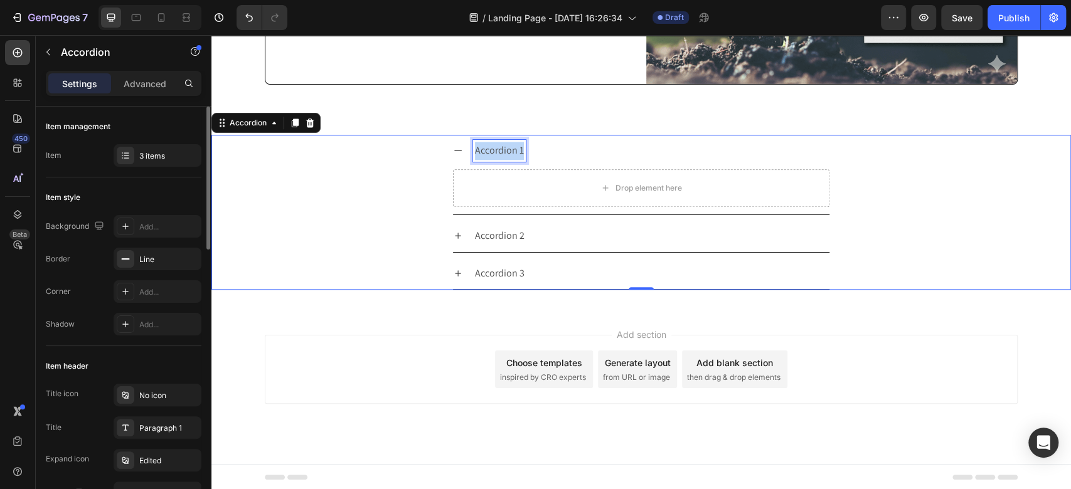
click at [491, 151] on p "Accordion 1" at bounding box center [499, 151] width 49 height 18
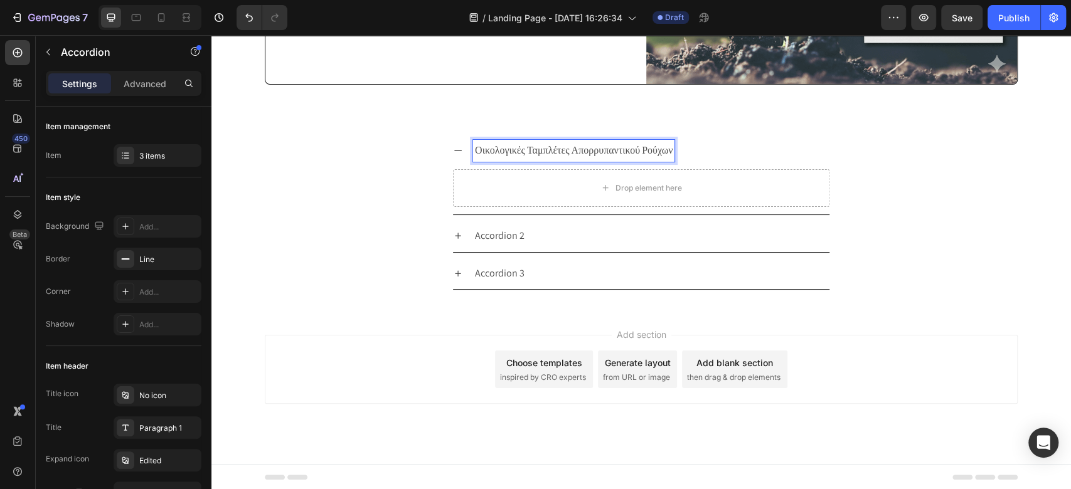
click at [614, 149] on p "Οικολογικές Ταμπλέτες Απορρυπαντικού Ρούχων" at bounding box center [574, 151] width 198 height 18
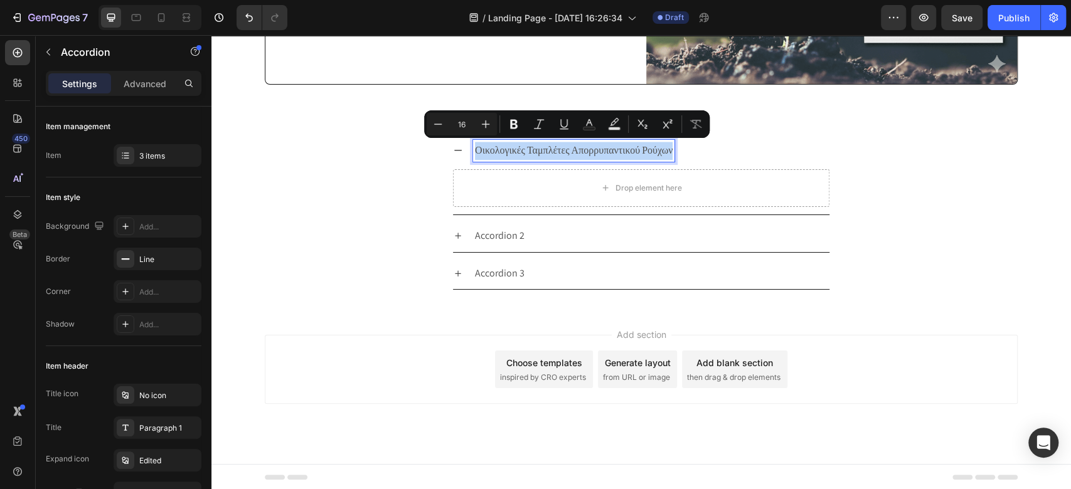
click at [587, 152] on p "Οικολογικές Ταμπλέτες Απορρυπαντικού Ρούχων" at bounding box center [574, 151] width 198 height 18
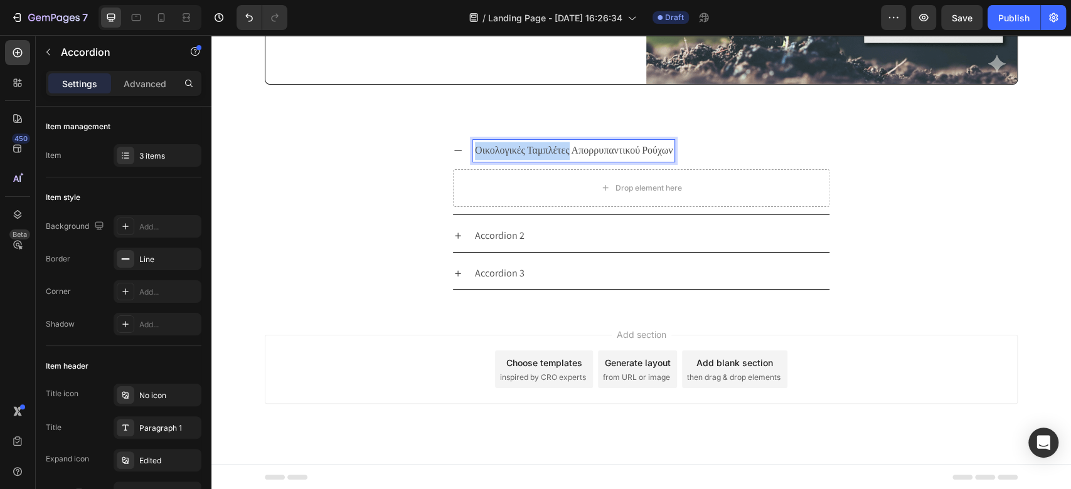
drag, startPoint x: 563, startPoint y: 147, endPoint x: 445, endPoint y: 156, distance: 118.3
click at [453, 153] on div "Οικολογικές Ταμπλέτες Απορρυπαντικού Ρούχων" at bounding box center [641, 151] width 376 height 32
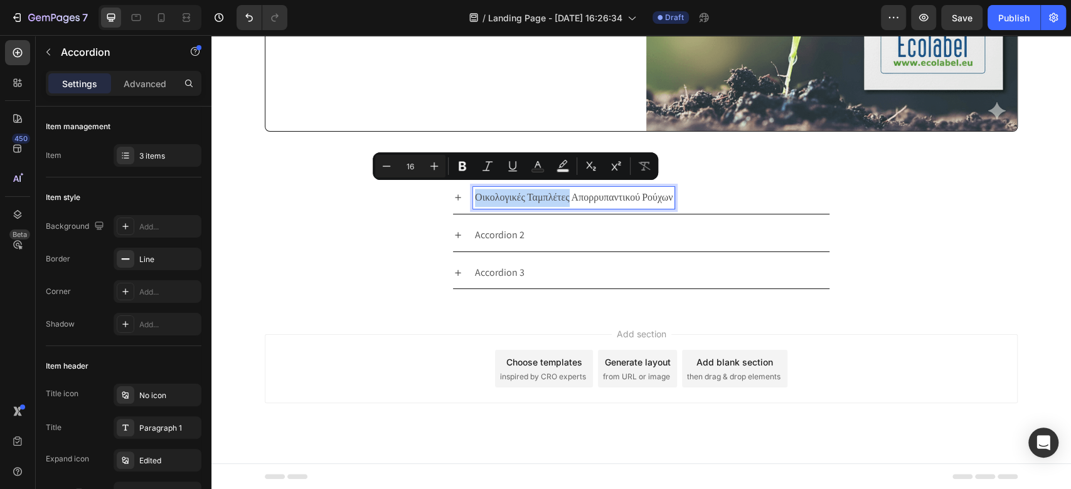
scroll to position [742, 0]
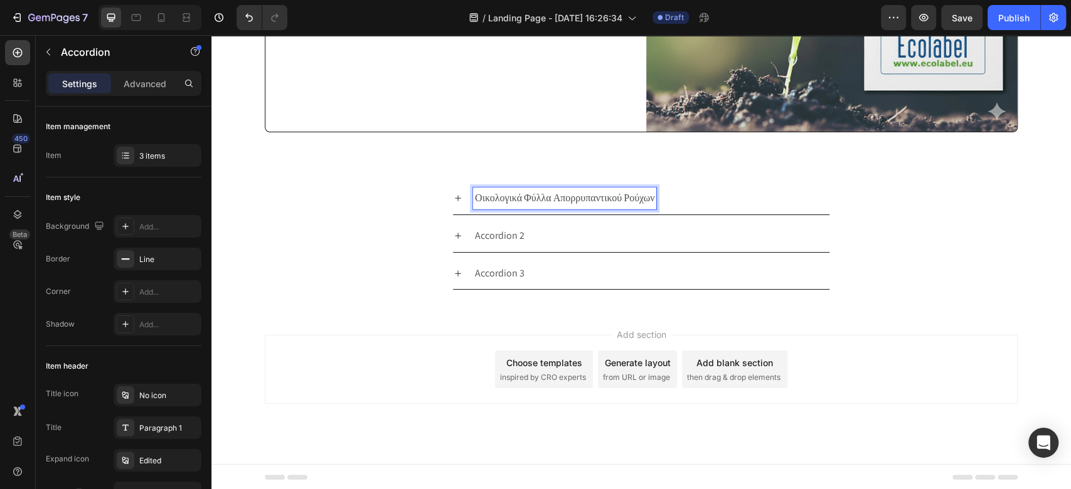
click at [521, 203] on p "Οικολογικά Φύλλα Απορρυπαντικού Ρούχων" at bounding box center [564, 198] width 179 height 18
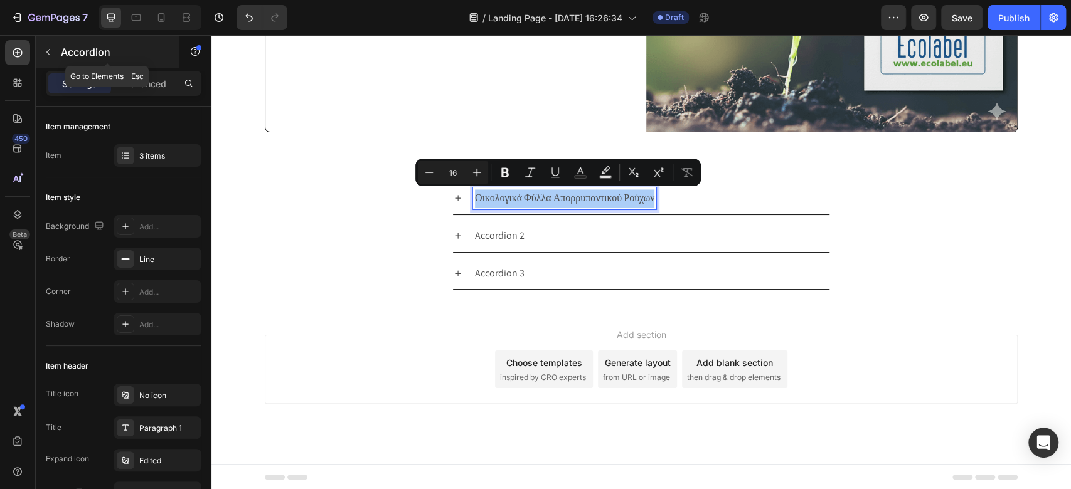
click at [48, 48] on icon "button" at bounding box center [48, 52] width 10 height 10
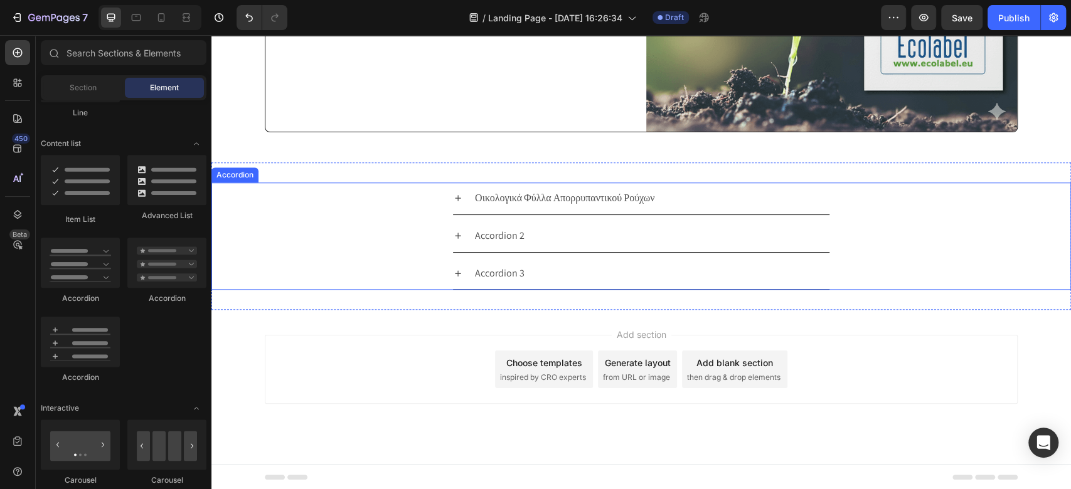
click at [537, 193] on p "Οικολογικά Φύλλα Απορρυπαντικού Ρούχων" at bounding box center [564, 198] width 179 height 18
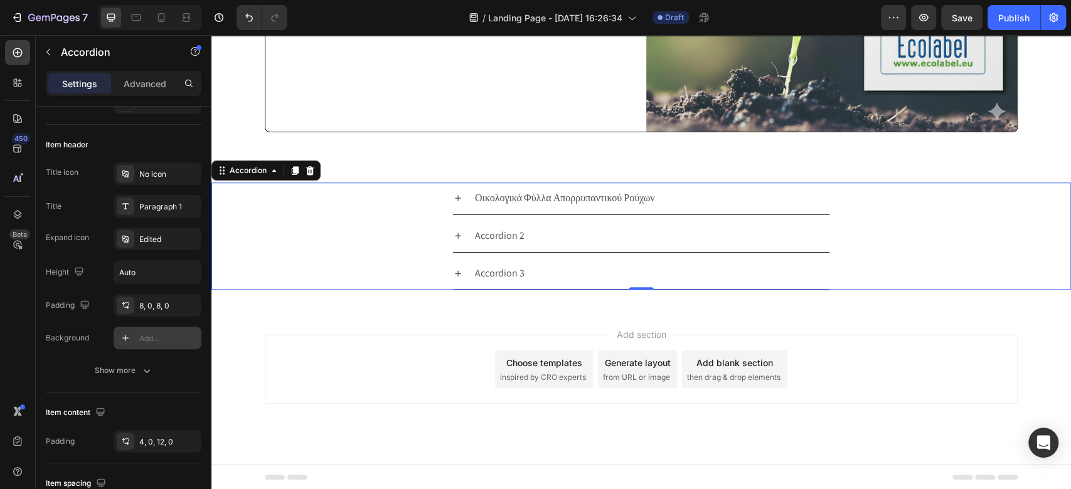
scroll to position [0, 0]
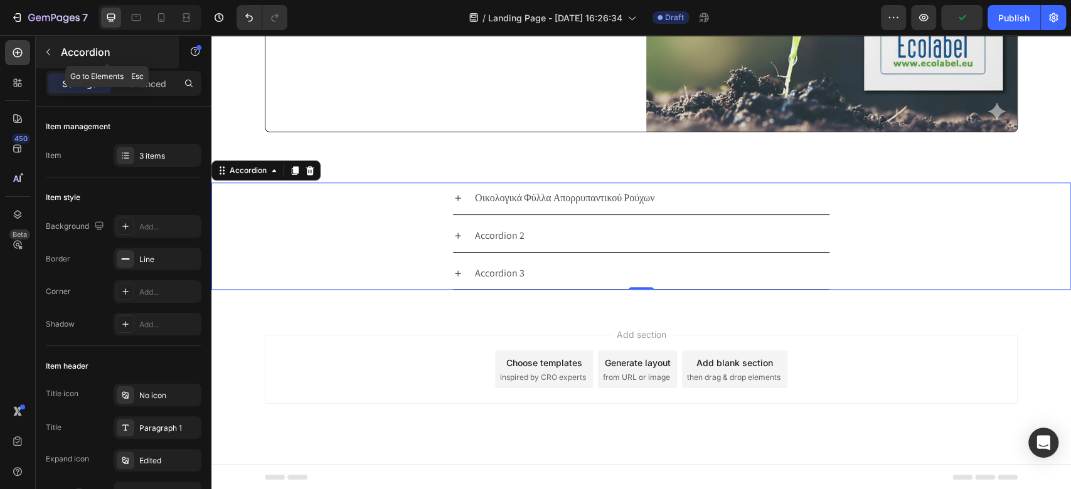
click at [50, 50] on icon "button" at bounding box center [48, 52] width 10 height 10
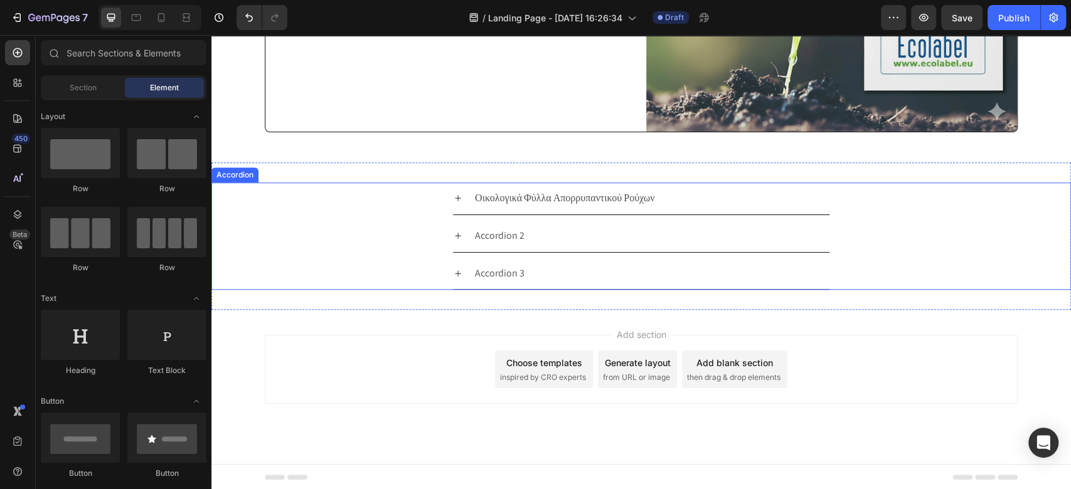
click at [516, 199] on p "Οικολογικά Φύλλα Απορρυπαντικού Ρούχων" at bounding box center [564, 198] width 179 height 18
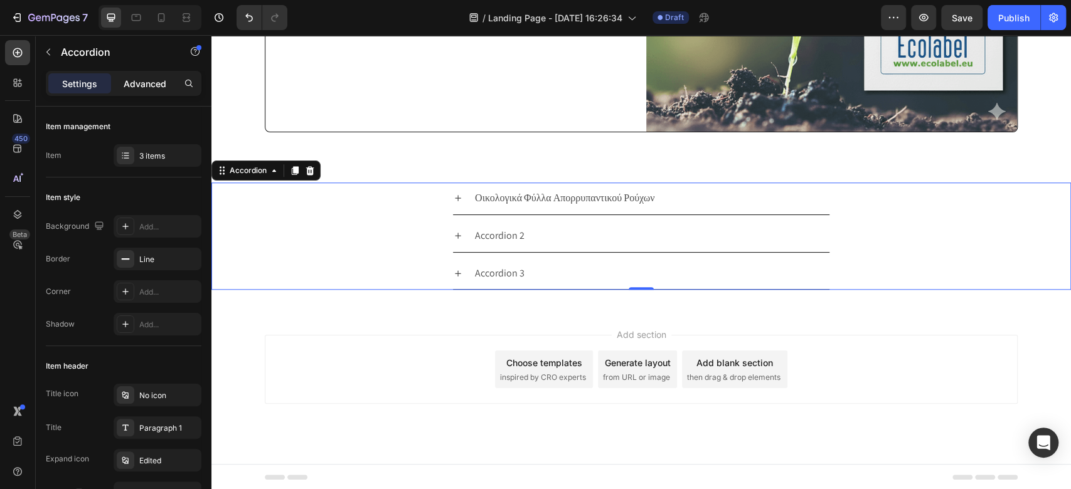
click at [140, 88] on p "Advanced" at bounding box center [145, 83] width 43 height 13
type input "100%"
type input "100"
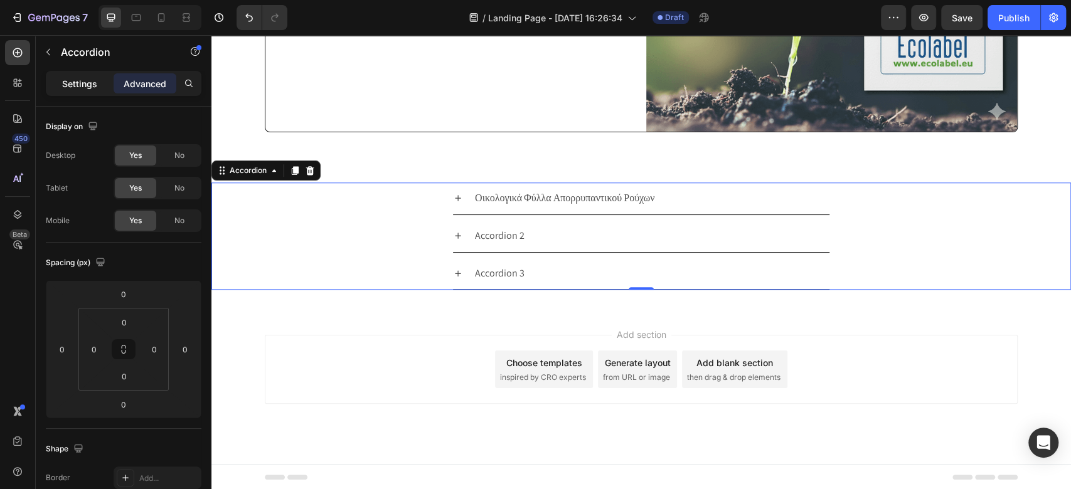
click at [90, 87] on p "Settings" at bounding box center [79, 83] width 35 height 13
type input "8"
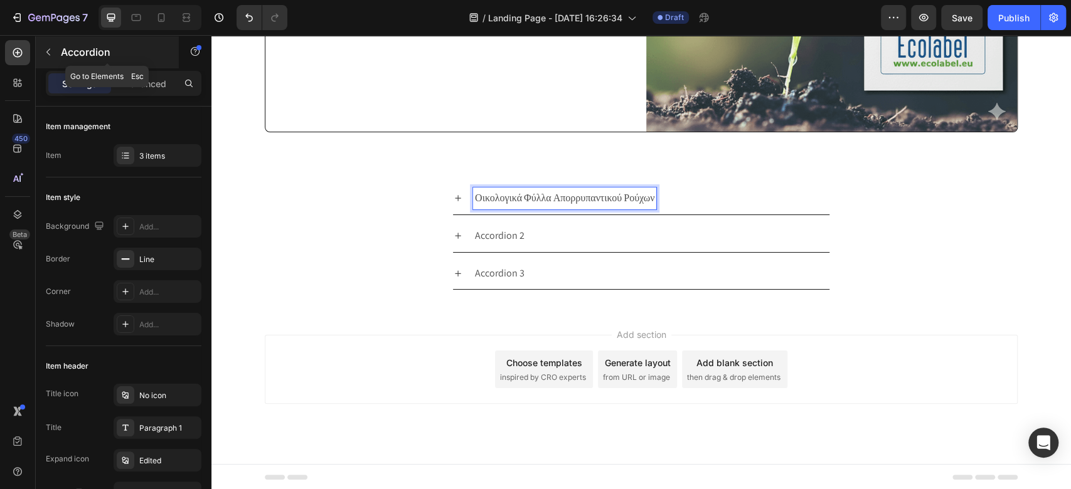
click at [50, 54] on icon "button" at bounding box center [48, 52] width 10 height 10
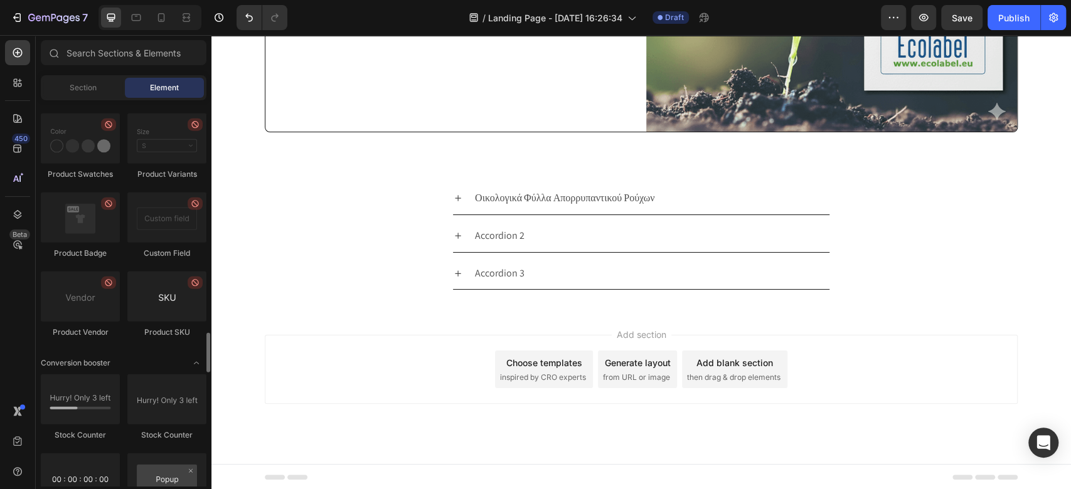
scroll to position [1826, 0]
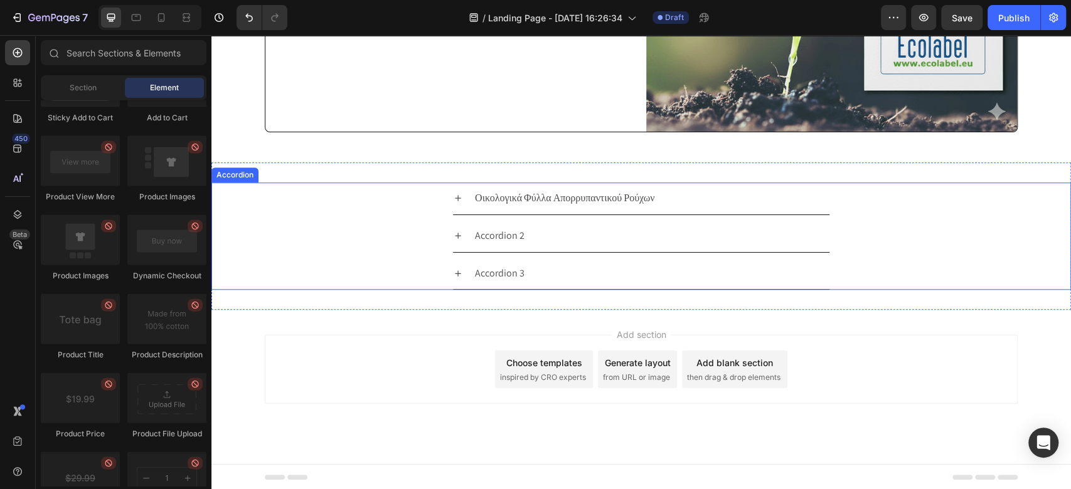
click at [523, 196] on p "Οικολογικά Φύλλα Απορρυπαντικού Ρούχων" at bounding box center [564, 198] width 179 height 18
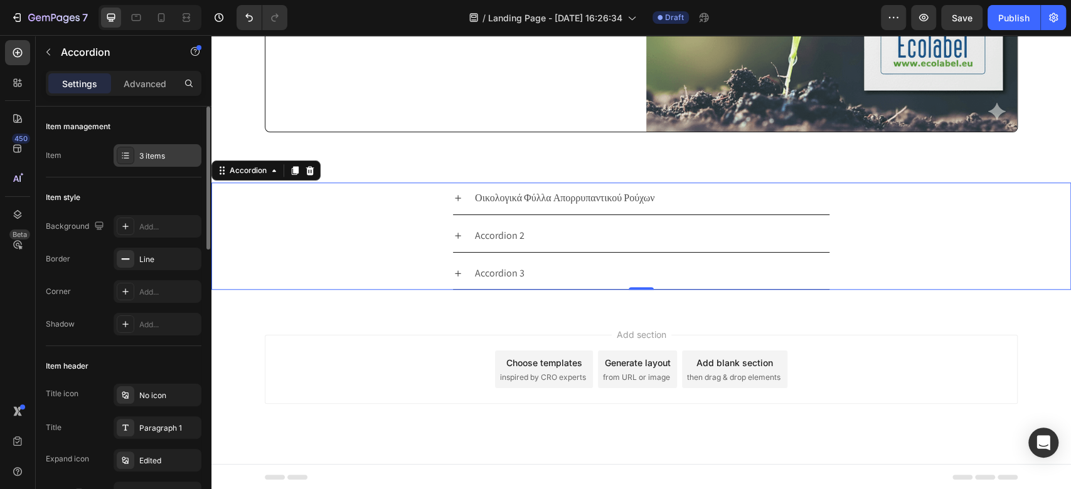
click at [139, 153] on div "3 items" at bounding box center [168, 156] width 59 height 11
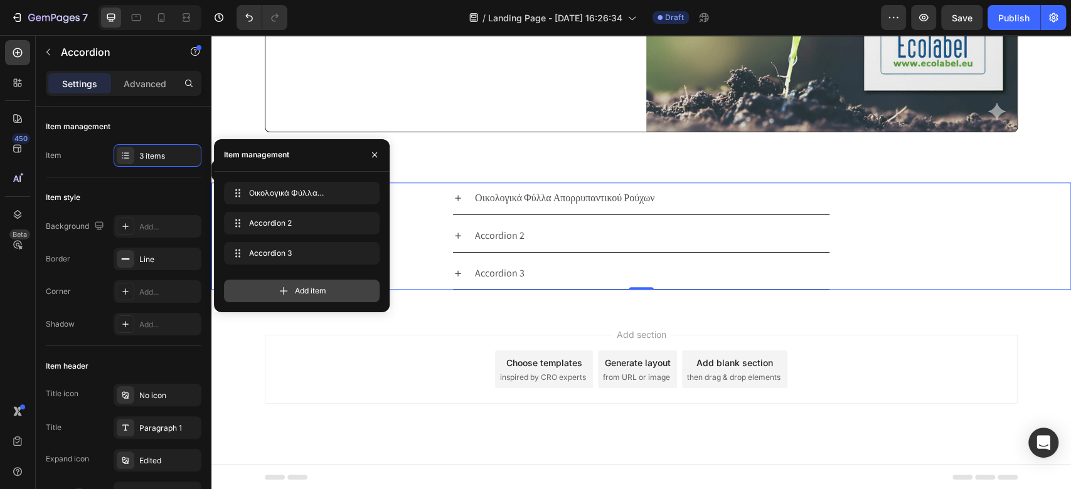
click at [302, 289] on span "Add item" at bounding box center [310, 290] width 31 height 11
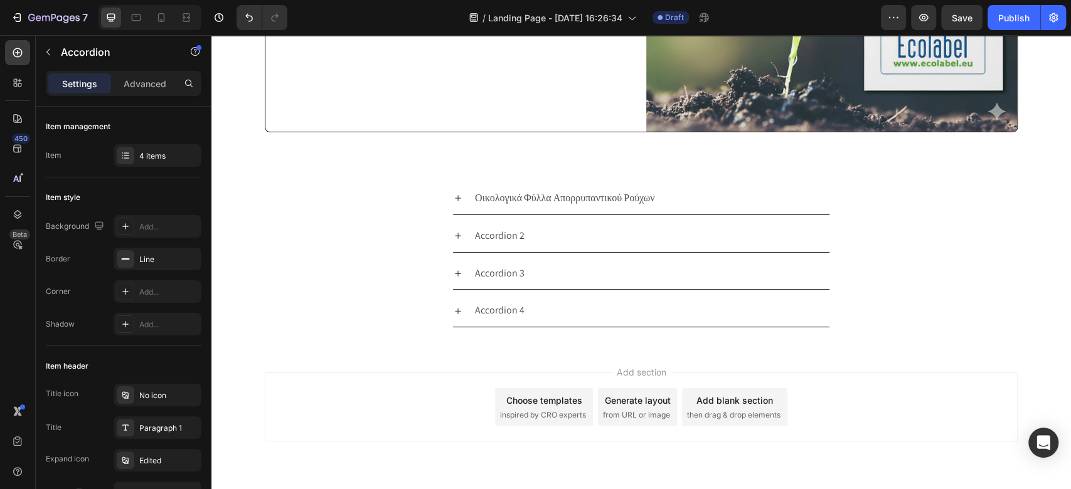
click at [453, 195] on icon at bounding box center [458, 198] width 10 height 10
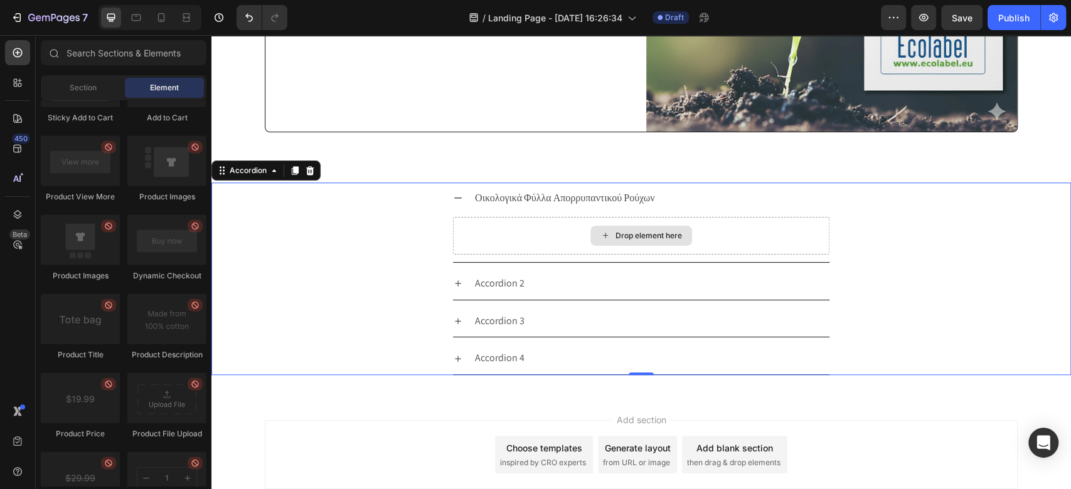
click at [616, 239] on div "Drop element here" at bounding box center [649, 236] width 67 height 10
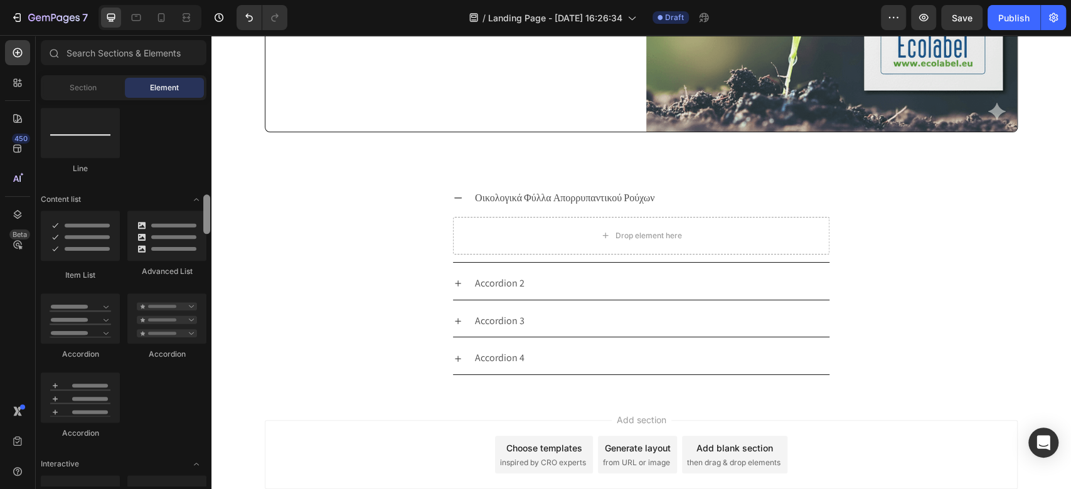
scroll to position [0, 0]
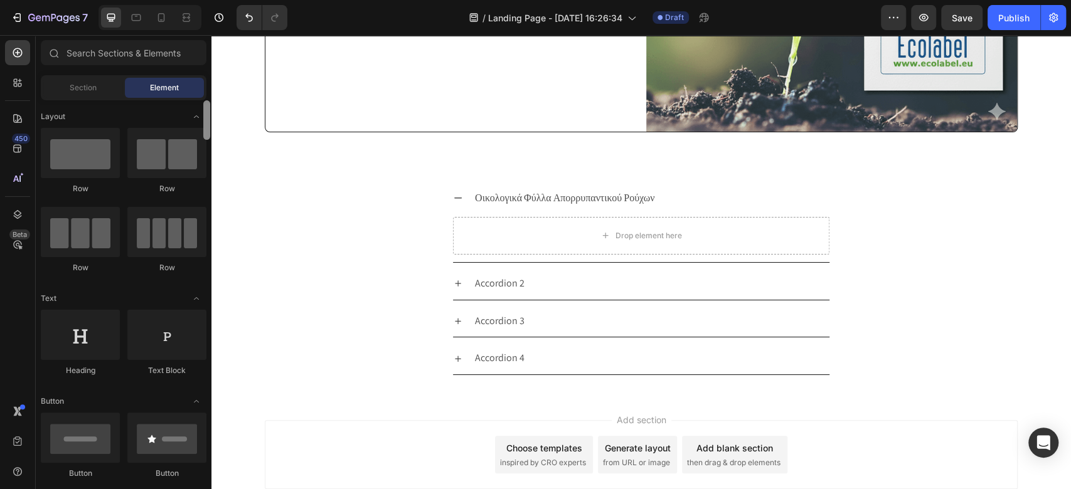
drag, startPoint x: 207, startPoint y: 215, endPoint x: 198, endPoint y: 82, distance: 133.3
click at [198, 82] on div "Sections(0) Elements(83) Section Element Hero Section Product Detail Brands Tru…" at bounding box center [124, 263] width 176 height 446
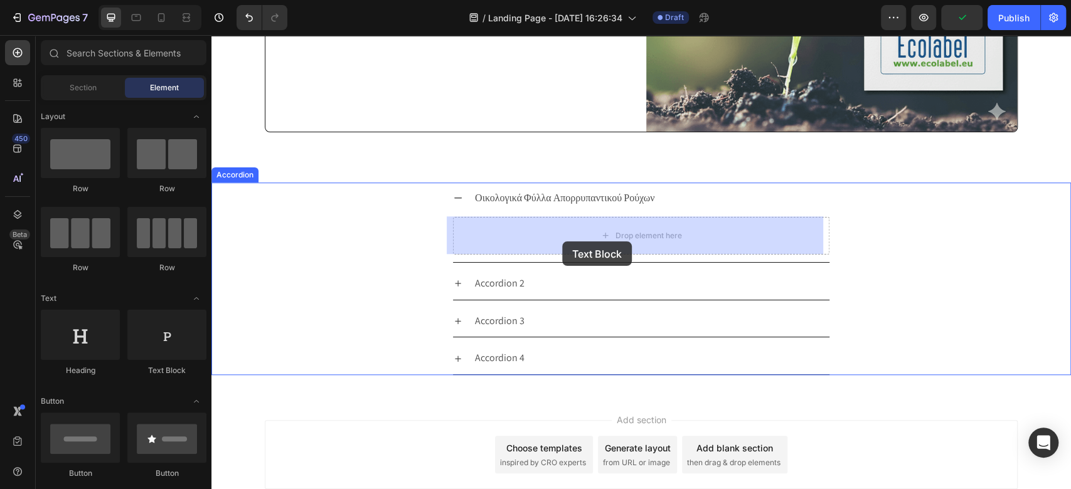
drag, startPoint x: 366, startPoint y: 388, endPoint x: 563, endPoint y: 240, distance: 246.1
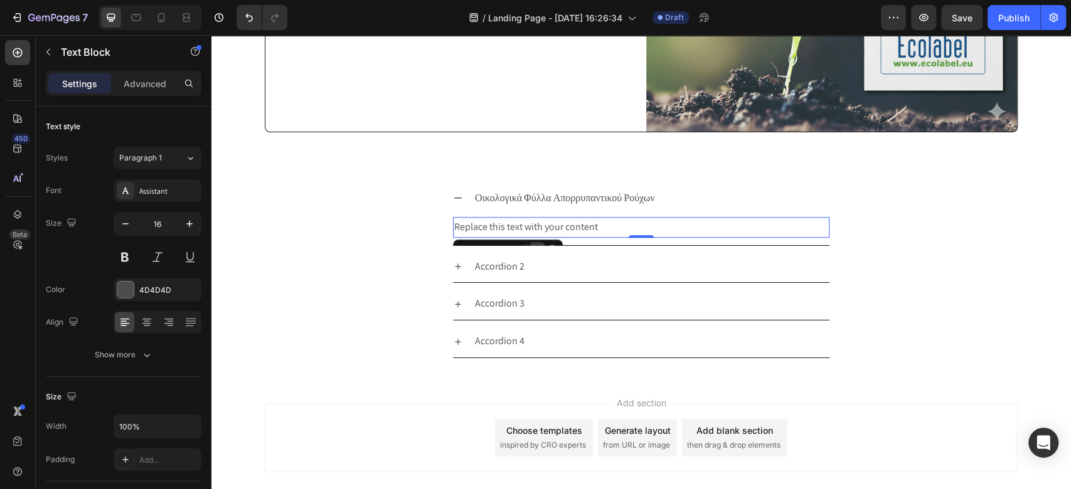
click at [530, 244] on div at bounding box center [537, 249] width 15 height 15
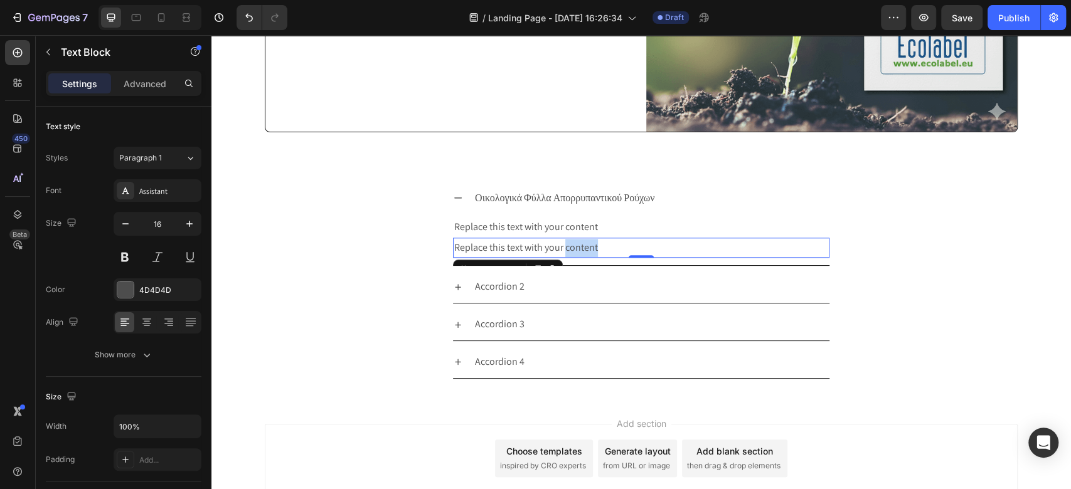
click at [587, 247] on p "Replace this text with your content" at bounding box center [641, 248] width 374 height 18
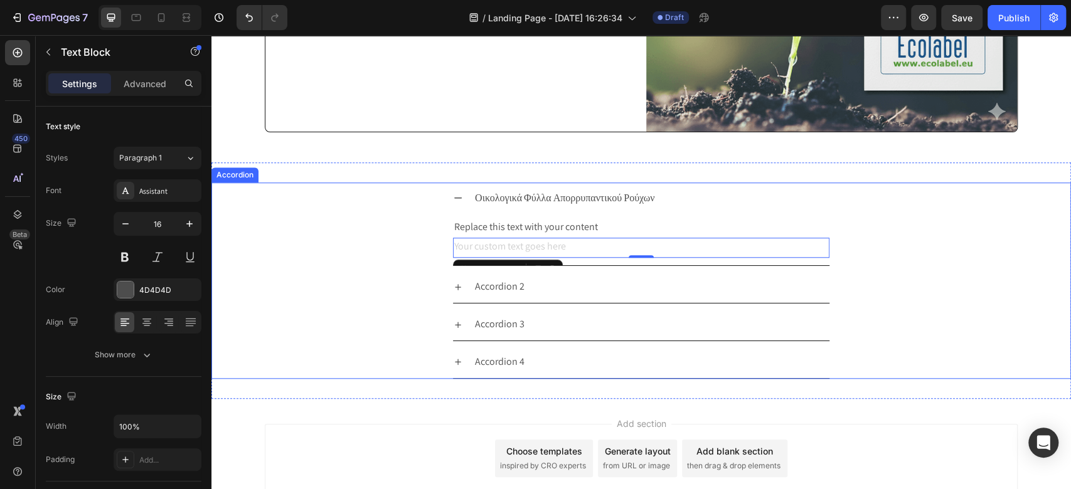
click at [802, 282] on div "Accordion 2" at bounding box center [651, 287] width 356 height 22
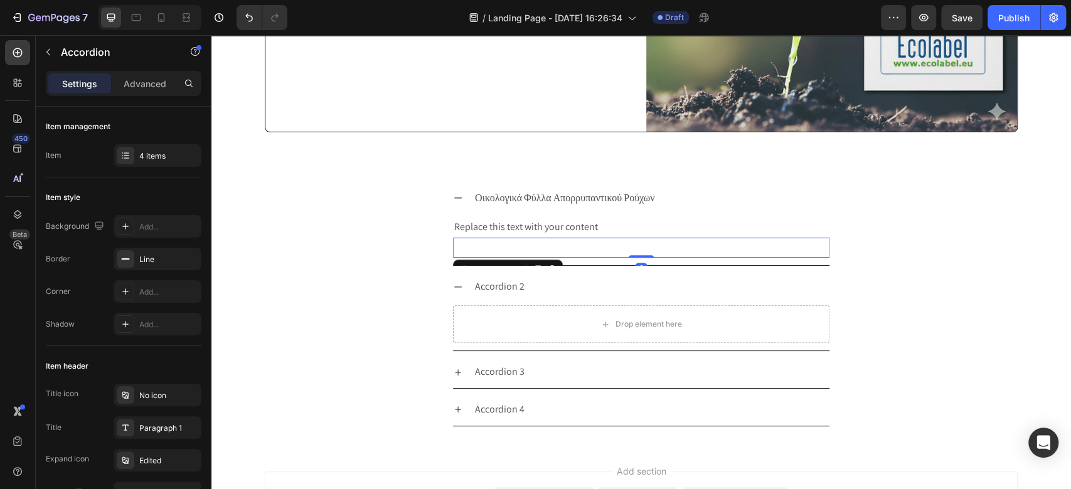
click at [513, 253] on div "Rich Text Editor. Editing area: main" at bounding box center [641, 248] width 376 height 21
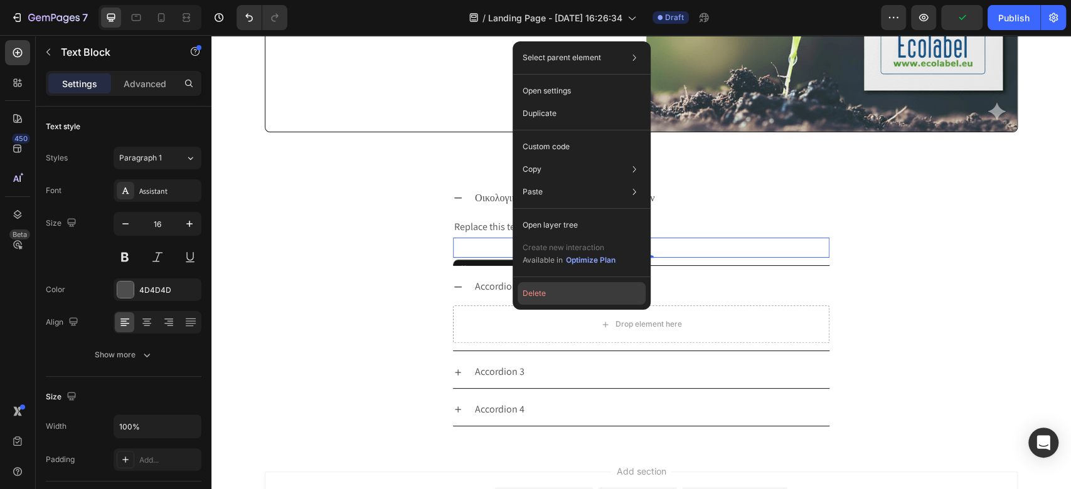
drag, startPoint x: 547, startPoint y: 294, endPoint x: 336, endPoint y: 259, distance: 213.6
click at [547, 294] on button "Delete" at bounding box center [582, 293] width 128 height 23
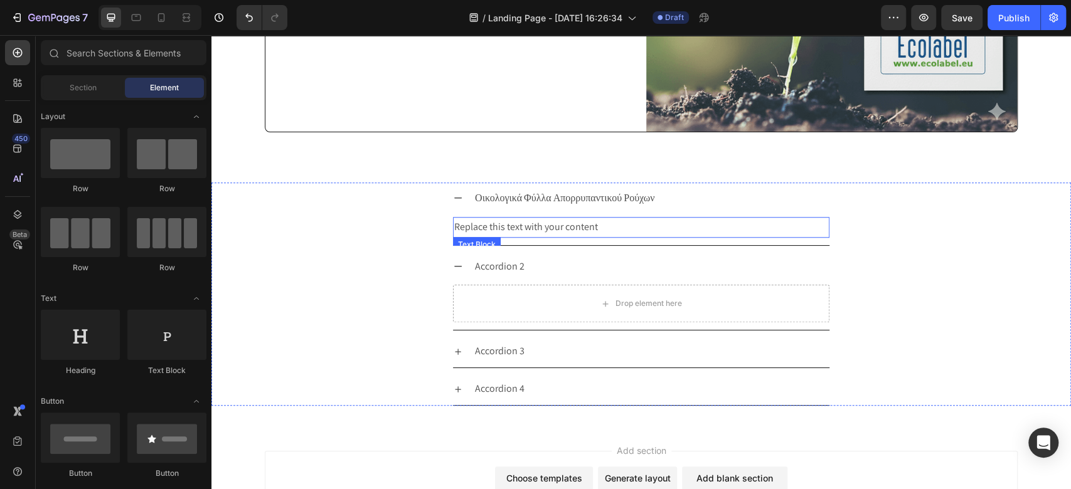
click at [538, 230] on div "Replace this text with your content" at bounding box center [641, 227] width 376 height 21
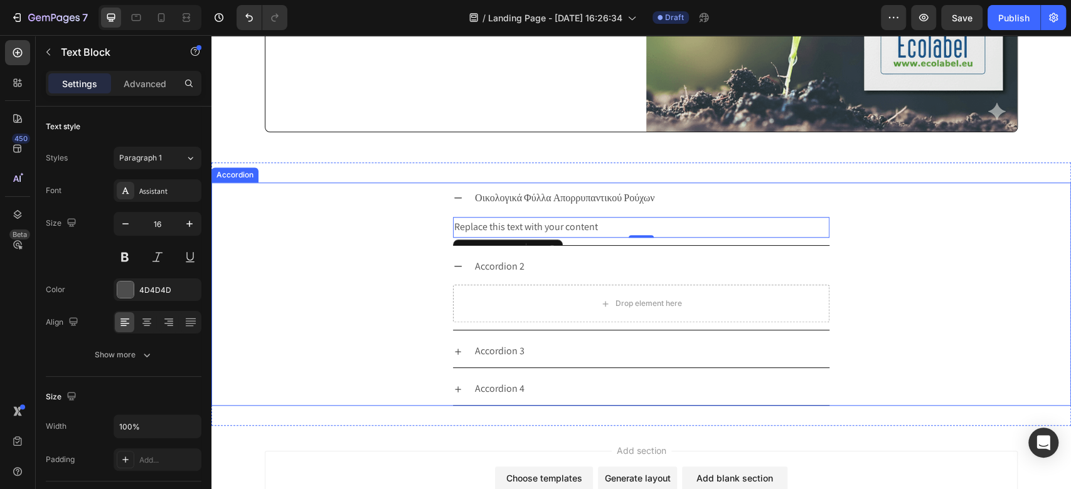
click at [559, 232] on div "Replace this text with your content" at bounding box center [641, 227] width 376 height 21
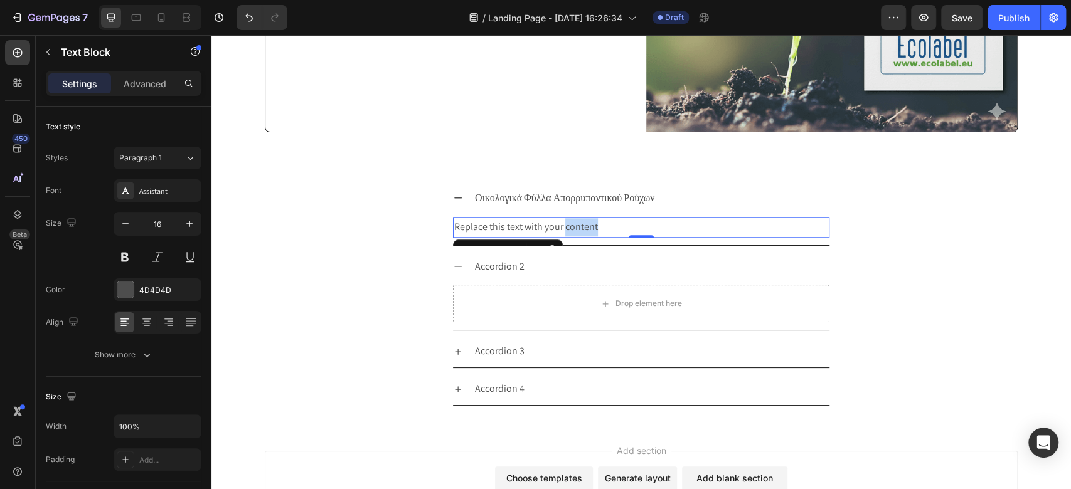
click at [559, 232] on p "Replace this text with your content" at bounding box center [641, 227] width 374 height 18
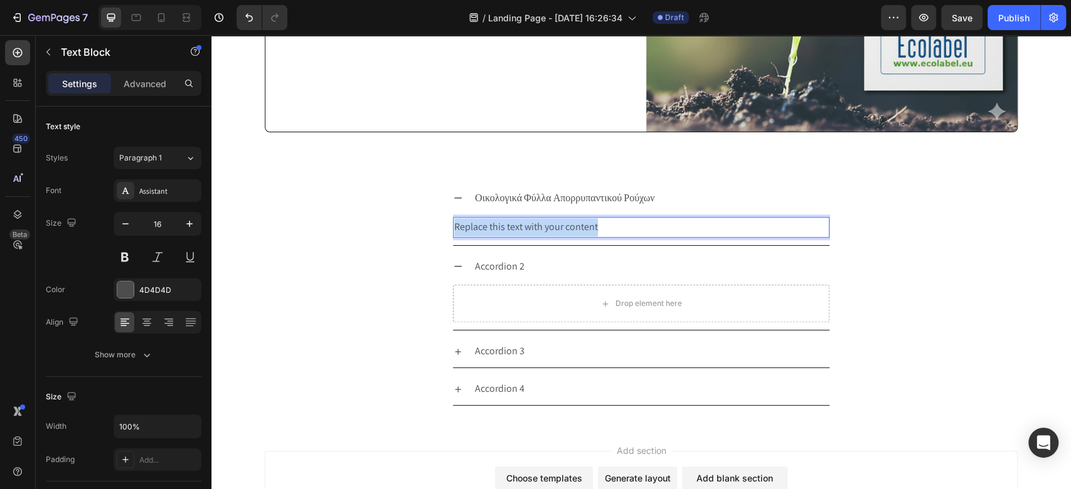
click at [559, 232] on p "Replace this text with your content" at bounding box center [641, 227] width 374 height 18
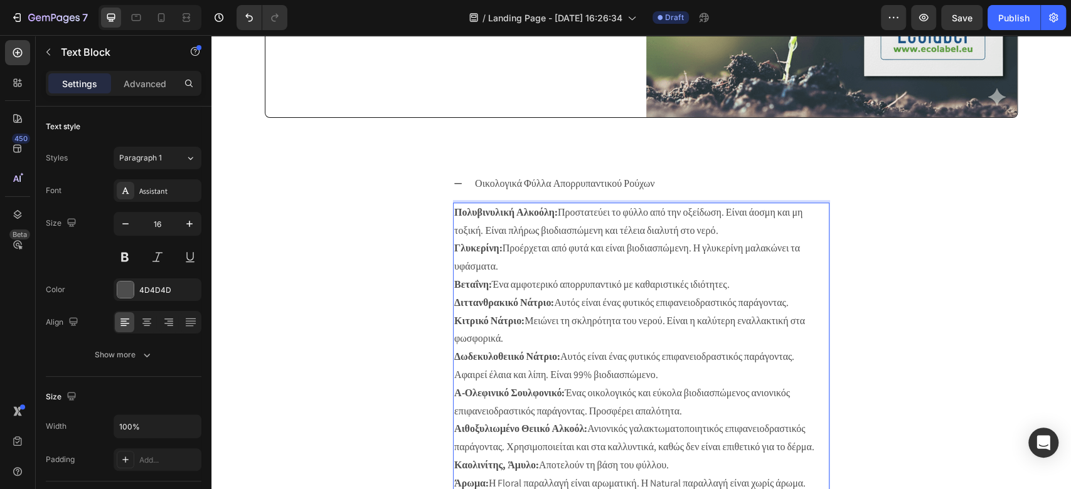
scroll to position [769, 0]
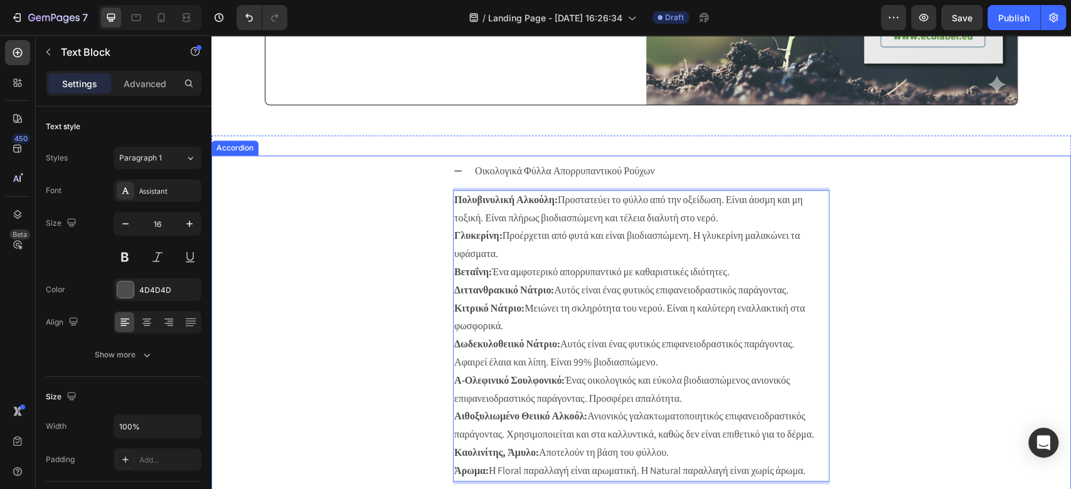
click at [802, 202] on div "Οικολογικά Φύλλα Απορρυπαντικού Ρούχων Πολυβινυλική Αλκοόλη: Προστατεύει το φύλ…" at bounding box center [641, 323] width 858 height 334
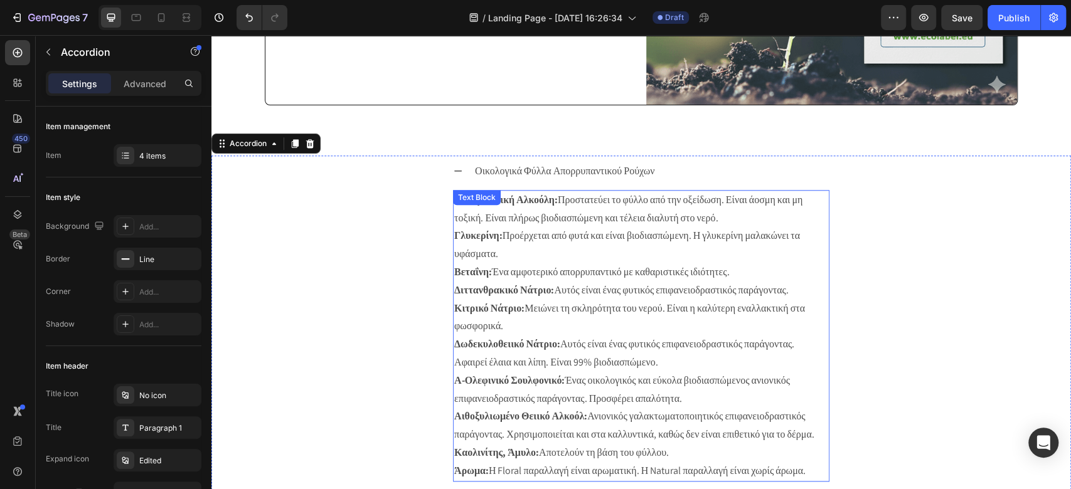
click at [561, 314] on p "Κιτρικό Νάτριο: Μειώνει τη σκληρότητα του νερού. Είναι η καλύτερη εναλλακτική σ…" at bounding box center [641, 318] width 374 height 36
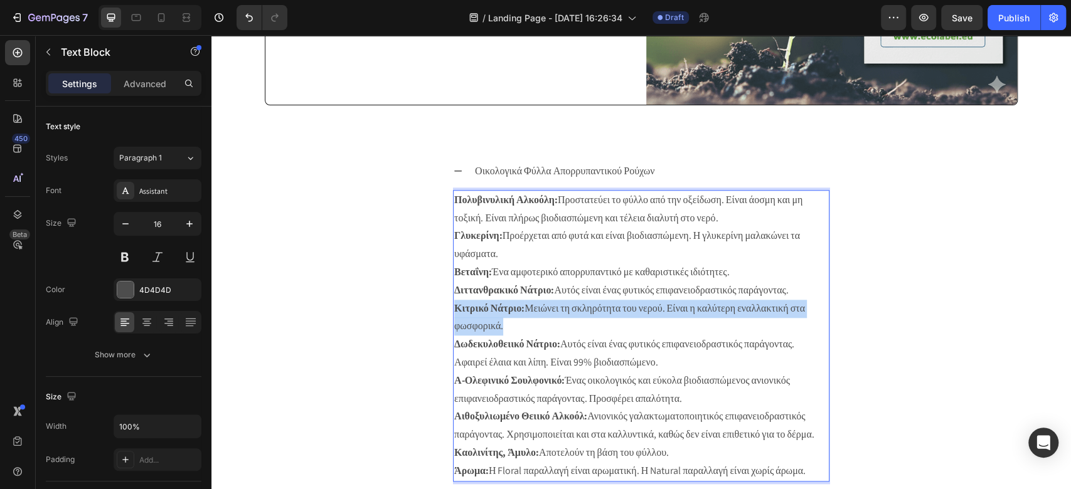
click at [560, 314] on p "Κιτρικό Νάτριο: Μειώνει τη σκληρότητα του νερού. Είναι η καλύτερη εναλλακτική σ…" at bounding box center [641, 318] width 374 height 36
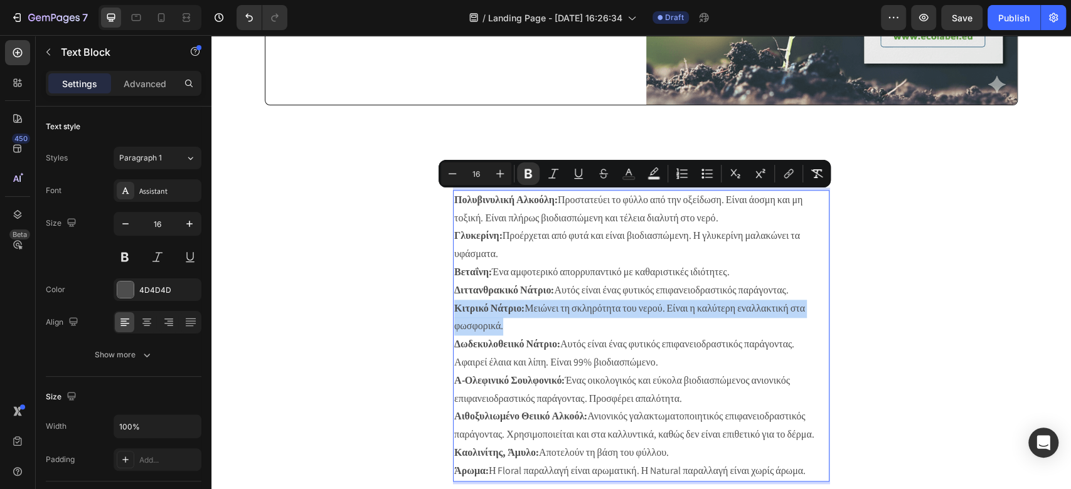
drag, startPoint x: 541, startPoint y: 302, endPoint x: 484, endPoint y: 308, distance: 58.1
click at [484, 308] on strong "Κιτρικό Νάτριο:" at bounding box center [489, 308] width 70 height 13
click at [701, 173] on icon "Editor contextual toolbar" at bounding box center [707, 174] width 13 height 13
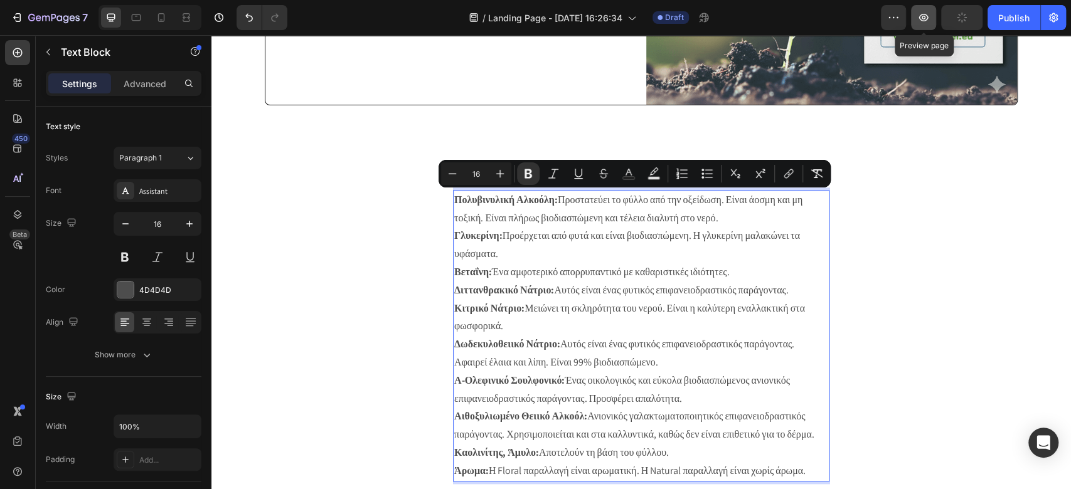
click at [802, 12] on icon "button" at bounding box center [923, 17] width 13 height 13
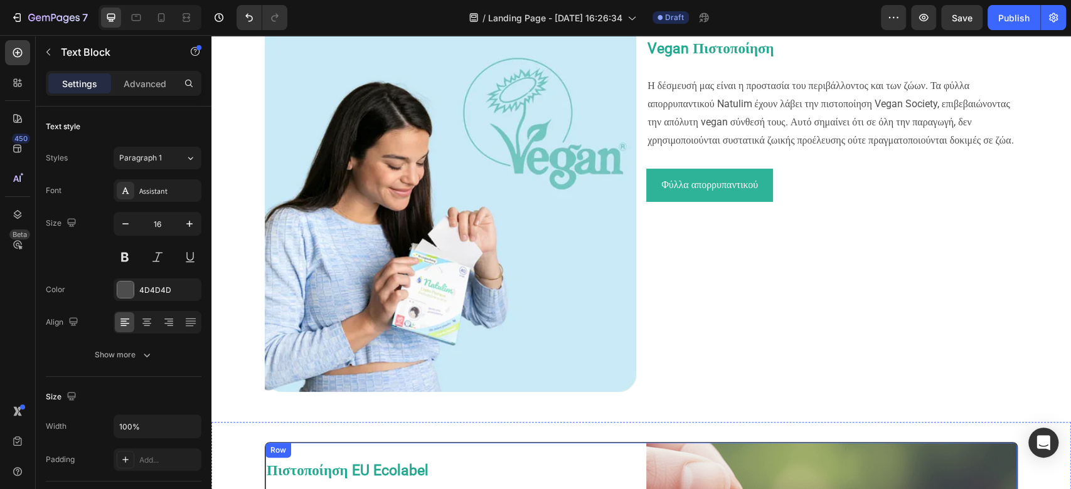
scroll to position [16, 0]
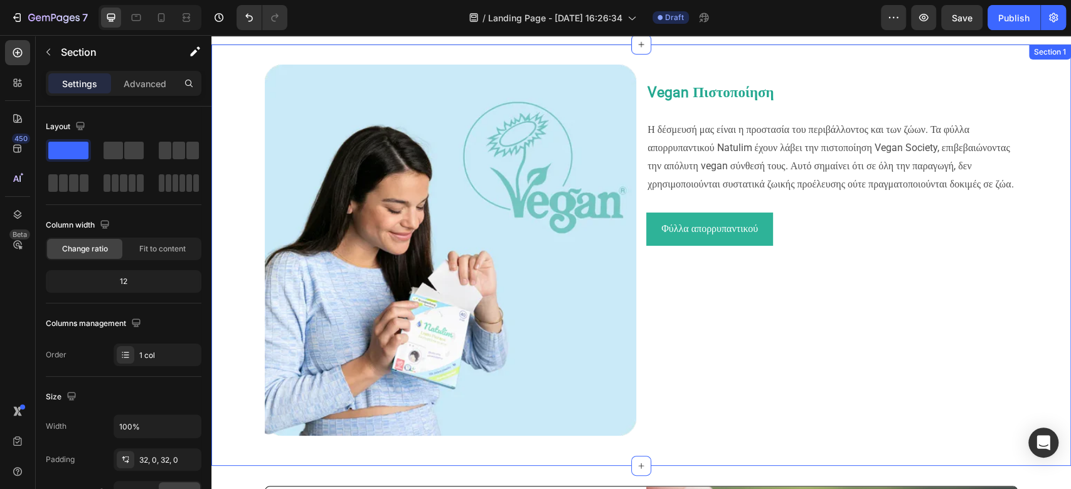
click at [242, 265] on div "Image Vegan Πιστοποίηση Η δέσμευσή μας είναι η προστασία του περιβάλλοντος και …" at bounding box center [641, 255] width 860 height 381
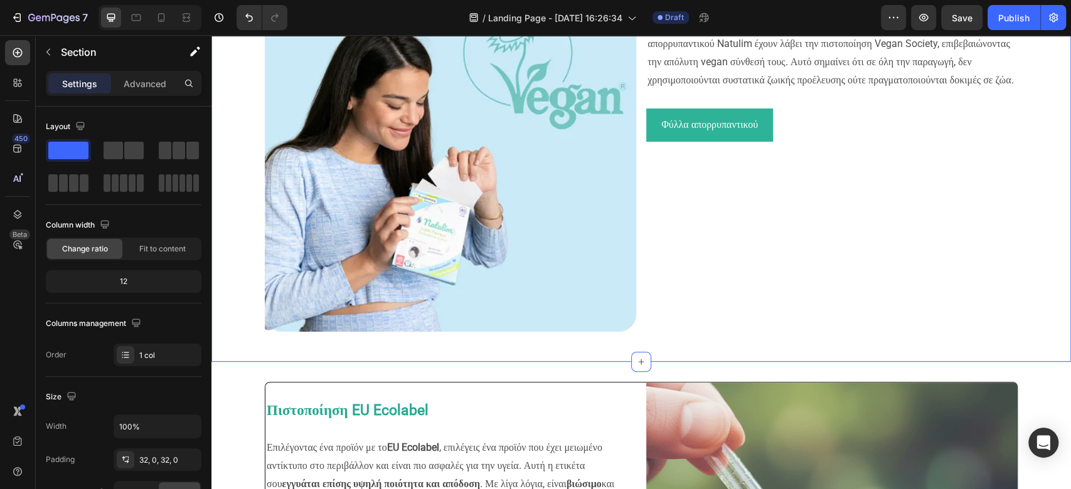
scroll to position [267, 0]
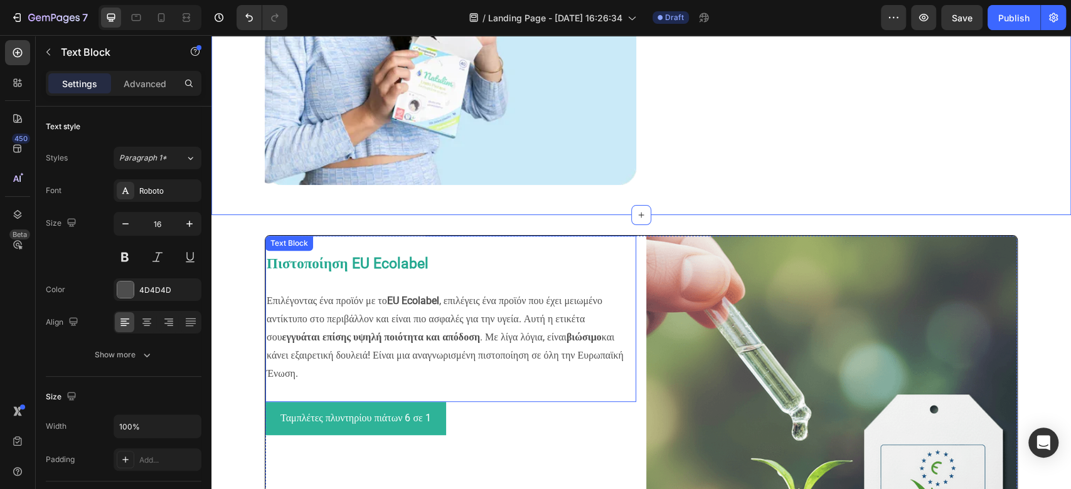
click at [267, 275] on p at bounding box center [451, 284] width 368 height 18
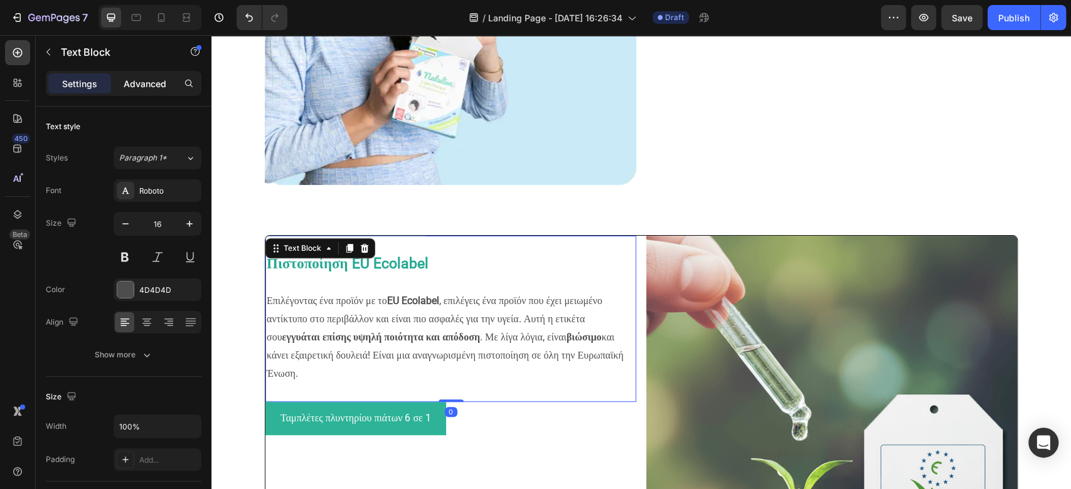
click at [144, 89] on p "Advanced" at bounding box center [145, 83] width 43 height 13
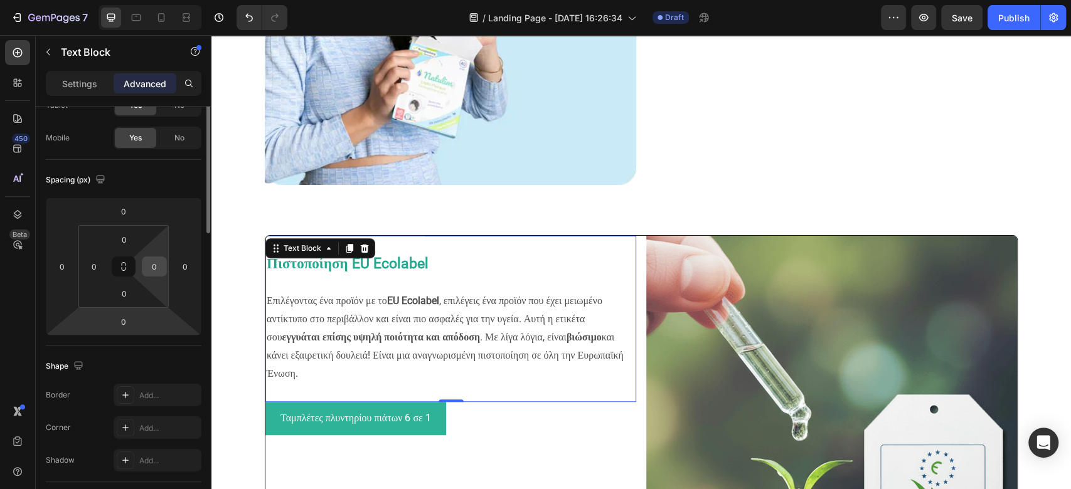
scroll to position [0, 0]
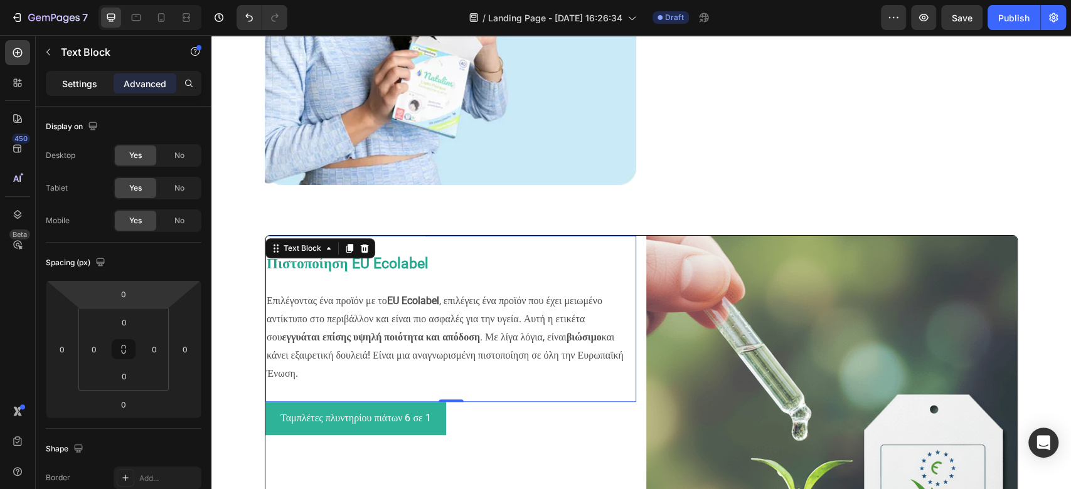
click at [86, 83] on p "Settings" at bounding box center [79, 83] width 35 height 13
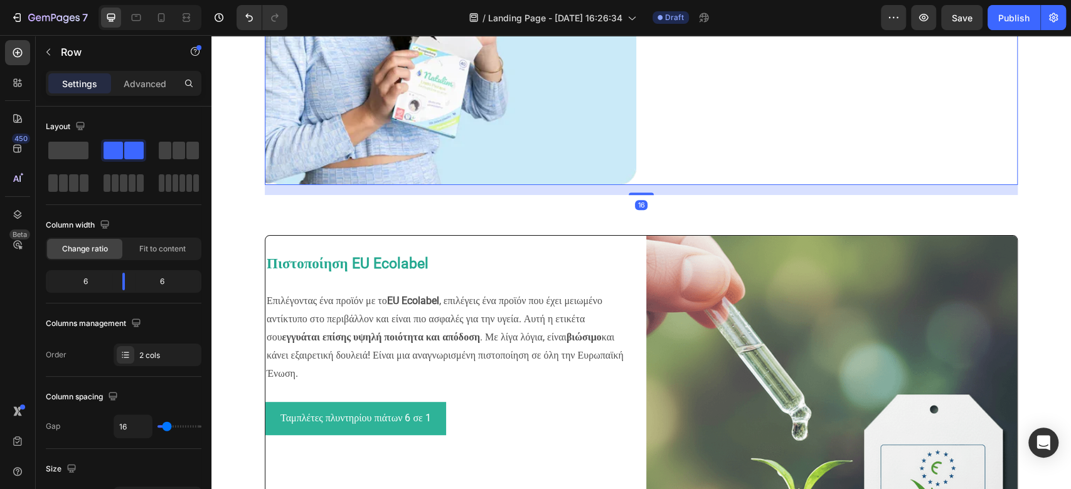
click at [573, 366] on div "Ταμπλέτες πλυντηρίου πιάτων 6 σε 1 Button" at bounding box center [450, 418] width 371 height 33
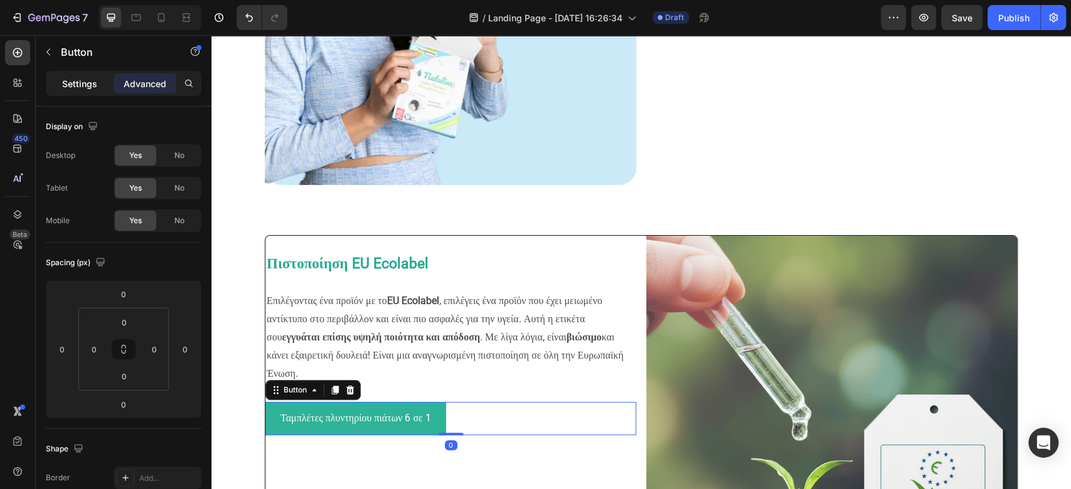
click at [94, 85] on p "Settings" at bounding box center [79, 83] width 35 height 13
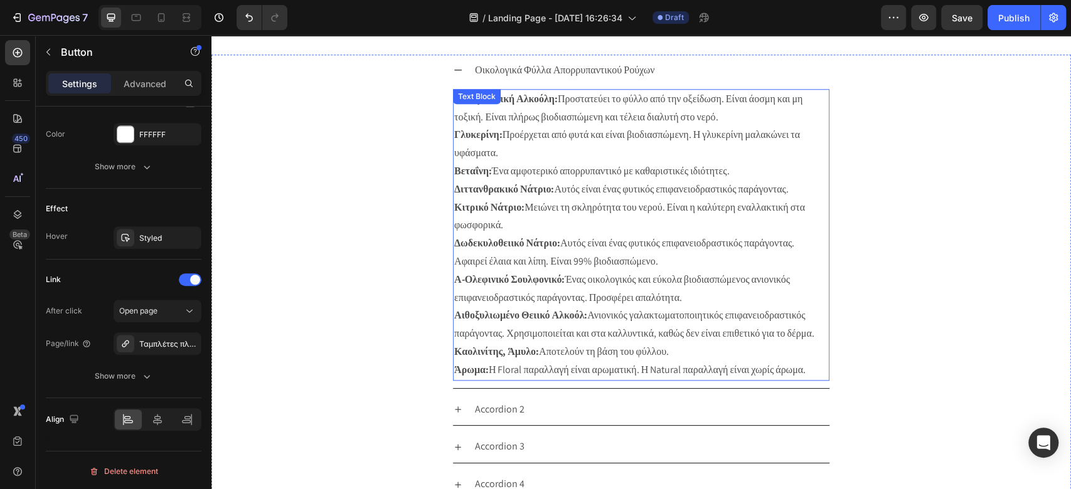
scroll to position [937, 0]
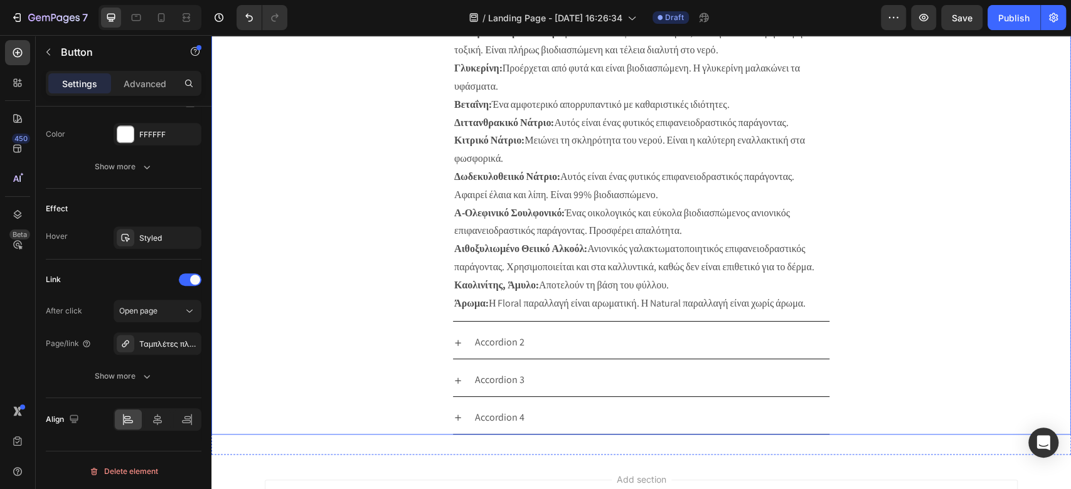
click at [558, 258] on p "Αιθοξυλιωμένο Θειικό Αλκοόλ: Ανιονικός γαλακτωματοποιητικός επιφανειοδραστικός …" at bounding box center [641, 258] width 374 height 36
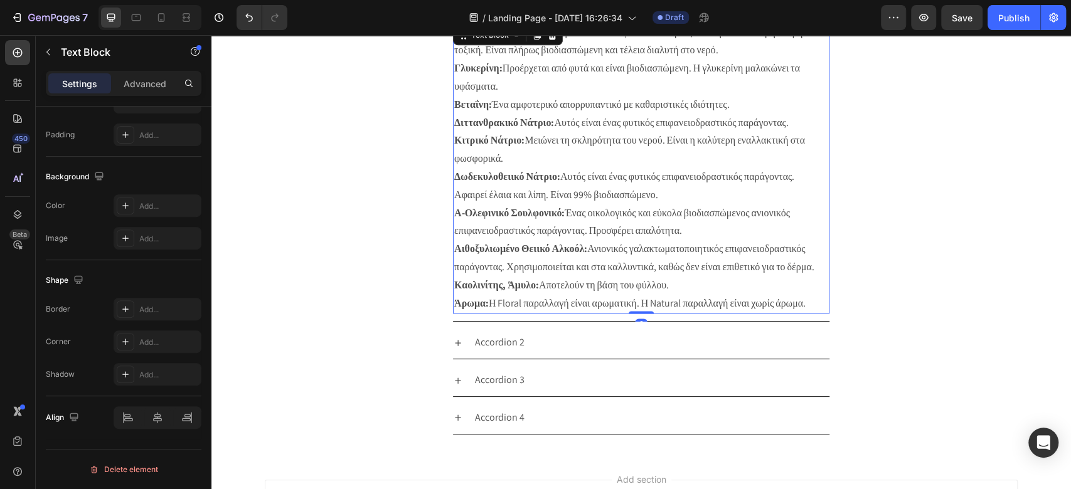
scroll to position [0, 0]
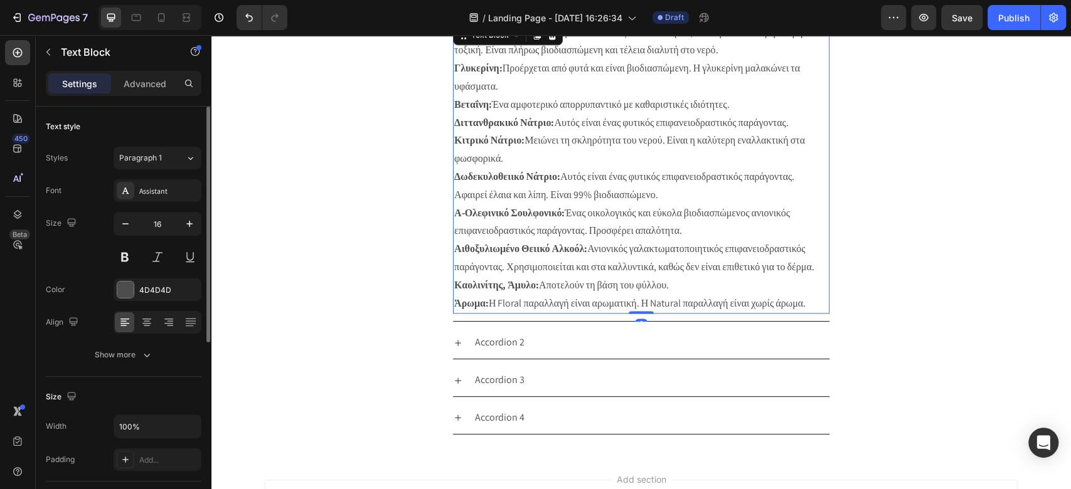
click at [558, 258] on p "Αιθοξυλιωμένο Θειικό Αλκοόλ: Ανιονικός γαλακτωματοποιητικός επιφανειοδραστικός …" at bounding box center [641, 258] width 374 height 36
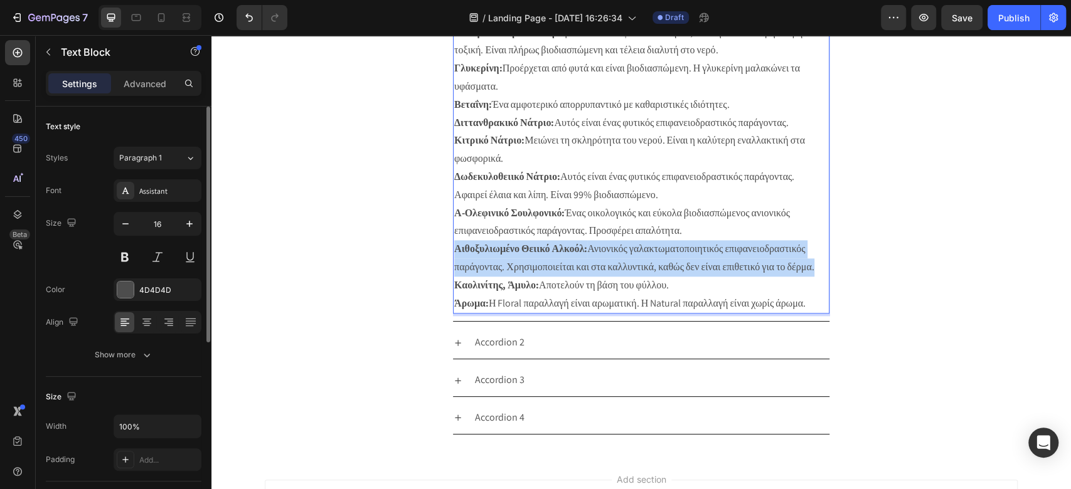
click at [558, 258] on p "Αιθοξυλιωμένο Θειικό Αλκοόλ: Ανιονικός γαλακτωματοποιητικός επιφανειοδραστικός …" at bounding box center [641, 258] width 374 height 36
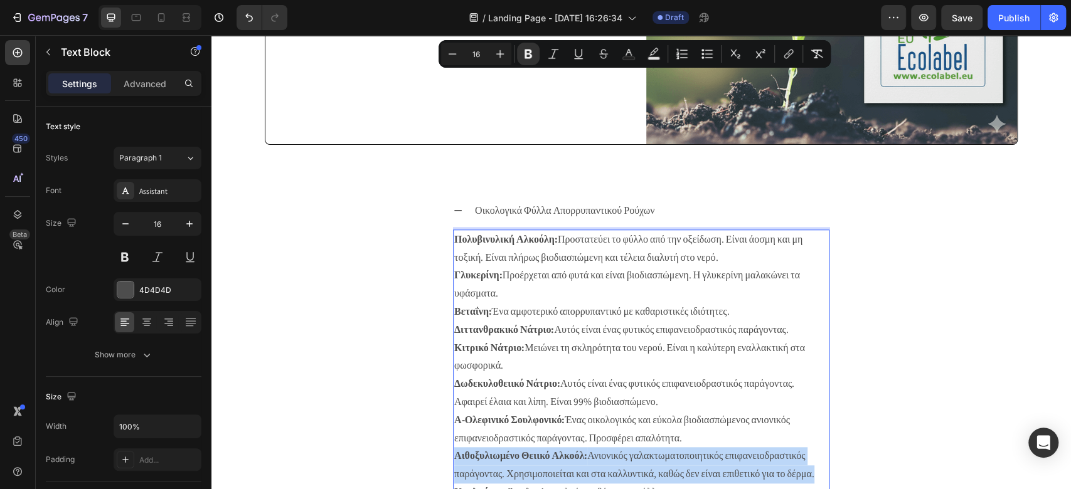
scroll to position [602, 0]
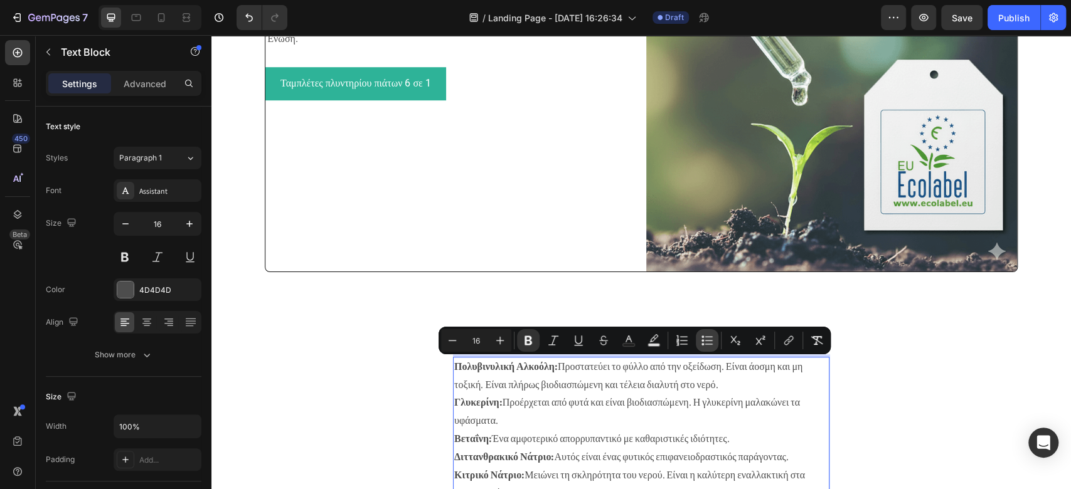
click at [706, 337] on icon "Editor contextual toolbar" at bounding box center [709, 336] width 8 height 1
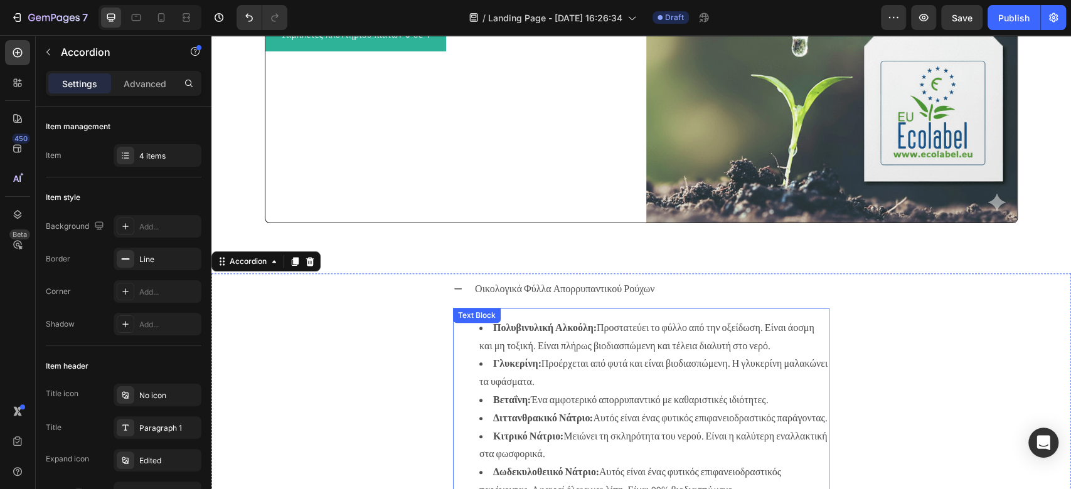
scroll to position [770, 0]
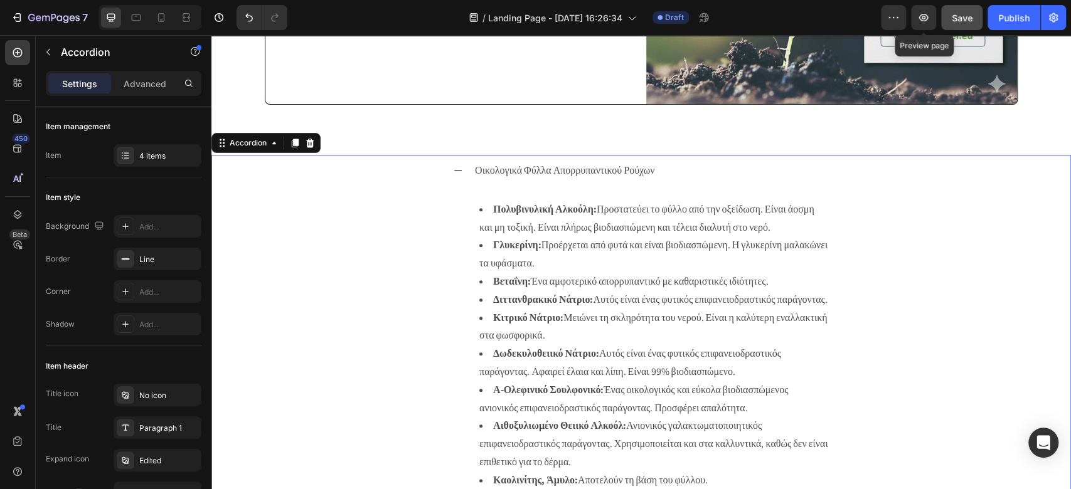
drag, startPoint x: 917, startPoint y: 16, endPoint x: 959, endPoint y: 16, distance: 41.4
click at [802, 16] on div "Preview Preview page Save Publish" at bounding box center [973, 17] width 185 height 25
click at [802, 16] on span "Save" at bounding box center [962, 18] width 21 height 11
click at [802, 16] on icon "button" at bounding box center [923, 17] width 13 height 13
click at [552, 271] on li "Γλυκερίνη: Προέρχεται από φυτά και είναι βιοδιασπώμενη. Η γλυκερίνη μαλακώνει τ…" at bounding box center [653, 255] width 349 height 36
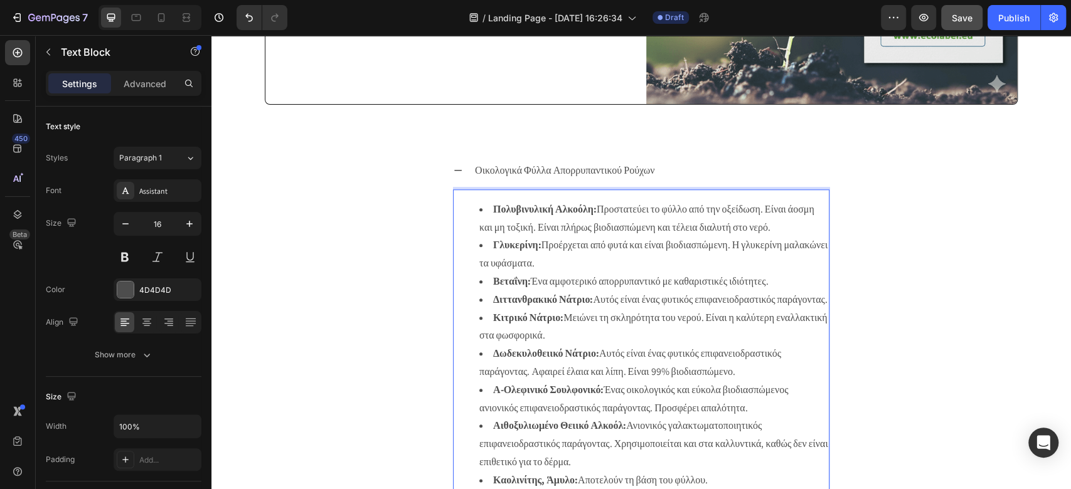
click at [552, 271] on li "Γλυκερίνη: Προέρχεται από φυτά και είναι βιοδιασπώμενη. Η γλυκερίνη μαλακώνει τ…" at bounding box center [653, 255] width 349 height 36
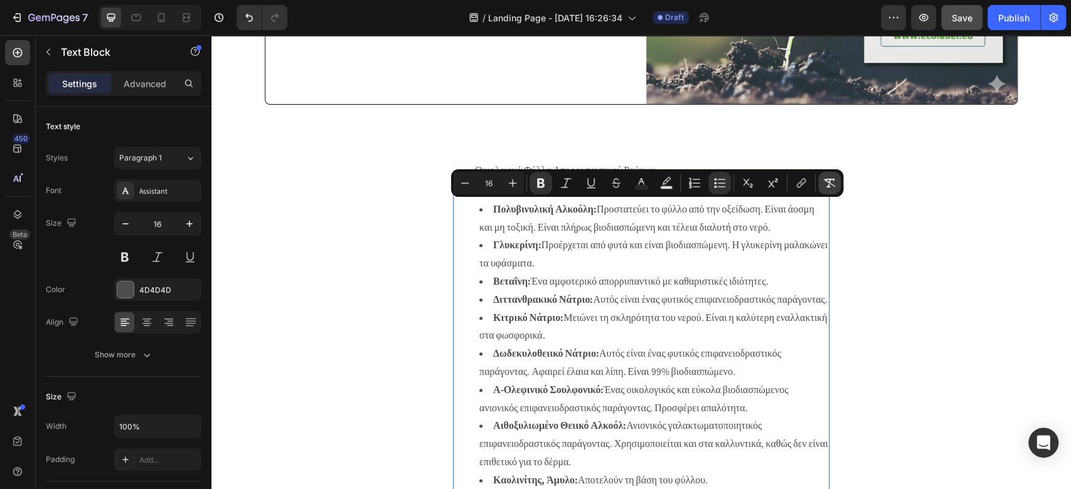
click at [802, 184] on icon "Editor contextual toolbar" at bounding box center [830, 183] width 12 height 9
click at [802, 188] on icon "Editor contextual toolbar" at bounding box center [829, 183] width 13 height 13
click at [802, 183] on icon "Editor contextual toolbar" at bounding box center [829, 183] width 13 height 13
click at [802, 240] on div "Οικολογικά Φύλλα Απορρυπαντικού Ρούχων Πολυβινυλική Αλκοόλη: Προστατεύει το φύλ…" at bounding box center [641, 350] width 858 height 390
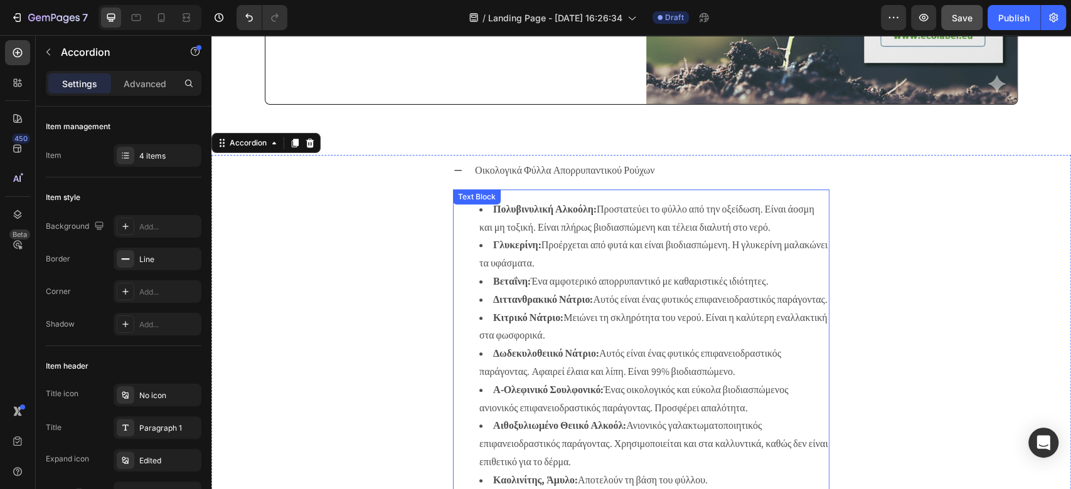
click at [618, 284] on li "Βεταΐνη: Ένα αμφοτερικό απορρυπαντικό με καθαριστικές ιδιότητες." at bounding box center [653, 282] width 349 height 18
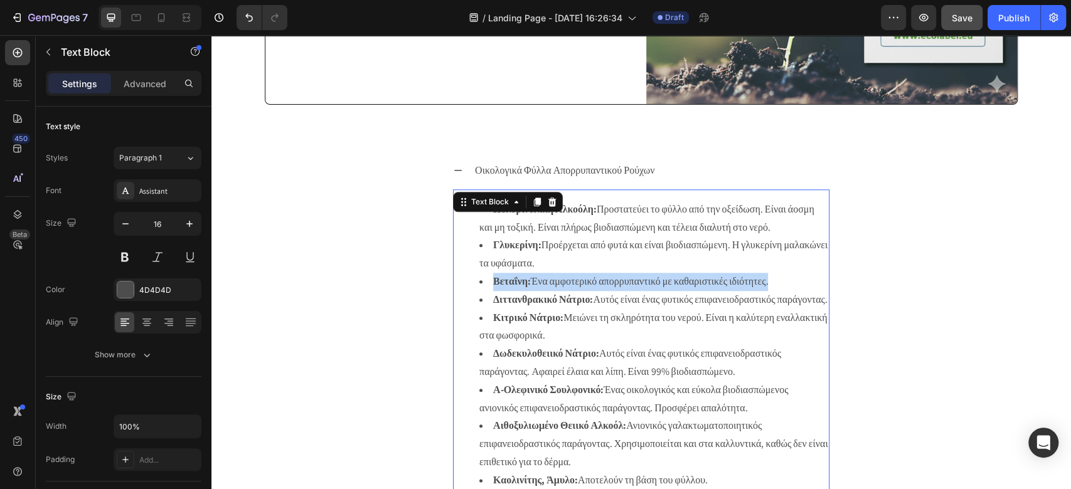
click at [618, 284] on li "Βεταΐνη: Ένα αμφοτερικό απορρυπαντικό με καθαριστικές ιδιότητες." at bounding box center [653, 282] width 349 height 18
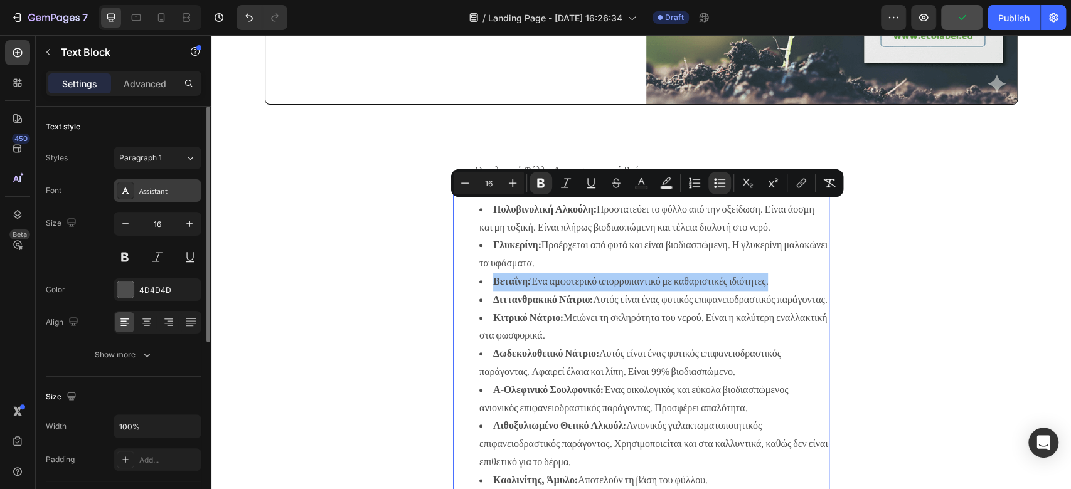
click at [173, 188] on div "Assistant" at bounding box center [168, 191] width 59 height 11
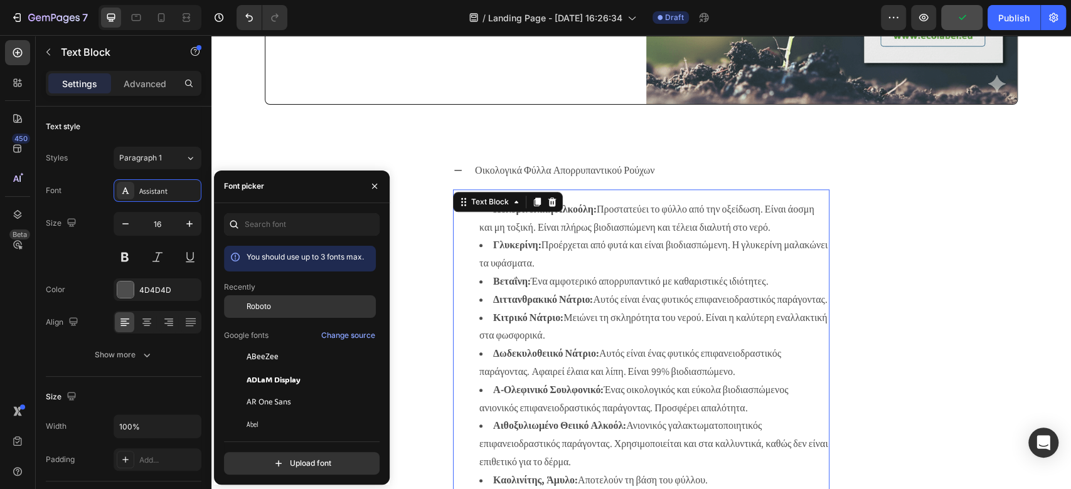
click at [284, 301] on div "Roboto" at bounding box center [310, 306] width 127 height 11
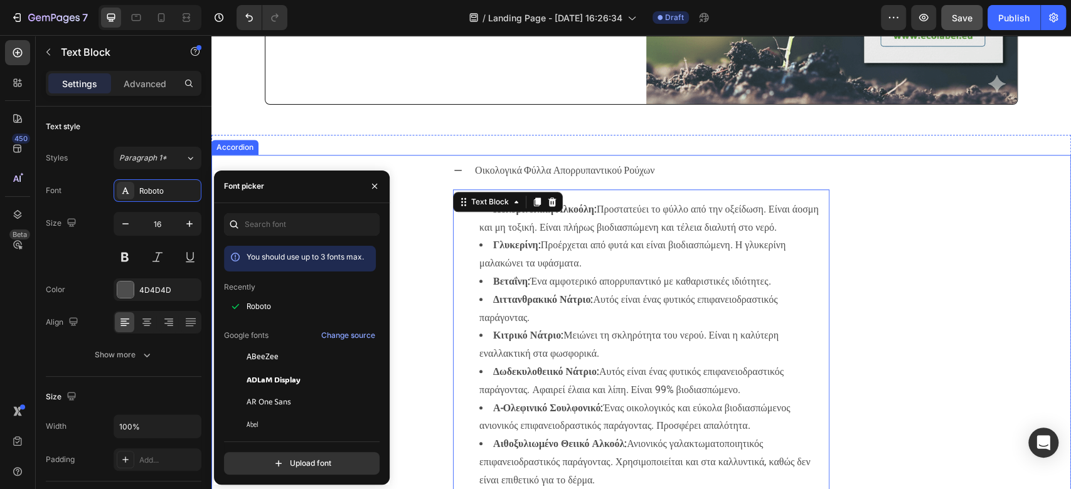
click at [587, 174] on p "Οικολογικά Φύλλα Απορρυπαντικού Ρούχων" at bounding box center [564, 171] width 179 height 18
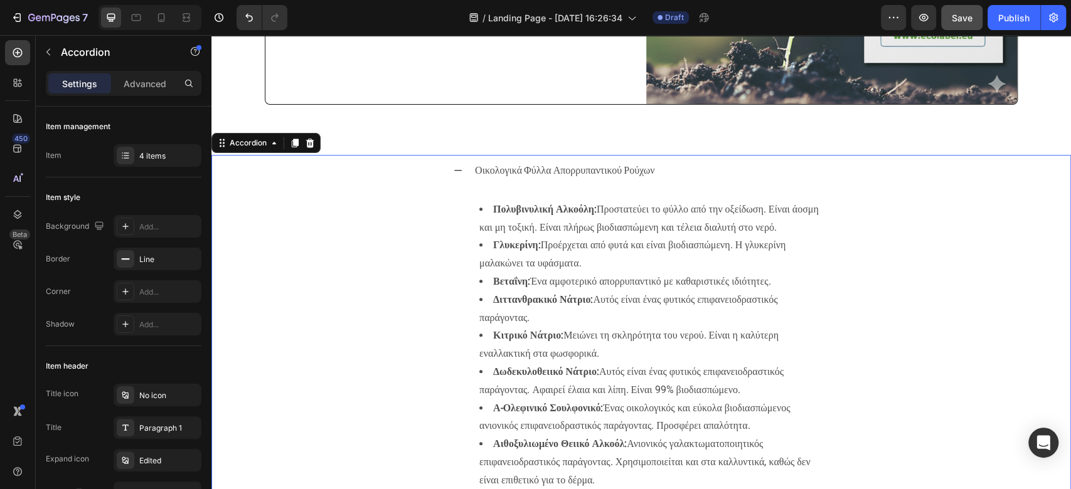
click at [587, 174] on p "Οικολογικά Φύλλα Απορρυπαντικού Ρούχων" at bounding box center [564, 171] width 179 height 18
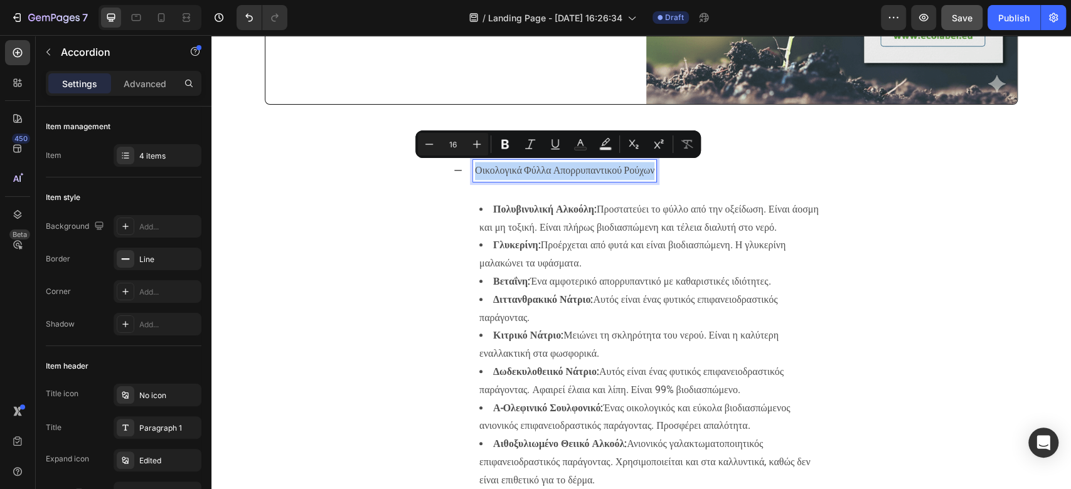
click at [587, 174] on p "Οικολογικά Φύλλα Απορρυπαντικού Ρούχων" at bounding box center [564, 171] width 179 height 18
click at [663, 363] on li "Κιτρικό Νάτριο: Μειώνει τη σκληρότητα του νερού. Είναι η καλύτερη εναλλακτική σ…" at bounding box center [653, 345] width 349 height 36
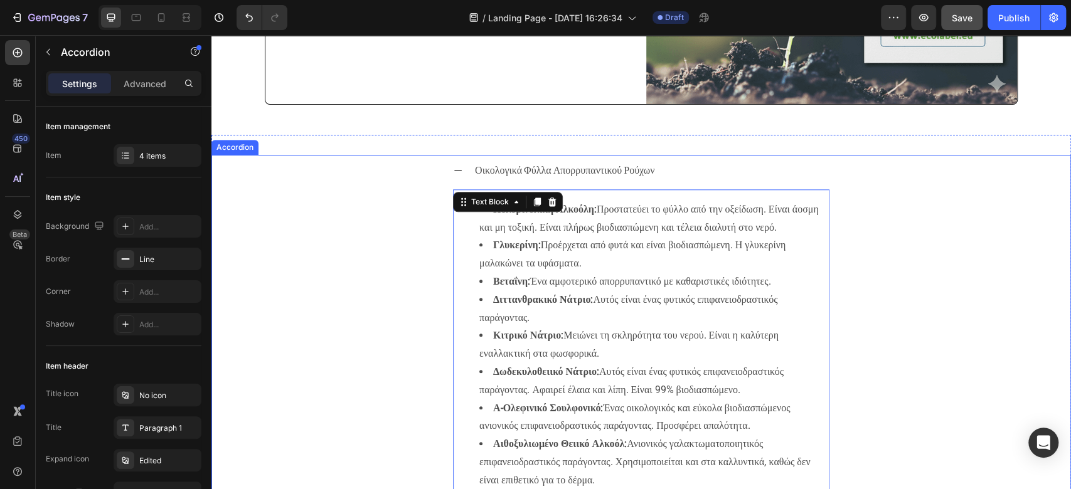
click at [579, 171] on p "Οικολογικά Φύλλα Απορρυπαντικού Ρούχων" at bounding box center [564, 171] width 179 height 18
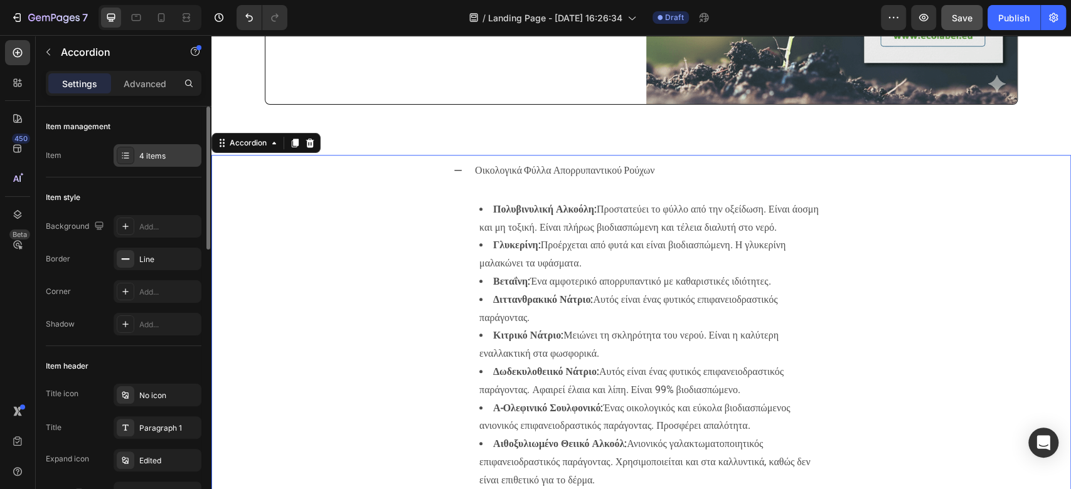
click at [151, 158] on div "4 items" at bounding box center [168, 156] width 59 height 11
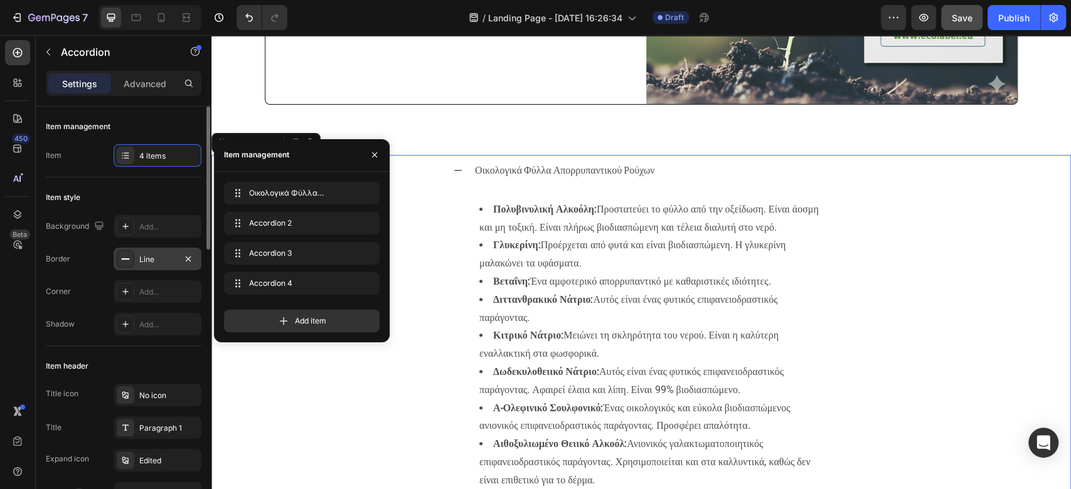
click at [142, 258] on div "Line" at bounding box center [157, 259] width 36 height 11
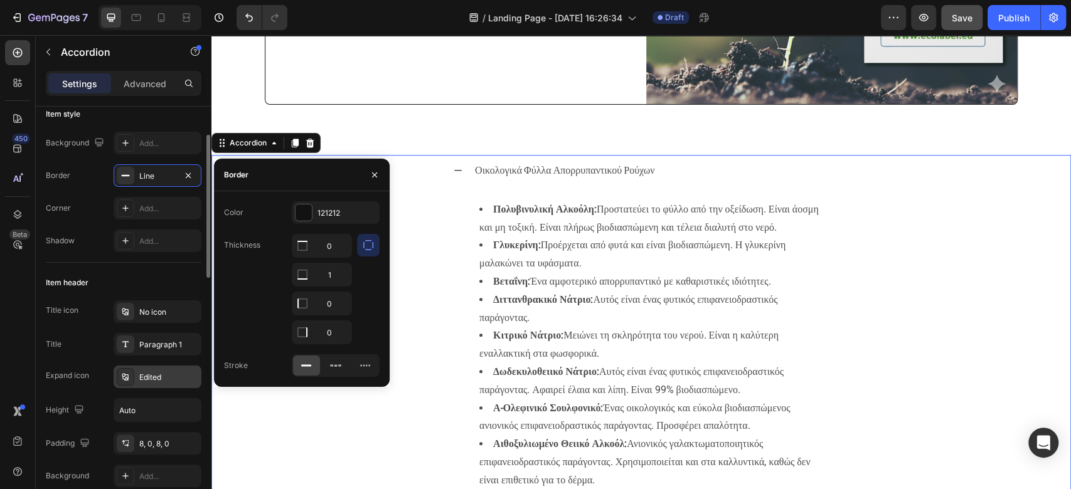
scroll to position [167, 0]
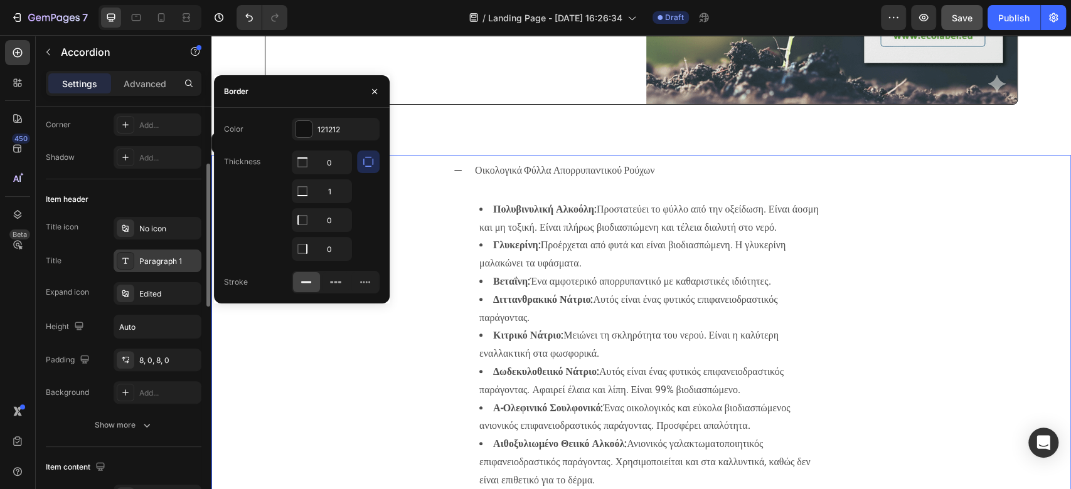
click at [182, 258] on div "Paragraph 1" at bounding box center [168, 261] width 59 height 11
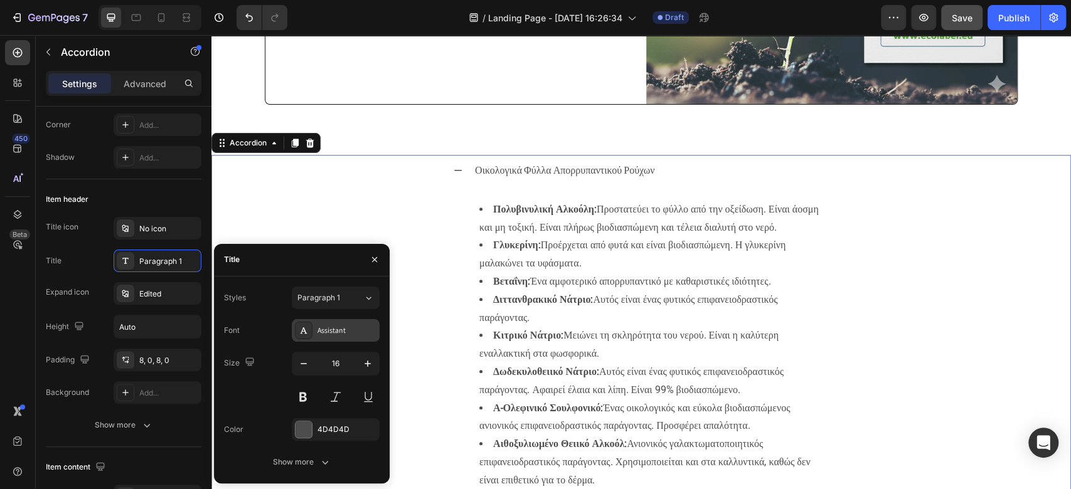
click at [354, 325] on div "Assistant" at bounding box center [346, 330] width 59 height 11
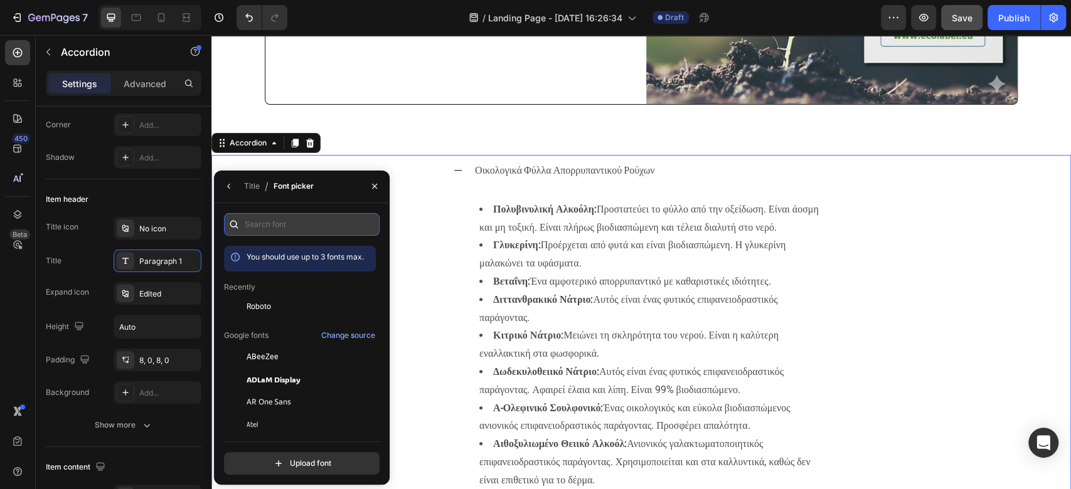
click at [312, 225] on input "text" at bounding box center [302, 224] width 156 height 23
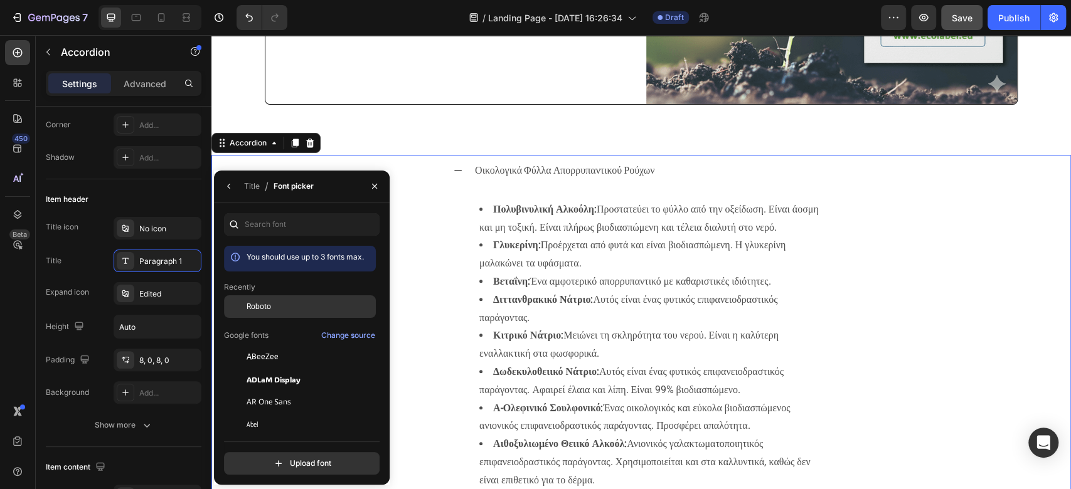
click at [277, 302] on div "Roboto" at bounding box center [310, 306] width 127 height 11
click at [802, 180] on div "Οικολογικά Φύλλα Απορρυπαντικού Ρούχων Πολυβινυλική Αλκοόλη: Προστατεύει το φύλ…" at bounding box center [641, 359] width 858 height 408
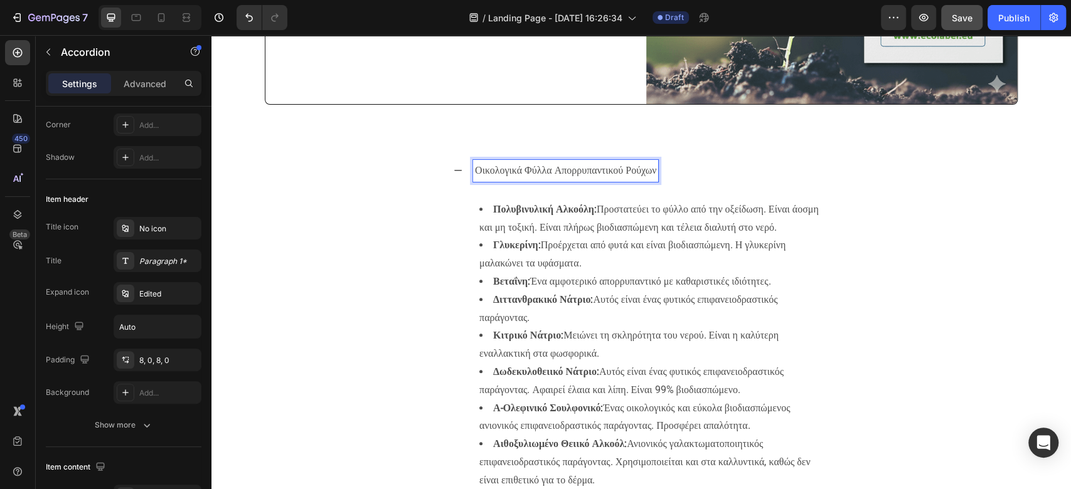
click at [525, 168] on p "Οικολογικά Φύλλα Απορρυπαντικού Ρούχων" at bounding box center [565, 171] width 181 height 18
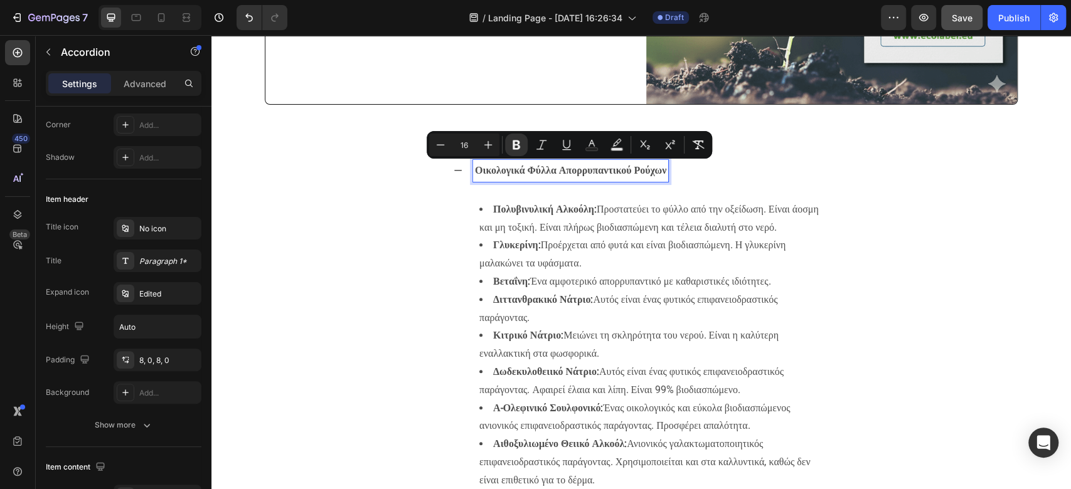
click at [708, 193] on div "Πολυβινυλική Αλκοόλη: Προστατεύει το φύλλο από την οξείδωση. Είναι άοσμη και μη…" at bounding box center [641, 372] width 376 height 366
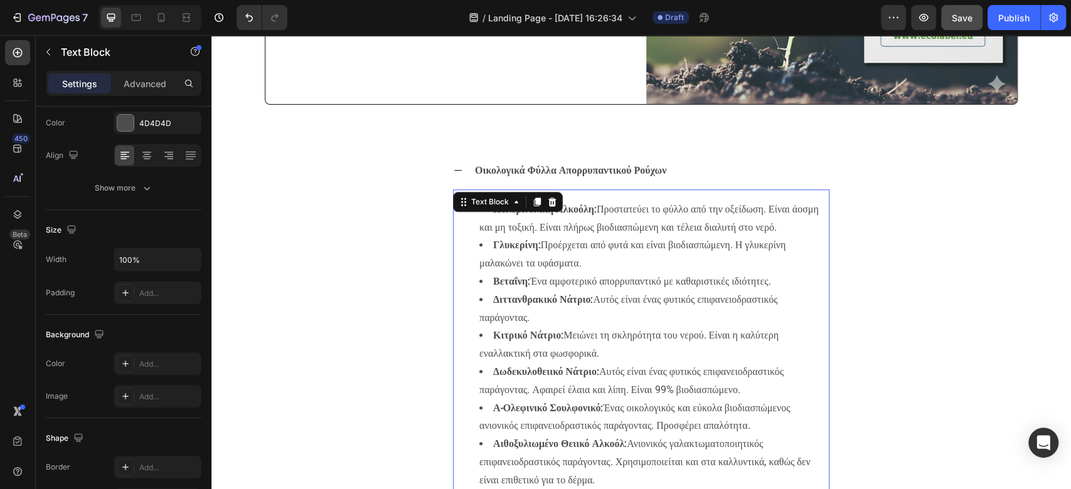
scroll to position [0, 0]
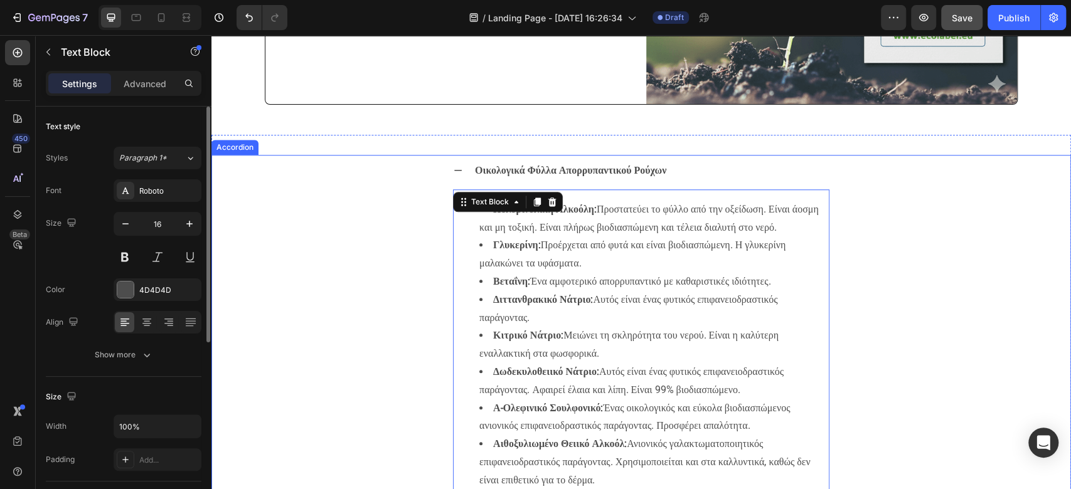
click at [632, 172] on strong "Οικολογικά Φύλλα Απορρυπαντικού Ρούχων" at bounding box center [570, 170] width 191 height 12
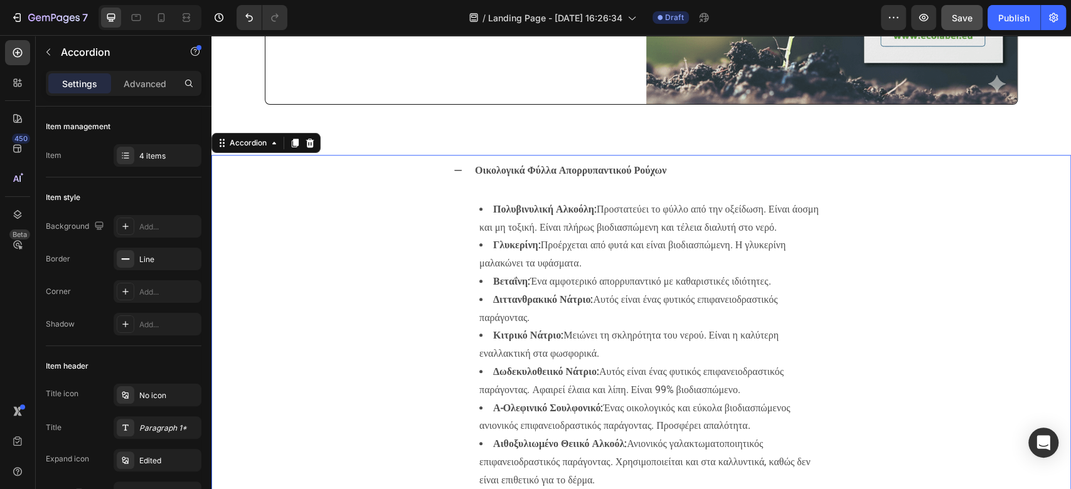
click at [453, 166] on icon at bounding box center [458, 171] width 10 height 10
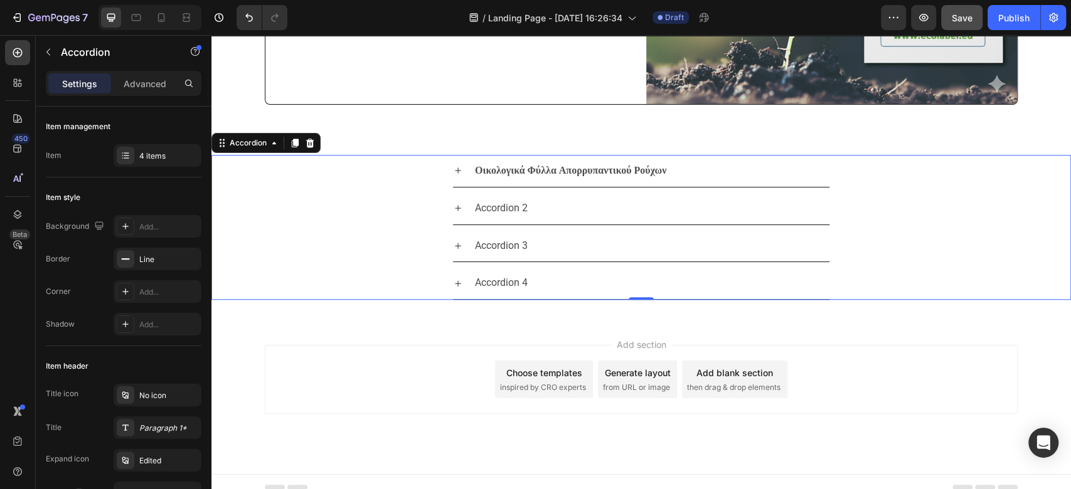
click at [533, 201] on div "Accordion 2" at bounding box center [651, 209] width 356 height 22
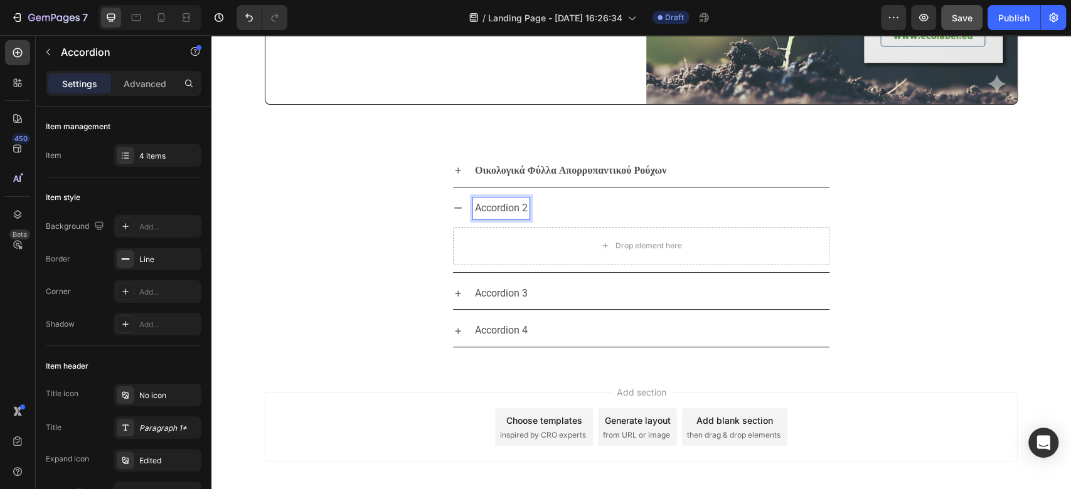
click at [561, 167] on strong "Οικολογικά Φύλλα Απορρυπαντικού Ρούχων" at bounding box center [570, 170] width 191 height 12
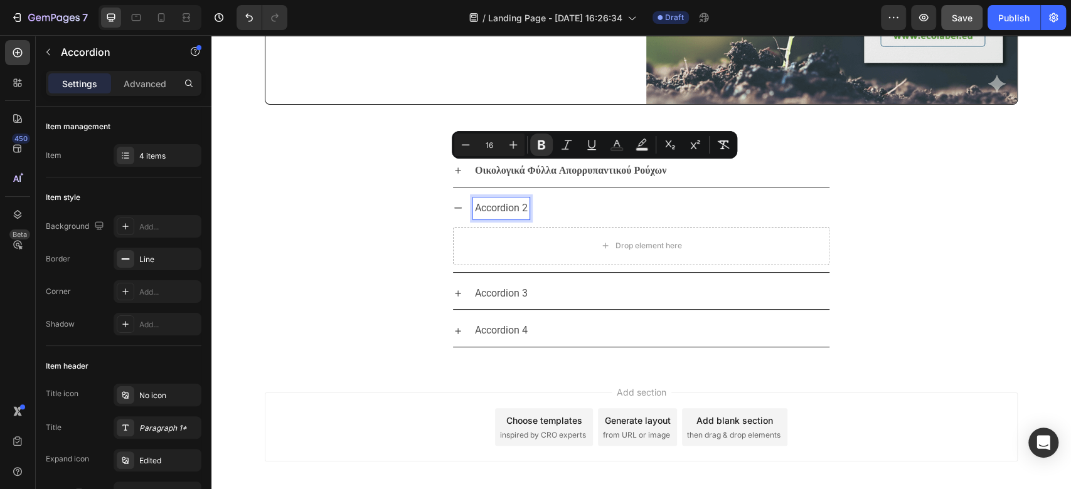
click at [494, 200] on p "Accordion 2" at bounding box center [501, 209] width 53 height 18
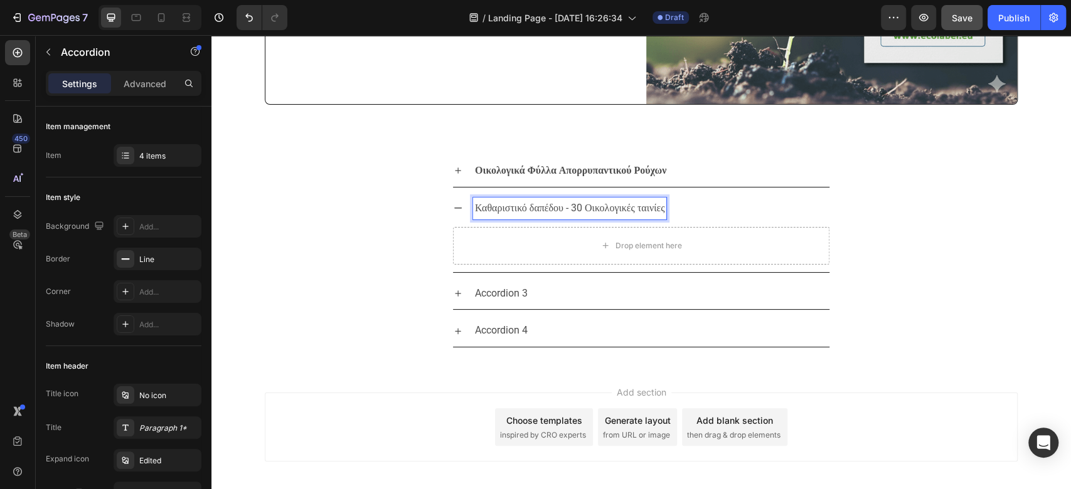
click at [598, 211] on p "Καθαριστικό δαπέδου - 30 Οικολογικές ταινίες" at bounding box center [569, 209] width 189 height 18
click at [598, 205] on p "Καθαριστικό δαπέδου - 30 Οικολογικές ταινίες" at bounding box center [569, 209] width 189 height 18
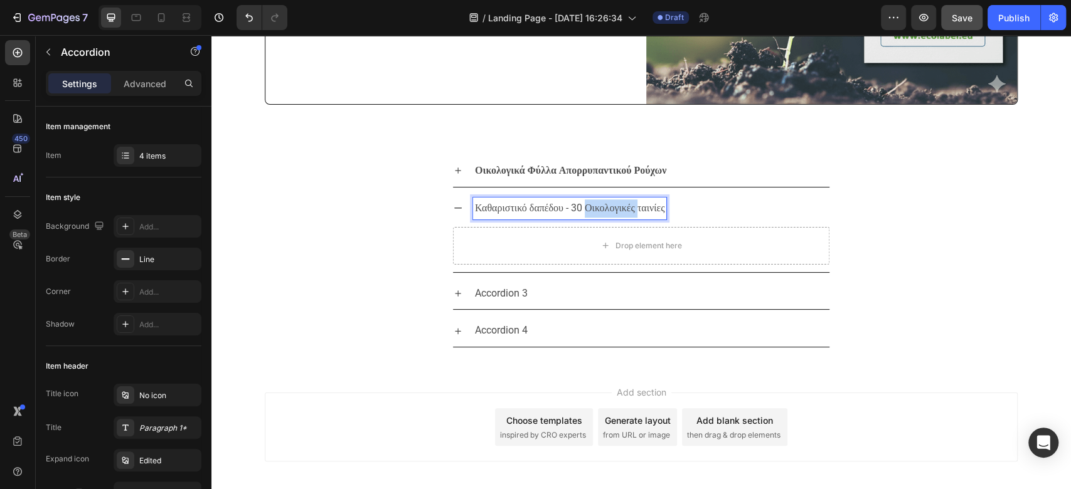
click at [598, 205] on p "Καθαριστικό δαπέδου - 30 Οικολογικές ταινίες" at bounding box center [569, 209] width 189 height 18
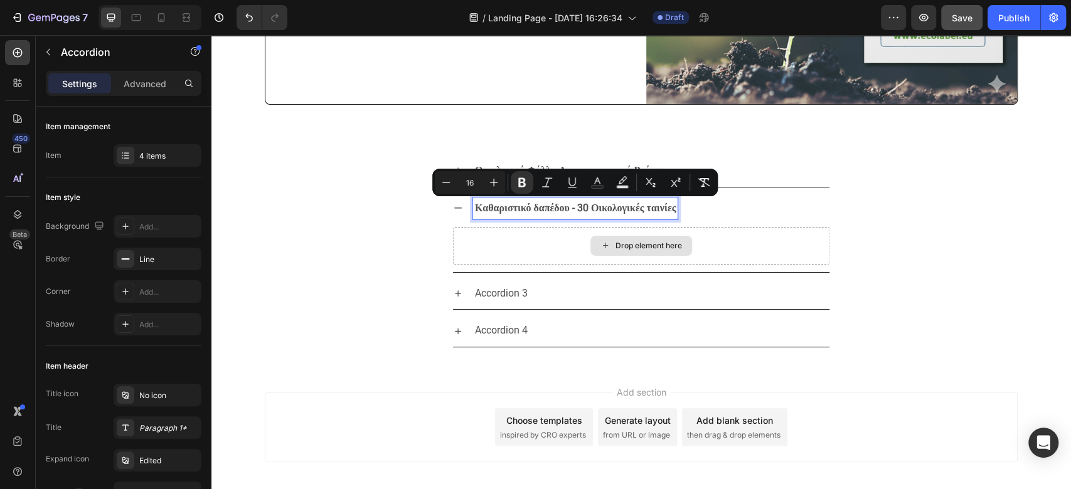
click at [802, 193] on div "Καθαριστικό δαπέδου - 30 Οικολογικές ταινίες Drop element here" at bounding box center [641, 233] width 858 height 80
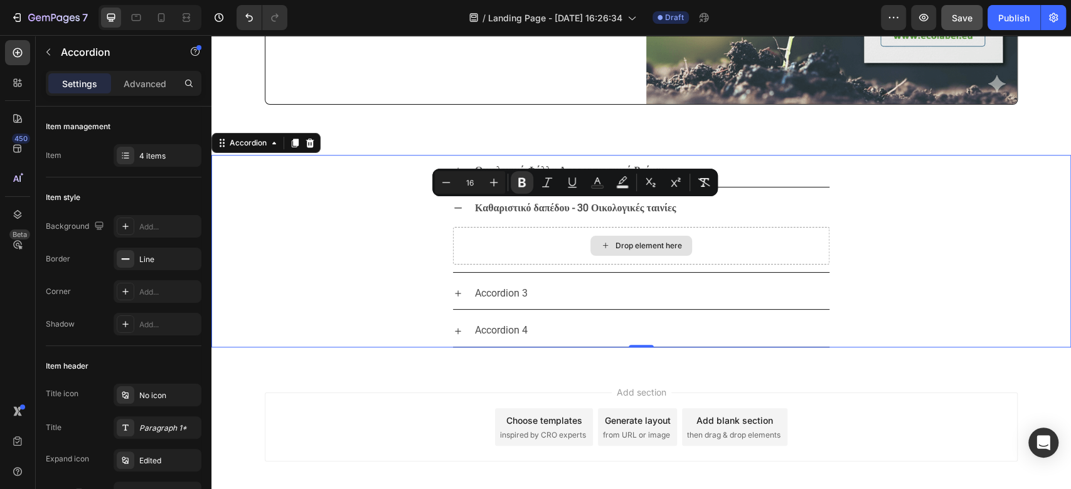
click at [606, 242] on div "Drop element here" at bounding box center [641, 246] width 102 height 20
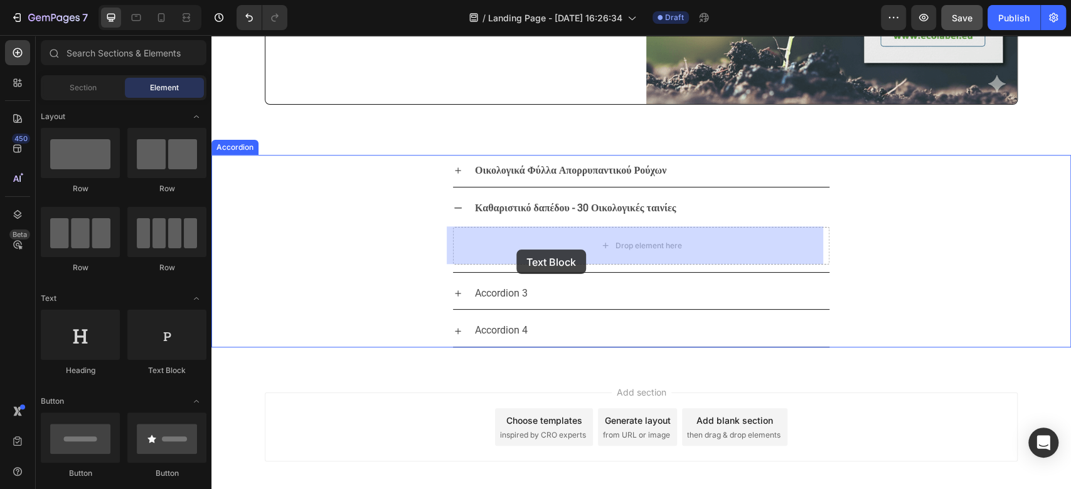
drag, startPoint x: 391, startPoint y: 376, endPoint x: 516, endPoint y: 250, distance: 177.9
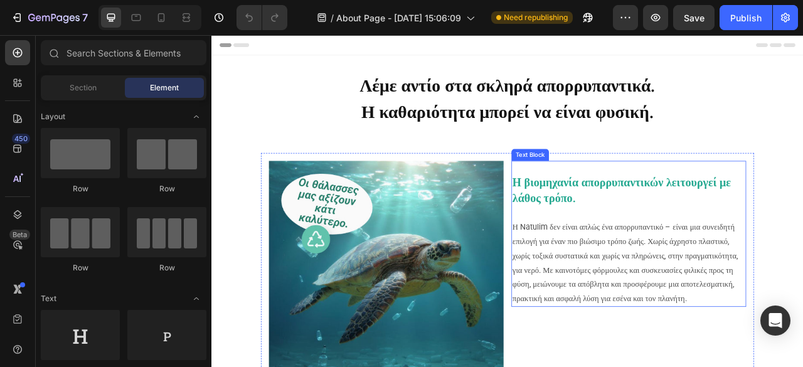
click at [648, 233] on strong "Η βιομηχανία απορρυπαντικών λειτουργεί με λάθος τρόπο." at bounding box center [733, 233] width 278 height 36
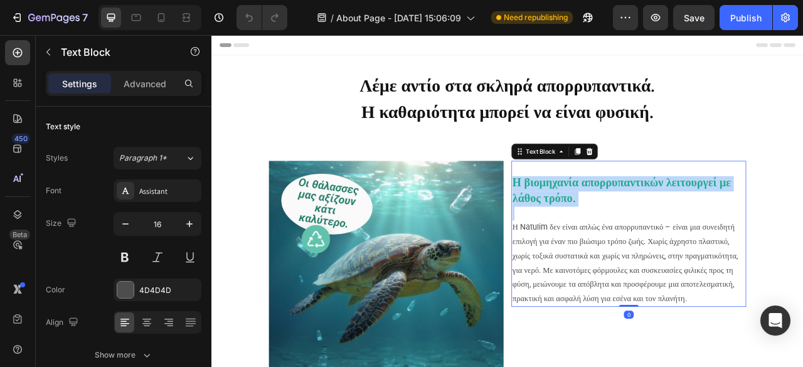
click at [648, 233] on strong "Η βιομηχανία απορρυπαντικών λειτουργεί με λάθος τρόπο." at bounding box center [733, 233] width 278 height 36
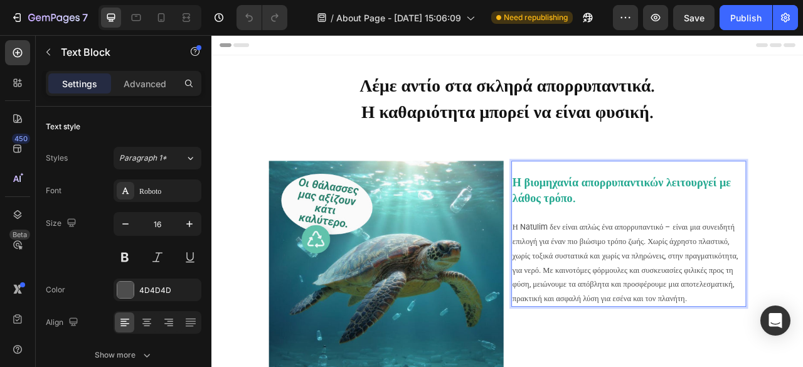
click at [716, 312] on span "Η Natulim δεν είναι απλώς ένα απορρυπαντικό – είναι μια συνειδητή επιλογή για έ…" at bounding box center [737, 325] width 287 height 102
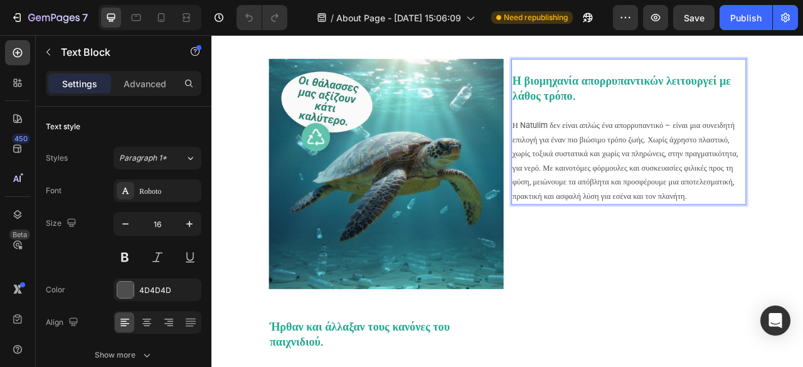
scroll to position [188, 0]
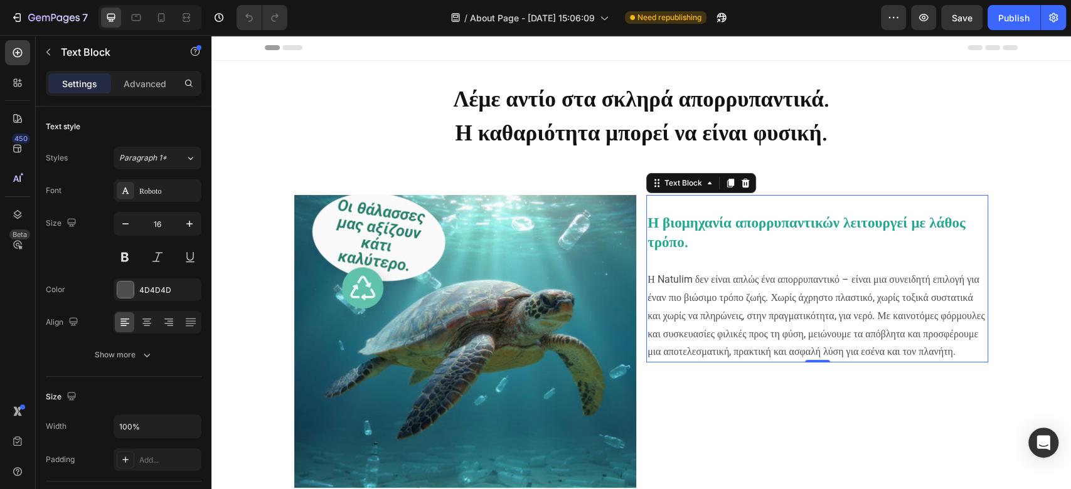
scroll to position [188, 0]
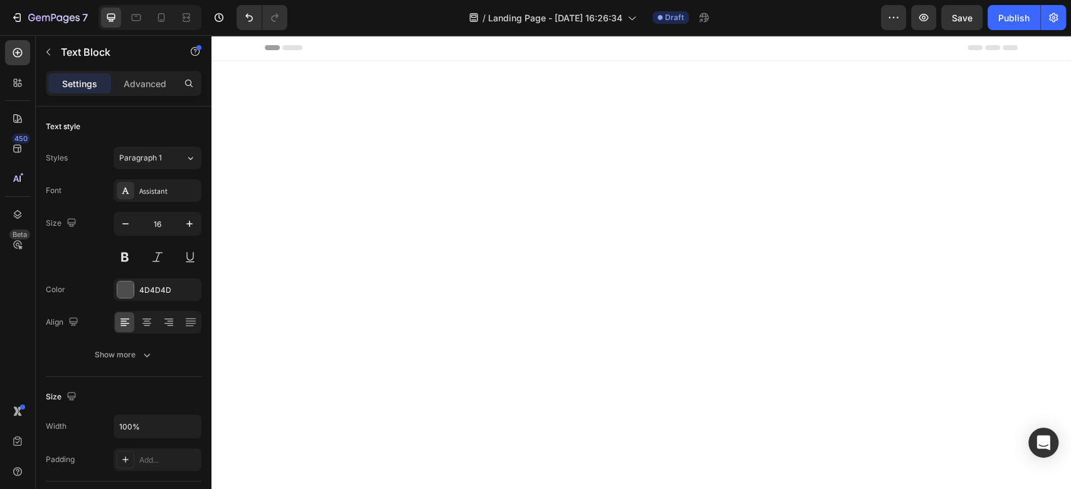
scroll to position [770, 0]
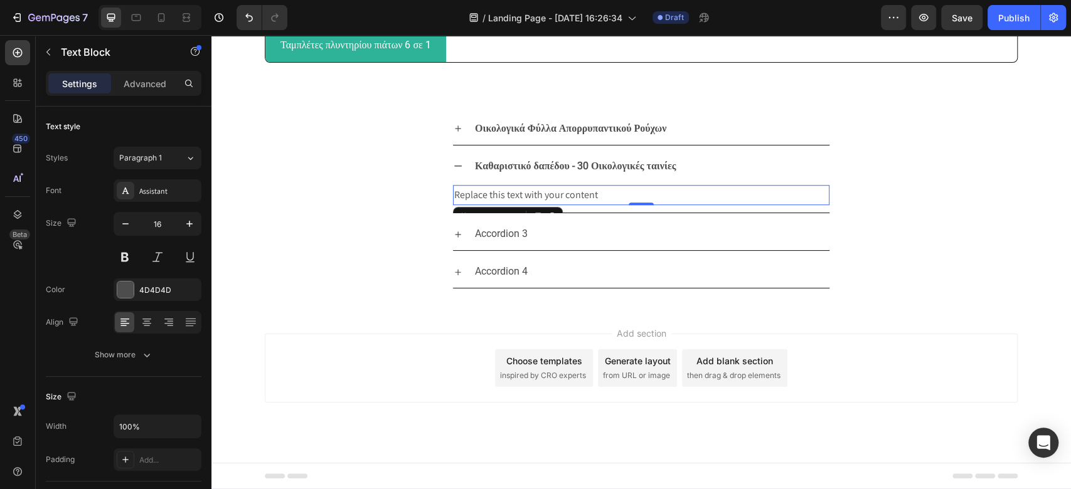
click at [544, 206] on div "Replace this text with your content" at bounding box center [641, 195] width 376 height 21
click at [544, 205] on p "Replace this text with your content" at bounding box center [641, 195] width 374 height 18
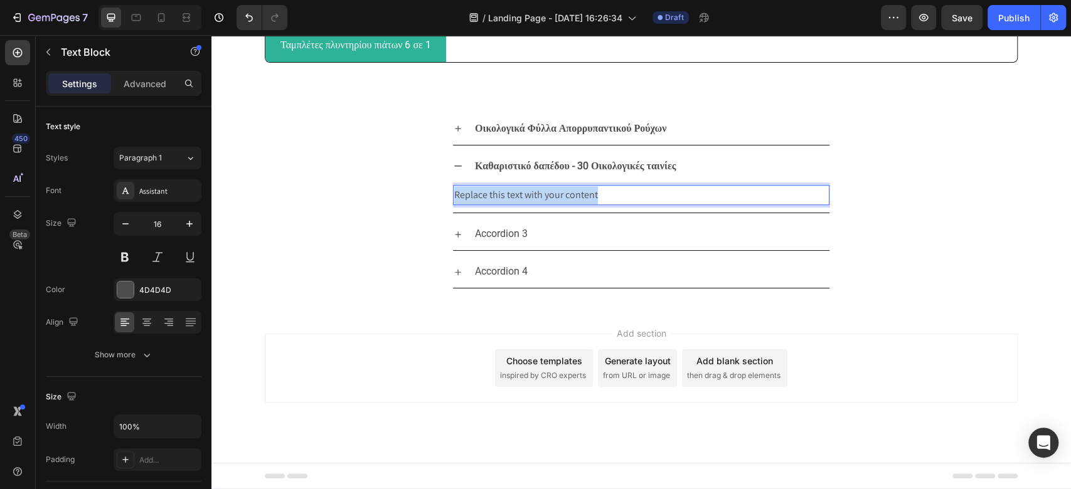
click at [544, 205] on p "Replace this text with your content" at bounding box center [641, 195] width 374 height 18
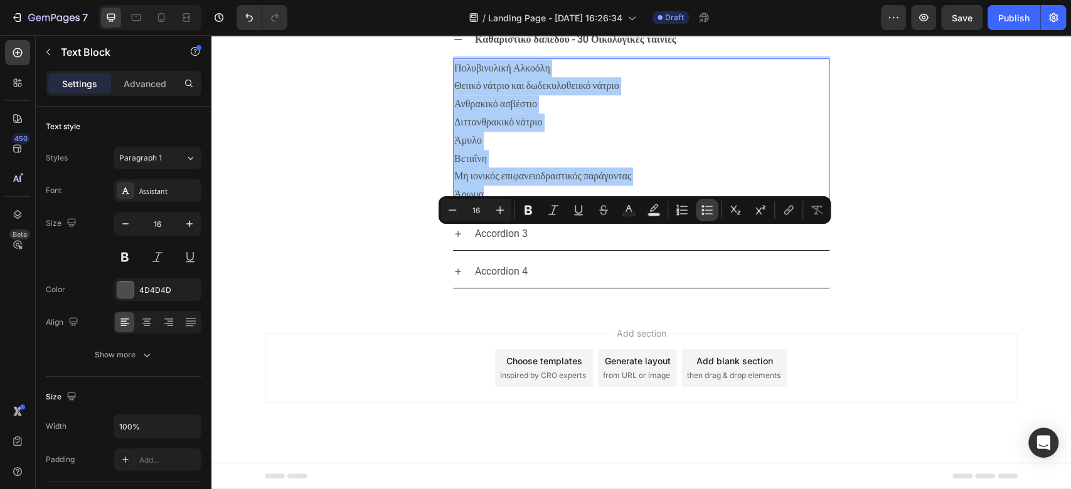
click at [705, 205] on icon "Editor contextual toolbar" at bounding box center [707, 210] width 13 height 13
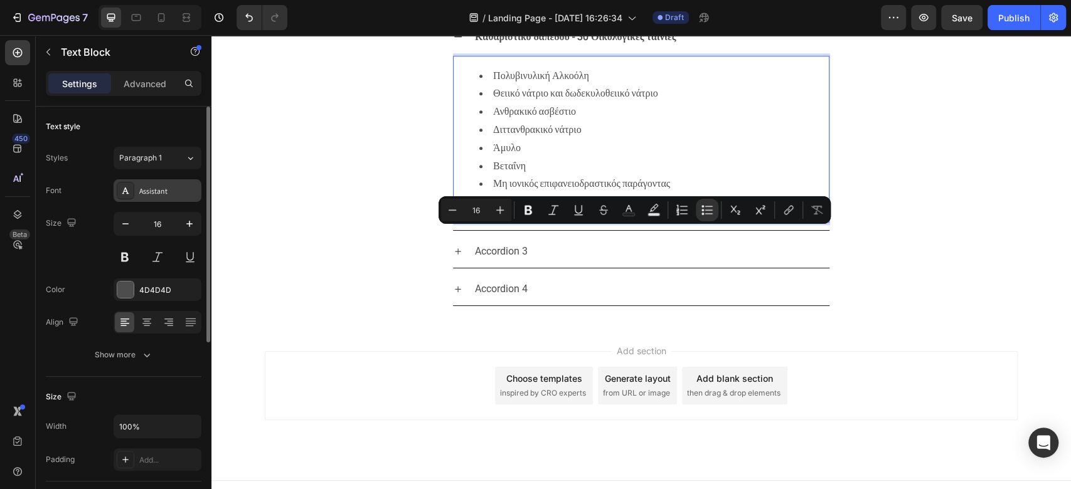
click at [171, 201] on div "Assistant" at bounding box center [158, 190] width 88 height 23
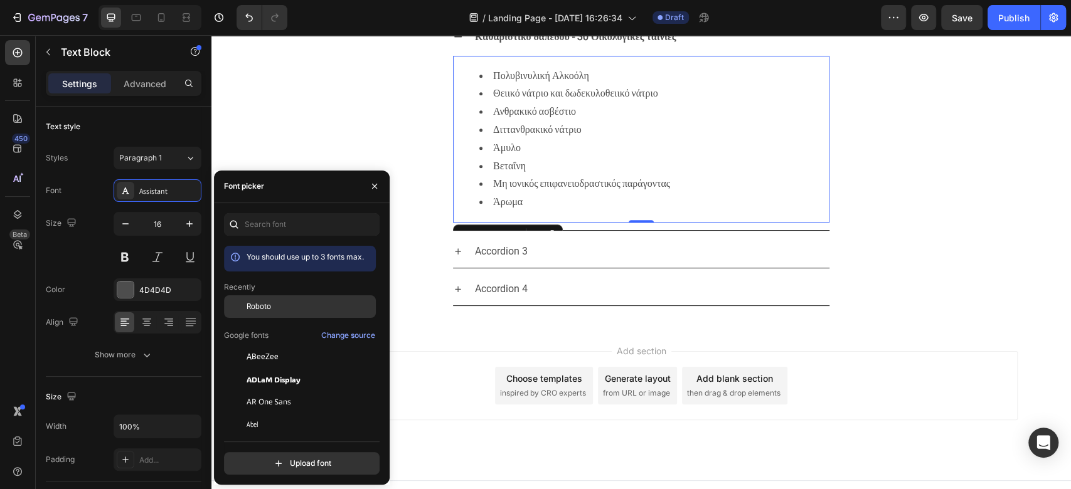
click at [256, 309] on span "Roboto" at bounding box center [259, 306] width 24 height 11
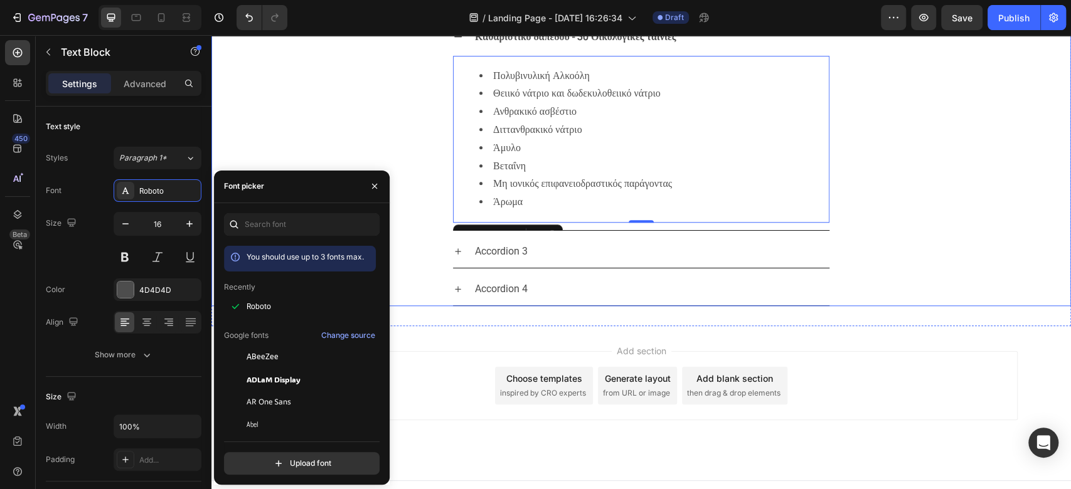
click at [978, 231] on div "Καθαριστικό δαπέδου - 30 Οικολογικές ταινίες Πολυβινυλική Αλκοόλη Θειικό νάτριο…" at bounding box center [641, 126] width 858 height 210
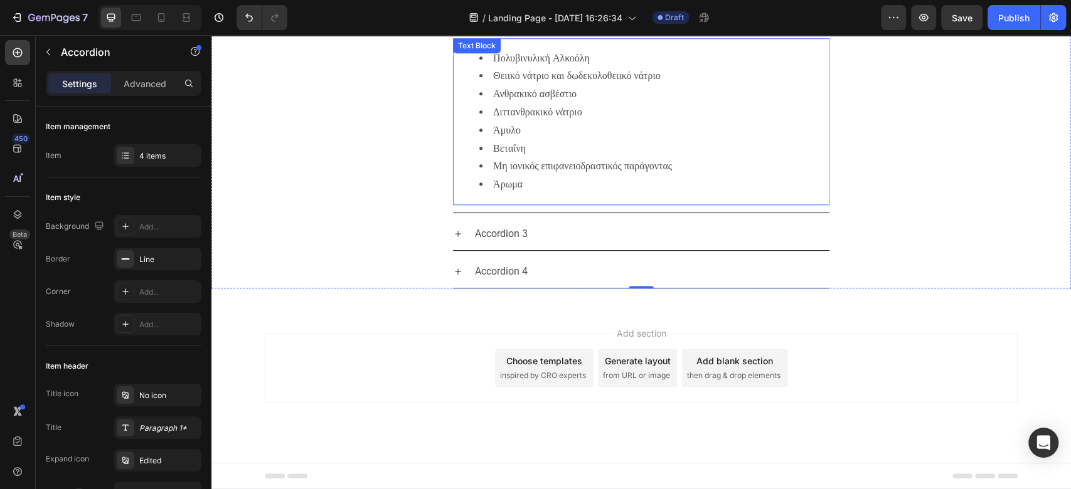
scroll to position [853, 0]
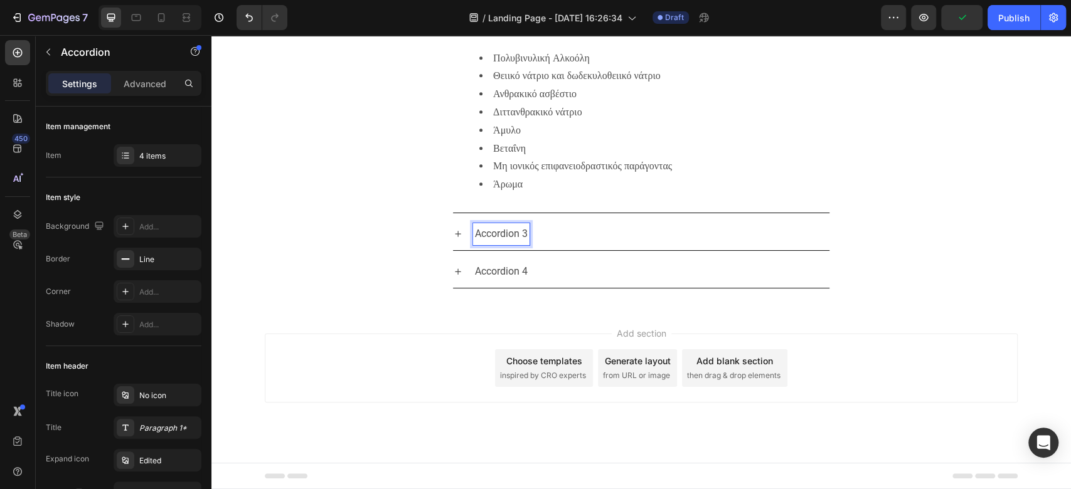
click at [499, 283] on div "Accordion 4" at bounding box center [501, 272] width 56 height 22
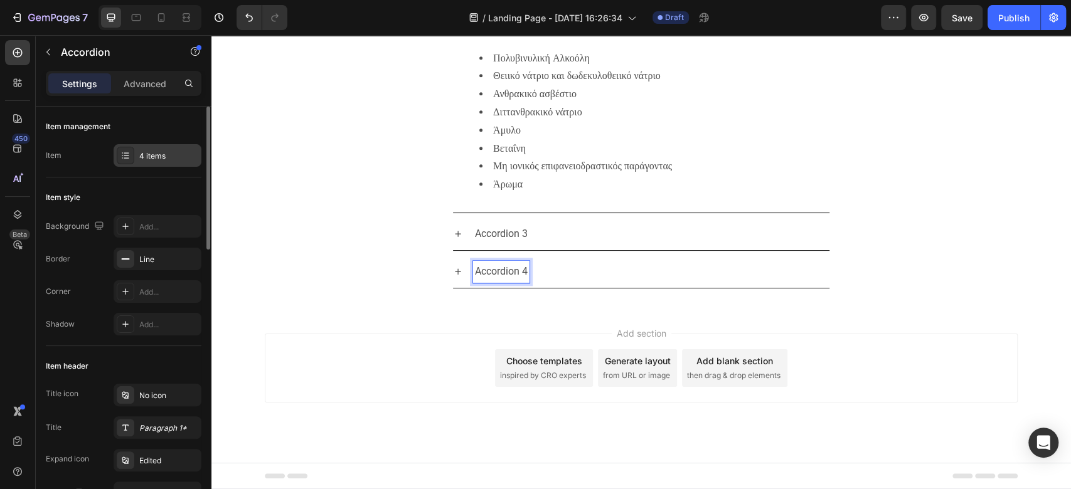
click at [156, 151] on div "4 items" at bounding box center [168, 156] width 59 height 11
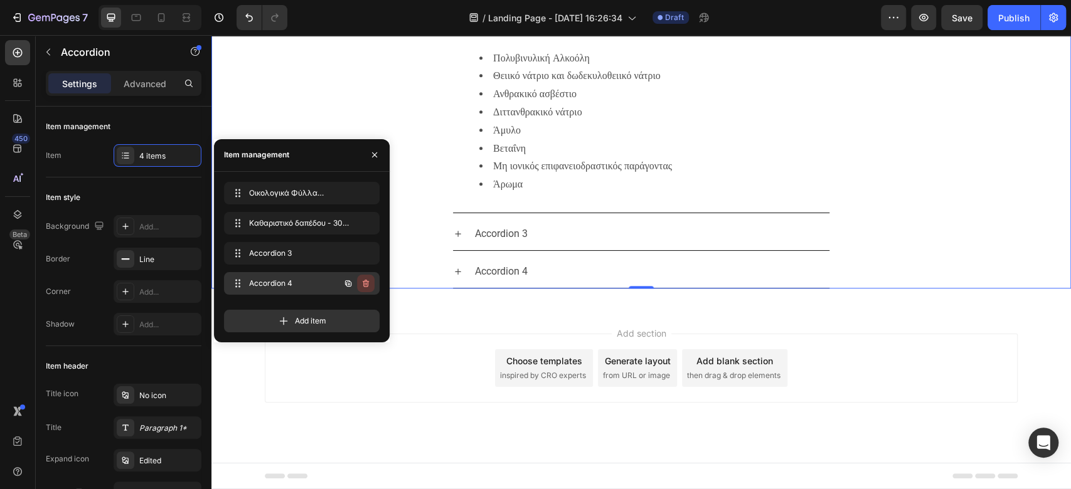
click at [363, 279] on icon "button" at bounding box center [366, 284] width 10 height 10
click at [353, 283] on div "Delete" at bounding box center [357, 283] width 23 height 11
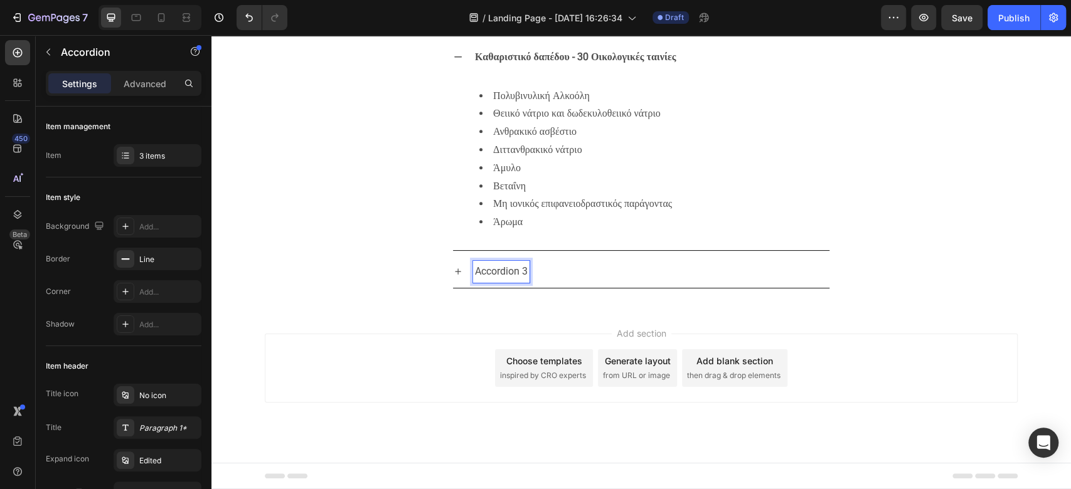
click at [503, 281] on p "Accordion 3" at bounding box center [501, 272] width 53 height 18
click at [594, 281] on p "Ταμπλέτες πλυντηρίου πιάτων 6 σε 1 Eco" at bounding box center [559, 272] width 169 height 18
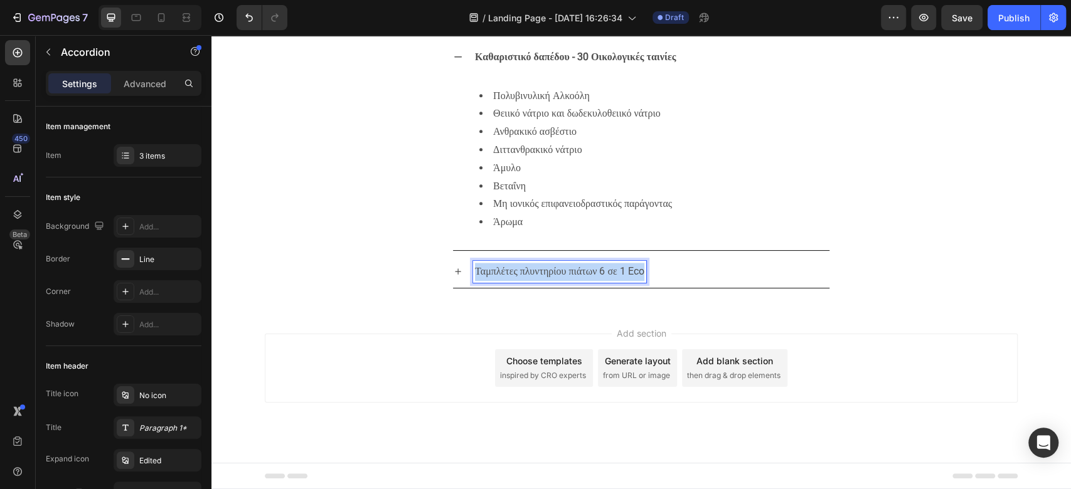
click at [594, 281] on p "Ταμπλέτες πλυντηρίου πιάτων 6 σε 1 Eco" at bounding box center [559, 272] width 169 height 18
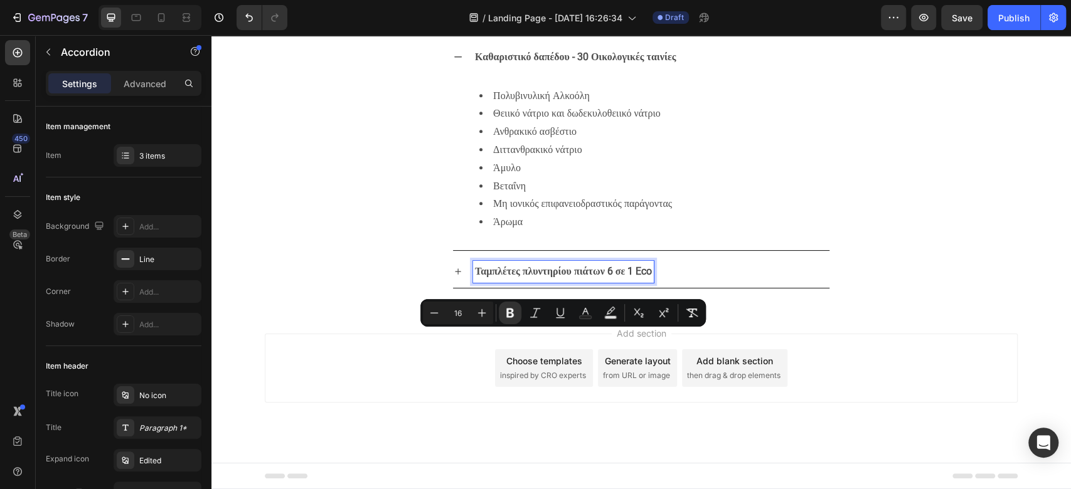
click at [454, 58] on icon at bounding box center [458, 56] width 8 height 1
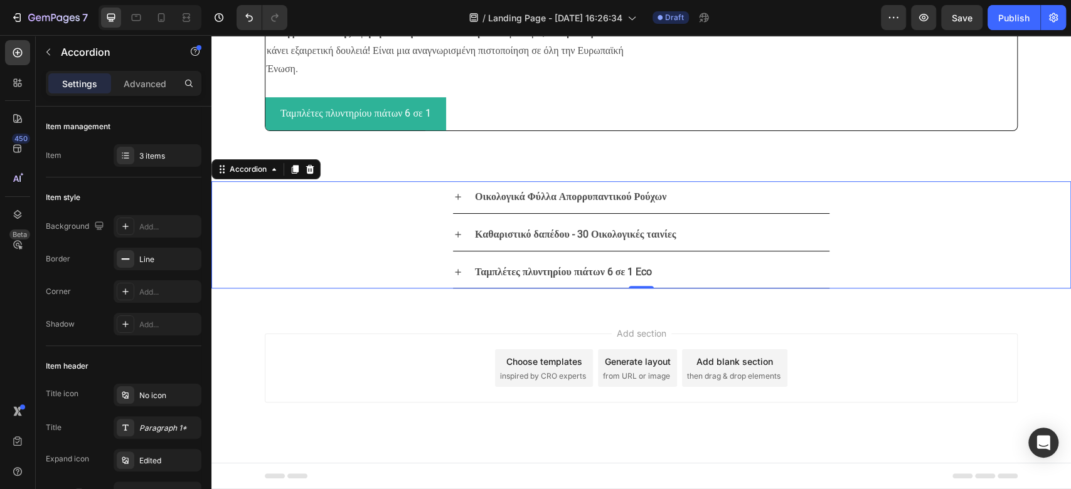
scroll to position [742, 0]
click at [453, 272] on icon at bounding box center [458, 272] width 10 height 10
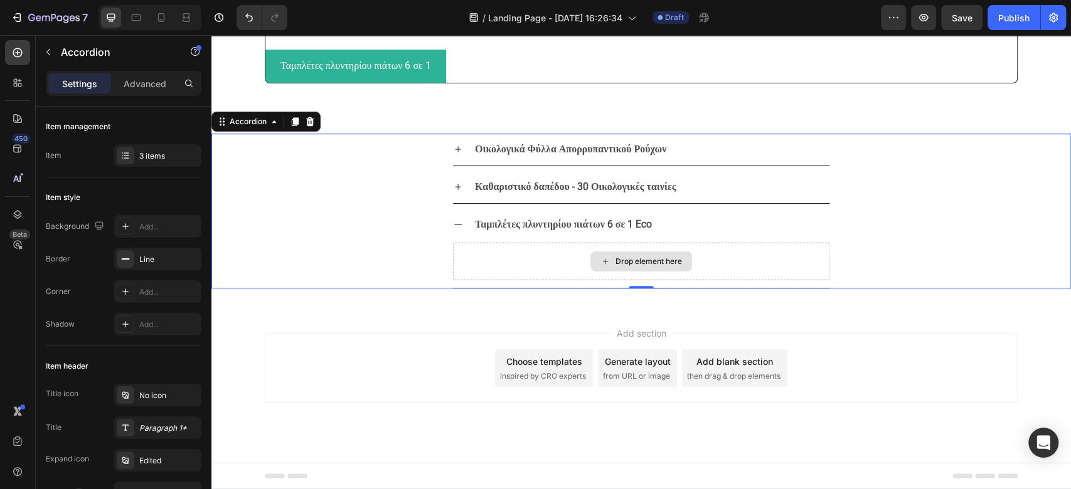
scroll to position [790, 0]
click at [600, 259] on icon at bounding box center [605, 262] width 10 height 11
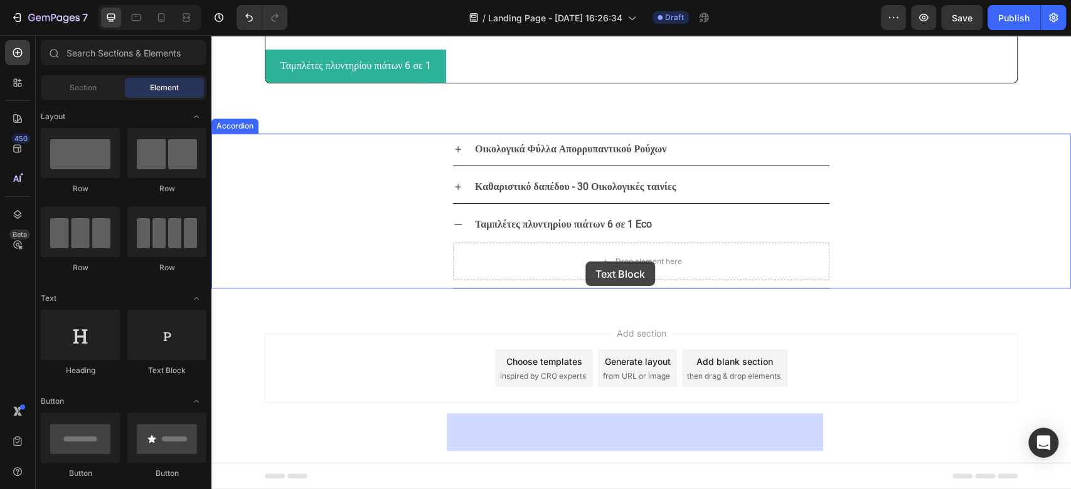
drag, startPoint x: 383, startPoint y: 378, endPoint x: 585, endPoint y: 262, distance: 233.9
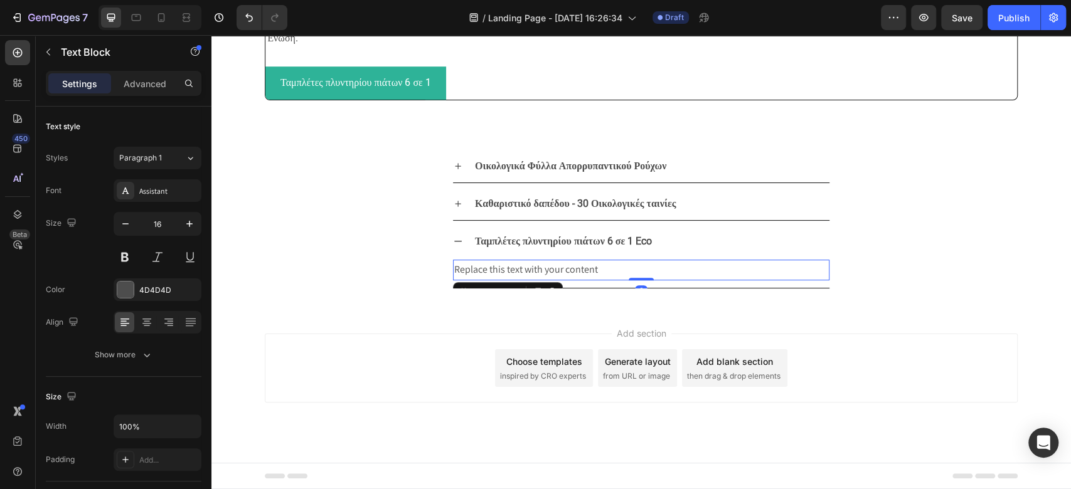
scroll to position [773, 0]
click at [520, 267] on div "Replace this text with your content" at bounding box center [641, 270] width 376 height 21
click at [520, 267] on p "Replace this text with your content" at bounding box center [641, 270] width 374 height 18
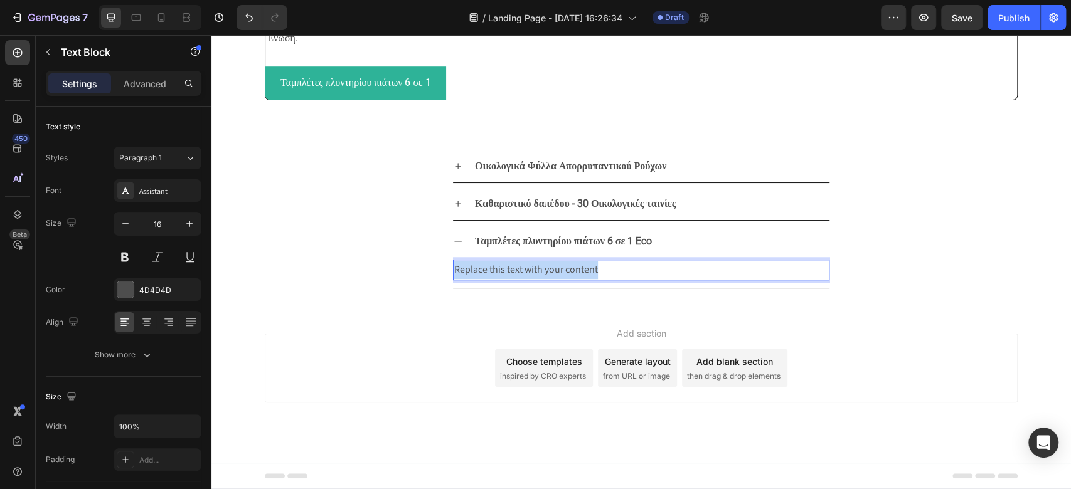
click at [520, 267] on p "Replace this text with your content" at bounding box center [641, 270] width 374 height 18
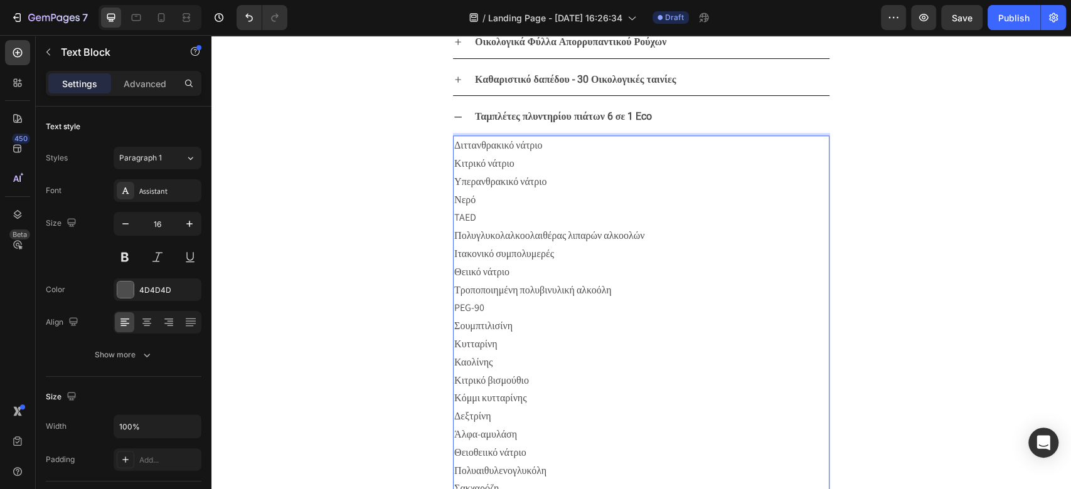
scroll to position [934, 0]
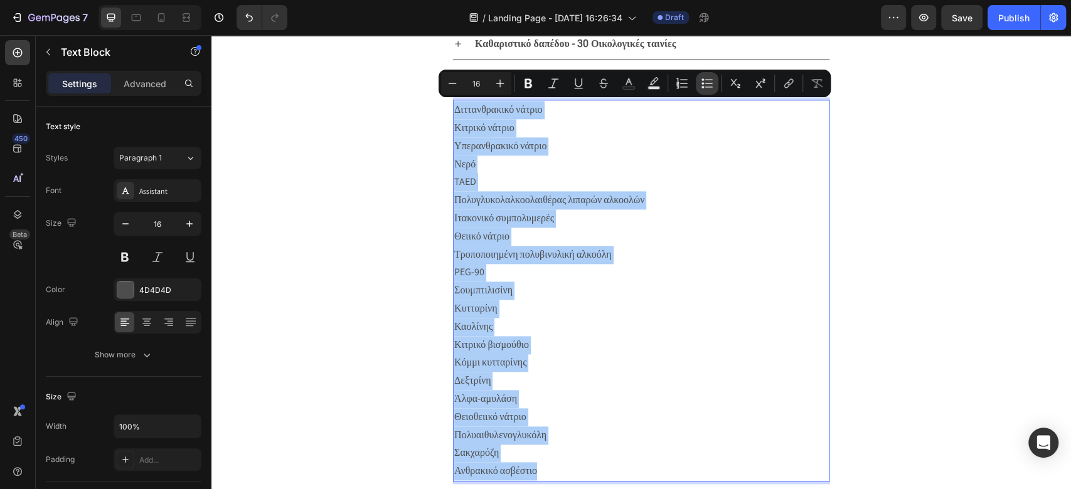
click at [706, 78] on icon "Editor contextual toolbar" at bounding box center [707, 83] width 13 height 13
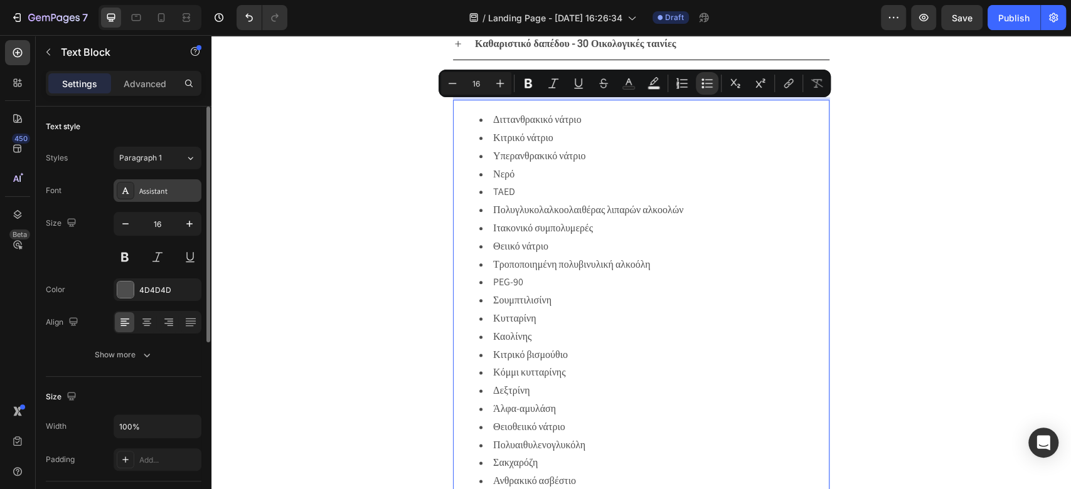
click at [156, 189] on div "Assistant" at bounding box center [168, 191] width 59 height 11
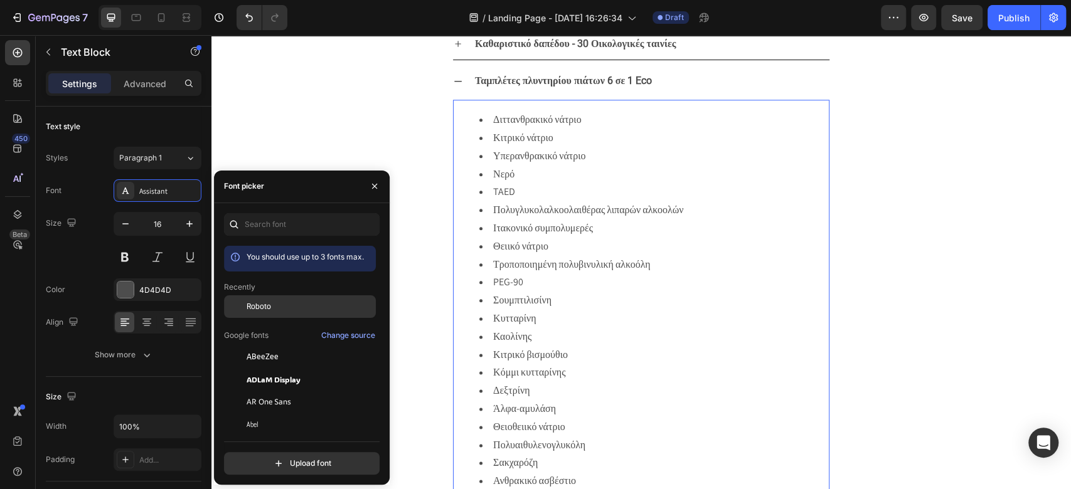
click at [262, 306] on span "Roboto" at bounding box center [259, 306] width 24 height 11
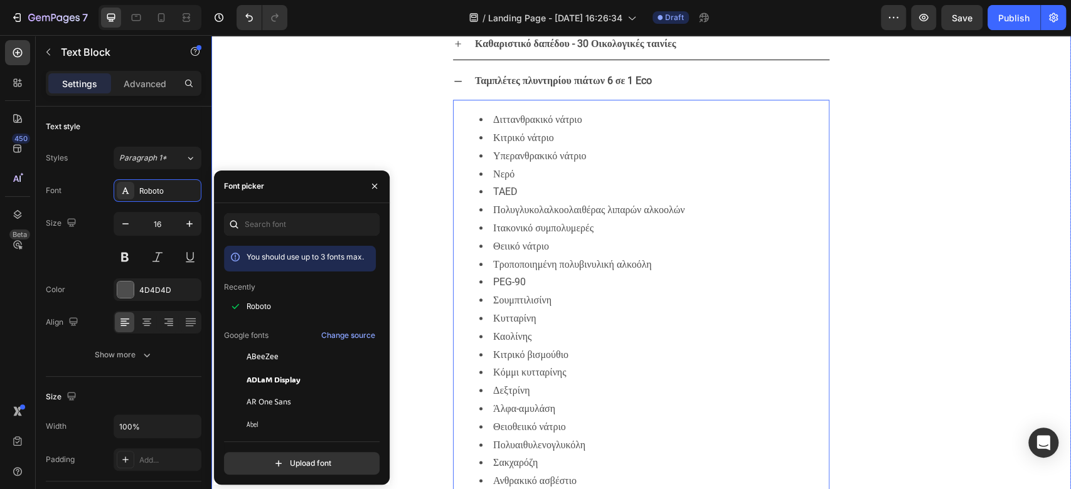
click at [849, 198] on div "Ταμπλέτες πλυντηρίου πιάτων 6 σε 1 Eco Διττανθρακικό νάτριο Κιτρικό νάτριο Υπερ…" at bounding box center [641, 287] width 858 height 445
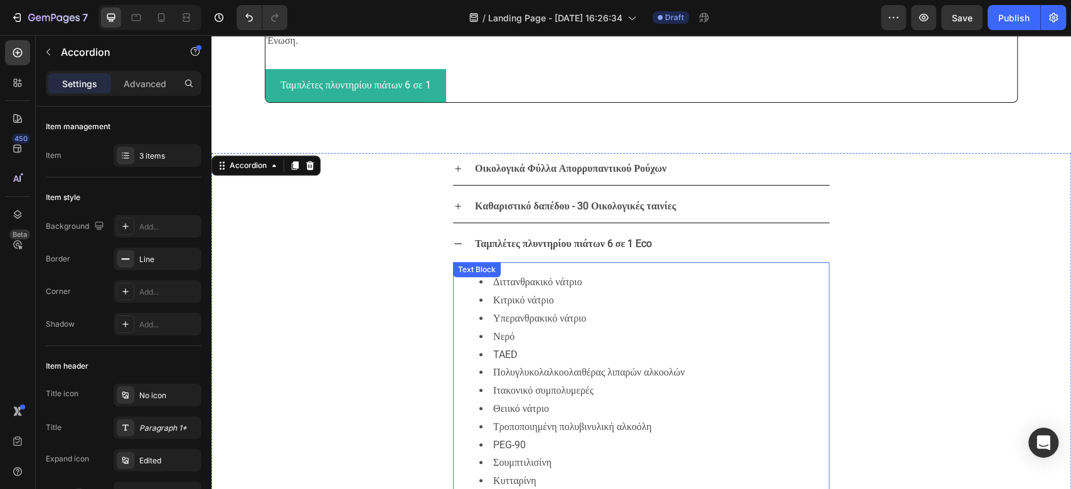
scroll to position [600, 0]
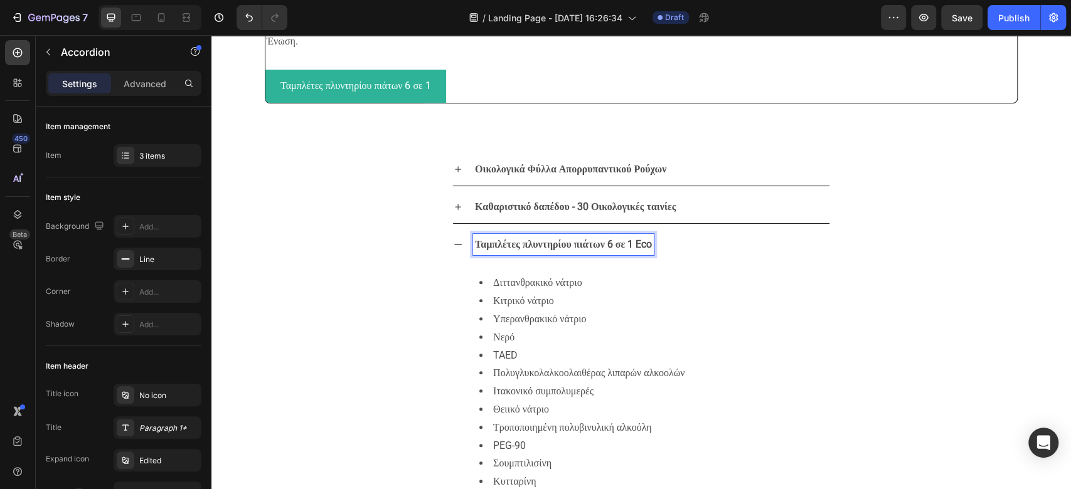
click at [455, 250] on icon at bounding box center [458, 245] width 10 height 10
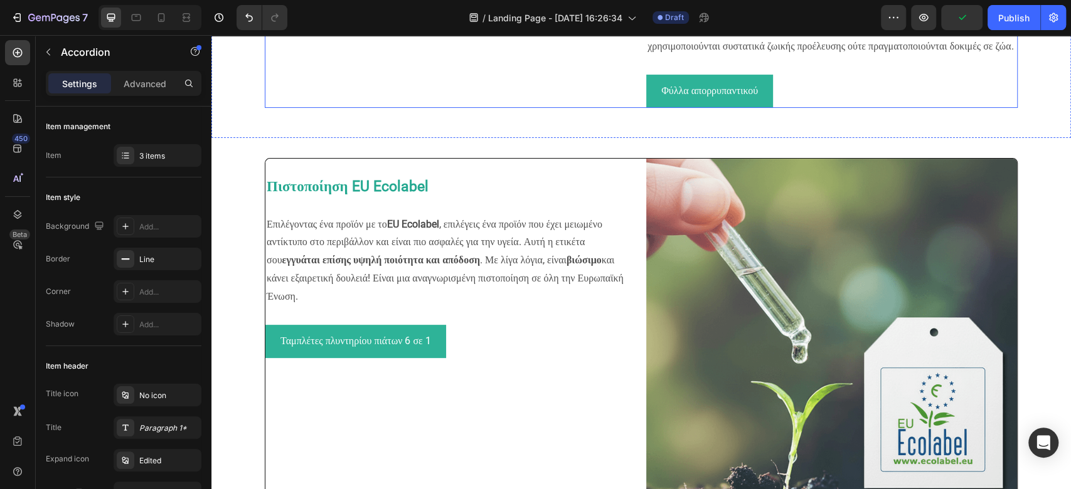
scroll to position [334, 0]
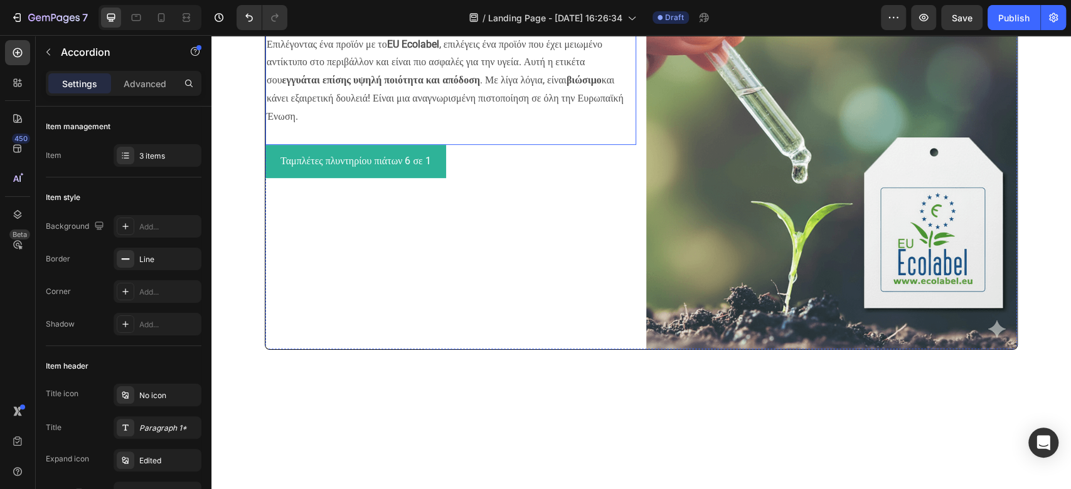
click at [365, 36] on p at bounding box center [451, 27] width 368 height 18
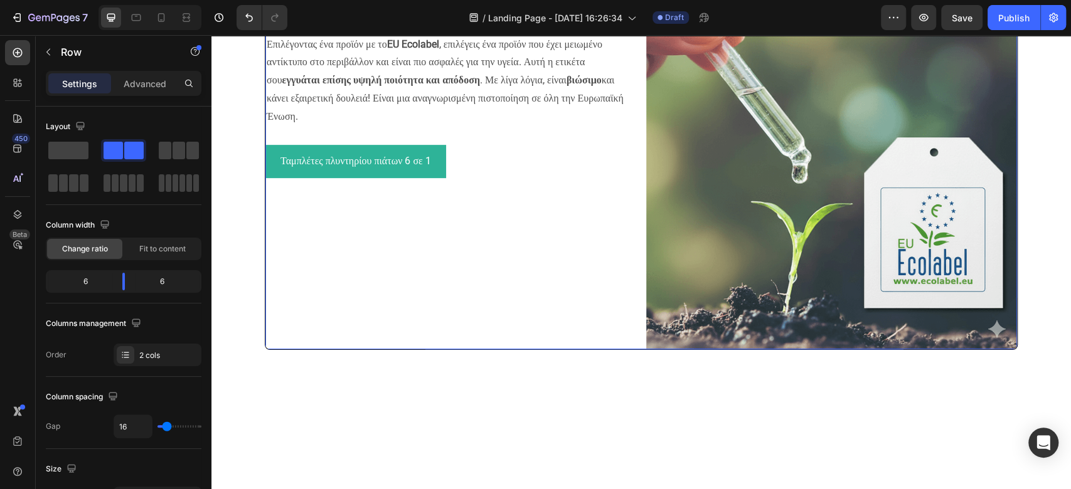
click at [514, 349] on div "Πιστοποίηση EU Ecolabel Επιλέγοντας ένα προϊόν με το EU Ecolabel , επιλέγεις έν…" at bounding box center [450, 164] width 371 height 371
click at [502, 349] on div "Πιστοποίηση EU Ecolabel Επιλέγοντας ένα προϊόν με το EU Ecolabel , επιλέγεις έν…" at bounding box center [450, 164] width 371 height 371
click at [523, 349] on div "Πιστοποίηση EU Ecolabel Επιλέγοντας ένα προϊόν με το EU Ecolabel , επιλέγεις έν…" at bounding box center [450, 164] width 371 height 371
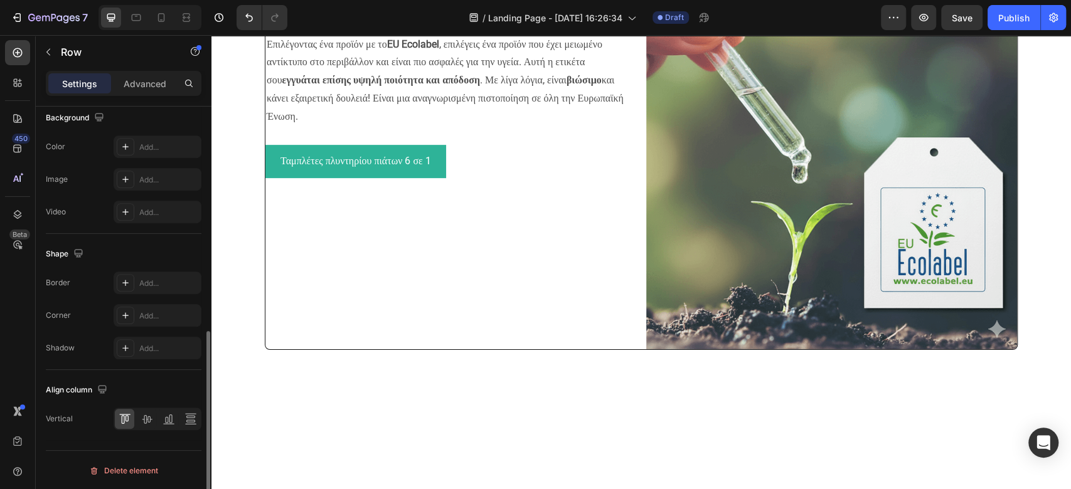
click at [597, 349] on div "Πιστοποίηση EU Ecolabel Επιλέγοντας ένα προϊόν με το EU Ecolabel , επιλέγεις έν…" at bounding box center [450, 164] width 371 height 371
click at [171, 312] on div "Round" at bounding box center [157, 317] width 36 height 11
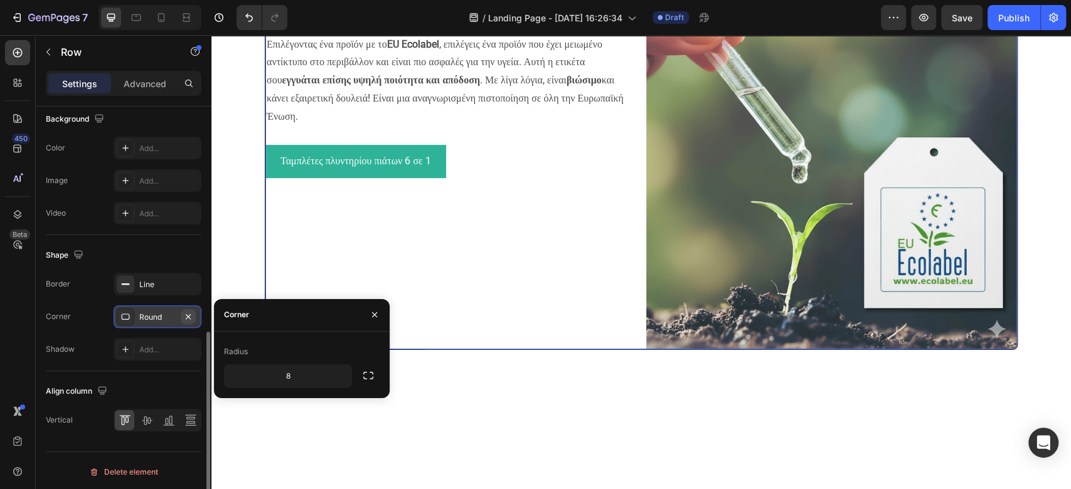
click at [186, 312] on icon "button" at bounding box center [188, 317] width 10 height 10
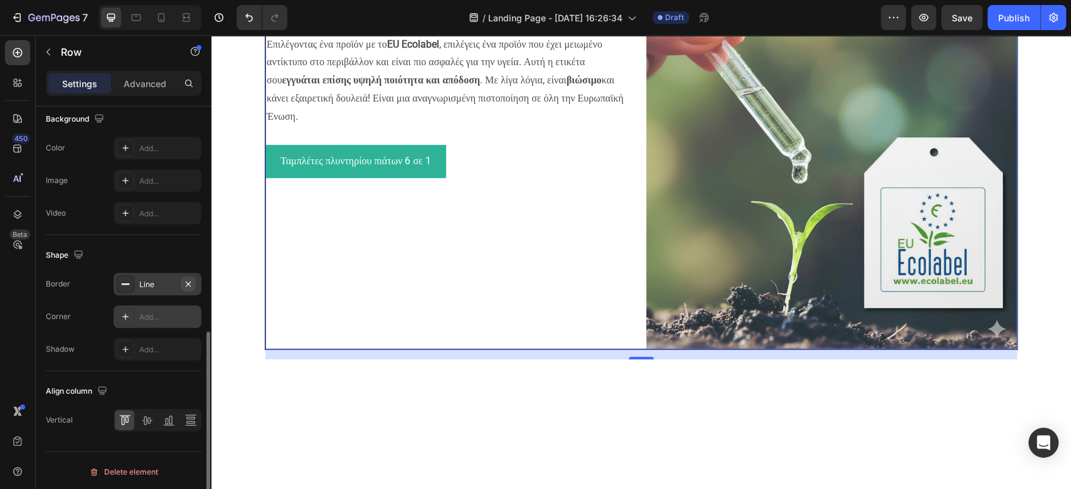
click at [191, 285] on icon "button" at bounding box center [188, 284] width 10 height 10
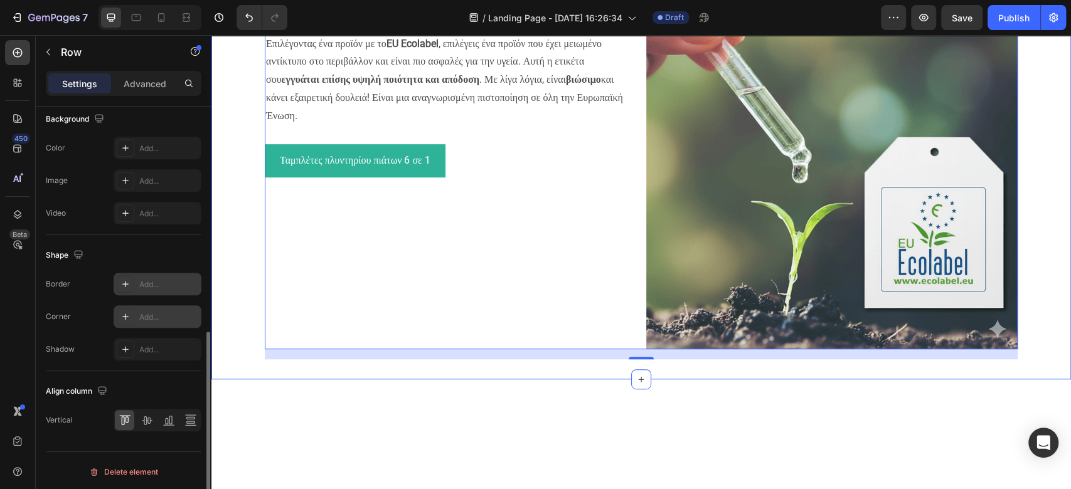
click at [234, 254] on div "Πιστοποίηση EU Ecolabel Επιλέγοντας ένα προϊόν με το EU Ecolabel , επιλέγεις έν…" at bounding box center [641, 168] width 860 height 381
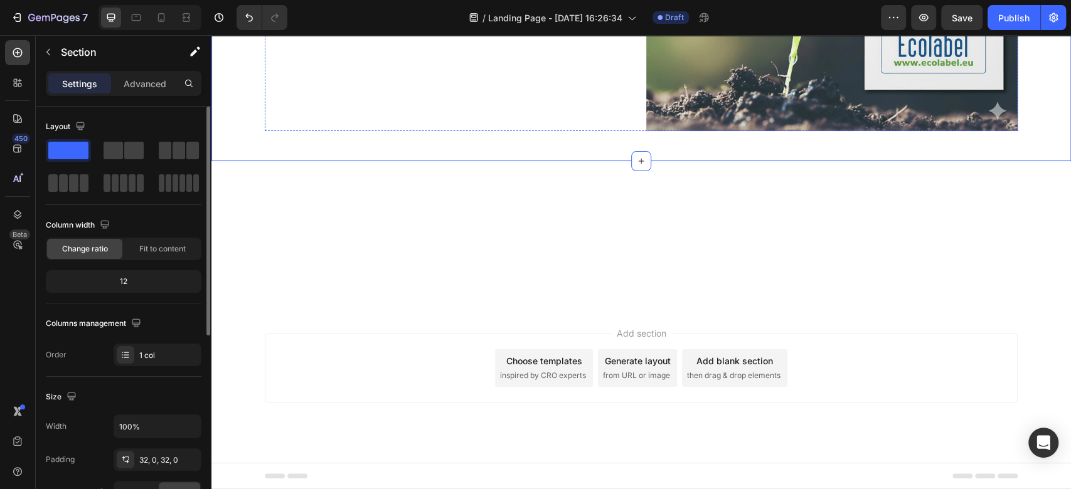
scroll to position [742, 0]
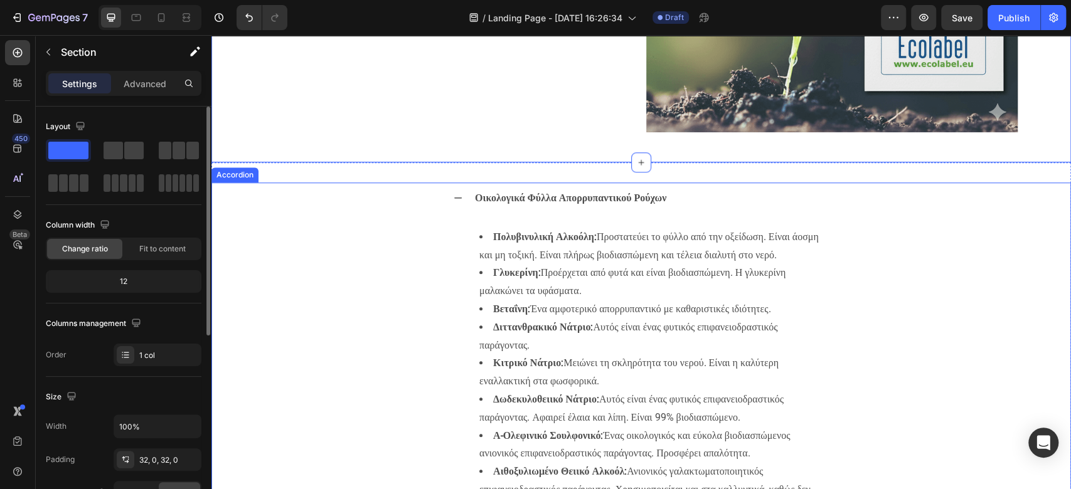
click at [453, 199] on icon at bounding box center [458, 198] width 10 height 10
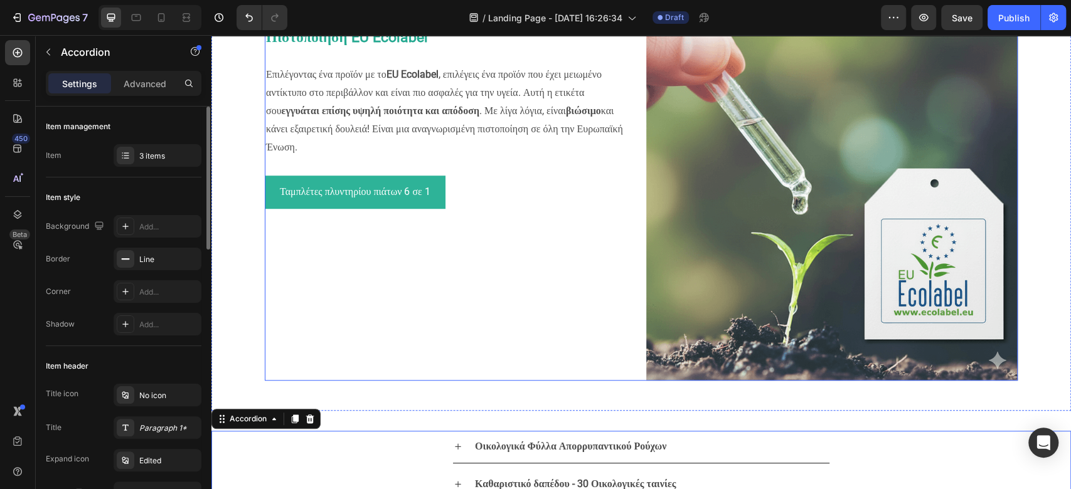
scroll to position [491, 0]
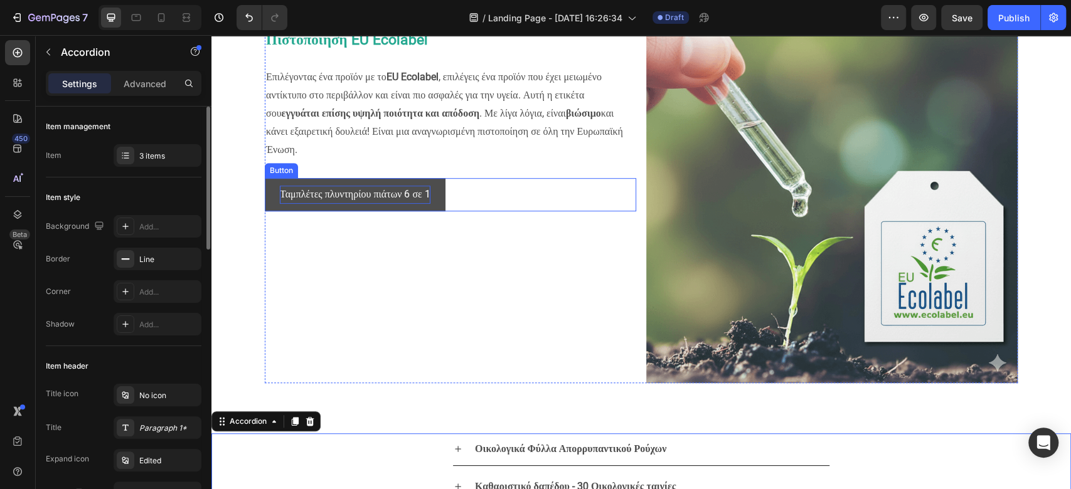
click at [412, 193] on p "Ταμπλέτες πλυντηρίου πιάτων 6 σε 1" at bounding box center [355, 195] width 151 height 18
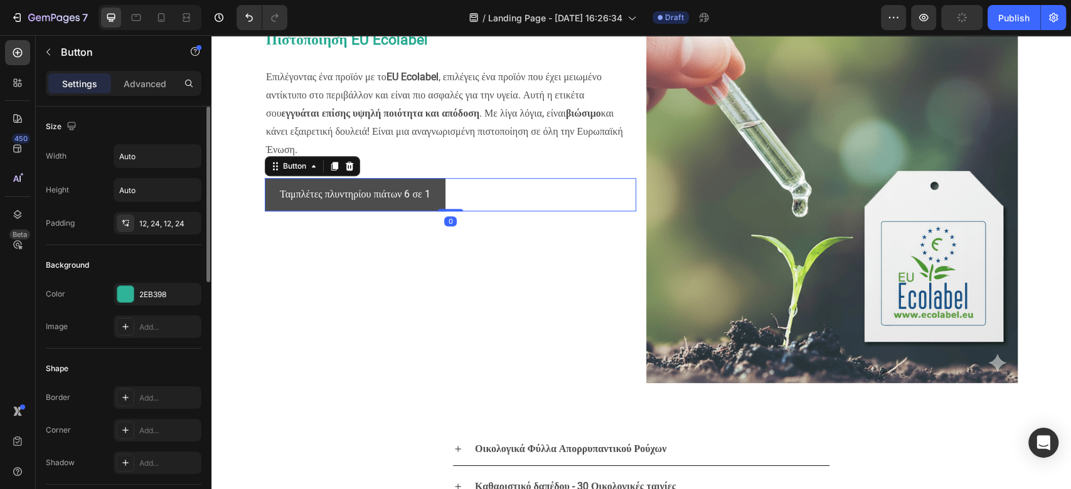
click at [413, 178] on link "Ταμπλέτες πλυντηρίου πιάτων 6 σε 1" at bounding box center [355, 194] width 181 height 33
click at [426, 194] on p "Ταμπλέτες πλυντηρίου πιάτων 6 σε 1" at bounding box center [355, 195] width 151 height 18
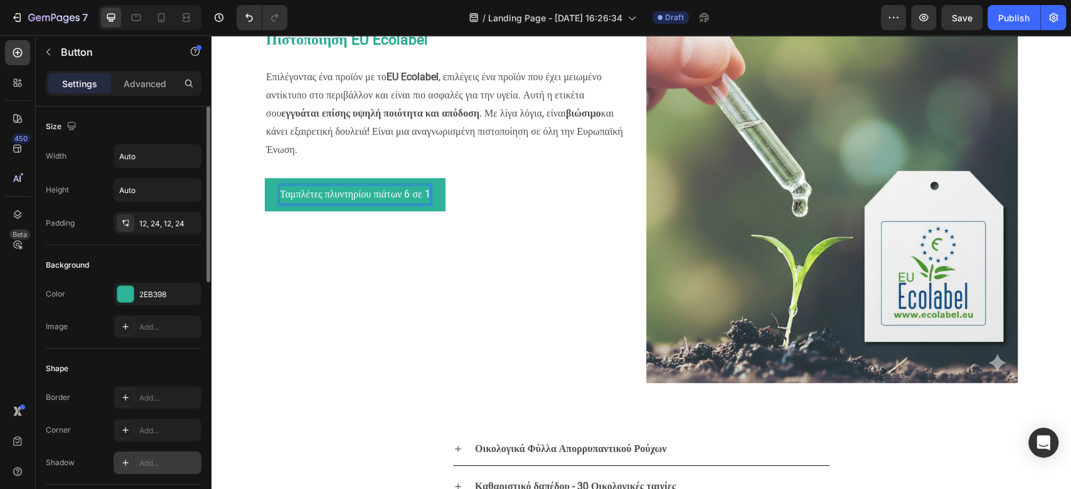
scroll to position [83, 0]
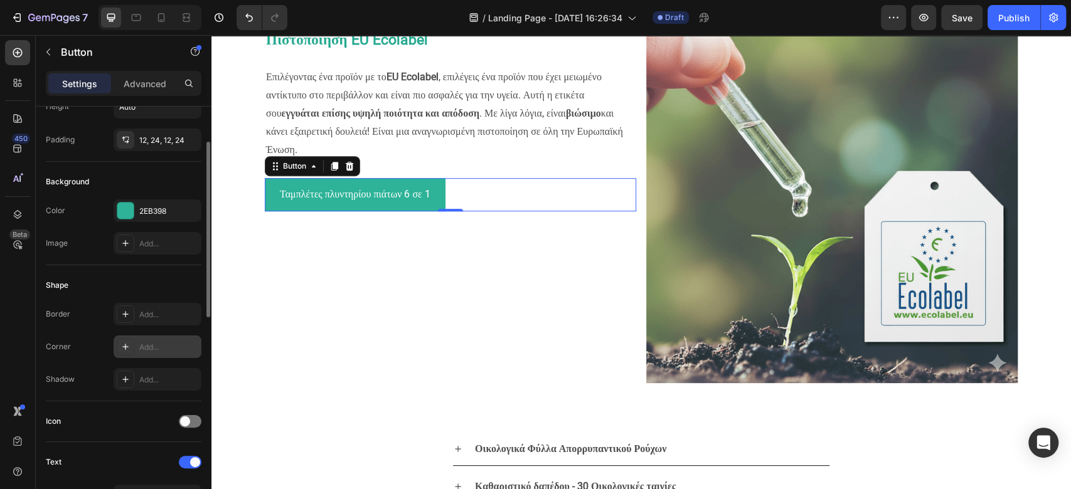
click at [127, 344] on icon at bounding box center [125, 347] width 10 height 10
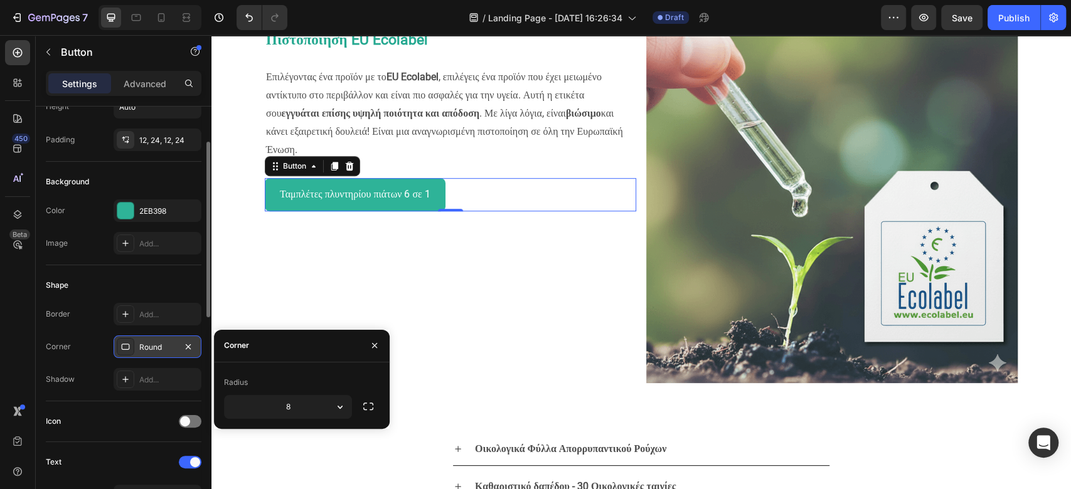
click at [164, 351] on div "Round" at bounding box center [157, 347] width 36 height 11
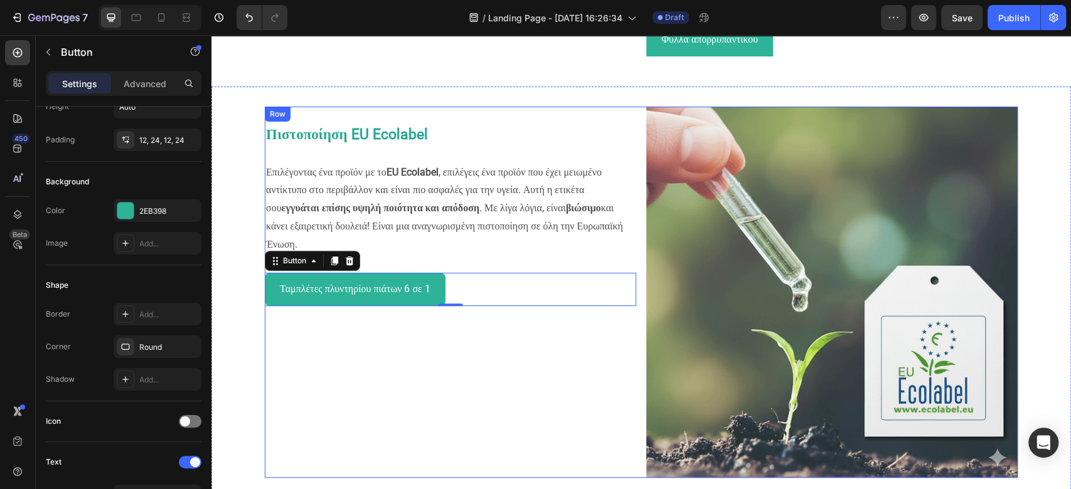
scroll to position [156, 0]
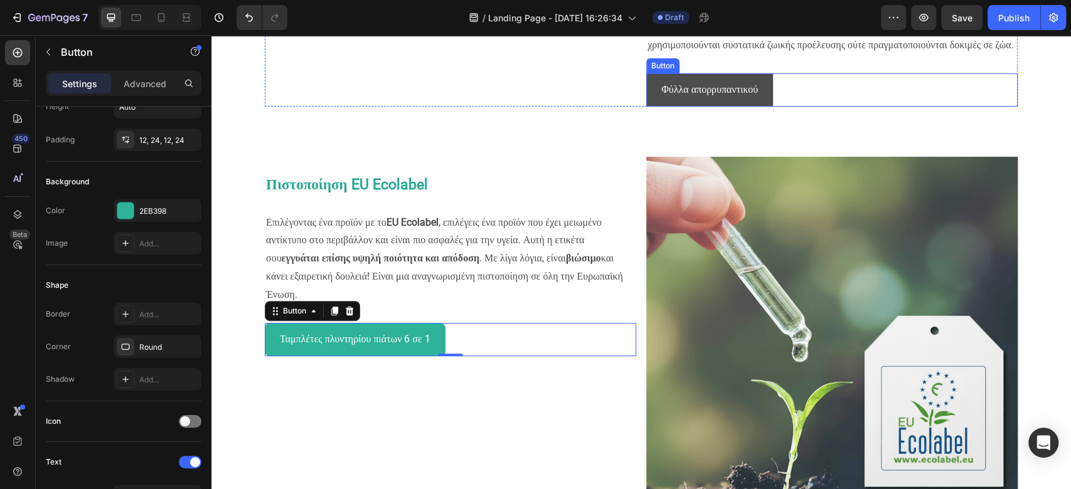
click at [744, 95] on link "Φύλλα απορρυπαντικού" at bounding box center [709, 89] width 127 height 33
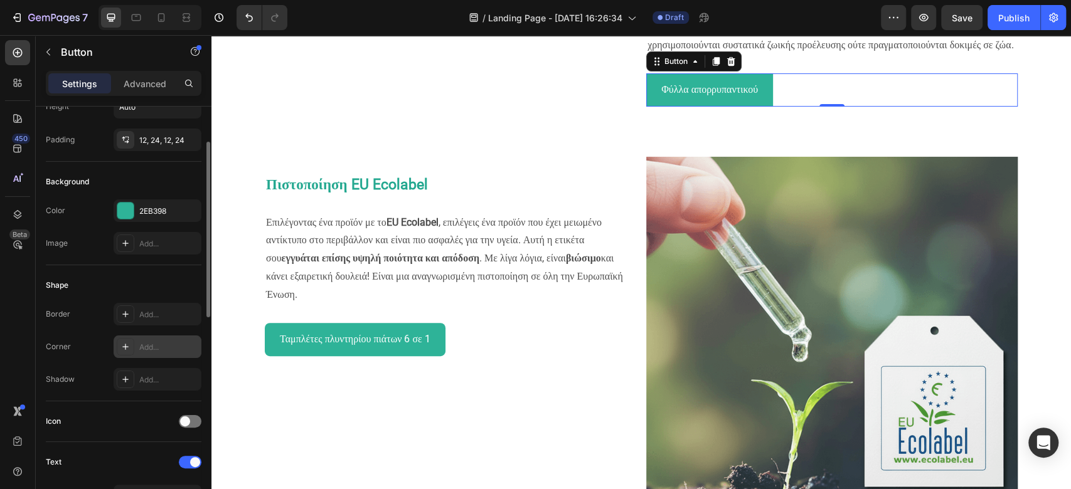
click at [148, 352] on div "Add..." at bounding box center [158, 347] width 88 height 23
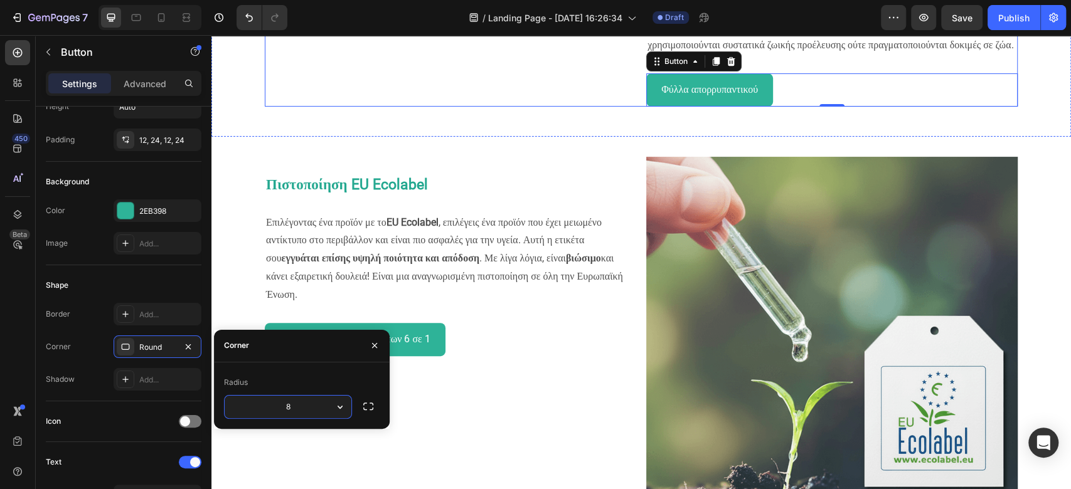
click at [799, 107] on div "Vegan Πιστοποίηση Η δέσμευσή μας είναι η προστασία του περιβάλλοντος και των ζώ…" at bounding box center [831, 15] width 371 height 181
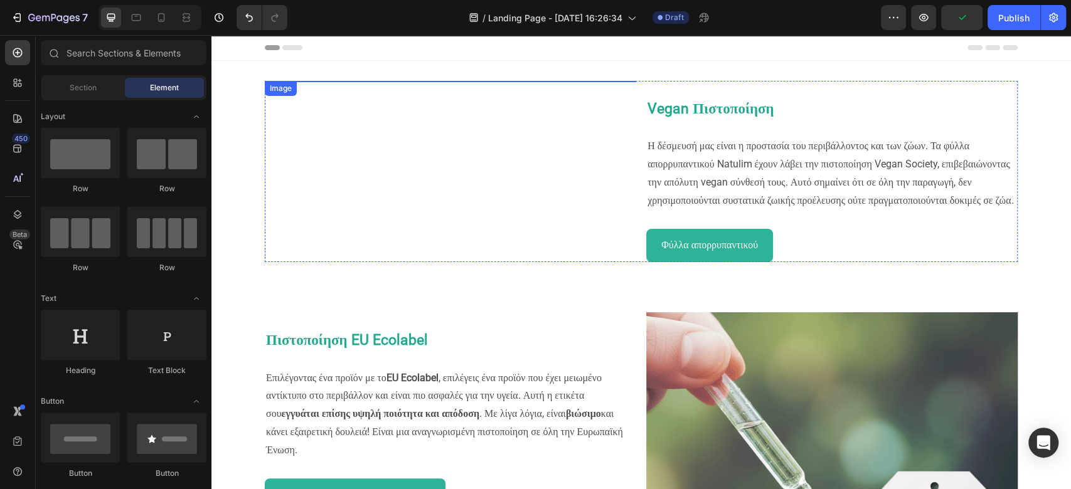
scroll to position [0, 0]
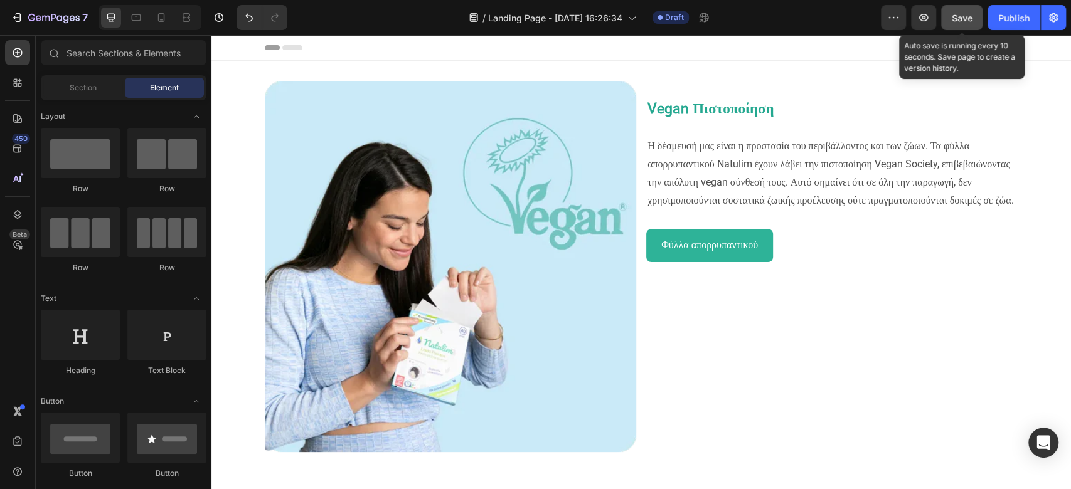
click at [969, 28] on button "Save" at bounding box center [961, 17] width 41 height 25
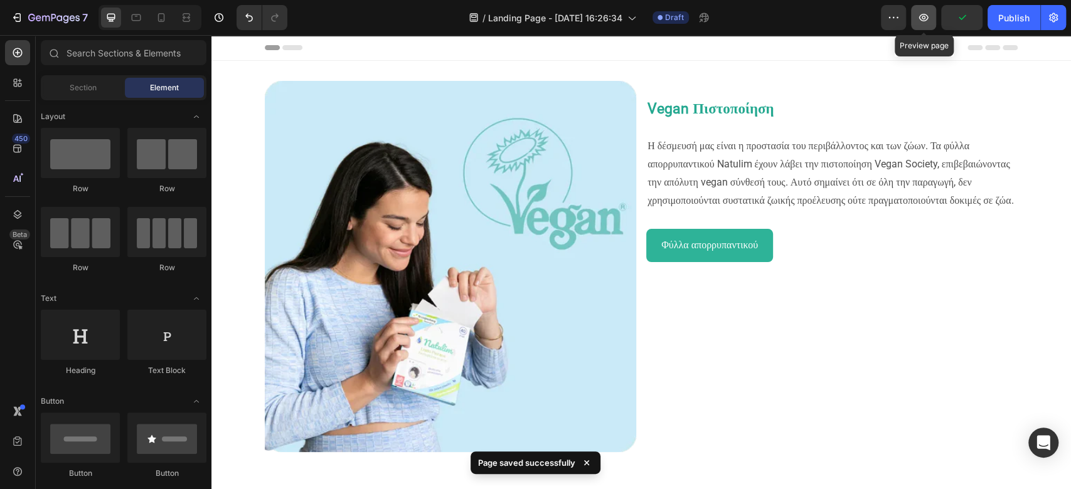
click at [914, 14] on button "button" at bounding box center [923, 17] width 25 height 25
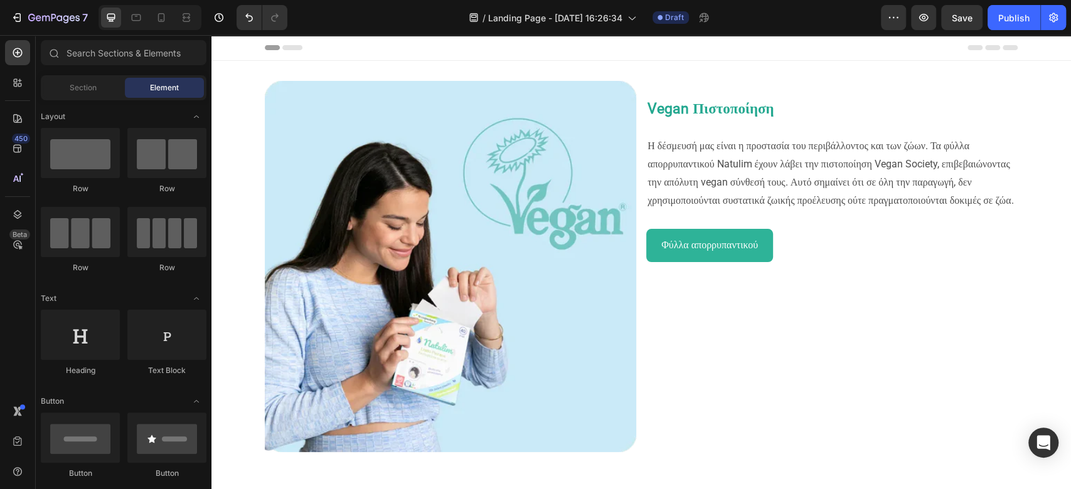
drag, startPoint x: 1207, startPoint y: 43, endPoint x: 476, endPoint y: 85, distance: 732.1
click at [166, 16] on icon at bounding box center [161, 17] width 13 height 13
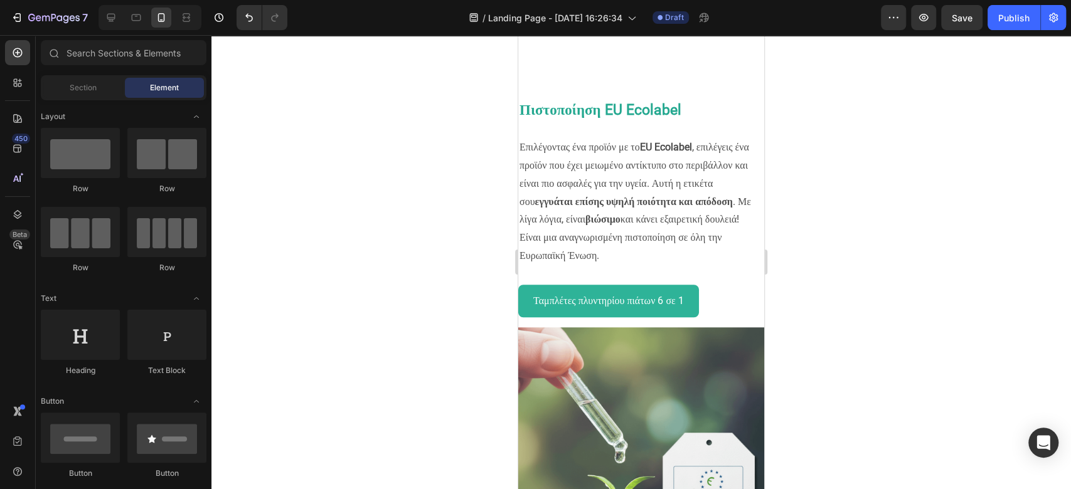
scroll to position [517, 0]
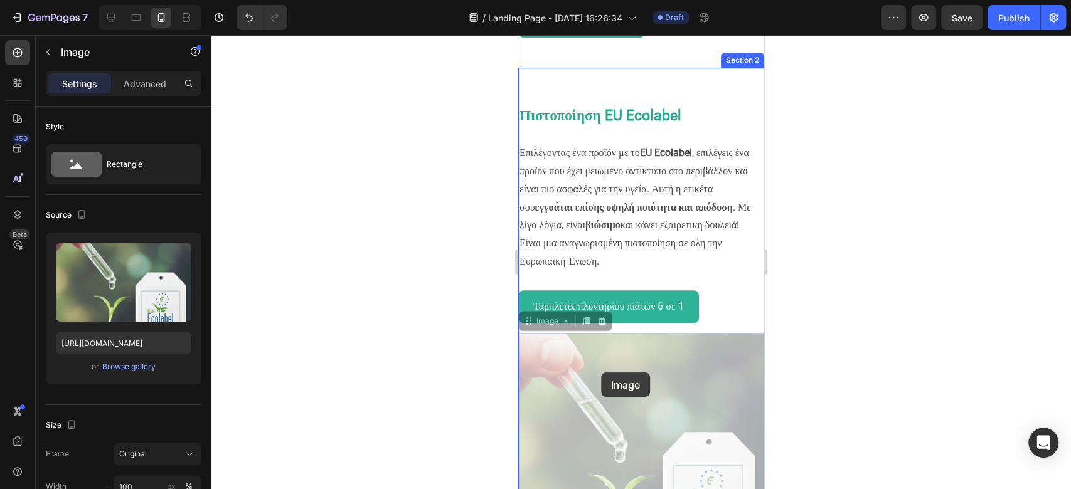
drag, startPoint x: 605, startPoint y: 413, endPoint x: 603, endPoint y: 382, distance: 31.4
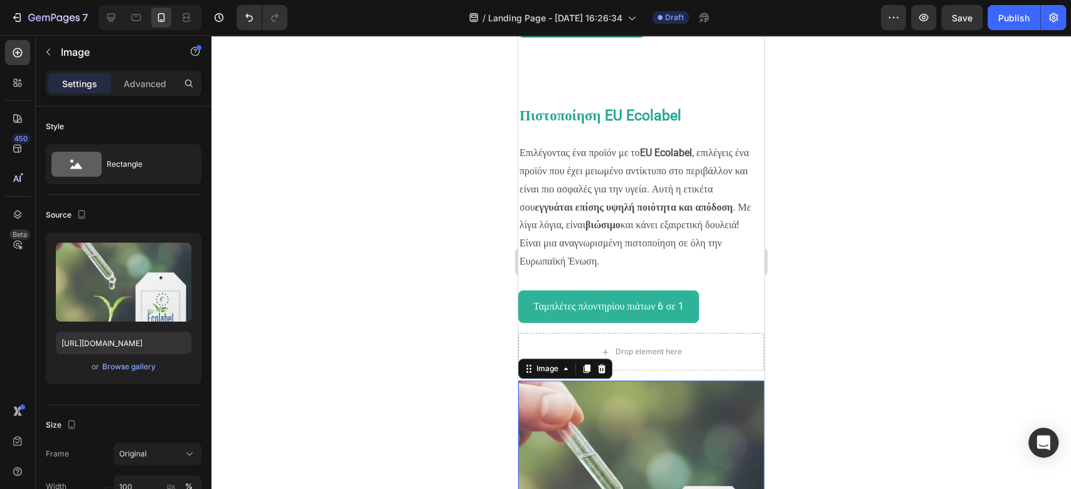
click at [854, 338] on div at bounding box center [641, 262] width 860 height 454
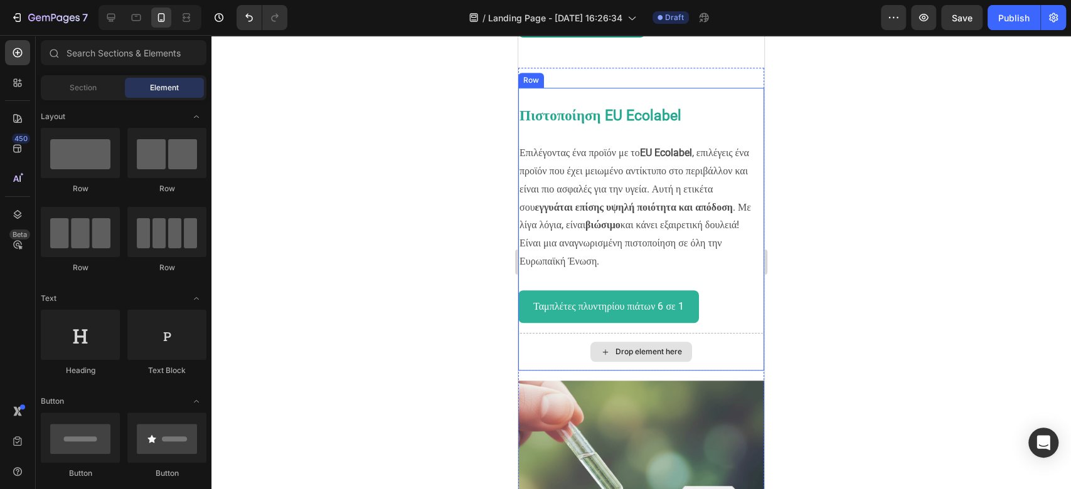
click at [708, 371] on div "Drop element here" at bounding box center [641, 352] width 246 height 38
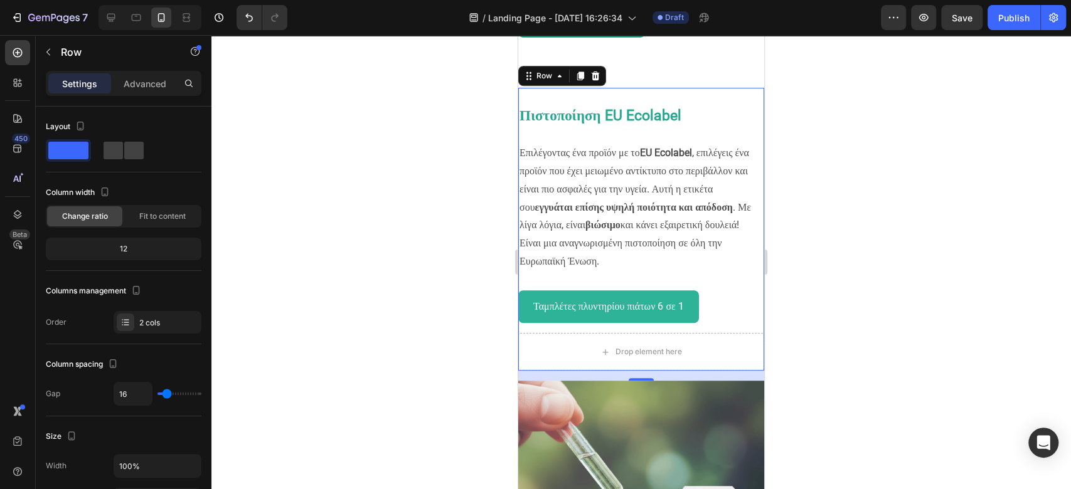
click at [939, 377] on div at bounding box center [641, 262] width 860 height 454
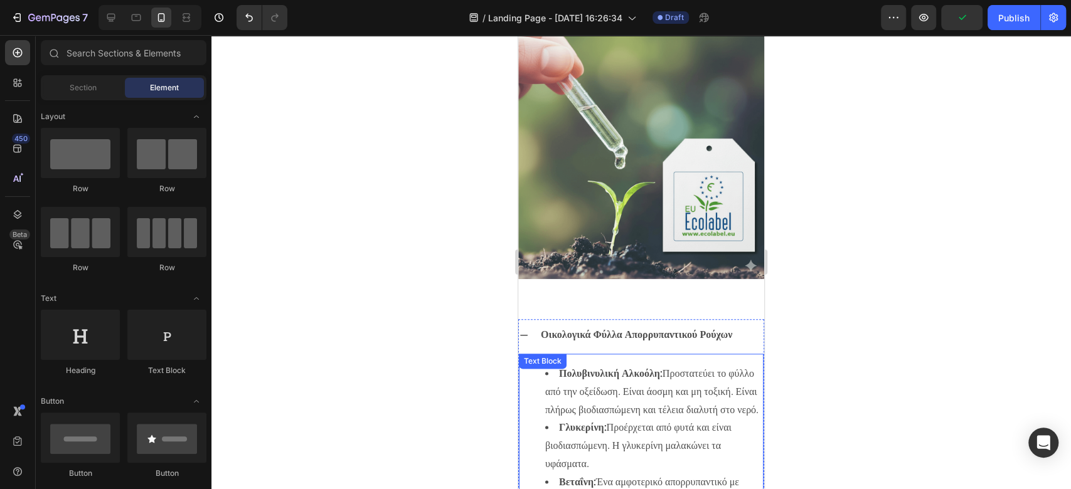
scroll to position [768, 0]
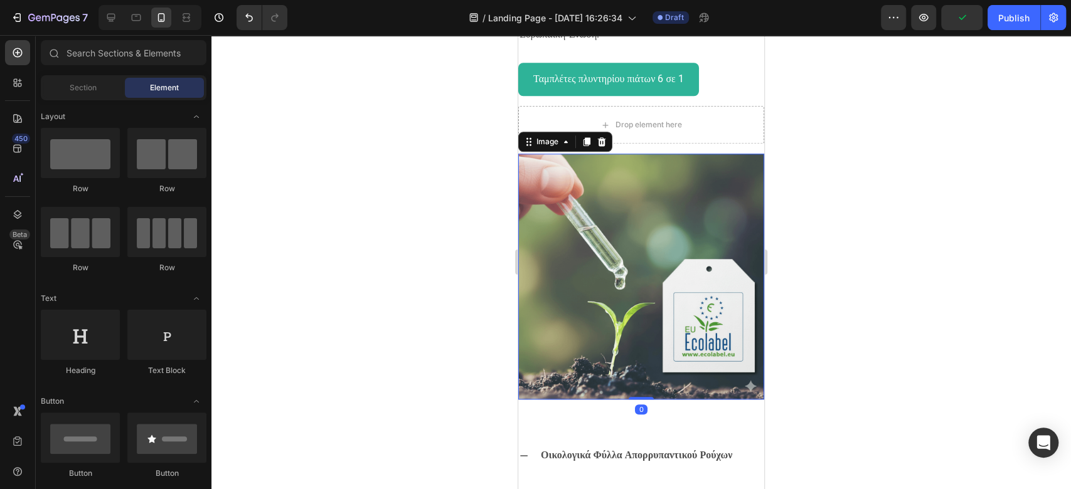
click at [621, 383] on img at bounding box center [641, 277] width 246 height 246
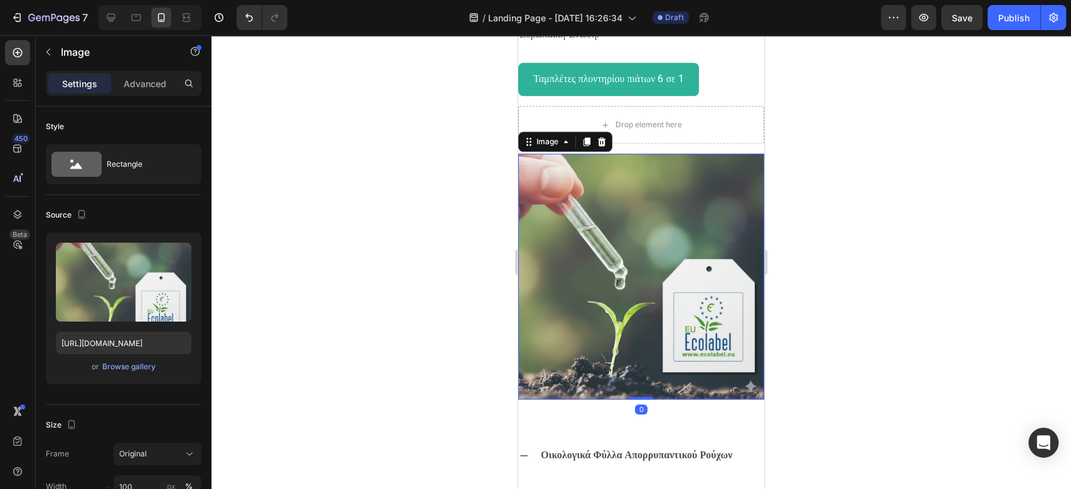
click at [647, 255] on img at bounding box center [641, 277] width 246 height 246
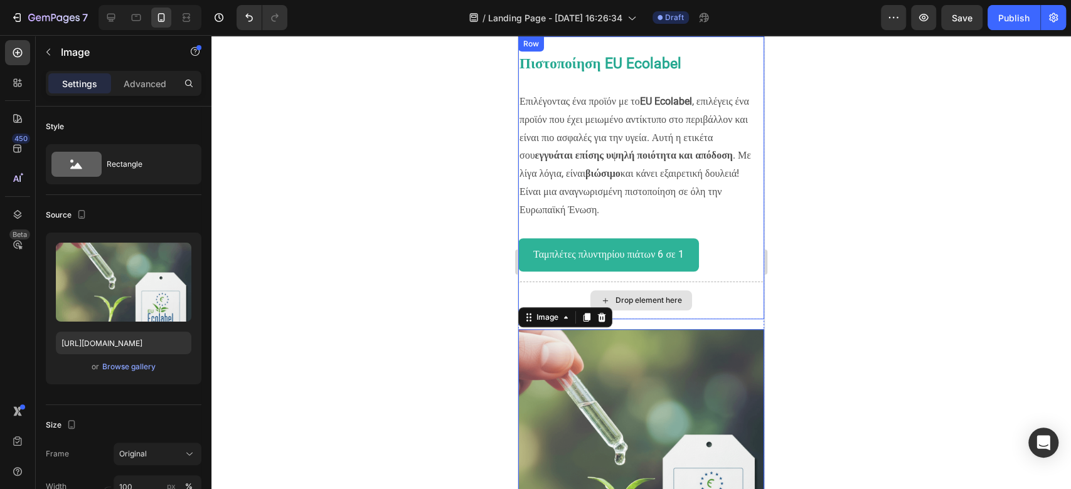
scroll to position [685, 0]
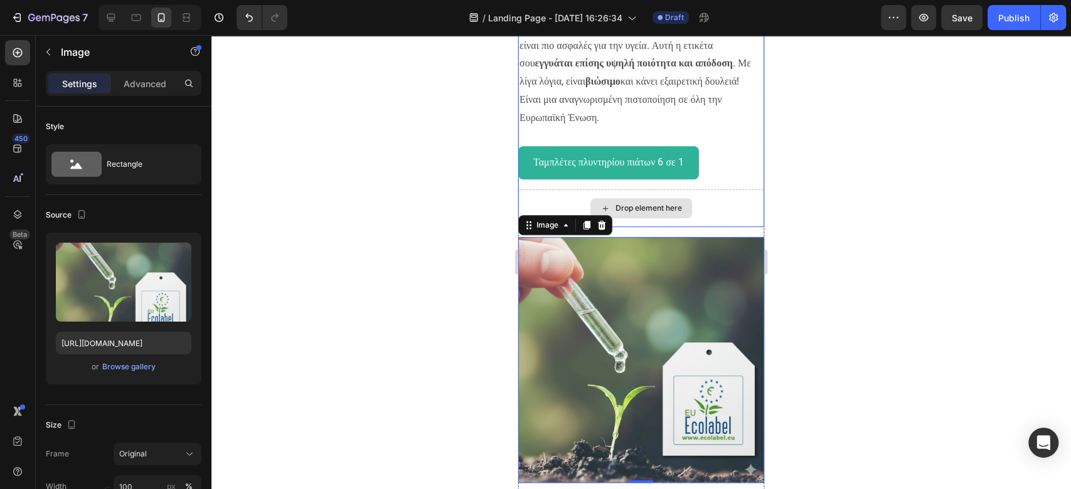
click at [733, 221] on div "Drop element here" at bounding box center [641, 208] width 246 height 38
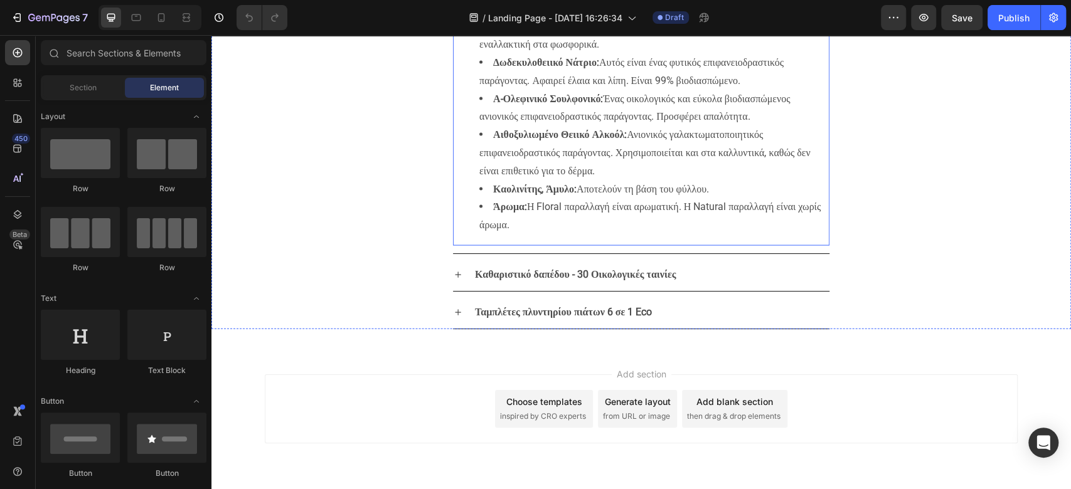
scroll to position [1811, 0]
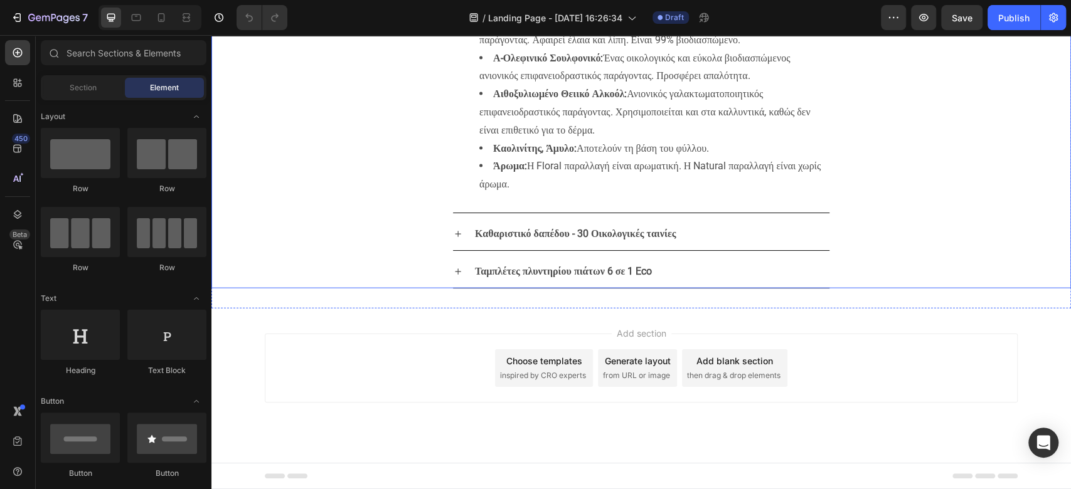
click at [413, 159] on div "Οικολογικά Φύλλα Απορρυπαντικού Ρούχων Πολυβινυλική Αλκοόλη: Προστατεύει το φύλ…" at bounding box center [641, 9] width 858 height 408
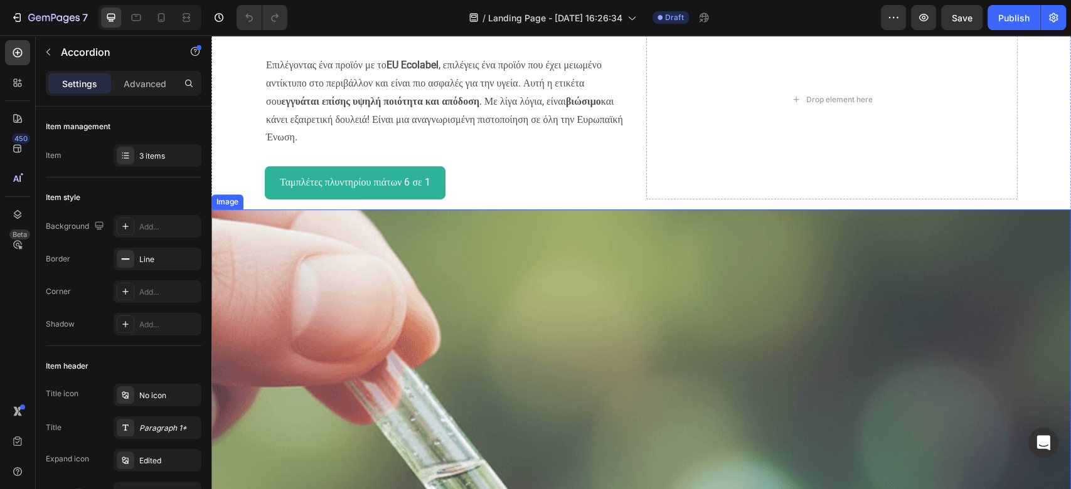
scroll to position [0, 0]
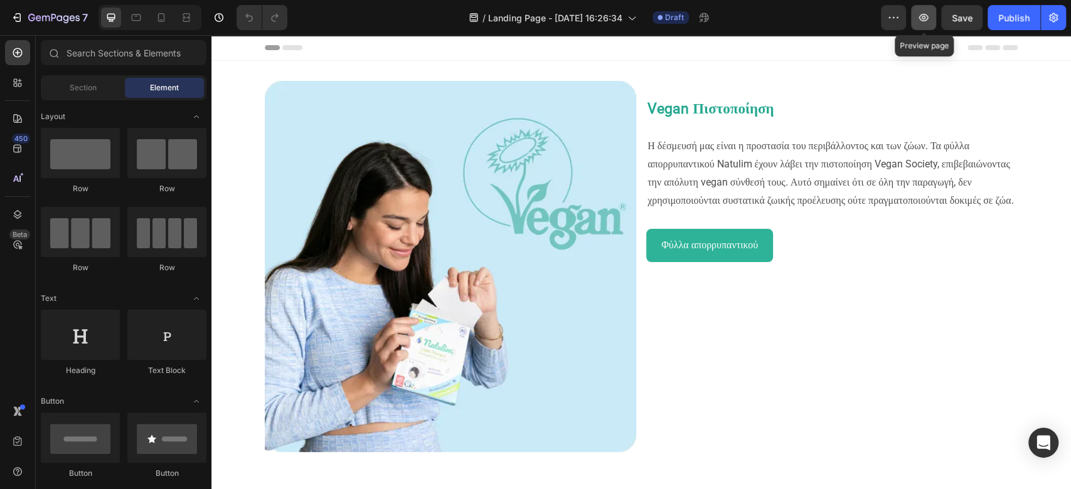
click at [928, 23] on icon "button" at bounding box center [923, 17] width 13 height 13
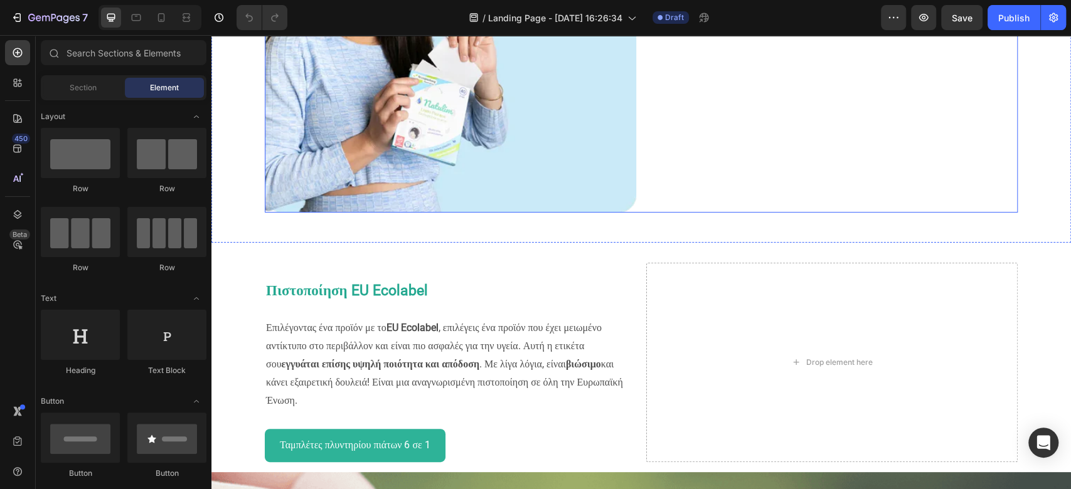
scroll to position [334, 0]
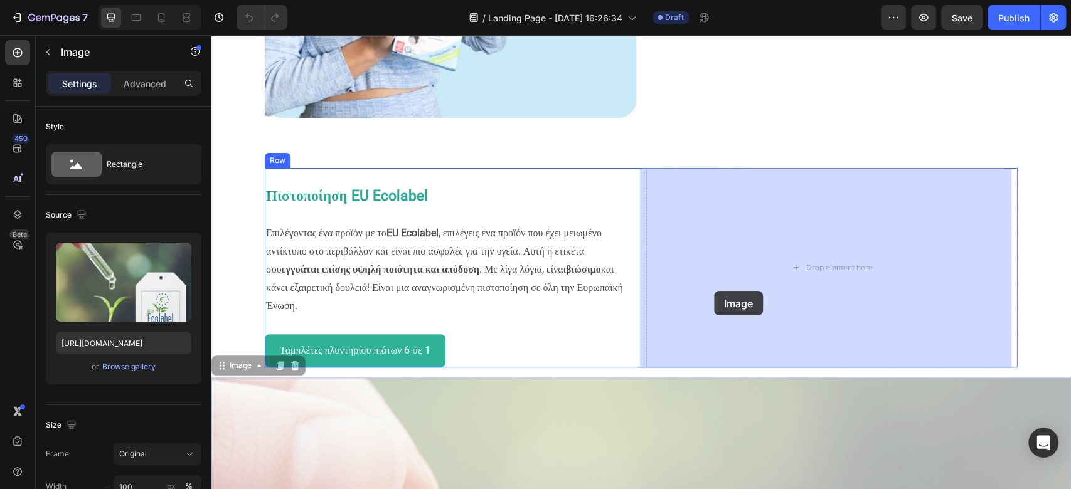
drag, startPoint x: 491, startPoint y: 431, endPoint x: 714, endPoint y: 291, distance: 263.6
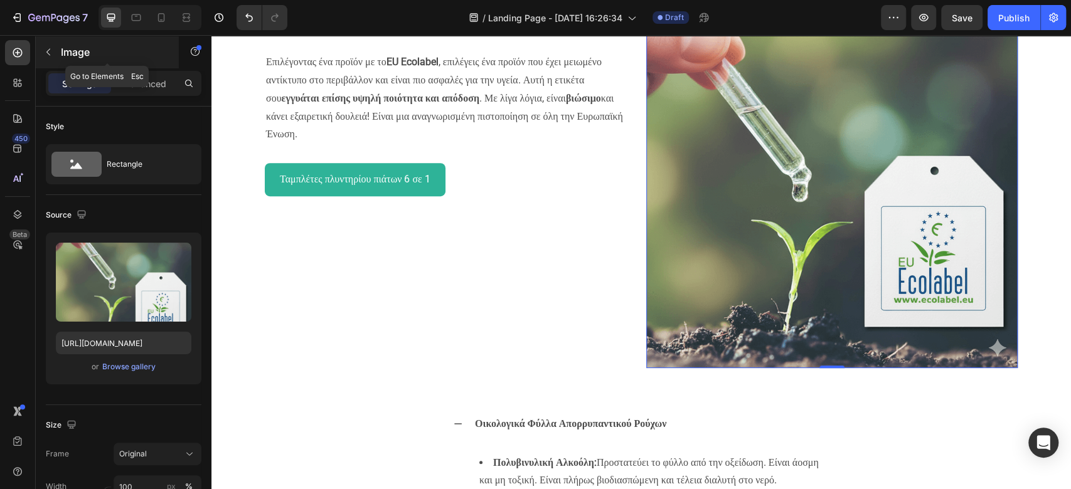
click at [45, 51] on icon "button" at bounding box center [48, 52] width 10 height 10
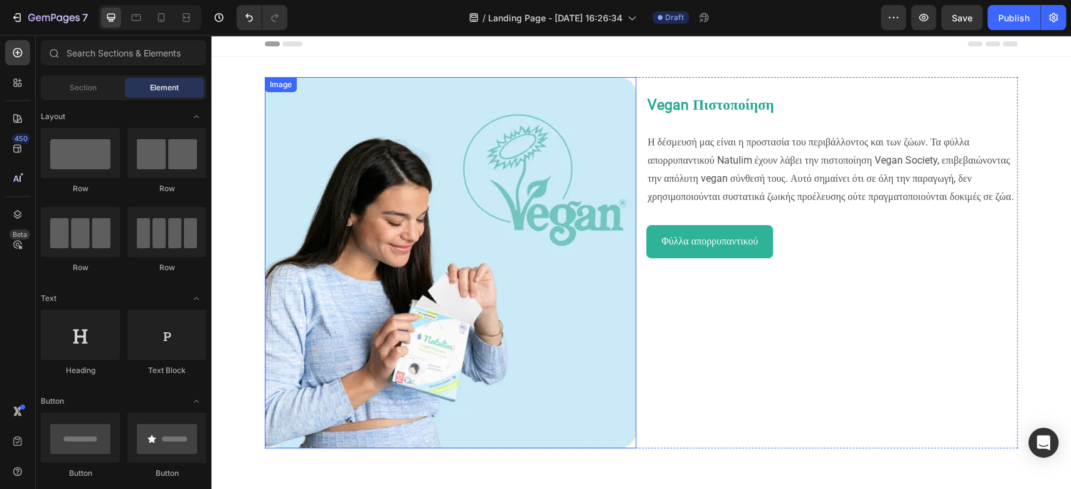
scroll to position [0, 0]
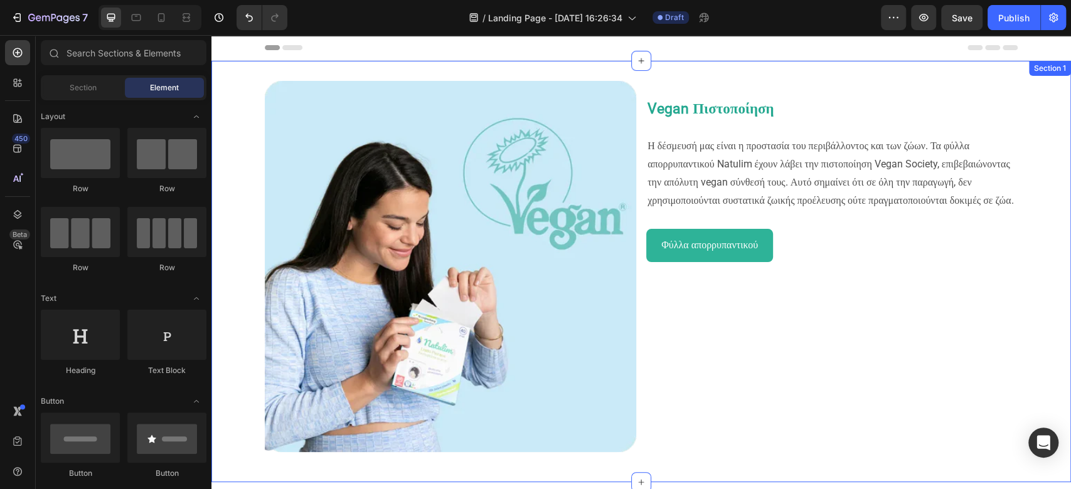
click at [434, 63] on div "Image Vegan Πιστοποίηση Η δέσμευσή μας είναι η προστασία του περιβάλλοντος και …" at bounding box center [641, 272] width 860 height 422
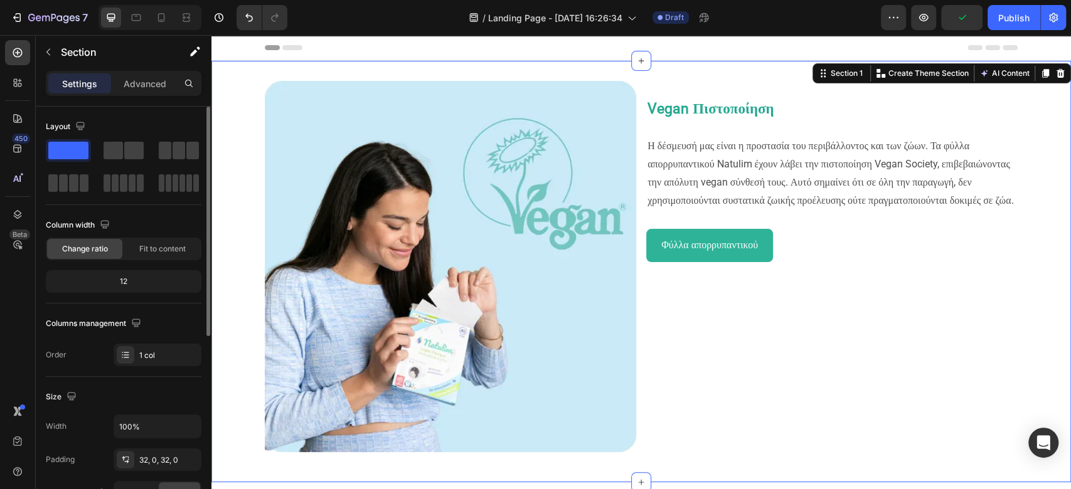
click at [126, 287] on div "12" at bounding box center [123, 282] width 151 height 18
click at [121, 286] on div "12" at bounding box center [123, 282] width 151 height 18
click at [156, 248] on span "Fit to content" at bounding box center [162, 248] width 46 height 11
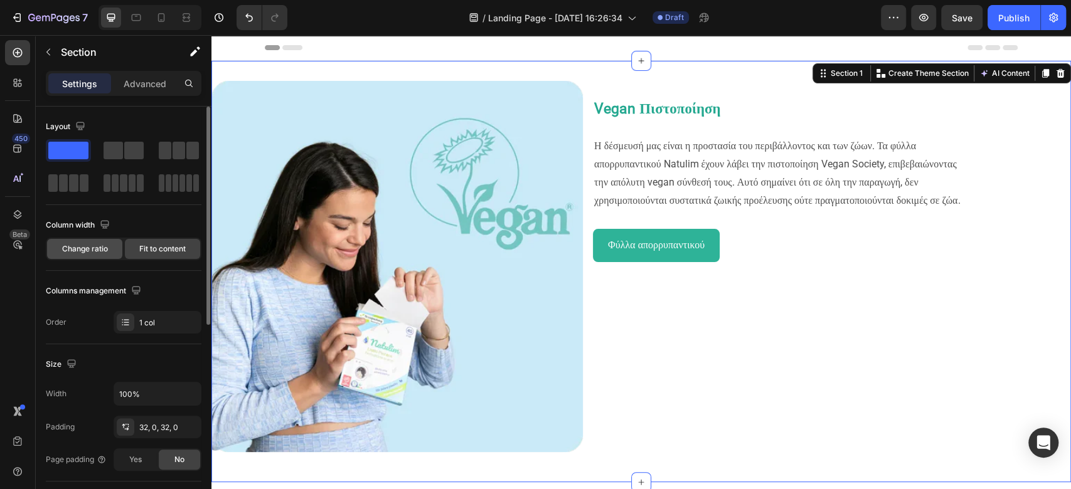
click at [83, 247] on span "Change ratio" at bounding box center [85, 248] width 46 height 11
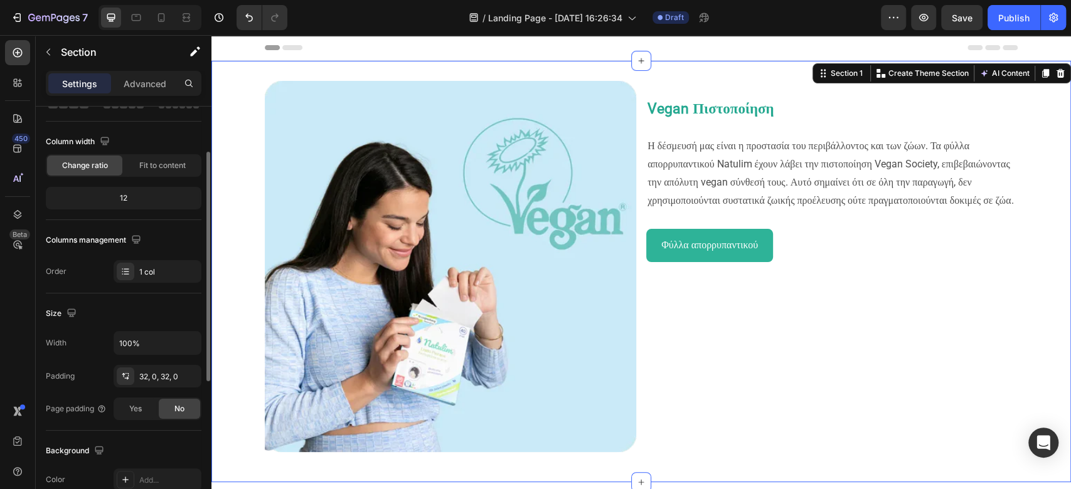
scroll to position [167, 0]
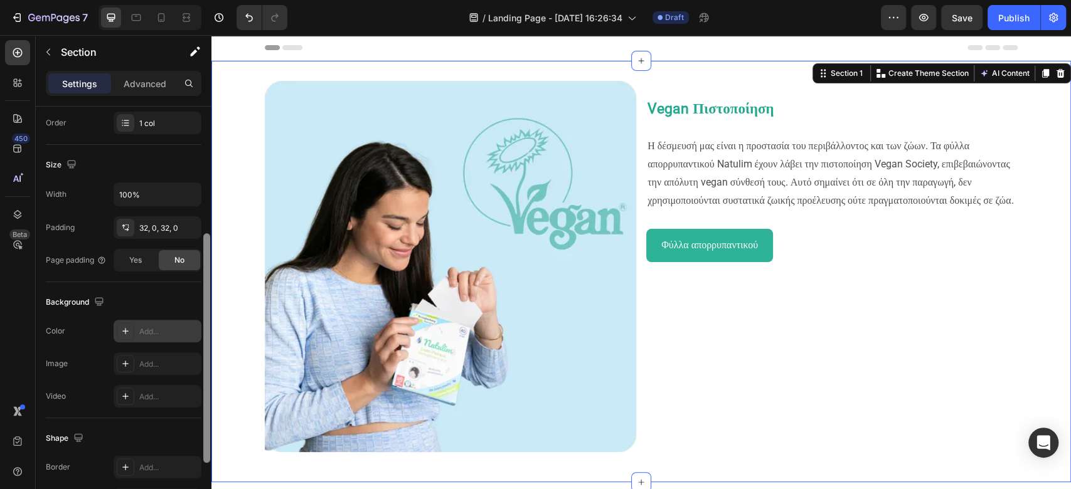
drag, startPoint x: 203, startPoint y: 302, endPoint x: 199, endPoint y: 333, distance: 31.7
click at [197, 336] on div "Layout Column width Change ratio Fit to content 12 Columns management Order 1 c…" at bounding box center [124, 316] width 176 height 418
click at [1028, 13] on div "Publish" at bounding box center [1013, 17] width 31 height 13
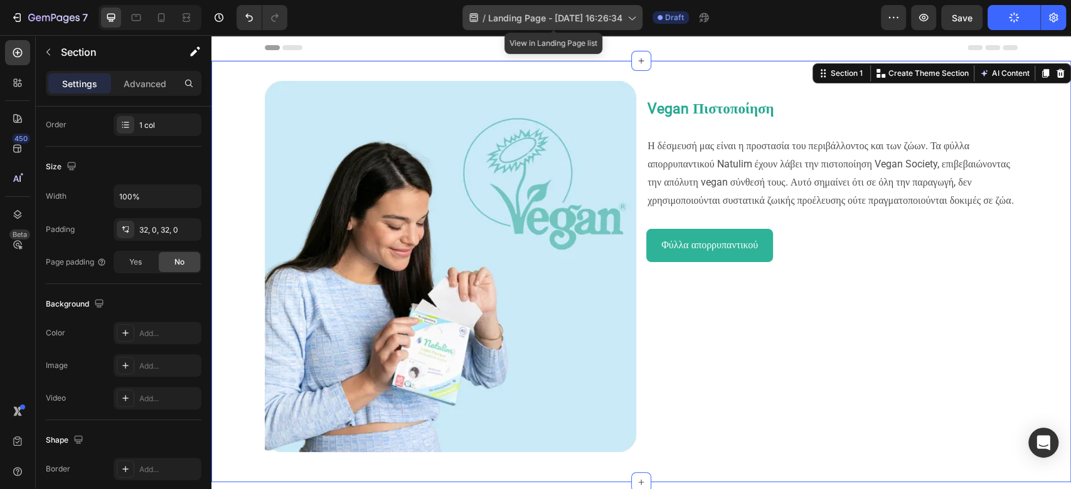
click at [599, 18] on span "Landing Page - [DATE] 16:26:34" at bounding box center [555, 17] width 134 height 13
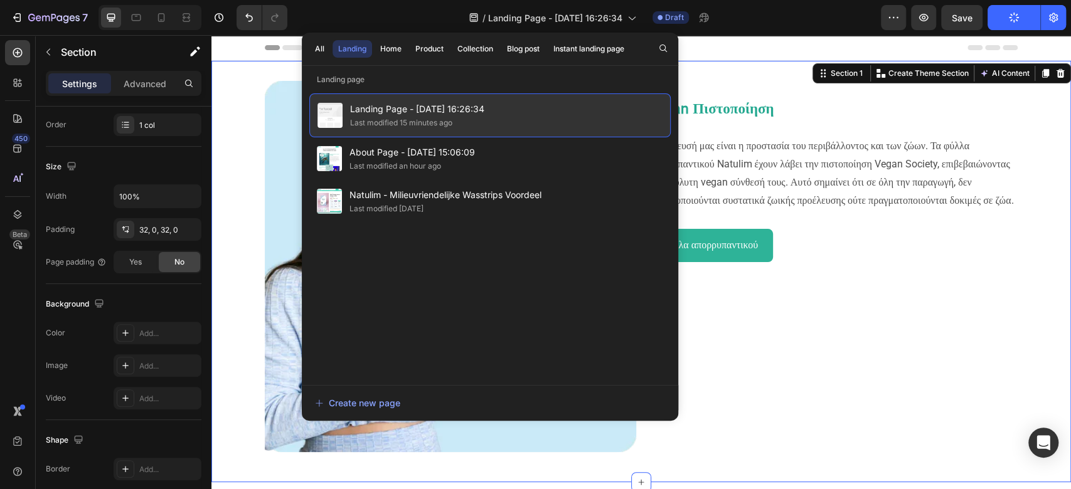
drag, startPoint x: 535, startPoint y: 115, endPoint x: 346, endPoint y: 114, distance: 188.2
click at [346, 114] on div "Landing Page - [DATE] 16:26:34 Last modified 15 minutes ago" at bounding box center [489, 115] width 361 height 44
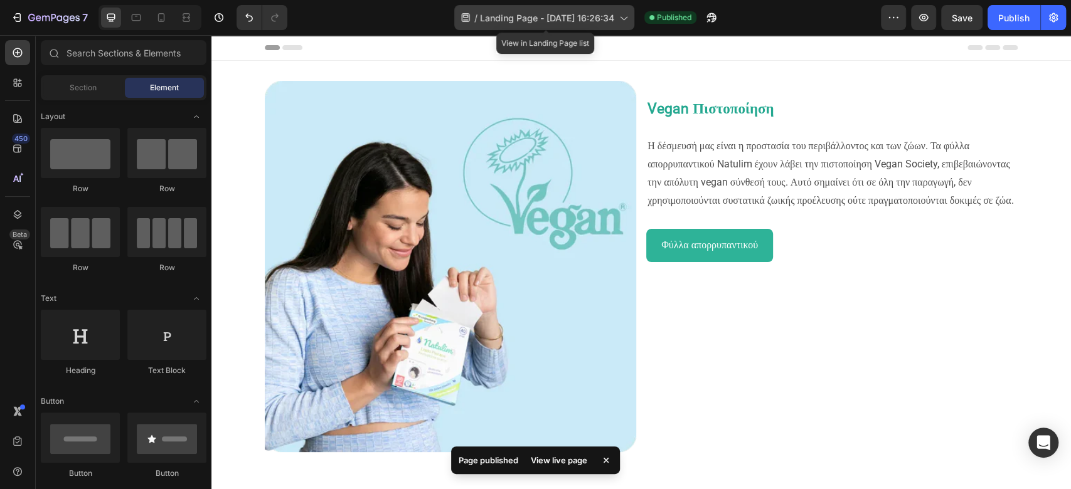
click at [617, 20] on icon at bounding box center [623, 17] width 13 height 13
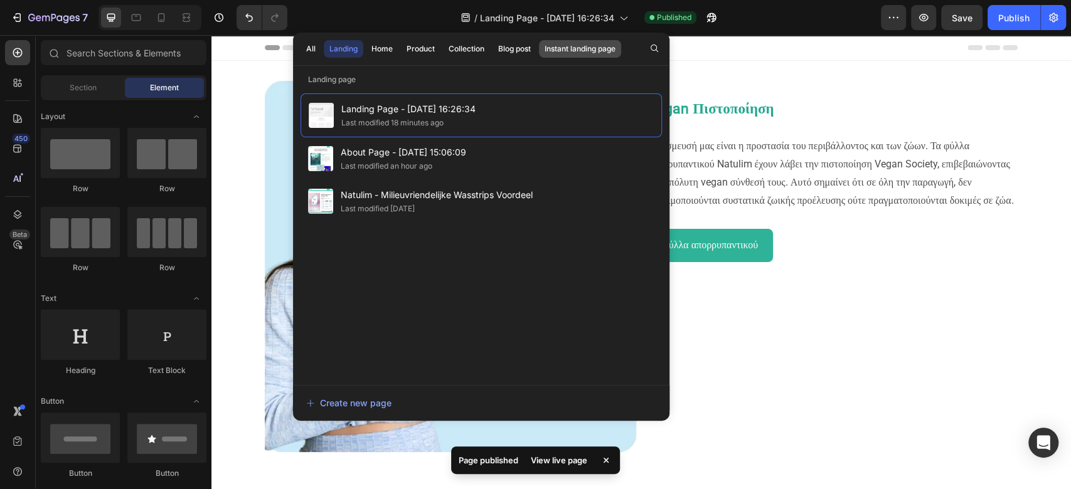
copy span "Landing Page - [DATE] 16:26:34"
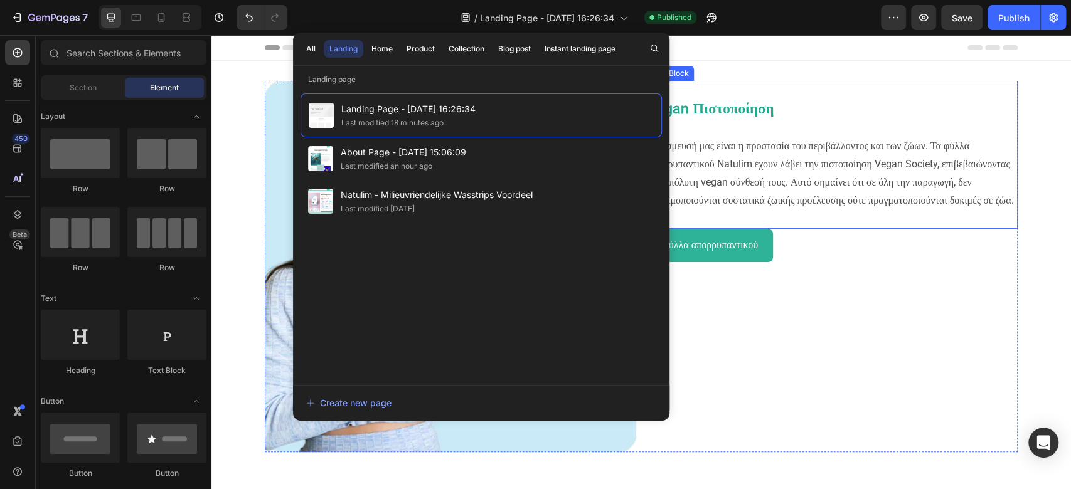
click at [831, 173] on p "Η δέσμευσή μας είναι η προστασία του περιβάλλοντος και των ζώων. Τα φύλλα απορρ…" at bounding box center [831, 173] width 369 height 72
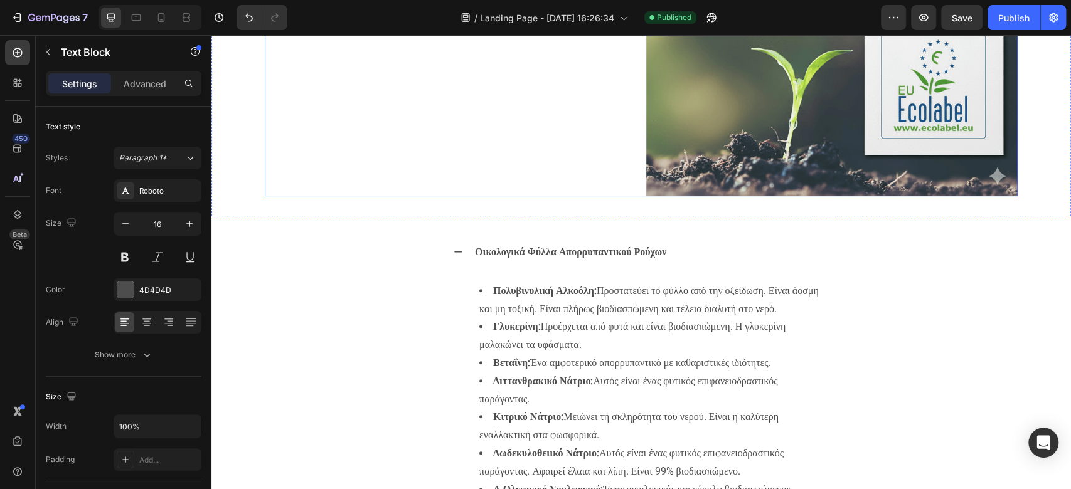
scroll to position [753, 0]
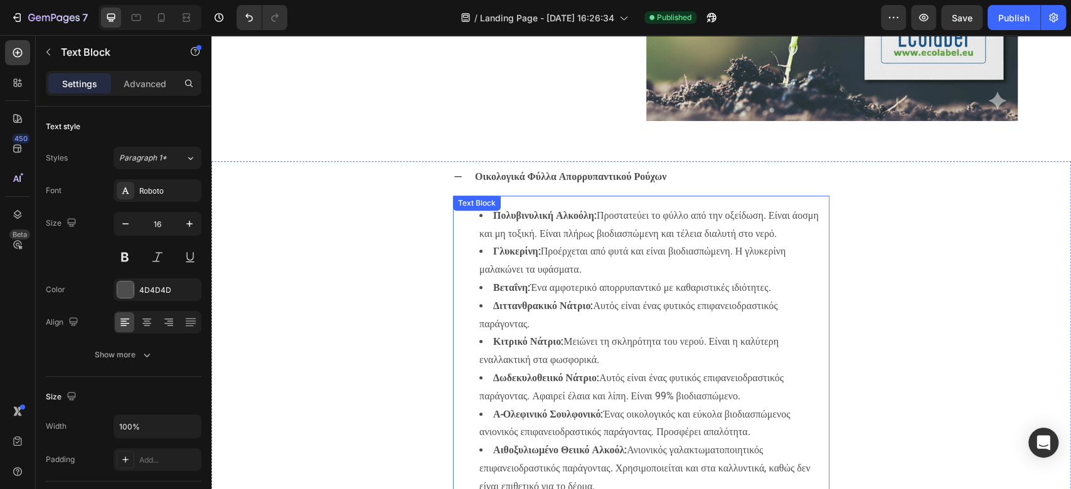
click at [488, 243] on li "Πολυβινυλική Αλκοόλη: Προστατεύει το φύλλο από την οξείδωση. Είναι άοσμη και μη…" at bounding box center [653, 225] width 349 height 36
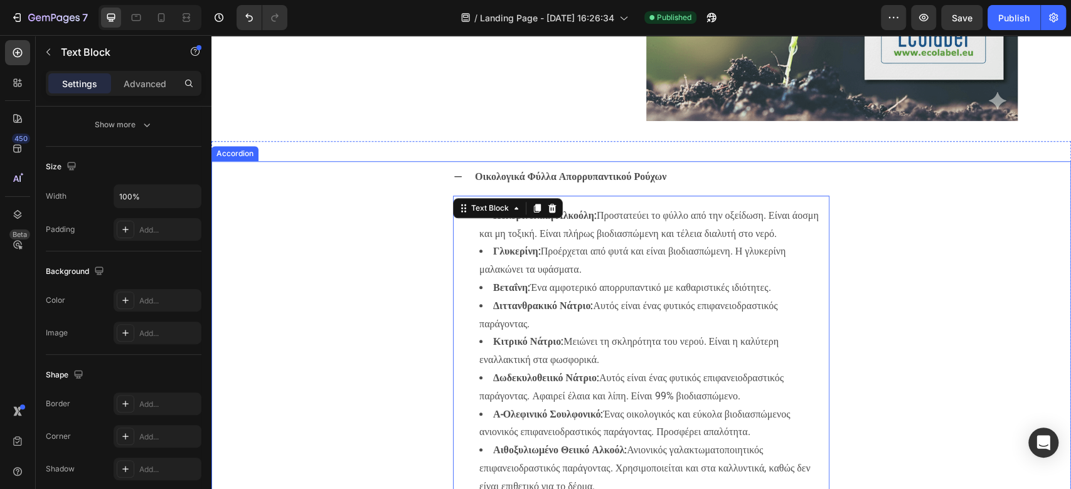
click at [989, 213] on div "Οικολογικά Φύλλα Απορρυπαντικού Ρούχων Πολυβινυλική Αλκοόλη: Προστατεύει το φύλ…" at bounding box center [641, 365] width 858 height 408
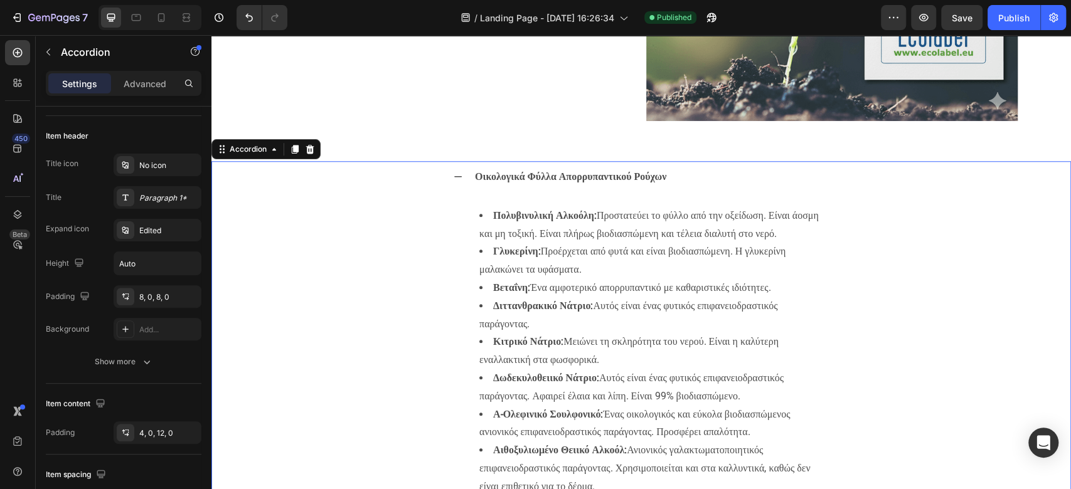
scroll to position [0, 0]
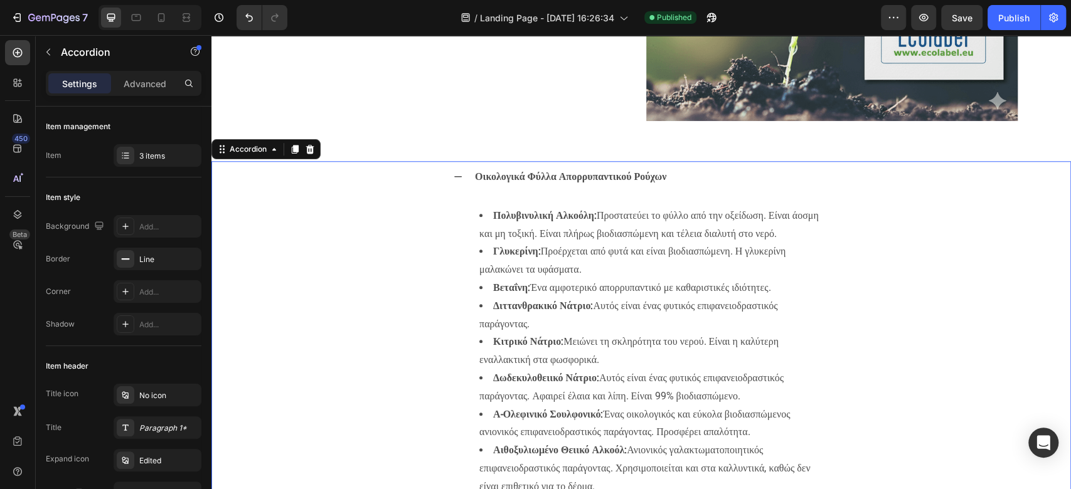
click at [454, 173] on icon at bounding box center [458, 177] width 10 height 10
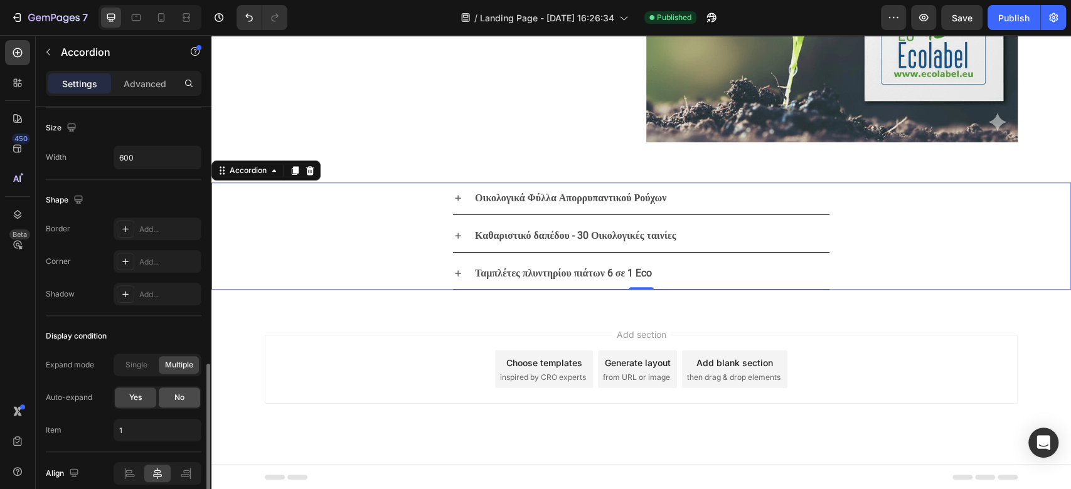
scroll to position [807, 0]
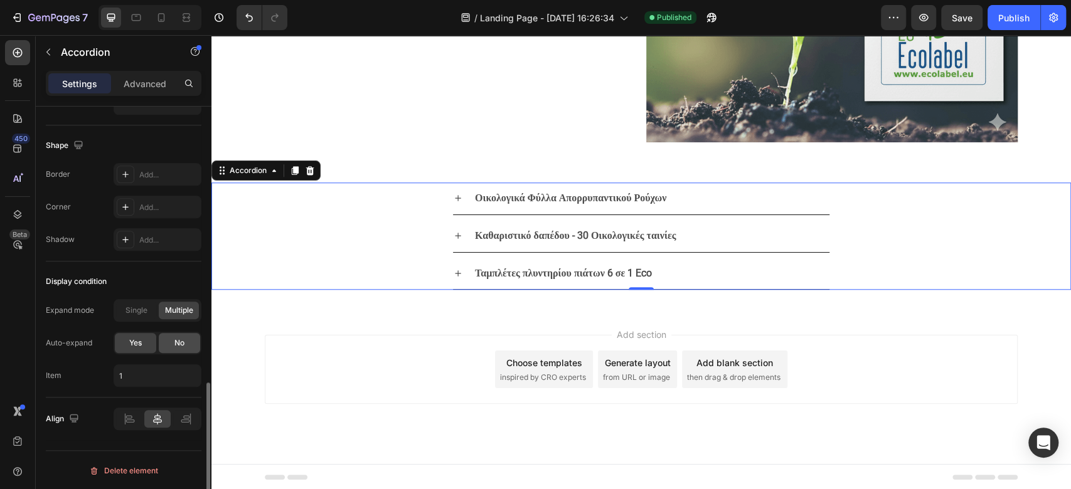
click at [179, 339] on span "No" at bounding box center [179, 343] width 10 height 11
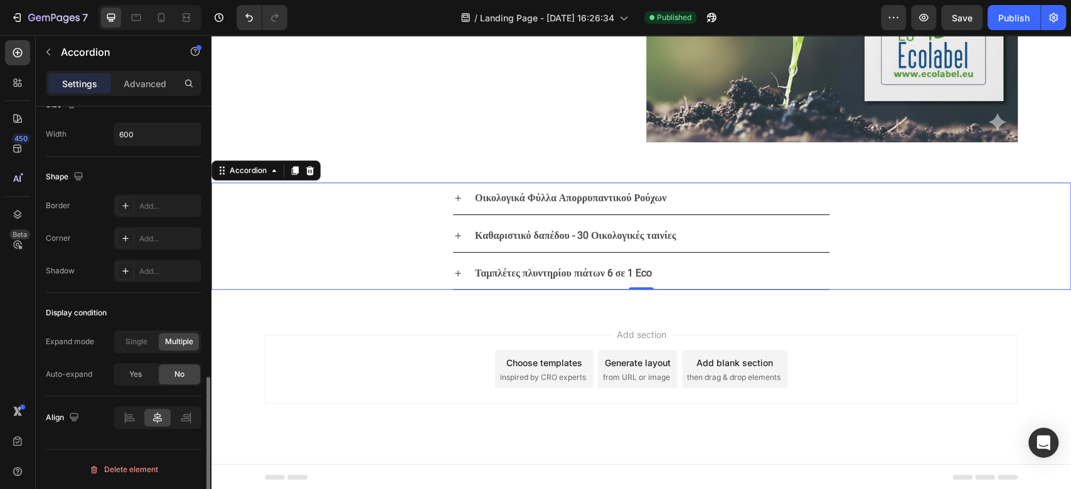
scroll to position [774, 0]
click at [1029, 14] on div "Publish" at bounding box center [1013, 17] width 31 height 13
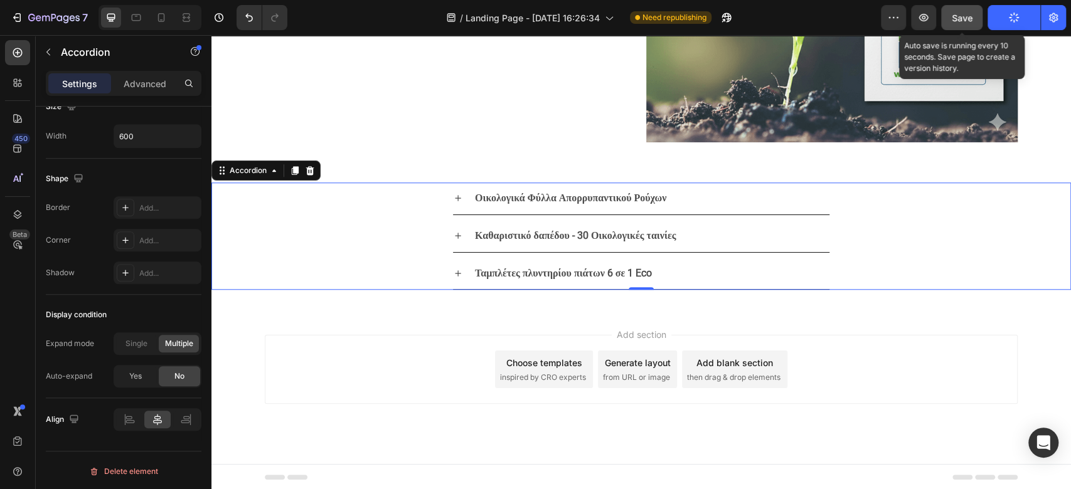
click at [966, 20] on span "Save" at bounding box center [962, 18] width 21 height 11
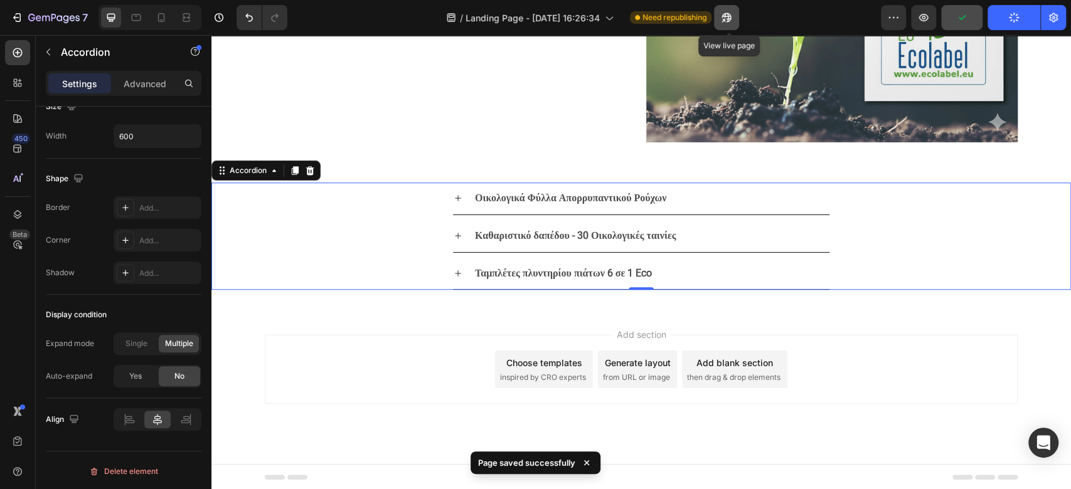
click at [736, 17] on button "button" at bounding box center [726, 17] width 25 height 25
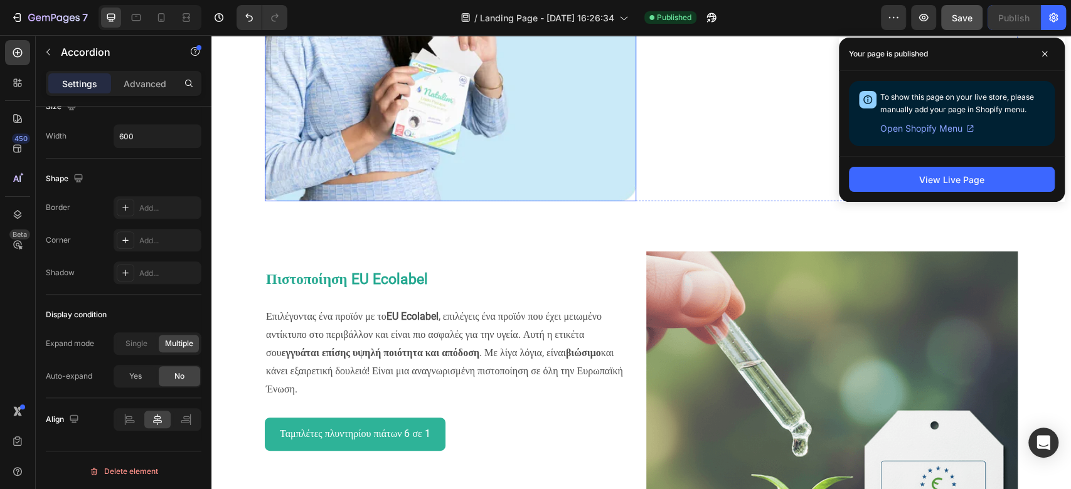
scroll to position [334, 0]
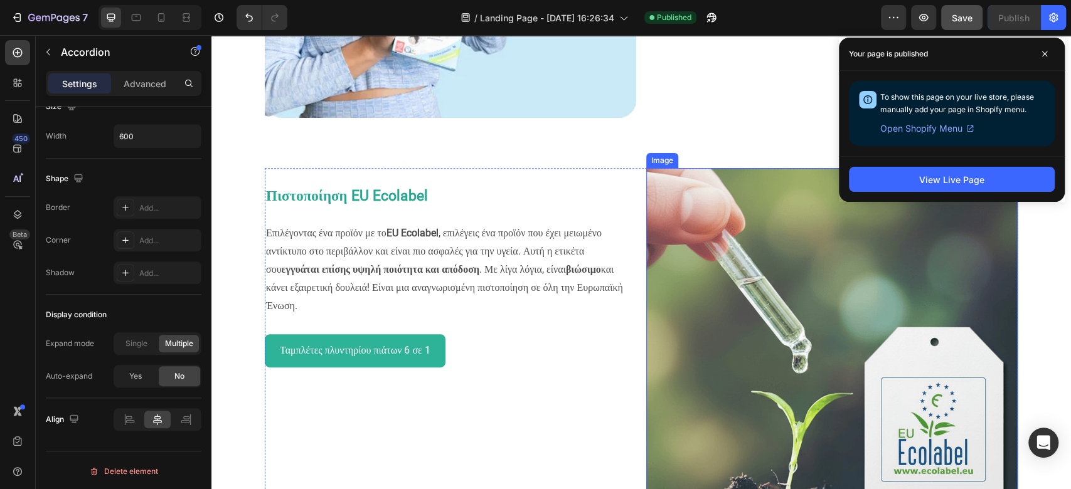
click at [677, 241] on img at bounding box center [831, 353] width 371 height 371
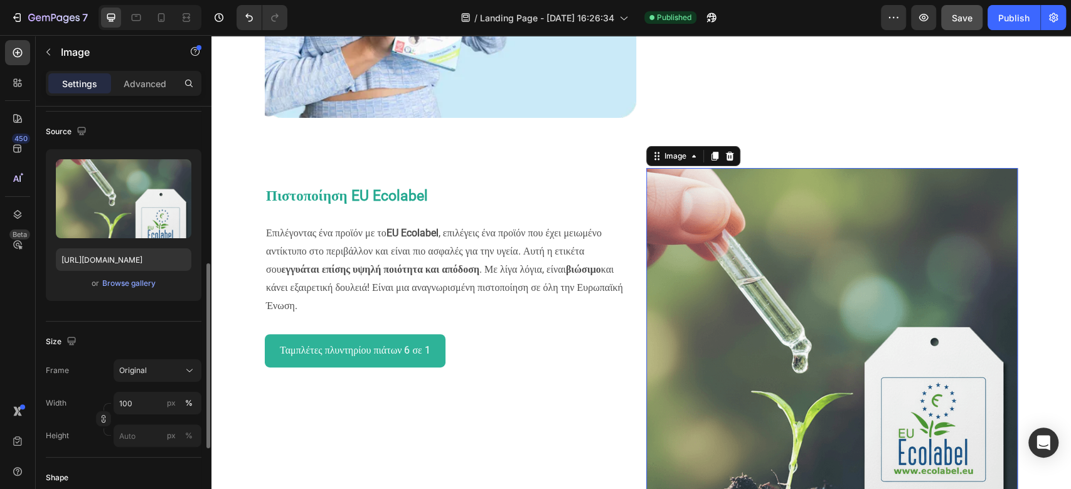
scroll to position [167, 0]
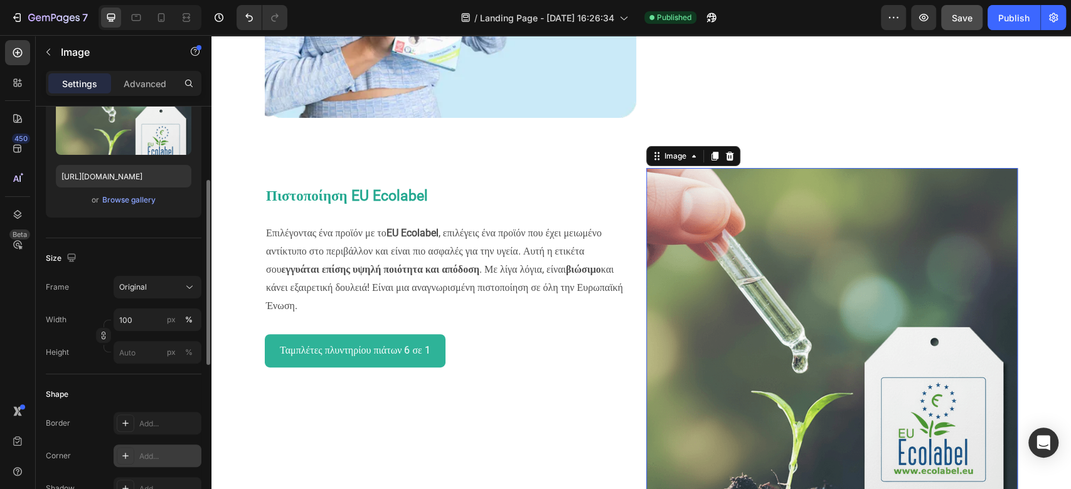
click at [142, 451] on div "Add..." at bounding box center [168, 456] width 59 height 11
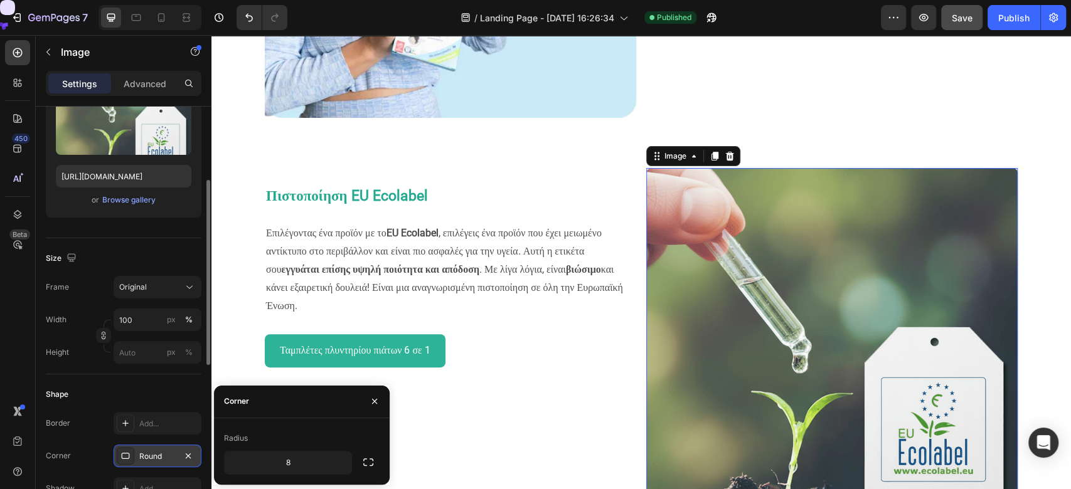
click at [144, 459] on div "Round" at bounding box center [157, 456] width 36 height 11
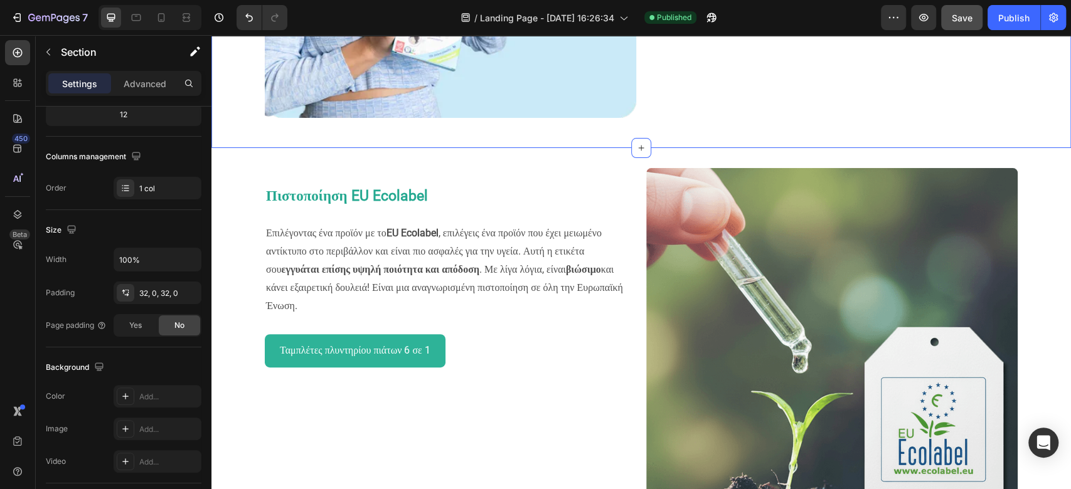
scroll to position [0, 0]
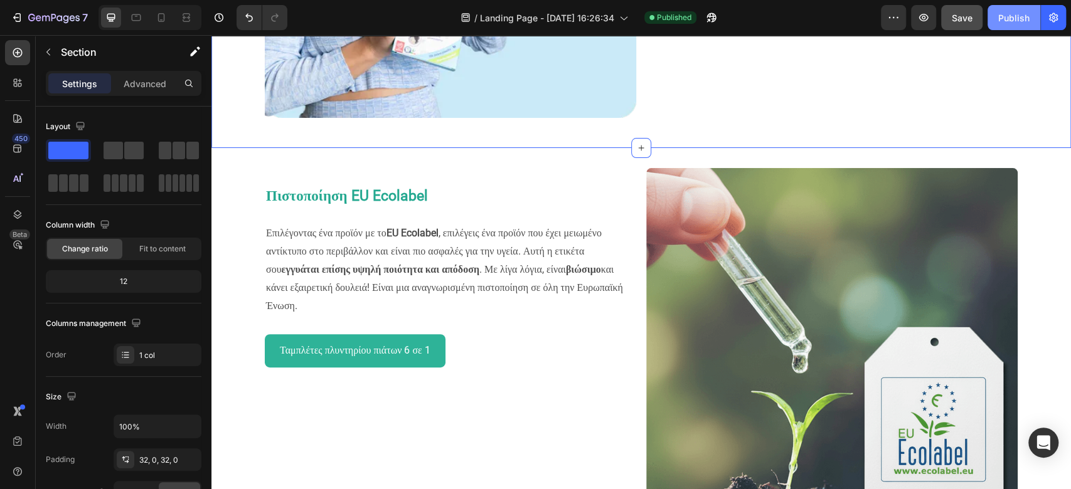
click at [1005, 13] on div "Publish" at bounding box center [1013, 17] width 31 height 13
click at [46, 48] on icon "button" at bounding box center [48, 52] width 10 height 10
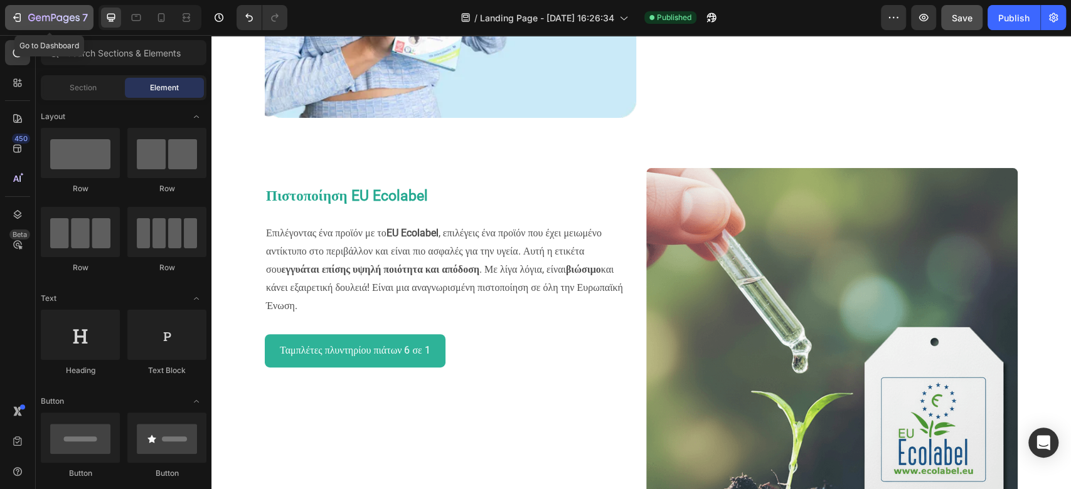
click at [47, 16] on icon "button" at bounding box center [46, 19] width 8 height 6
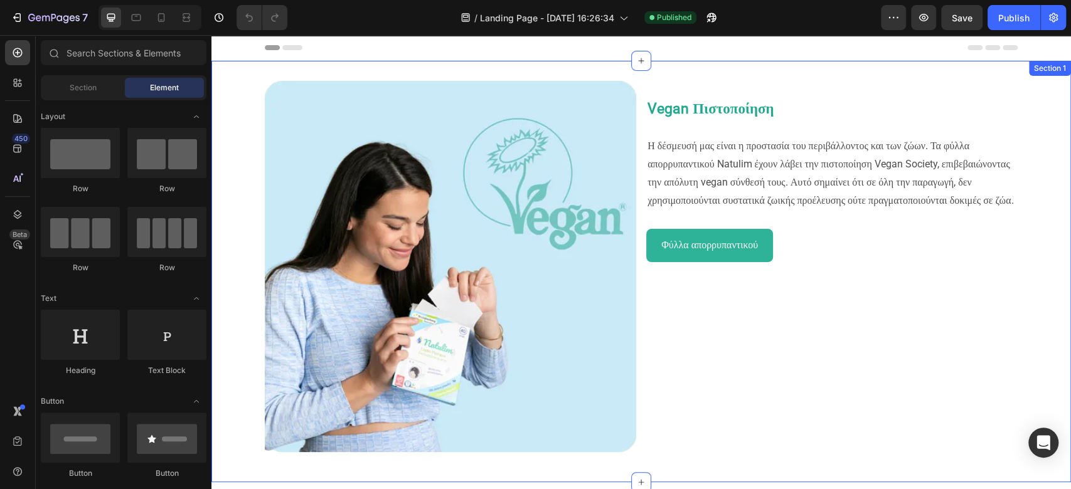
click at [348, 70] on div "Image Vegan Πιστοποίηση Η δέσμευσή μας είναι η προστασία του περιβάλλοντος και …" at bounding box center [641, 272] width 860 height 422
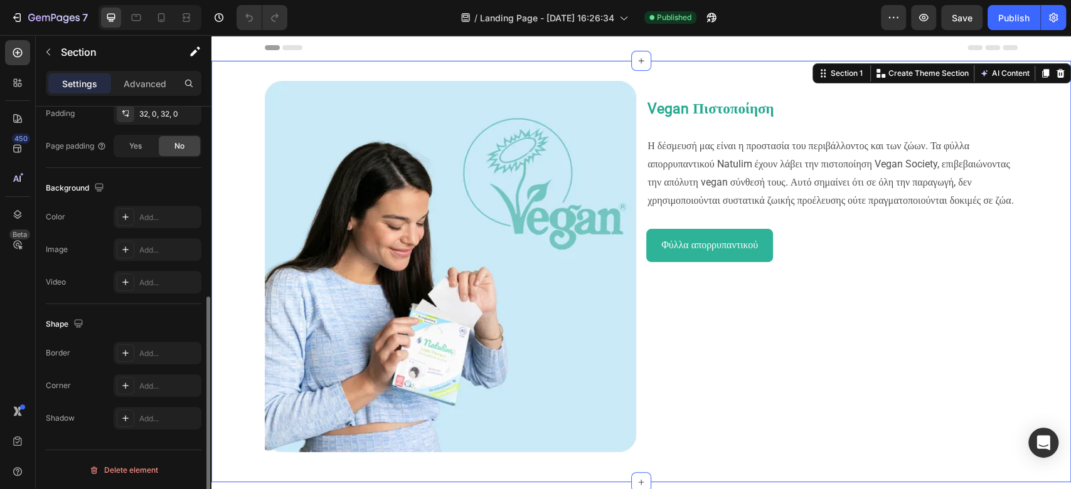
scroll to position [346, 0]
click at [521, 277] on img at bounding box center [450, 266] width 371 height 371
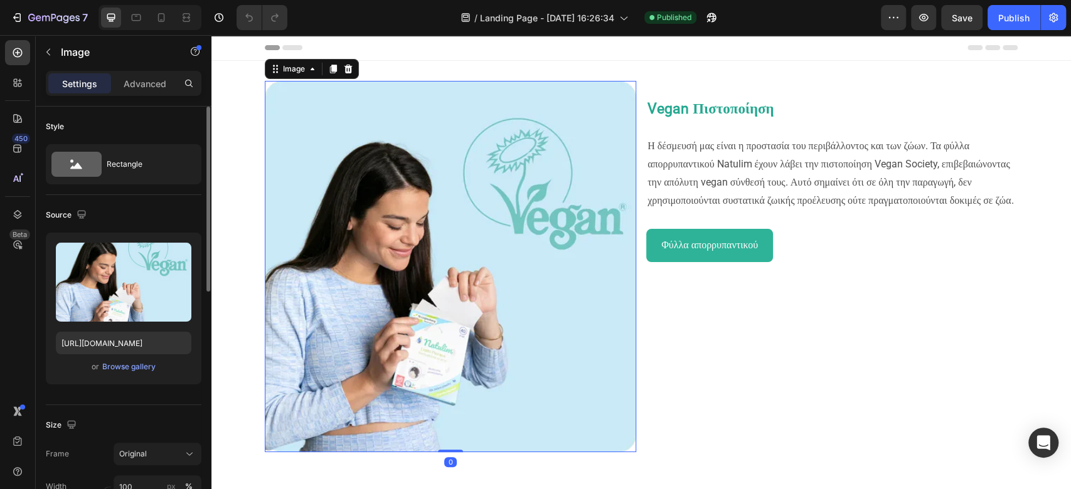
scroll to position [167, 0]
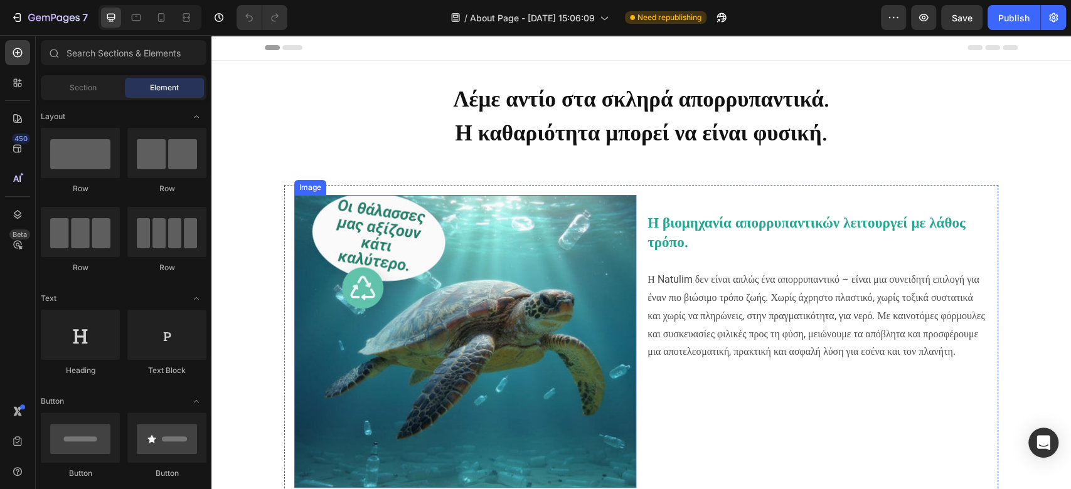
click at [491, 334] on img at bounding box center [465, 341] width 342 height 293
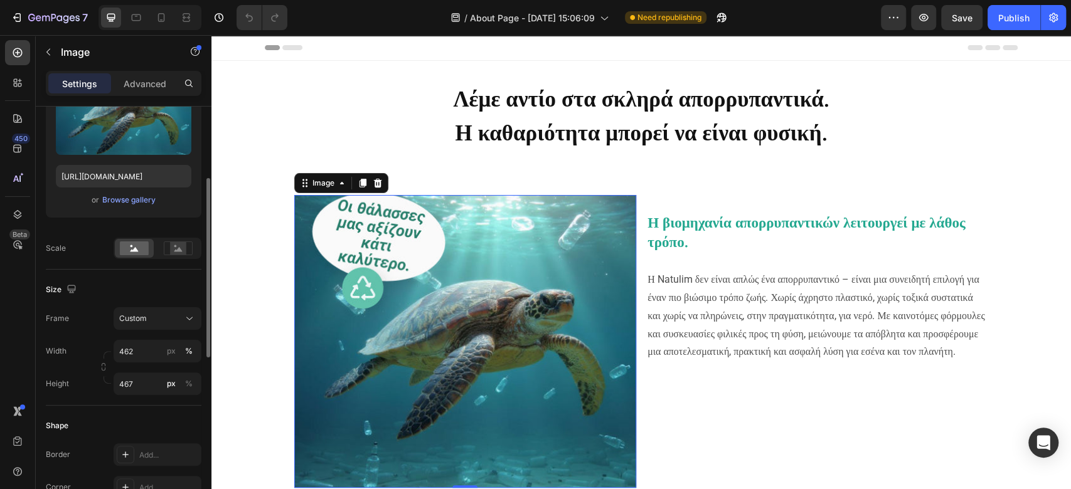
scroll to position [251, 0]
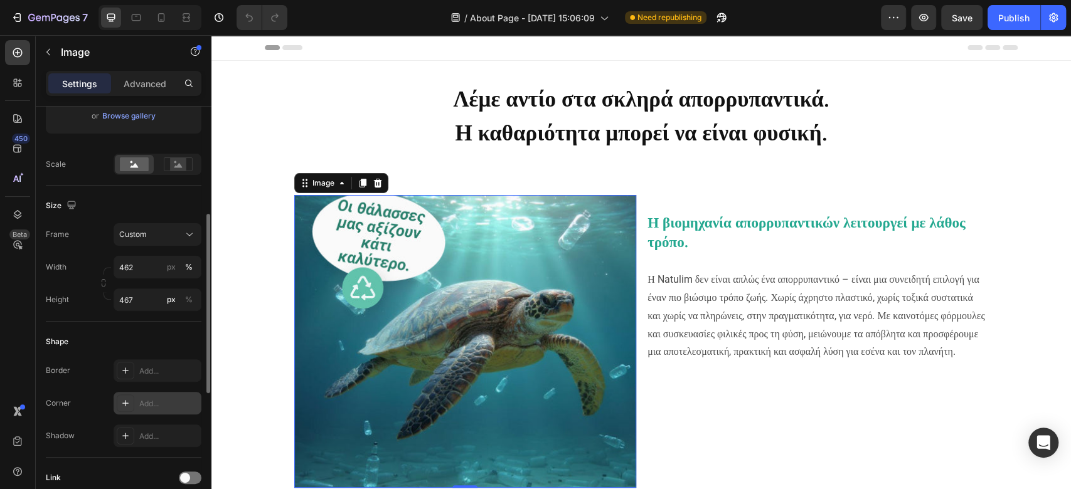
click at [141, 397] on div "Add..." at bounding box center [158, 403] width 88 height 23
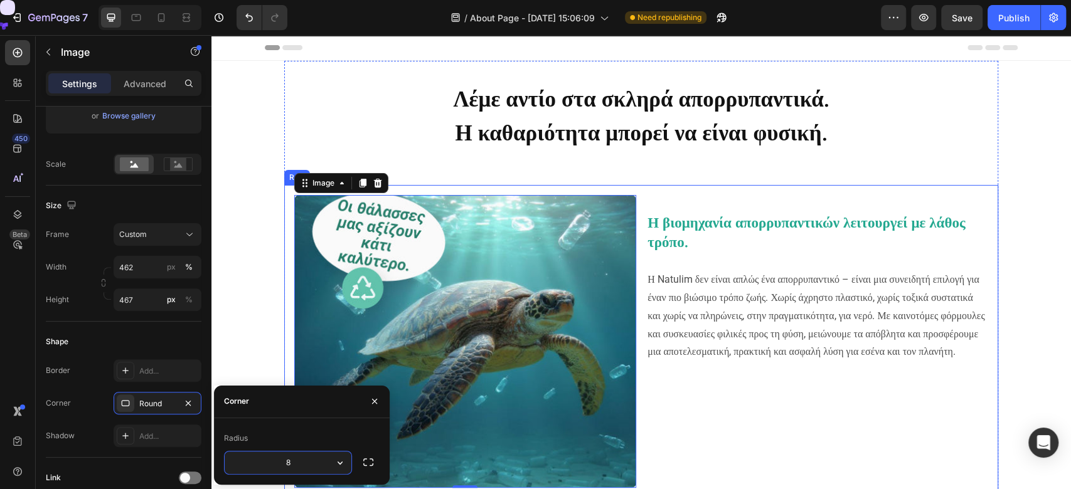
click at [759, 418] on div "Η βιομηχανία απορρυπαντικών λειτουργεί με λάθος τρόπο. Η [PERSON_NAME] δεν είνα…" at bounding box center [817, 341] width 342 height 293
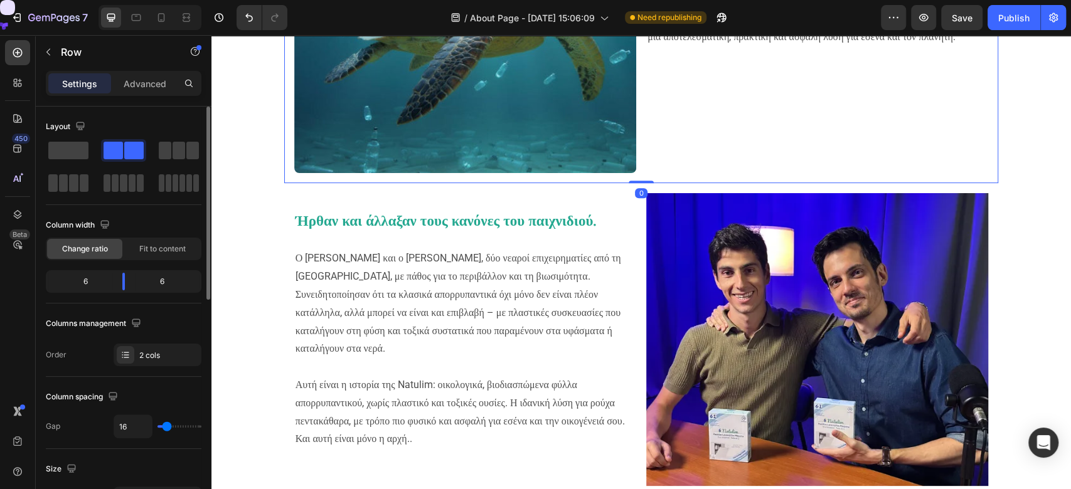
scroll to position [334, 0]
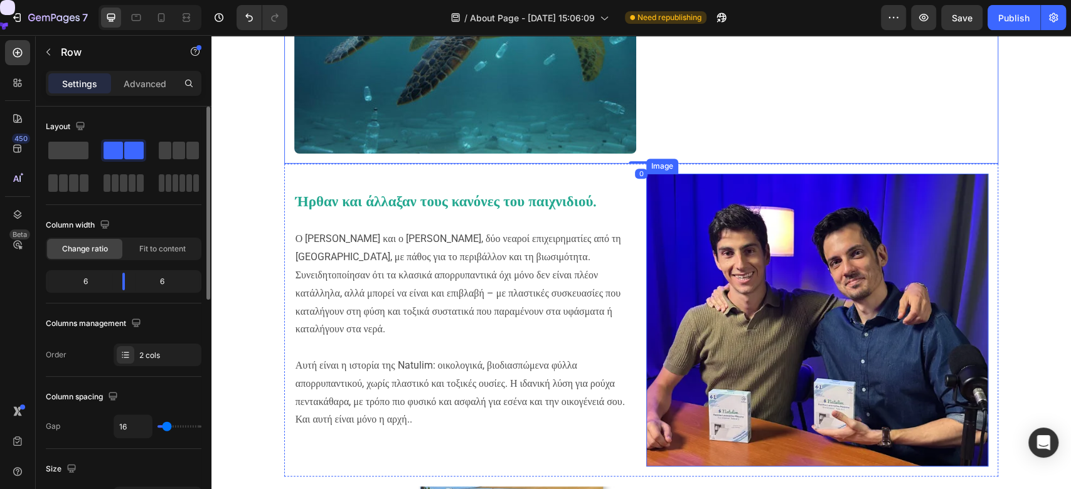
click at [764, 299] on img at bounding box center [817, 320] width 342 height 293
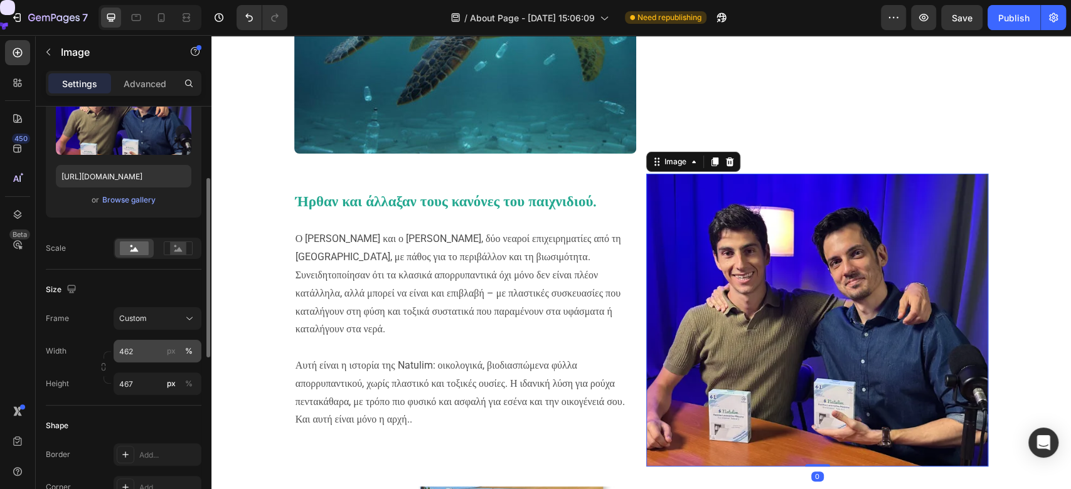
scroll to position [251, 0]
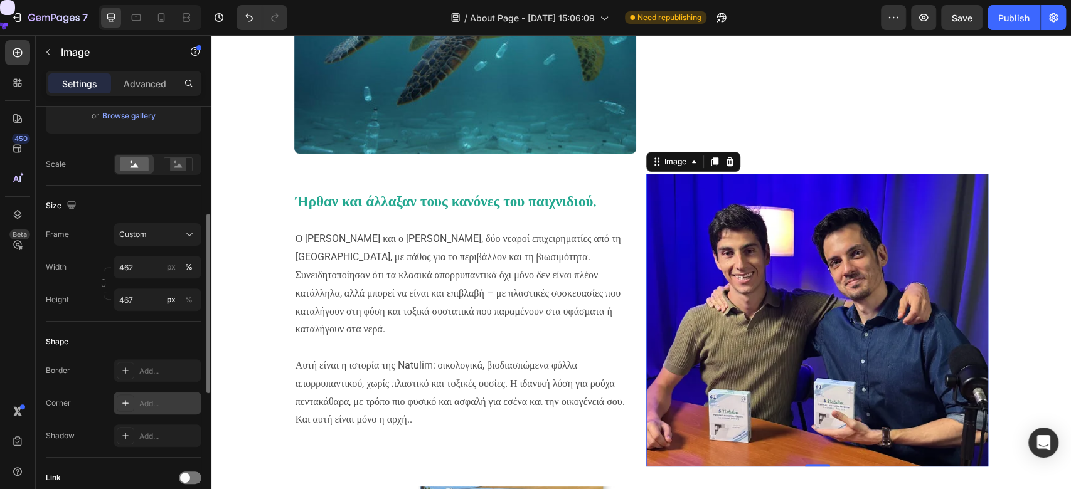
click at [140, 407] on div "Add..." at bounding box center [168, 403] width 59 height 11
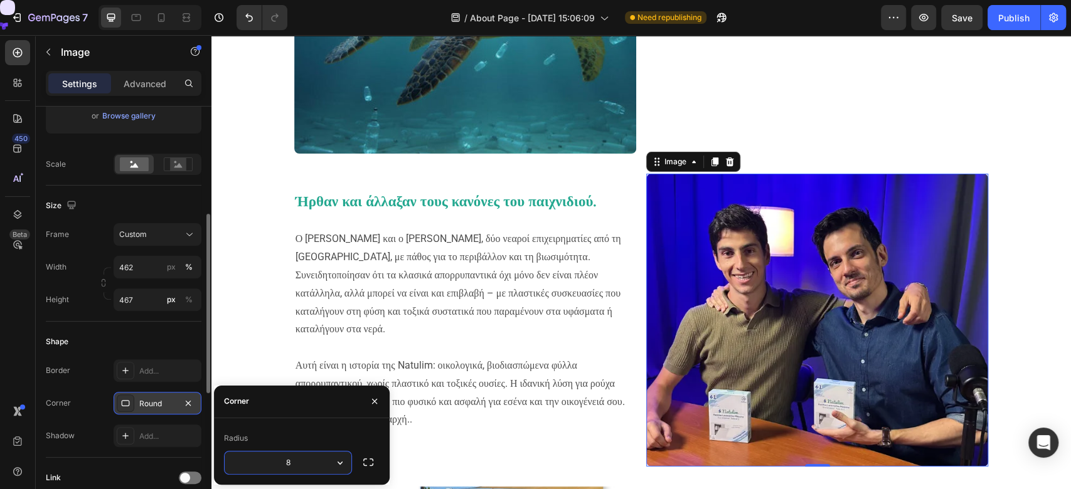
click at [232, 284] on div "Λέμε αντίο στα σκληρά απορρυπαντικά. Η καθαριότητα μπορεί να είναι φυσική. Head…" at bounding box center [641, 431] width 860 height 1410
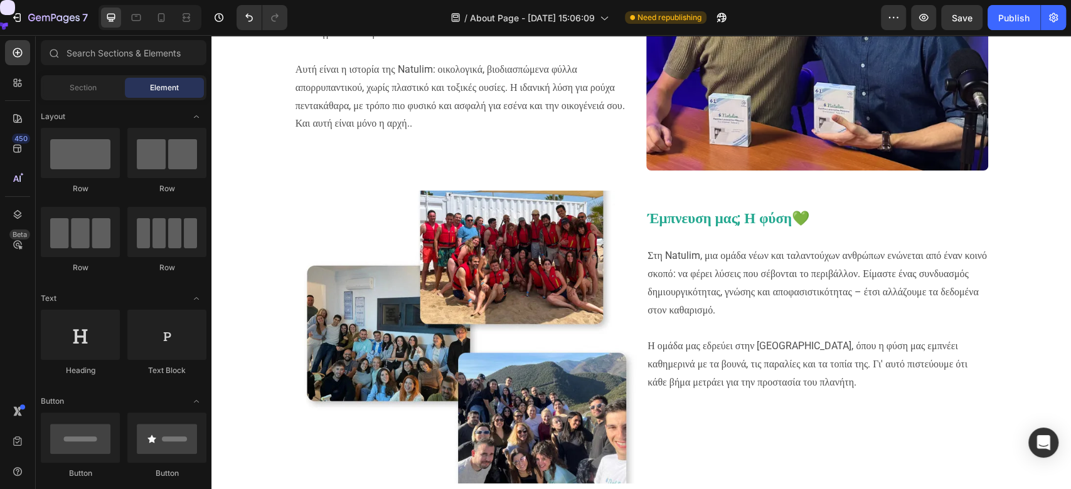
scroll to position [669, 0]
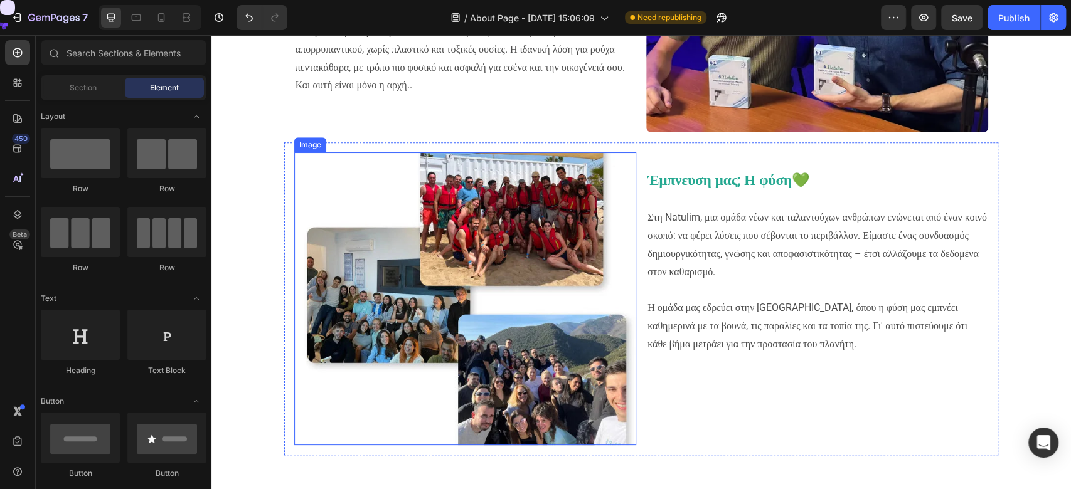
click at [390, 320] on img at bounding box center [465, 298] width 342 height 293
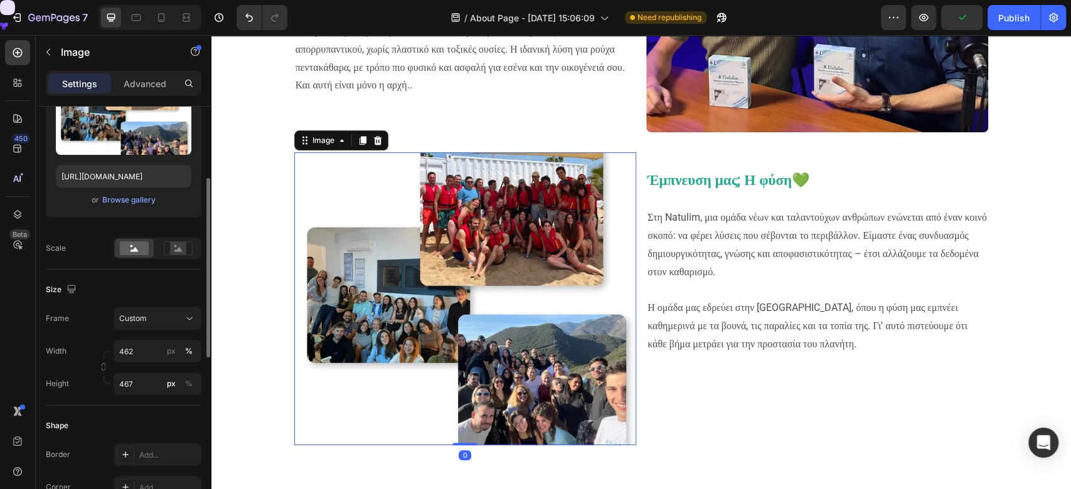
scroll to position [251, 0]
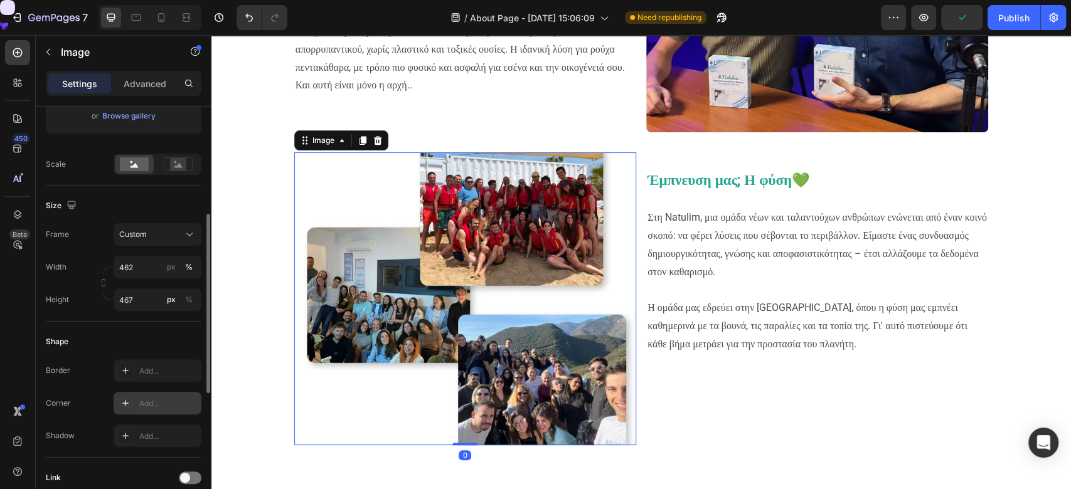
click at [157, 406] on div "Add..." at bounding box center [168, 403] width 59 height 11
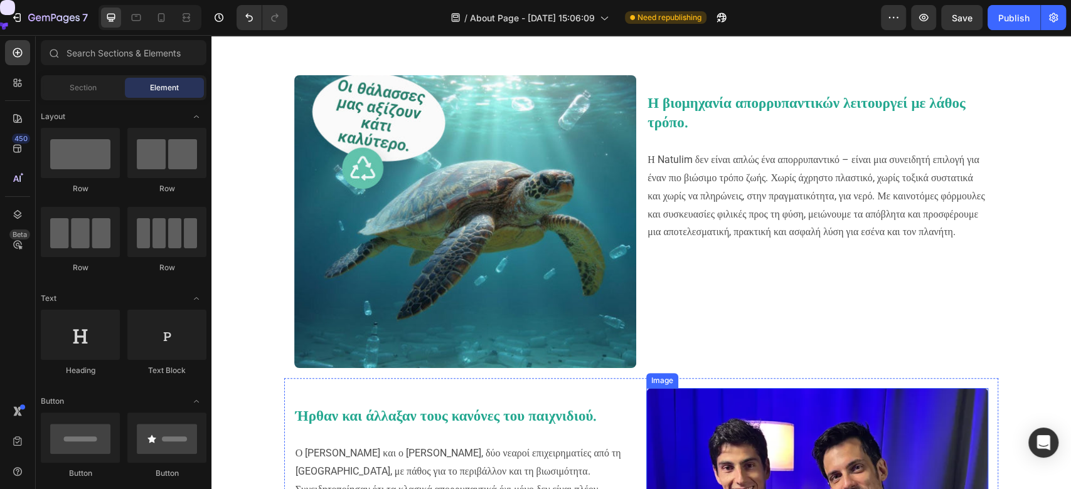
scroll to position [0, 0]
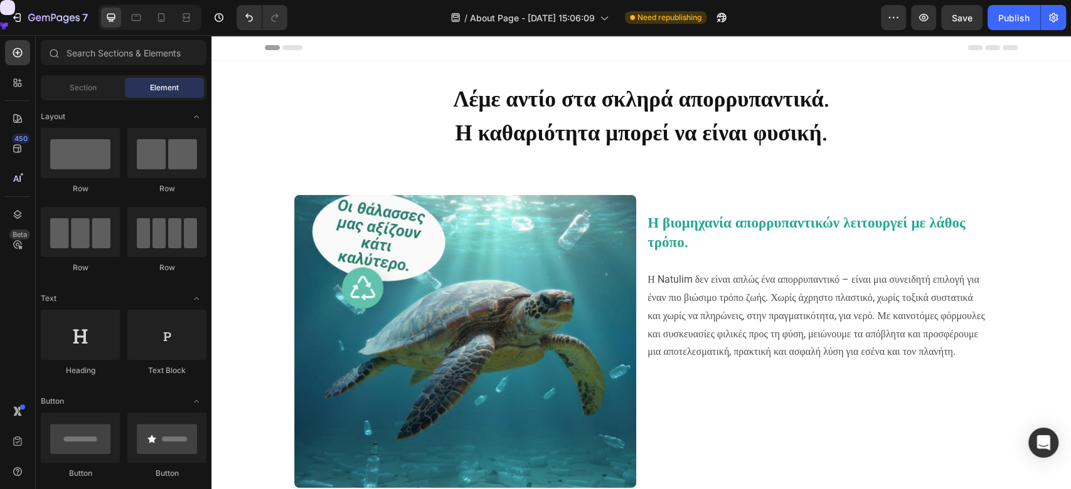
click at [383, 91] on h2 "Λέμε αντίο στα σκληρά απορρυπαντικά. Η καθαριότητα μπορεί να είναι φυσική." at bounding box center [641, 133] width 715 height 104
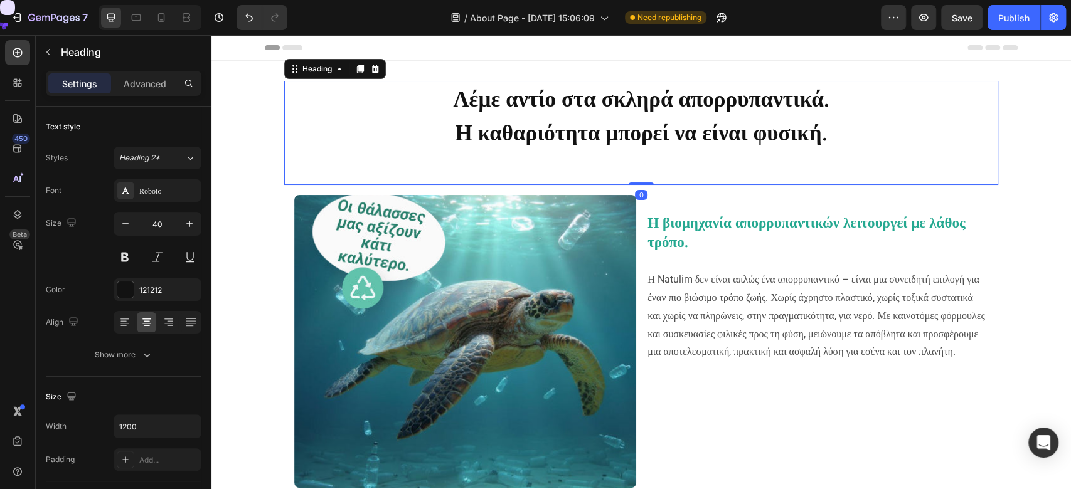
click at [363, 152] on h2 "Λέμε αντίο στα σκληρά απορρυπαντικά. Η καθαριότητα μπορεί να είναι φυσική." at bounding box center [641, 133] width 715 height 104
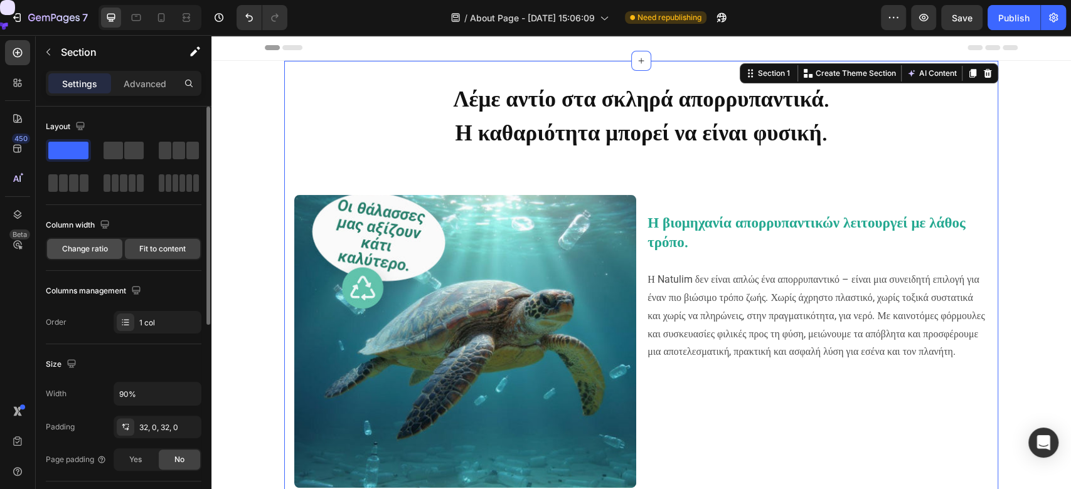
click at [73, 242] on div "Change ratio" at bounding box center [84, 249] width 75 height 20
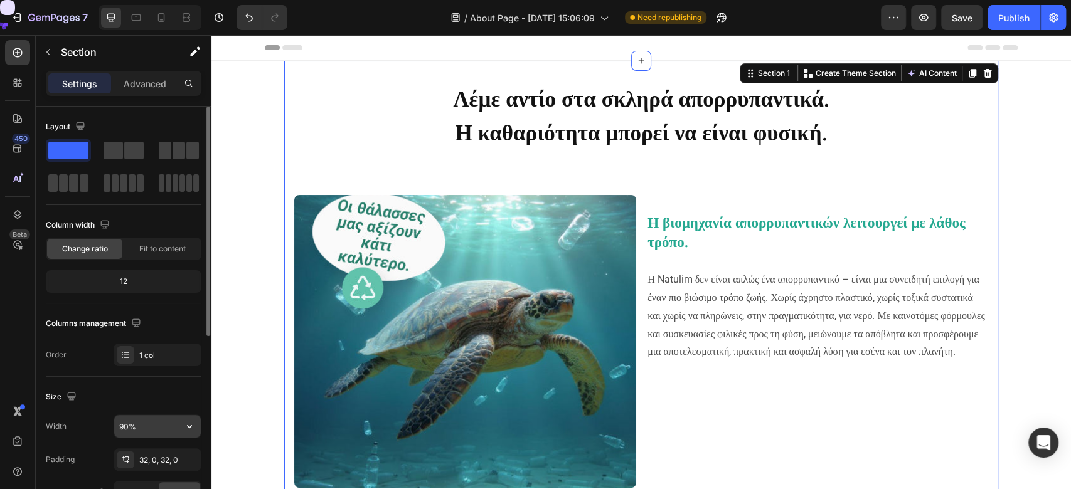
click at [131, 427] on input "90%" at bounding box center [157, 426] width 87 height 23
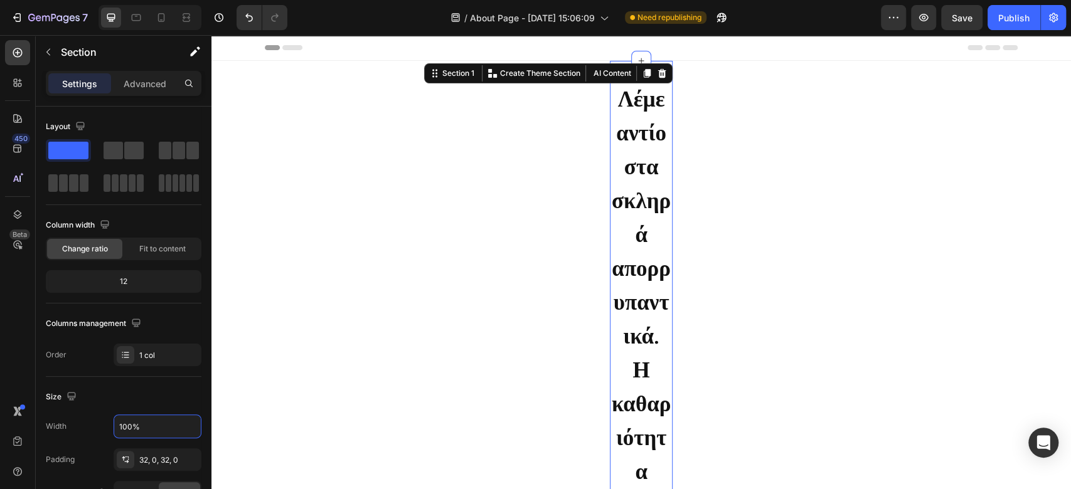
type input "100%"
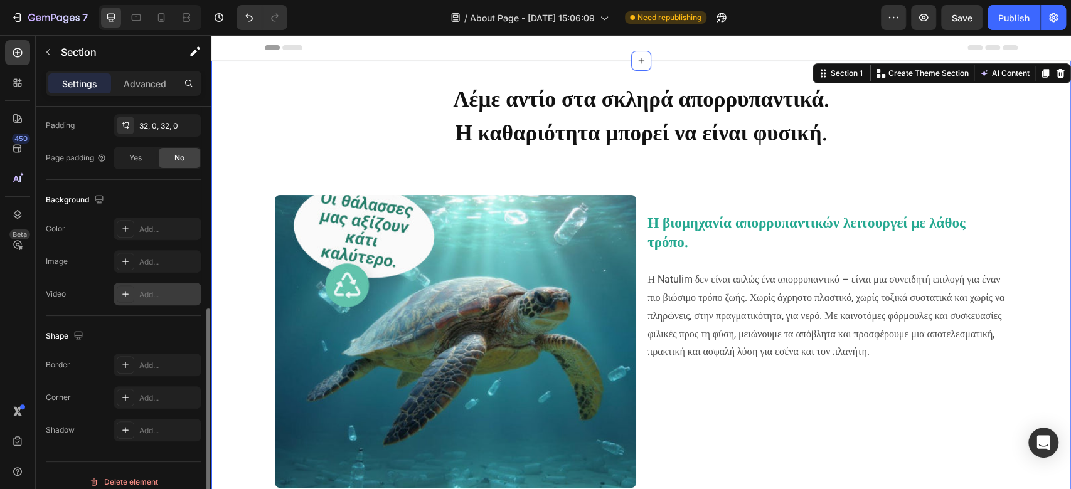
scroll to position [346, 0]
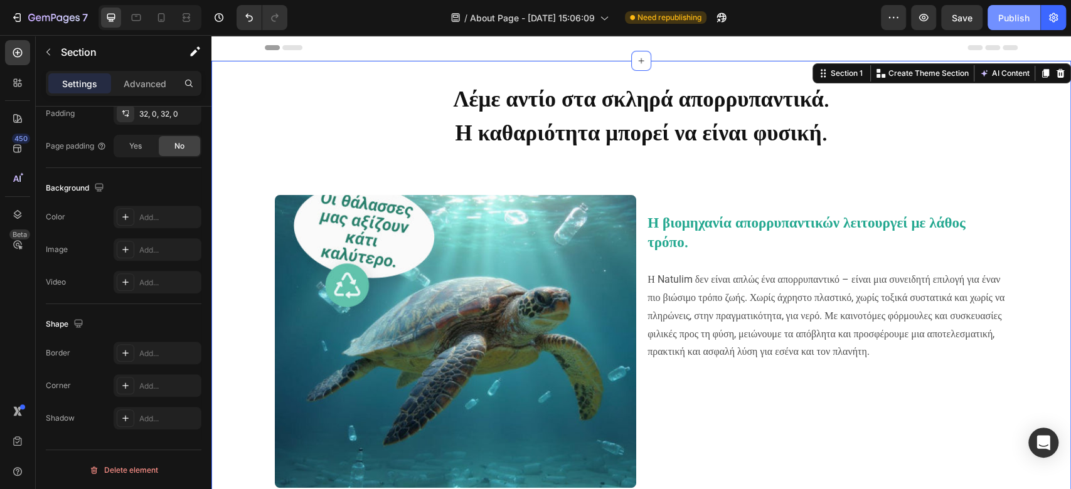
click at [1016, 21] on div "Publish" at bounding box center [1013, 17] width 31 height 13
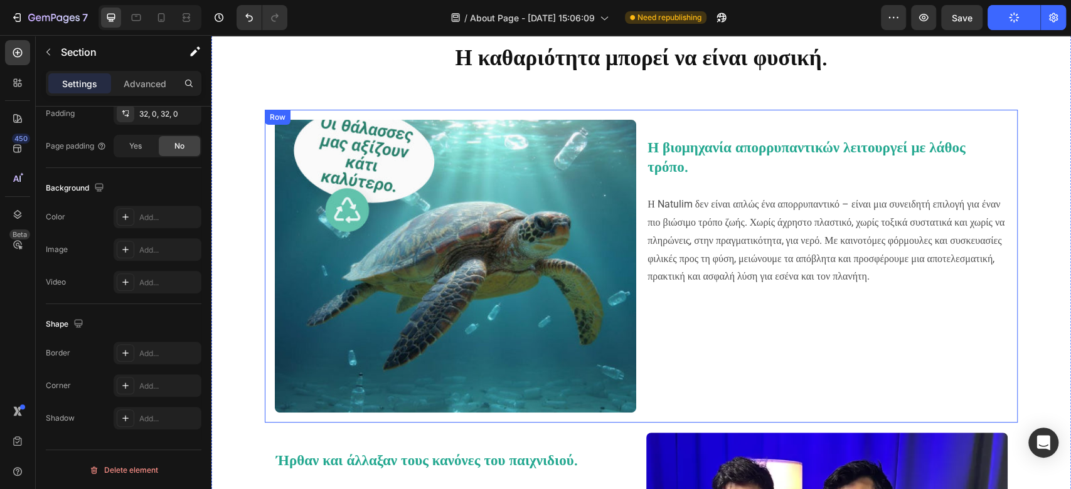
scroll to position [0, 0]
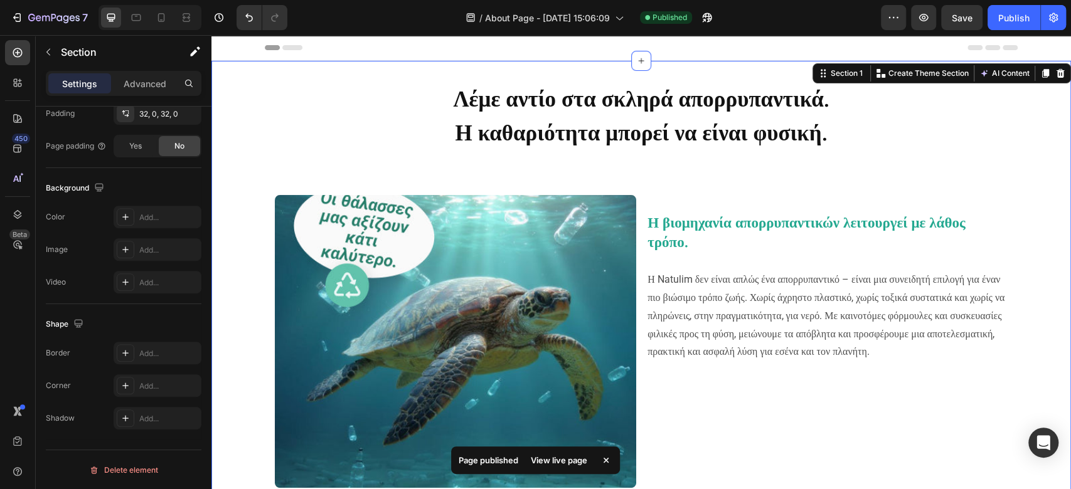
click at [567, 469] on div "View live page" at bounding box center [559, 461] width 72 height 18
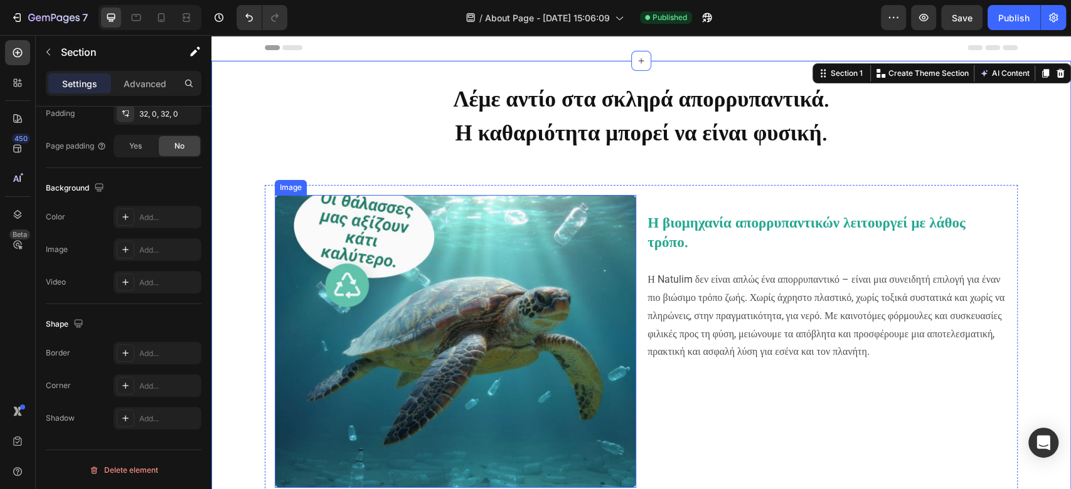
click at [385, 273] on img at bounding box center [455, 341] width 361 height 293
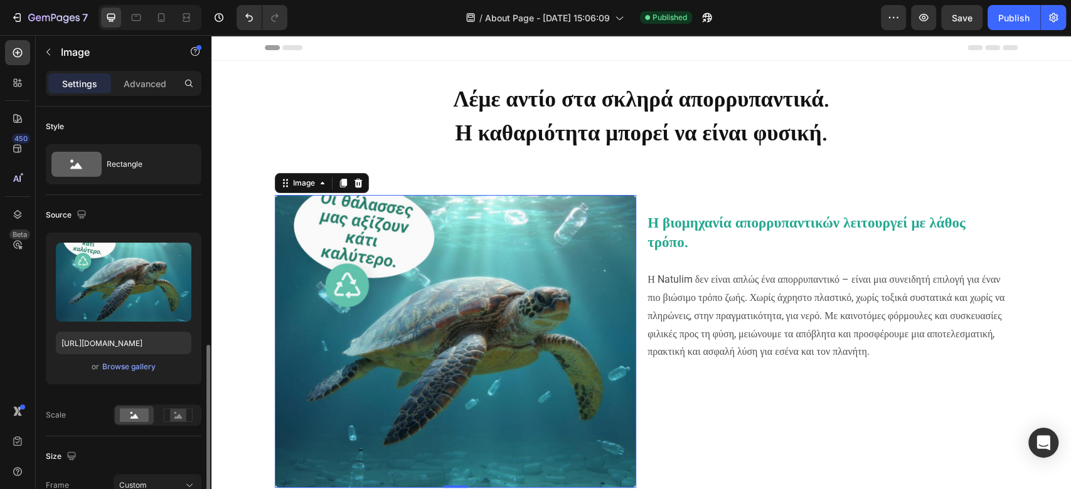
scroll to position [167, 0]
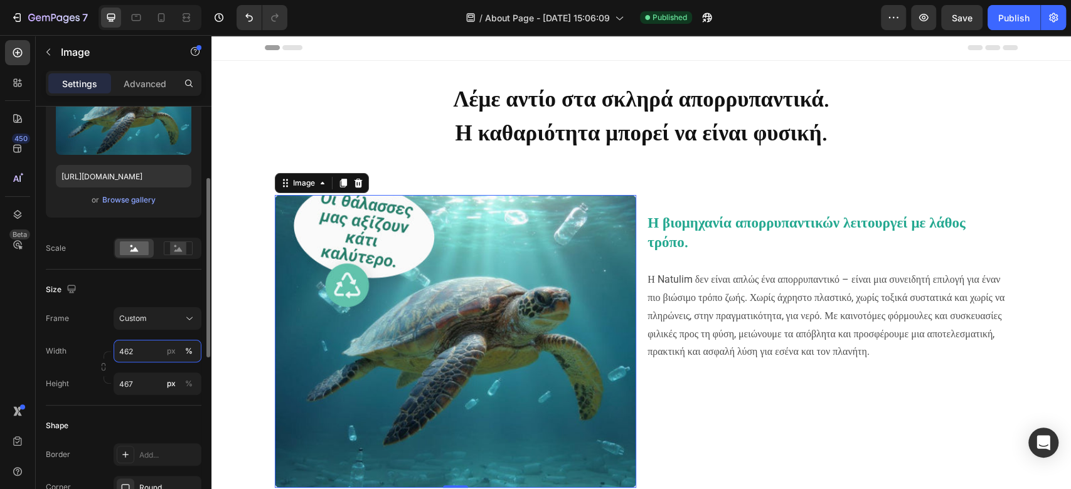
click at [146, 354] on input "462" at bounding box center [158, 351] width 88 height 23
click at [153, 317] on div "Custom" at bounding box center [149, 318] width 61 height 11
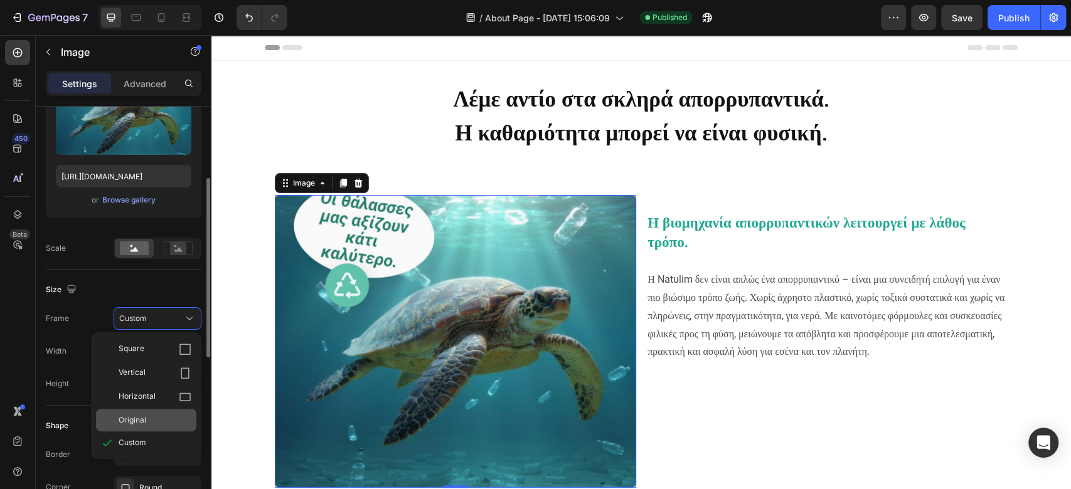
click at [145, 422] on span "Original" at bounding box center [133, 420] width 28 height 11
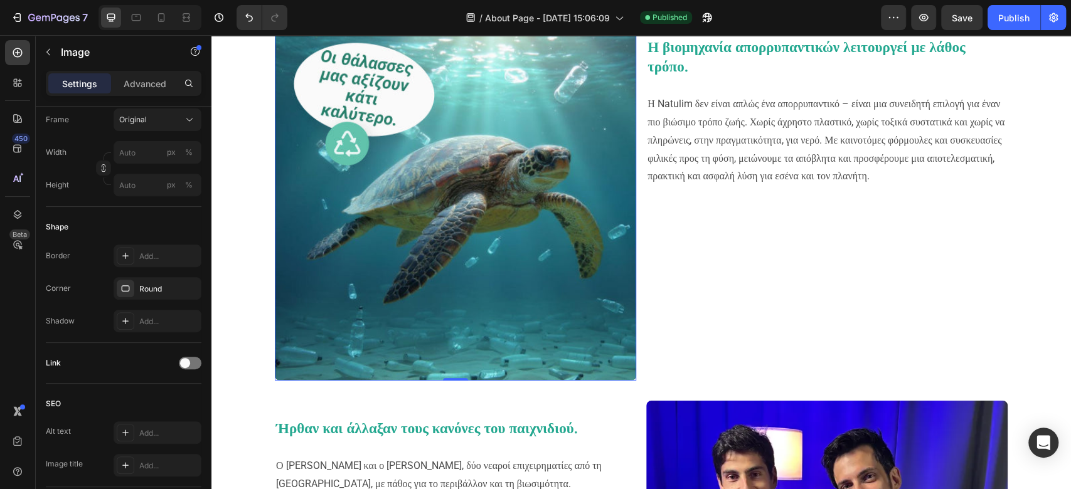
scroll to position [334, 0]
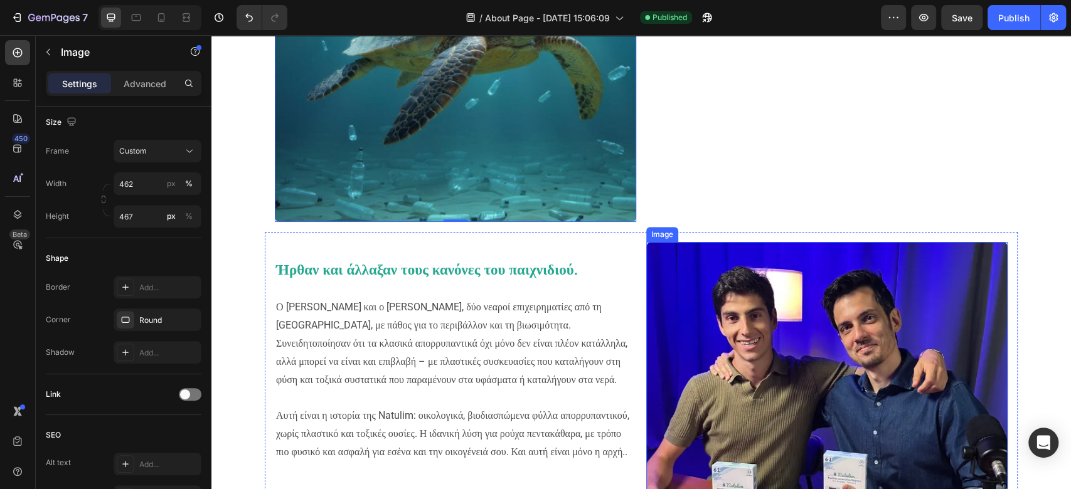
click at [765, 322] on img at bounding box center [826, 388] width 361 height 293
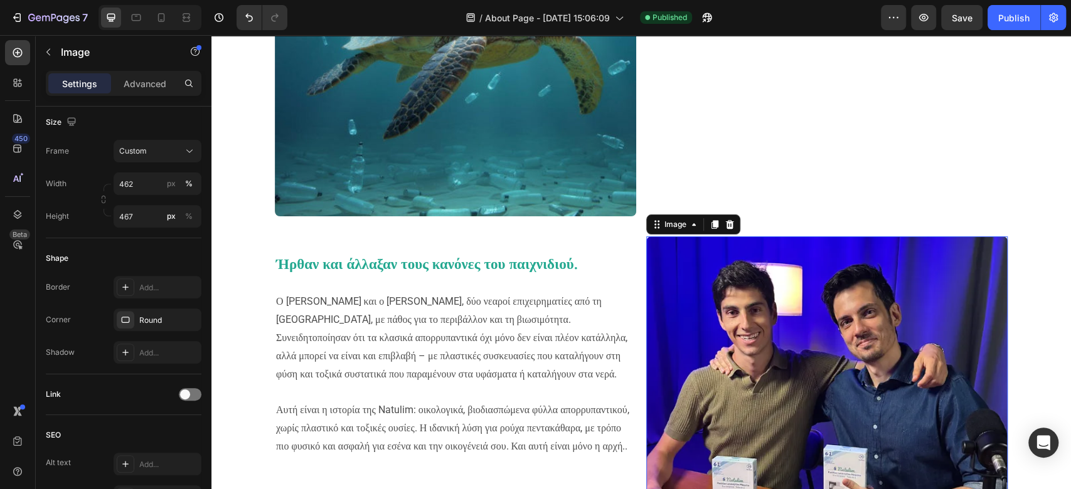
scroll to position [167, 0]
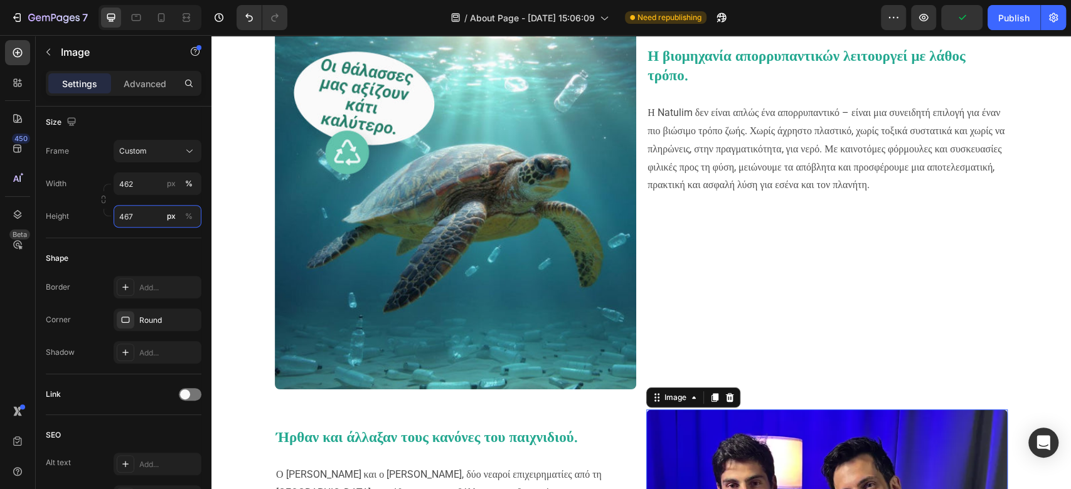
click at [147, 213] on input "467" at bounding box center [158, 216] width 88 height 23
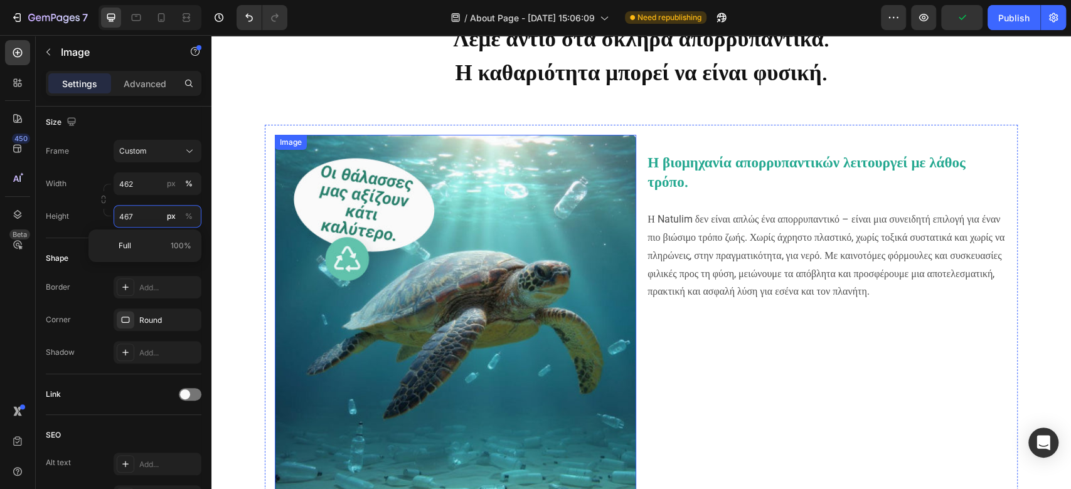
scroll to position [0, 0]
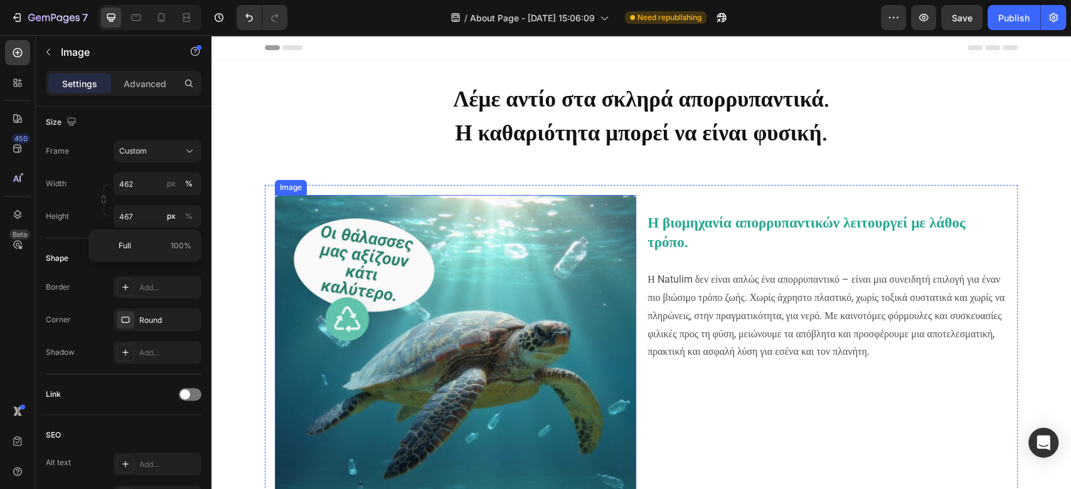
click at [518, 298] on img at bounding box center [455, 375] width 361 height 361
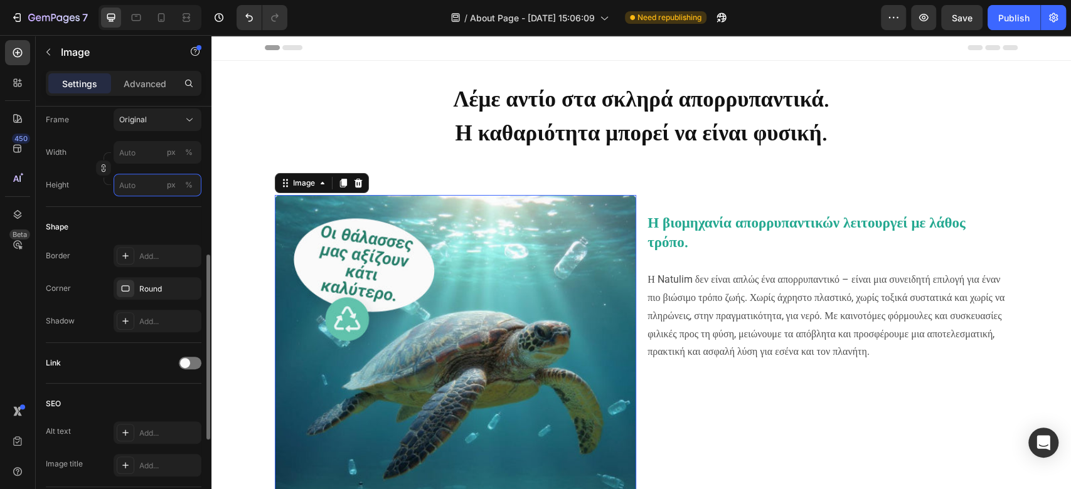
click at [141, 178] on input "px %" at bounding box center [158, 185] width 88 height 23
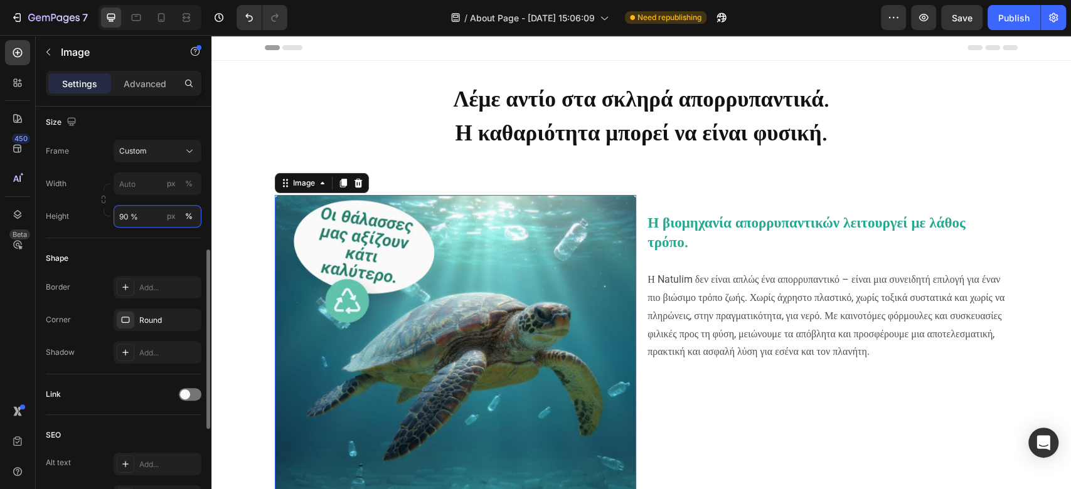
type input "90"
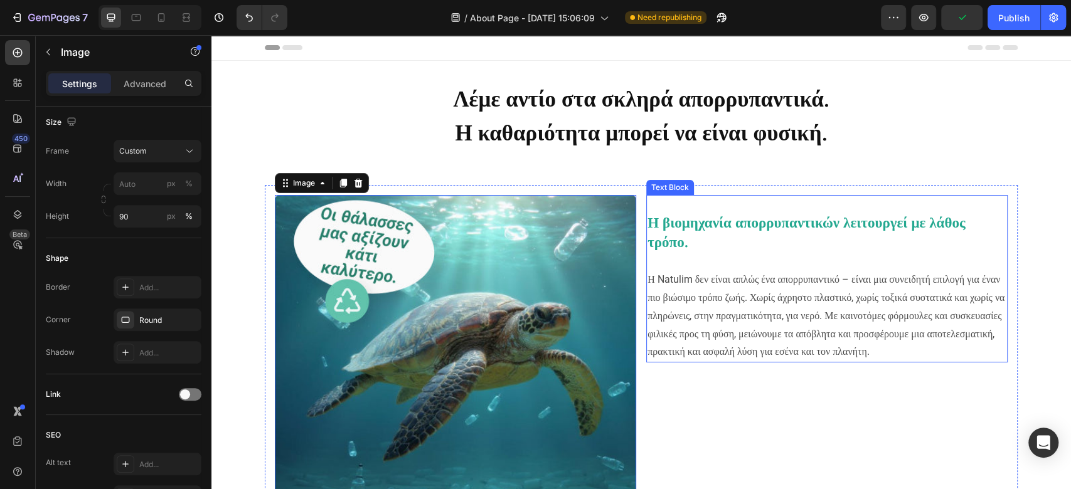
click at [714, 424] on div "Η βιομηχανία απορρυπαντικών λειτουργεί με λάθος τρόπο. Η [PERSON_NAME] δεν είνα…" at bounding box center [826, 375] width 361 height 361
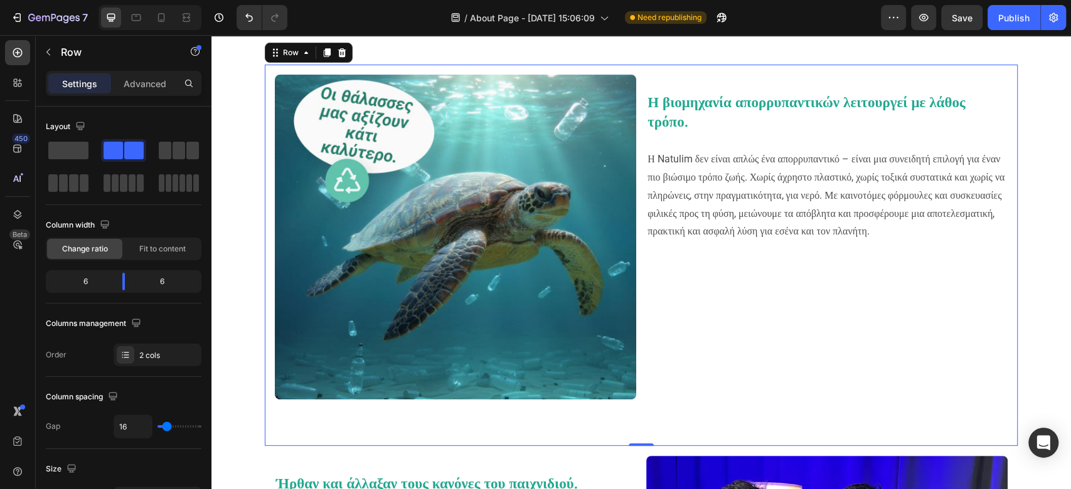
scroll to position [83, 0]
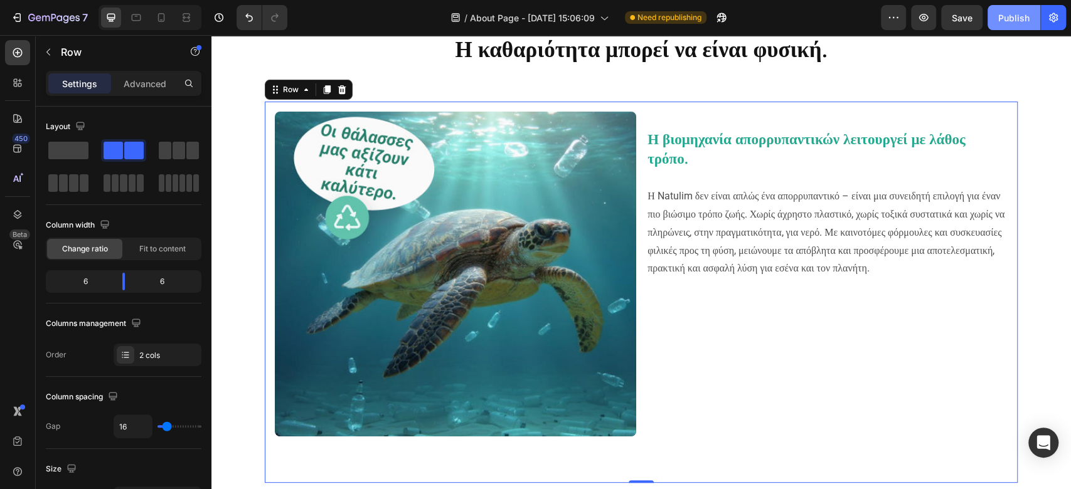
click at [1013, 9] on button "Publish" at bounding box center [1014, 17] width 53 height 25
